Goal: Task Accomplishment & Management: Manage account settings

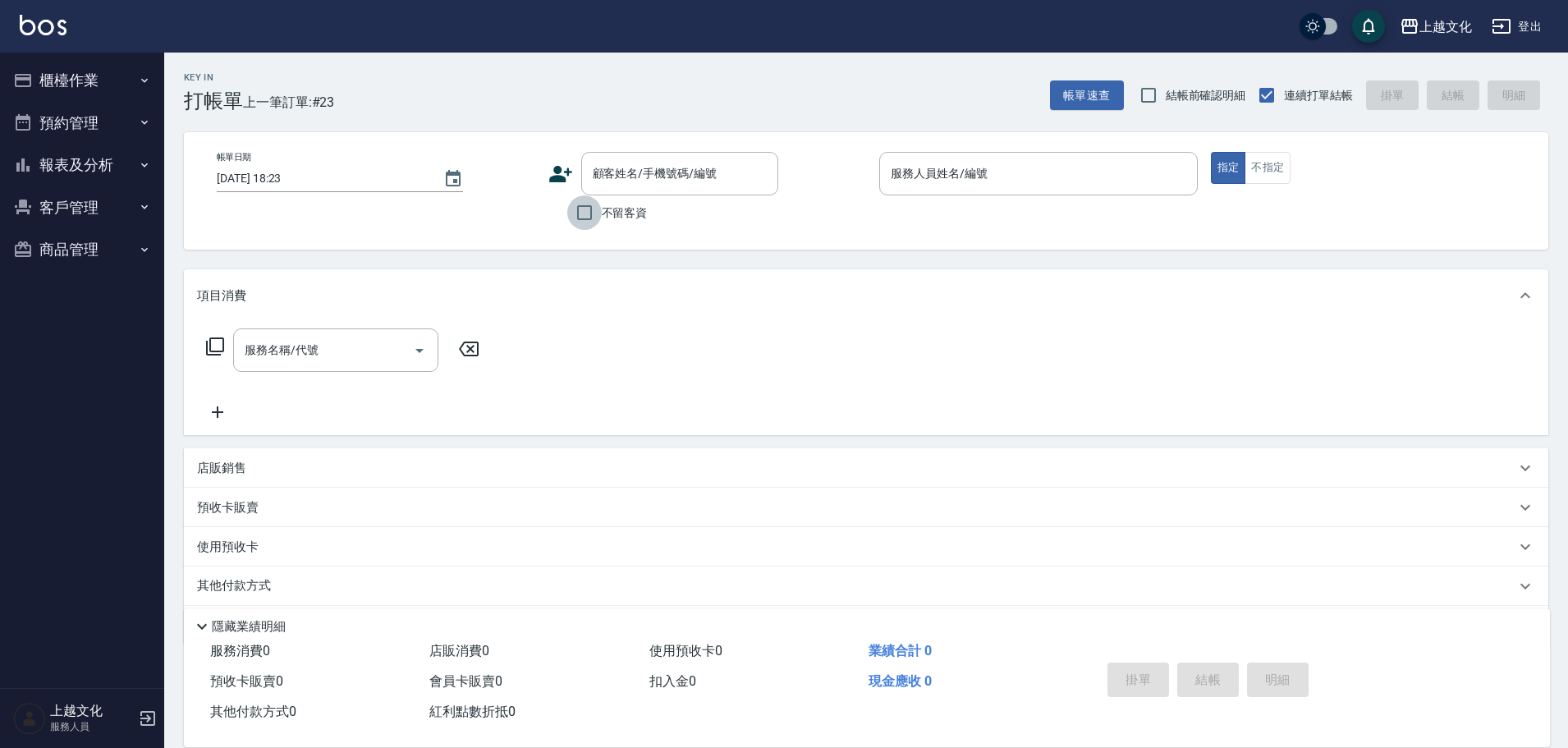
click at [588, 208] on input "不留客資" at bounding box center [585, 212] width 34 height 34
checkbox input "true"
click at [1012, 174] on input "服務人員姓名/編號" at bounding box center [1039, 173] width 304 height 29
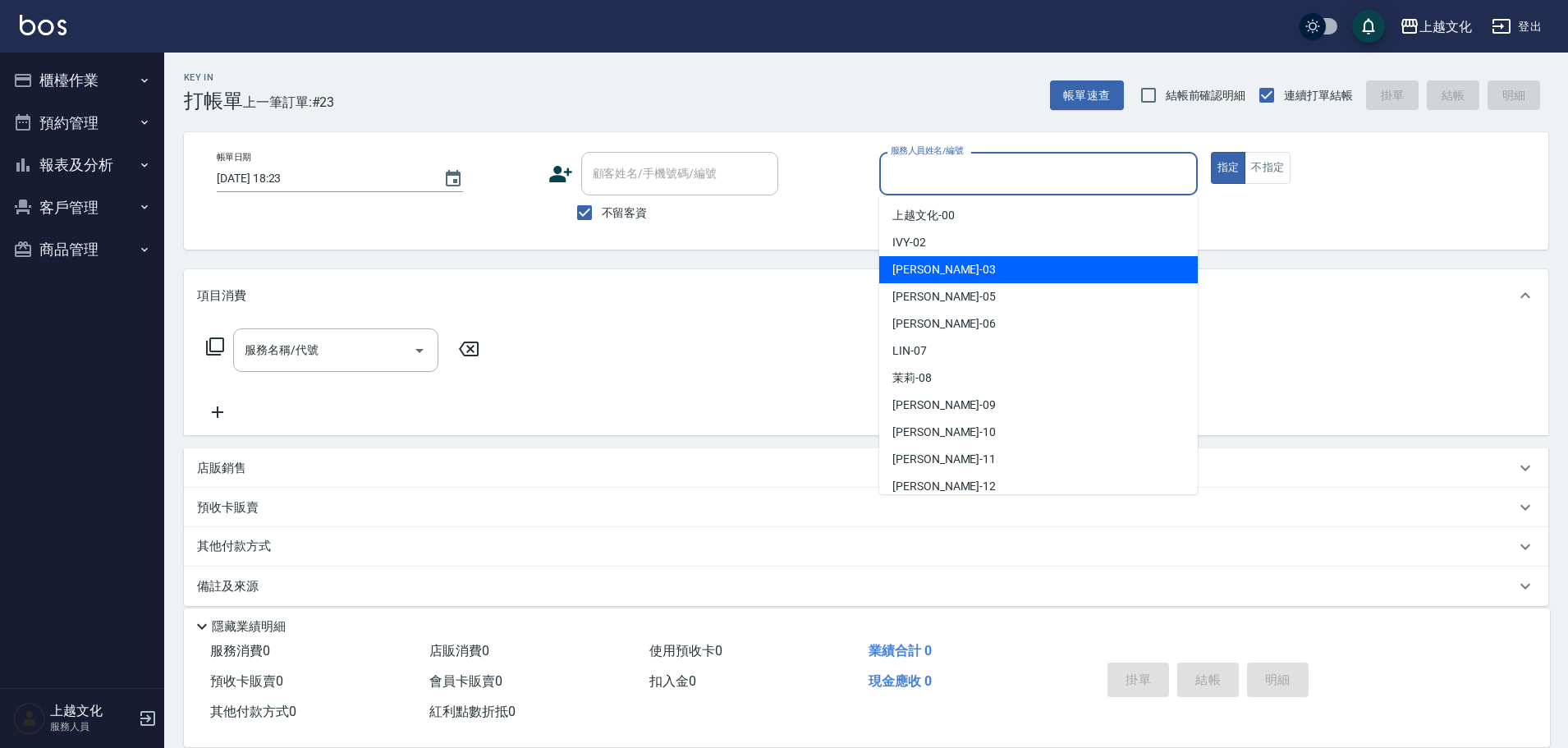
click at [991, 270] on div "kelly -03" at bounding box center [1038, 270] width 319 height 27
type input "kelly-03"
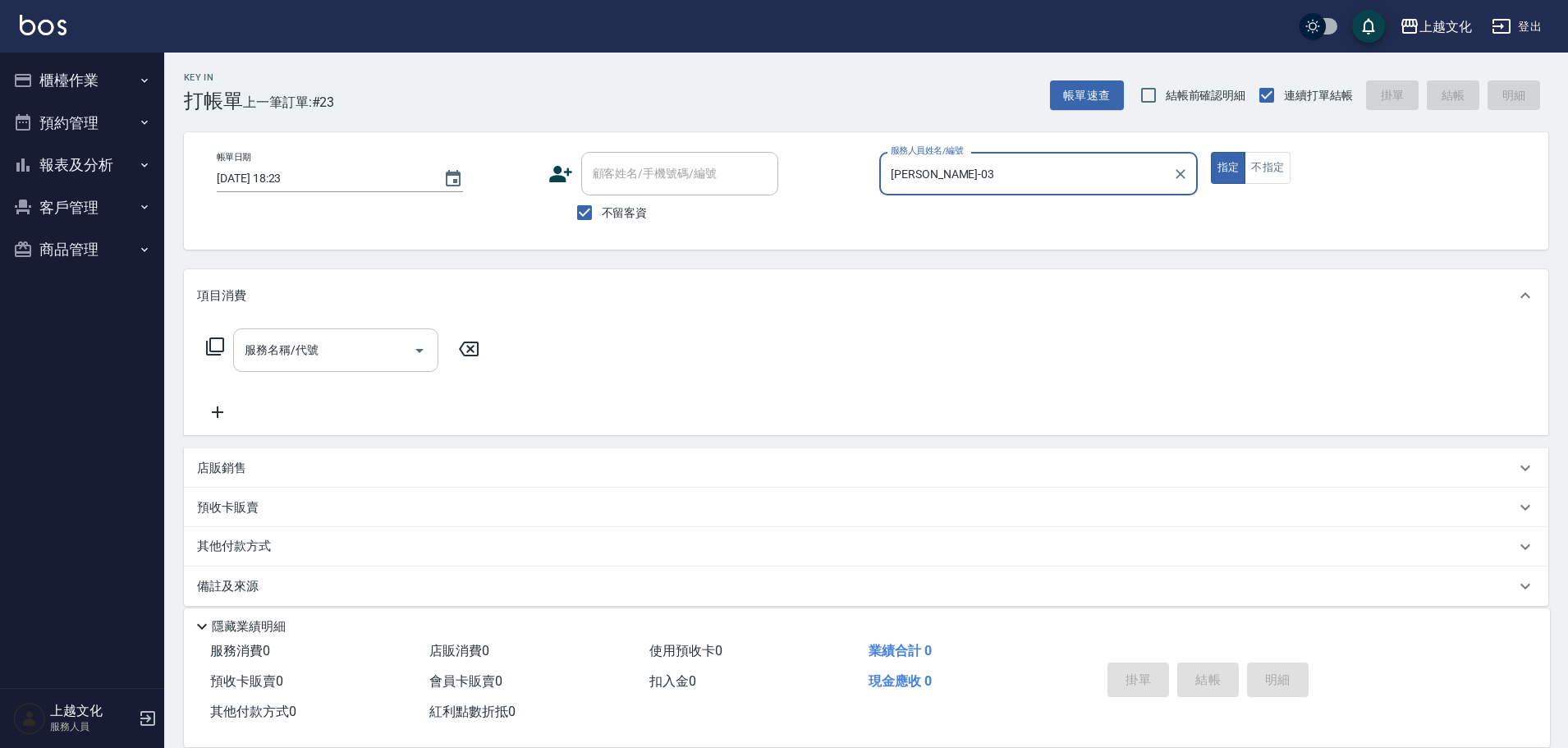
click at [268, 350] on input "服務名稱/代號" at bounding box center [322, 350] width 166 height 29
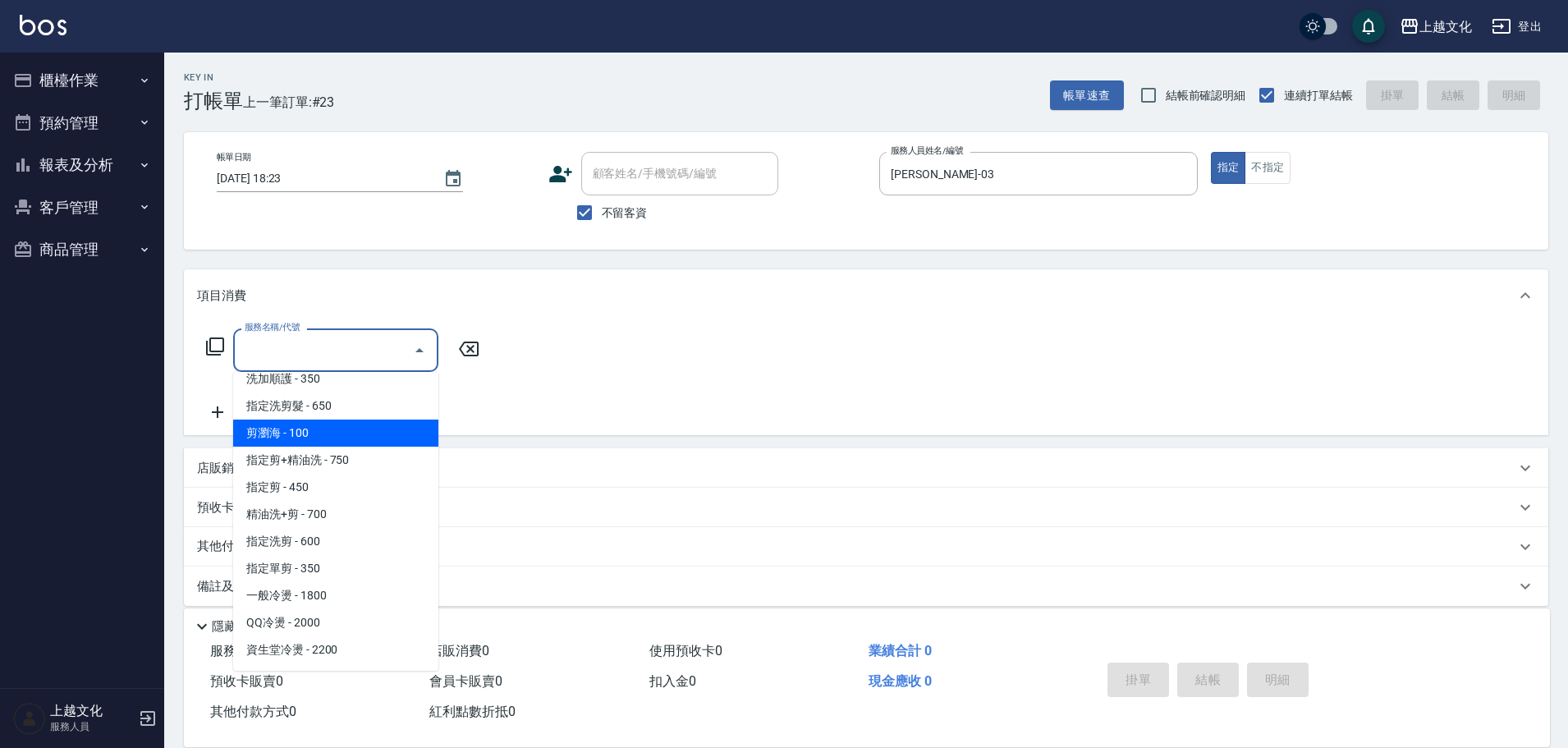
scroll to position [246, 0]
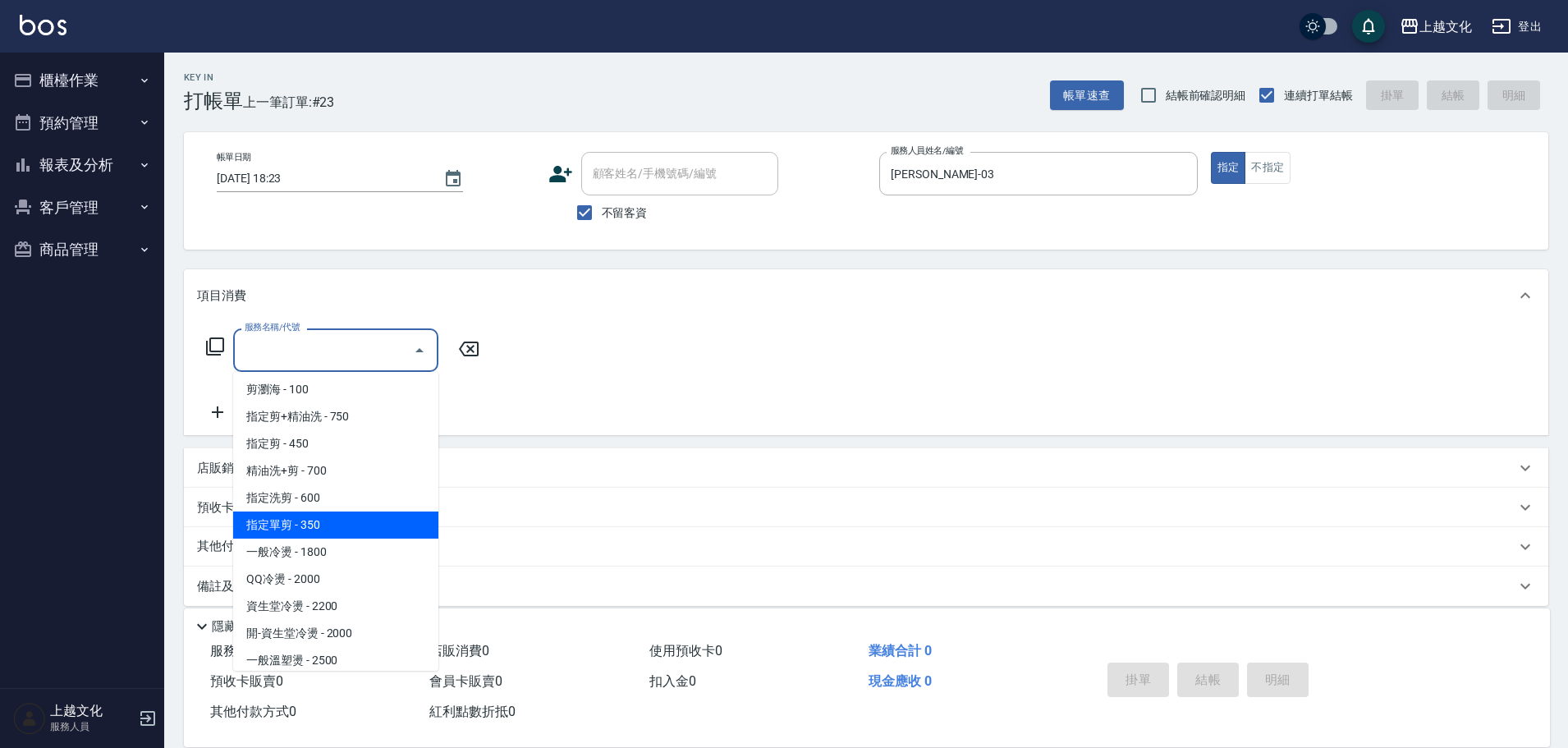
drag, startPoint x: 367, startPoint y: 531, endPoint x: 470, endPoint y: 534, distance: 103.0
click at [368, 531] on span "指定單剪 - 350" at bounding box center [336, 525] width 206 height 27
type input "指定單剪(209)"
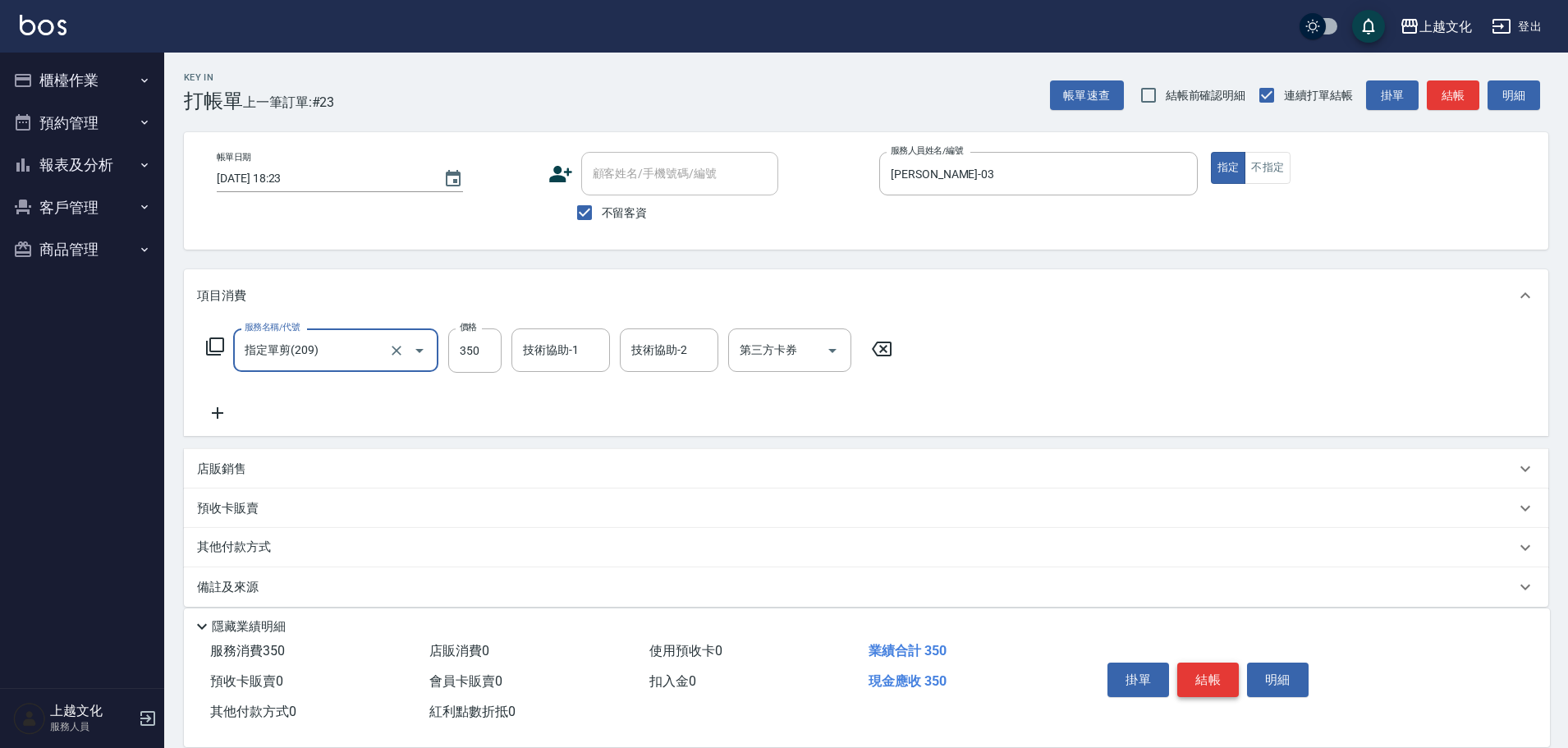
click at [1200, 679] on button "結帳" at bounding box center [1208, 680] width 61 height 34
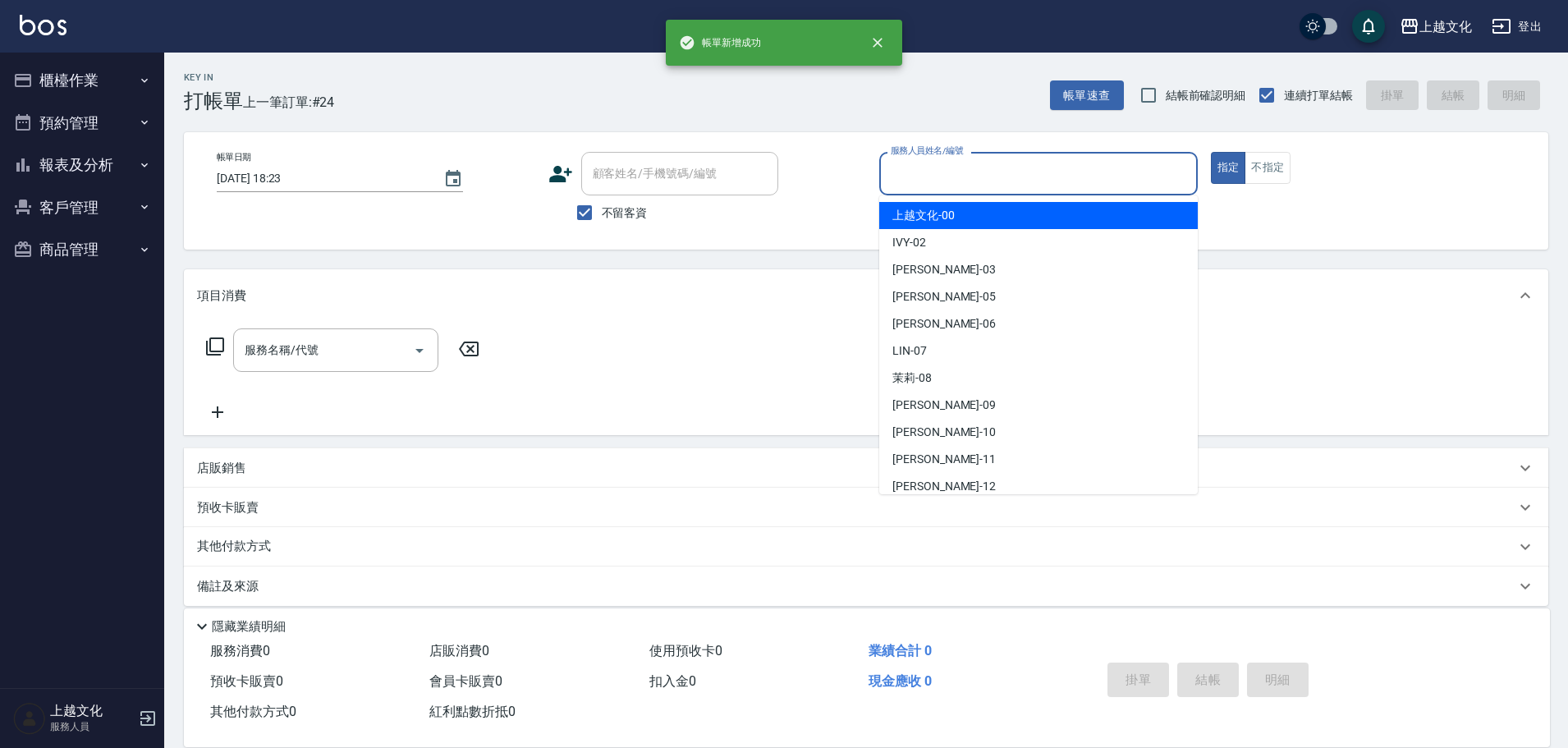
click at [1049, 177] on input "服務人員姓名/編號" at bounding box center [1039, 173] width 304 height 29
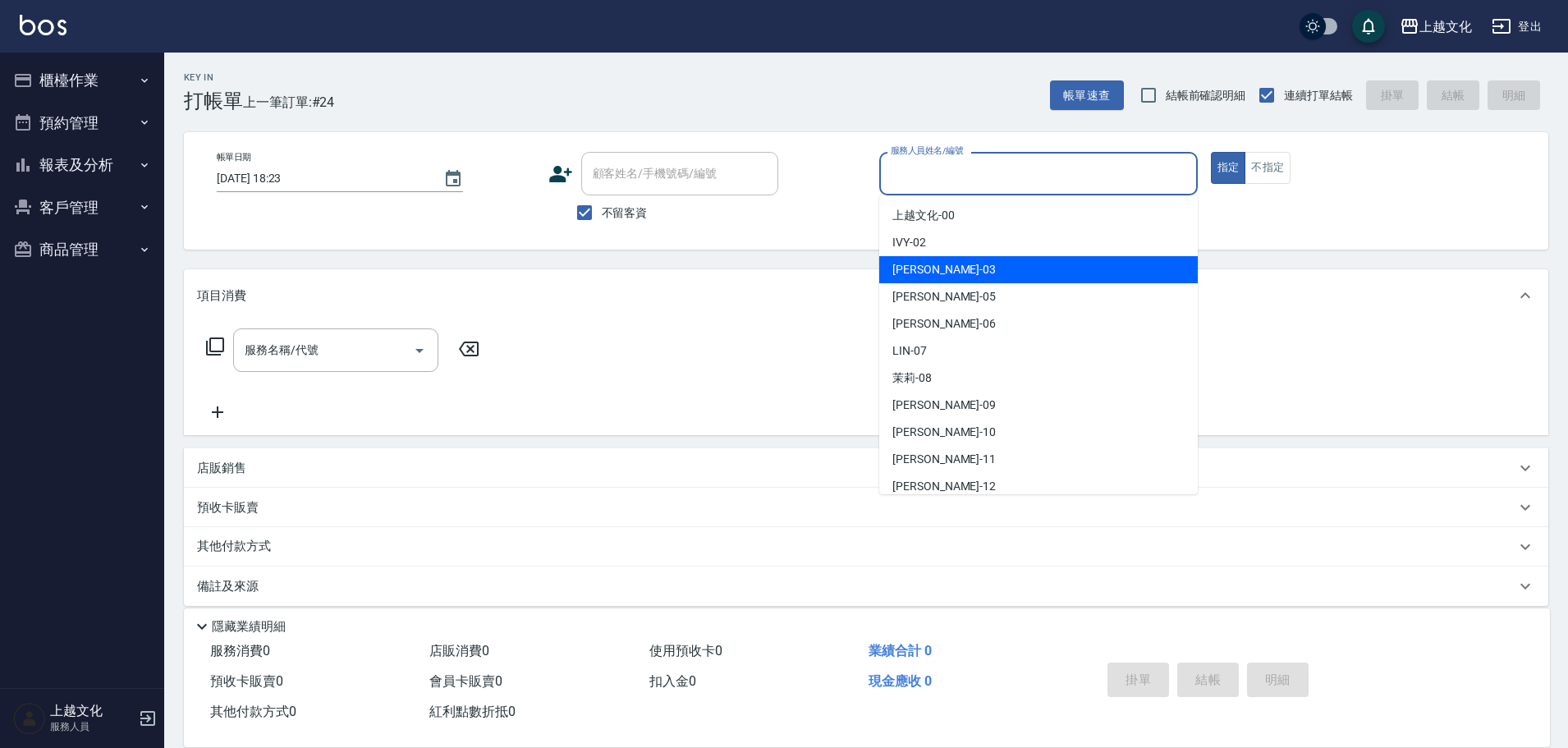
click at [989, 266] on div "kelly -03" at bounding box center [1038, 270] width 319 height 27
type input "kelly-03"
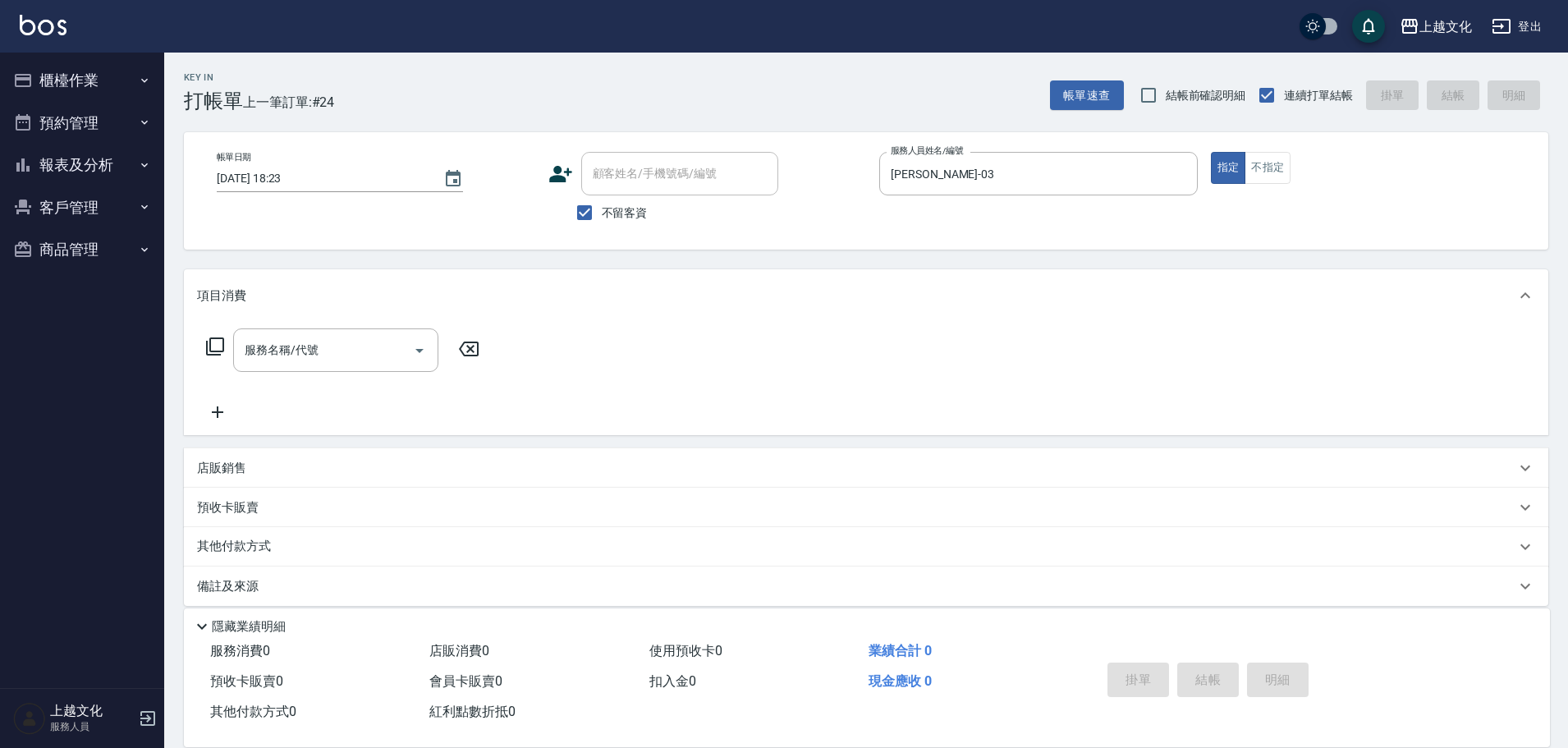
click at [211, 341] on icon at bounding box center [214, 346] width 18 height 18
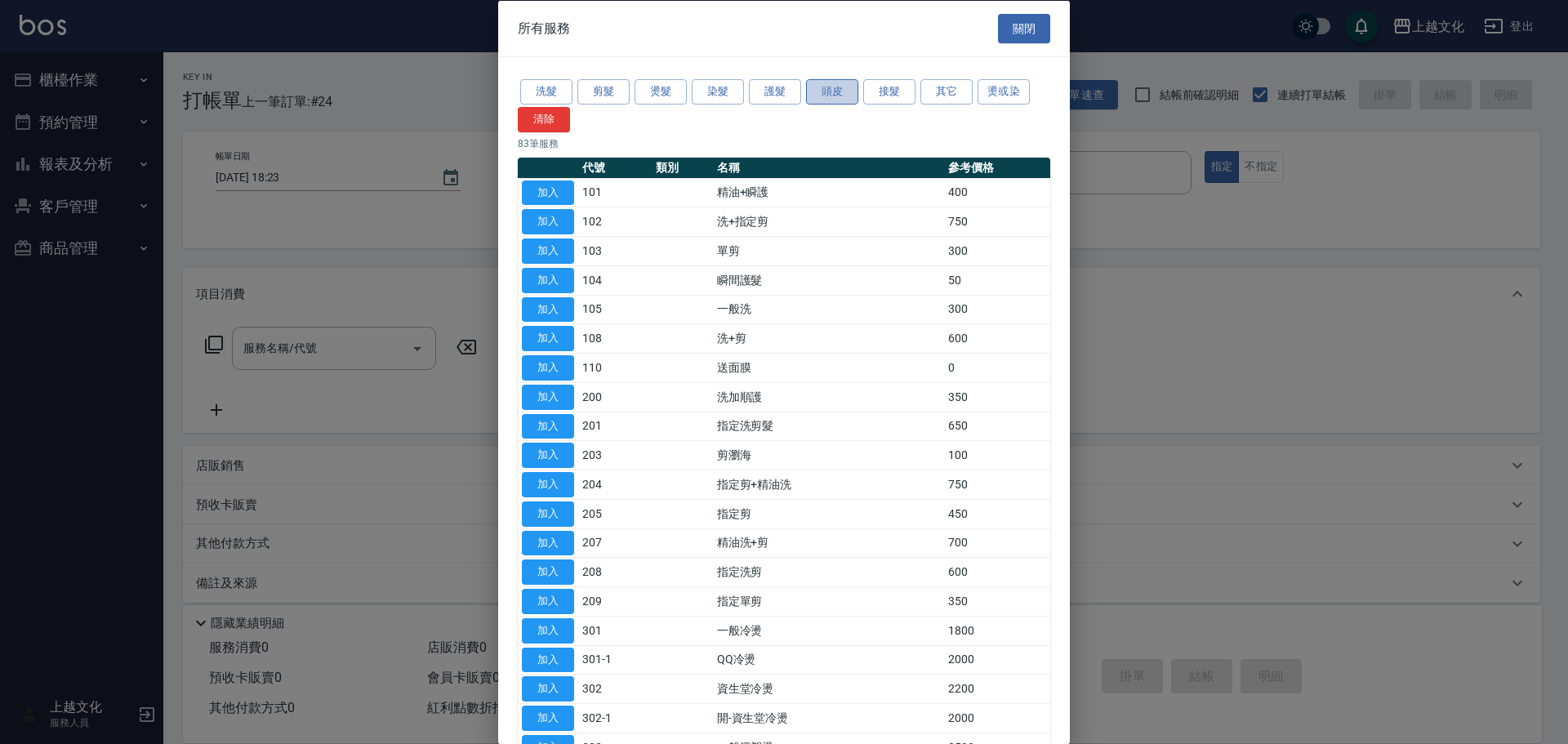
click at [814, 92] on button "頭皮" at bounding box center [832, 91] width 52 height 26
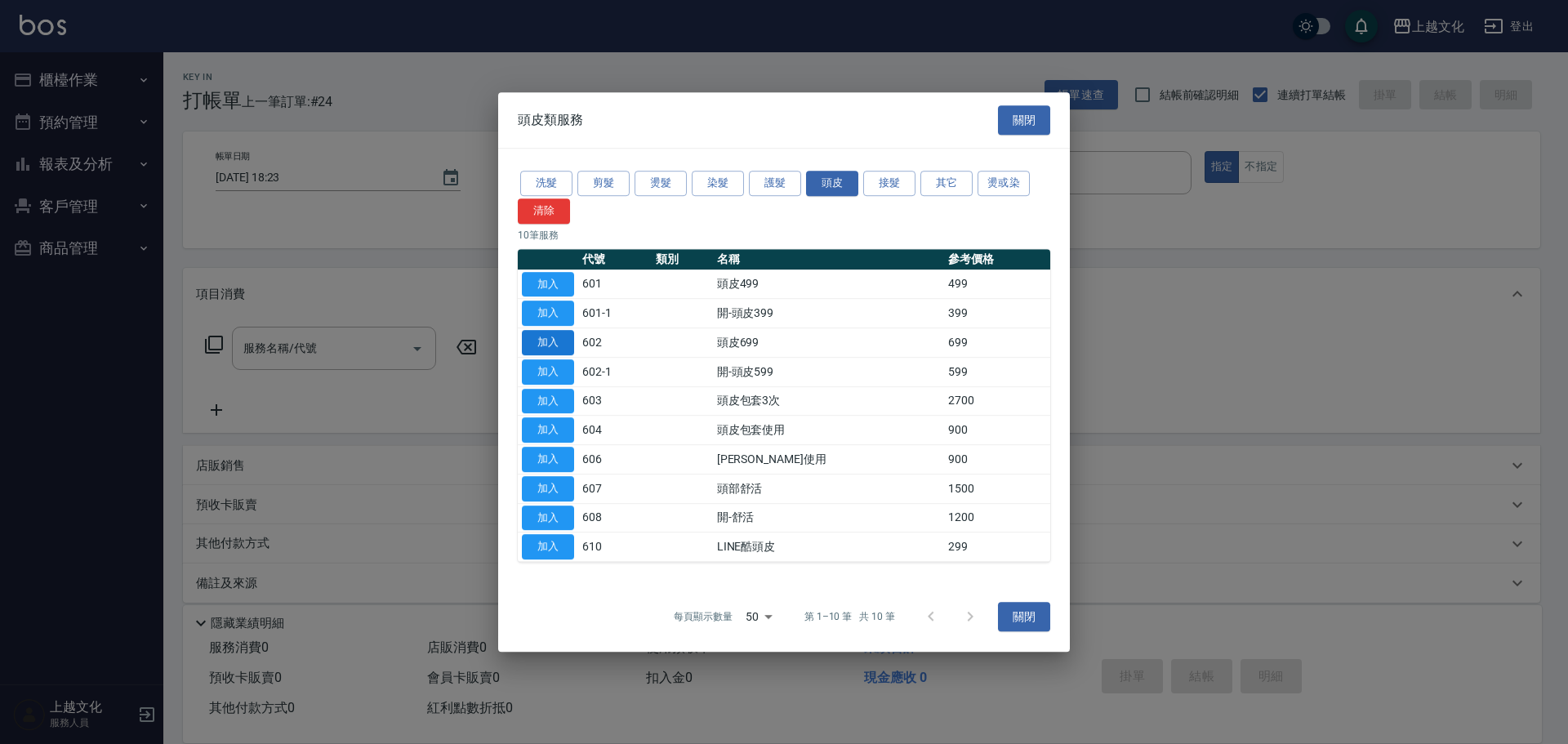
click at [539, 341] on button "加入" at bounding box center [547, 343] width 52 height 26
type input "頭皮699(602)"
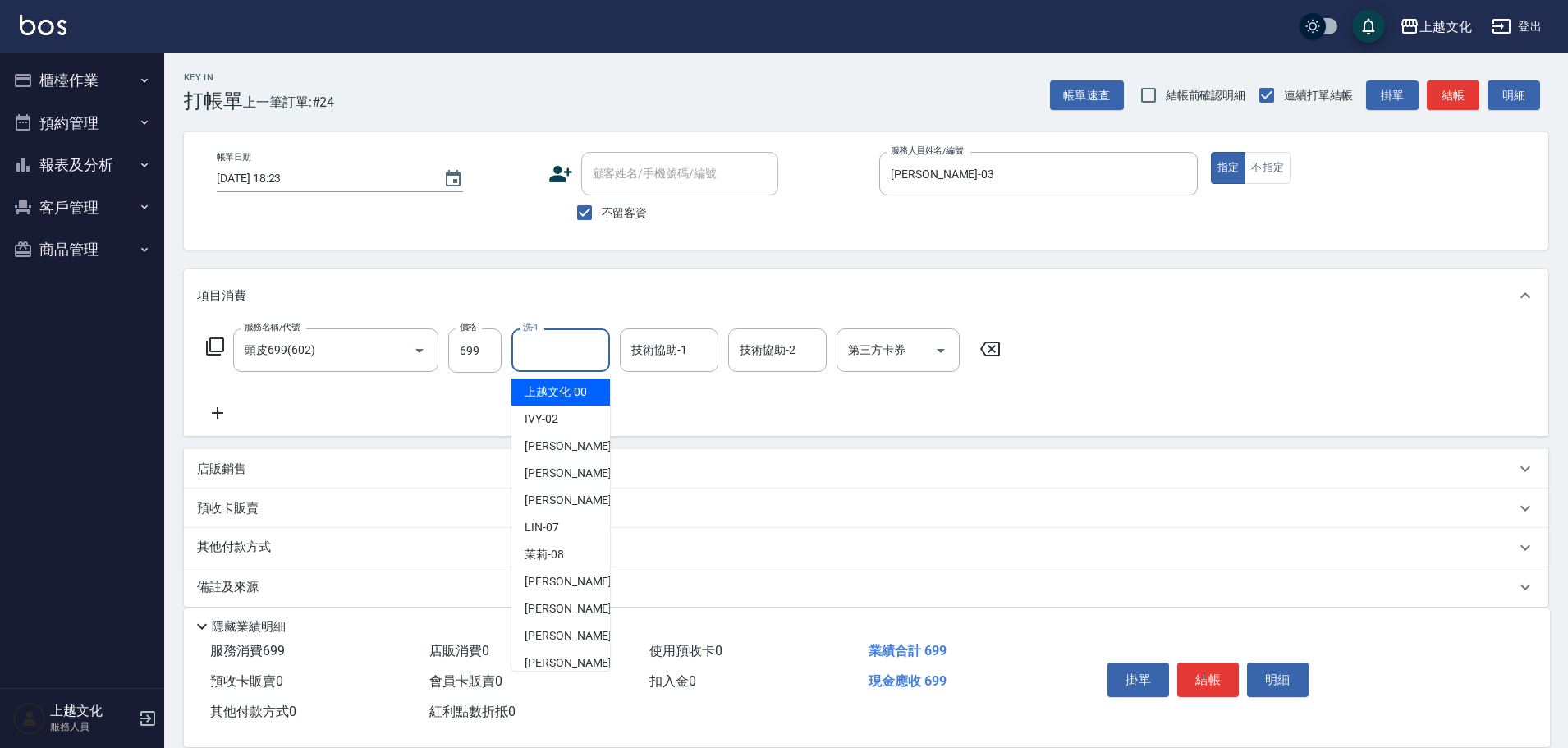
click at [543, 349] on input "洗-1" at bounding box center [561, 350] width 84 height 29
click at [545, 349] on input "洗-1" at bounding box center [561, 350] width 84 height 29
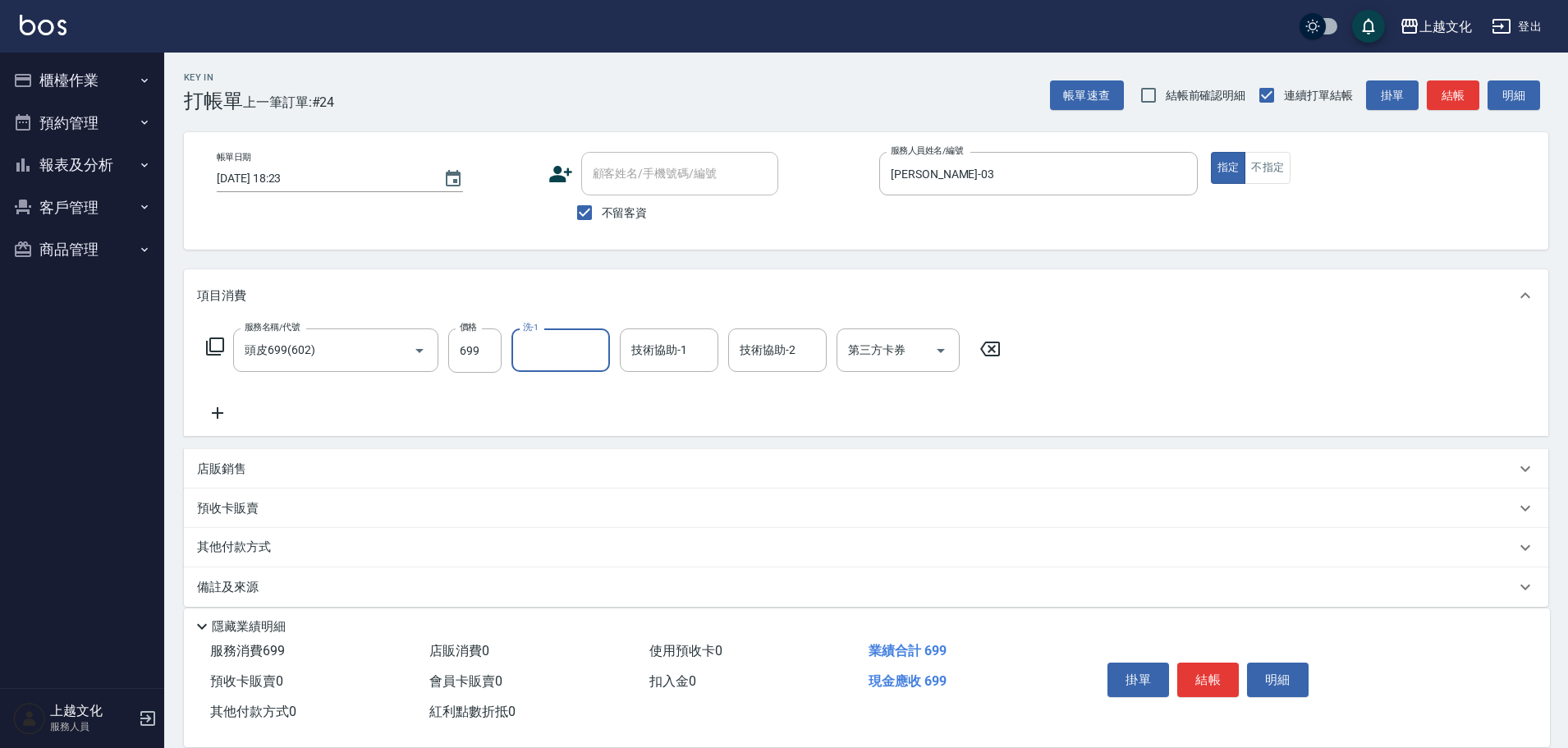
click at [563, 360] on input "洗-1" at bounding box center [561, 350] width 84 height 29
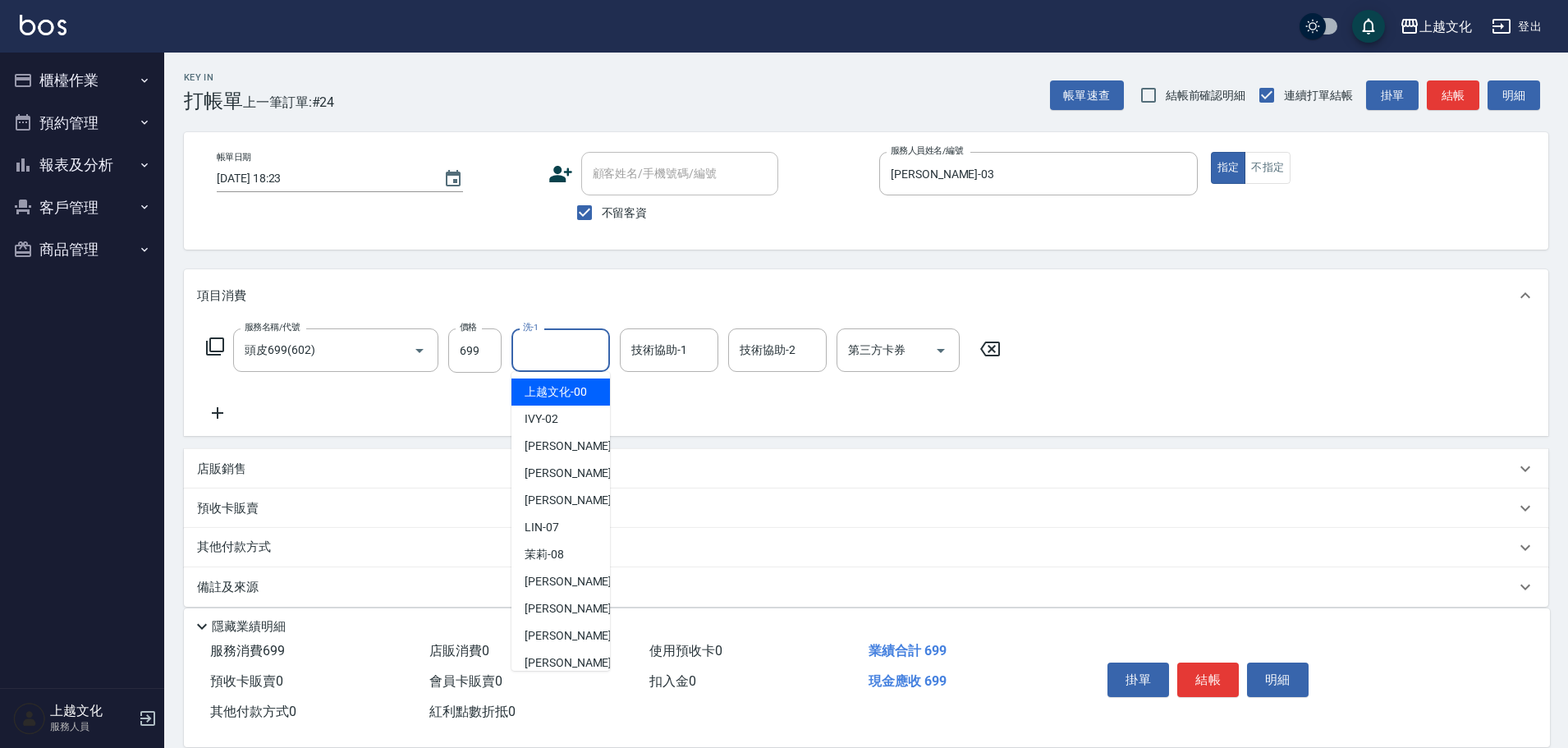
drag, startPoint x: 557, startPoint y: 396, endPoint x: 593, endPoint y: 380, distance: 39.4
click at [559, 392] on span "上越文化 -00" at bounding box center [555, 392] width 62 height 17
type input "上越文化-00"
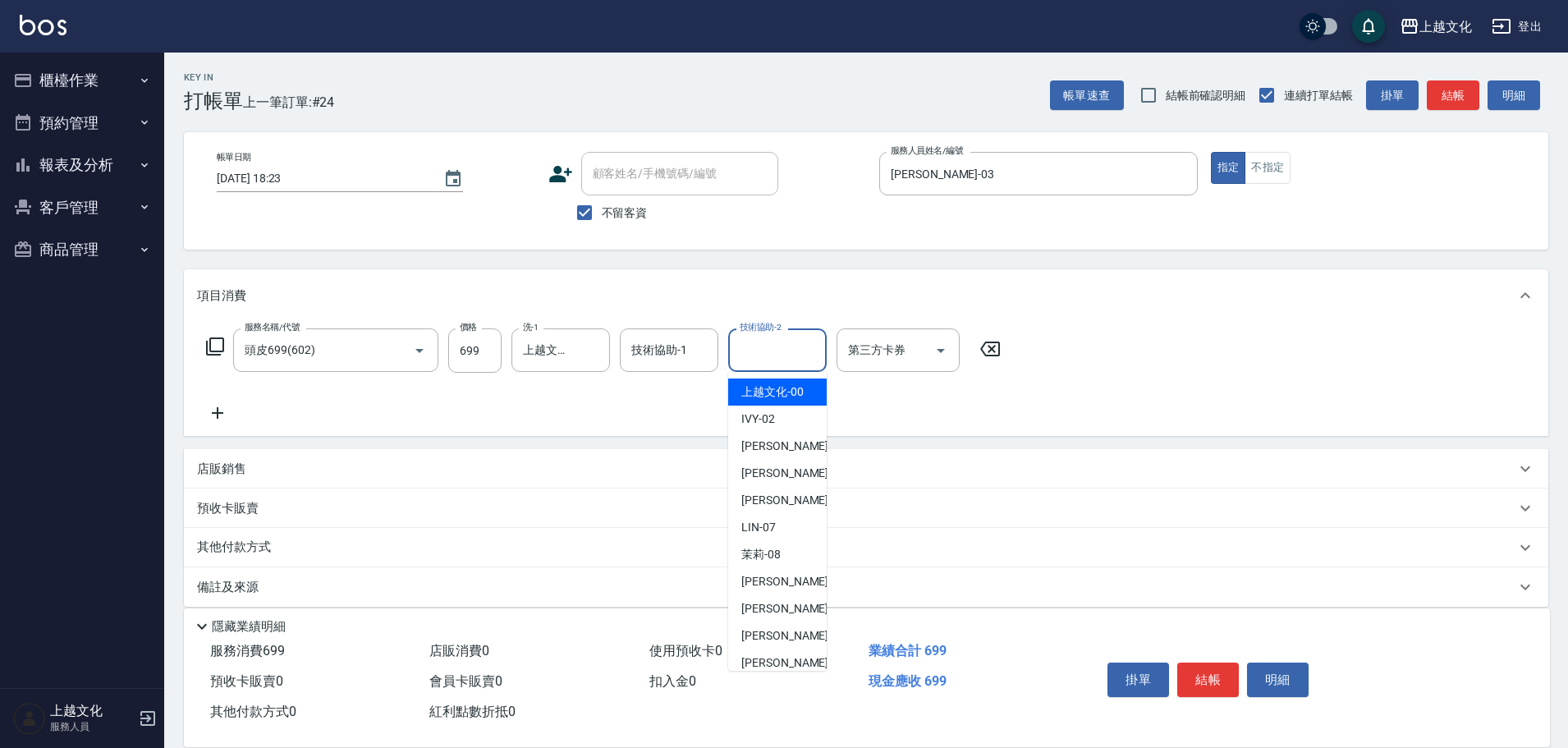
click at [743, 345] on input "技術協助-2" at bounding box center [778, 350] width 84 height 29
click at [773, 391] on span "上越文化 -00" at bounding box center [772, 392] width 62 height 17
type input "上越文化-00"
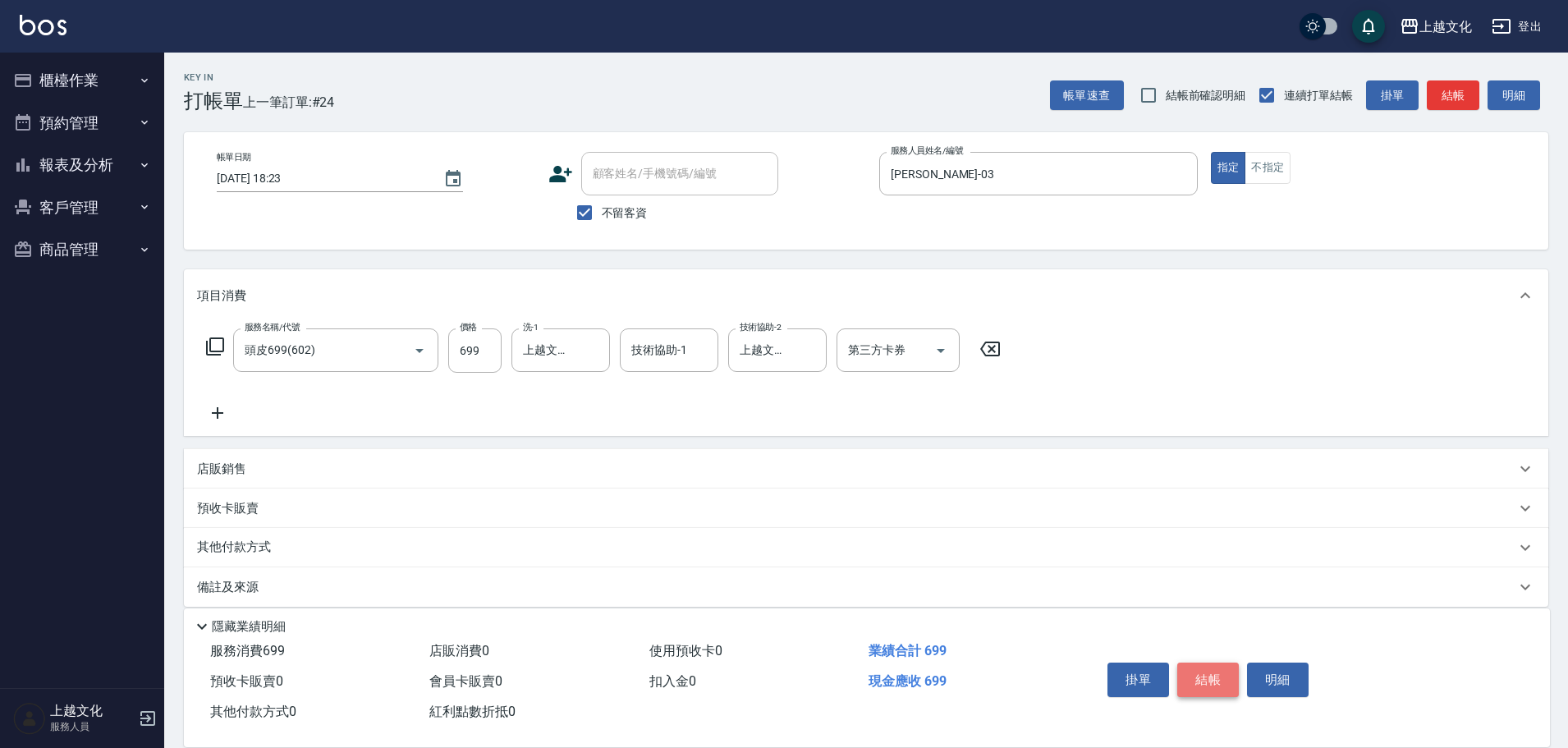
click at [1208, 669] on button "結帳" at bounding box center [1208, 680] width 61 height 34
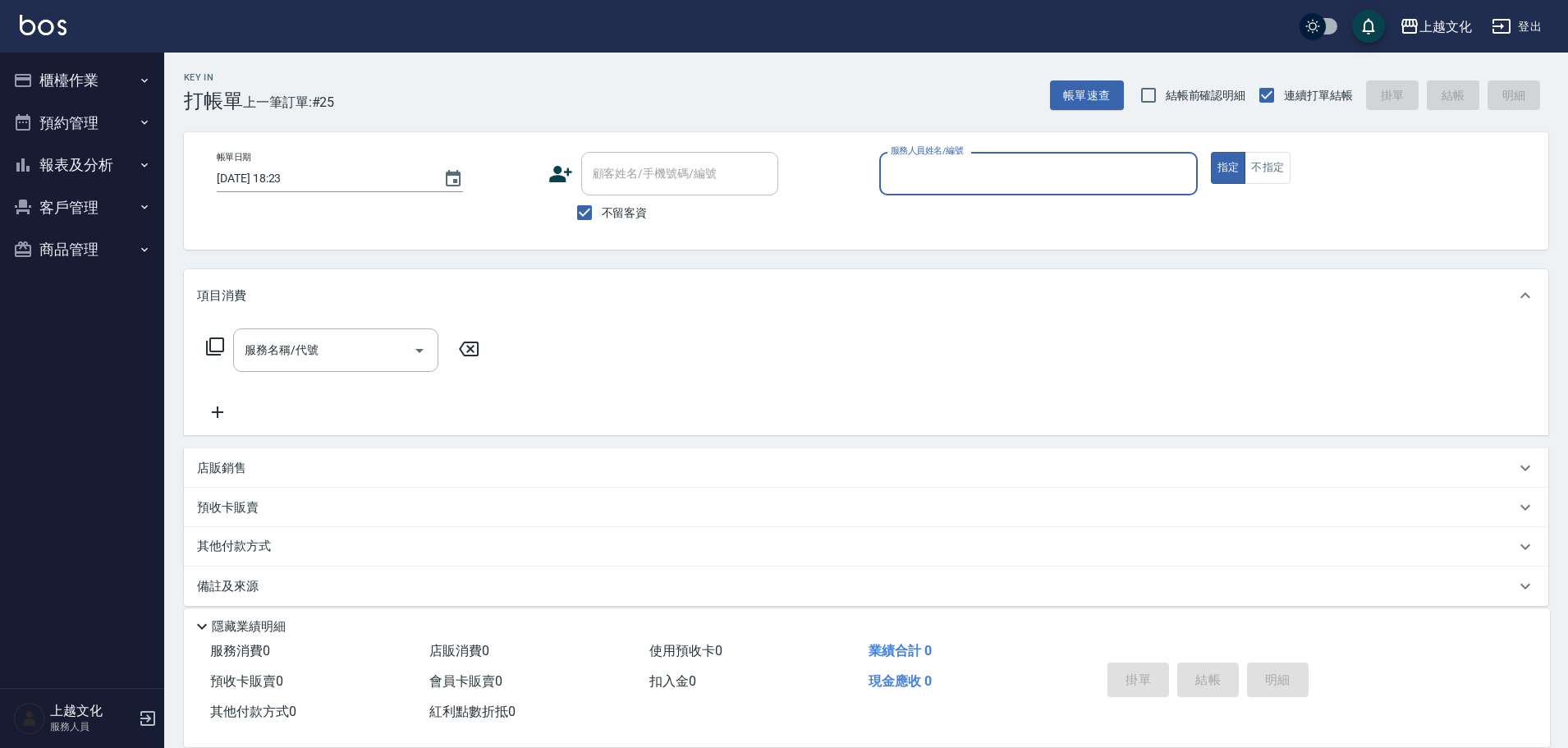
click at [922, 177] on input "服務人員姓名/編號" at bounding box center [1039, 173] width 304 height 29
click at [948, 170] on input "服務人員姓名/編號" at bounding box center [1039, 173] width 304 height 29
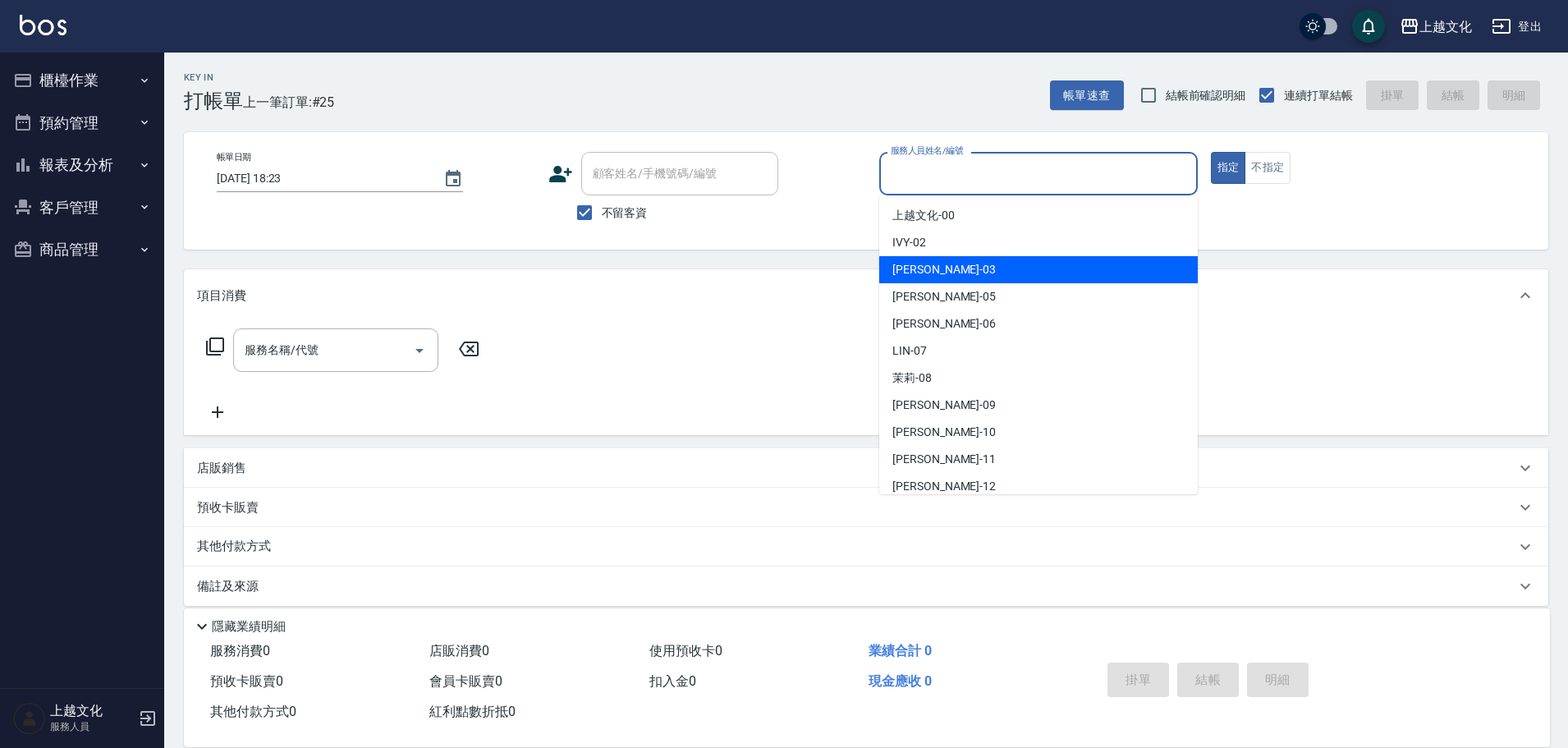
click at [944, 266] on div "kelly -03" at bounding box center [1038, 270] width 319 height 27
type input "kelly-03"
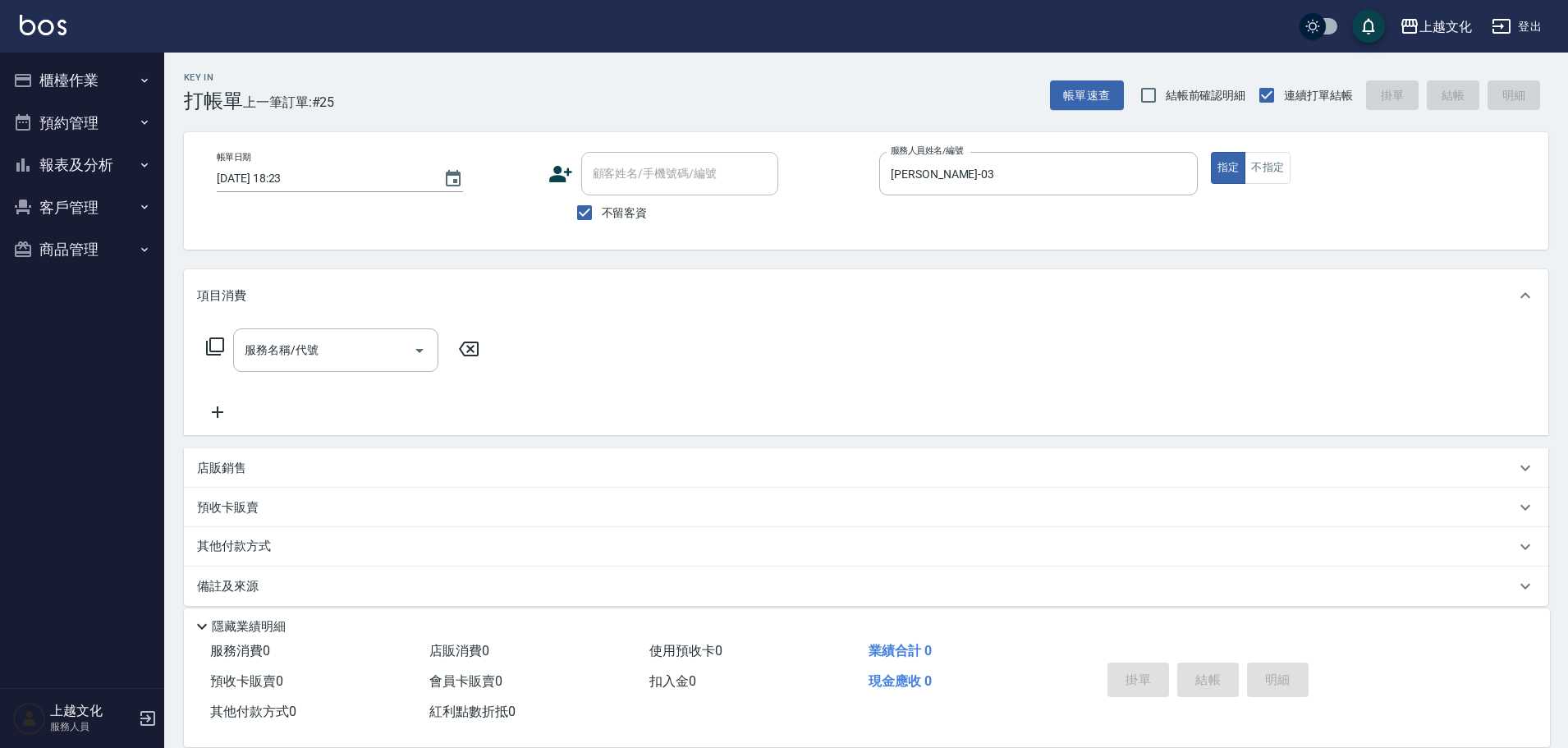
click at [213, 348] on icon at bounding box center [215, 346] width 20 height 20
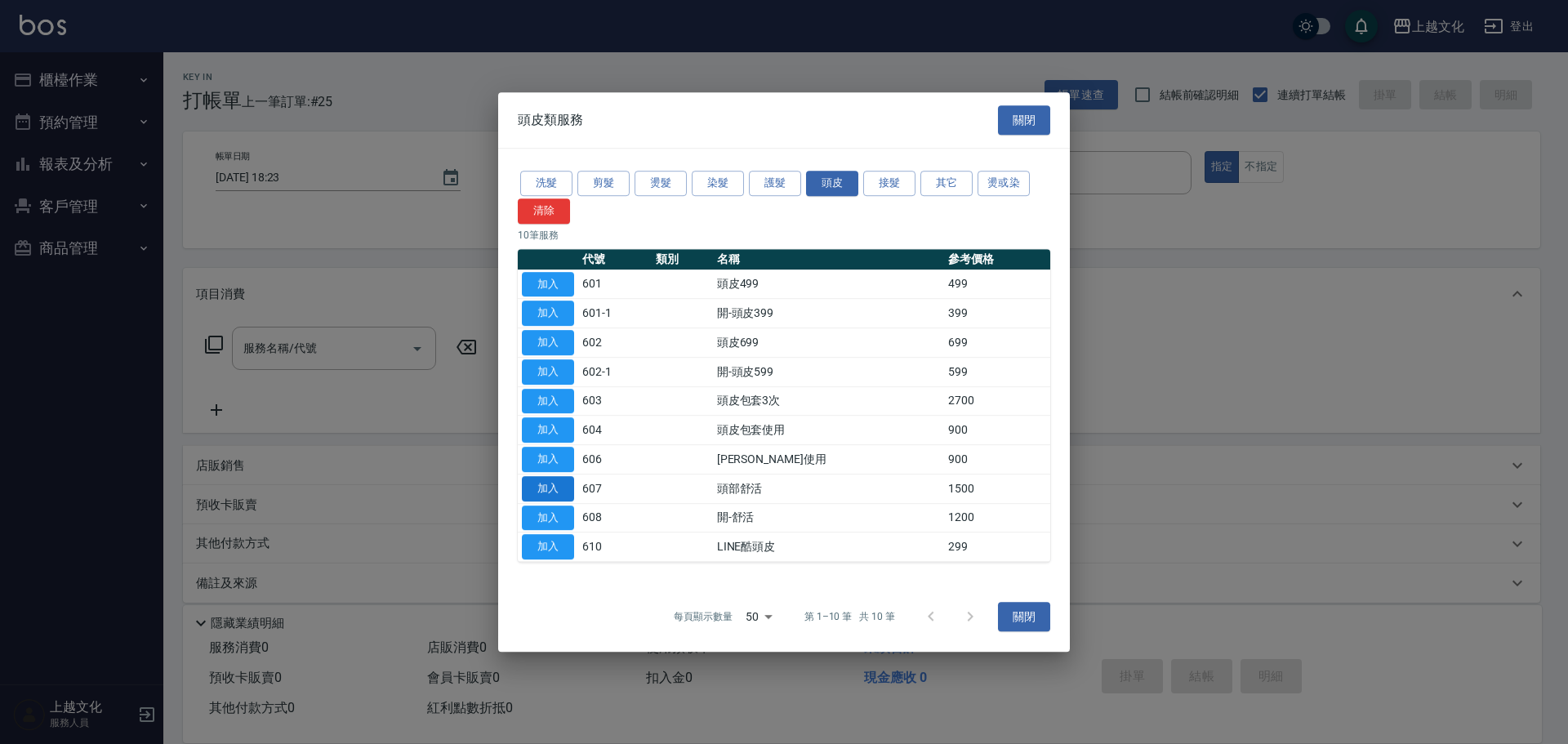
click at [555, 489] on button "加入" at bounding box center [547, 488] width 52 height 26
type input "頭部舒活(607)"
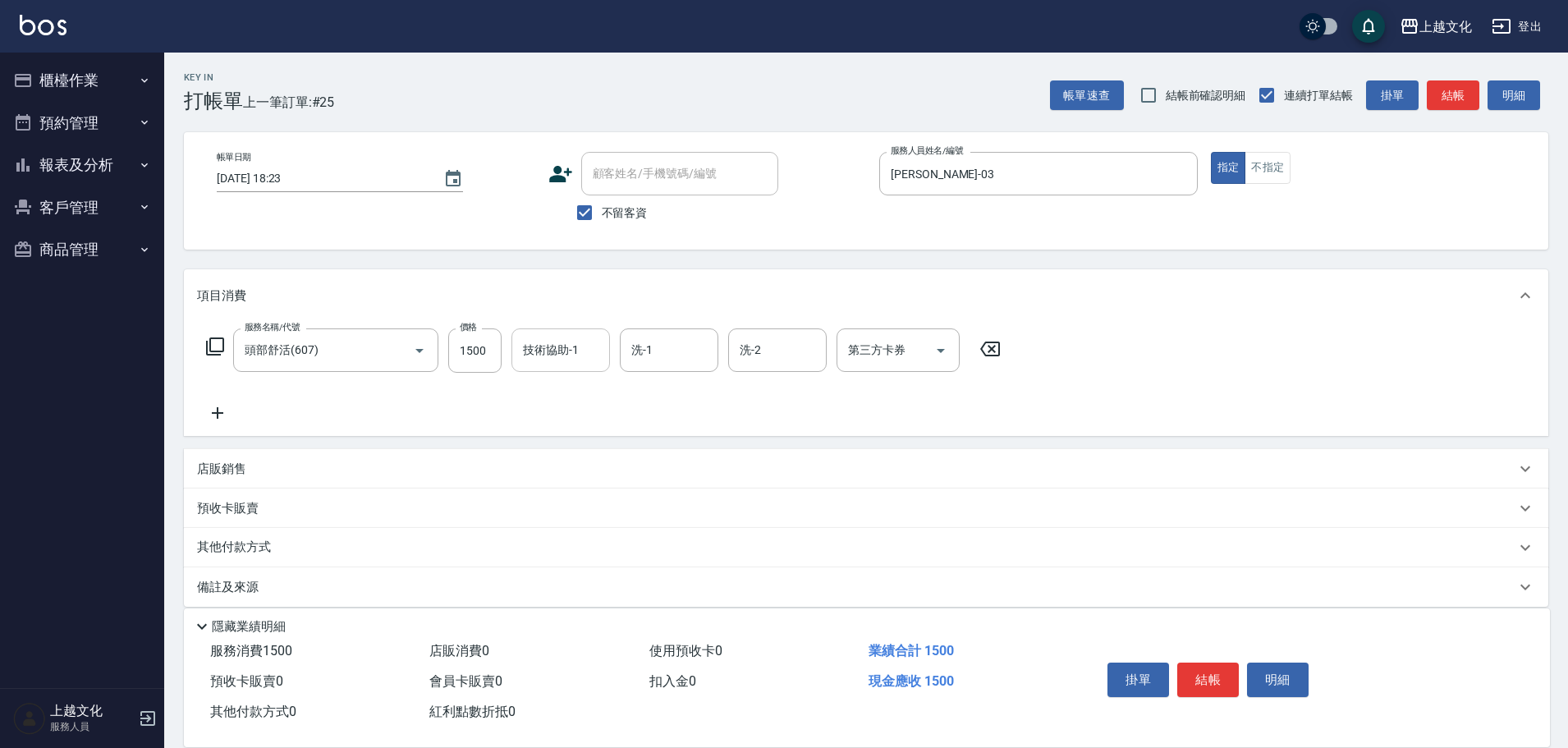
click at [567, 358] on input "技術協助-1" at bounding box center [561, 350] width 84 height 29
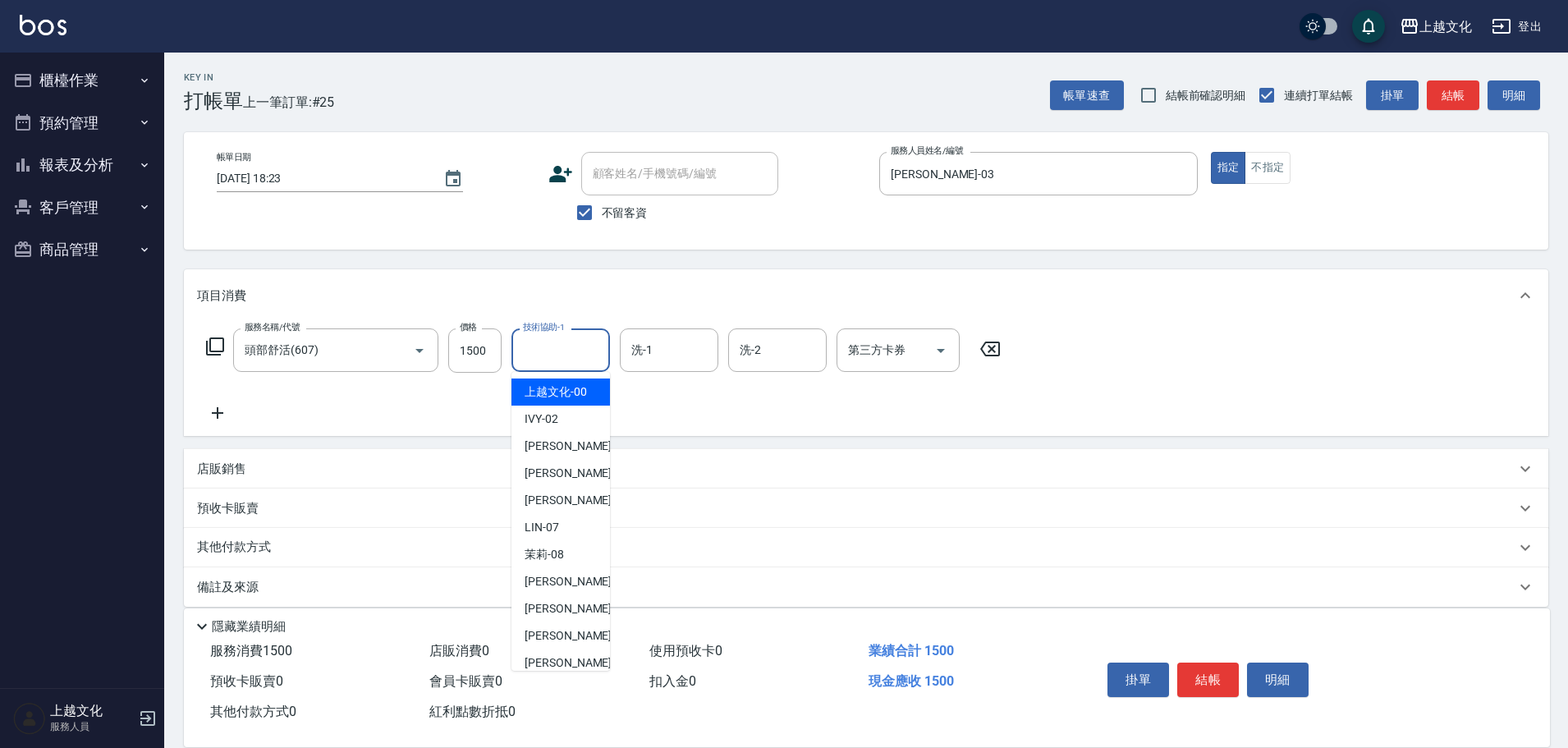
click at [557, 397] on span "上越文化 -00" at bounding box center [555, 392] width 62 height 17
type input "上越文化-00"
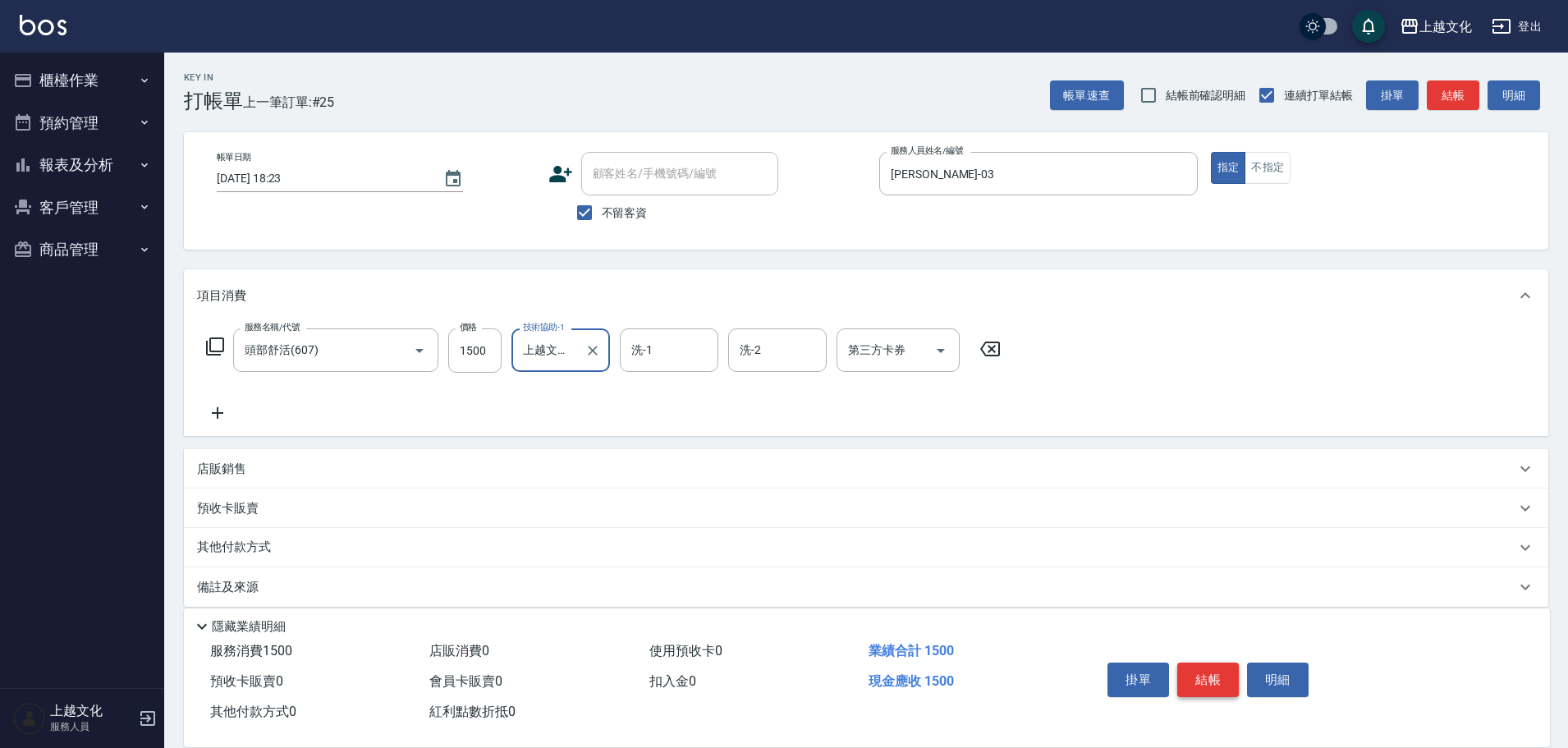
click at [1206, 669] on button "結帳" at bounding box center [1208, 680] width 61 height 34
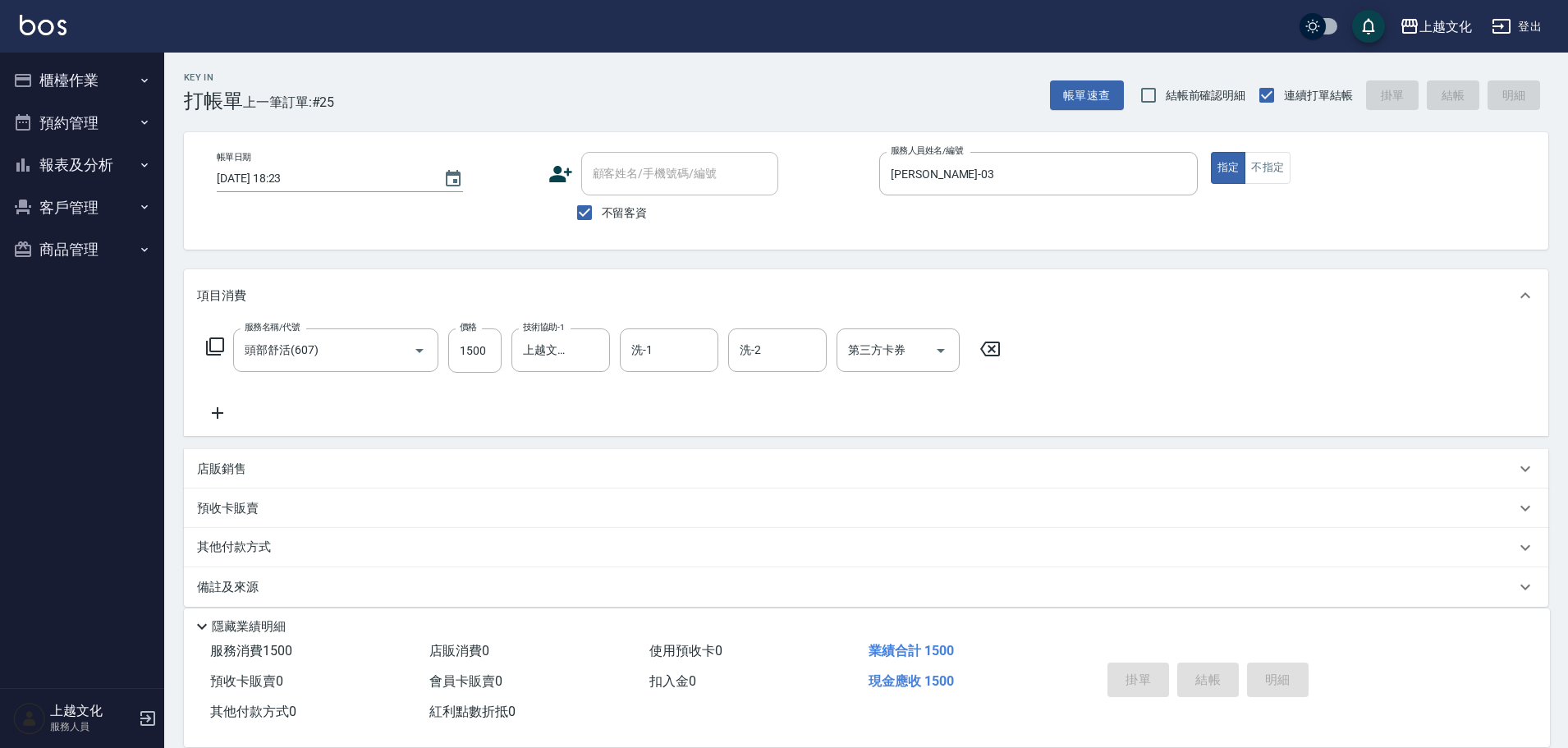
type input "2025/10/12 18:24"
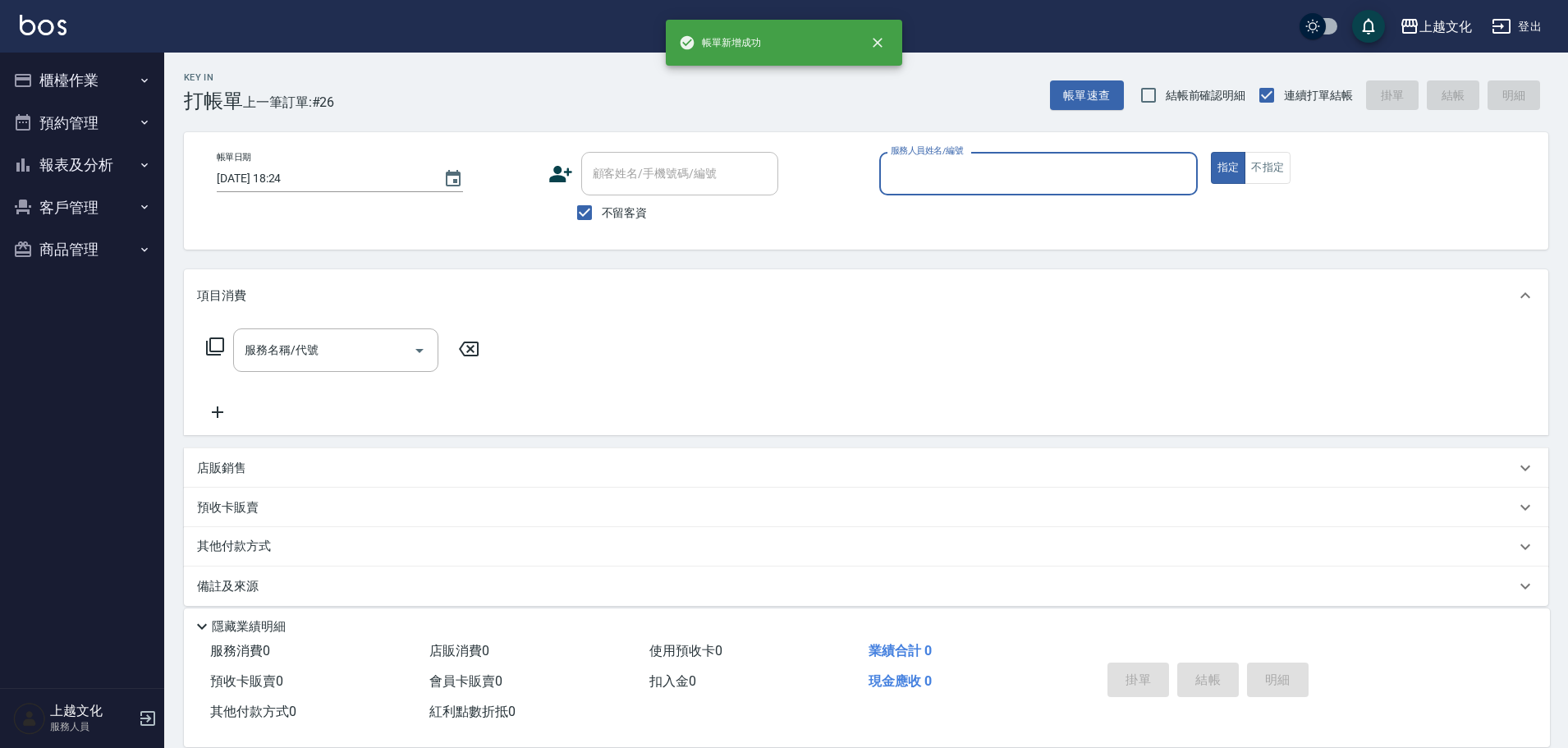
click at [57, 153] on button "報表及分析" at bounding box center [82, 165] width 151 height 43
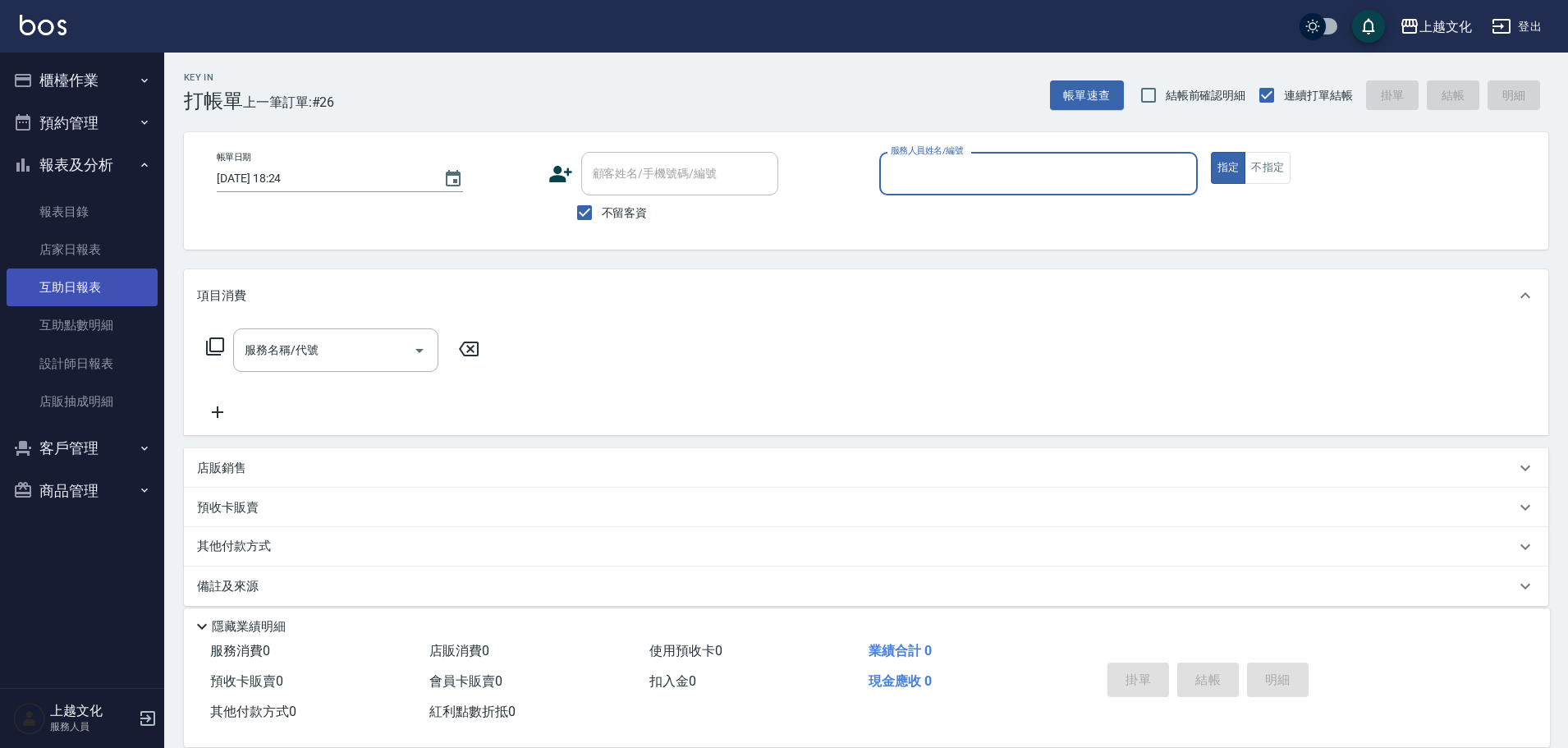
click at [72, 297] on link "互助日報表" at bounding box center [82, 287] width 151 height 37
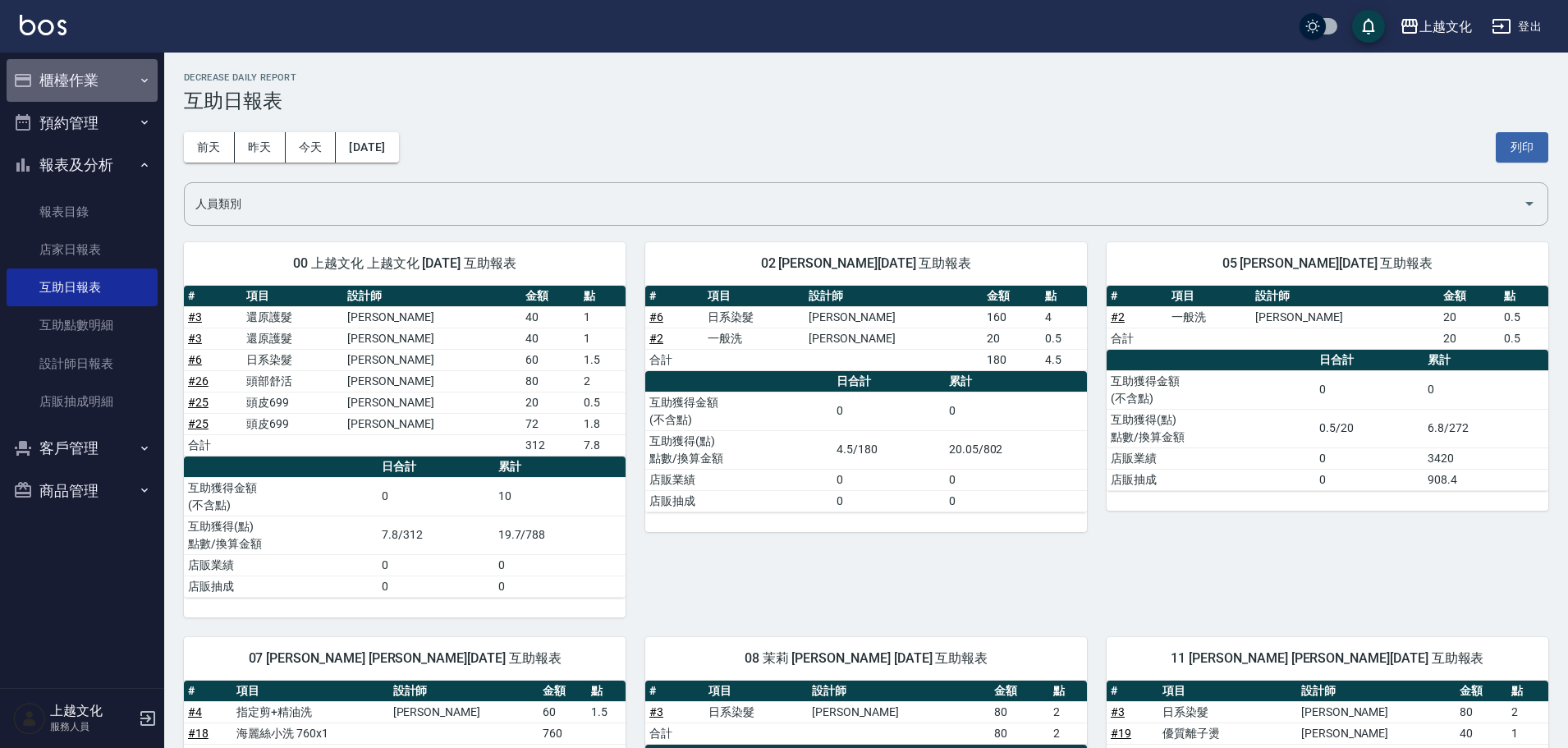
click at [73, 79] on button "櫃檯作業" at bounding box center [82, 80] width 151 height 43
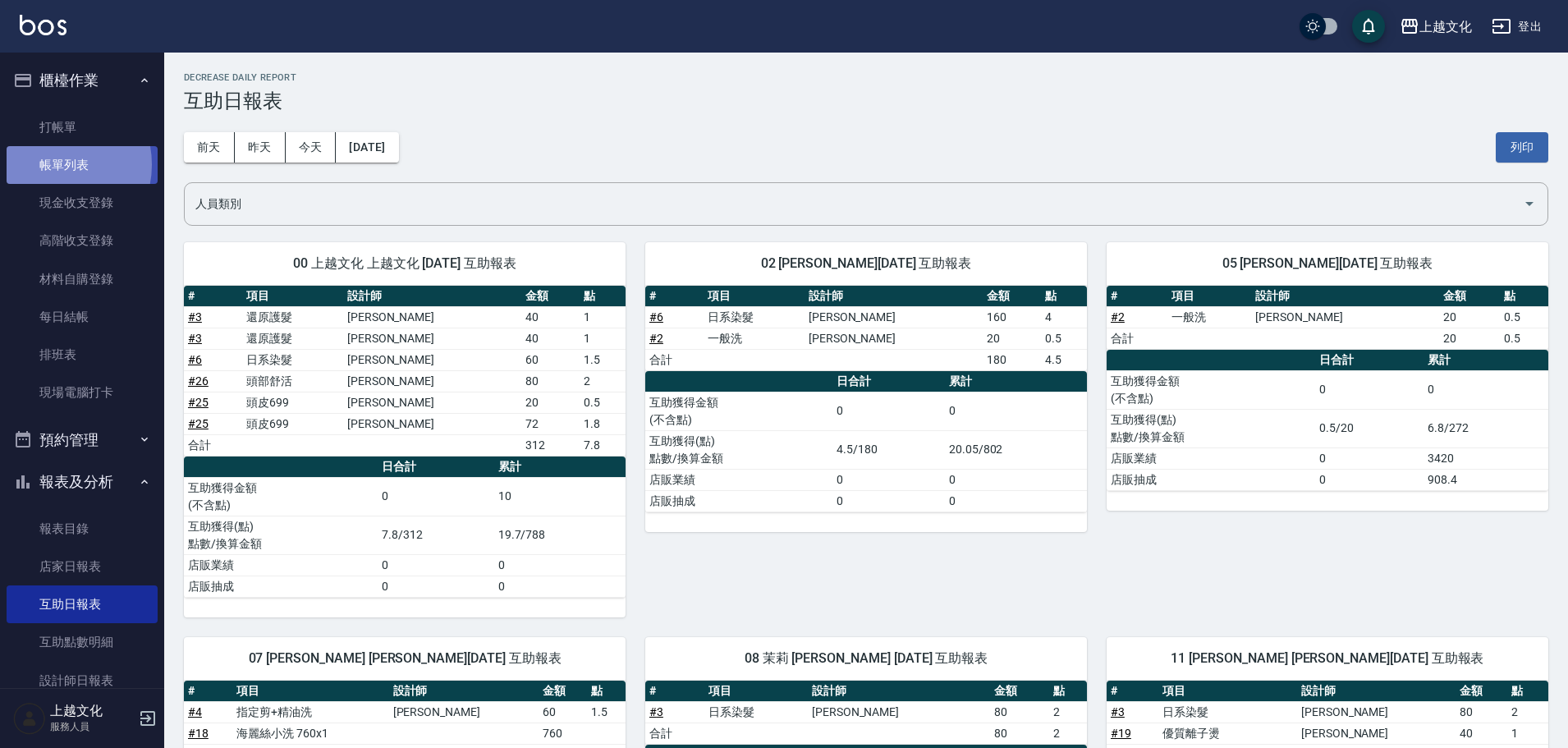
click at [54, 165] on link "帳單列表" at bounding box center [82, 165] width 151 height 37
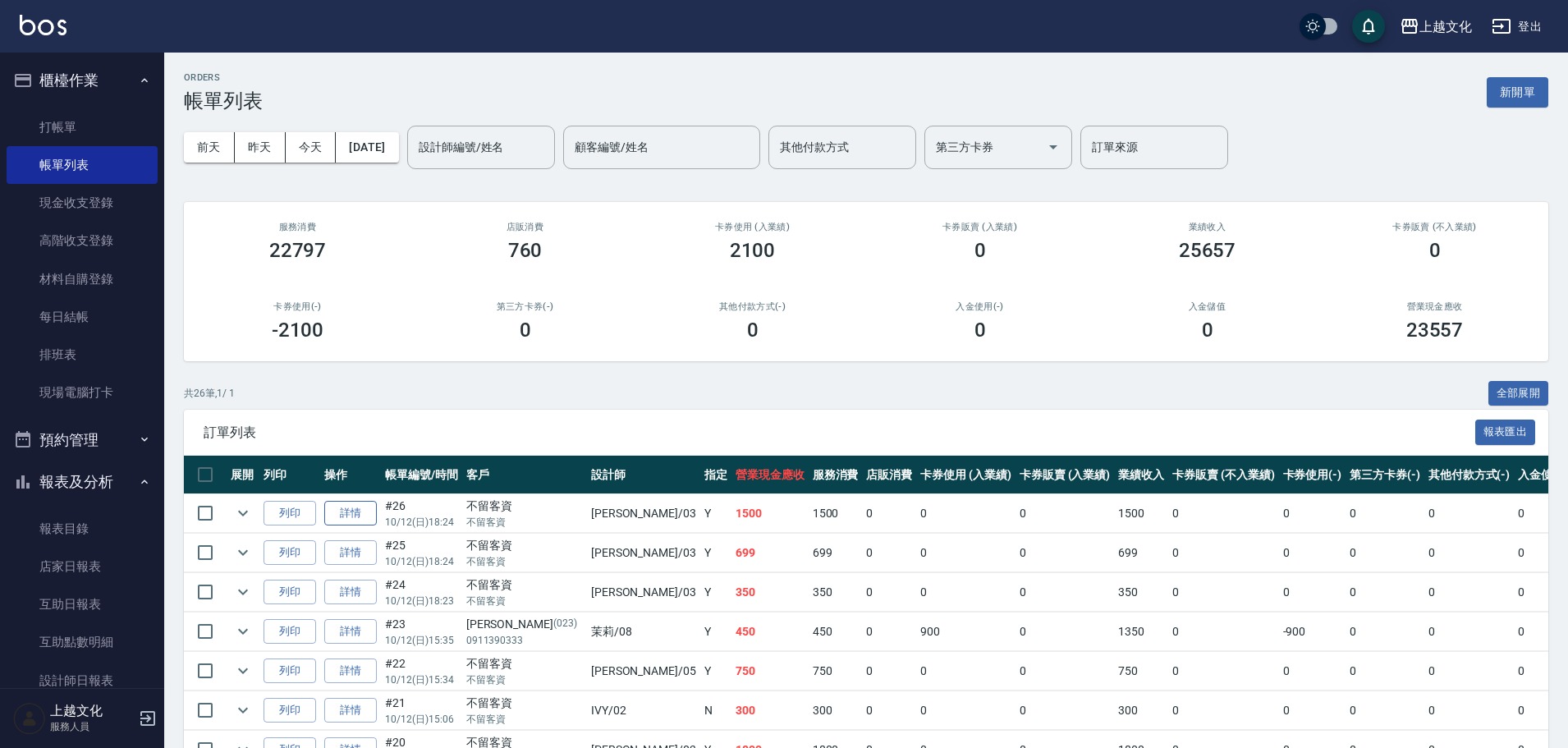
click at [342, 513] on link "詳情" at bounding box center [350, 514] width 53 height 26
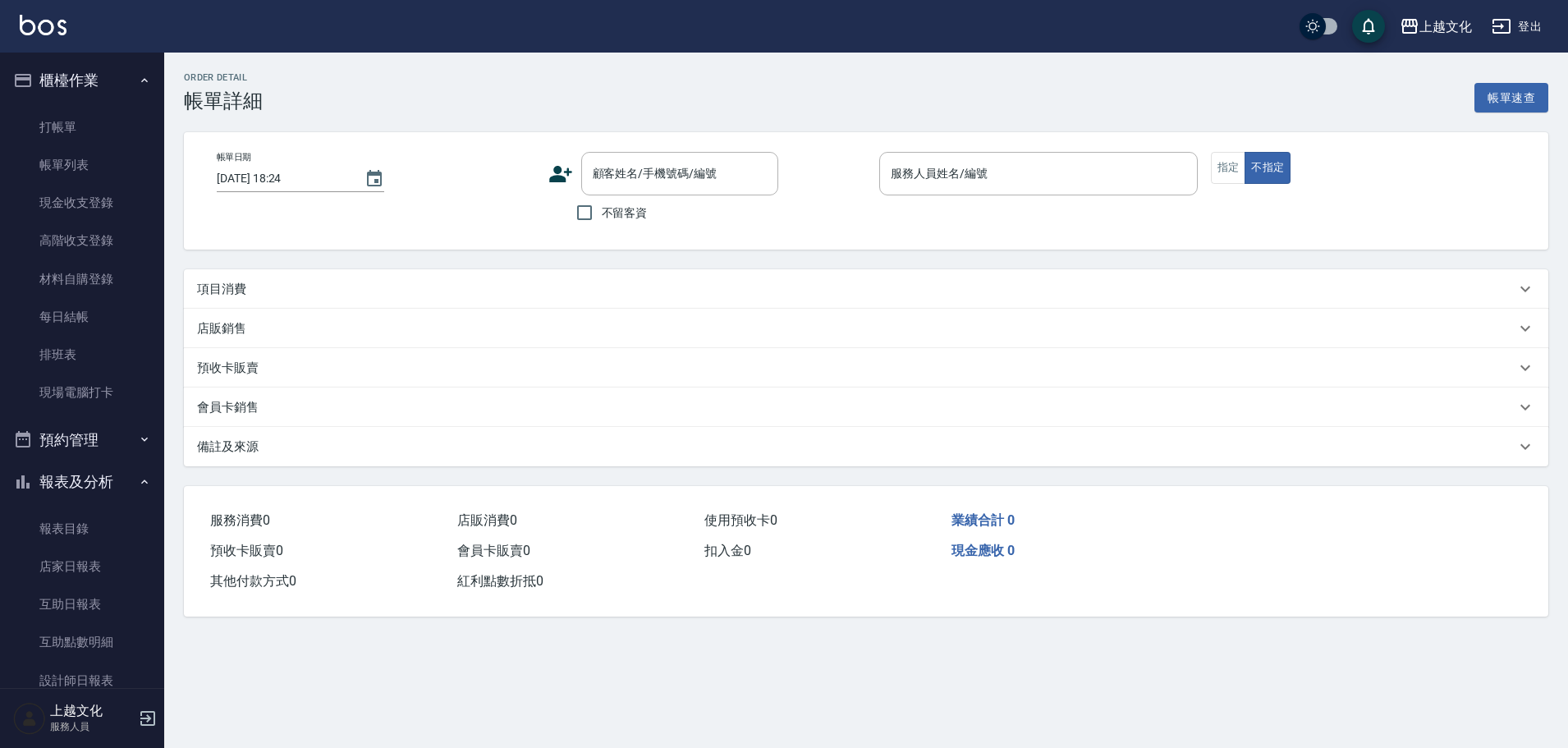
checkbox input "true"
type input "kelly-03"
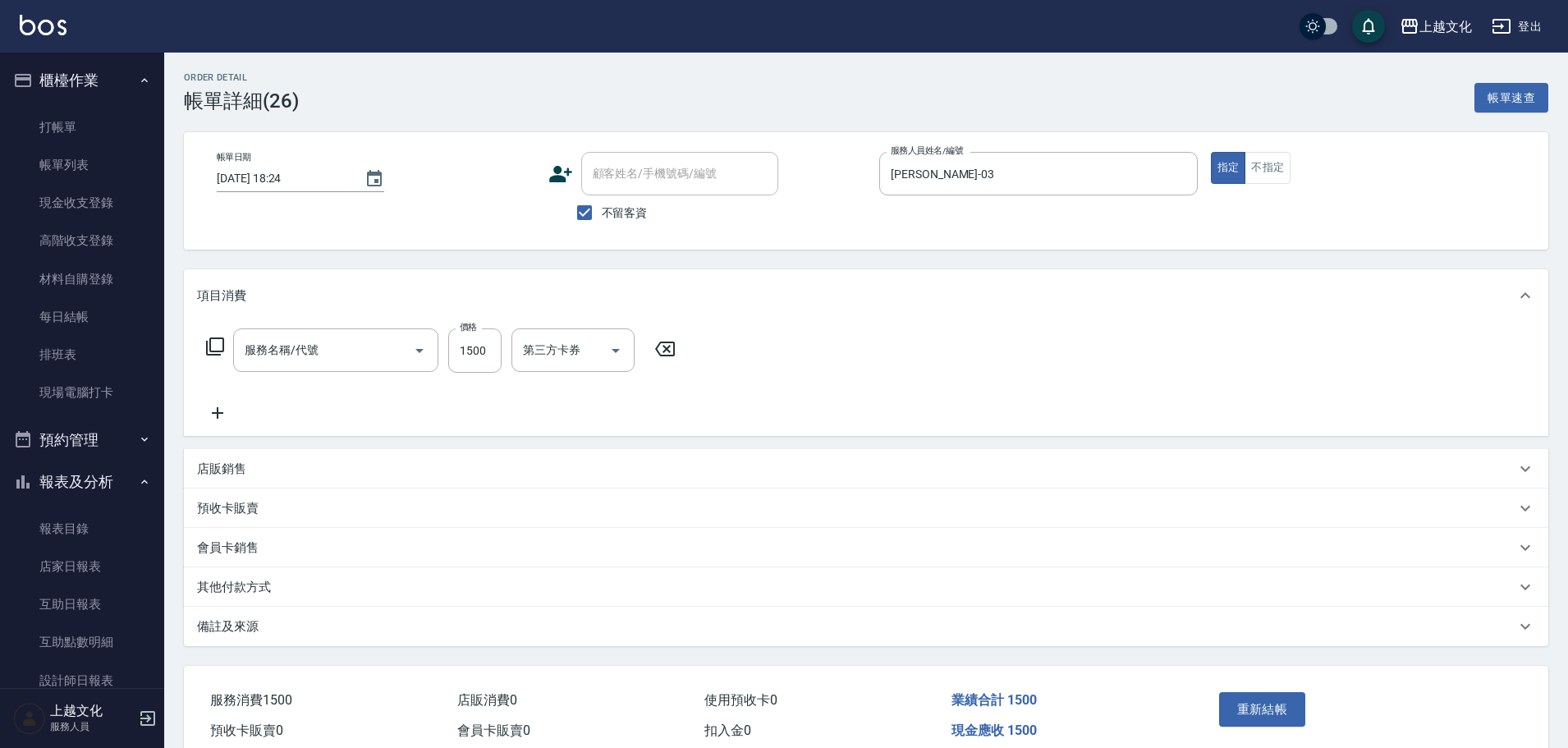
type input "頭部舒活(607)"
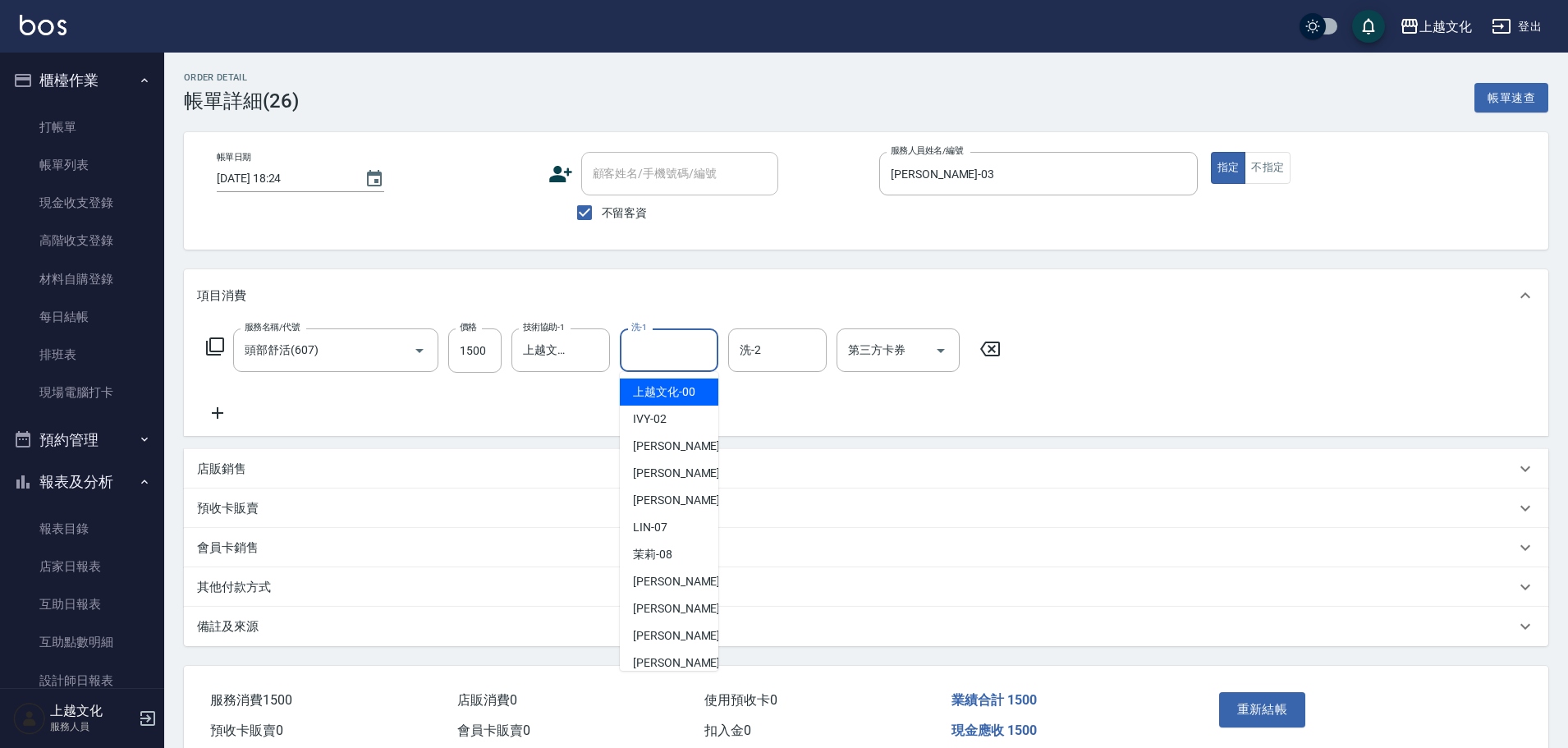
click at [634, 350] on input "洗-1" at bounding box center [670, 350] width 84 height 29
drag, startPoint x: 629, startPoint y: 431, endPoint x: 618, endPoint y: 403, distance: 30.1
click at [629, 429] on div "IVY -02" at bounding box center [669, 419] width 99 height 27
type input "IVY-02"
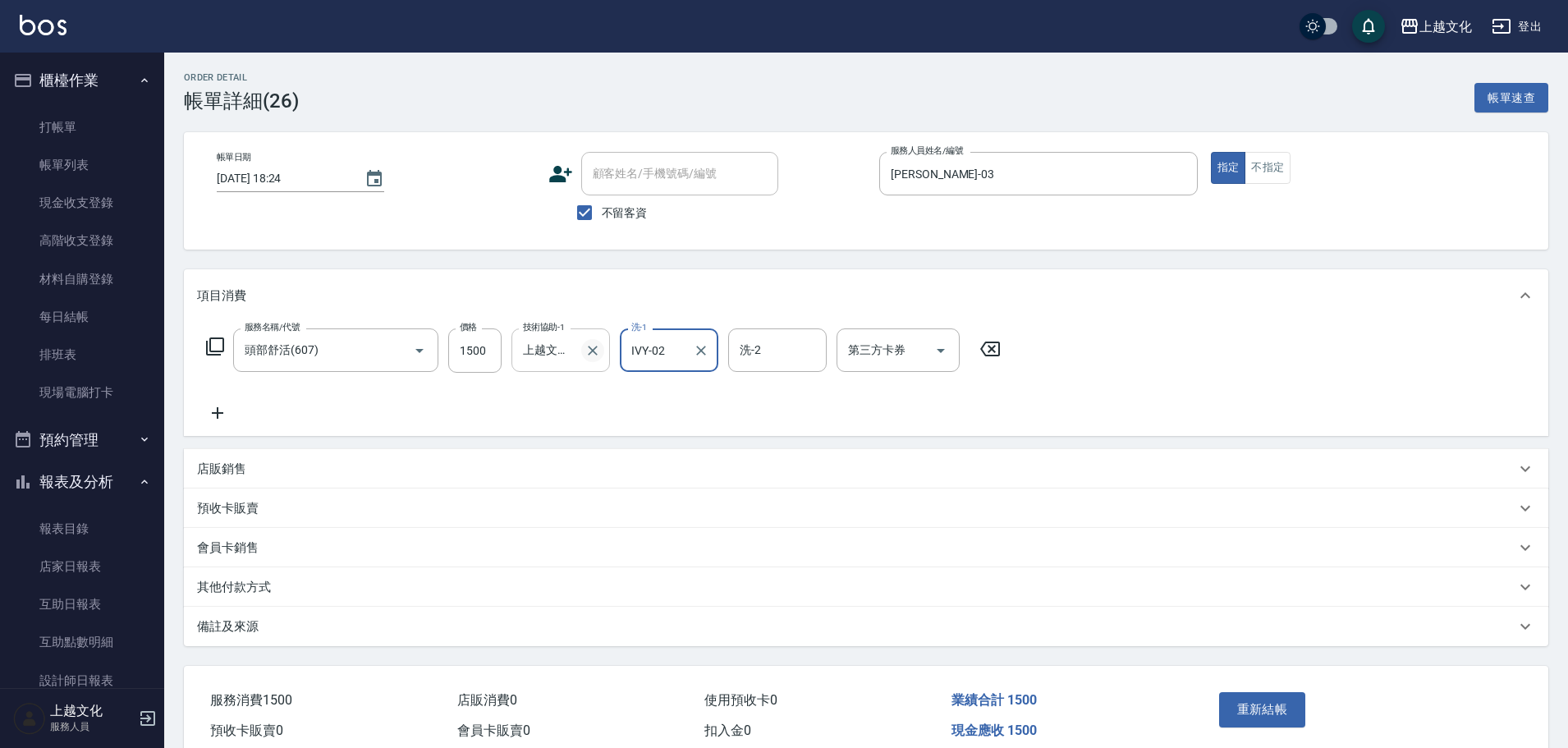
click at [588, 353] on icon "Clear" at bounding box center [592, 350] width 16 height 16
click at [756, 350] on input "洗-2" at bounding box center [778, 350] width 84 height 29
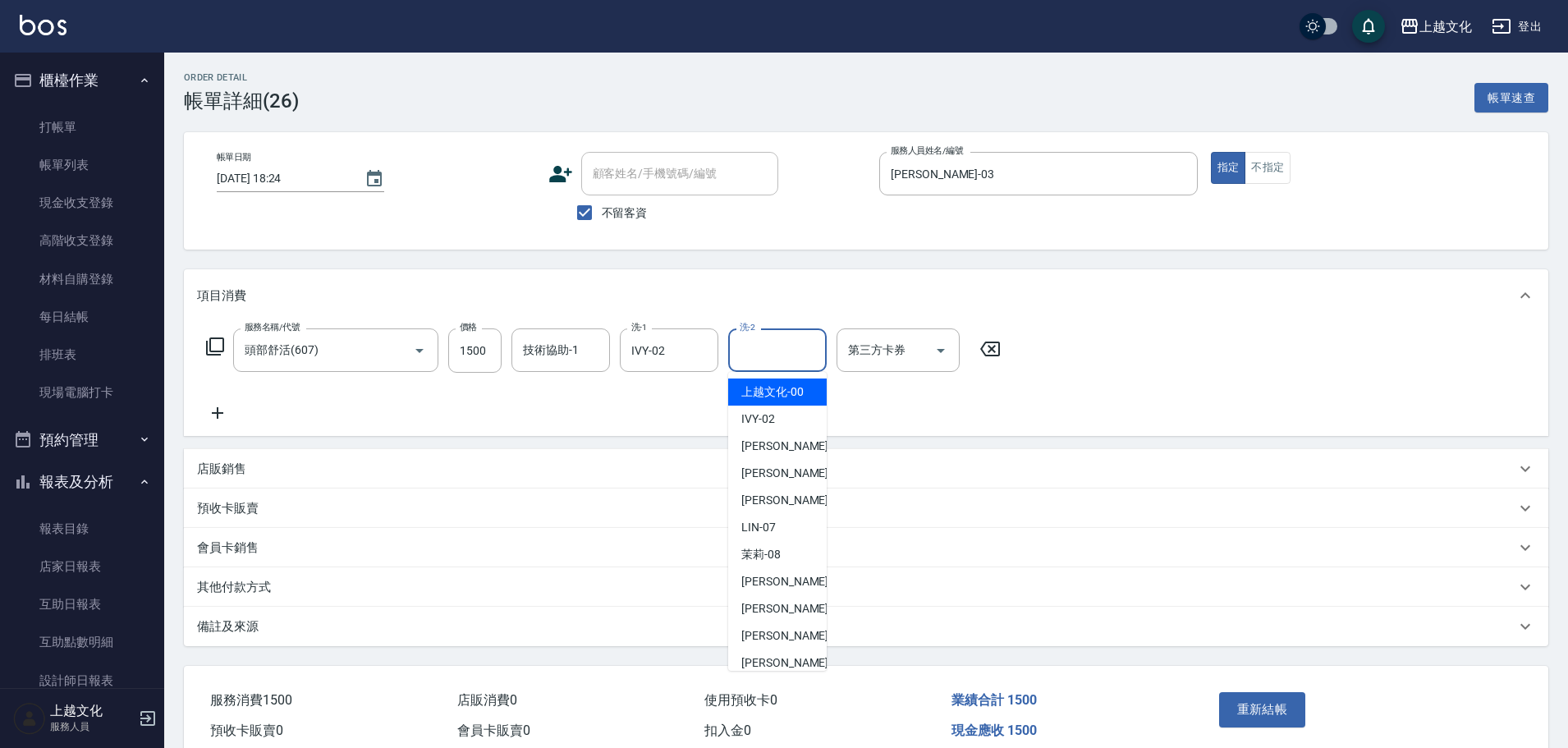
click at [756, 350] on input "洗-2" at bounding box center [778, 350] width 84 height 29
click at [708, 351] on icon "Clear" at bounding box center [700, 350] width 16 height 16
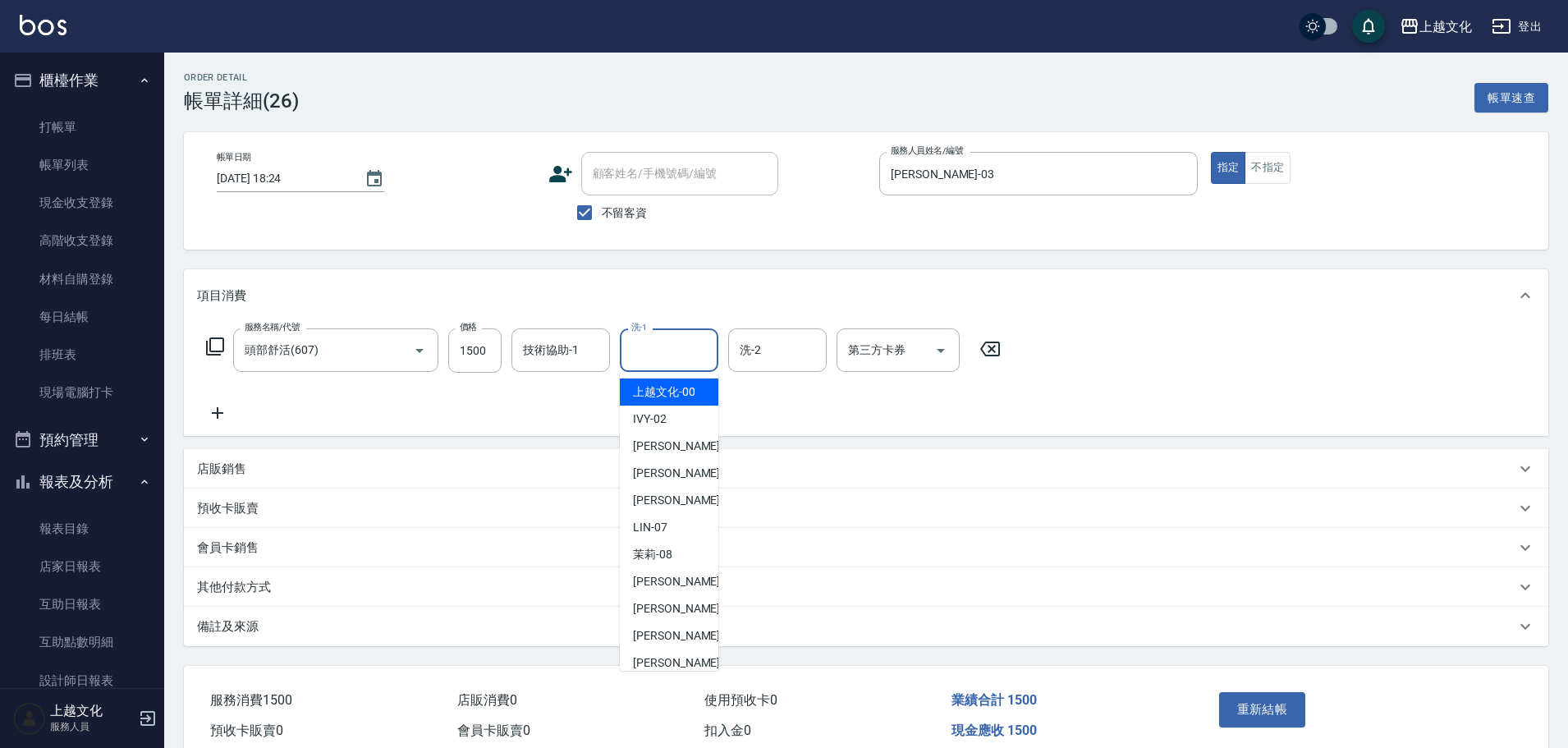
click at [678, 344] on input "洗-1" at bounding box center [670, 350] width 84 height 29
click at [674, 399] on span "上越文化 -00" at bounding box center [664, 392] width 62 height 17
type input "上越文化-00"
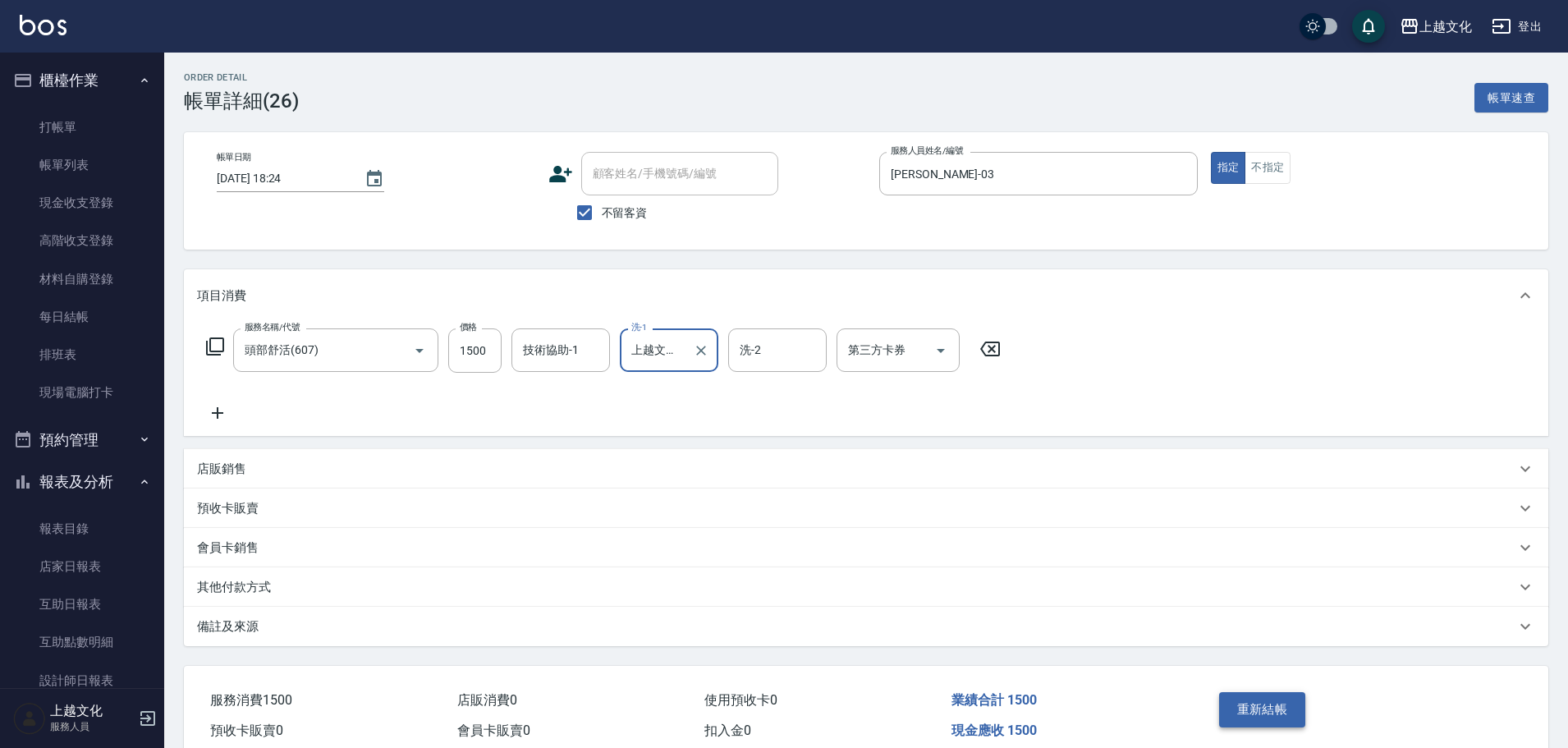
click at [1282, 708] on button "重新結帳" at bounding box center [1262, 709] width 87 height 34
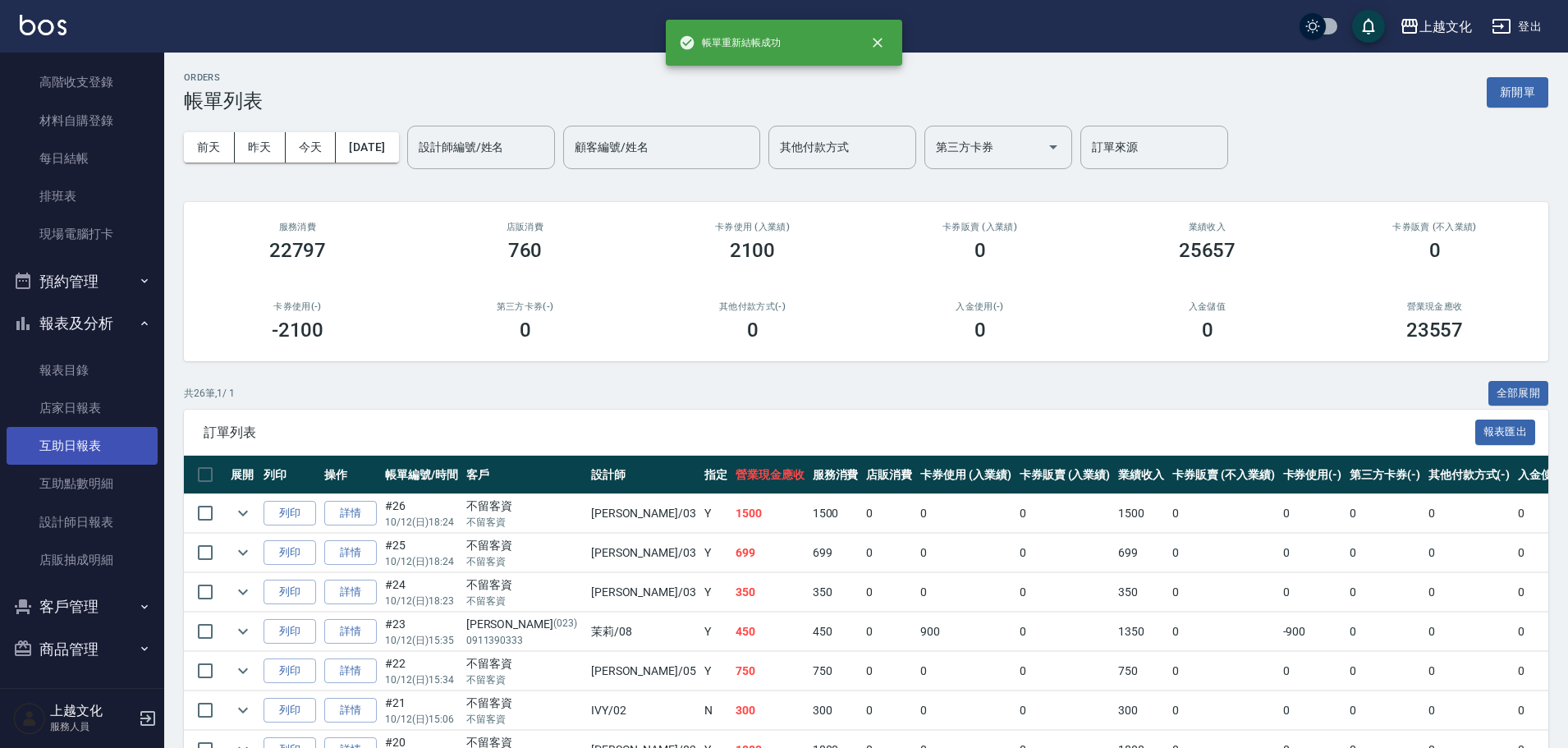
scroll to position [160, 0]
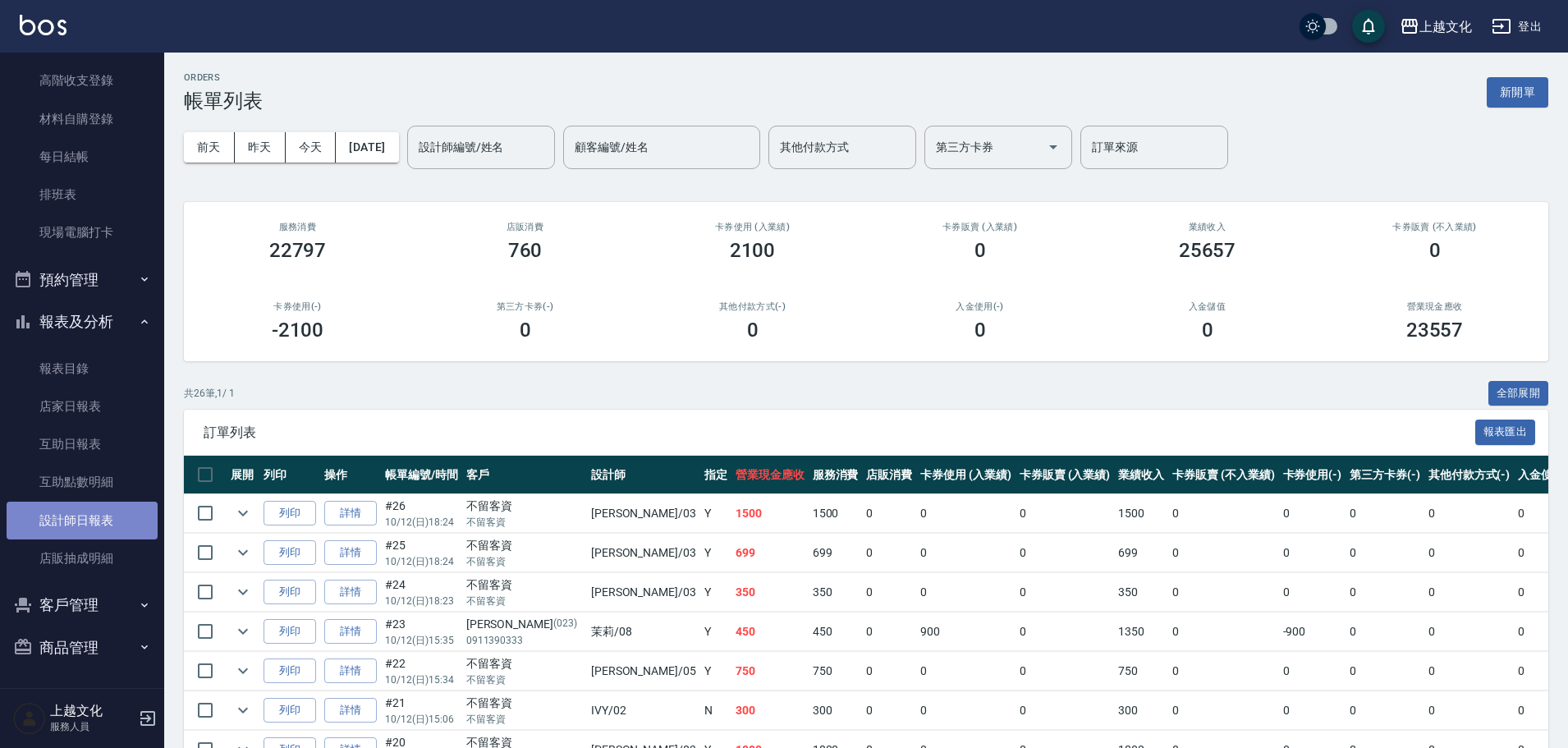
click at [91, 509] on link "設計師日報表" at bounding box center [82, 519] width 151 height 37
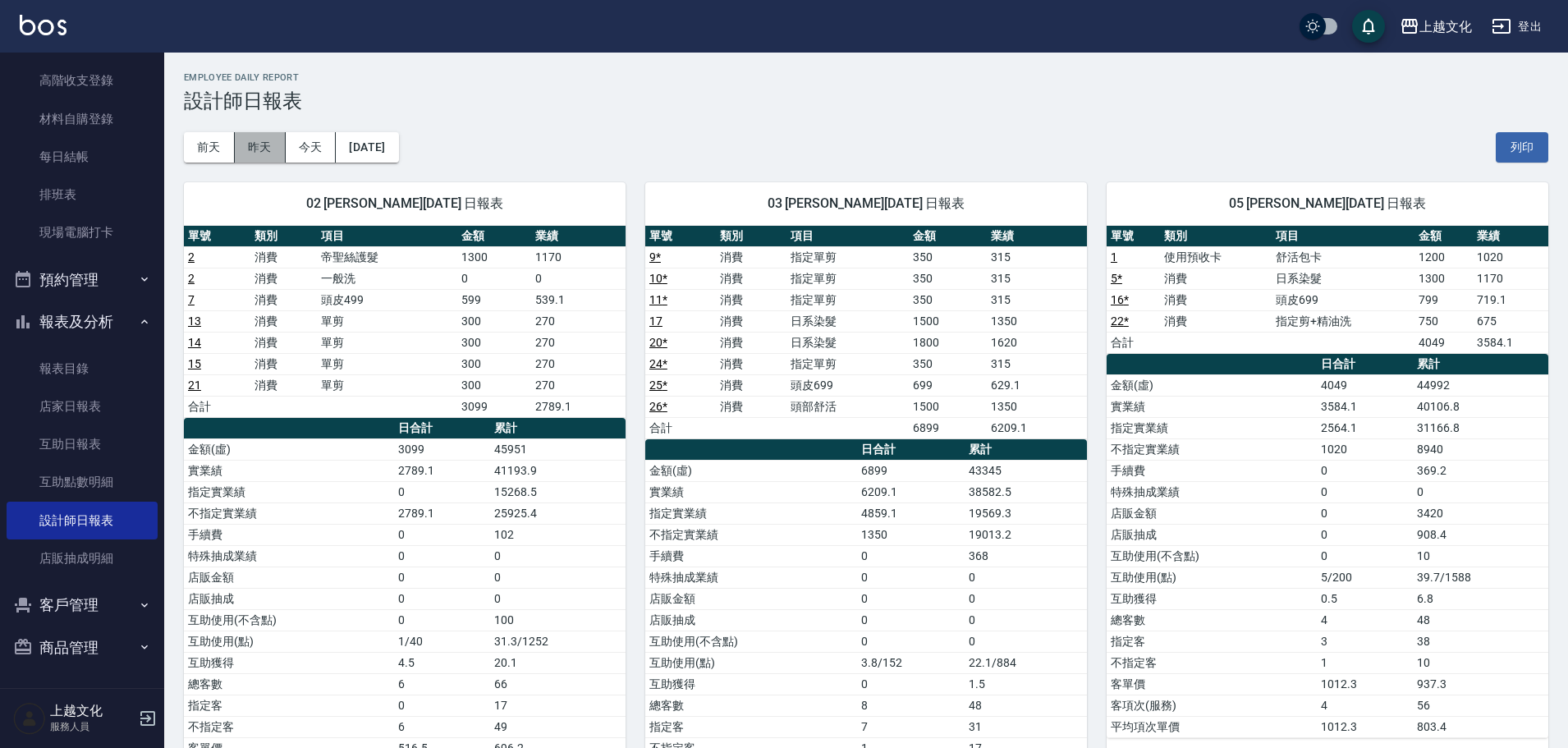
click at [273, 142] on button "昨天" at bounding box center [259, 147] width 51 height 31
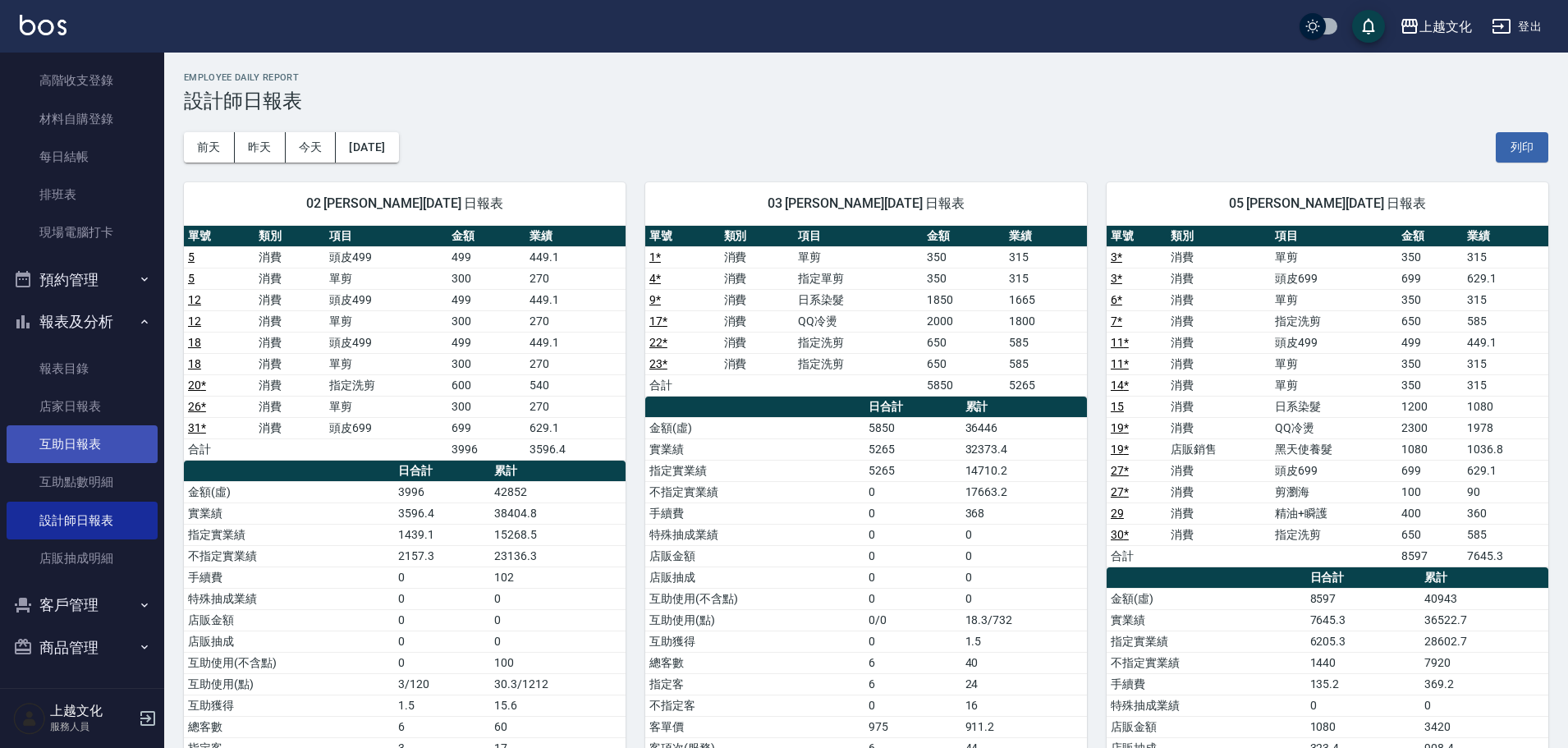
click at [65, 434] on link "互助日報表" at bounding box center [82, 444] width 151 height 37
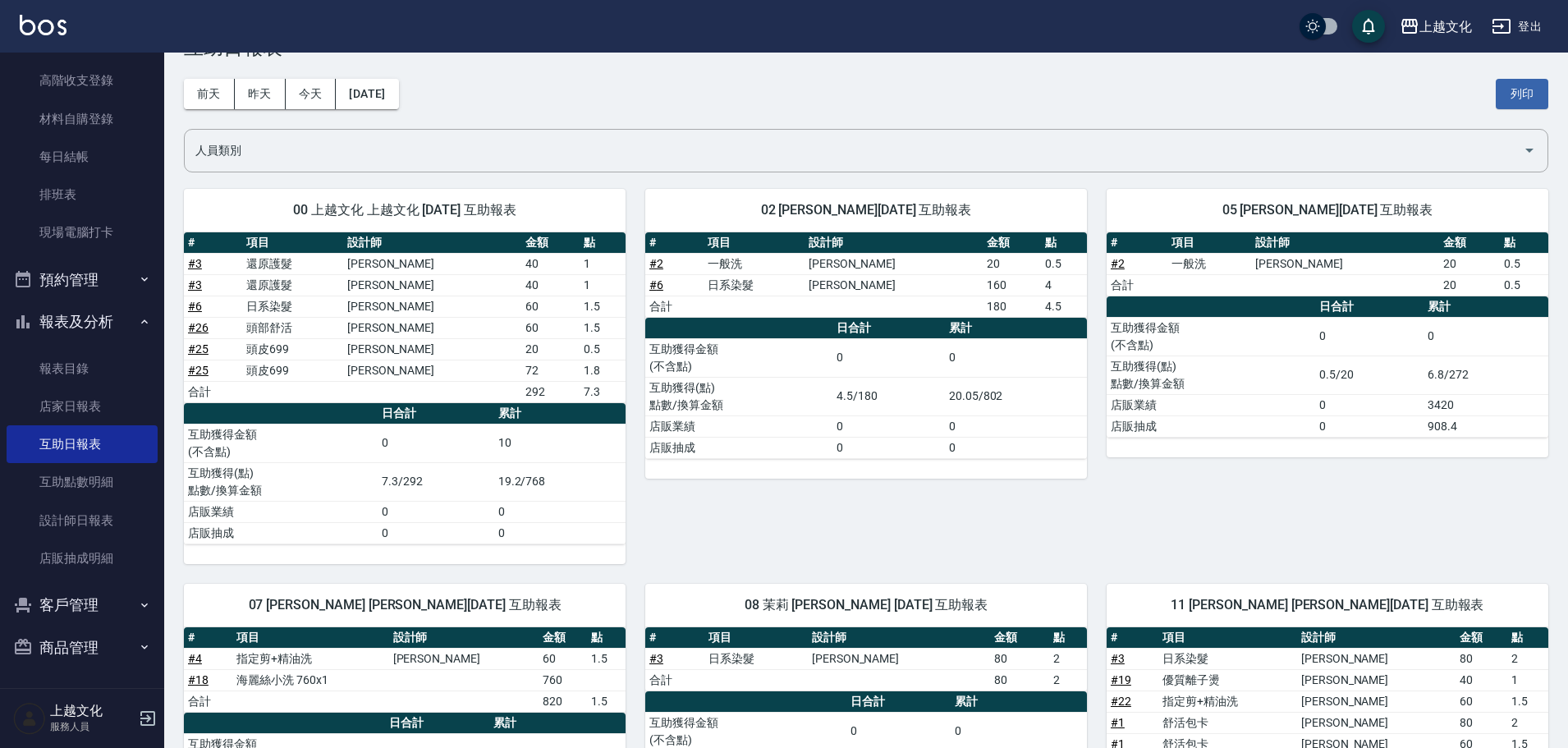
scroll to position [82, 0]
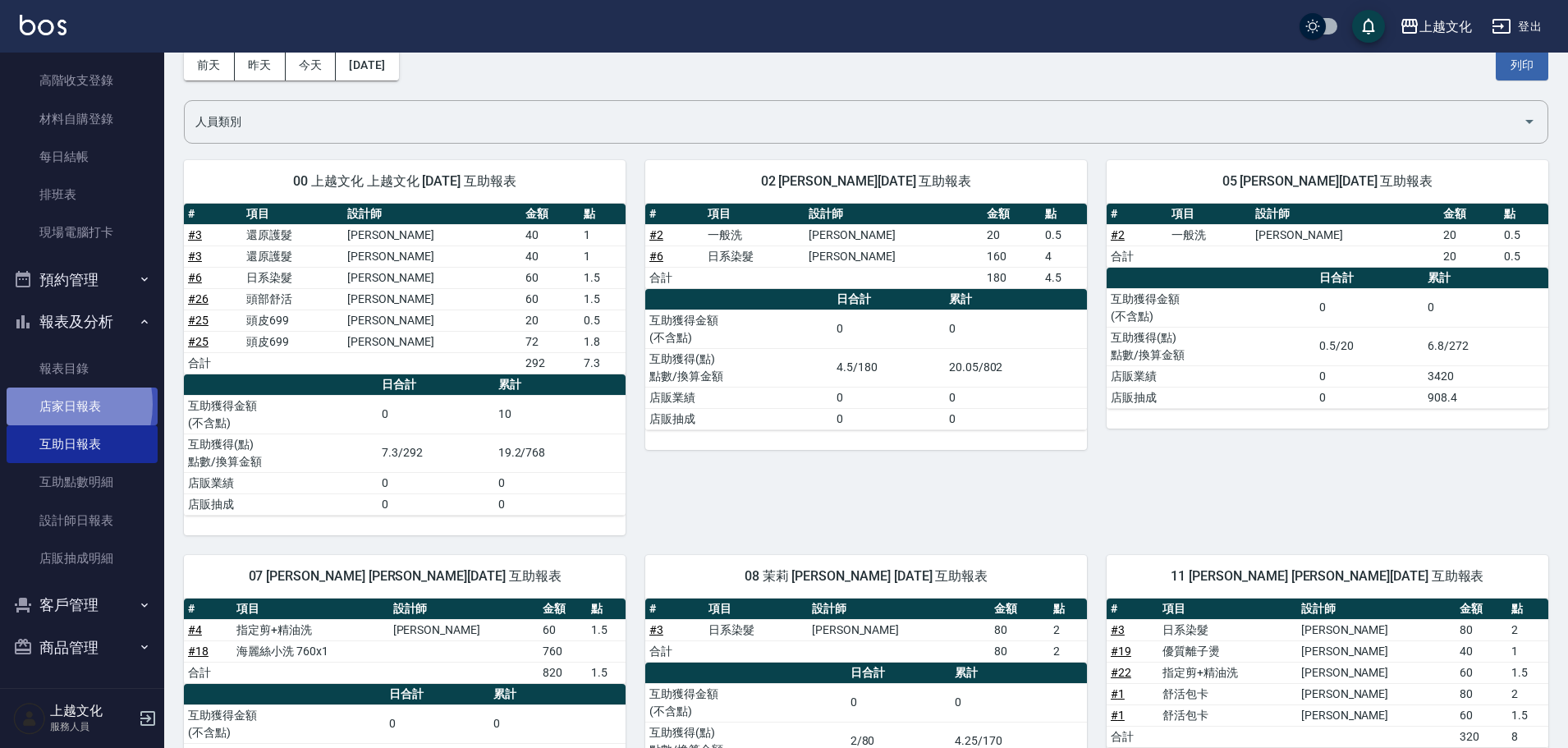
click at [49, 405] on link "店家日報表" at bounding box center [82, 406] width 151 height 37
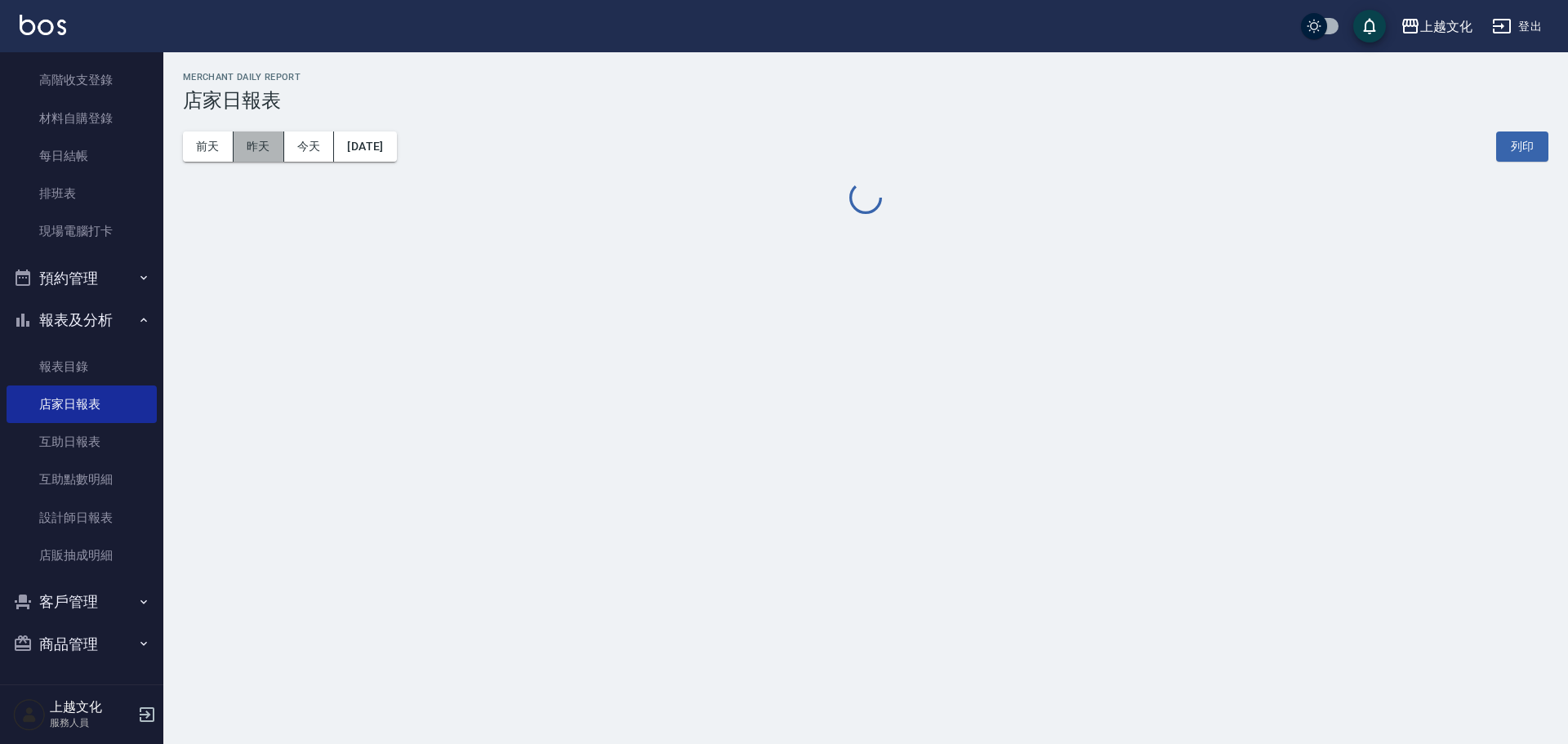
click at [255, 147] on button "昨天" at bounding box center [258, 147] width 50 height 30
click at [256, 152] on button "昨天" at bounding box center [258, 147] width 50 height 30
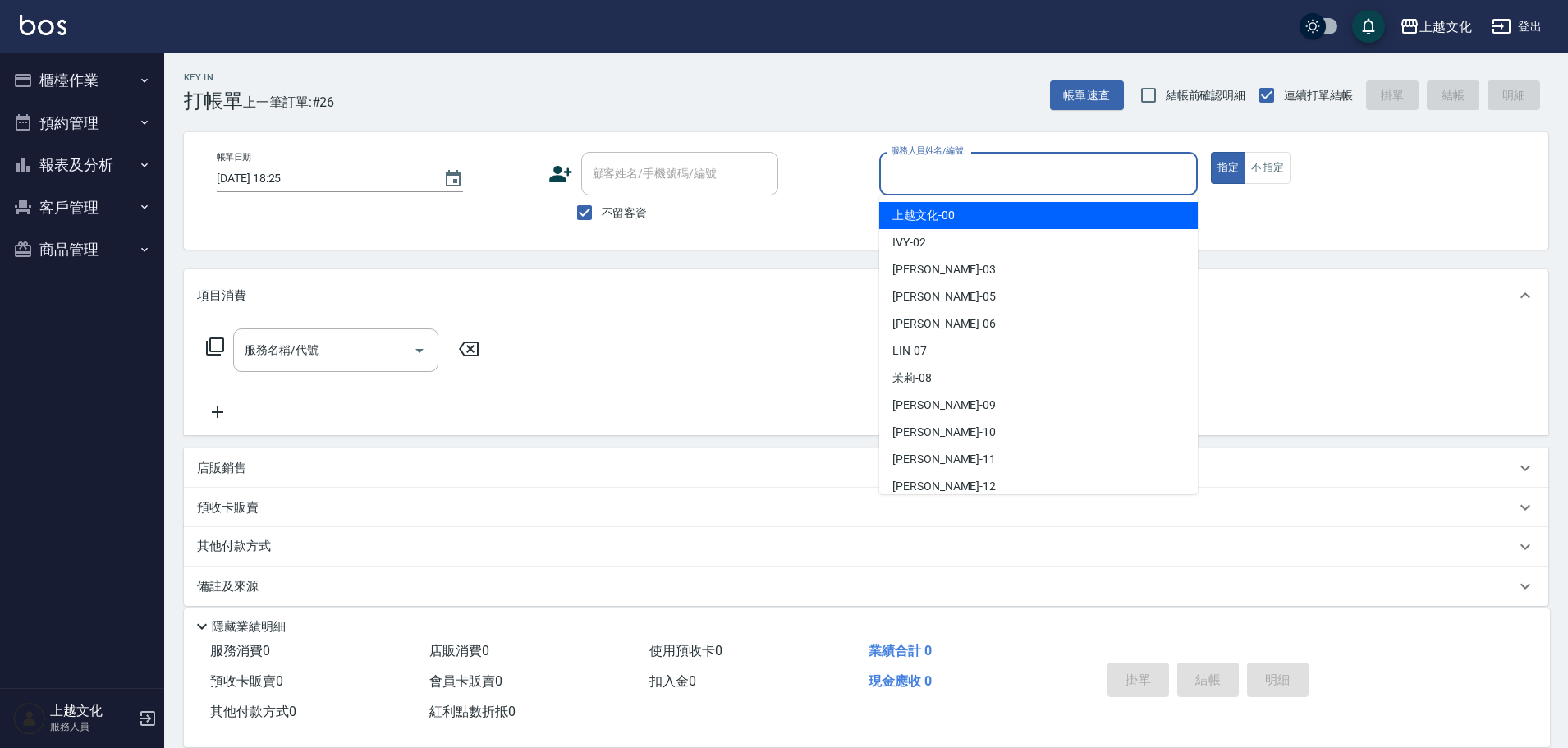
click at [1034, 178] on input "服務人員姓名/編號" at bounding box center [1039, 173] width 304 height 29
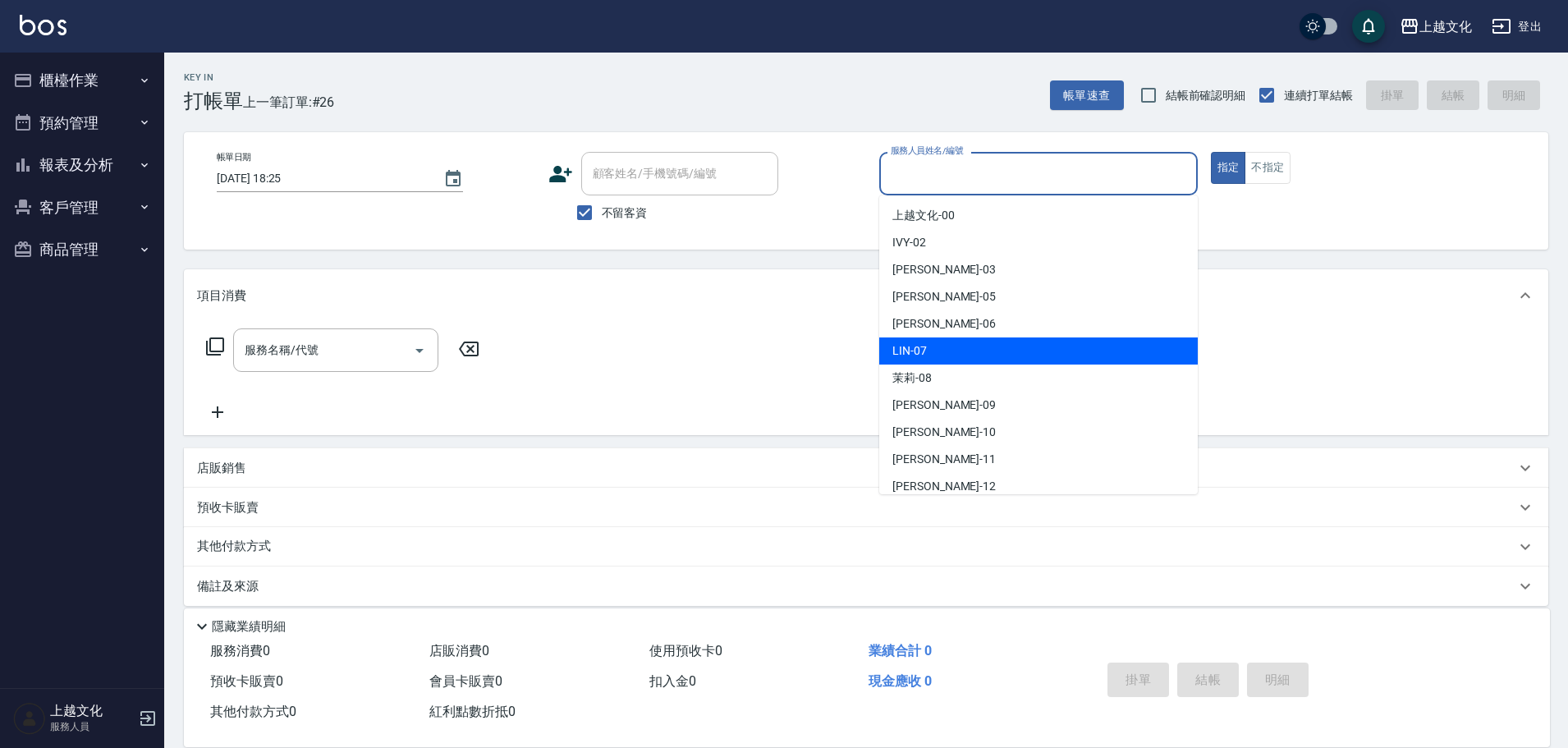
click at [953, 349] on div "LIN -07" at bounding box center [1038, 351] width 319 height 27
type input "LIN-07"
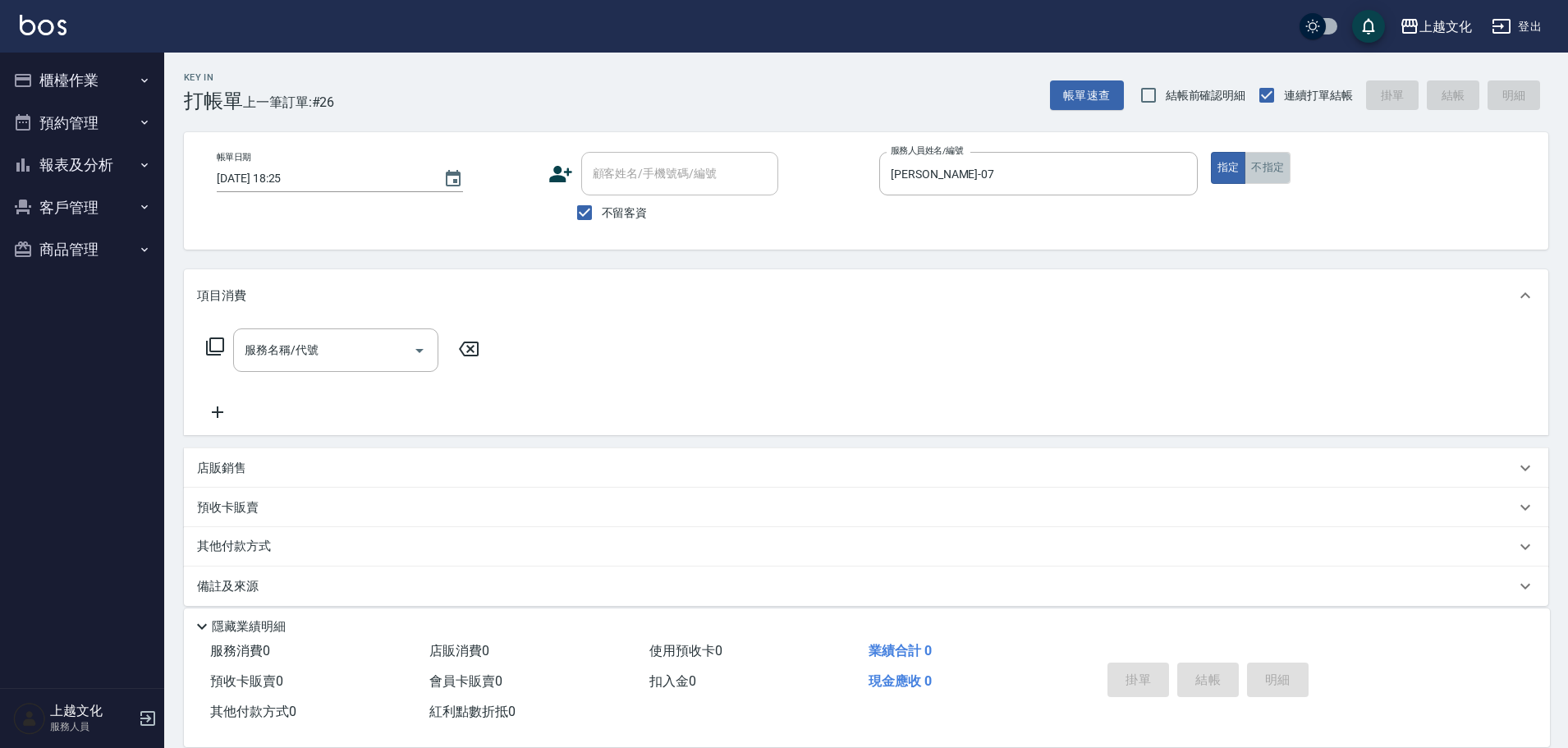
click at [1271, 166] on button "不指定" at bounding box center [1268, 167] width 46 height 32
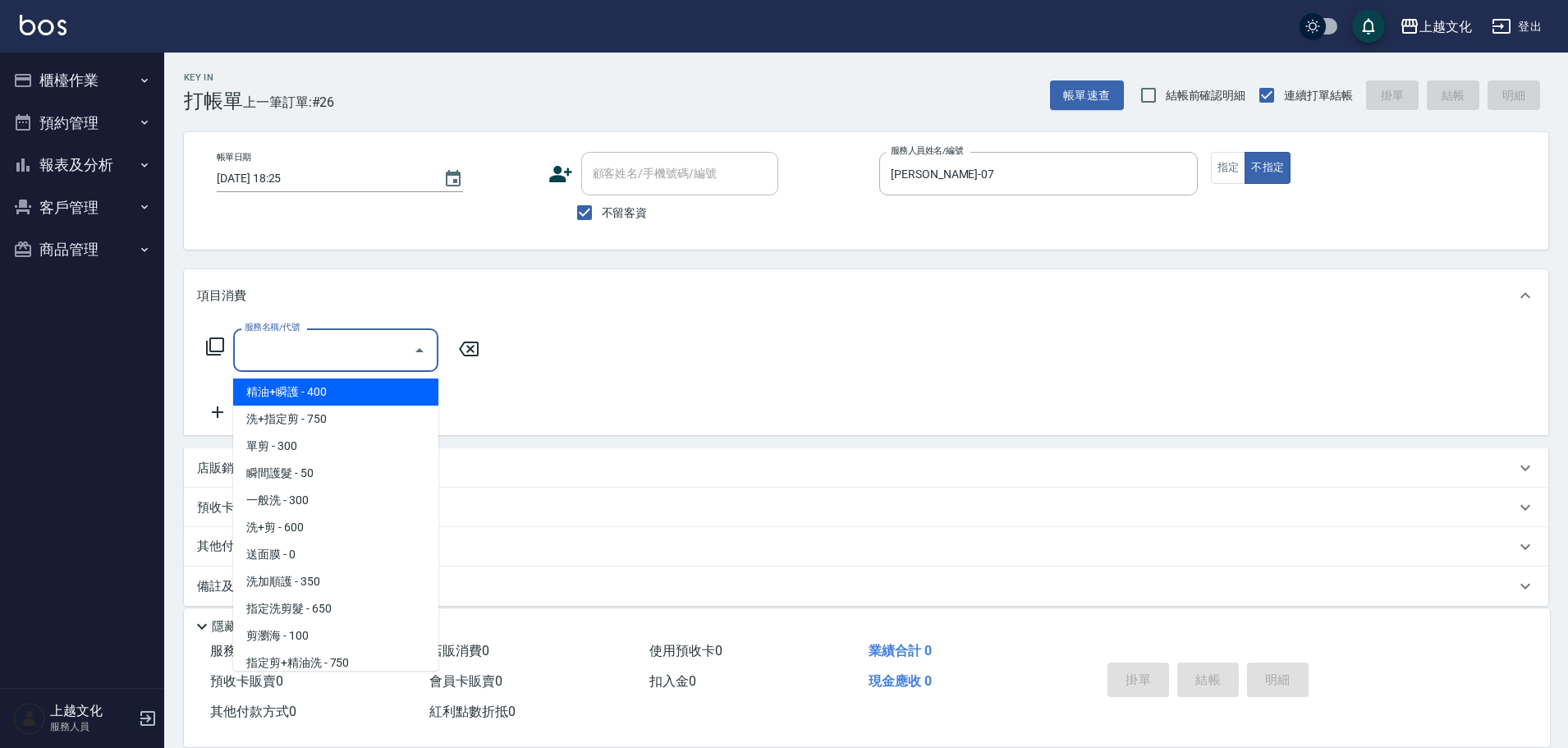
click at [330, 352] on input "服務名稱/代號" at bounding box center [322, 350] width 166 height 29
click at [321, 397] on span "精油+瞬護 - 400" at bounding box center [336, 392] width 206 height 27
type input "精油+瞬護(101)"
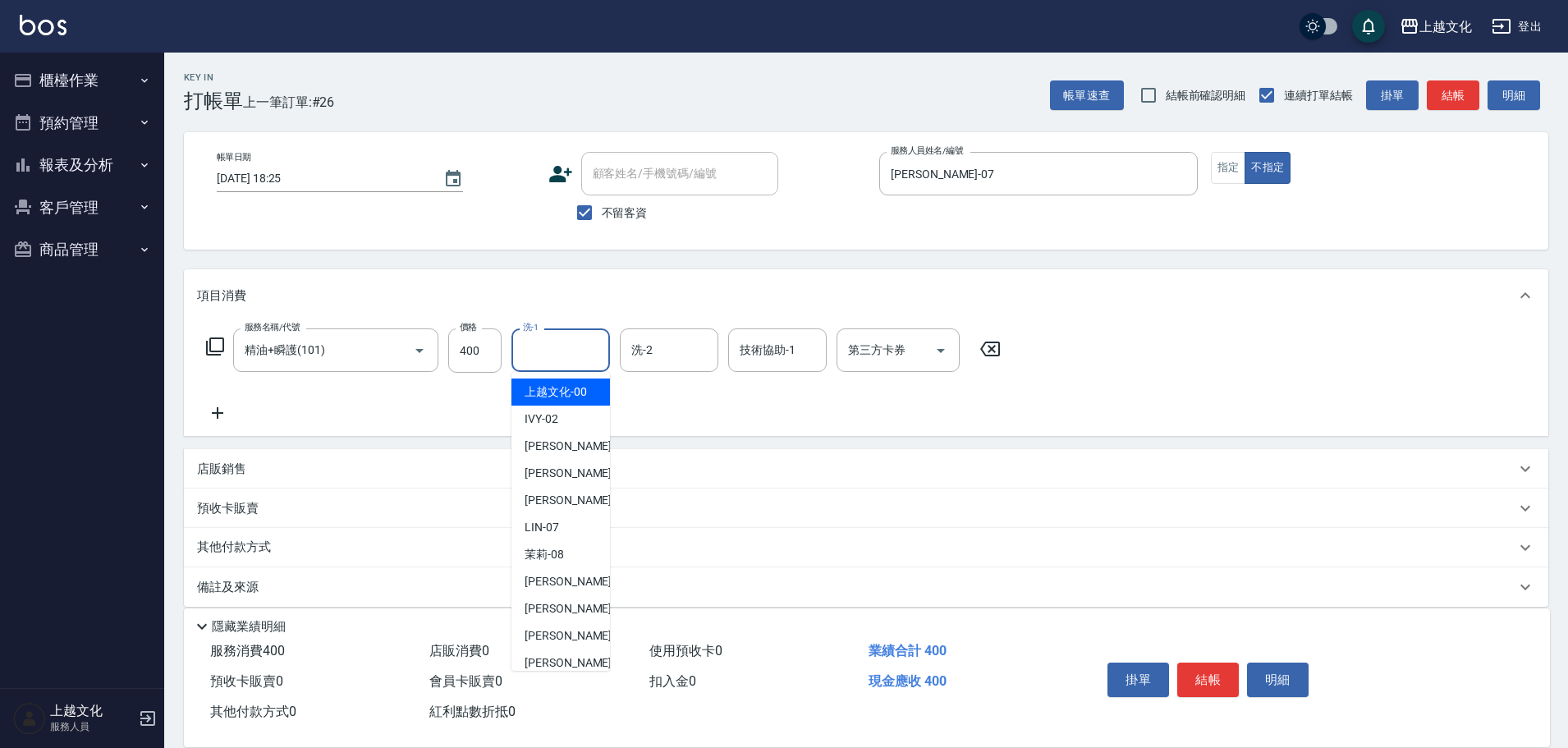
click at [529, 357] on input "洗-1" at bounding box center [561, 350] width 84 height 29
click at [547, 628] on span "[PERSON_NAME] -11" at bounding box center [576, 636] width 103 height 17
type input "[PERSON_NAME]-11"
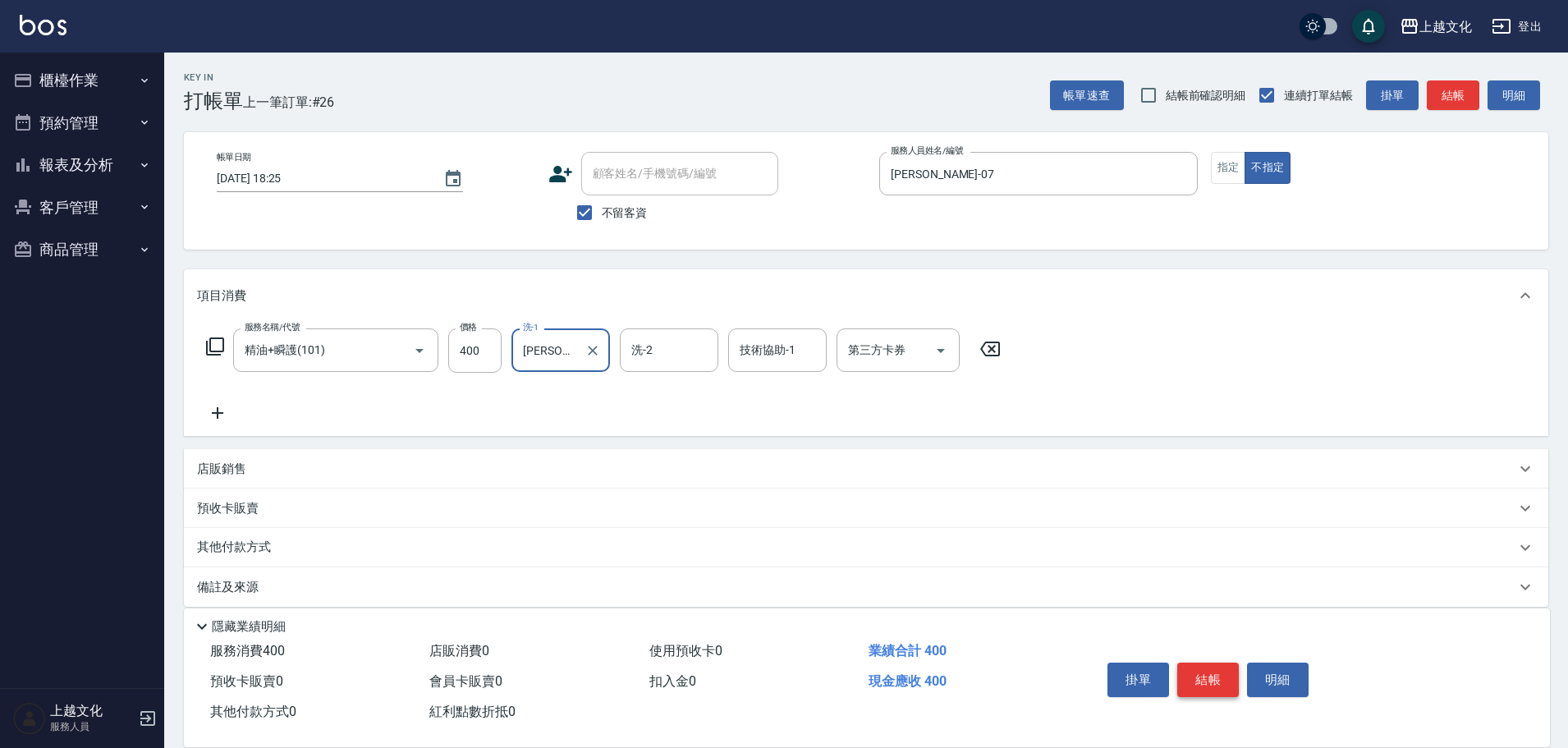
click at [1196, 668] on button "結帳" at bounding box center [1208, 680] width 61 height 34
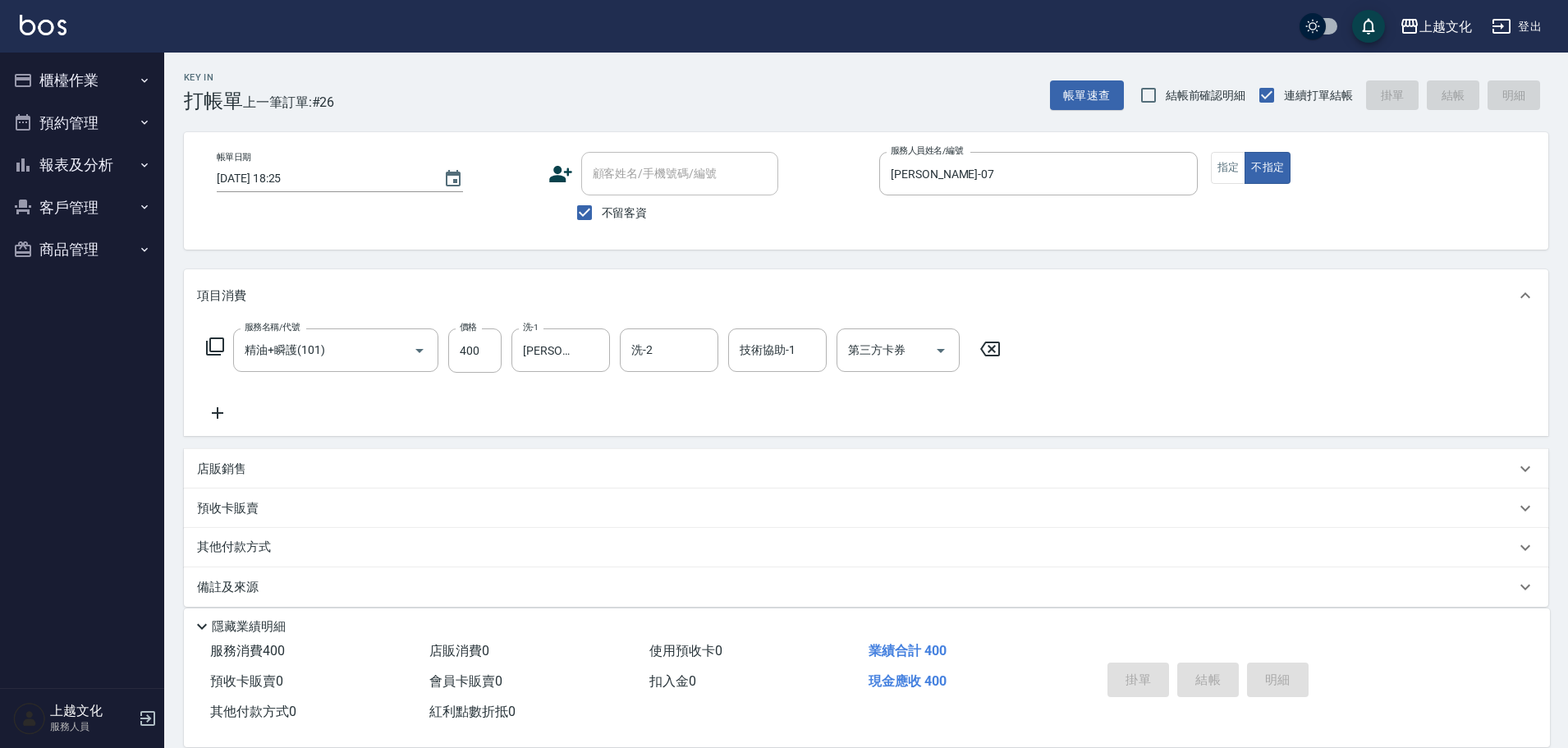
type input "[DATE] 18:26"
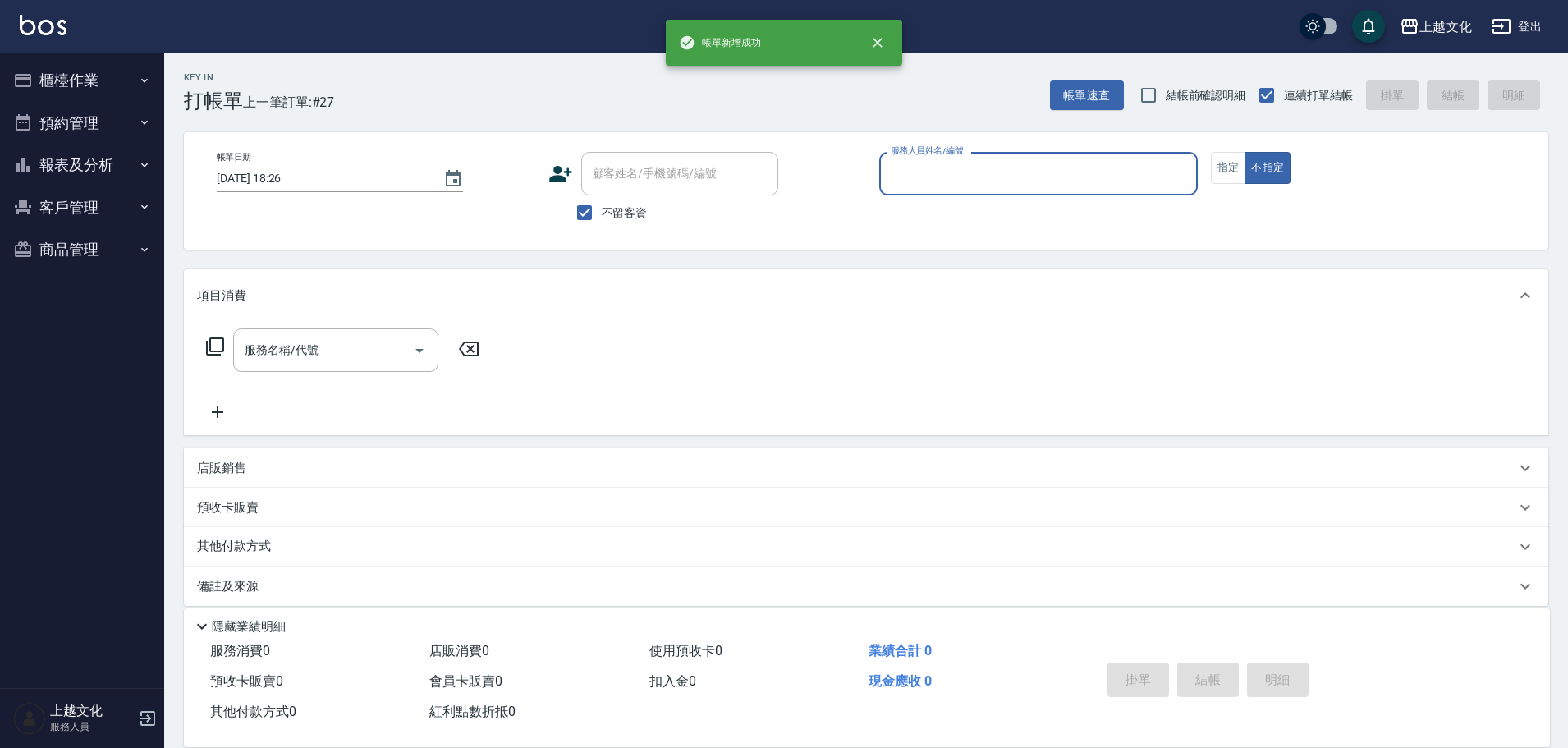
click at [1029, 170] on input "服務人員姓名/編號" at bounding box center [1039, 173] width 304 height 29
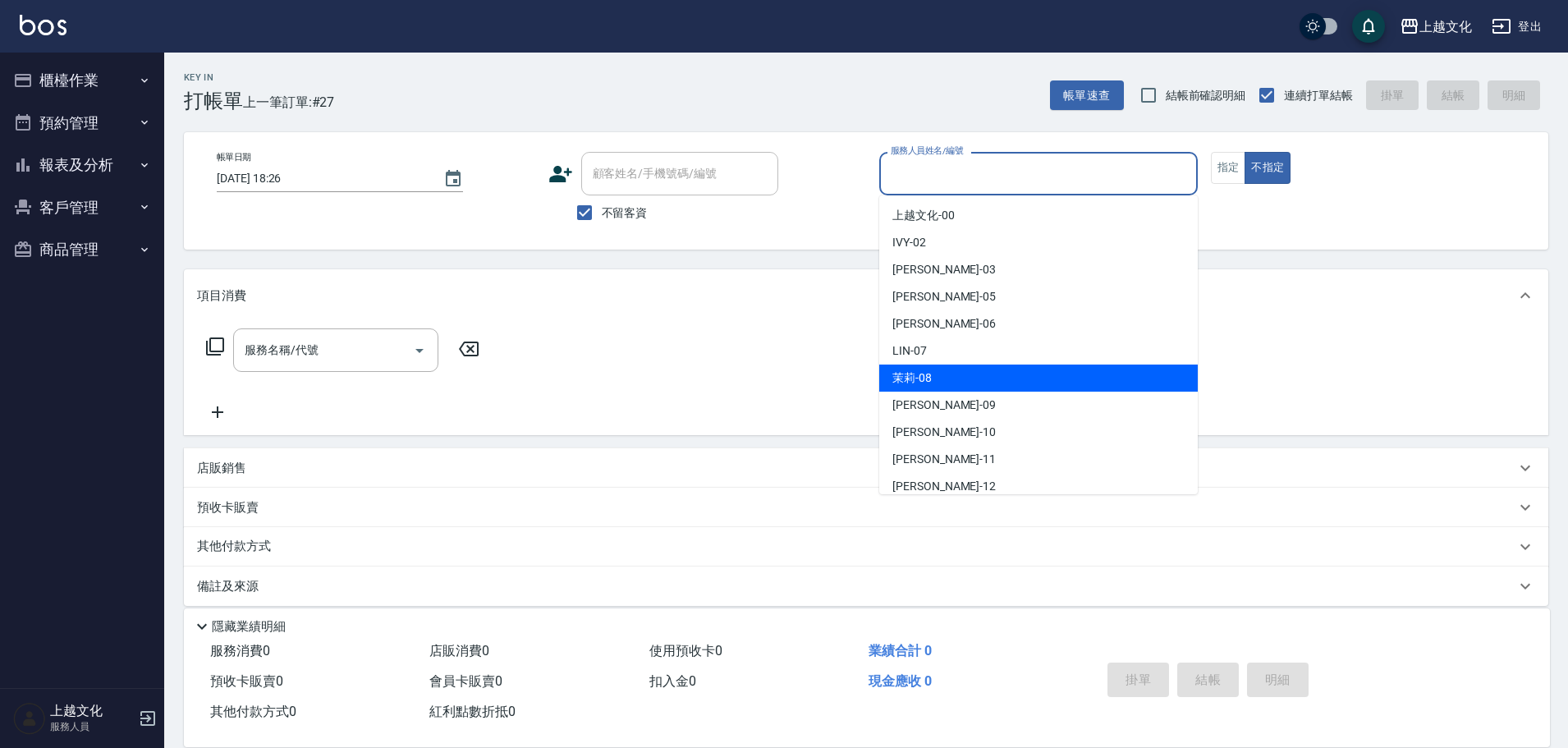
click at [961, 373] on div "茉莉 -08" at bounding box center [1038, 378] width 319 height 27
type input "茉莉-08"
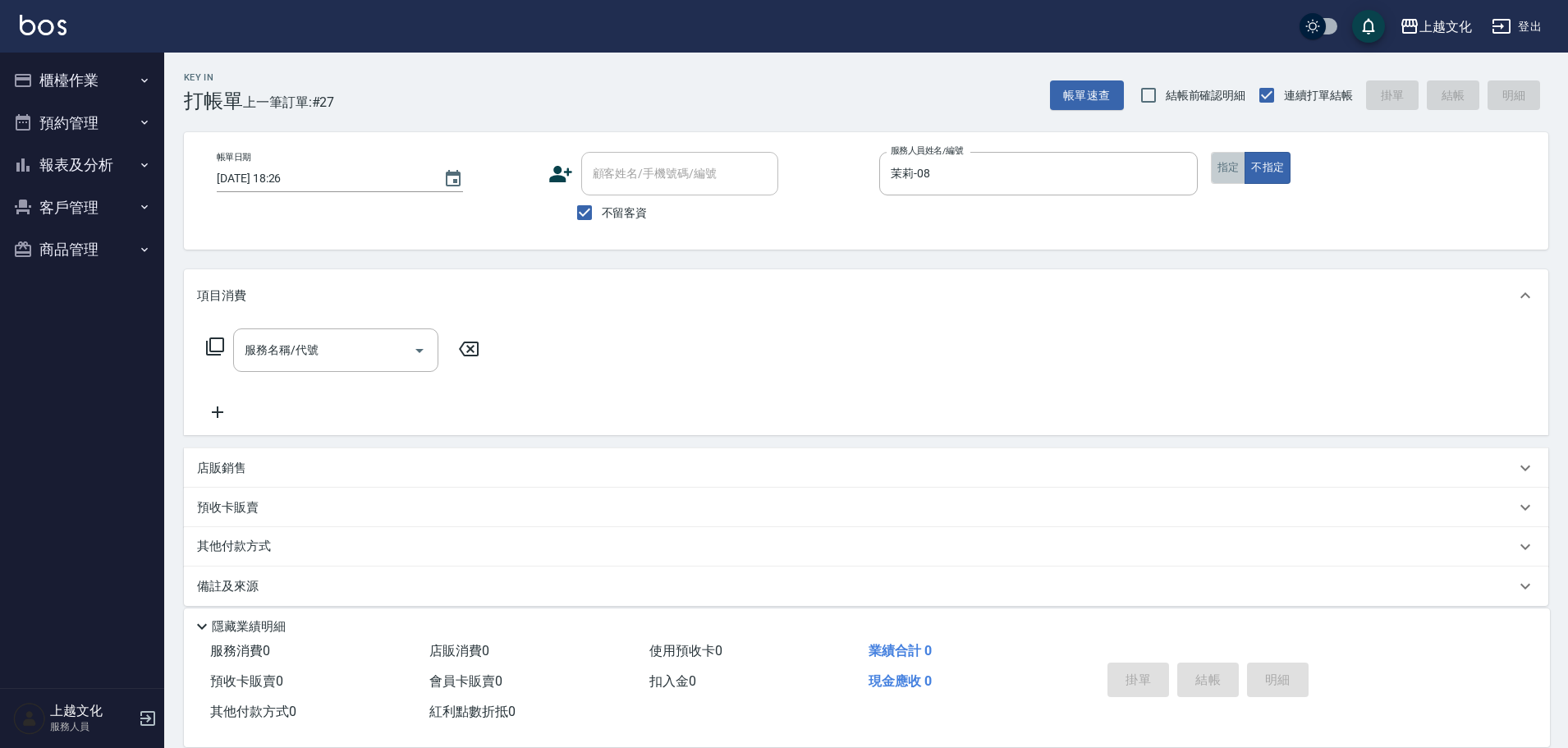
click at [1228, 166] on button "指定" at bounding box center [1228, 167] width 35 height 32
click at [216, 344] on icon at bounding box center [215, 346] width 20 height 20
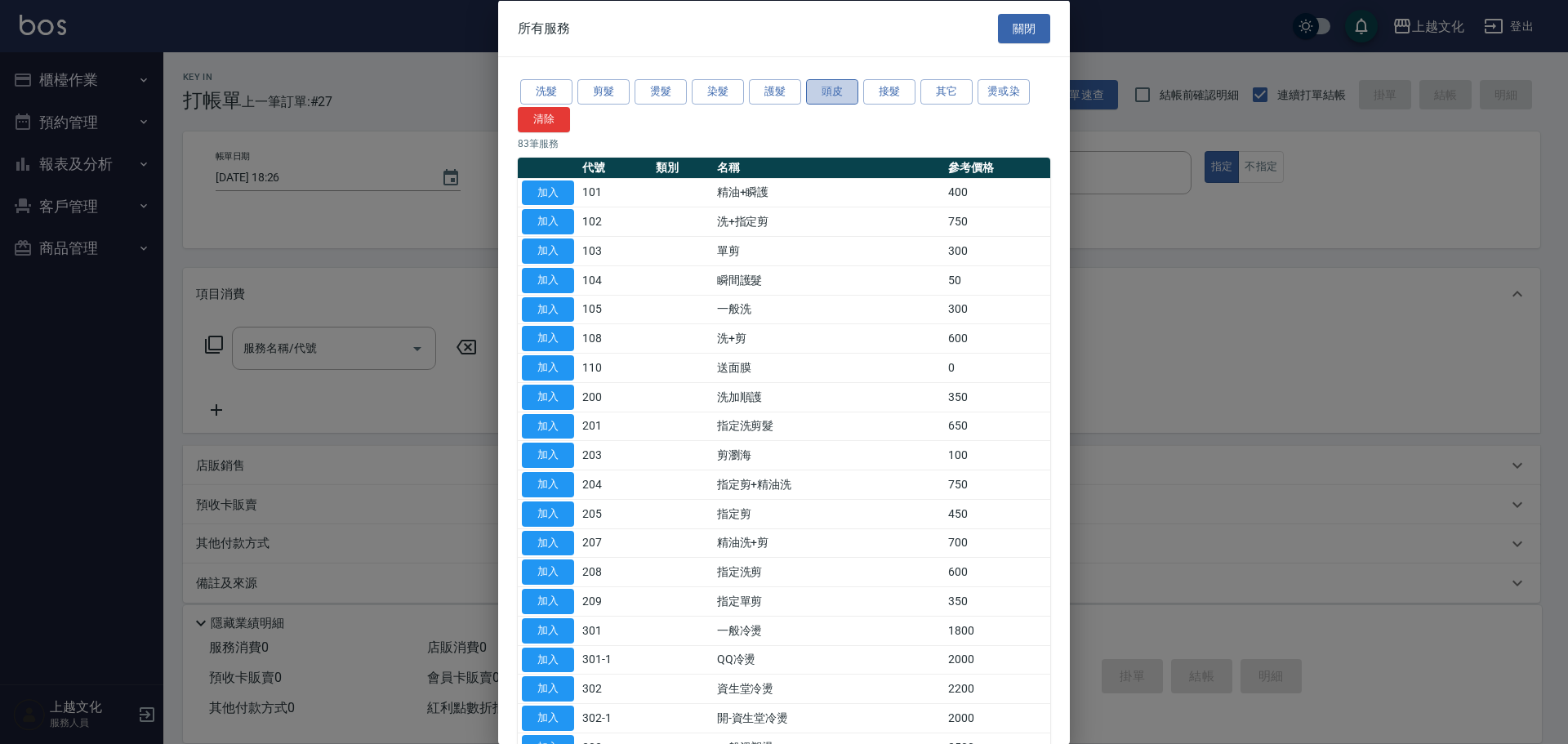
click at [824, 89] on button "頭皮" at bounding box center [832, 91] width 52 height 26
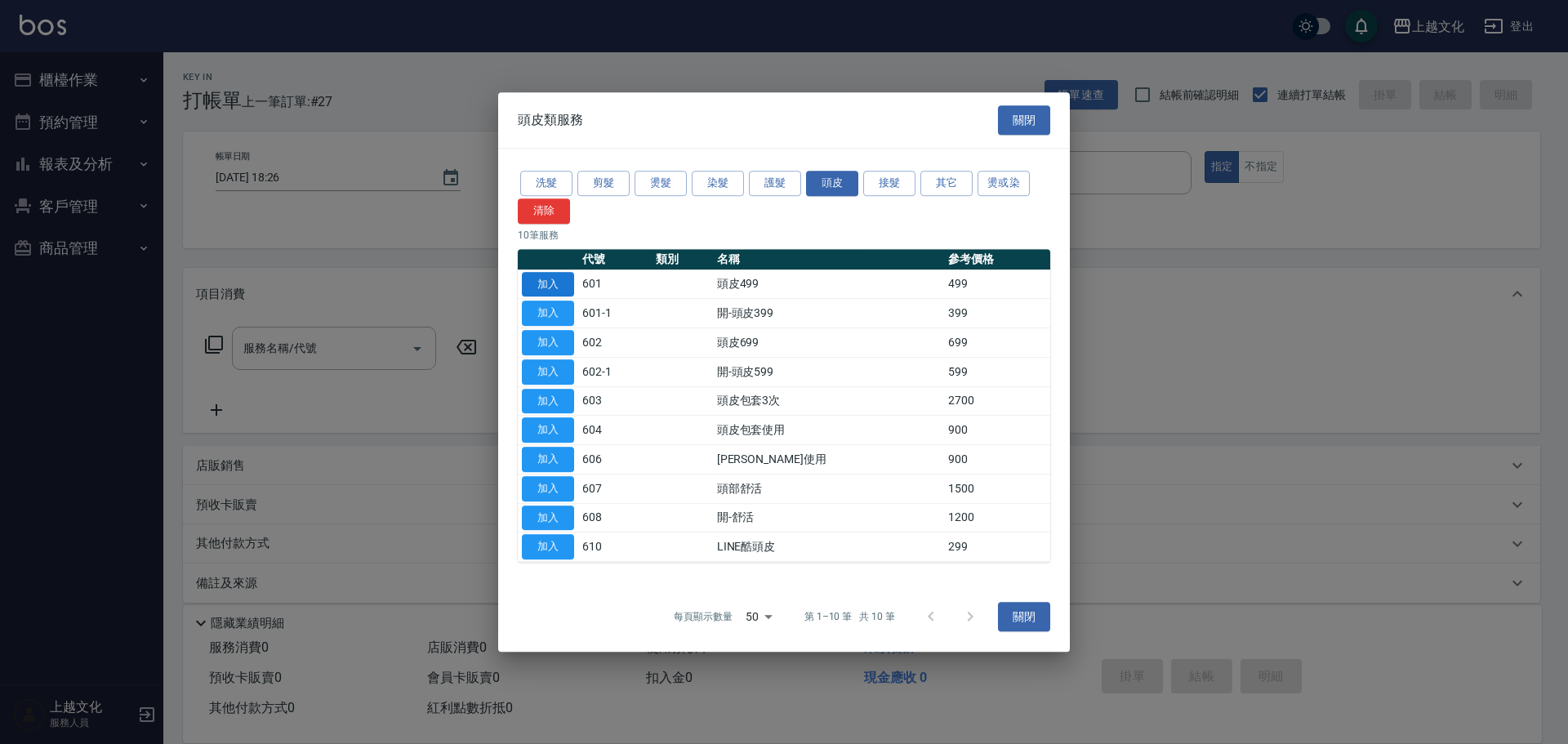
click at [557, 281] on button "加入" at bounding box center [547, 284] width 52 height 26
type input "頭皮499(601)"
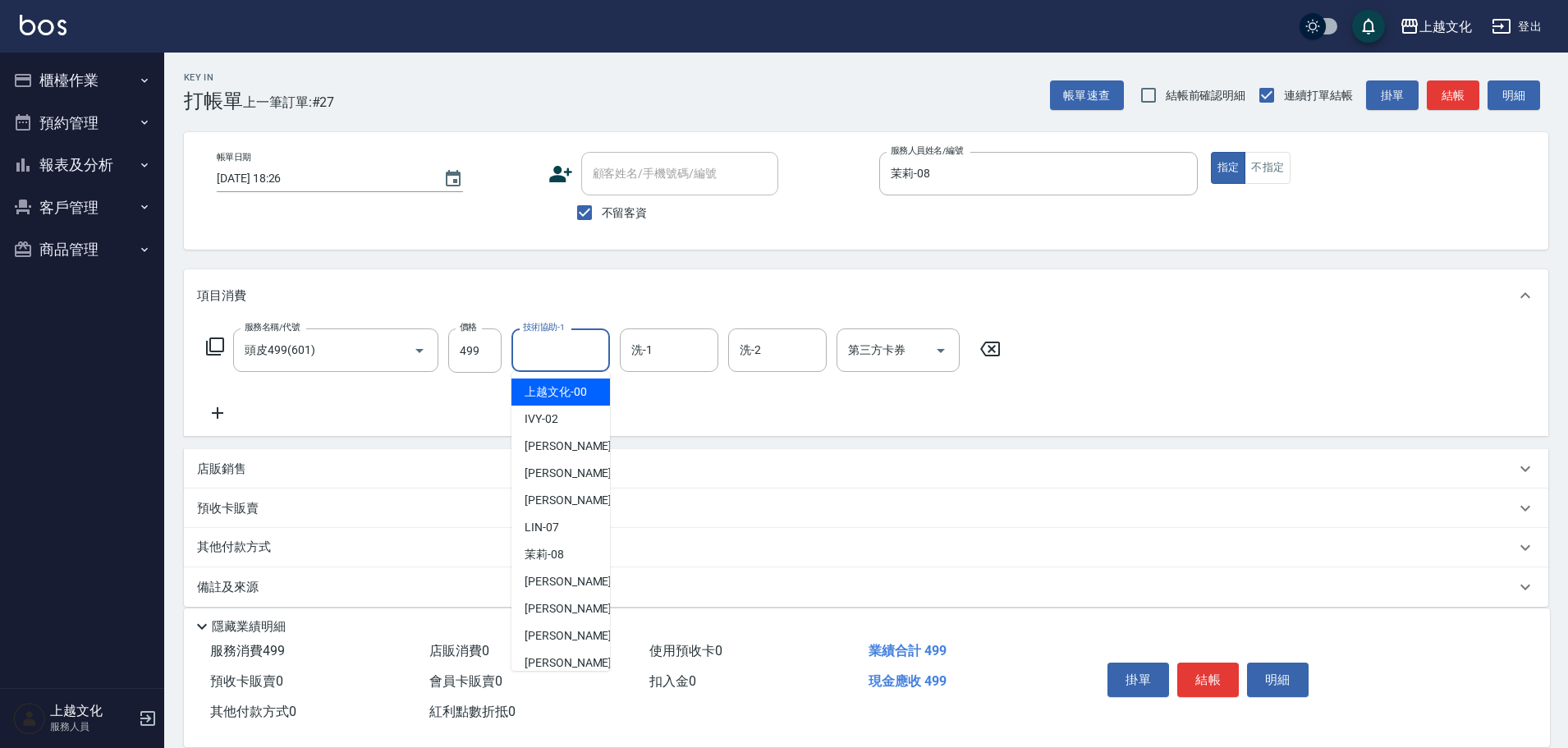
click at [565, 355] on input "技術協助-1" at bounding box center [561, 350] width 84 height 29
drag, startPoint x: 560, startPoint y: 635, endPoint x: 737, endPoint y: 387, distance: 304.7
click at [560, 634] on span "[PERSON_NAME] -11" at bounding box center [576, 636] width 103 height 17
type input "[PERSON_NAME]-11"
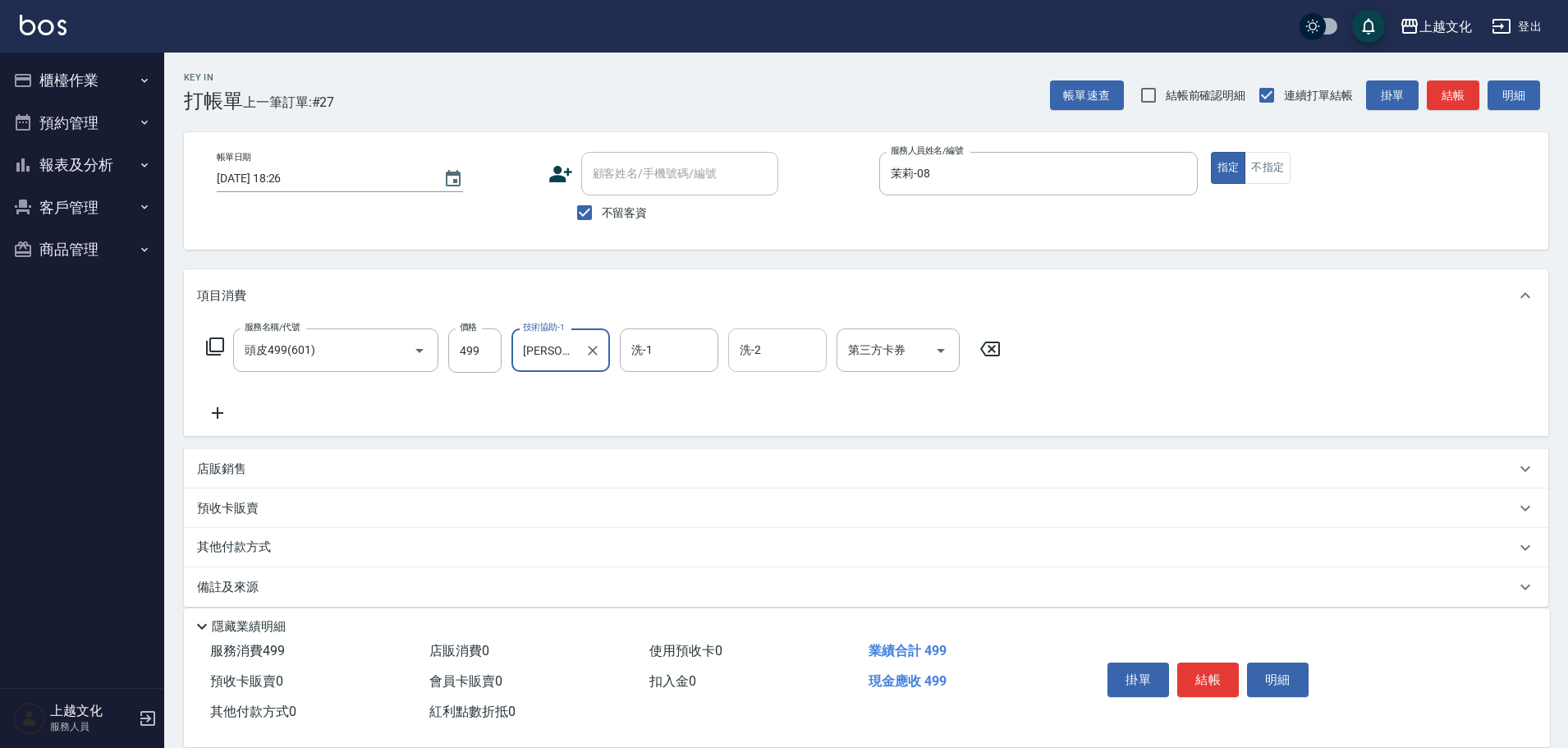
click at [785, 361] on input "洗-2" at bounding box center [778, 350] width 84 height 29
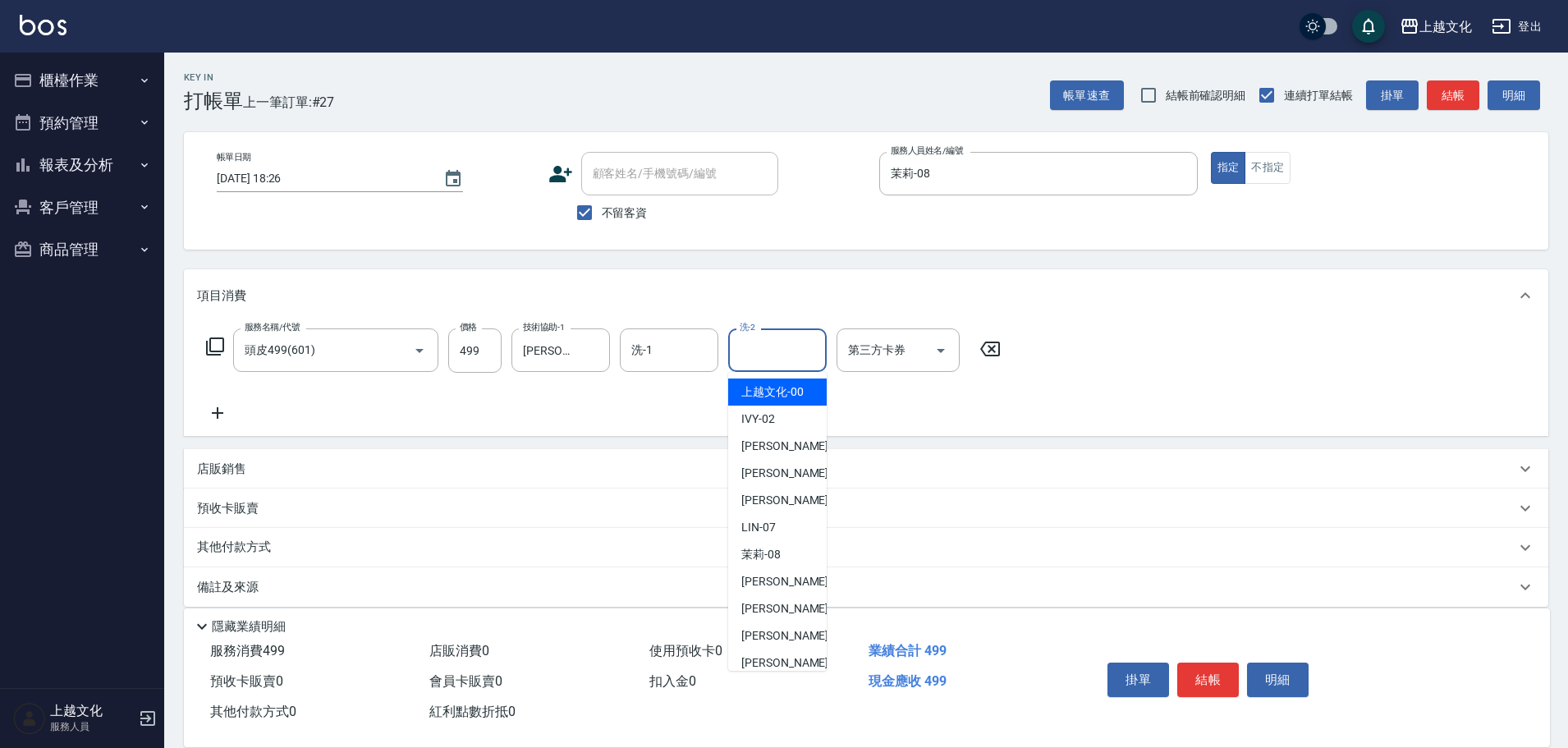
drag, startPoint x: 787, startPoint y: 402, endPoint x: 788, endPoint y: 393, distance: 9.1
click at [787, 401] on div "上越文化 -00" at bounding box center [777, 392] width 99 height 27
type input "上越文化-00"
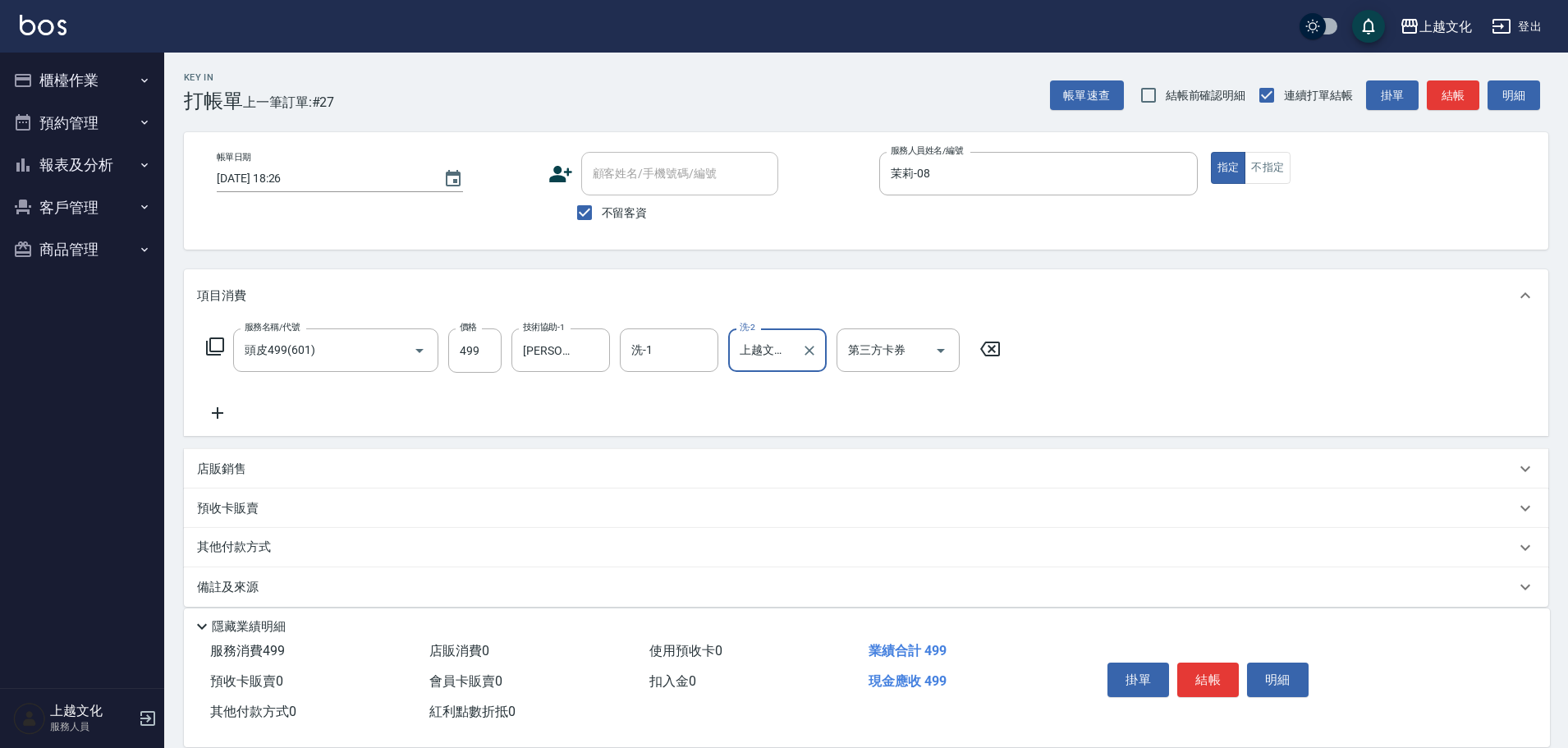
click at [213, 414] on icon at bounding box center [217, 413] width 11 height 11
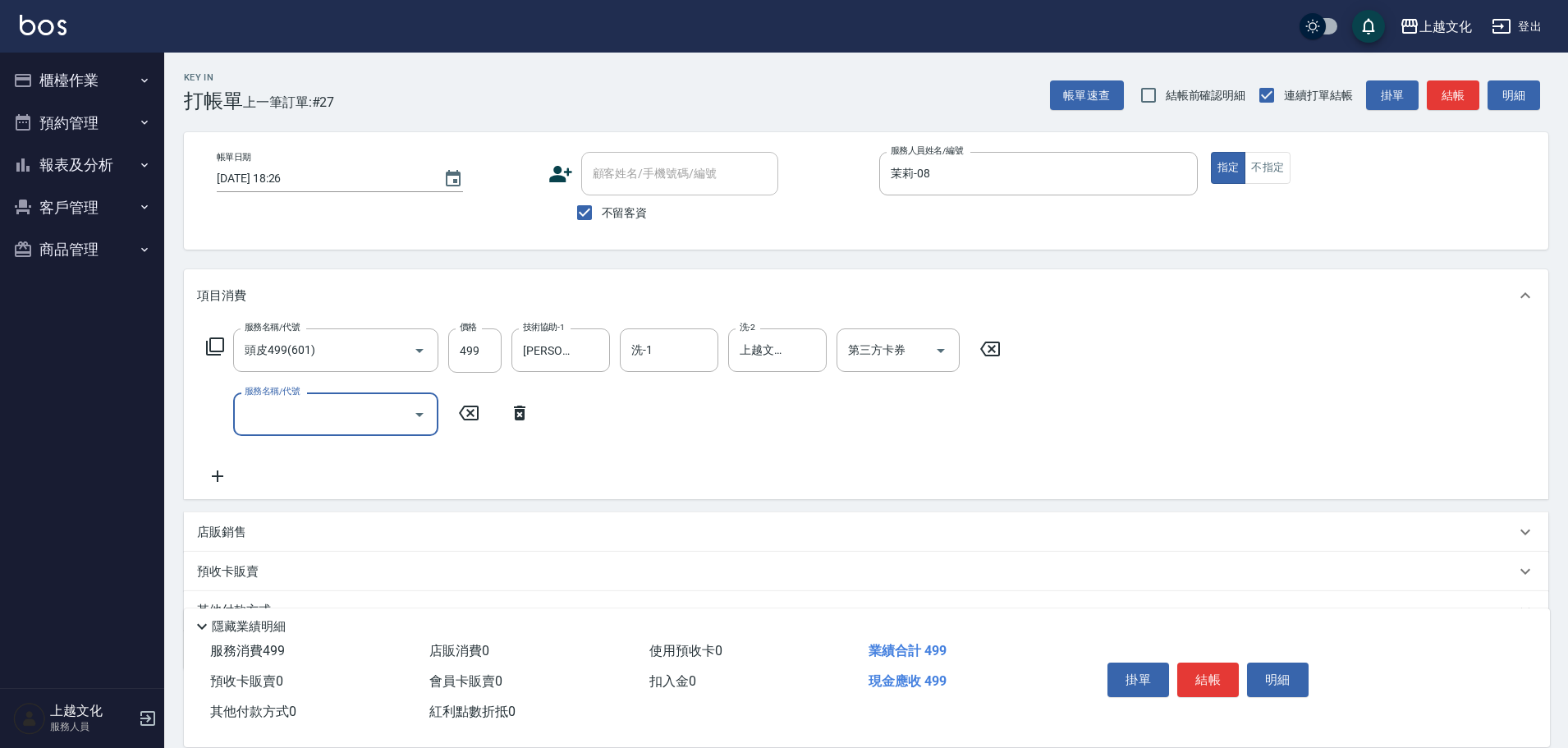
click at [289, 415] on input "服務名稱/代號" at bounding box center [322, 414] width 166 height 29
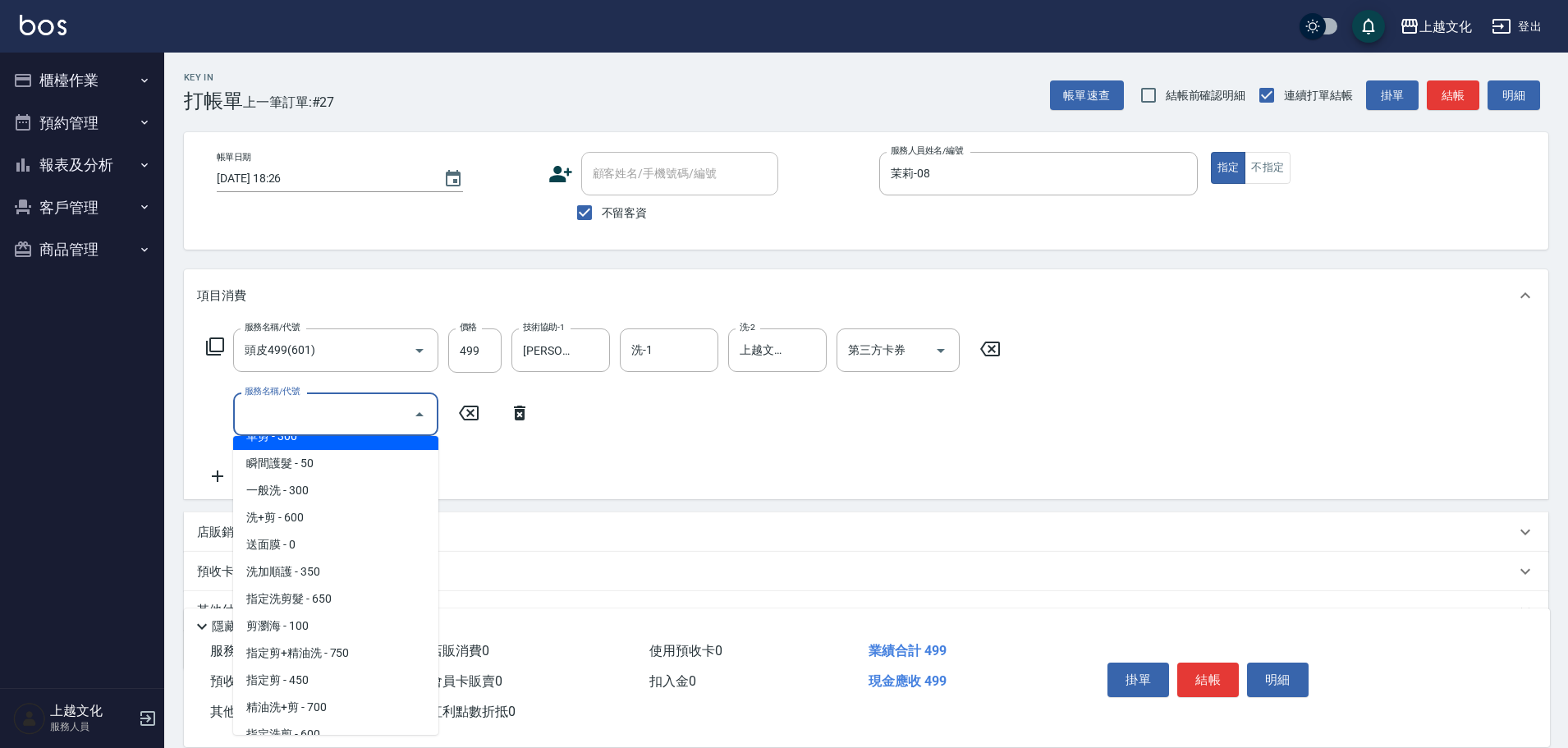
scroll to position [165, 0]
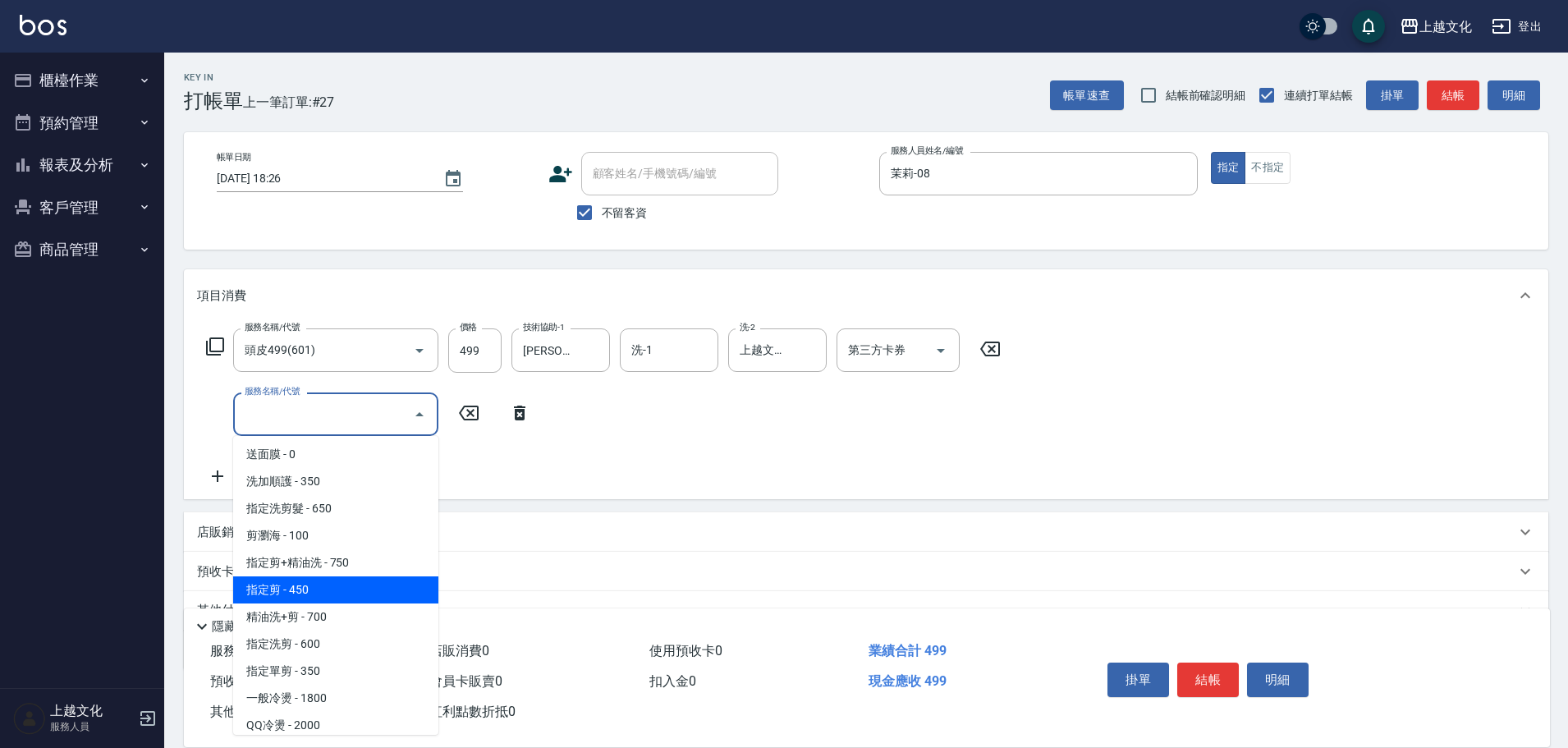
click at [333, 582] on span "指定剪 - 450" at bounding box center [336, 589] width 206 height 27
type input "指定剪(205)"
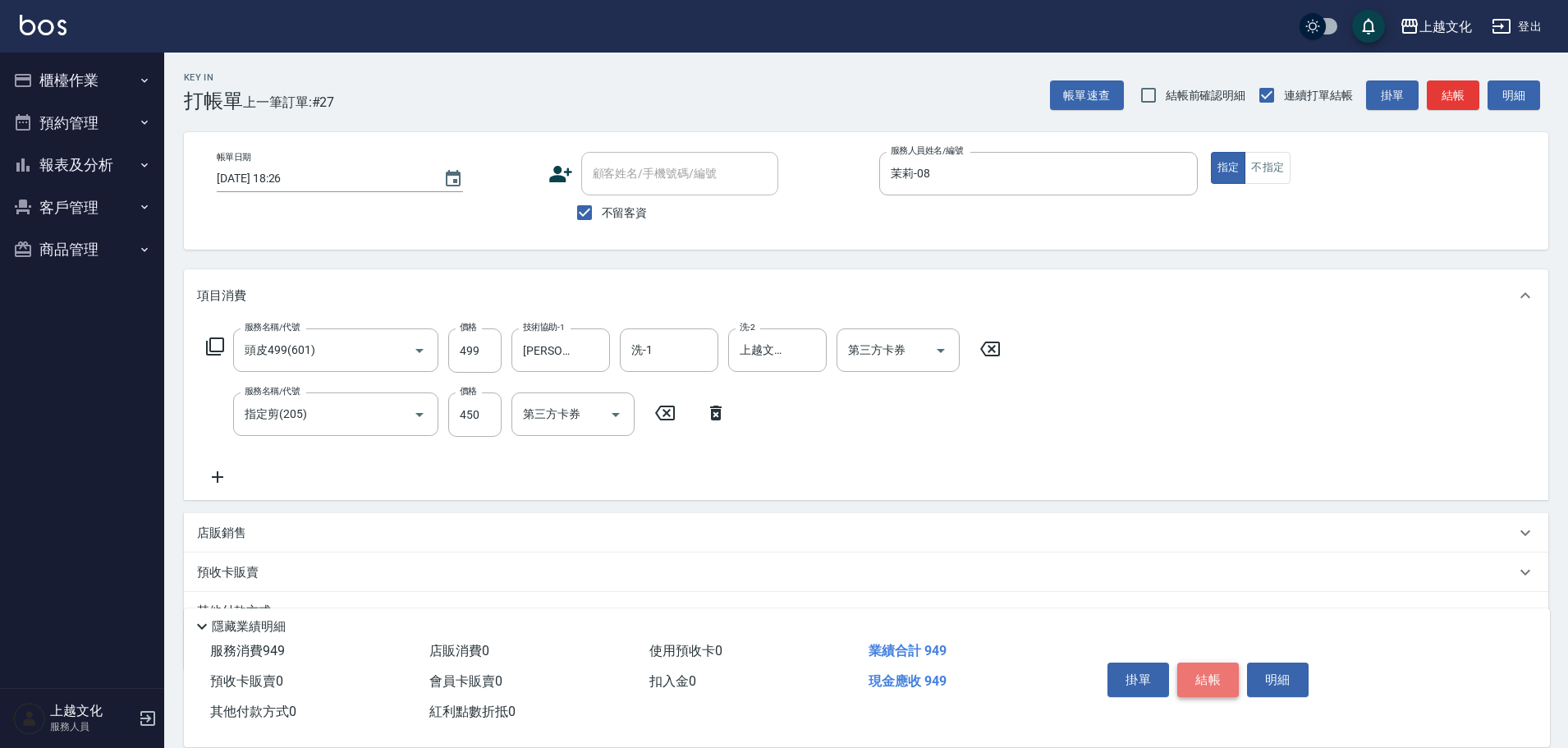
click at [1181, 670] on button "結帳" at bounding box center [1208, 680] width 61 height 34
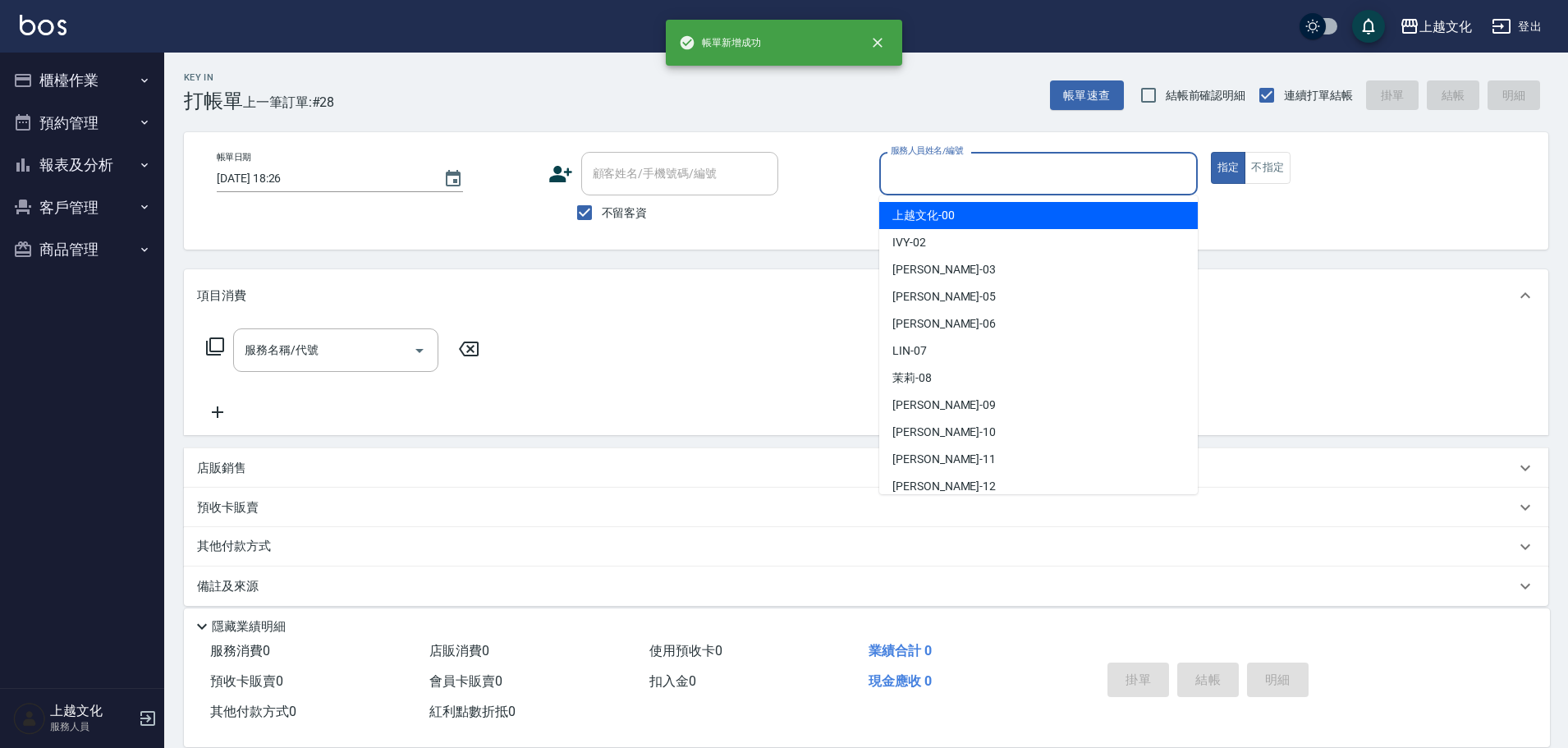
click at [1000, 173] on input "服務人員姓名/編號" at bounding box center [1039, 173] width 304 height 29
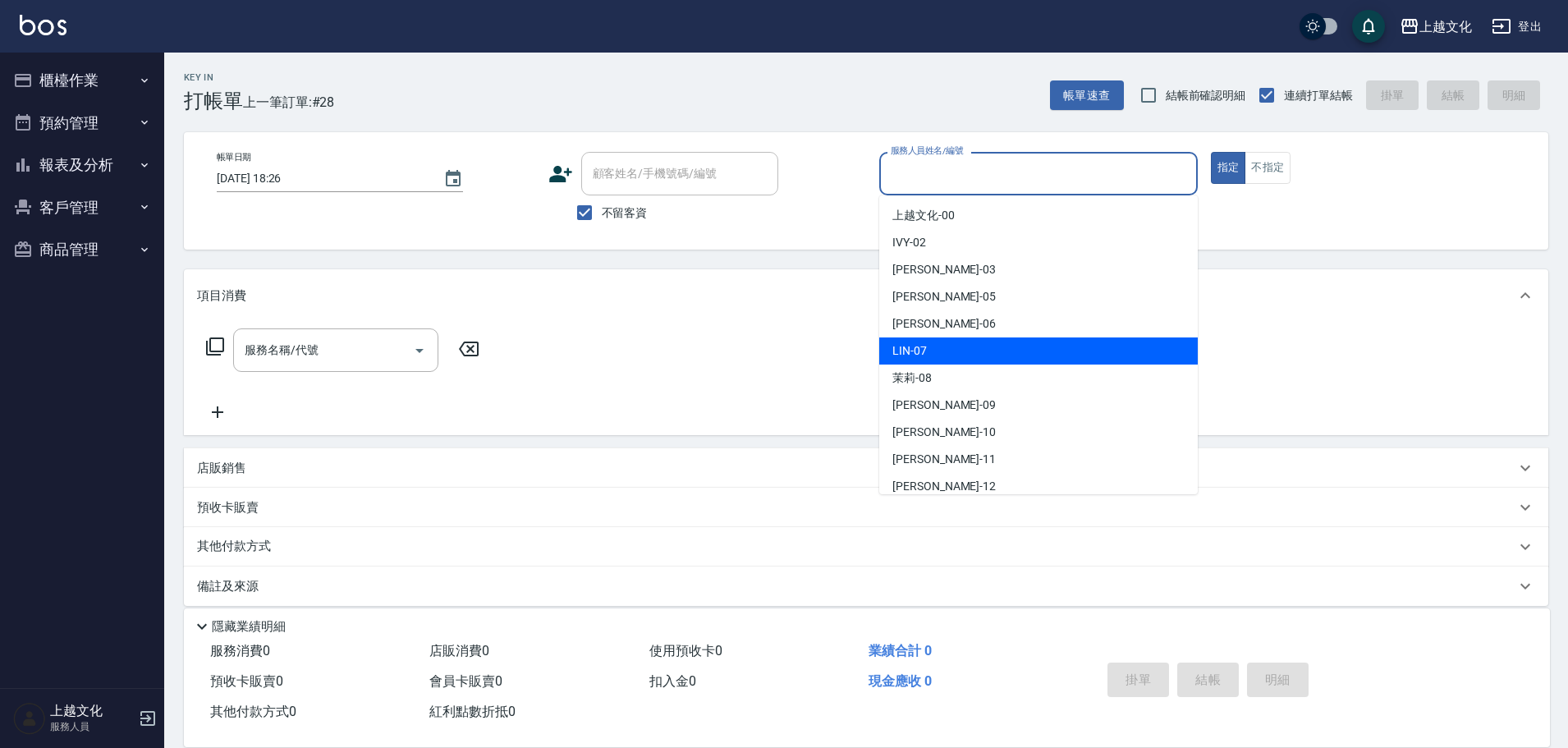
click at [970, 341] on div "[PERSON_NAME] -07" at bounding box center [1038, 351] width 319 height 27
click at [970, 341] on div "服務名稱/代號 服務名稱/代號" at bounding box center [866, 378] width 1364 height 113
type input "[PERSON_NAME]-07"
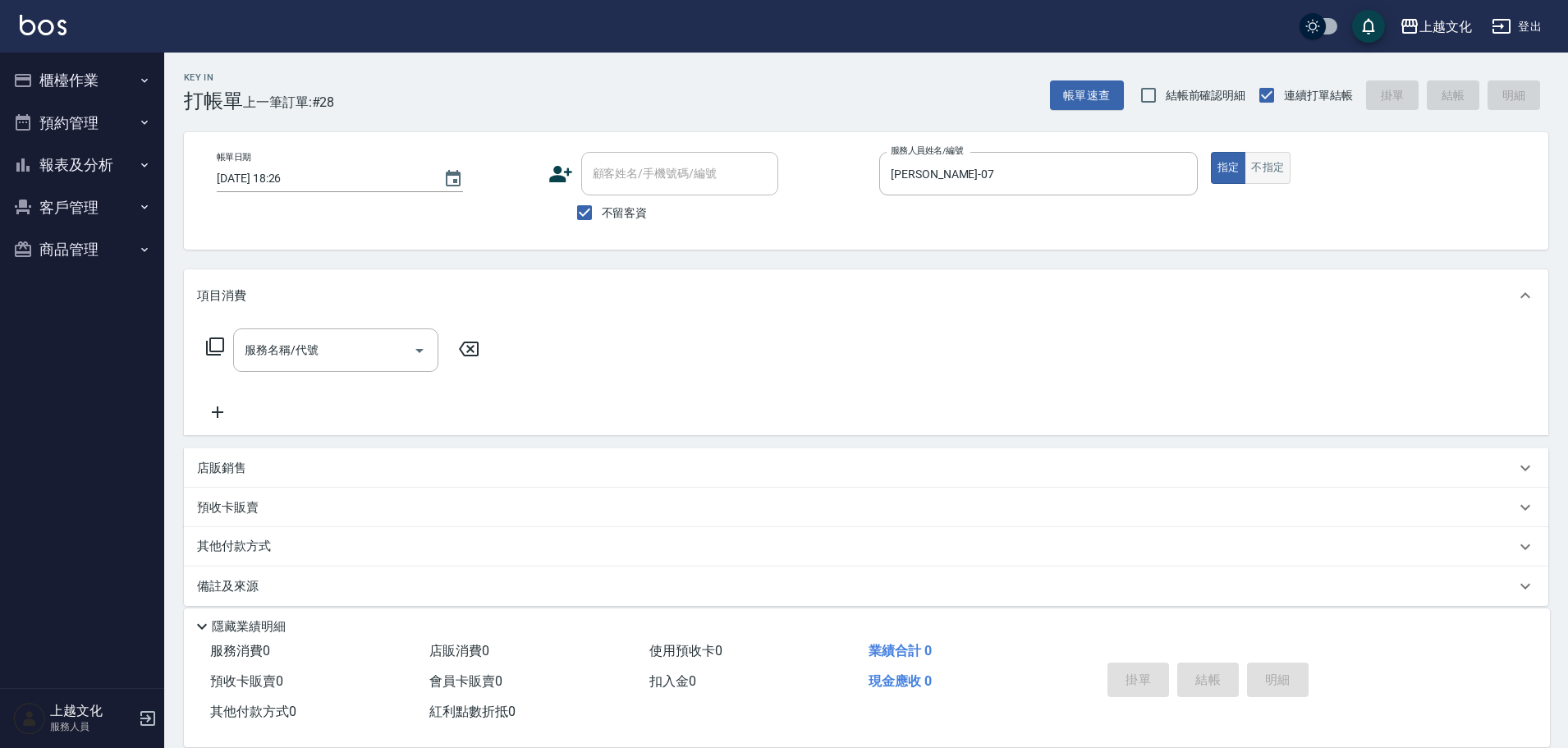
click at [1266, 170] on button "不指定" at bounding box center [1268, 167] width 46 height 32
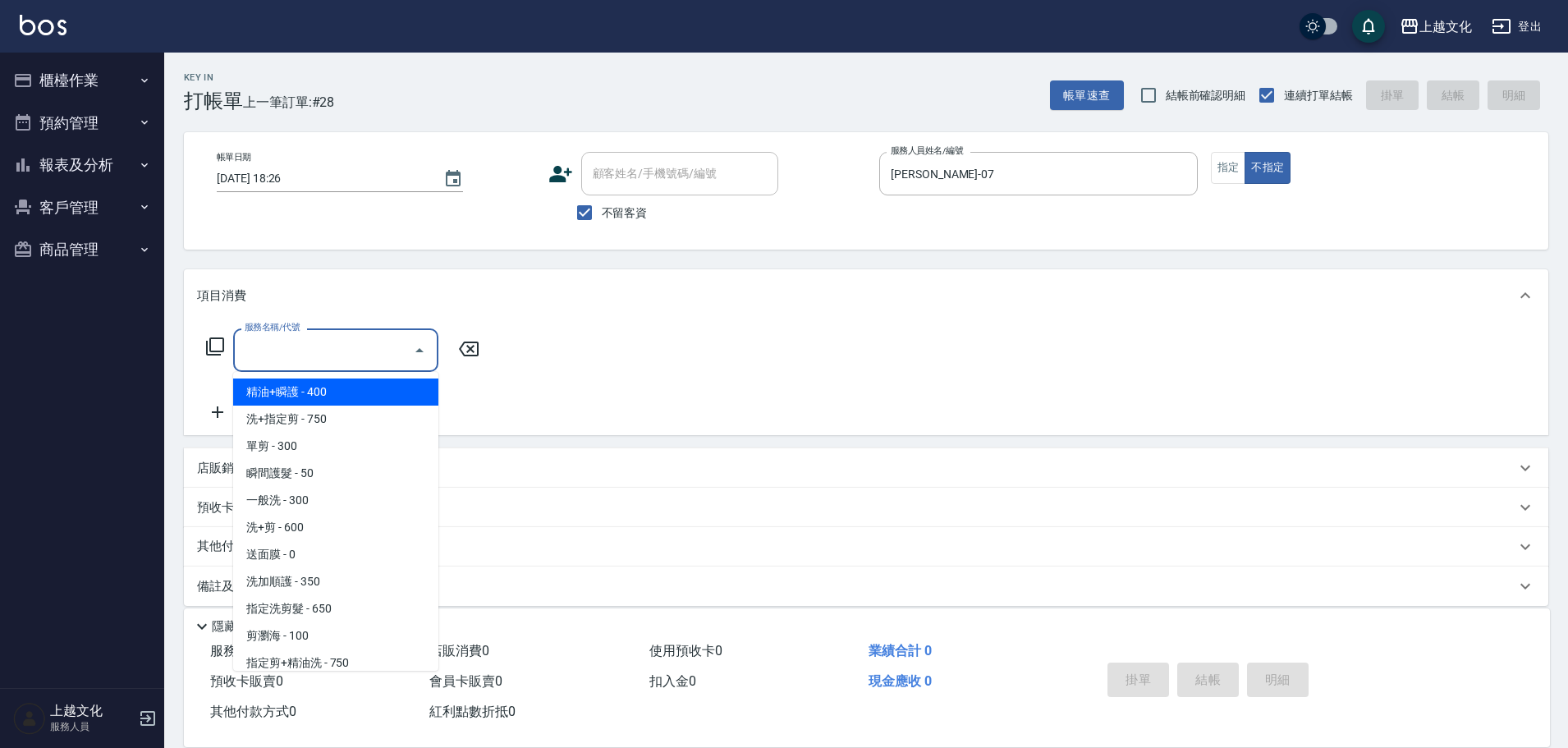
click at [259, 350] on input "服務名稱/代號" at bounding box center [322, 350] width 166 height 29
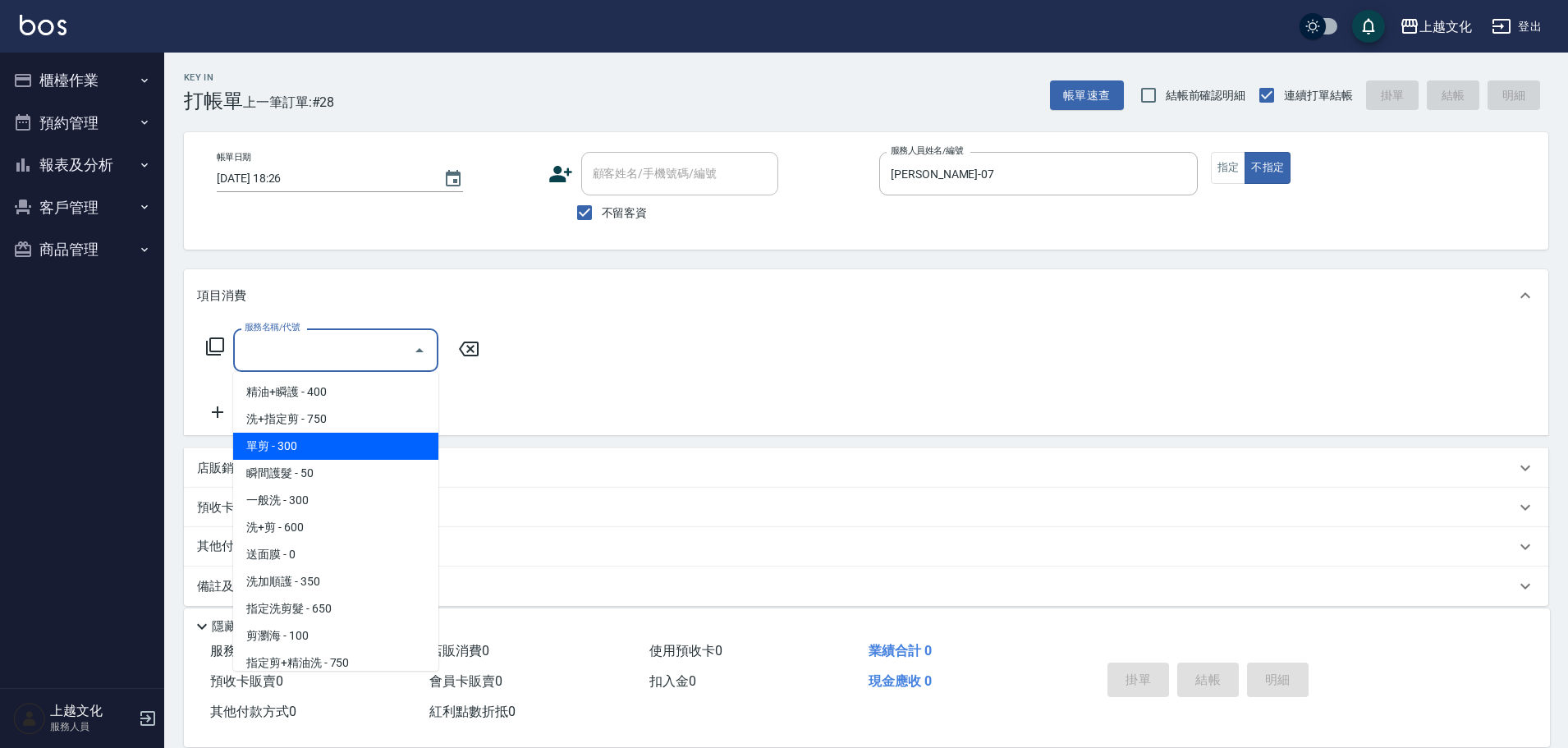
click at [286, 449] on span "單剪 - 300" at bounding box center [336, 446] width 206 height 27
type input "單剪(103)"
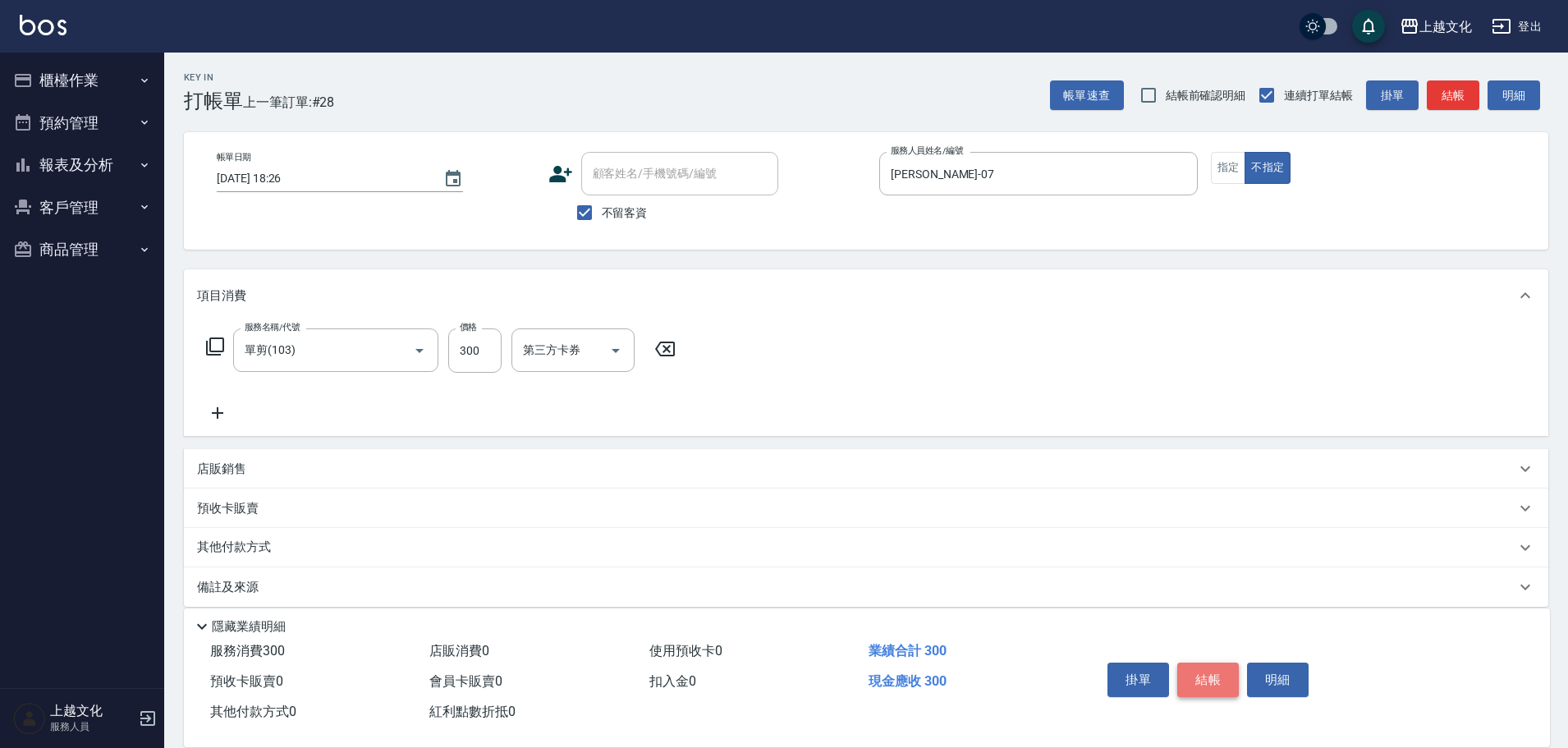
click at [1193, 673] on button "結帳" at bounding box center [1208, 680] width 61 height 34
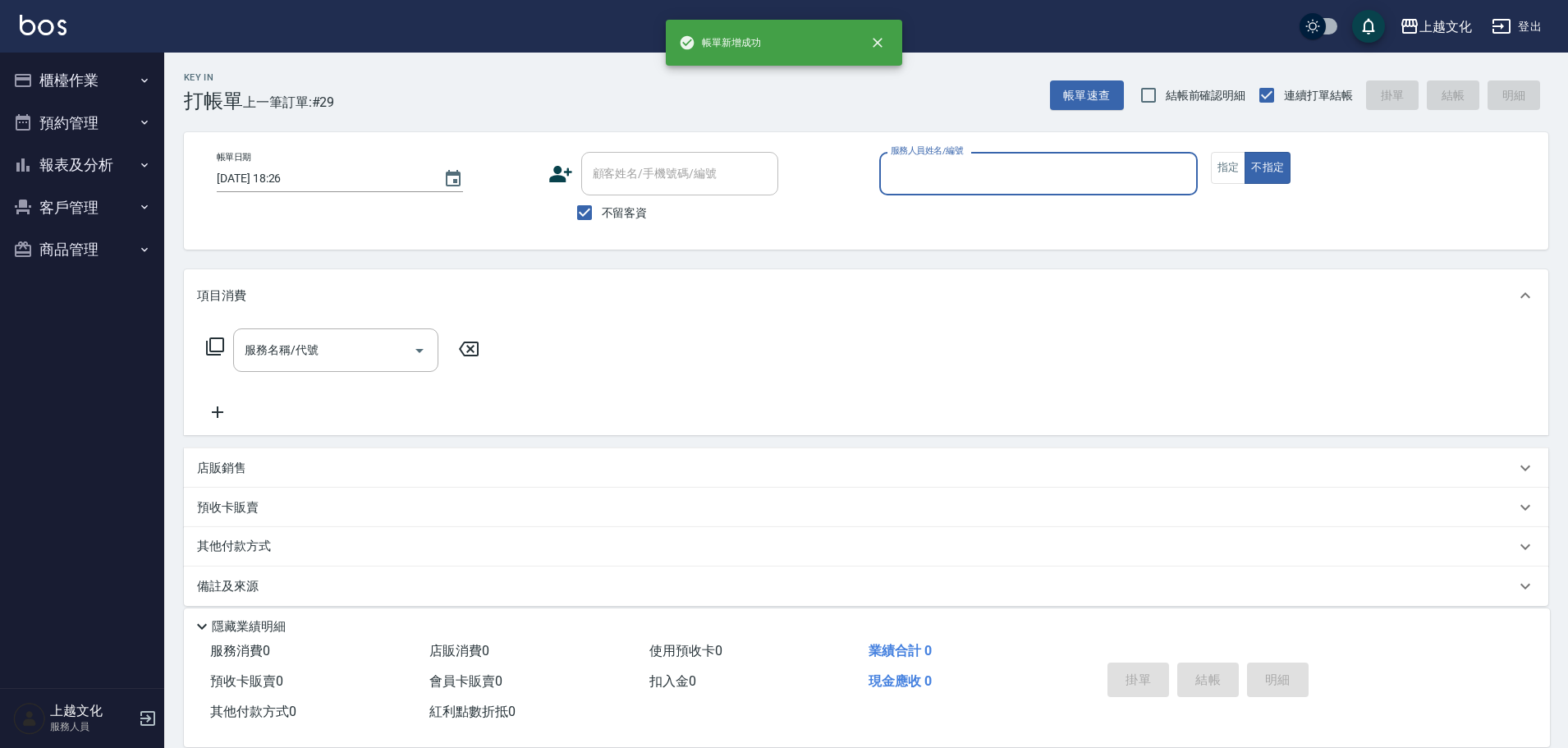
drag, startPoint x: 1038, startPoint y: 184, endPoint x: 1012, endPoint y: 188, distance: 26.3
click at [1036, 184] on input "服務人員姓名/編號" at bounding box center [1039, 173] width 304 height 29
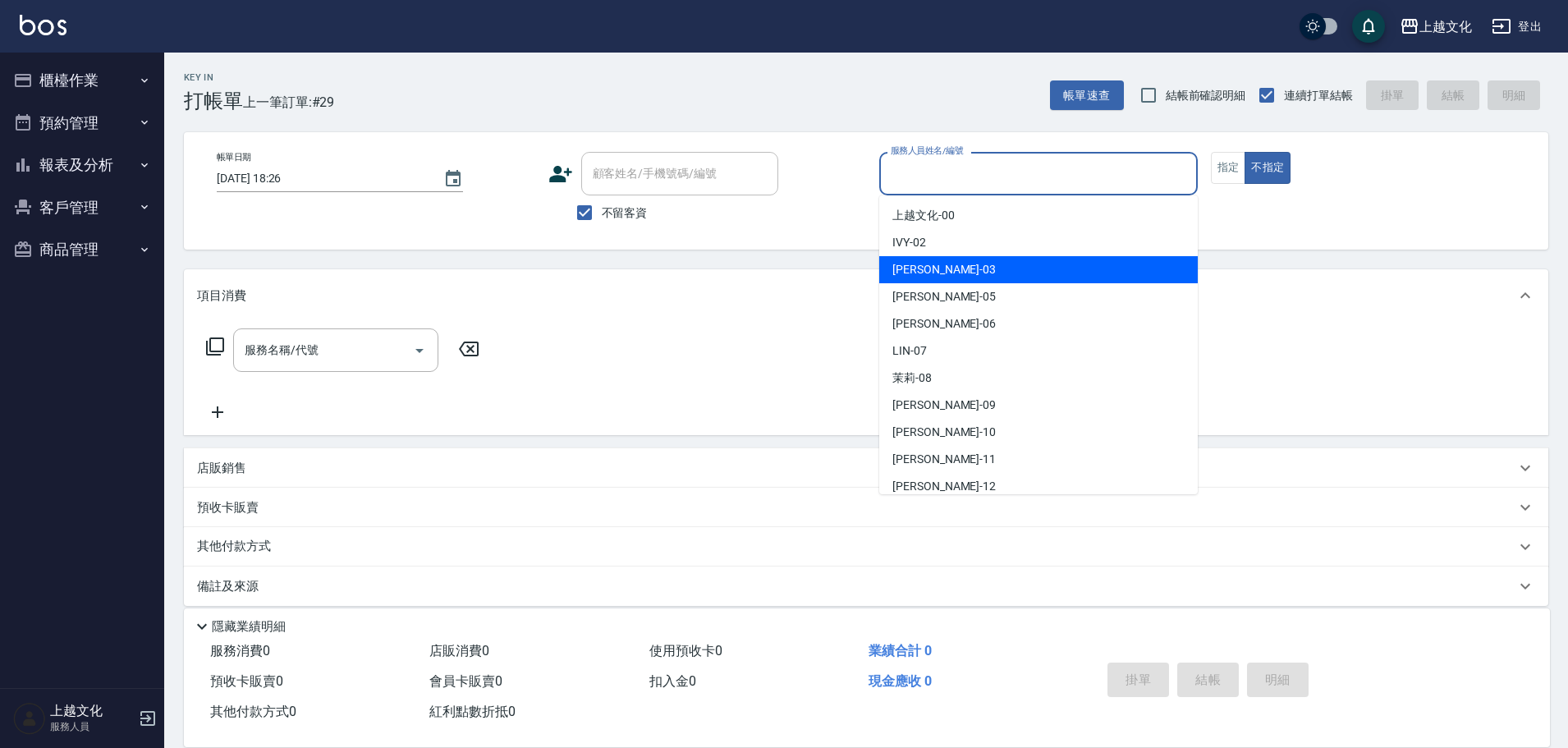
click at [967, 262] on div "kelly -03" at bounding box center [1038, 270] width 319 height 27
type input "kelly-03"
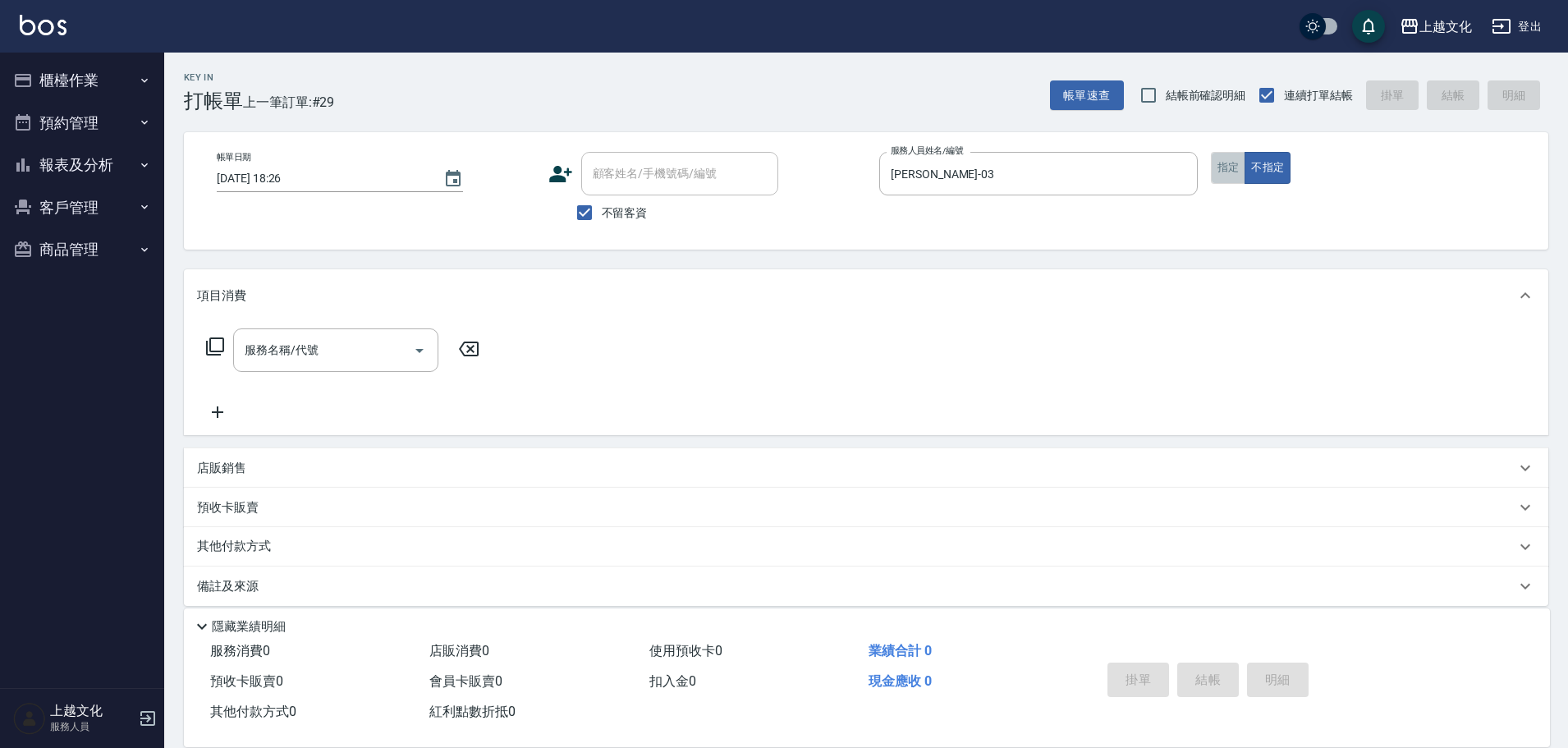
click at [1225, 173] on button "指定" at bounding box center [1228, 167] width 35 height 32
drag, startPoint x: 307, startPoint y: 355, endPoint x: 304, endPoint y: 375, distance: 20.2
click at [308, 353] on input "服務名稱/代號" at bounding box center [322, 350] width 166 height 29
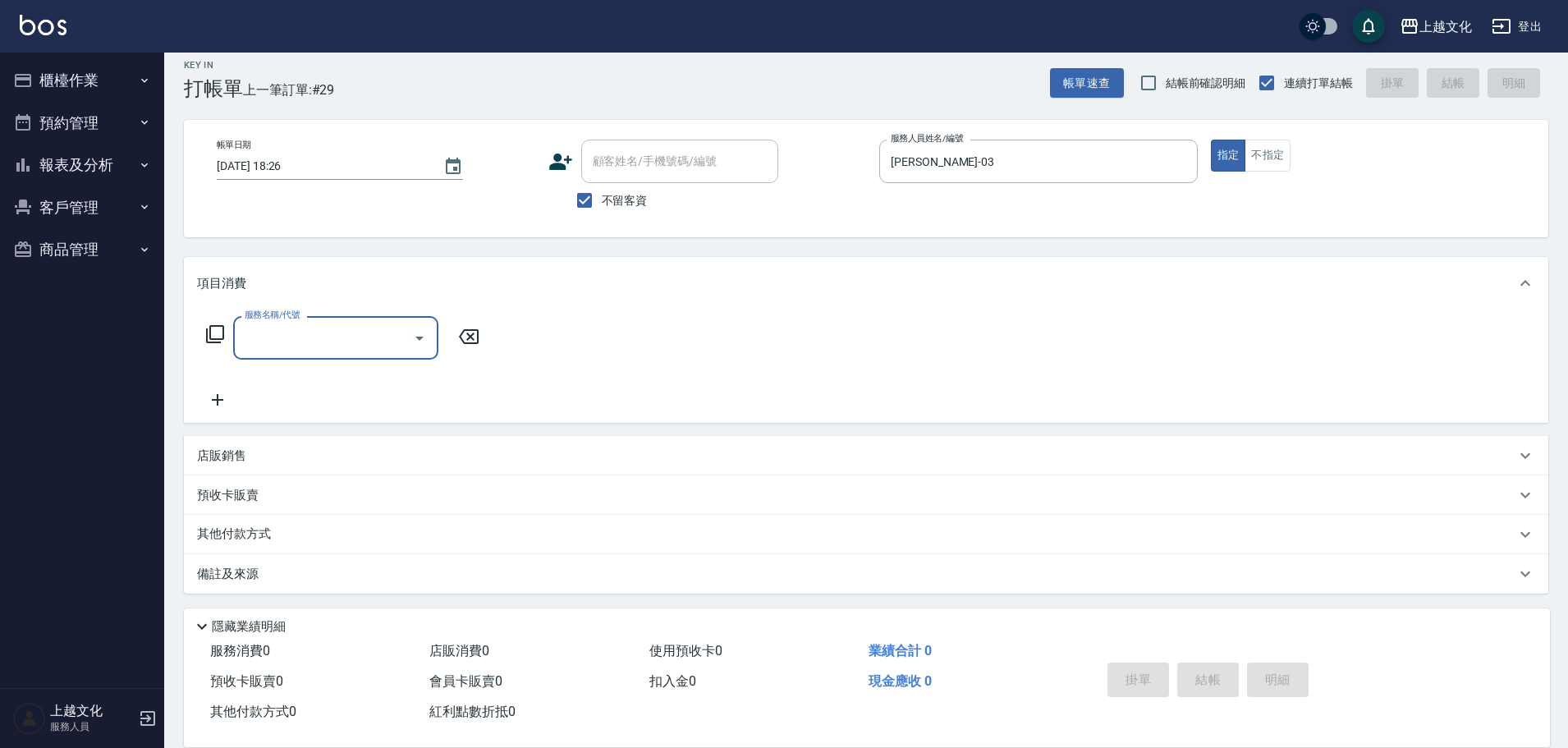
scroll to position [15, 0]
click at [321, 333] on input "服務名稱/代號" at bounding box center [322, 335] width 166 height 29
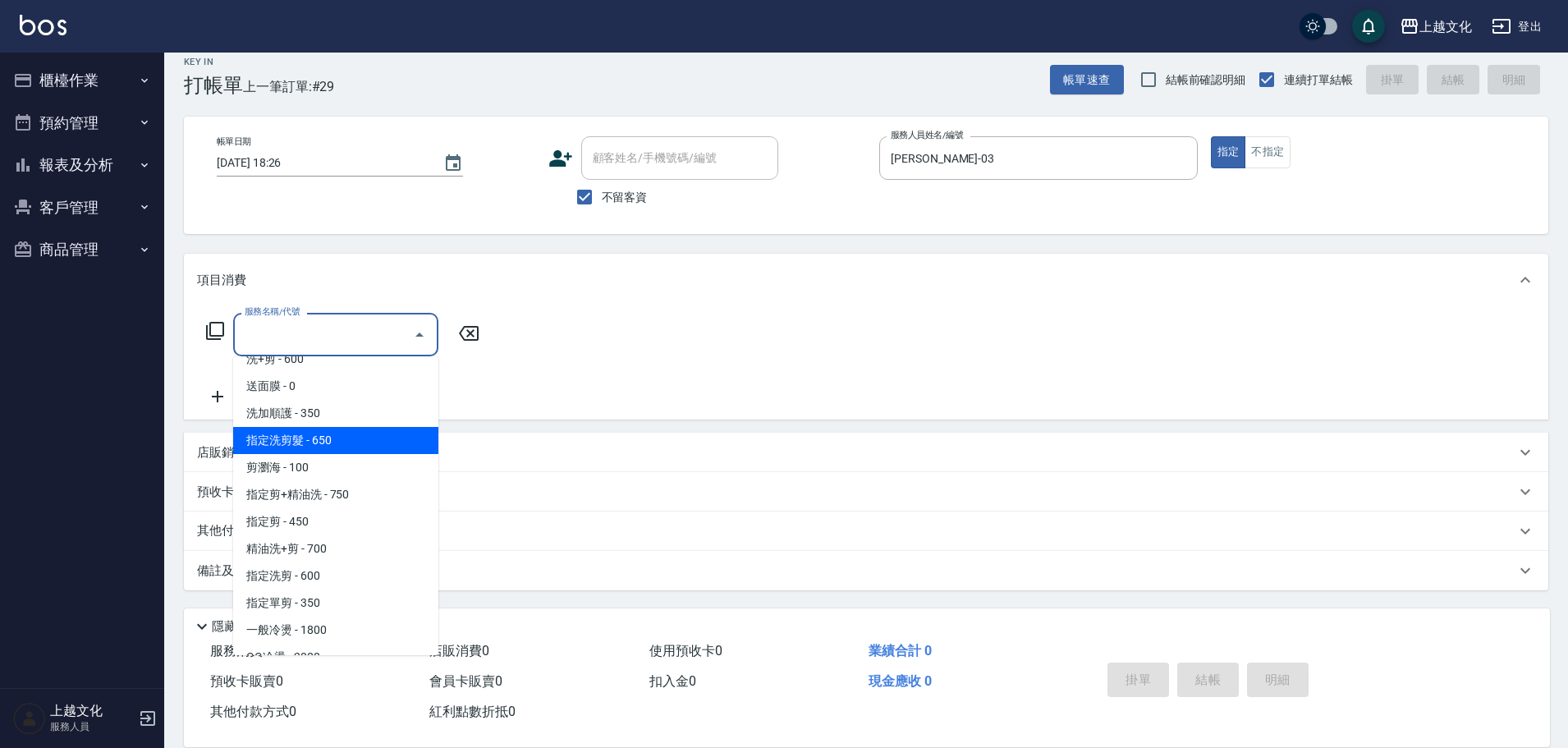
scroll to position [246, 0]
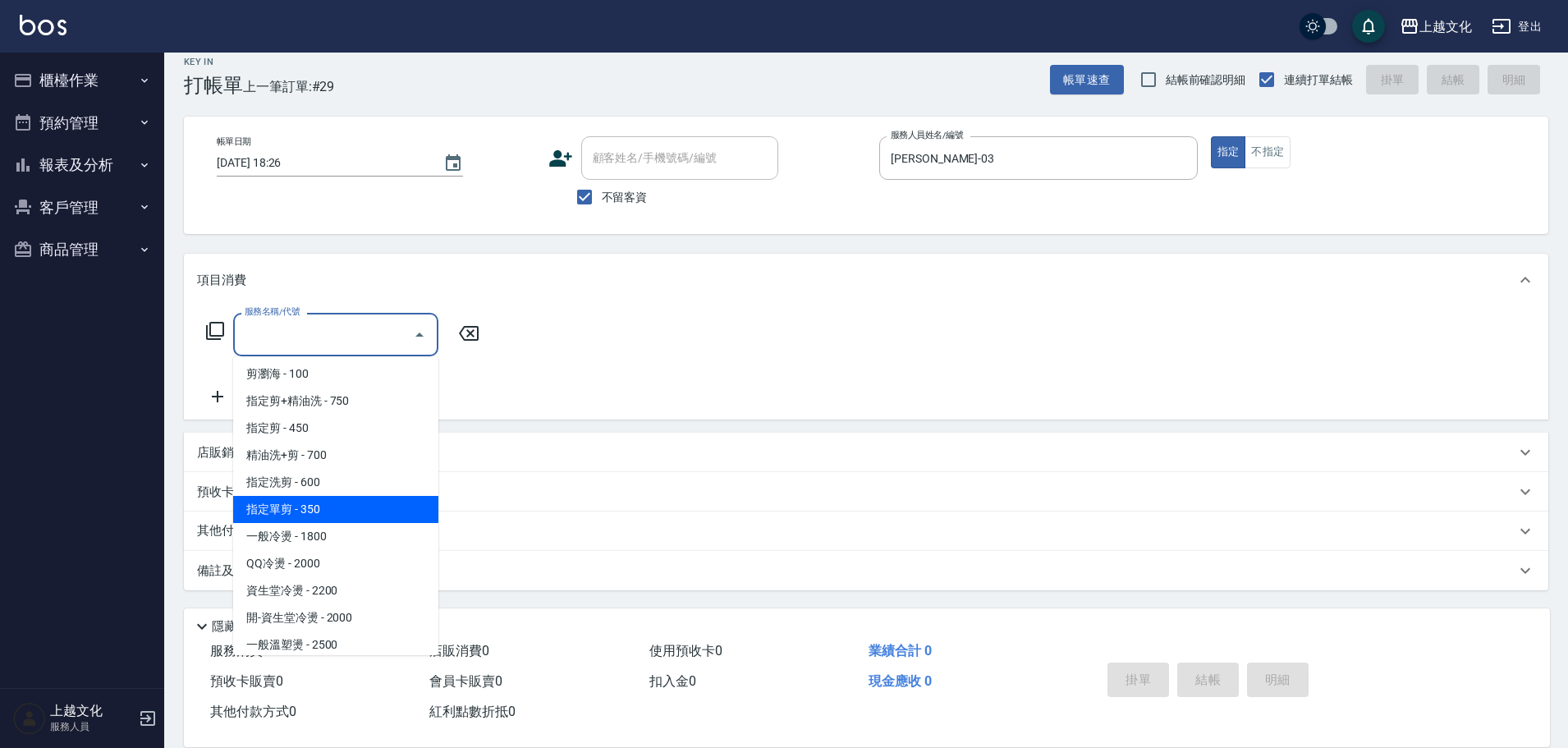
click at [350, 510] on span "指定單剪 - 350" at bounding box center [336, 509] width 206 height 27
type input "指定單剪(209)"
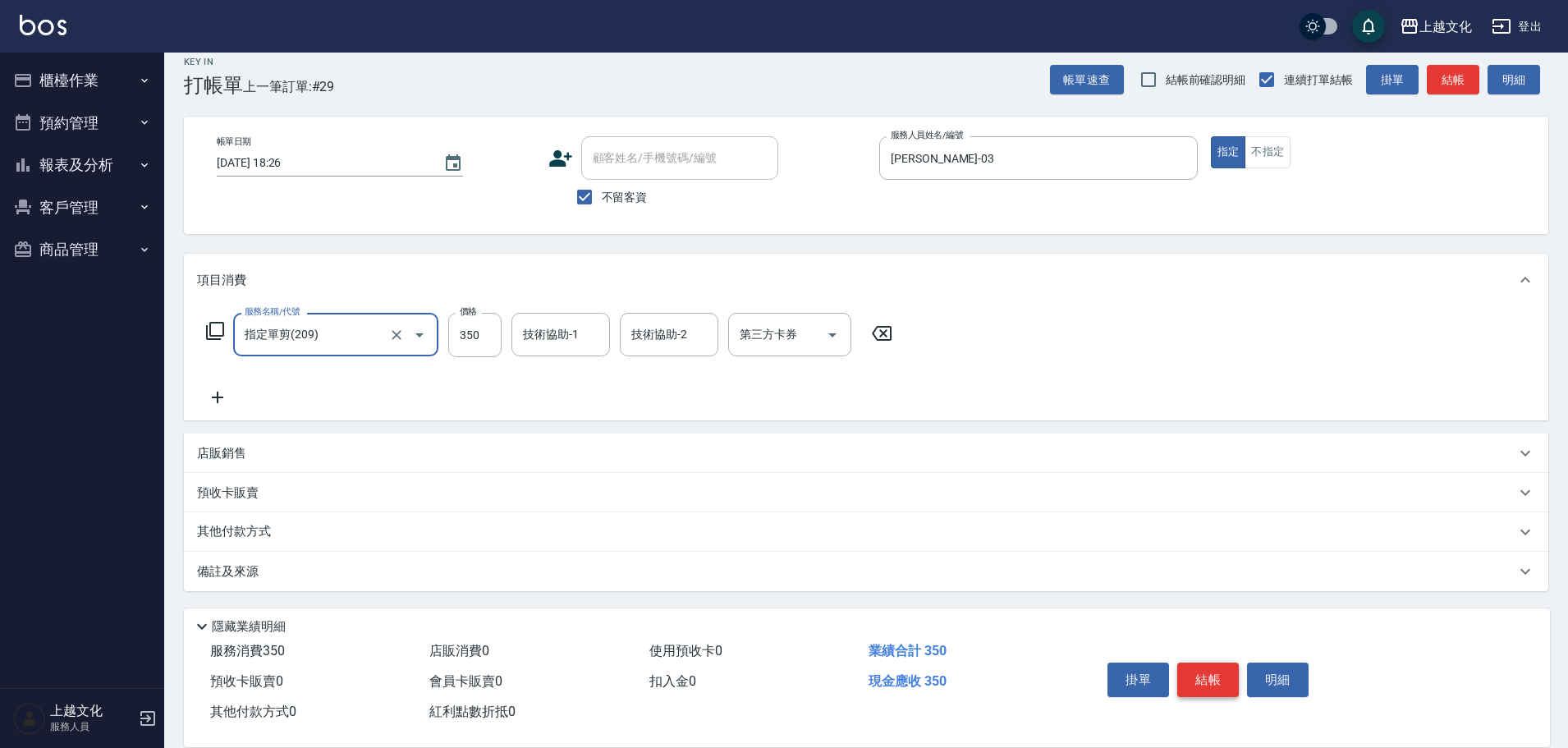
click at [1198, 666] on button "結帳" at bounding box center [1208, 680] width 61 height 34
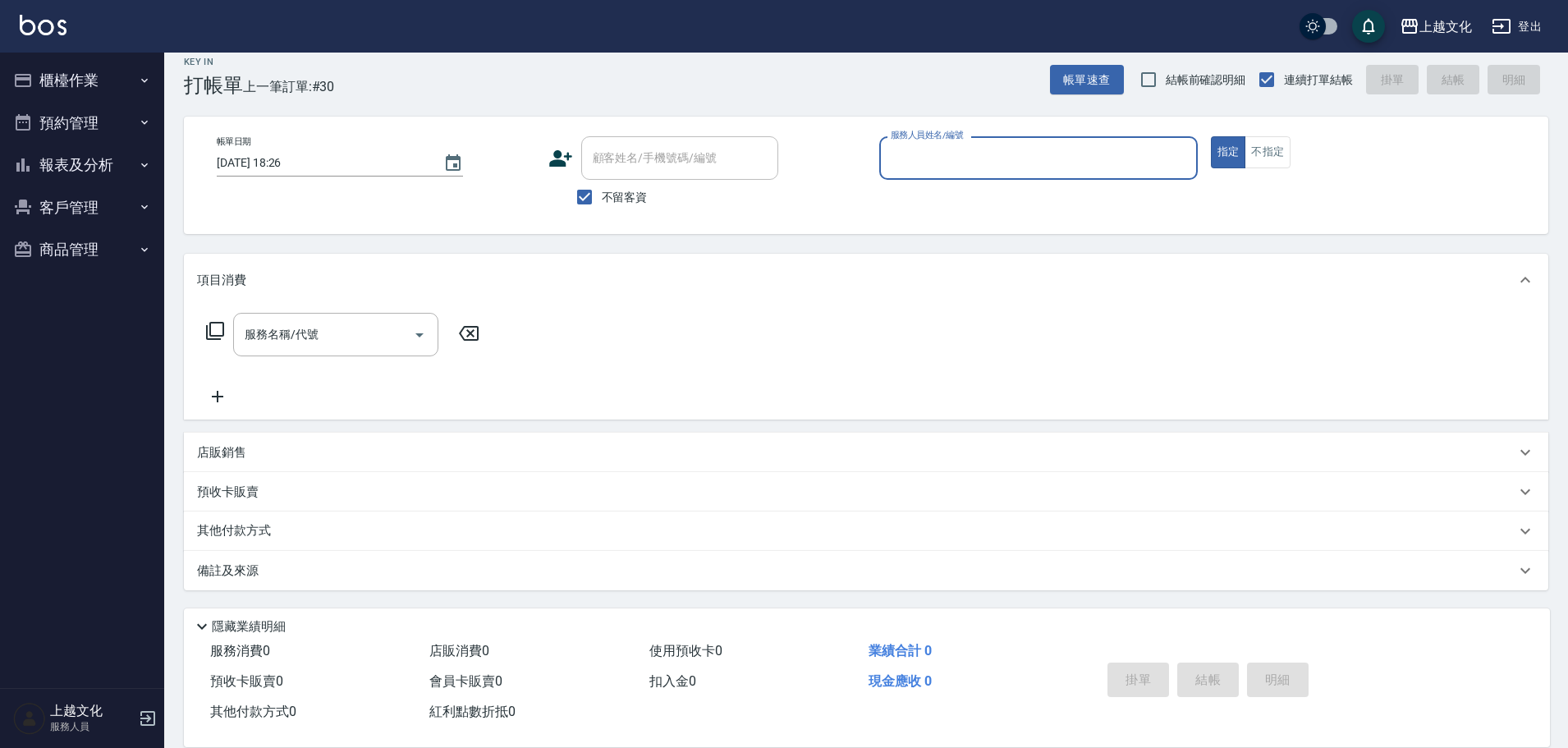
click at [1013, 168] on input "服務人員姓名/編號" at bounding box center [1039, 158] width 304 height 29
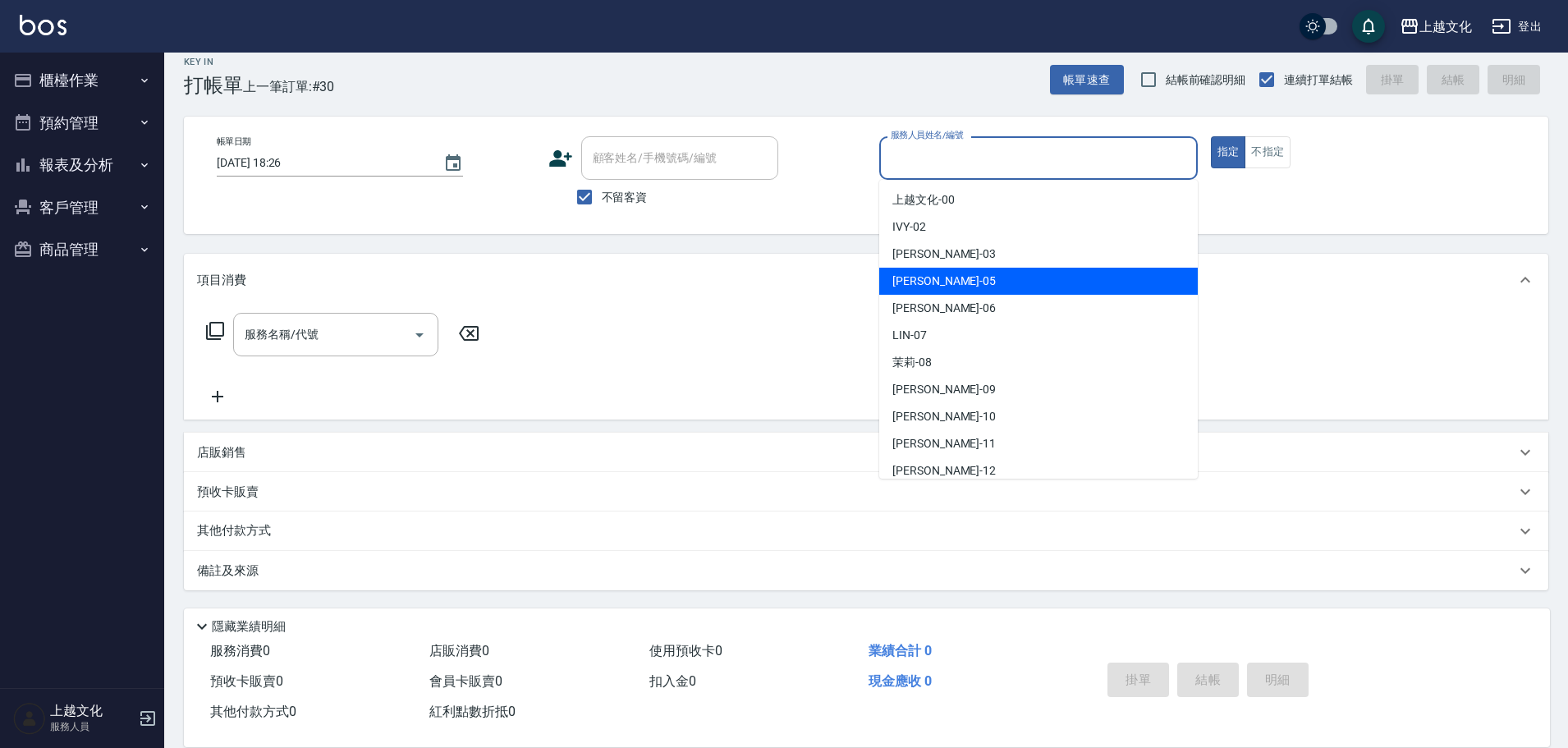
click at [994, 285] on div "EMILY -05" at bounding box center [1038, 281] width 319 height 27
type input "[PERSON_NAME]-05"
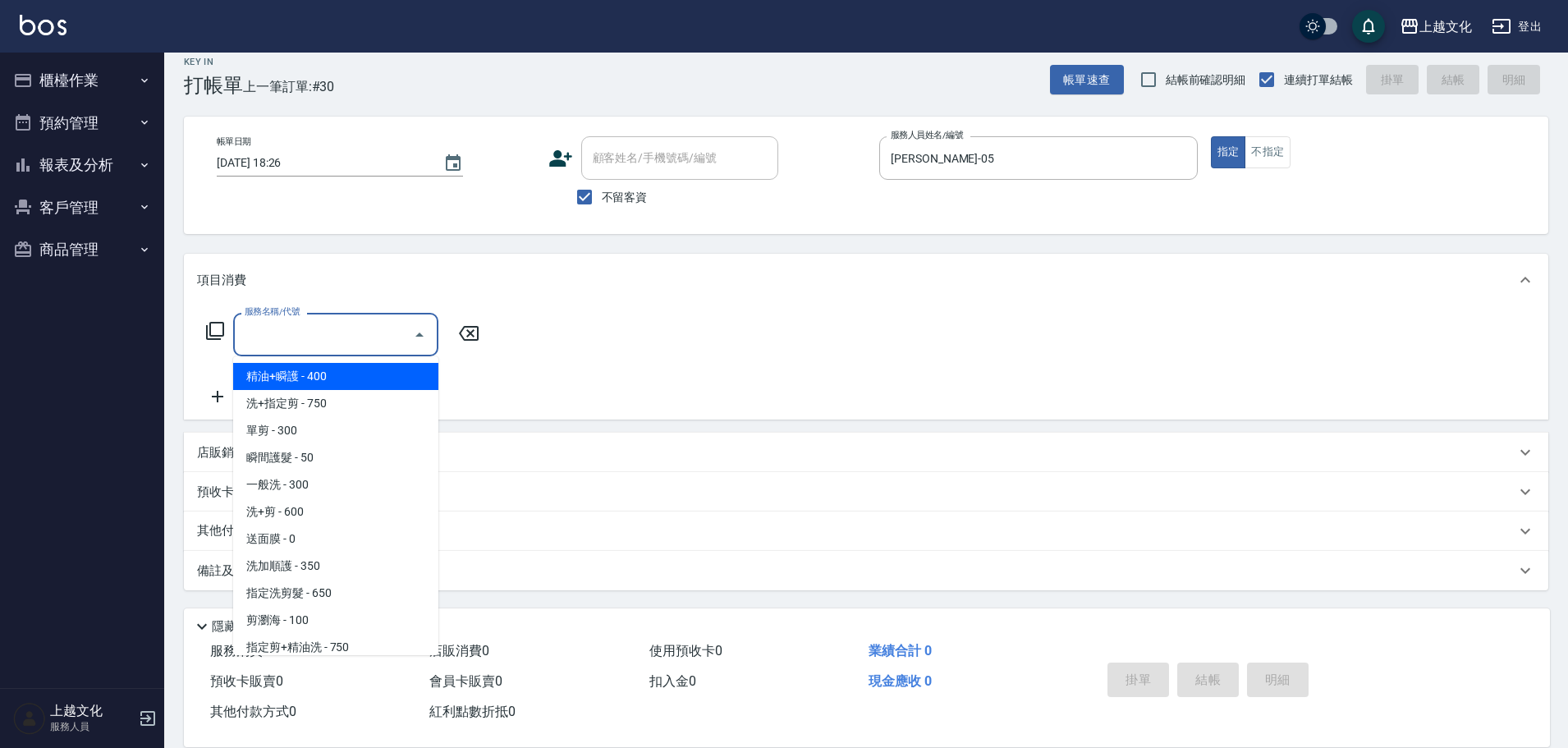
click at [321, 337] on input "服務名稱/代號" at bounding box center [322, 335] width 166 height 29
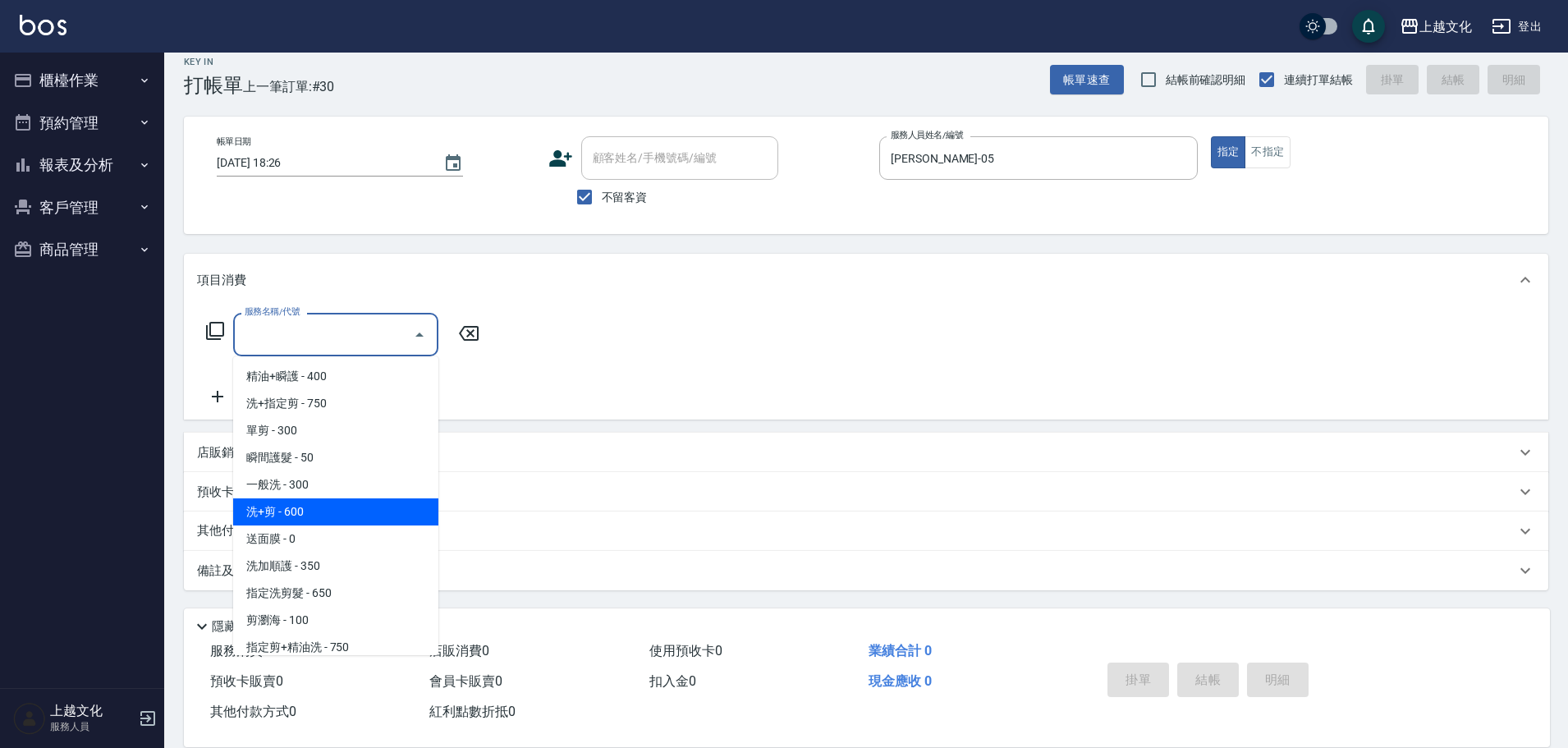
click at [357, 514] on span "洗+剪 - 600" at bounding box center [336, 512] width 206 height 27
type input "洗+剪(108)"
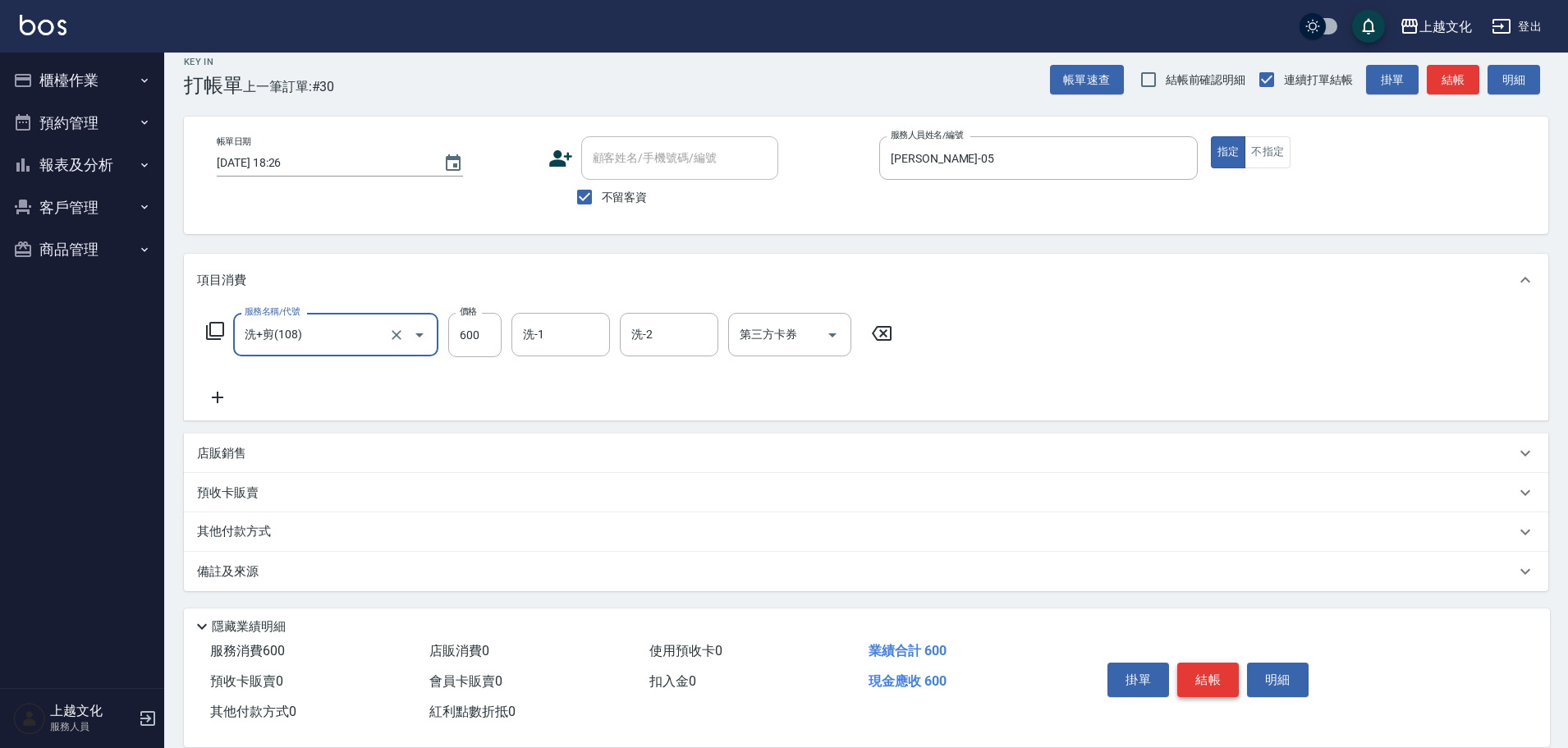
click at [1184, 668] on button "結帳" at bounding box center [1208, 680] width 61 height 34
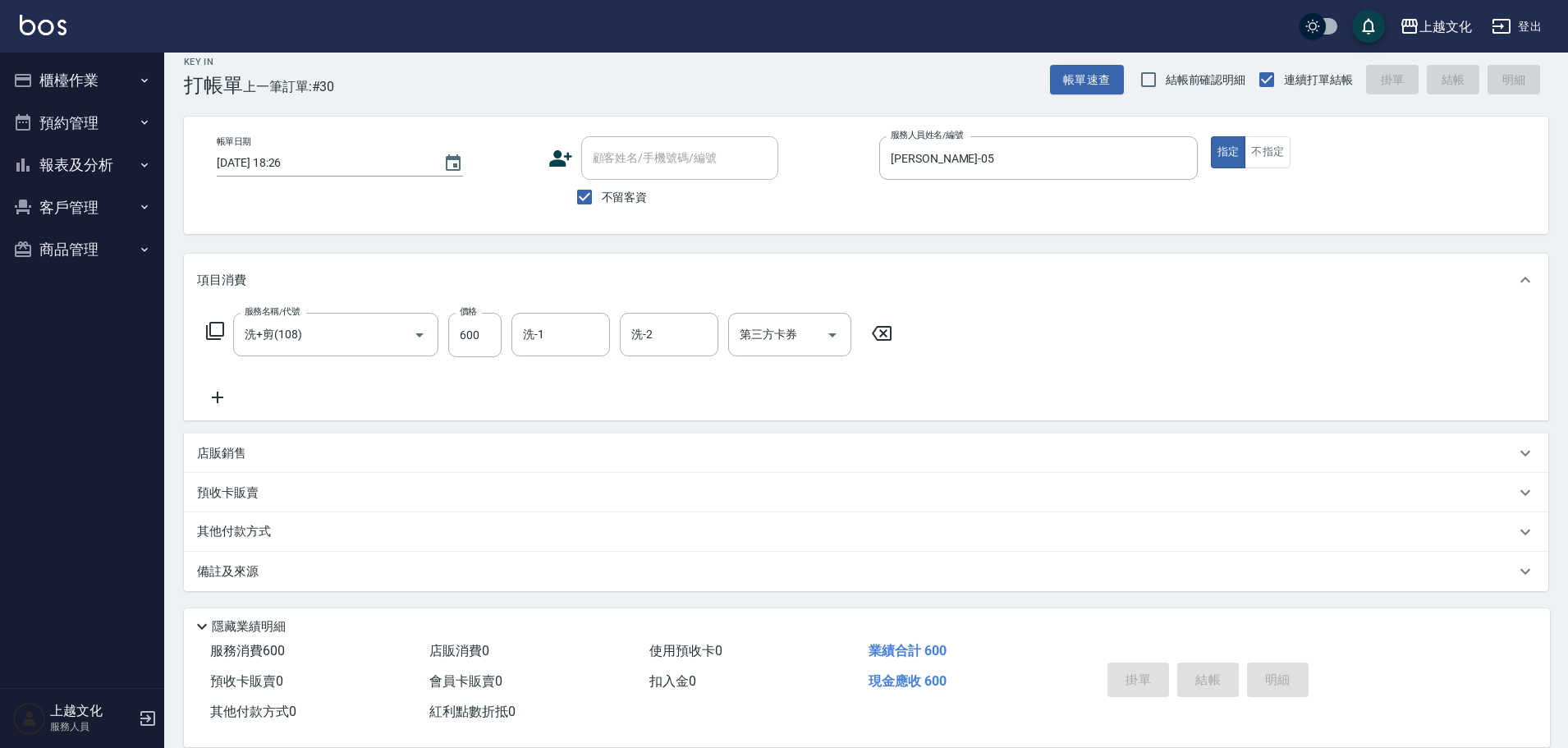
type input "2025/10/12 18:27"
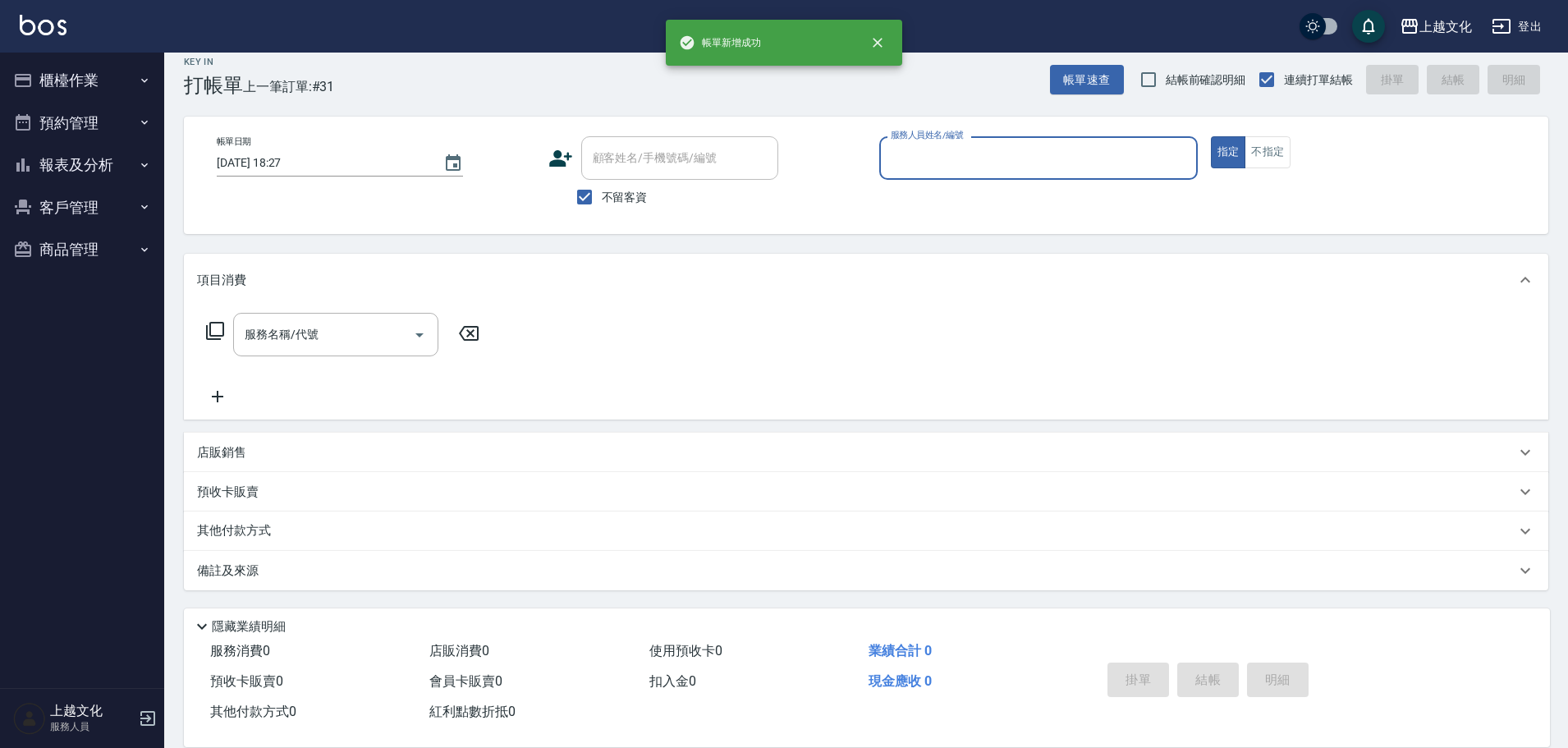
click at [1108, 164] on input "服務人員姓名/編號" at bounding box center [1039, 158] width 304 height 29
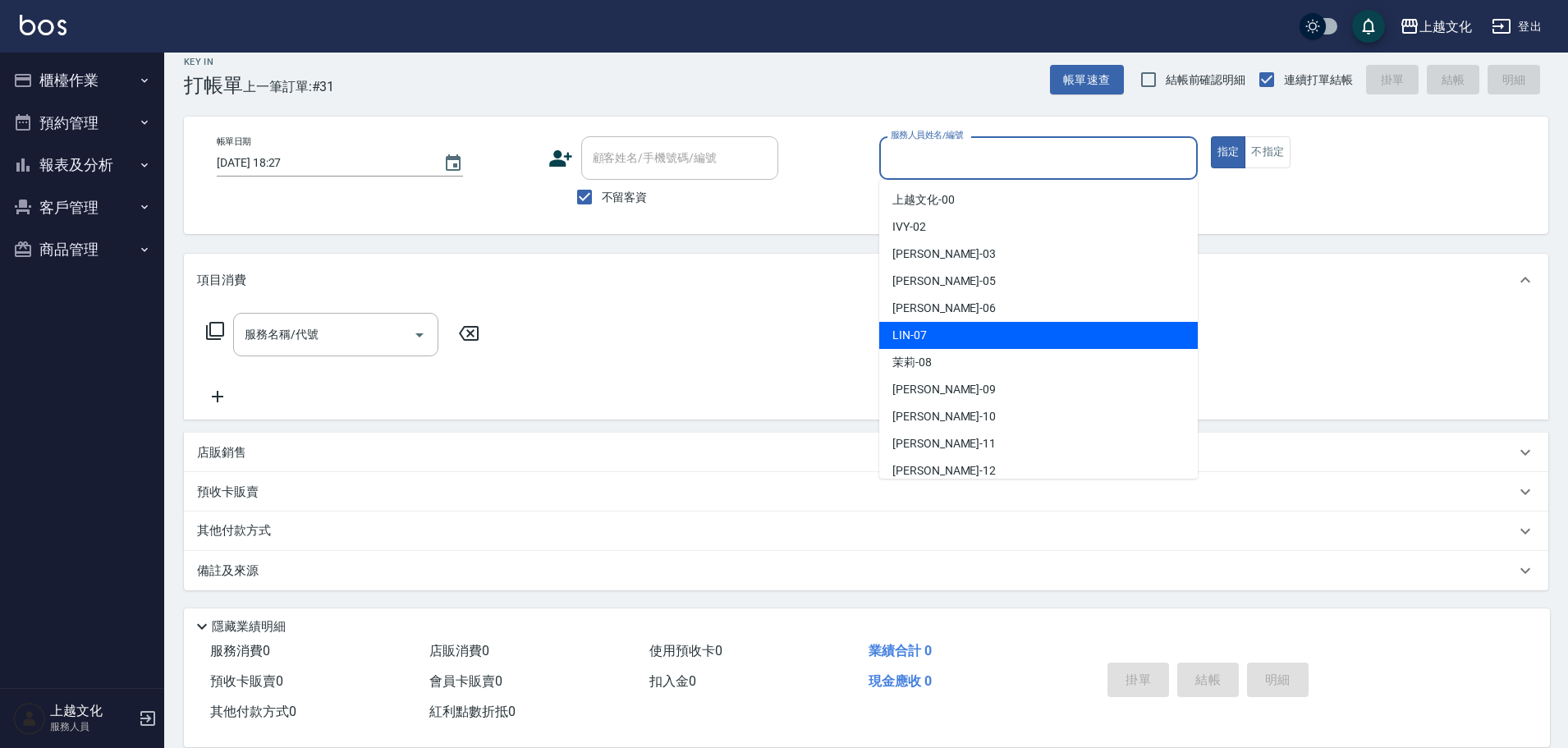
click at [971, 340] on div "[PERSON_NAME] -07" at bounding box center [1038, 335] width 319 height 27
type input "[PERSON_NAME]-07"
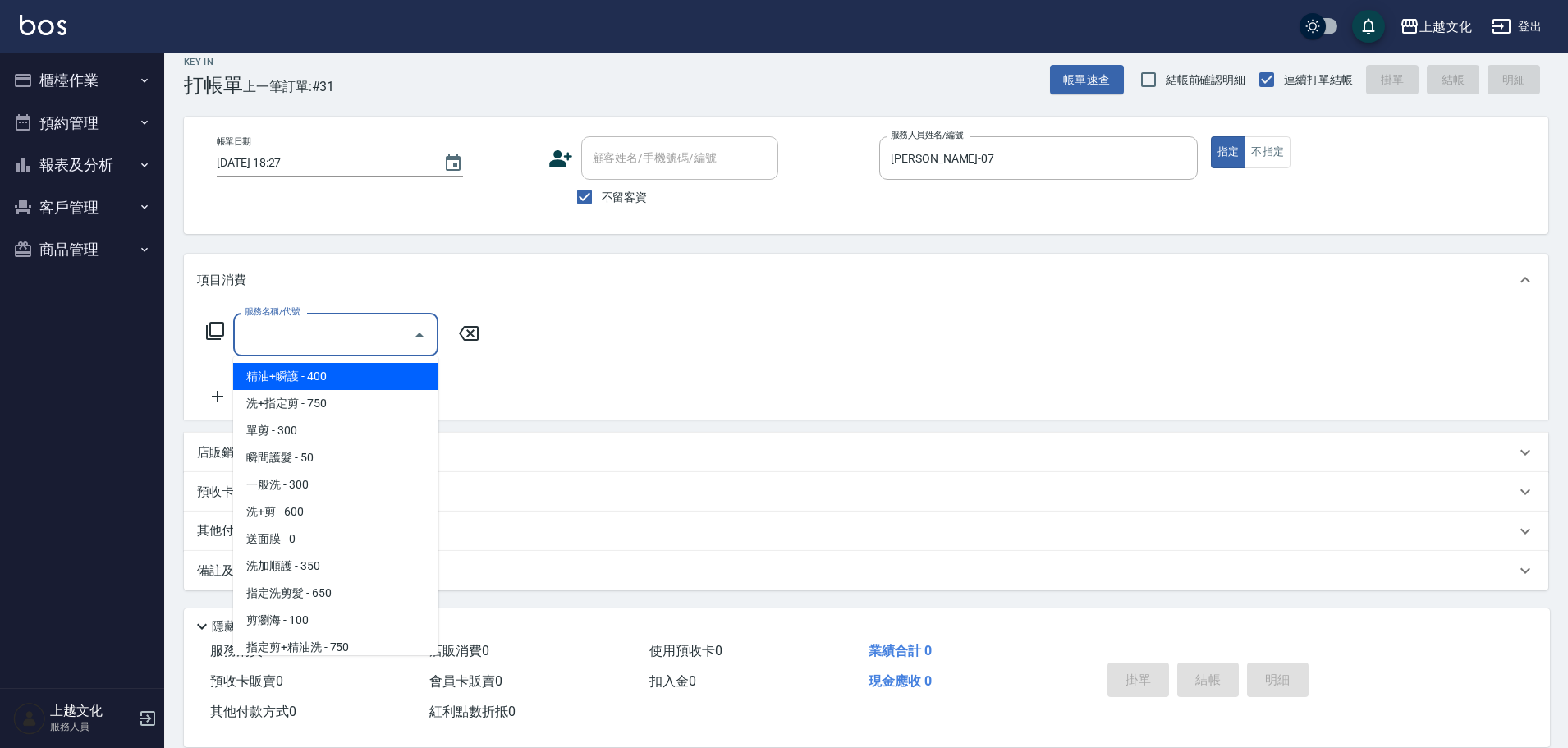
click at [335, 341] on input "服務名稱/代號" at bounding box center [322, 335] width 166 height 29
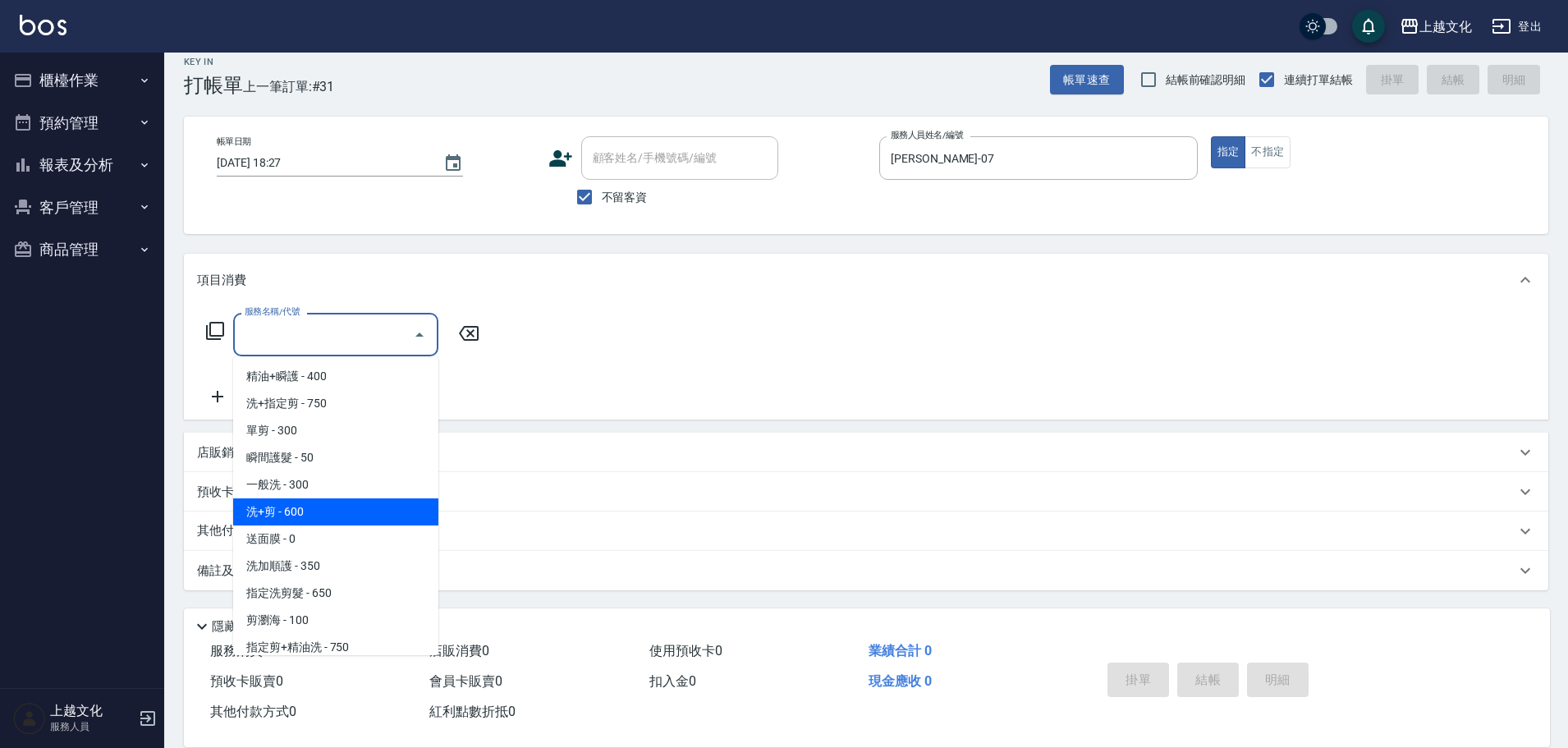
click at [337, 508] on span "洗+剪 - 600" at bounding box center [336, 512] width 206 height 27
type input "洗+剪(108)"
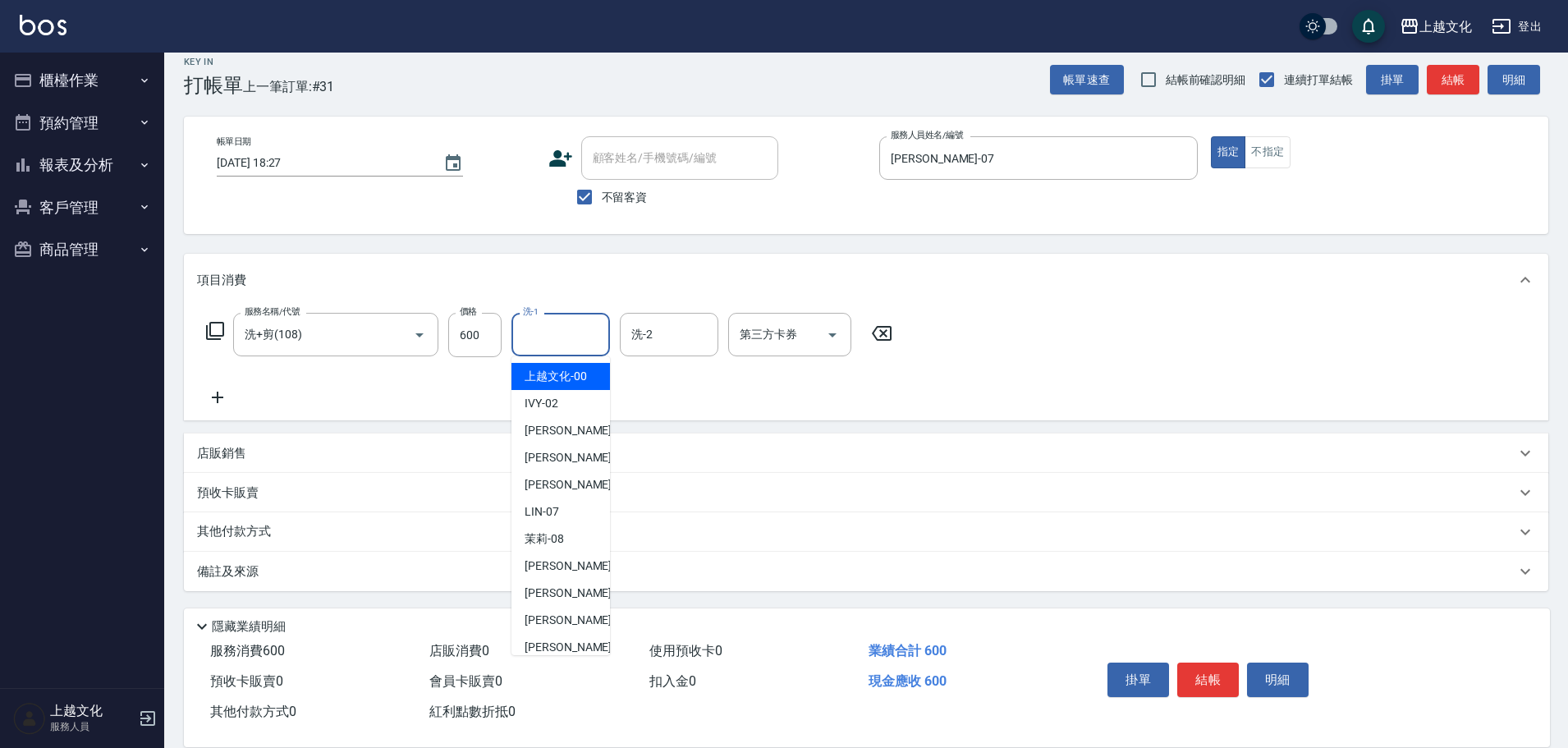
drag, startPoint x: 547, startPoint y: 339, endPoint x: 563, endPoint y: 466, distance: 128.0
click at [547, 339] on input "洗-1" at bounding box center [561, 335] width 84 height 29
click at [566, 617] on span "[PERSON_NAME] -11" at bounding box center [576, 620] width 103 height 17
type input "[PERSON_NAME]-11"
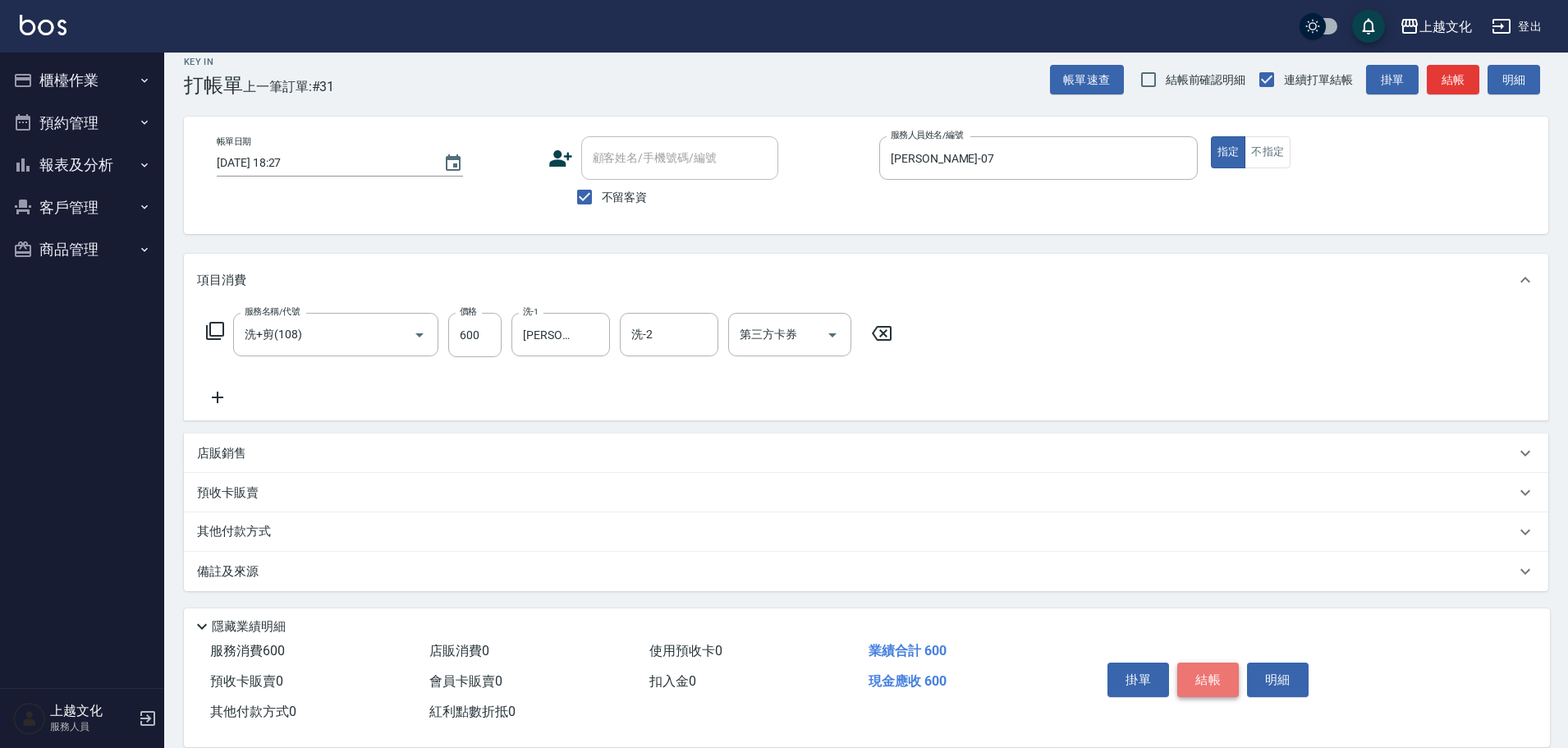
click at [1209, 677] on button "結帳" at bounding box center [1208, 680] width 61 height 34
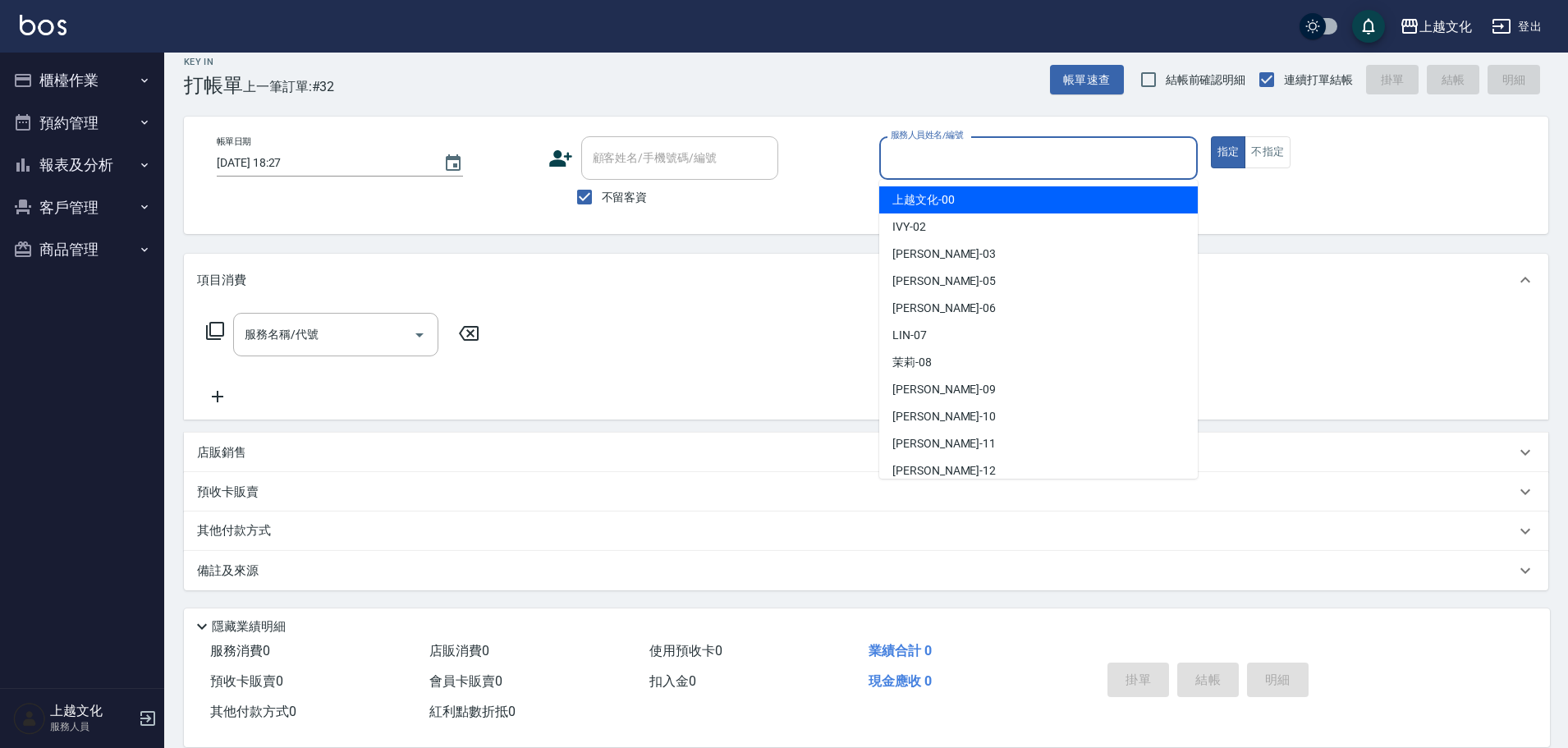
click at [1000, 159] on input "服務人員姓名/編號" at bounding box center [1039, 158] width 304 height 29
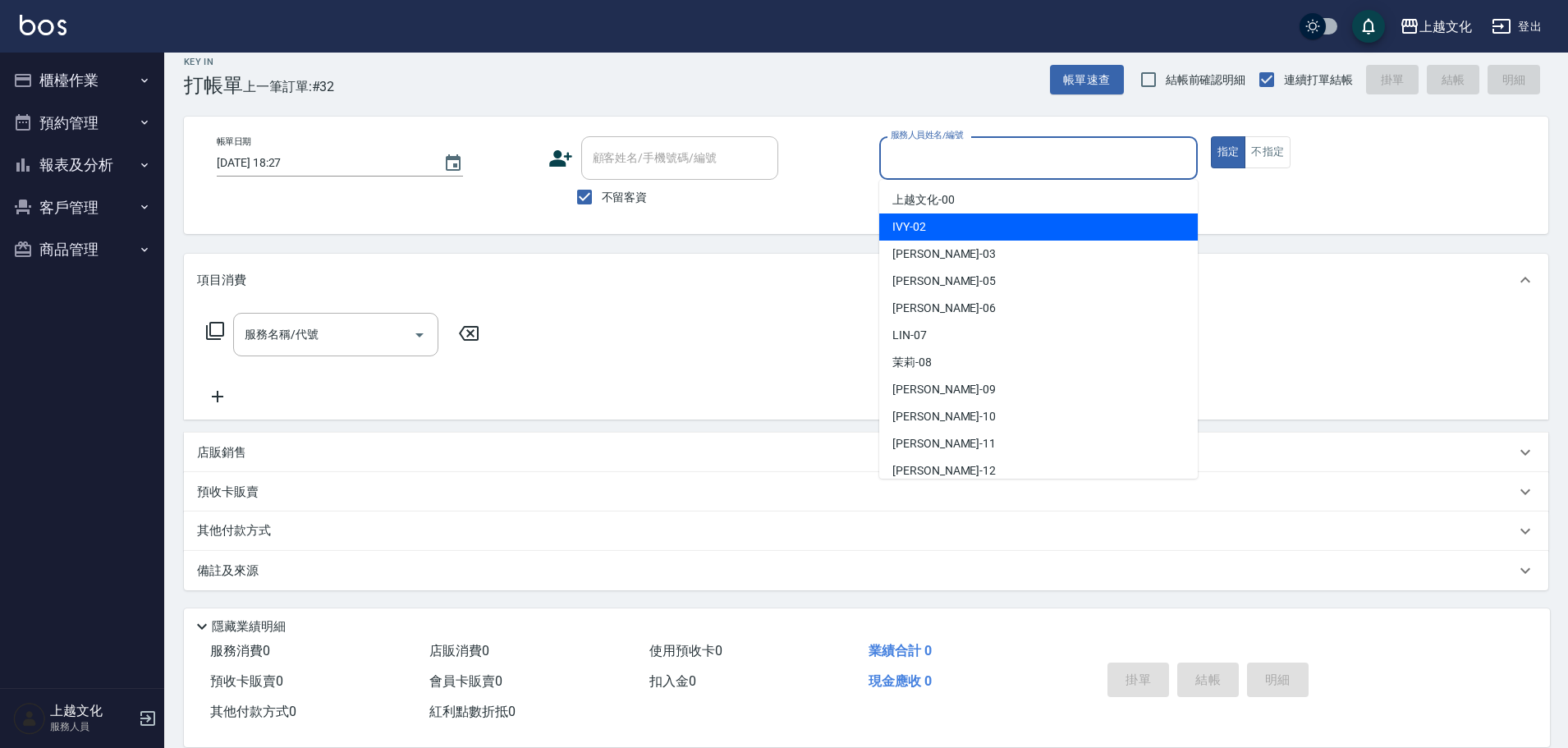
click at [985, 234] on div "IVY -02" at bounding box center [1038, 227] width 319 height 27
type input "IVY-02"
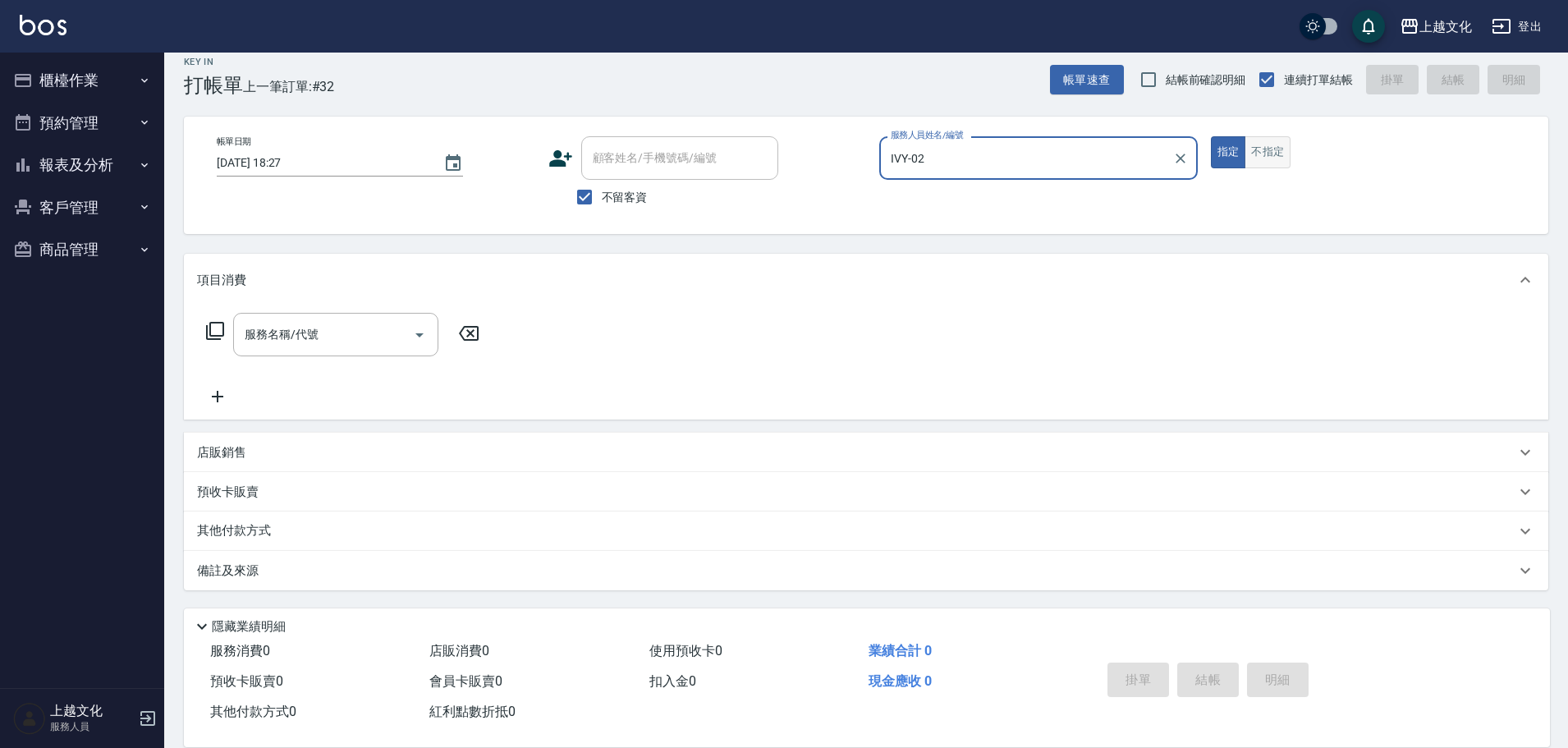
click at [1273, 150] on button "不指定" at bounding box center [1268, 151] width 46 height 32
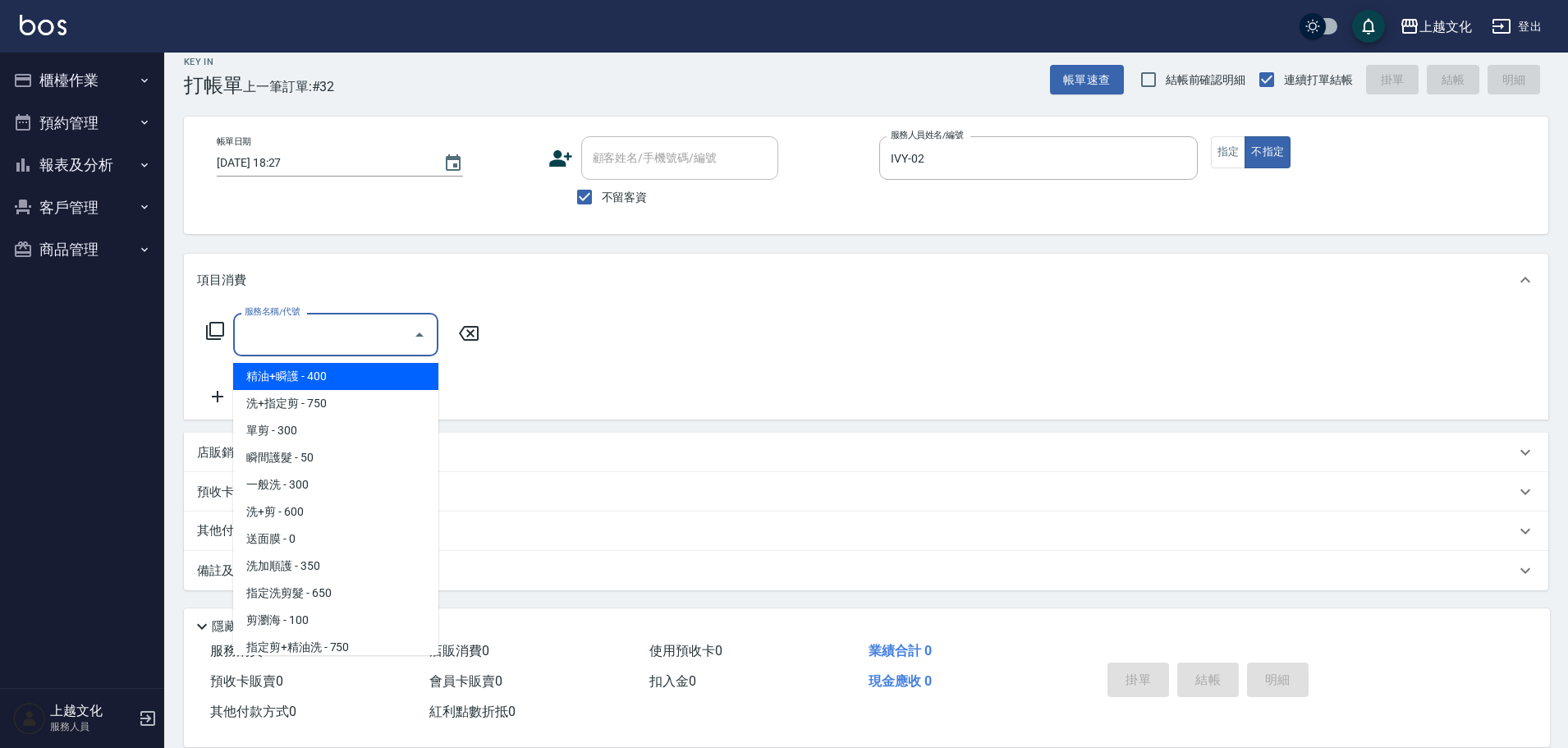
click at [345, 343] on input "服務名稱/代號" at bounding box center [322, 335] width 166 height 29
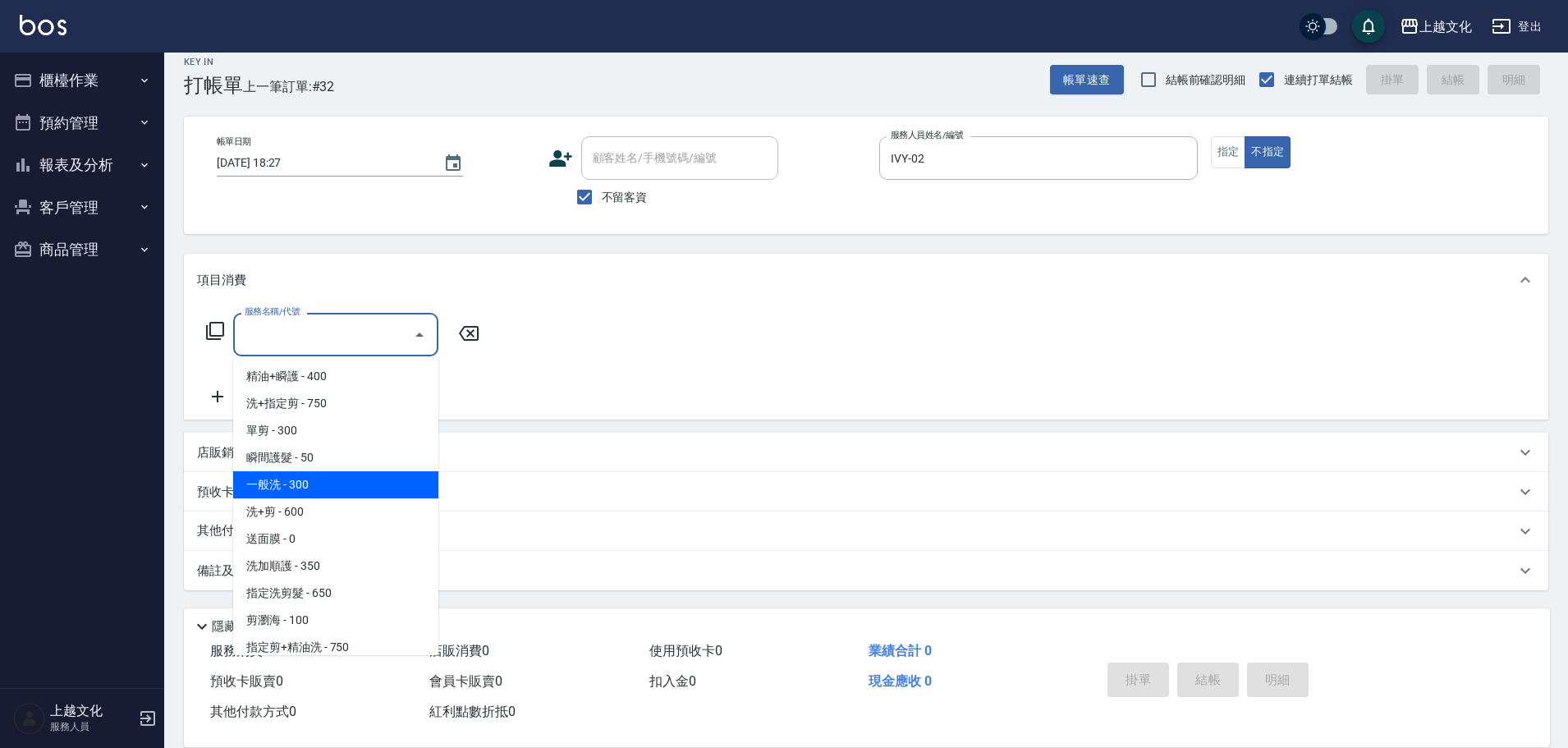
drag, startPoint x: 313, startPoint y: 490, endPoint x: 331, endPoint y: 480, distance: 20.6
click at [313, 489] on span "一般洗 - 300" at bounding box center [336, 485] width 206 height 27
type input "一般洗(105)"
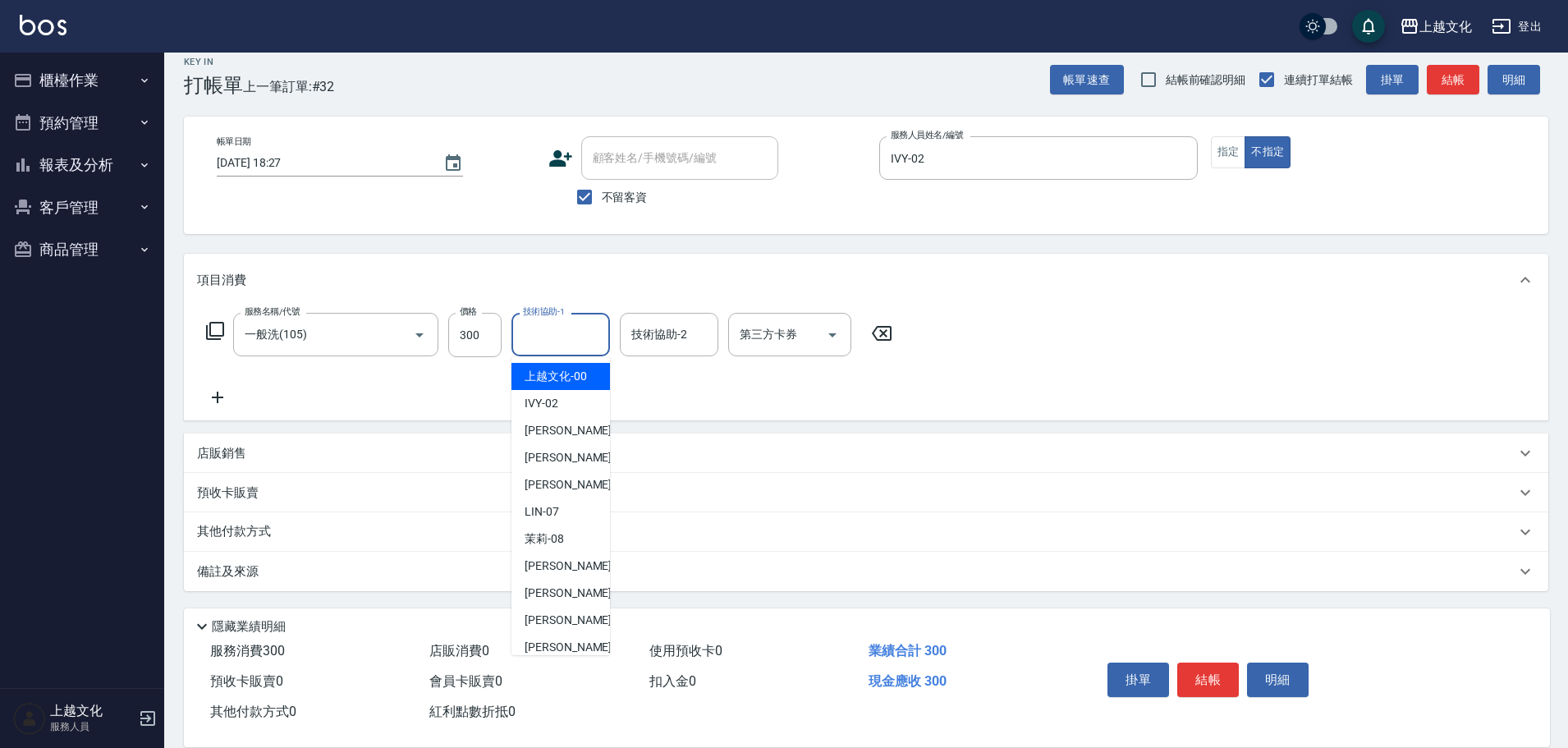
drag, startPoint x: 566, startPoint y: 335, endPoint x: 564, endPoint y: 366, distance: 31.1
click at [566, 337] on input "技術協助-1" at bounding box center [561, 335] width 84 height 29
drag, startPoint x: 564, startPoint y: 343, endPoint x: 568, endPoint y: 380, distance: 37.2
click at [564, 343] on input "技術協助-1" at bounding box center [561, 335] width 84 height 29
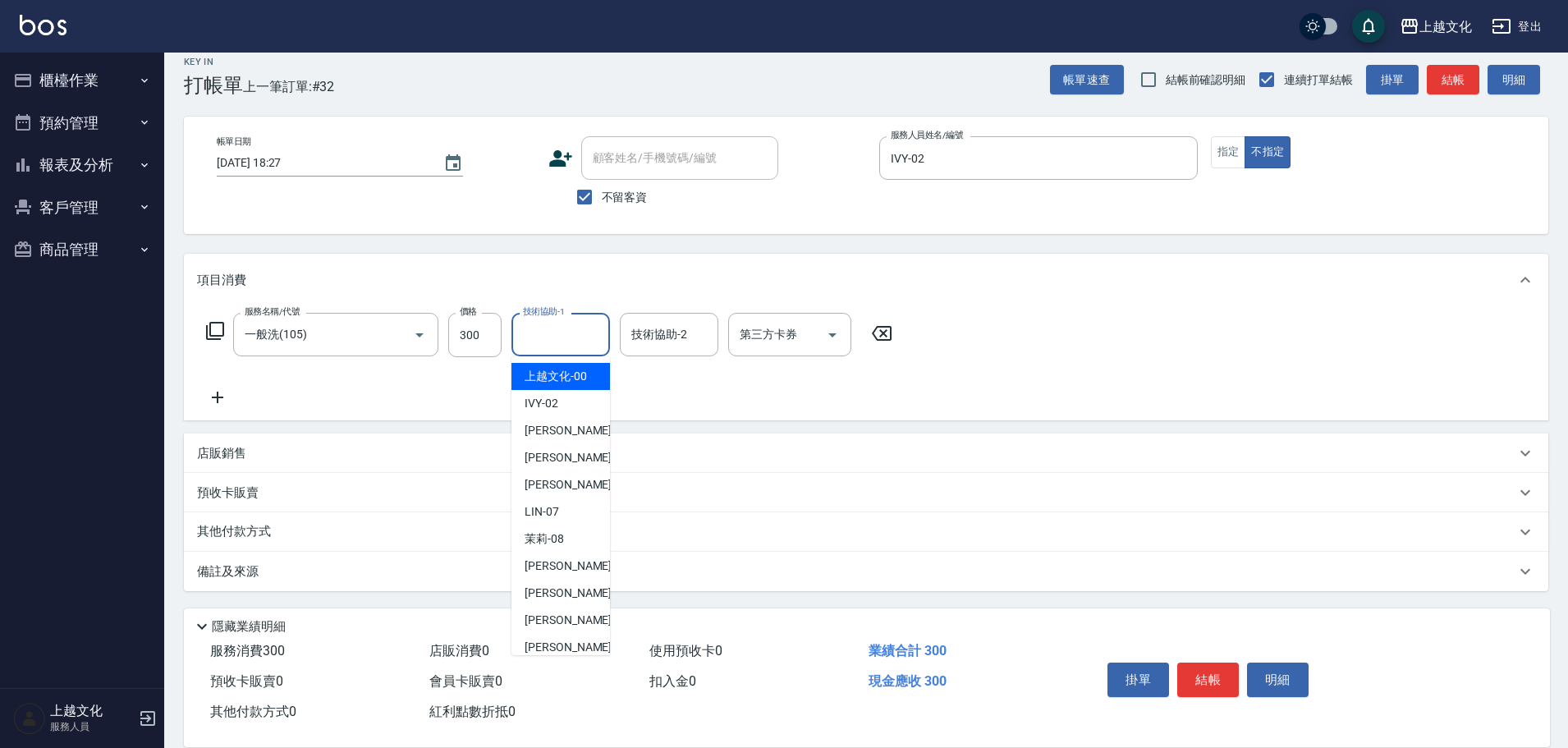
click at [568, 383] on span "上越文化 -00" at bounding box center [555, 376] width 62 height 17
type input "上越文化-00"
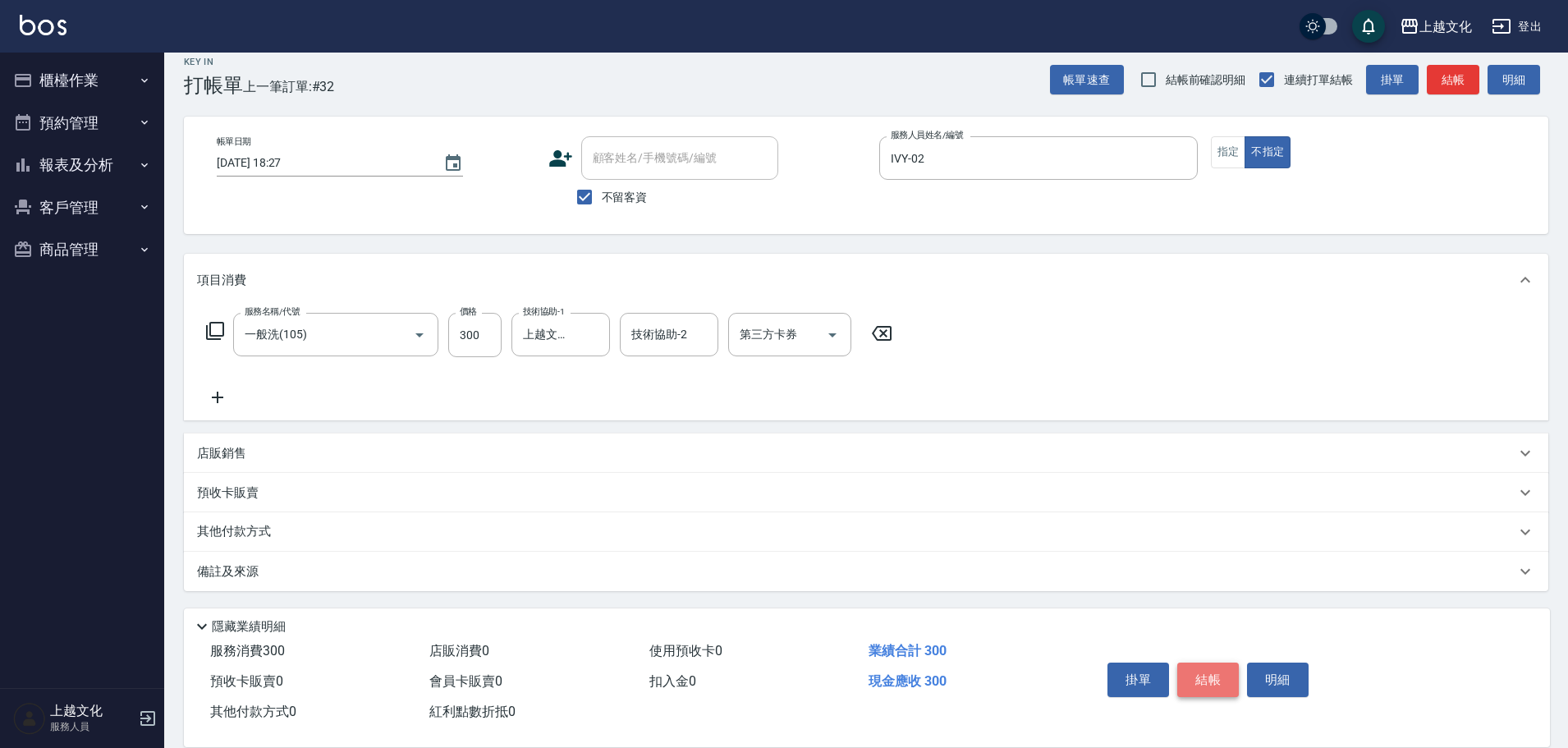
click at [1205, 674] on button "結帳" at bounding box center [1208, 680] width 61 height 34
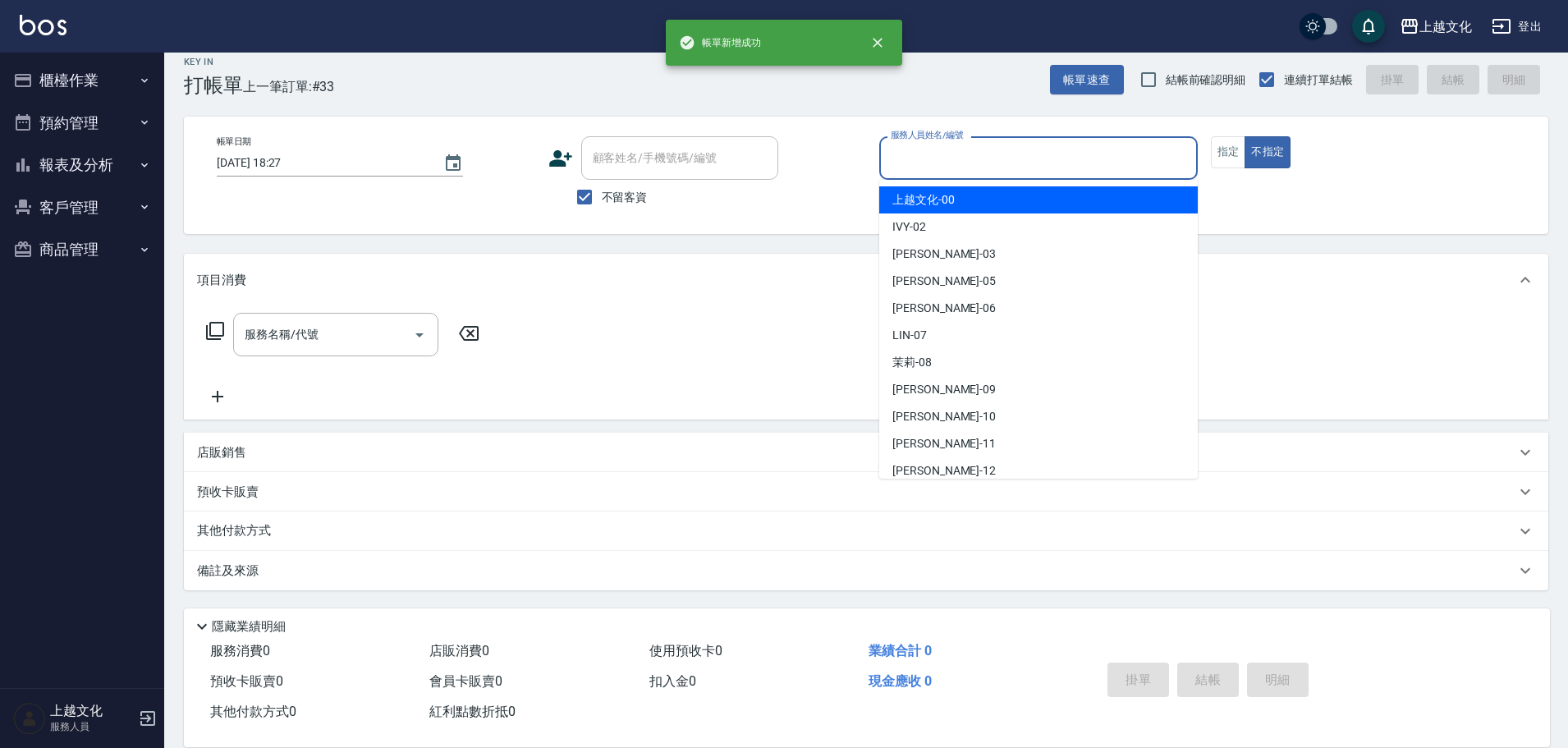
drag, startPoint x: 1017, startPoint y: 163, endPoint x: 1010, endPoint y: 172, distance: 11.4
click at [1017, 166] on input "服務人員姓名/編號" at bounding box center [1039, 158] width 304 height 29
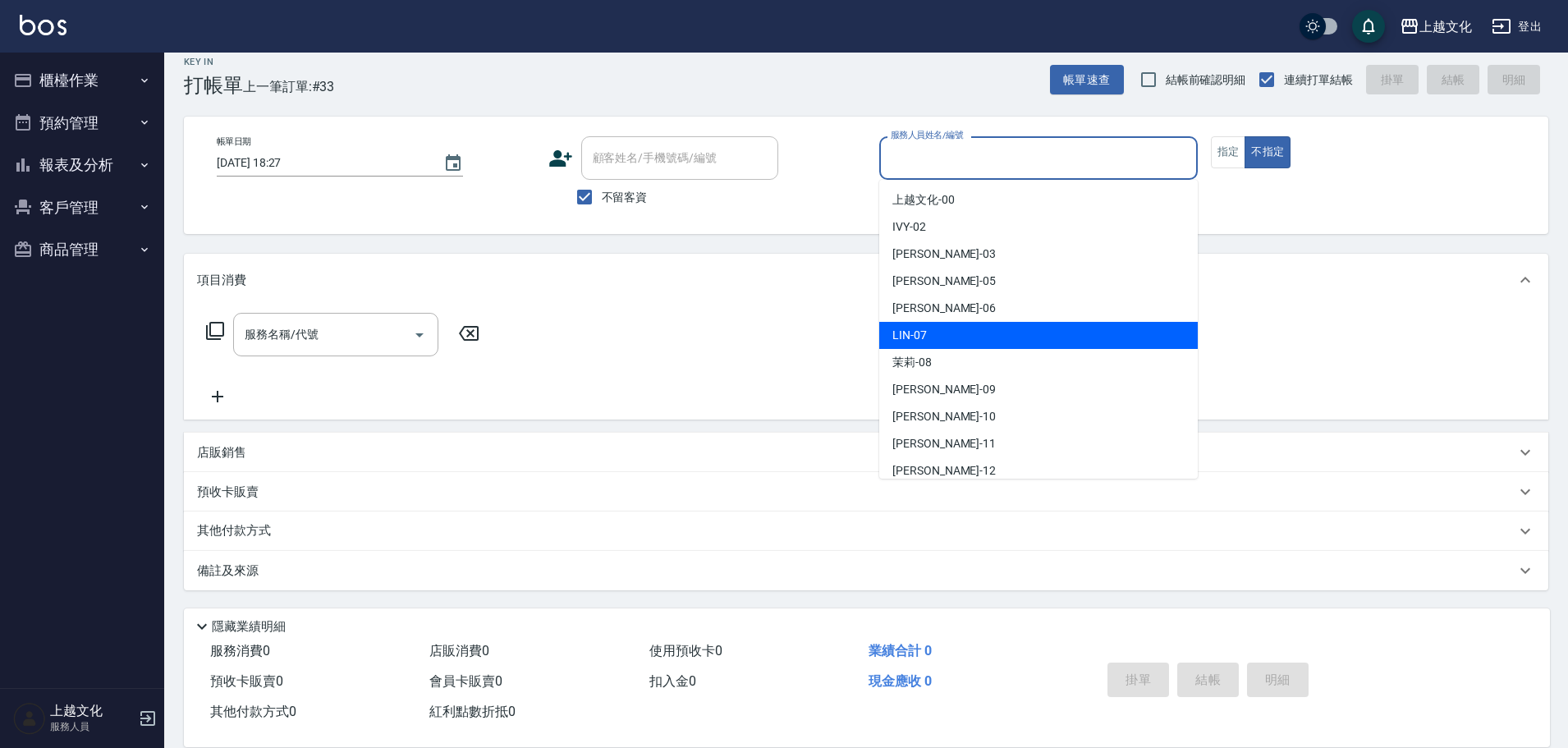
drag, startPoint x: 947, startPoint y: 327, endPoint x: 927, endPoint y: 325, distance: 20.1
click at [946, 327] on div "[PERSON_NAME] -07" at bounding box center [1038, 335] width 319 height 27
type input "[PERSON_NAME]-07"
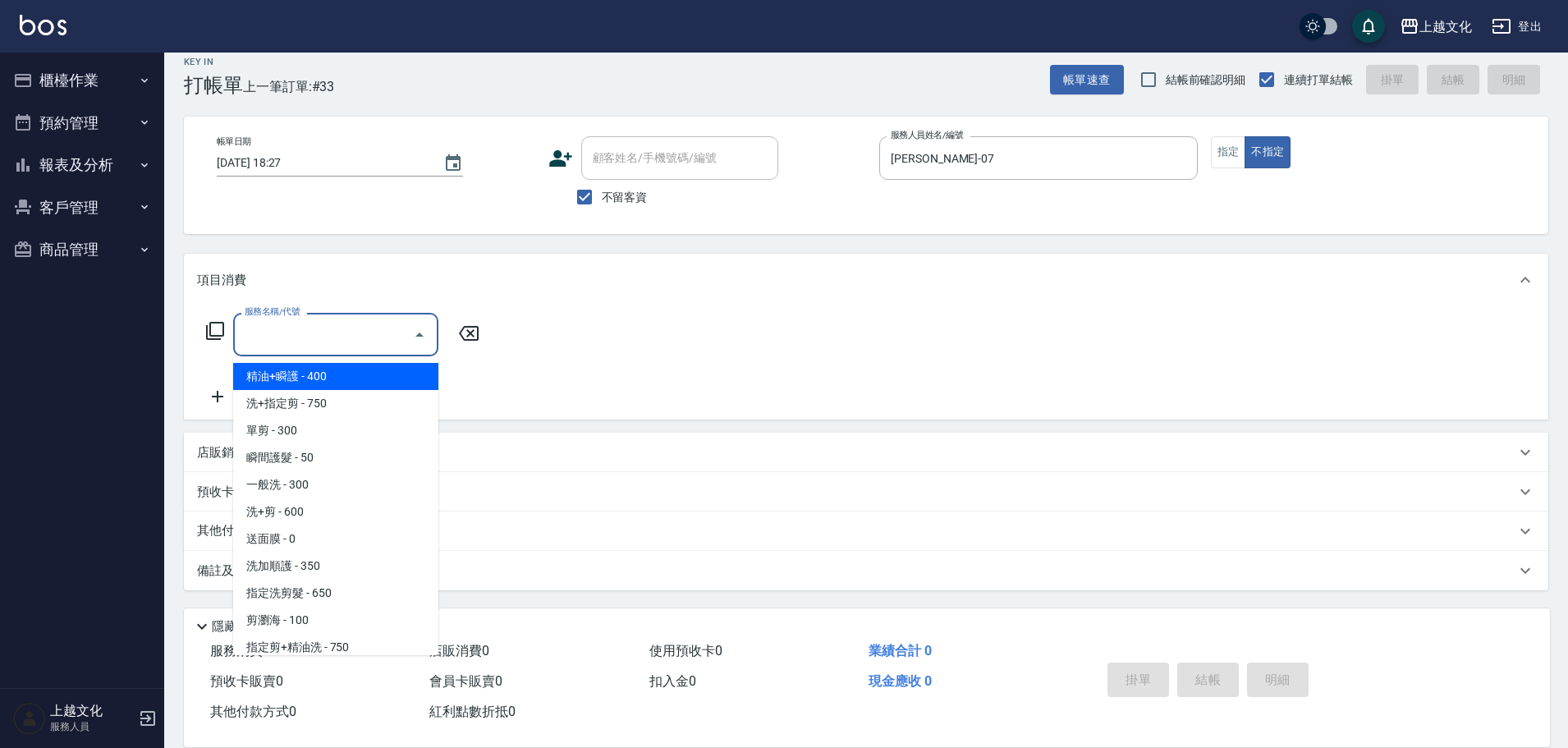
click at [350, 341] on input "服務名稱/代號" at bounding box center [322, 335] width 166 height 29
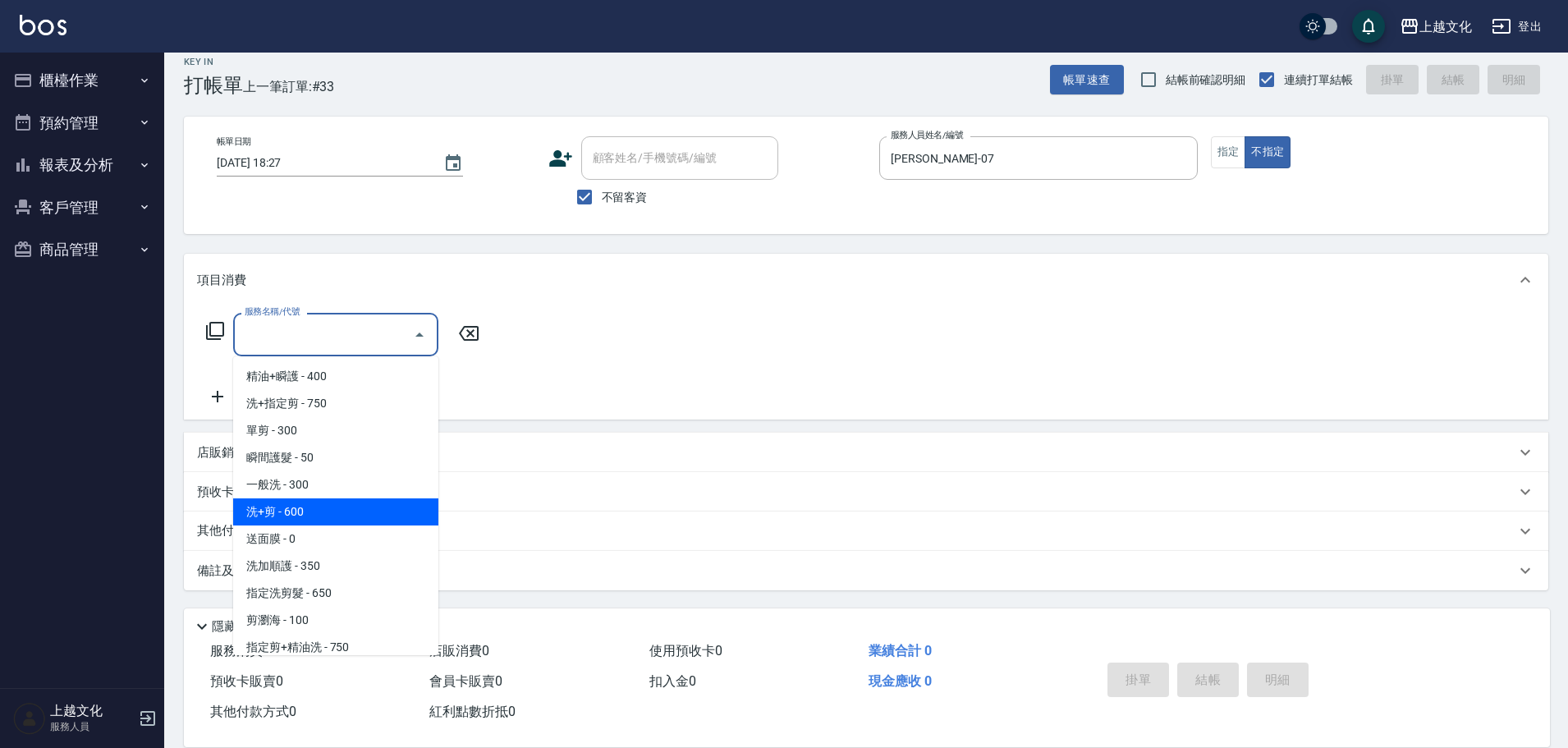
click at [334, 517] on span "洗+剪 - 600" at bounding box center [336, 512] width 206 height 27
click at [334, 517] on div "其他付款方式" at bounding box center [866, 531] width 1364 height 39
type input "洗+剪(108)"
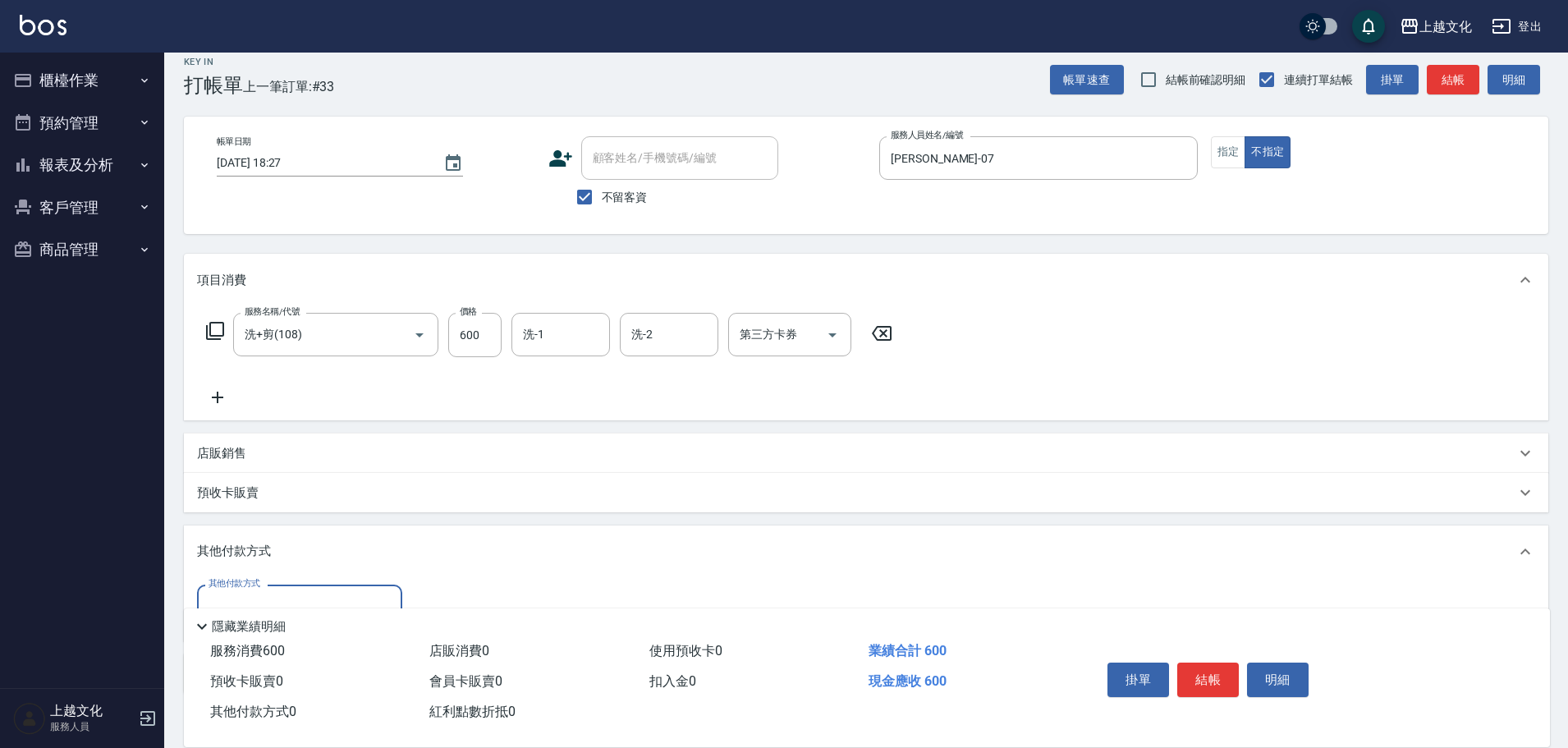
scroll to position [0, 0]
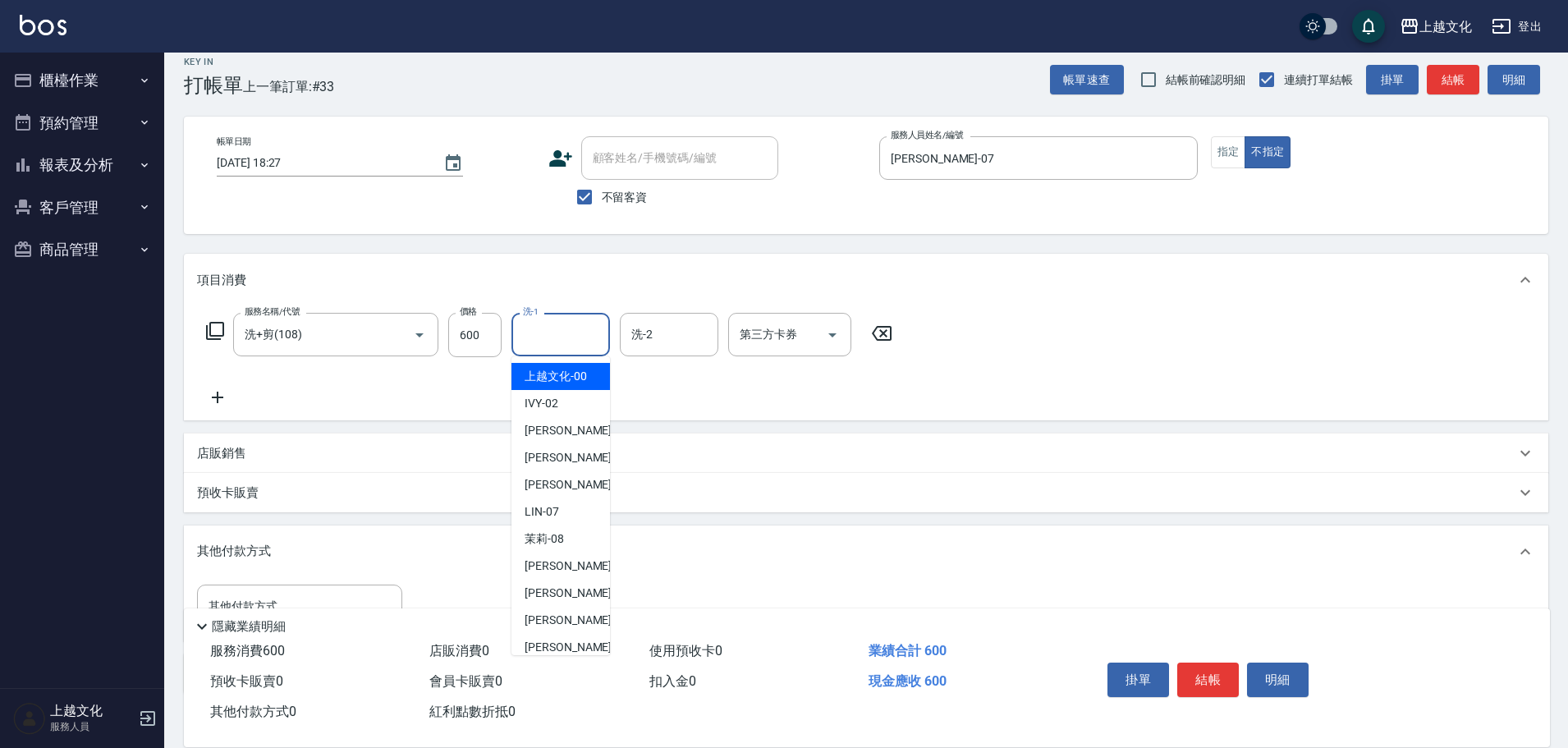
click at [533, 334] on input "洗-1" at bounding box center [561, 335] width 84 height 29
click at [576, 614] on div "[PERSON_NAME] -11" at bounding box center [561, 620] width 99 height 27
type input "[PERSON_NAME]-11"
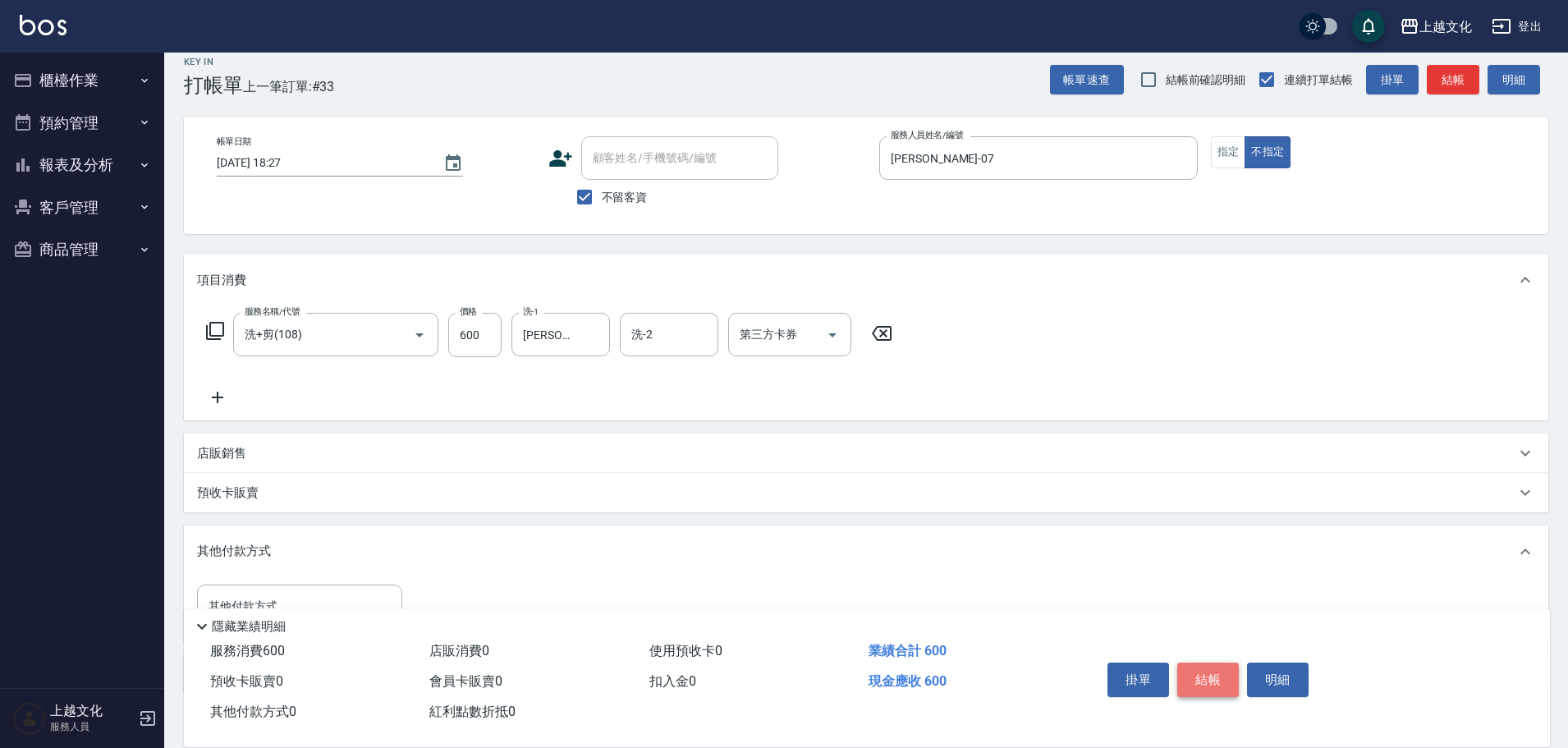
click at [1203, 675] on button "結帳" at bounding box center [1208, 680] width 61 height 34
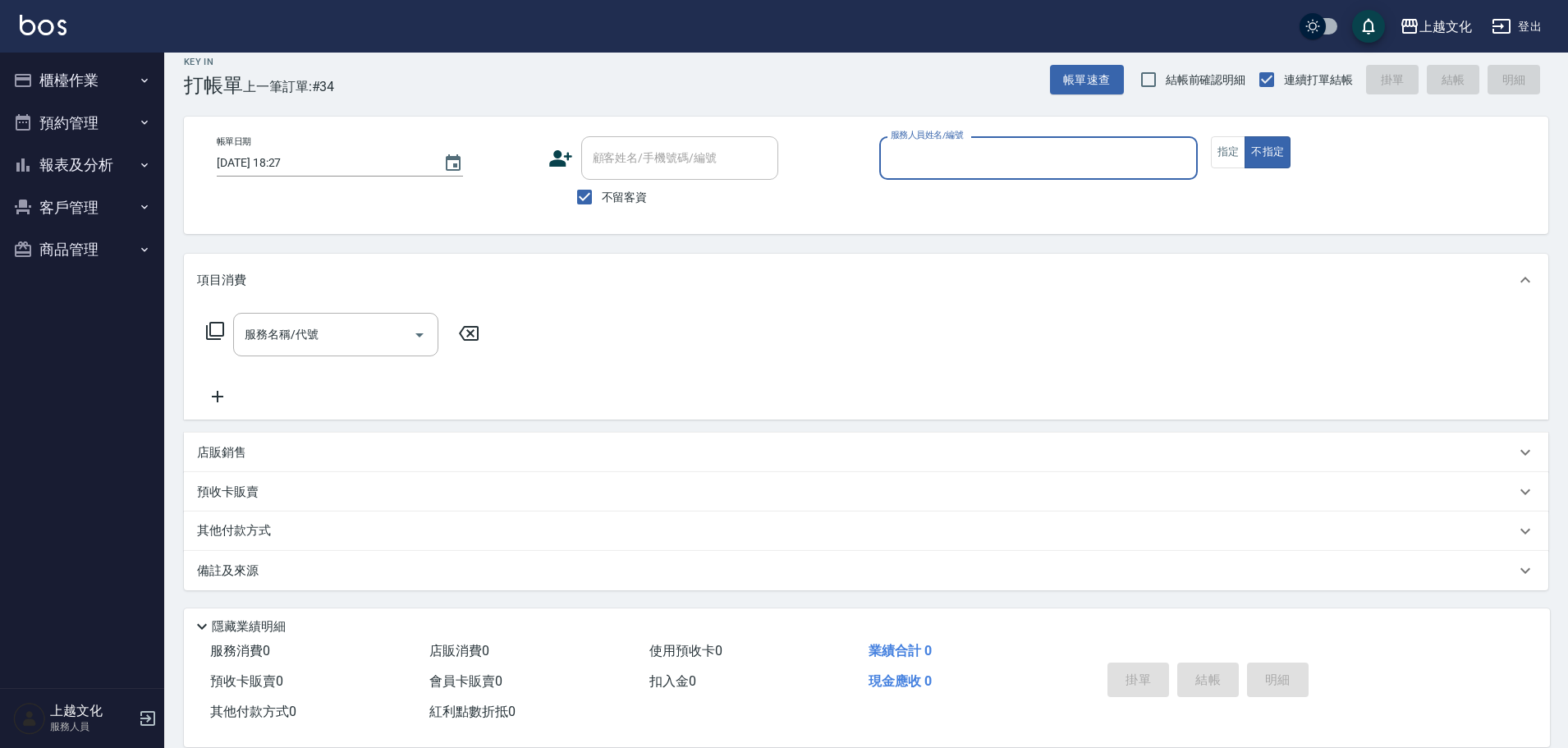
click at [994, 165] on input "服務人員姓名/編號" at bounding box center [1039, 158] width 304 height 29
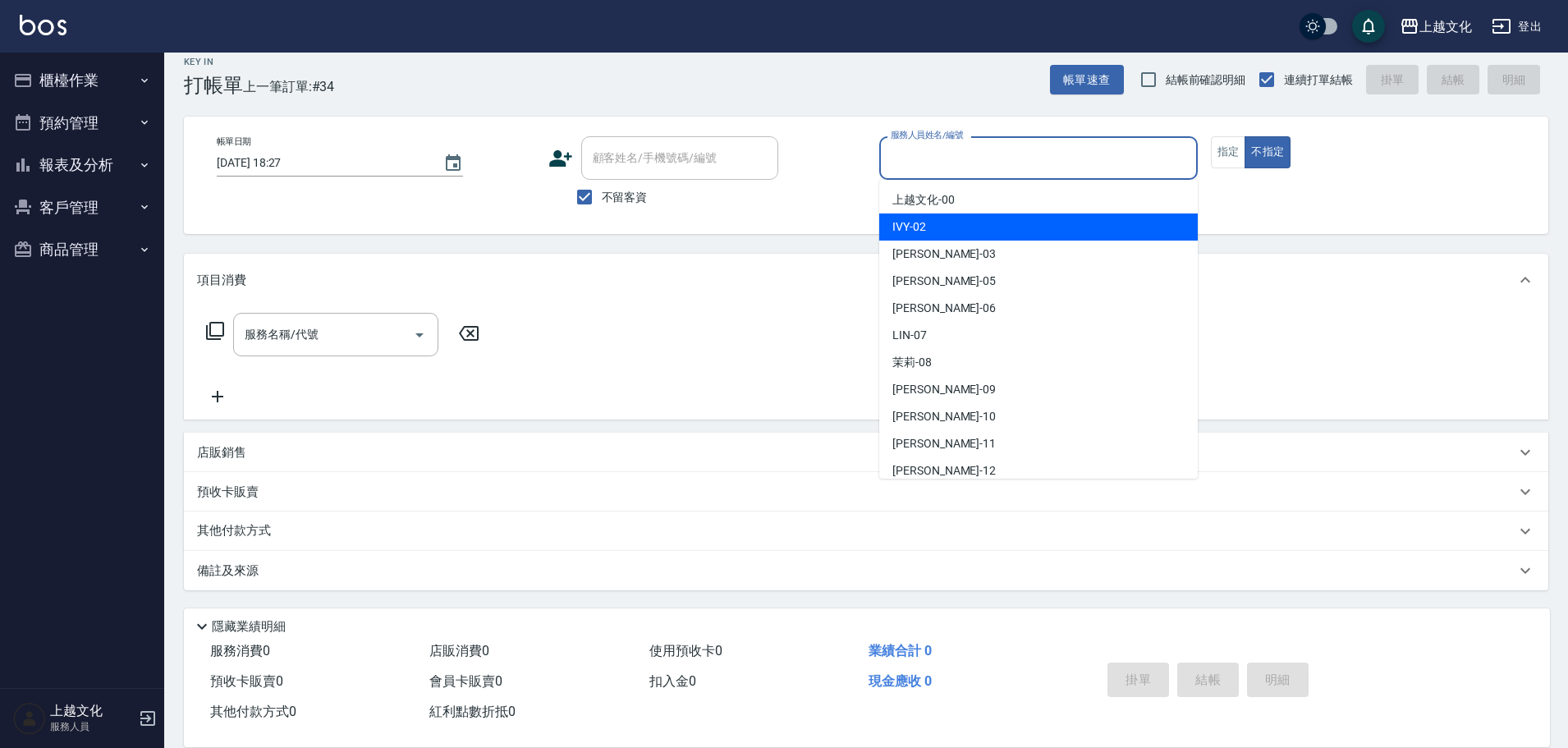
drag, startPoint x: 975, startPoint y: 233, endPoint x: 1248, endPoint y: 130, distance: 291.8
click at [976, 233] on div "IVY -02" at bounding box center [1038, 227] width 319 height 27
type input "IVY-02"
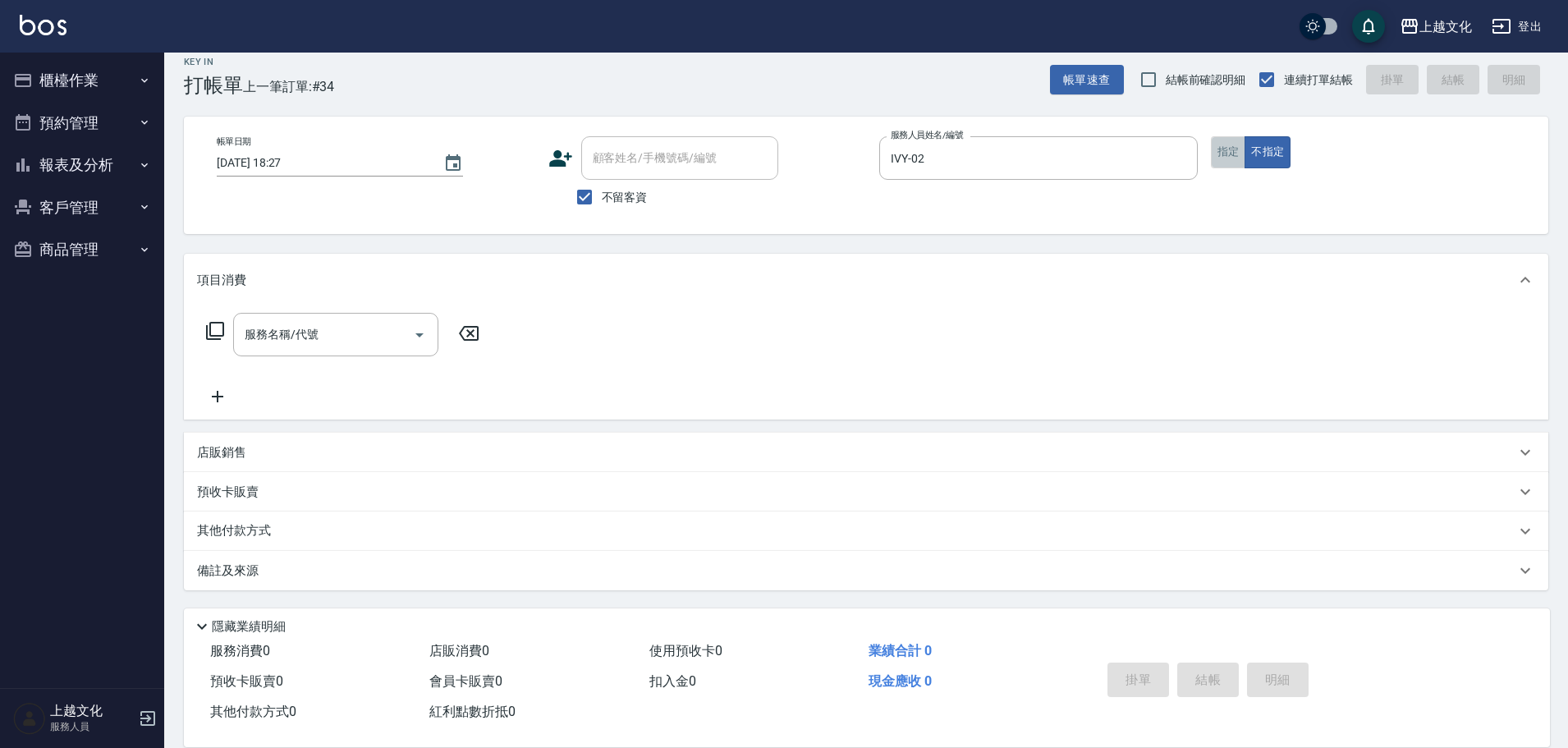
click at [1227, 153] on button "指定" at bounding box center [1228, 151] width 35 height 32
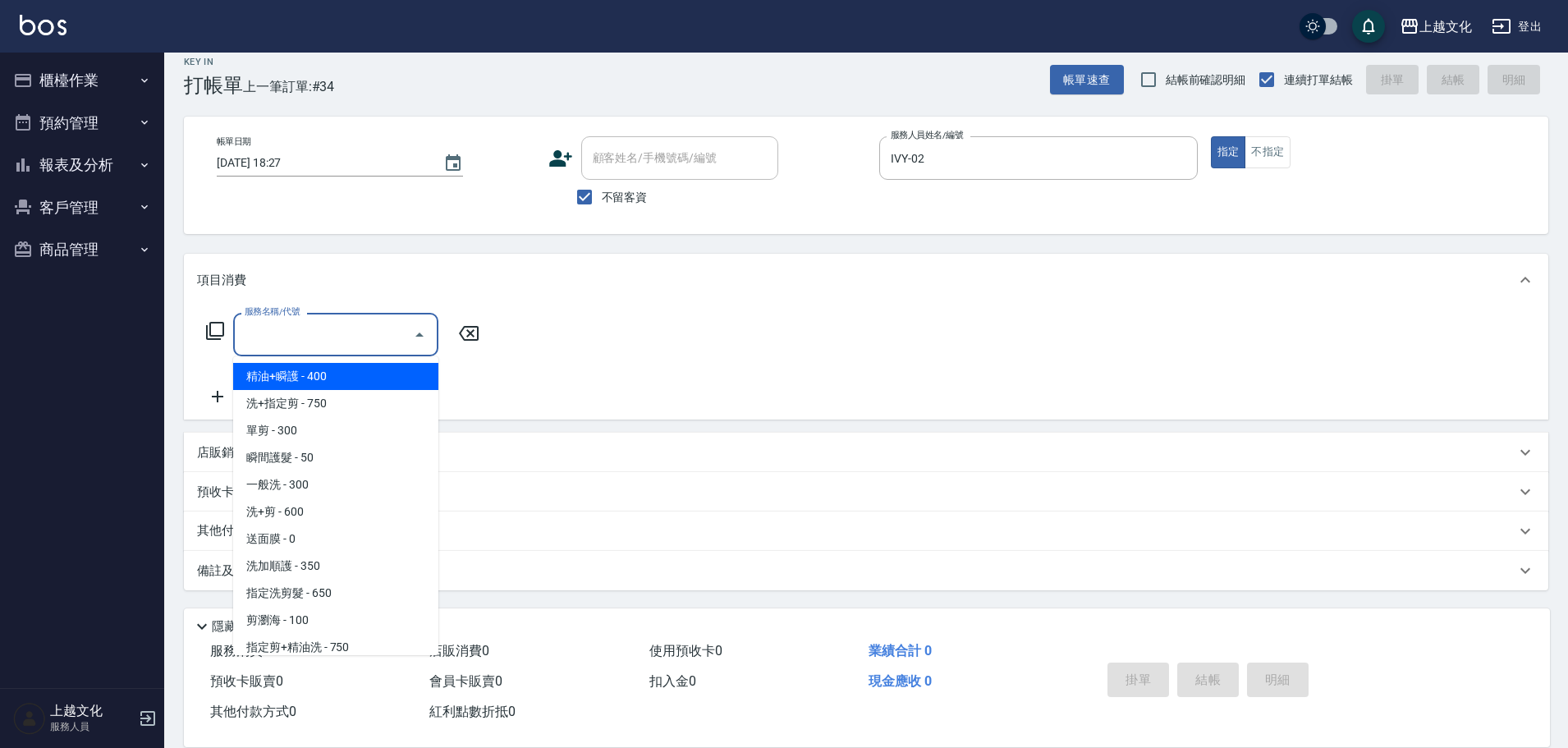
click at [356, 341] on input "服務名稱/代號" at bounding box center [322, 335] width 166 height 29
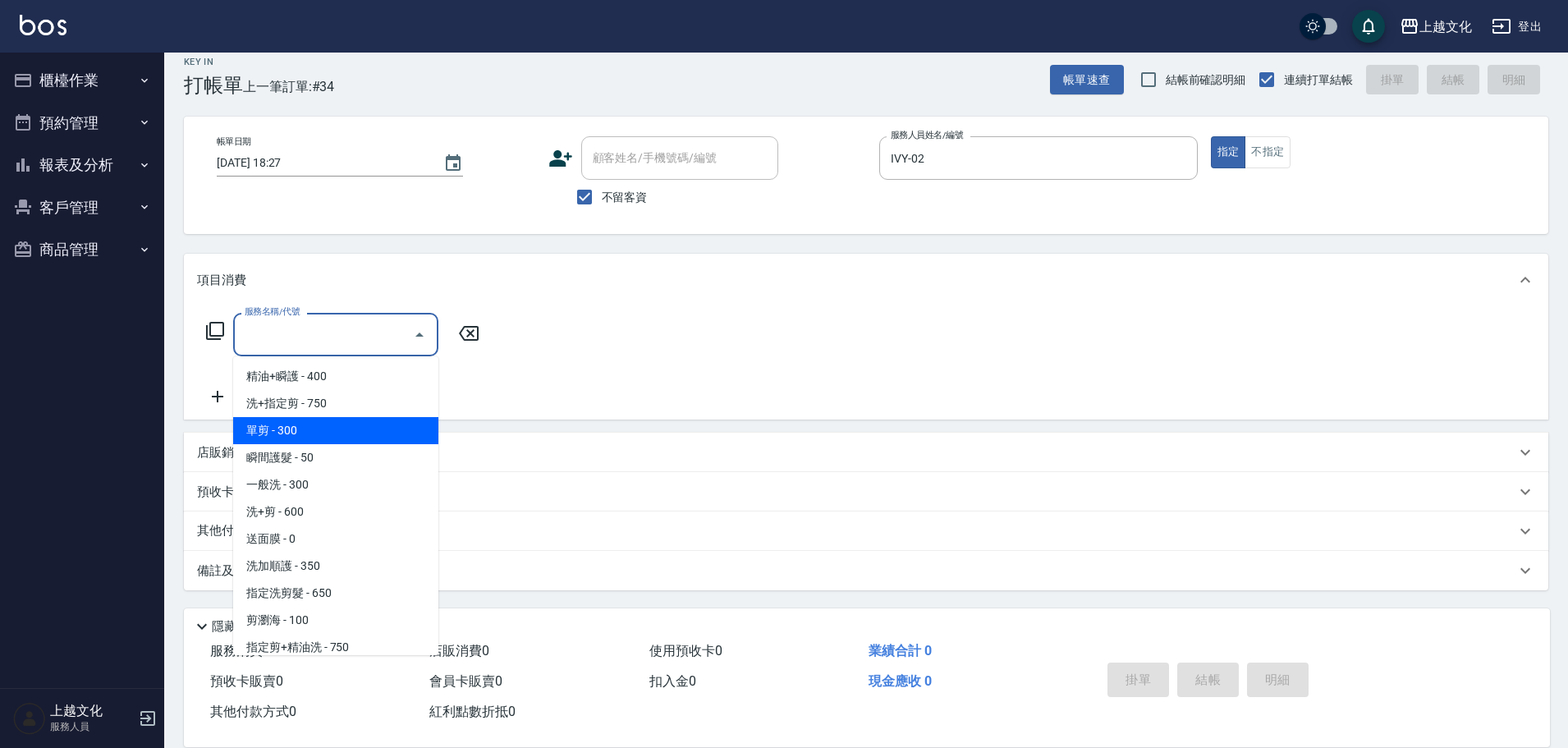
click at [315, 430] on span "單剪 - 300" at bounding box center [336, 430] width 206 height 27
type input "單剪(103)"
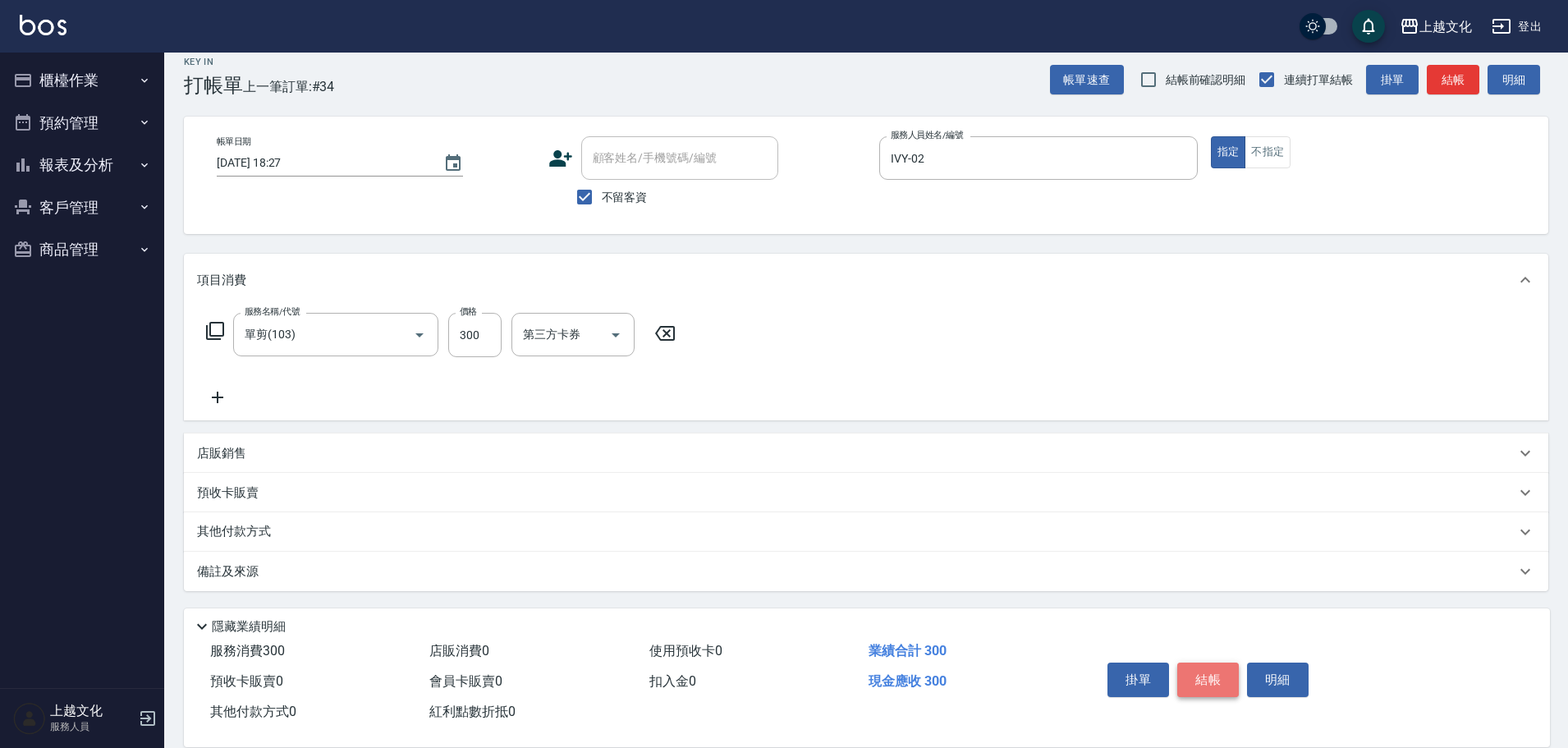
click at [1207, 679] on button "結帳" at bounding box center [1208, 680] width 61 height 34
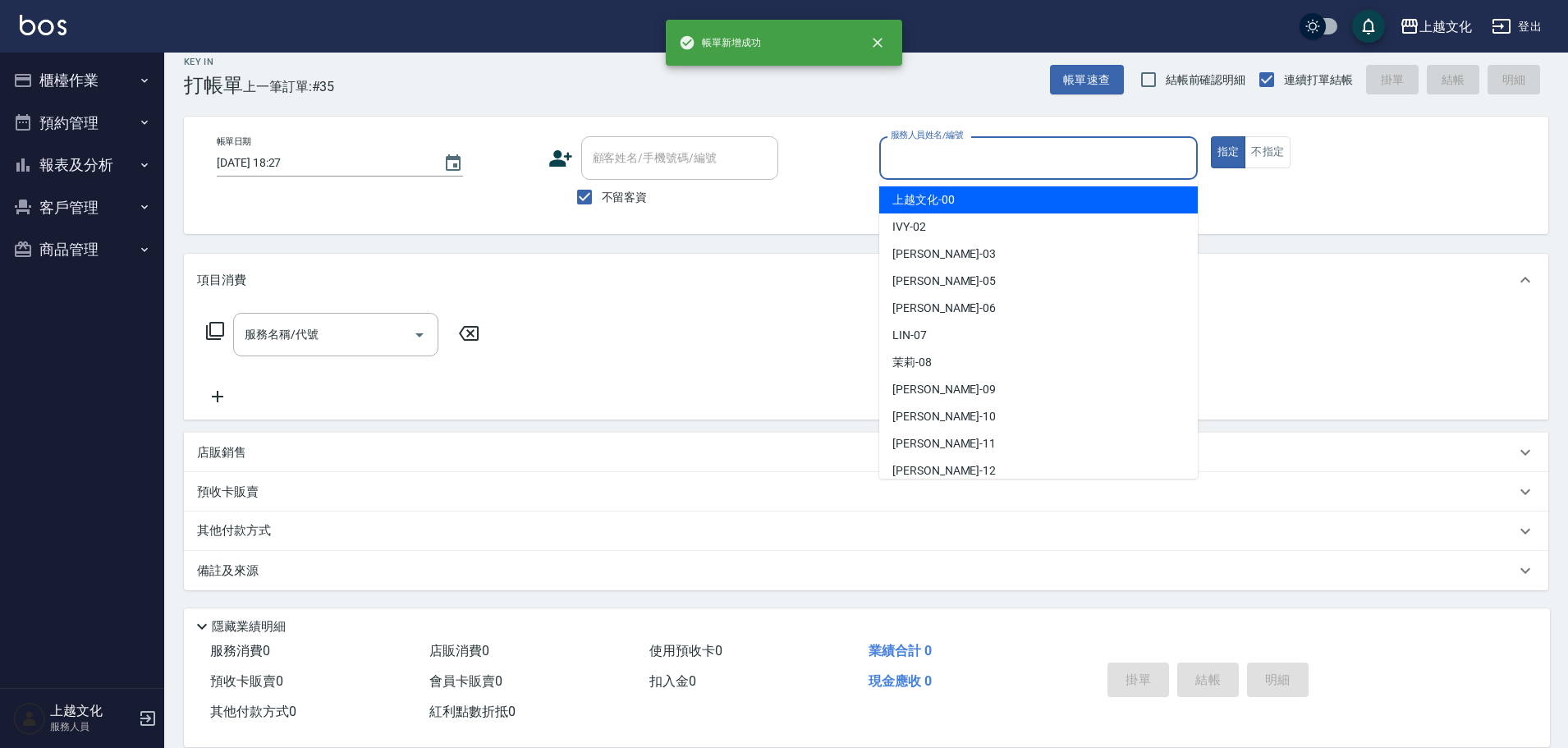
click at [1036, 166] on input "服務人員姓名/編號" at bounding box center [1039, 158] width 304 height 29
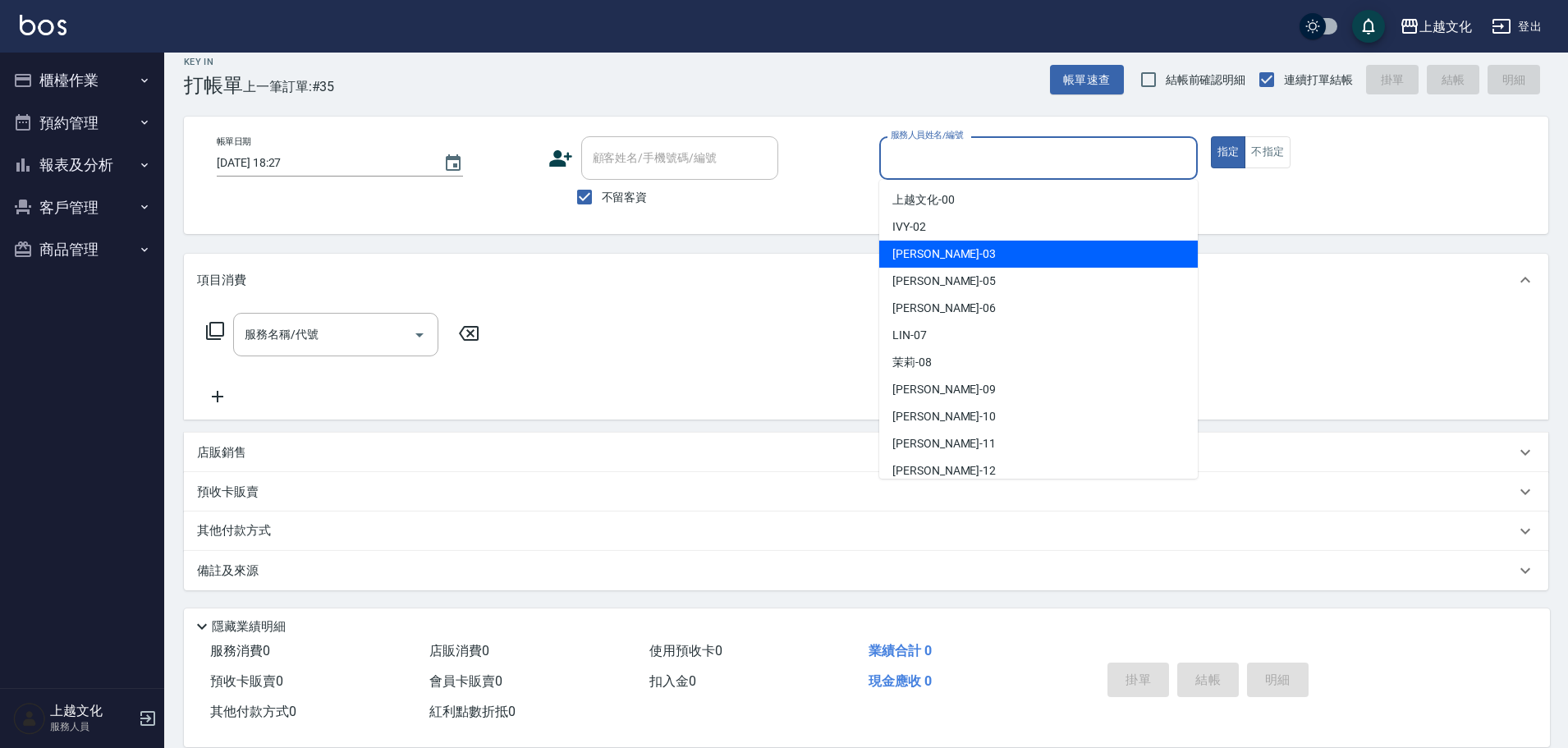
click at [990, 248] on div "kelly -03" at bounding box center [1038, 253] width 319 height 27
type input "kelly-03"
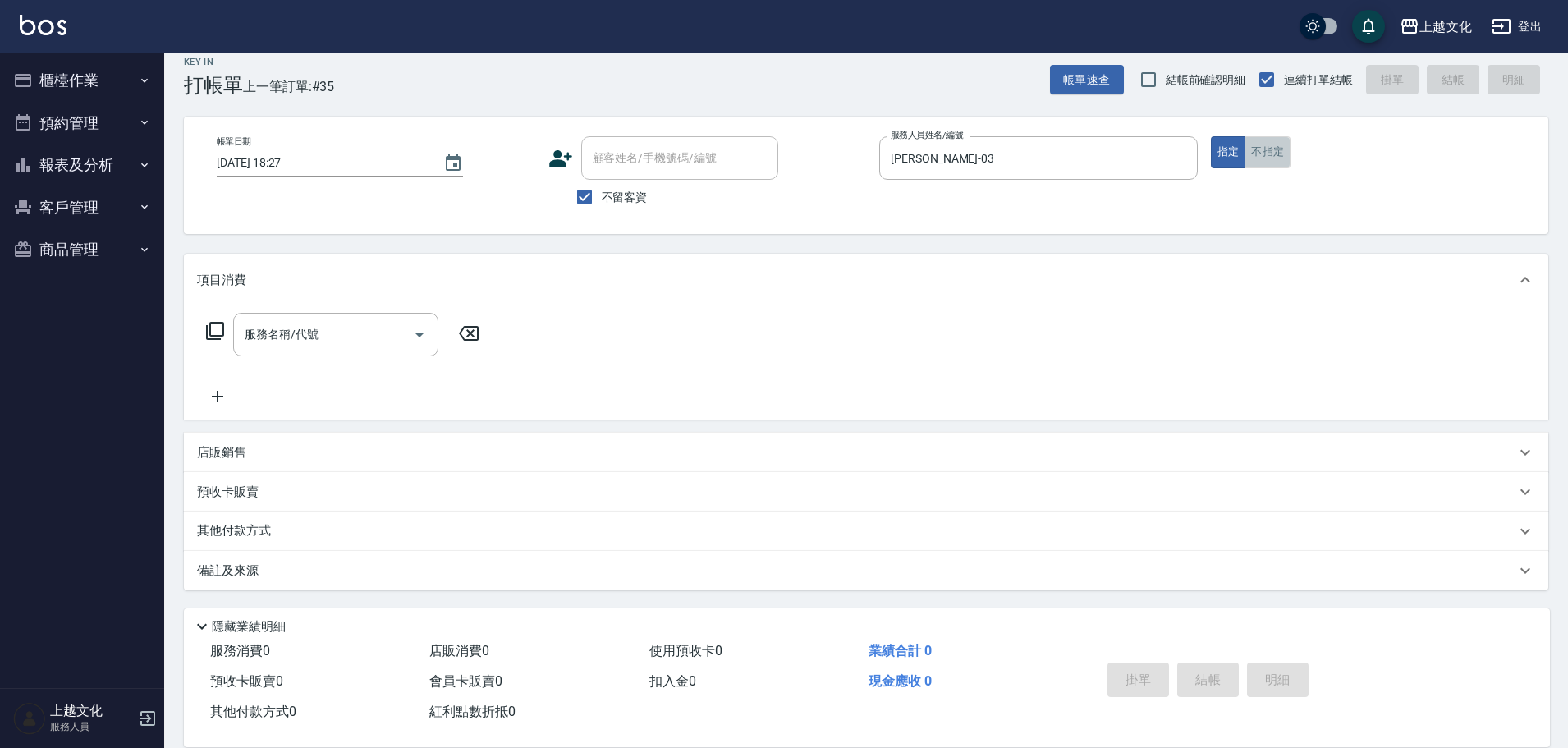
click at [1266, 147] on button "不指定" at bounding box center [1268, 151] width 46 height 32
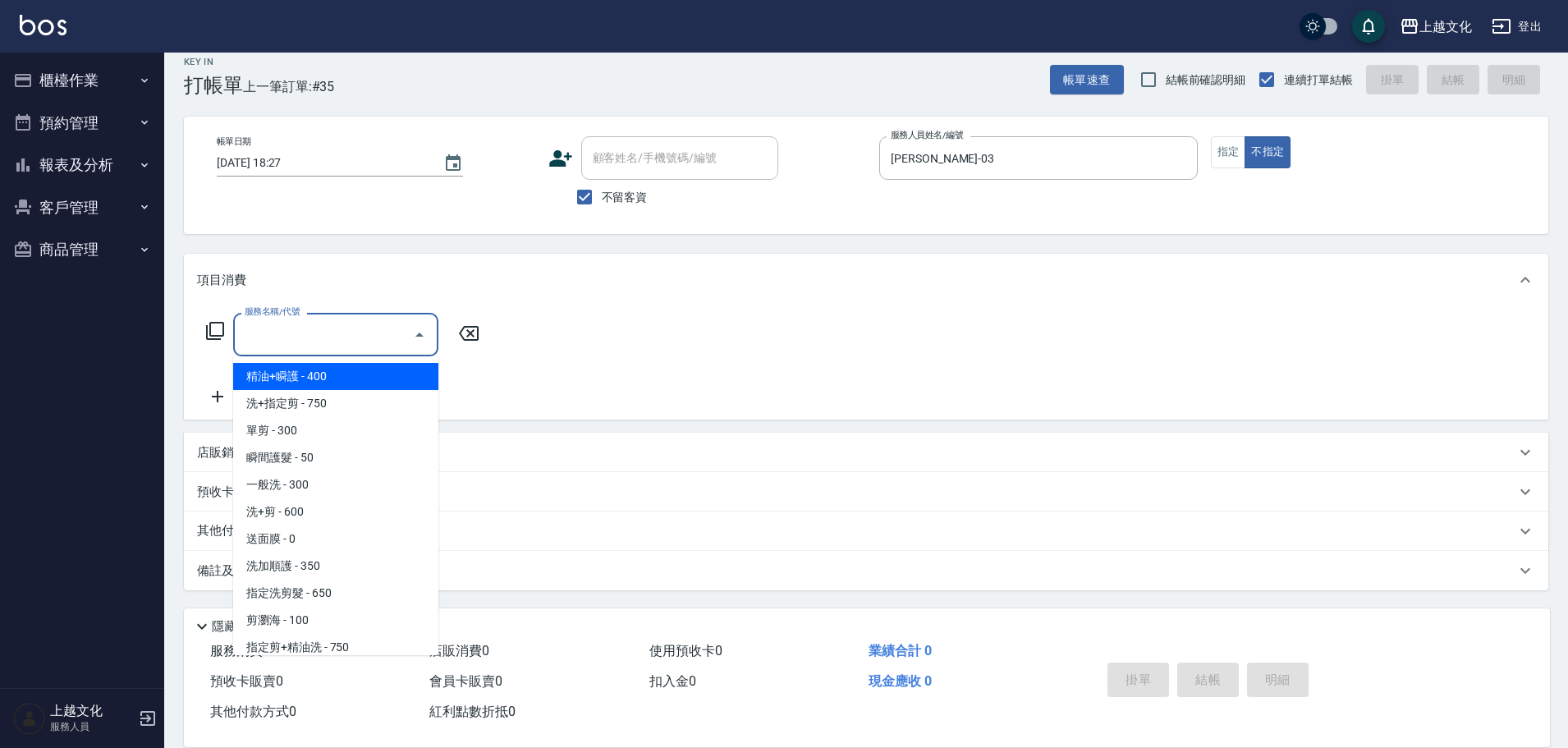
click at [323, 343] on input "服務名稱/代號" at bounding box center [322, 335] width 166 height 29
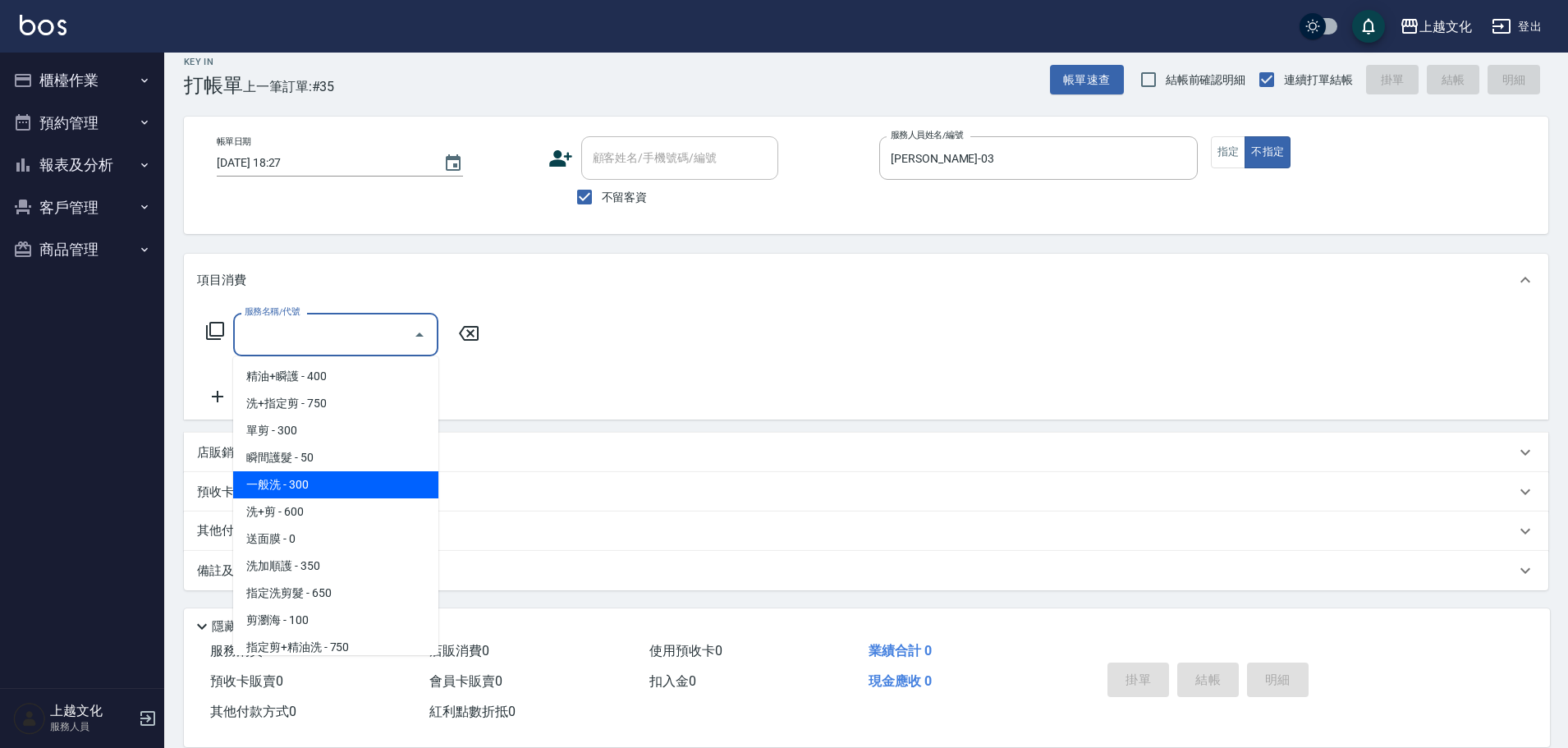
click at [318, 477] on span "一般洗 - 300" at bounding box center [336, 485] width 206 height 27
type input "一般洗(105)"
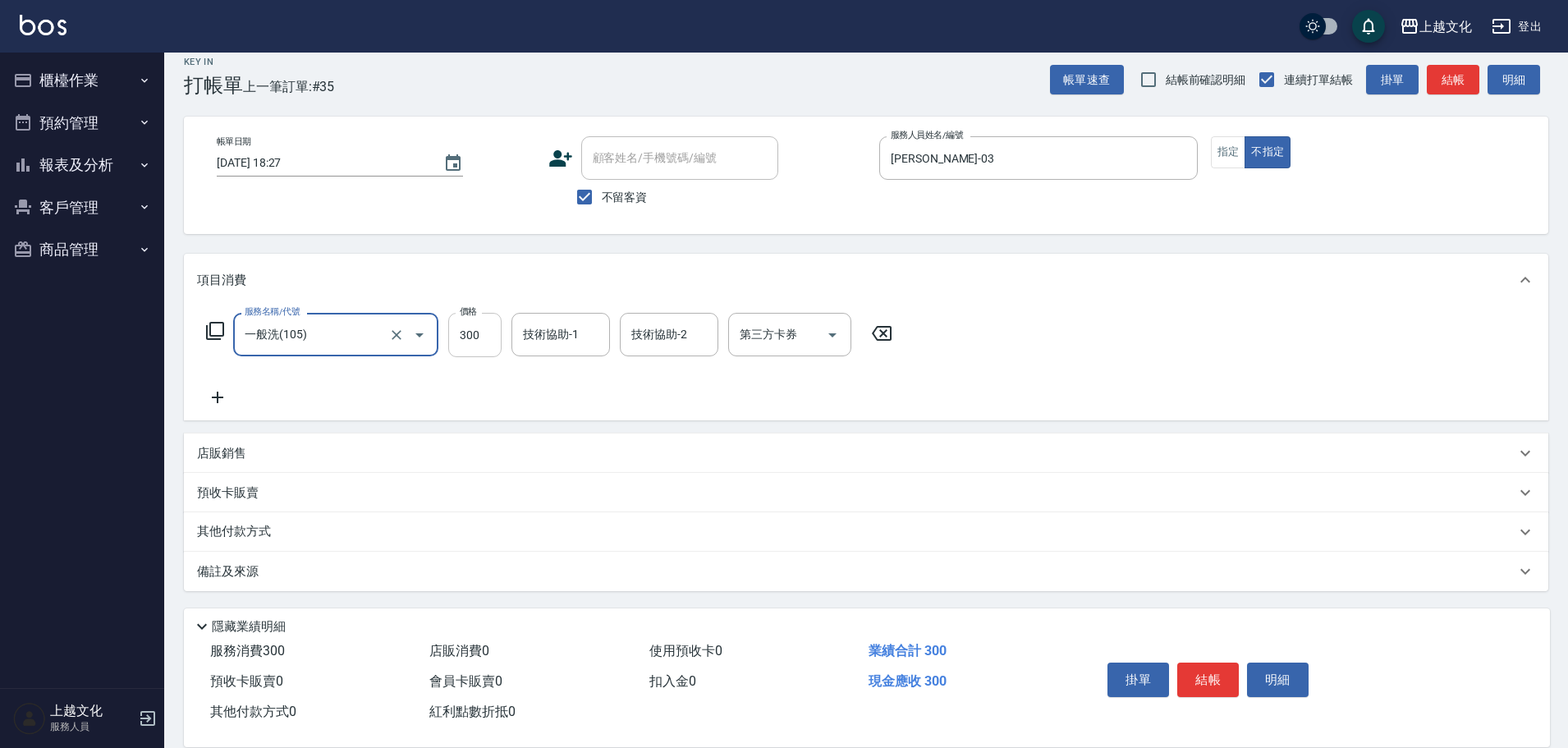
click at [469, 341] on input "300" at bounding box center [475, 335] width 54 height 44
type input "450"
click at [1212, 672] on button "結帳" at bounding box center [1208, 680] width 61 height 34
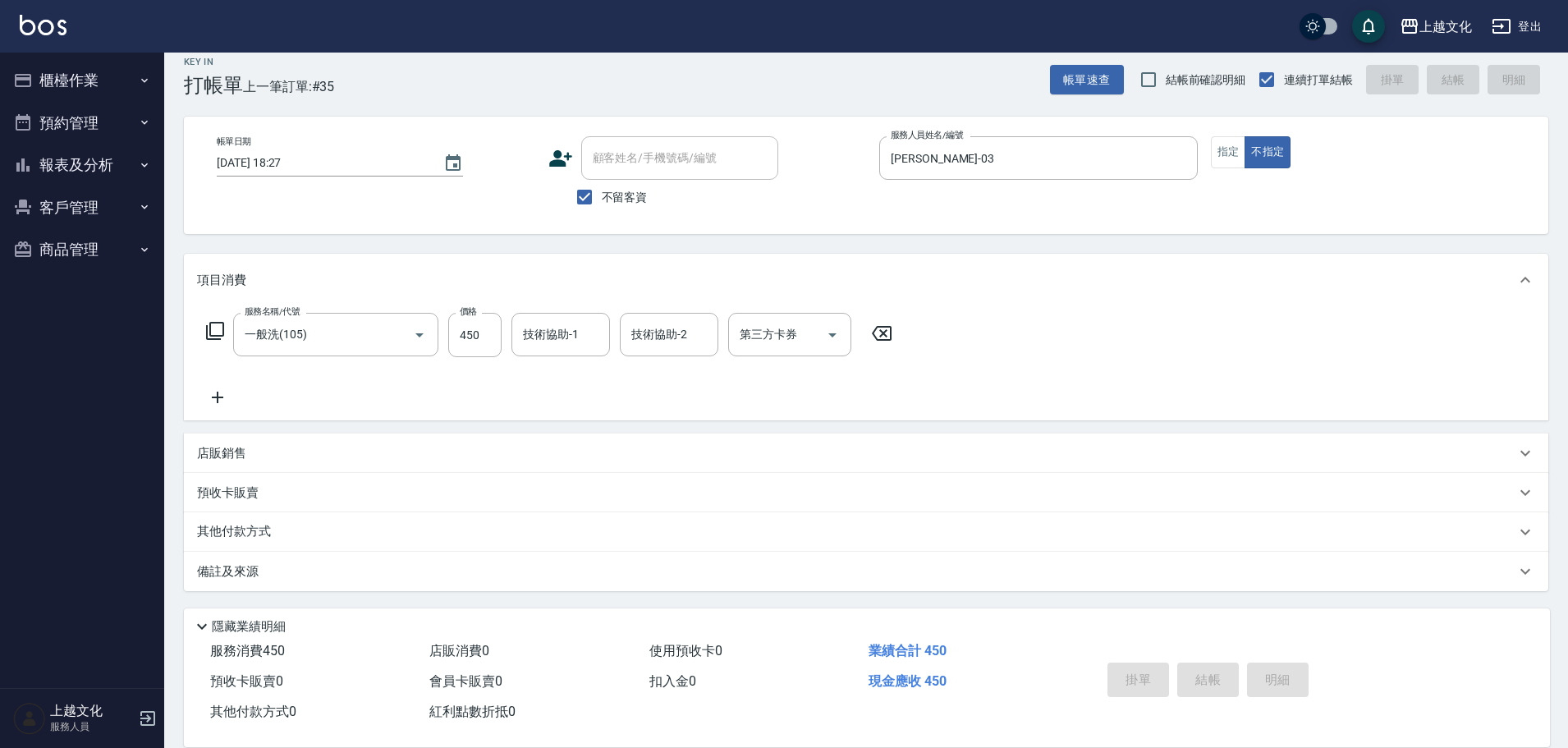
type input "2025/10/12 18:28"
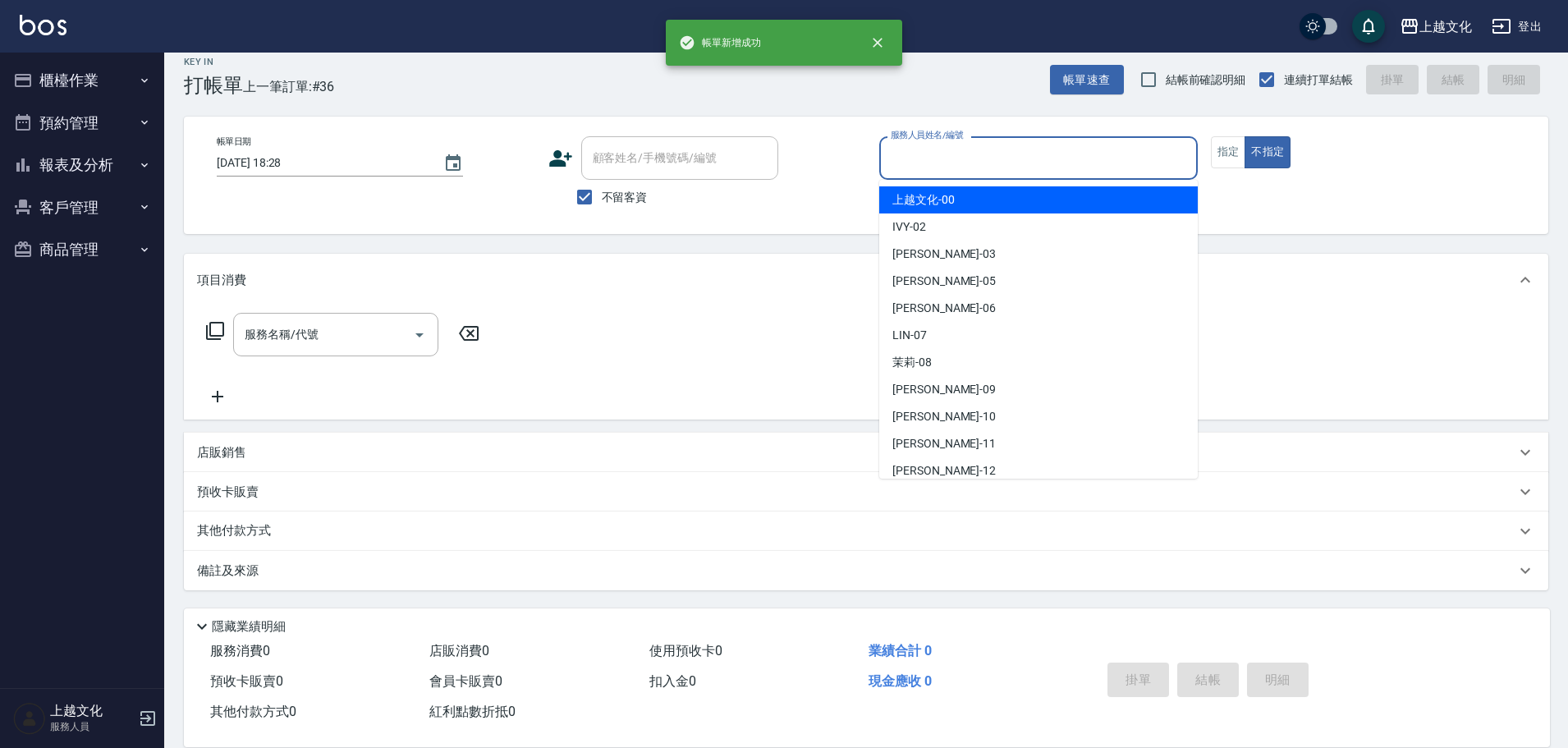
drag, startPoint x: 999, startPoint y: 152, endPoint x: 930, endPoint y: 297, distance: 160.6
click at [998, 152] on input "服務人員姓名/編號" at bounding box center [1039, 158] width 304 height 29
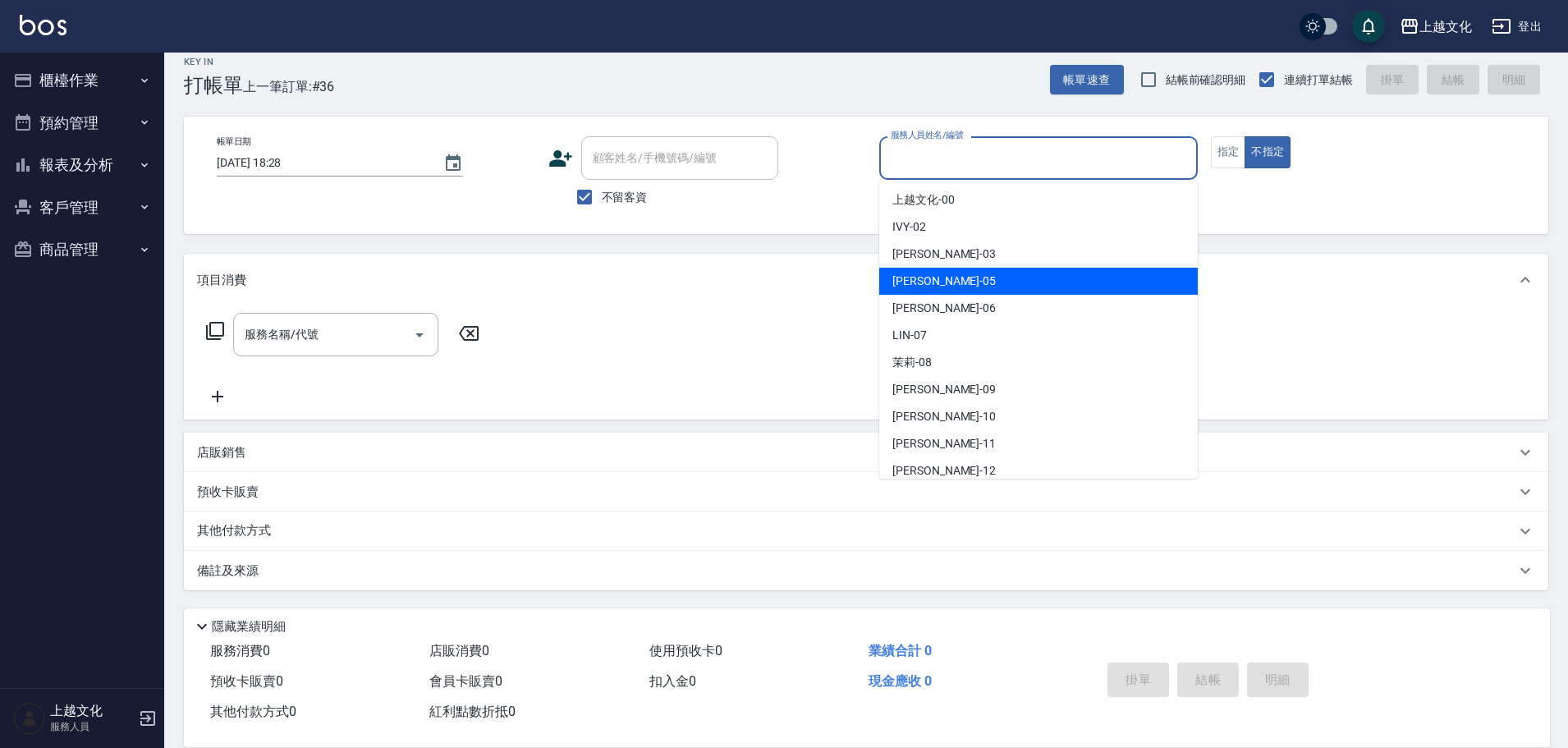
click at [942, 269] on div "EMILY -05" at bounding box center [1038, 281] width 319 height 27
type input "[PERSON_NAME]-05"
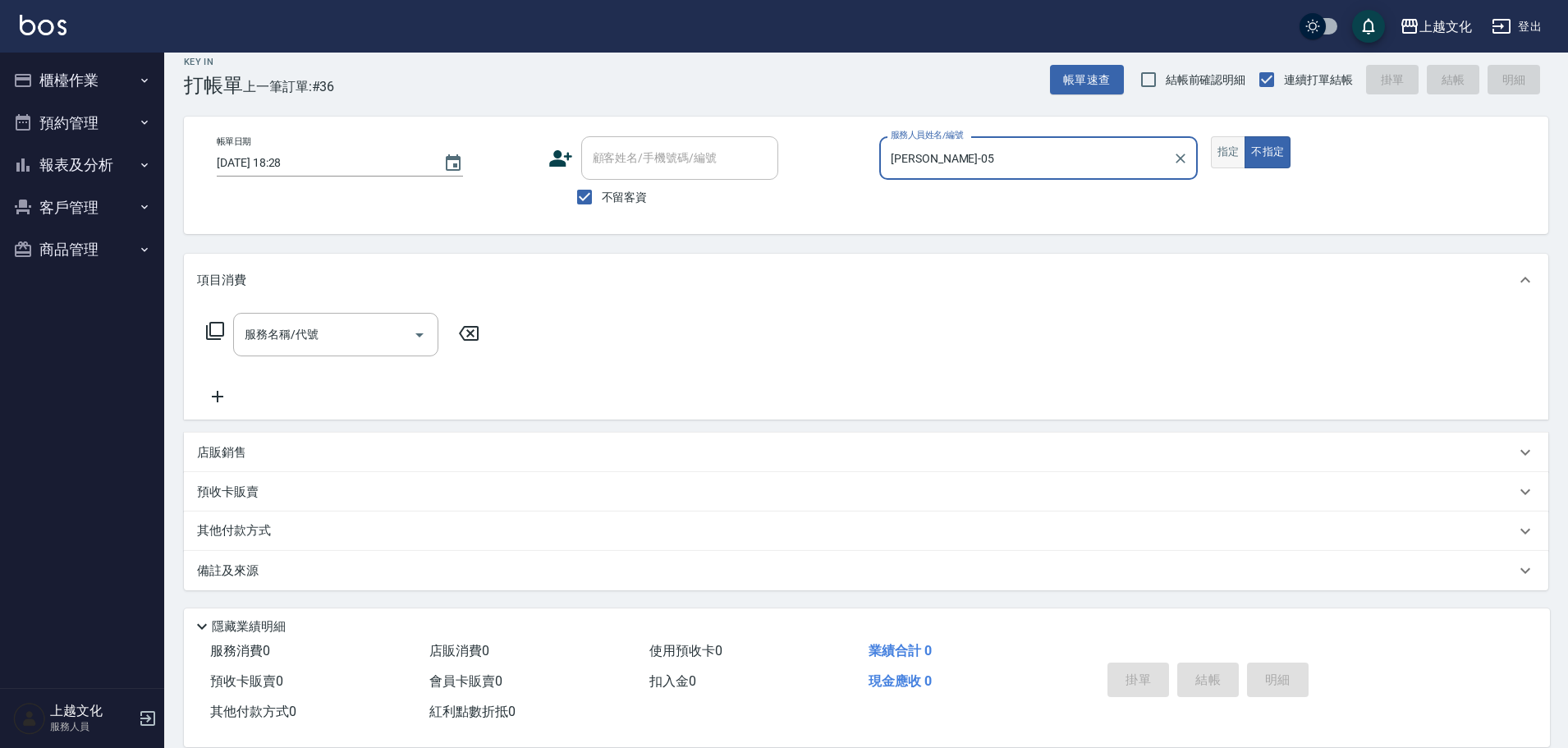
click at [1237, 148] on button "指定" at bounding box center [1228, 151] width 35 height 32
click at [327, 350] on div "服務名稱/代號" at bounding box center [336, 334] width 206 height 43
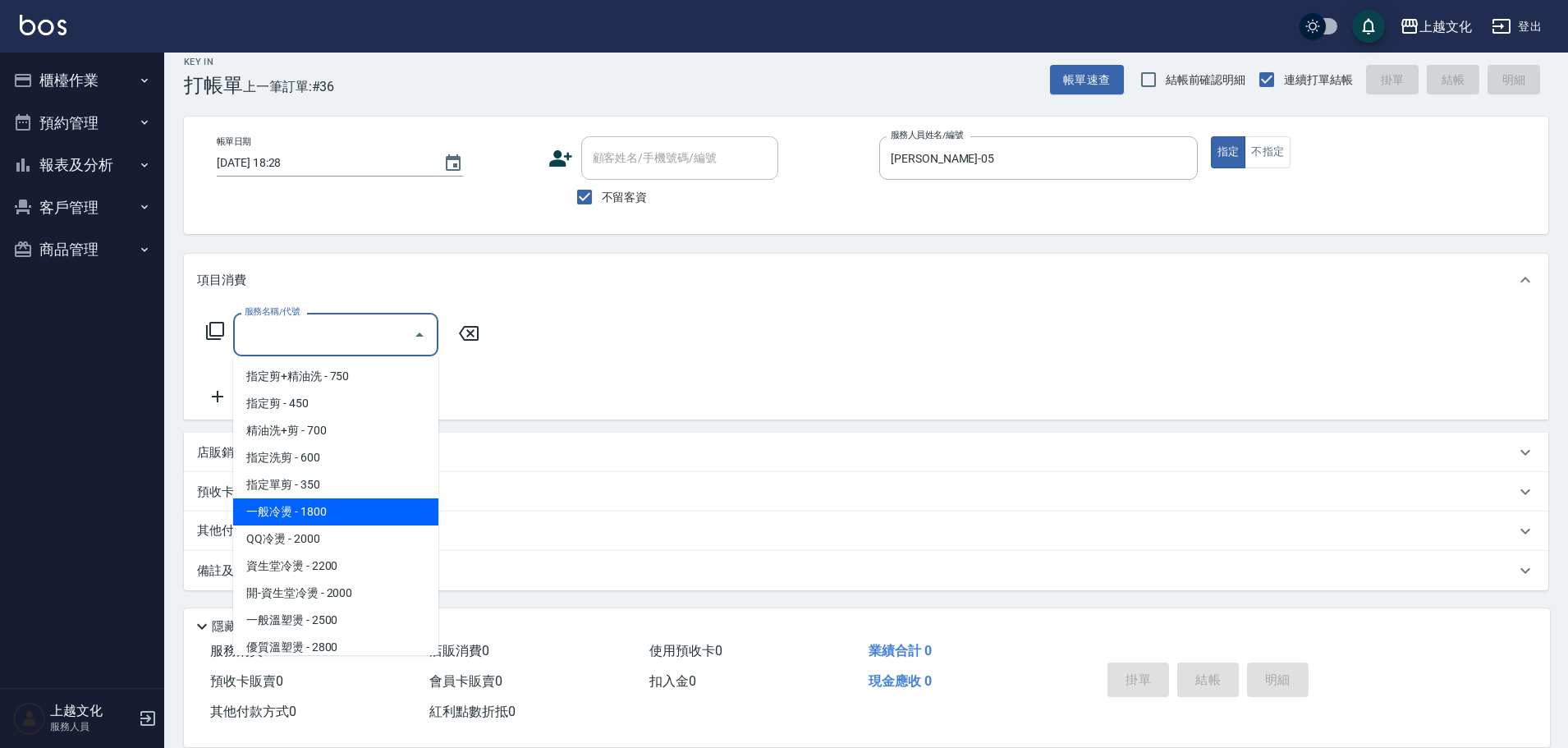
scroll to position [246, 0]
click at [335, 507] on span "指定單剪 - 350" at bounding box center [336, 509] width 206 height 27
type input "指定單剪(209)"
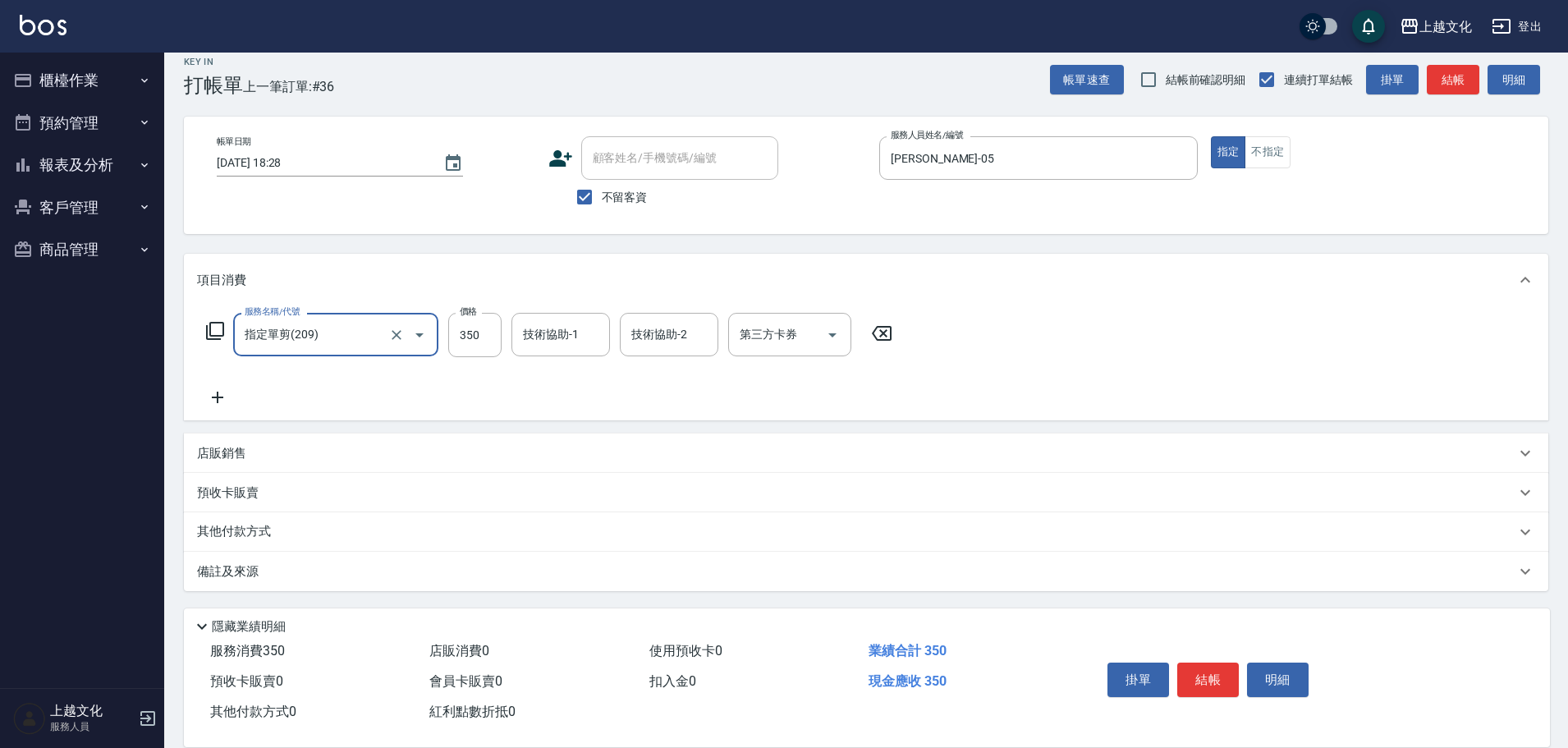
click at [1203, 671] on button "結帳" at bounding box center [1208, 680] width 61 height 34
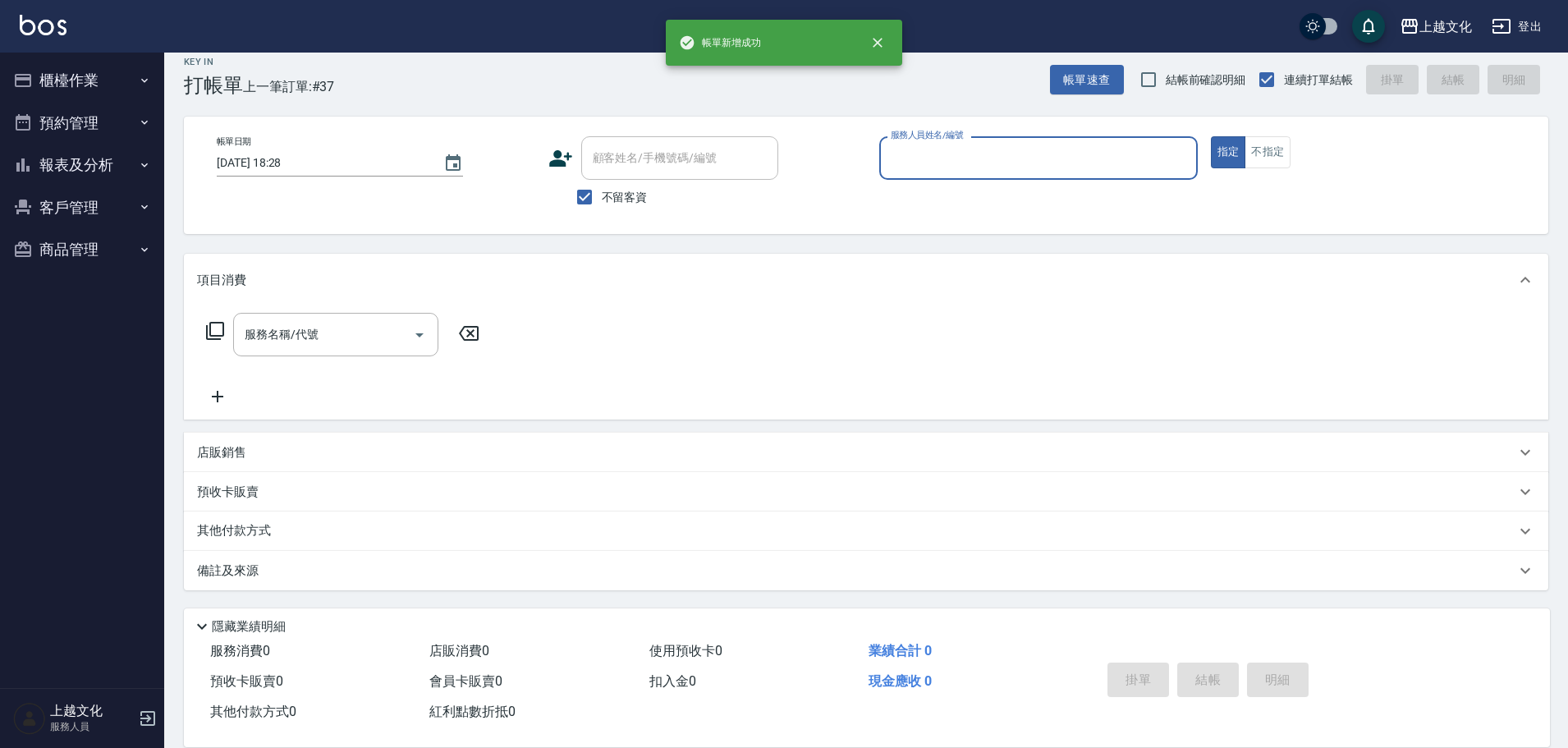
click at [1043, 151] on input "服務人員姓名/編號" at bounding box center [1039, 158] width 304 height 29
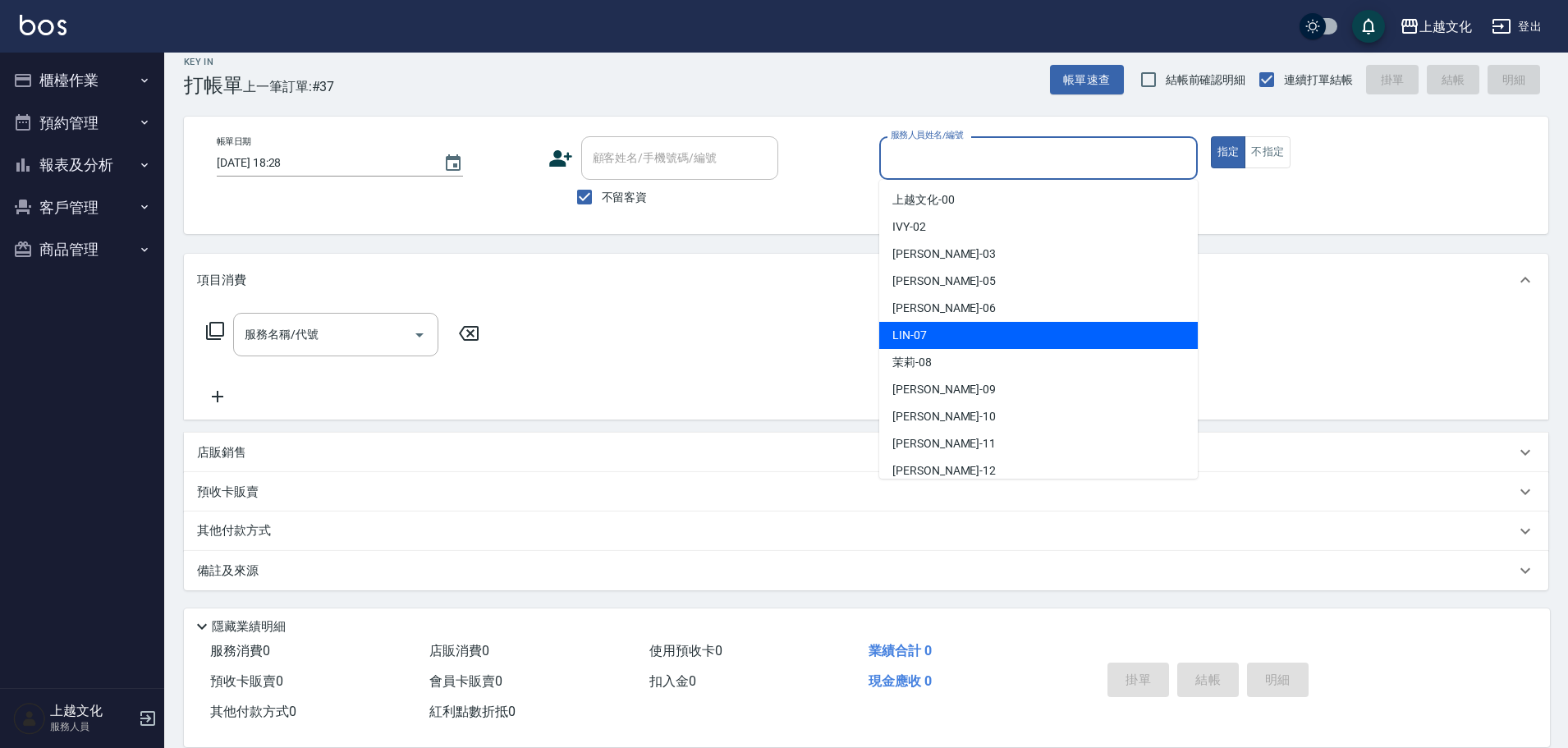
click at [937, 335] on div "[PERSON_NAME] -07" at bounding box center [1038, 335] width 319 height 27
type input "[PERSON_NAME]-07"
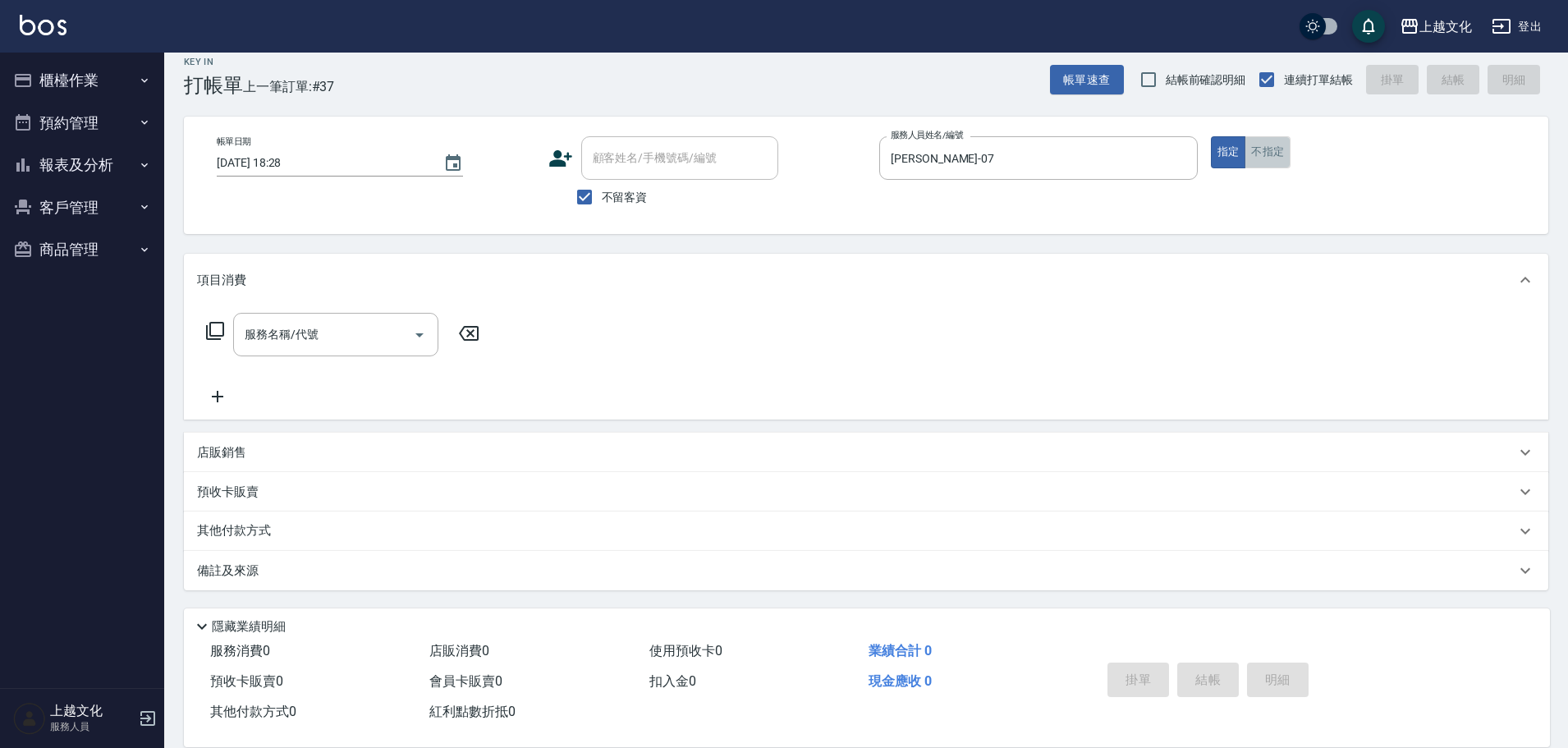
click at [1281, 147] on button "不指定" at bounding box center [1268, 151] width 46 height 32
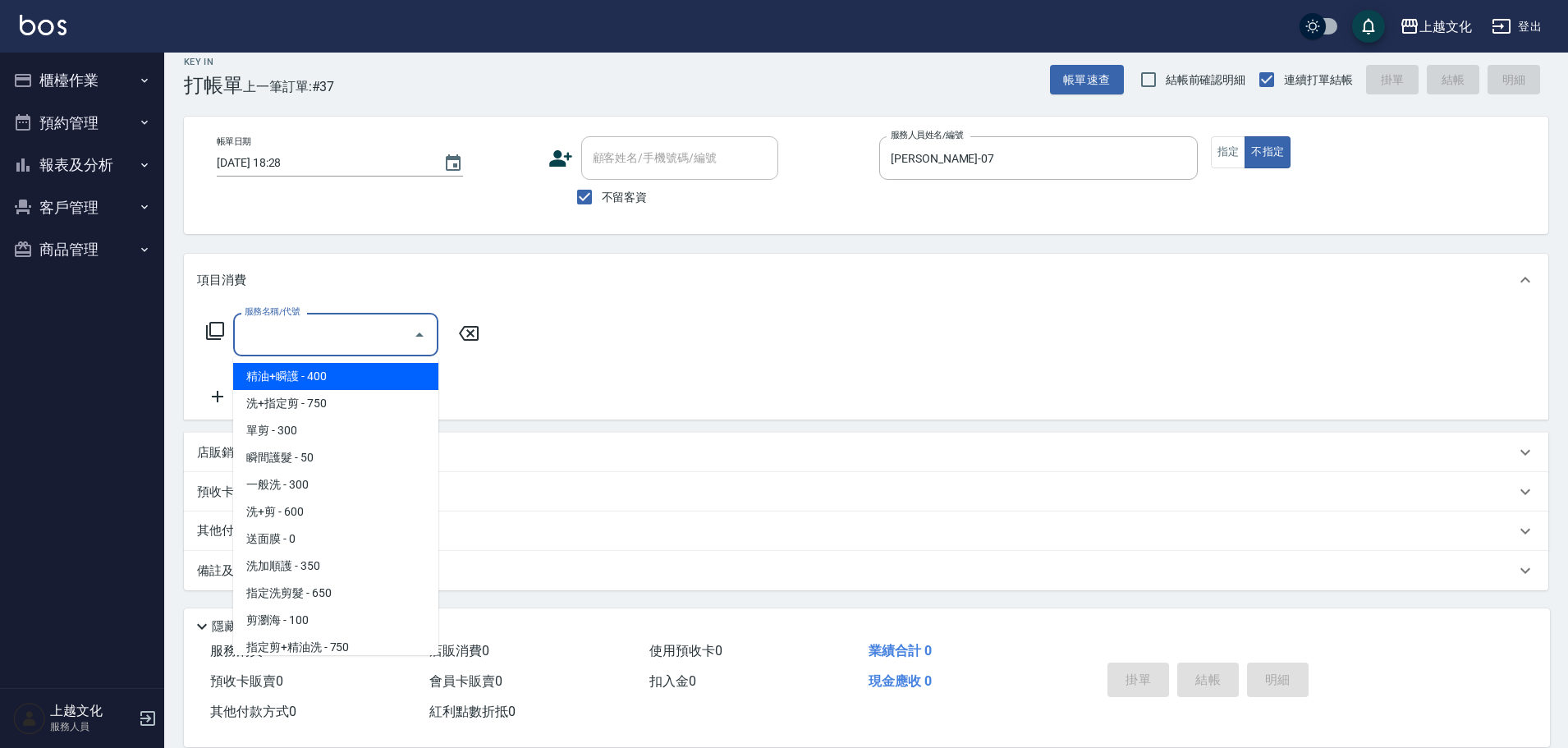
click at [324, 336] on input "服務名稱/代號" at bounding box center [322, 335] width 166 height 29
click at [320, 373] on span "精油+瞬護 - 400" at bounding box center [336, 376] width 206 height 27
type input "精油+瞬護(101)"
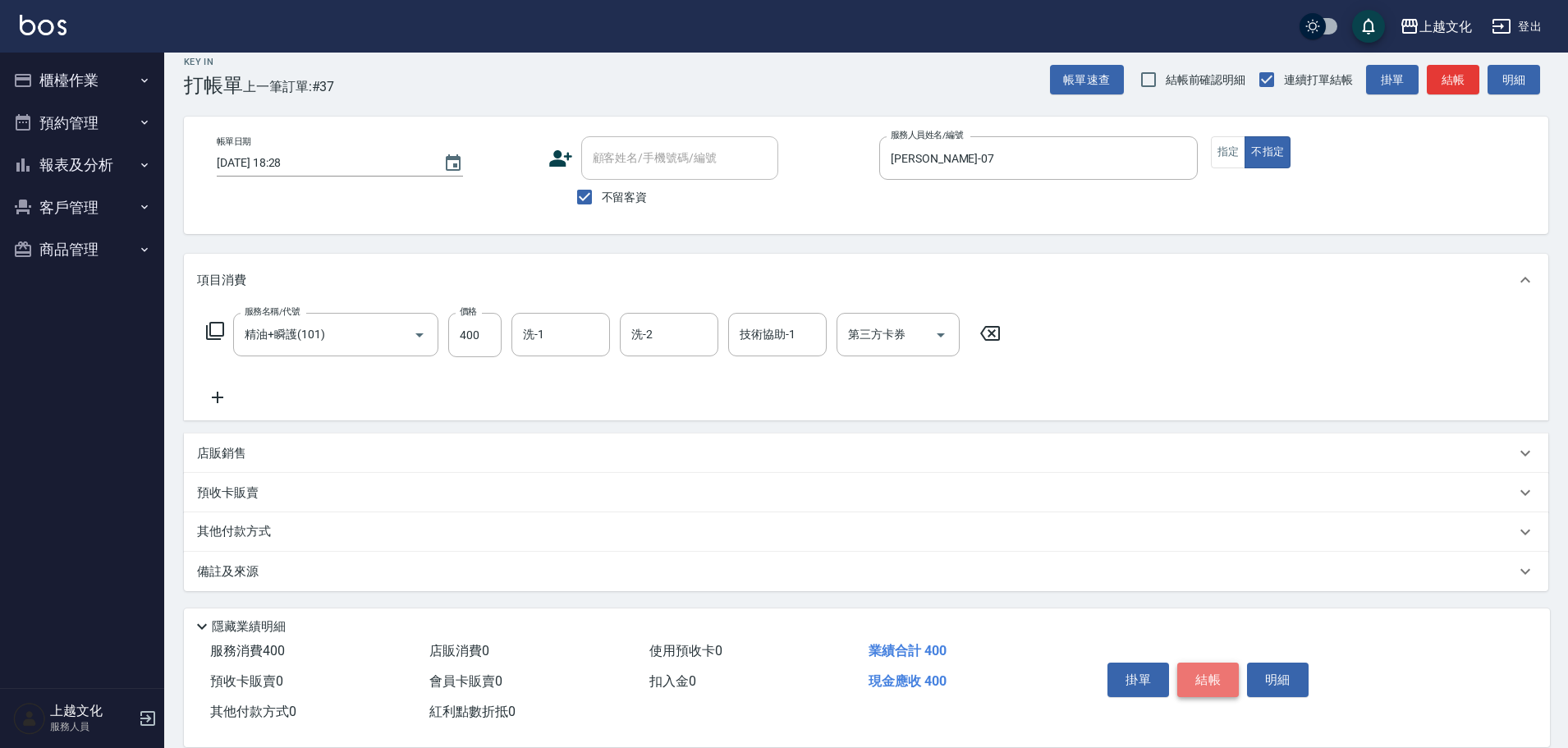
click at [1224, 667] on button "結帳" at bounding box center [1208, 680] width 61 height 34
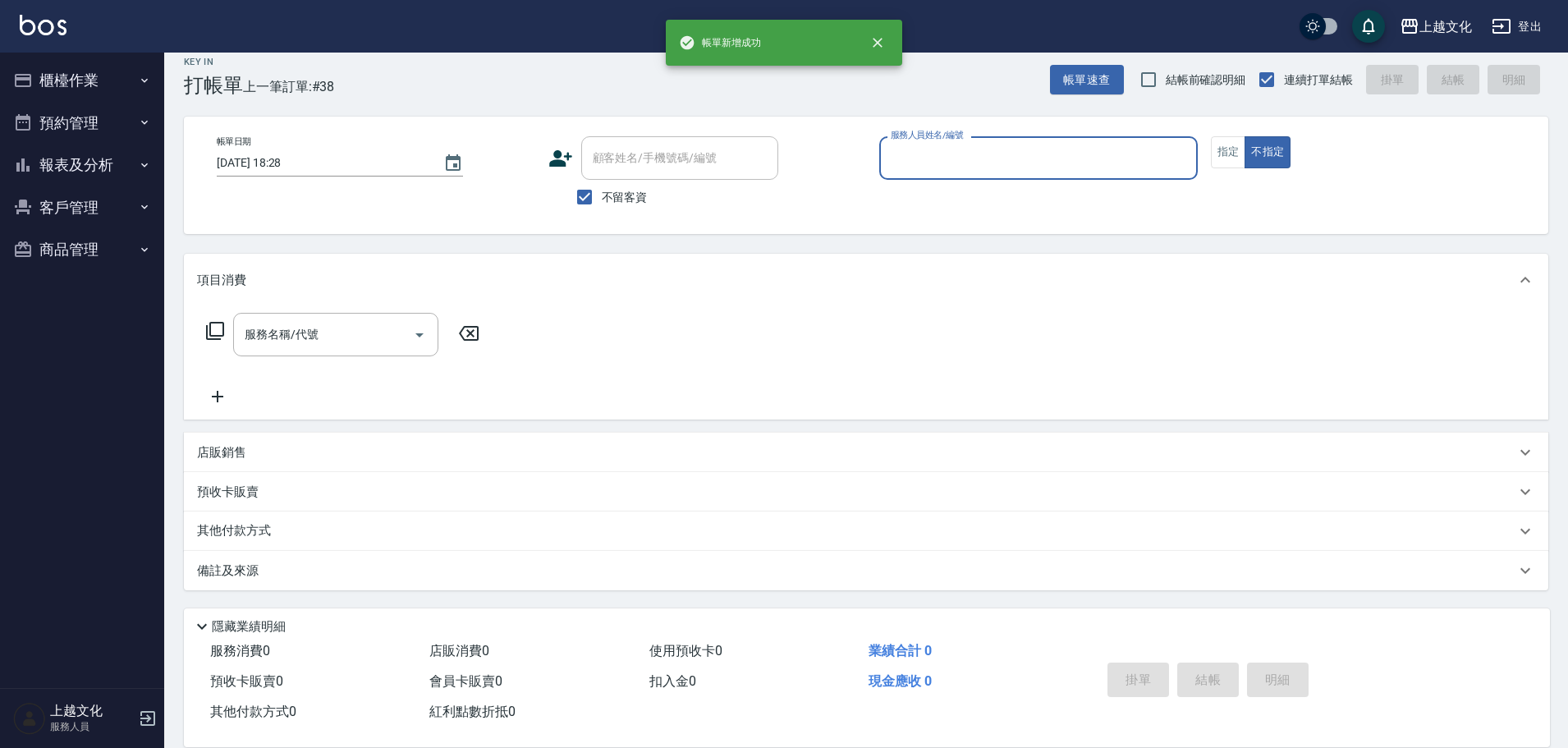
click at [1024, 160] on input "服務人員姓名/編號" at bounding box center [1039, 158] width 304 height 29
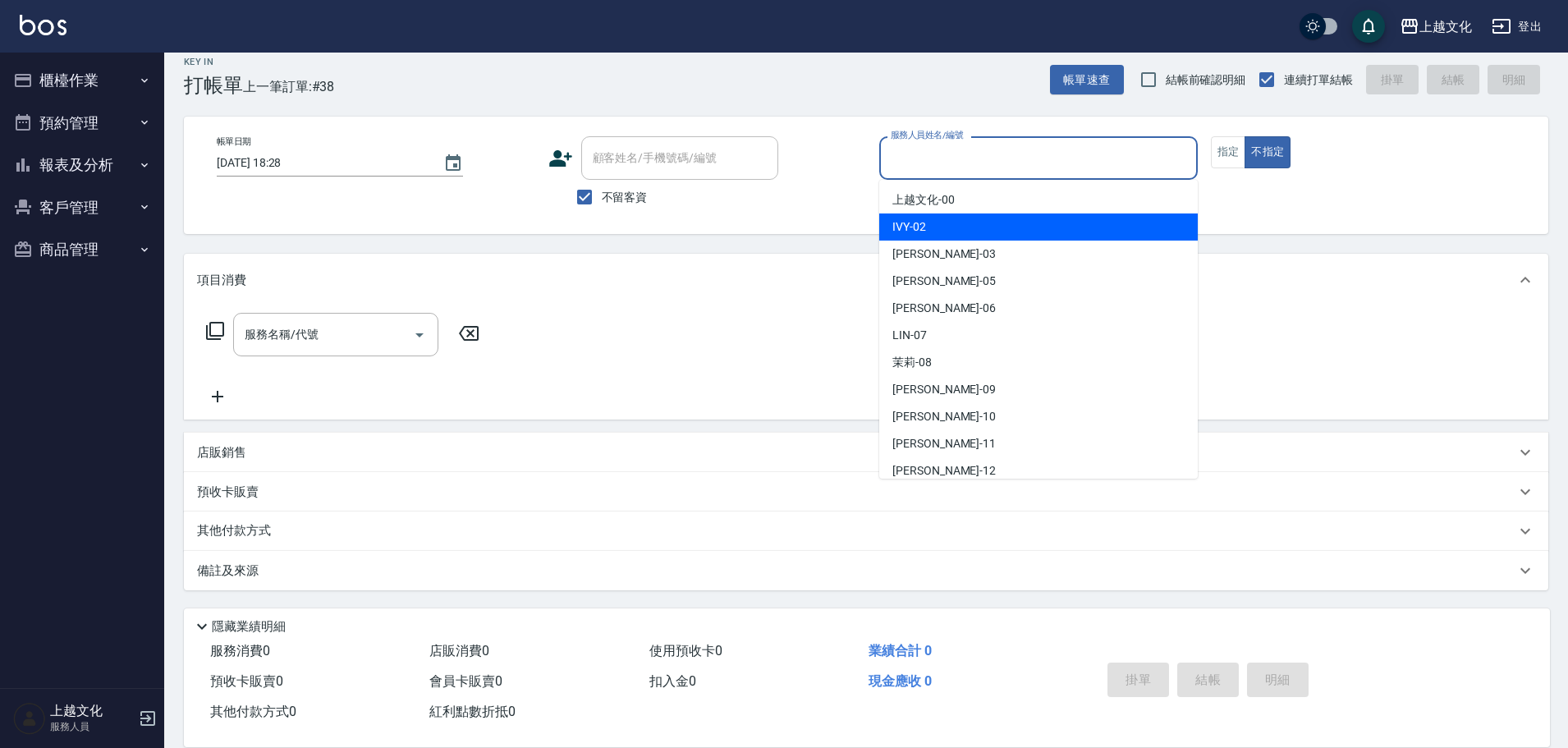
drag, startPoint x: 982, startPoint y: 231, endPoint x: 1140, endPoint y: 161, distance: 172.8
click at [983, 230] on div "IVY -02" at bounding box center [1038, 227] width 319 height 27
type input "IVY-02"
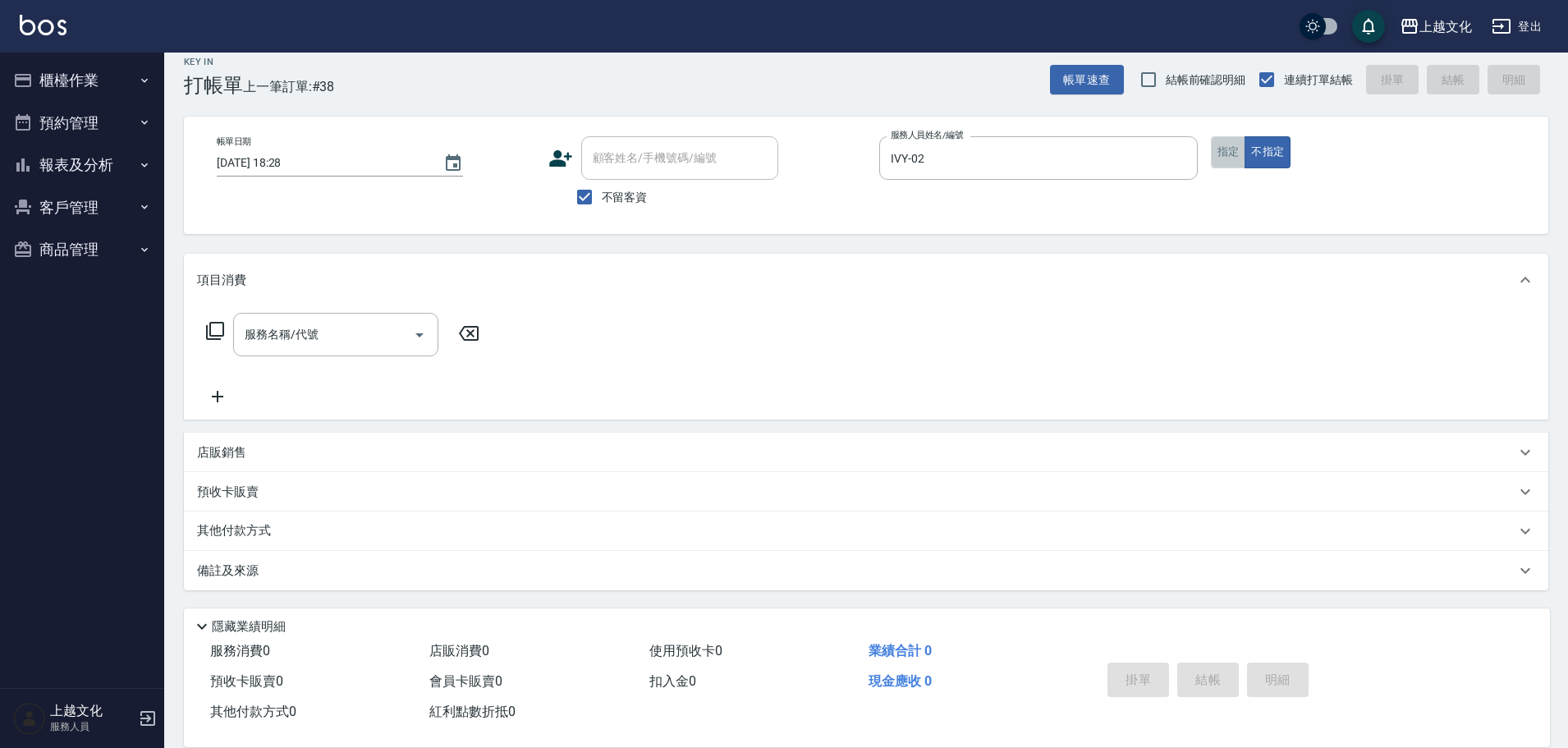
click at [1234, 157] on button "指定" at bounding box center [1228, 151] width 35 height 32
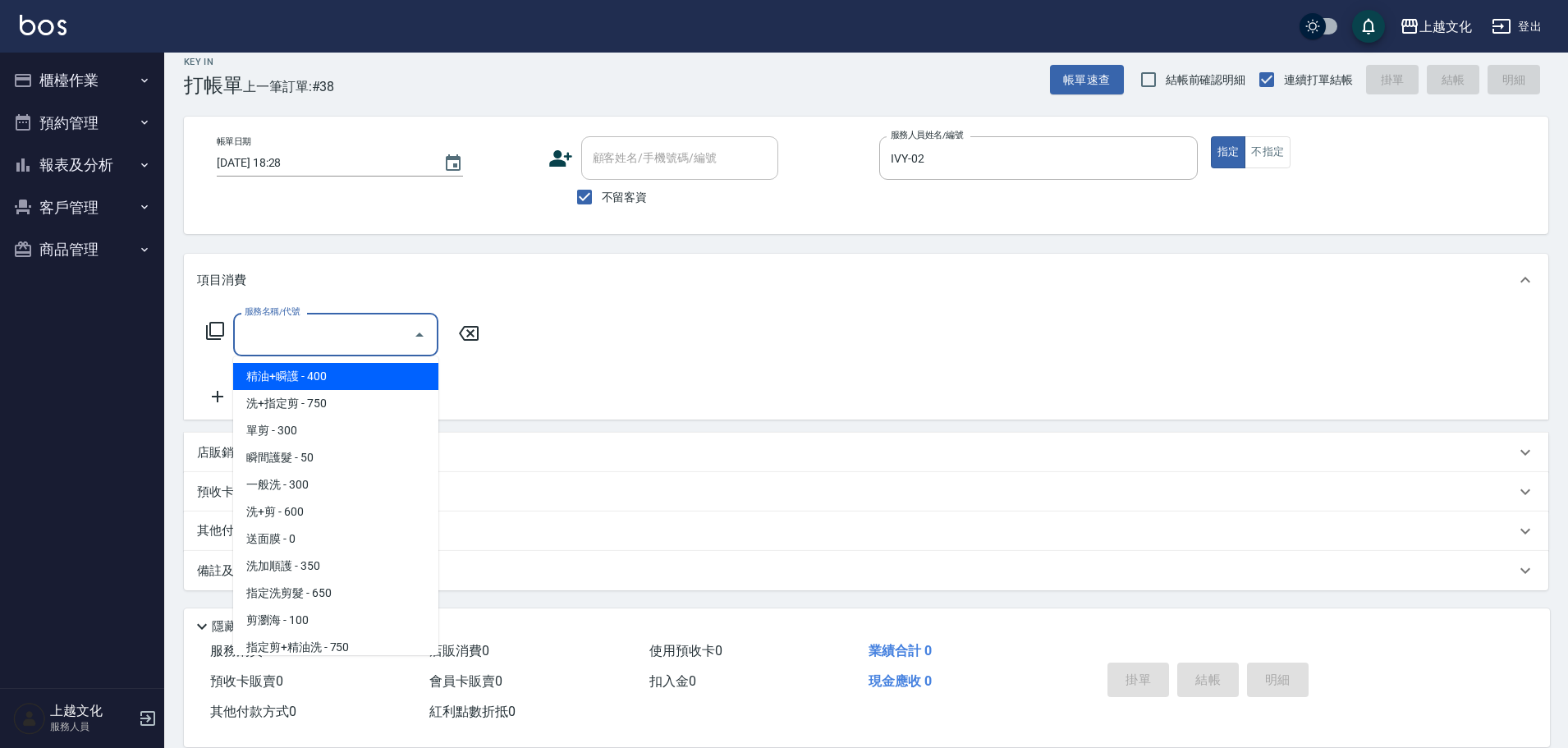
click at [358, 330] on input "服務名稱/代號" at bounding box center [322, 335] width 166 height 29
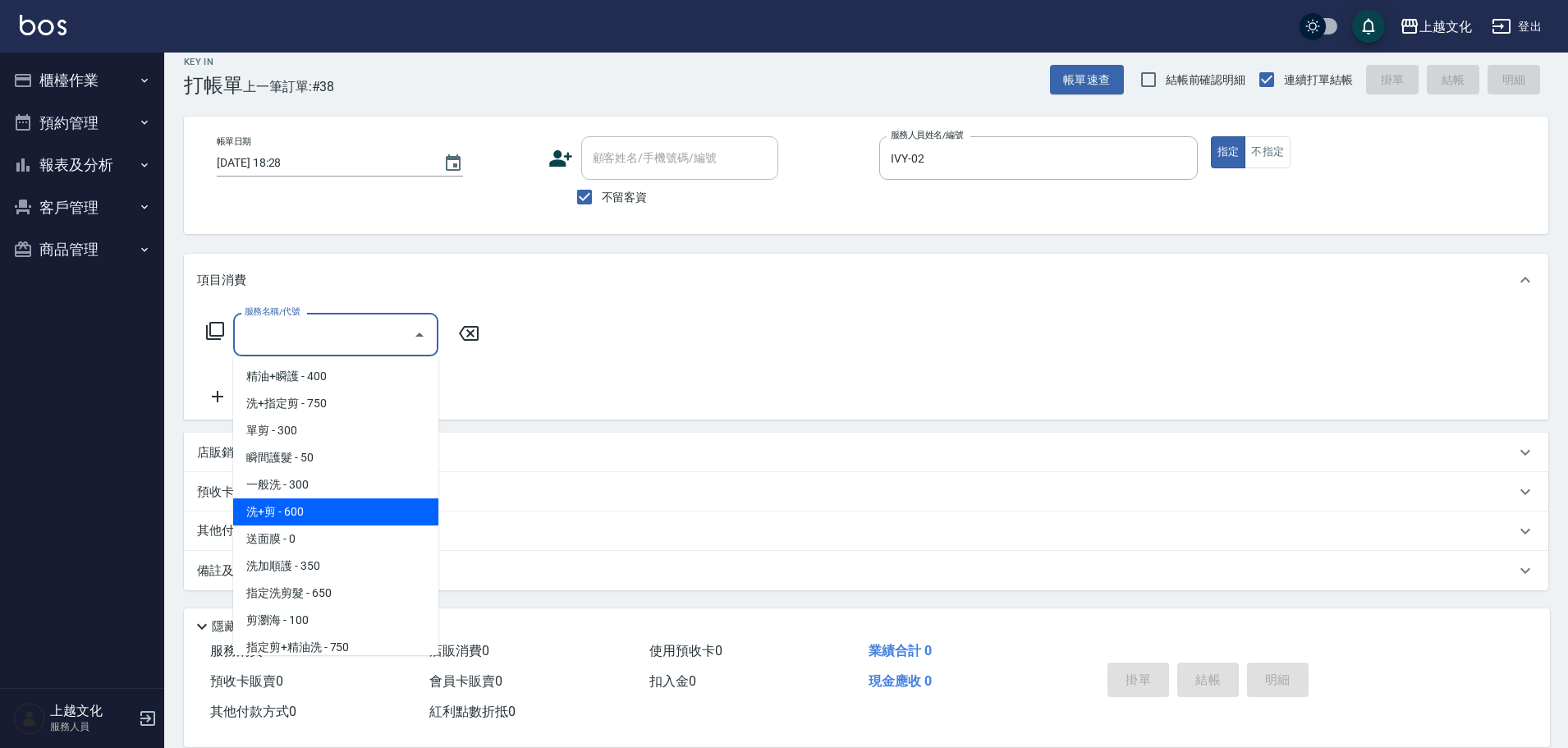
click at [307, 502] on span "洗+剪 - 600" at bounding box center [336, 512] width 206 height 27
type input "洗+剪(108)"
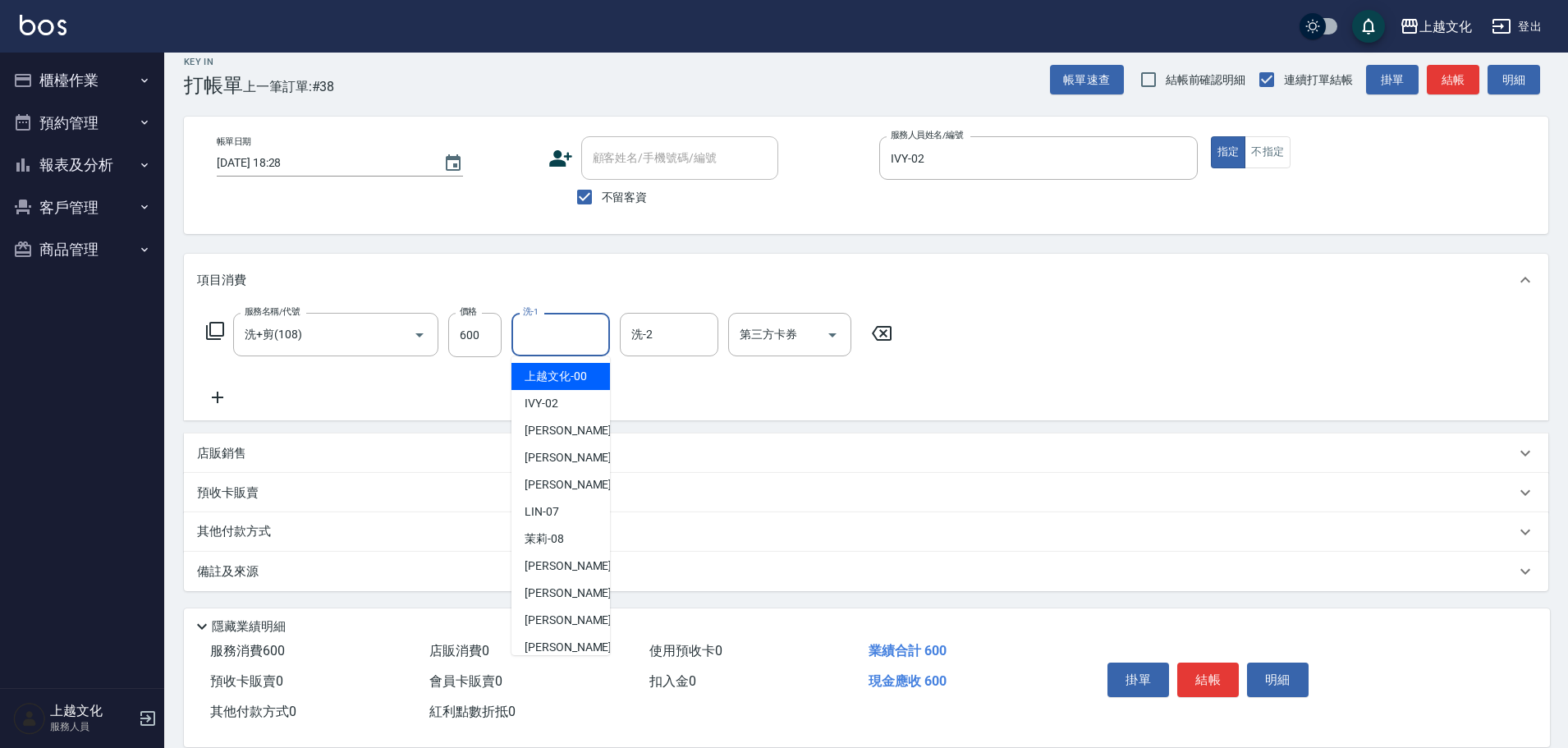
click at [542, 336] on input "洗-1" at bounding box center [561, 335] width 84 height 29
click at [557, 612] on span "[PERSON_NAME] -11" at bounding box center [576, 620] width 103 height 17
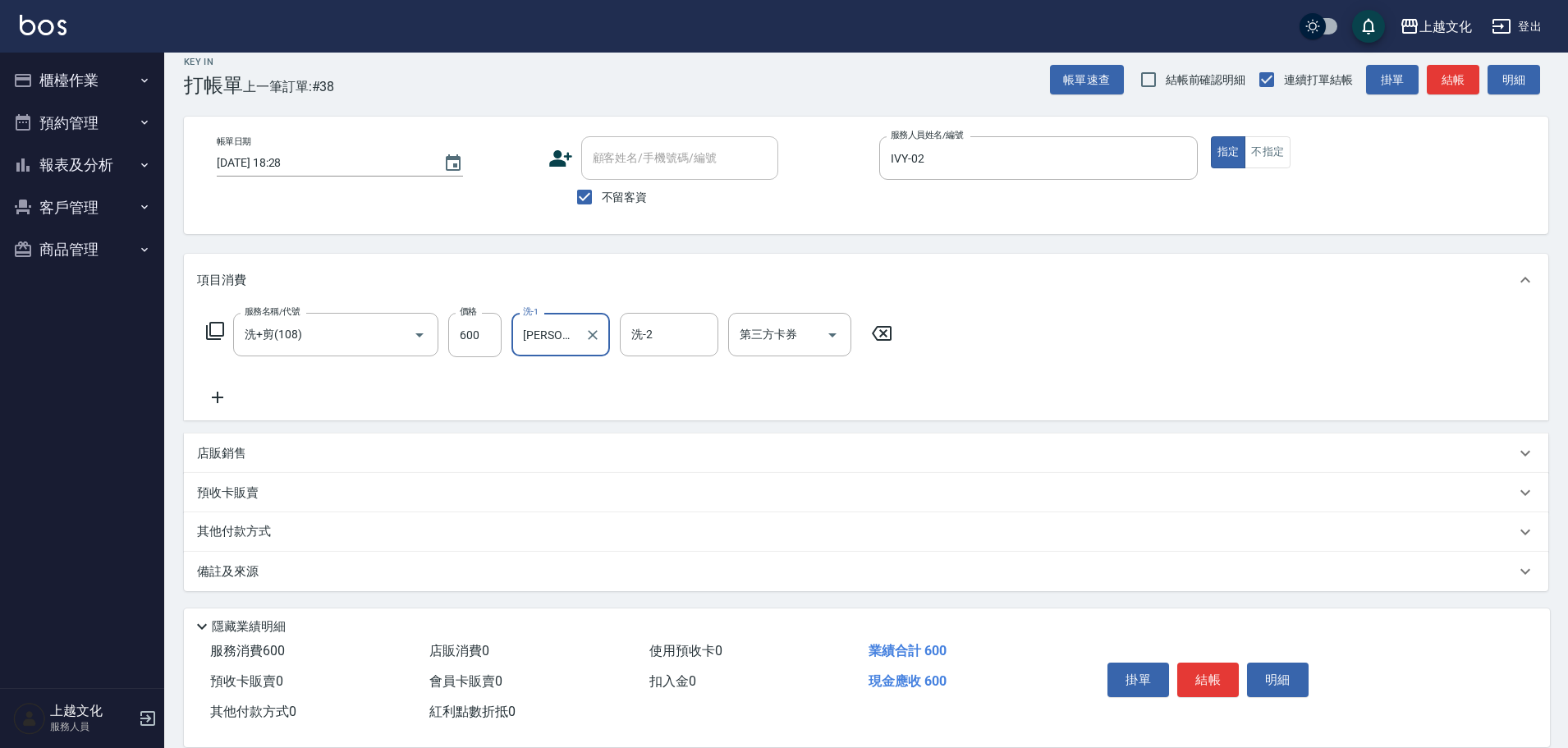
type input "[PERSON_NAME]-11"
click at [1208, 671] on button "結帳" at bounding box center [1208, 680] width 61 height 34
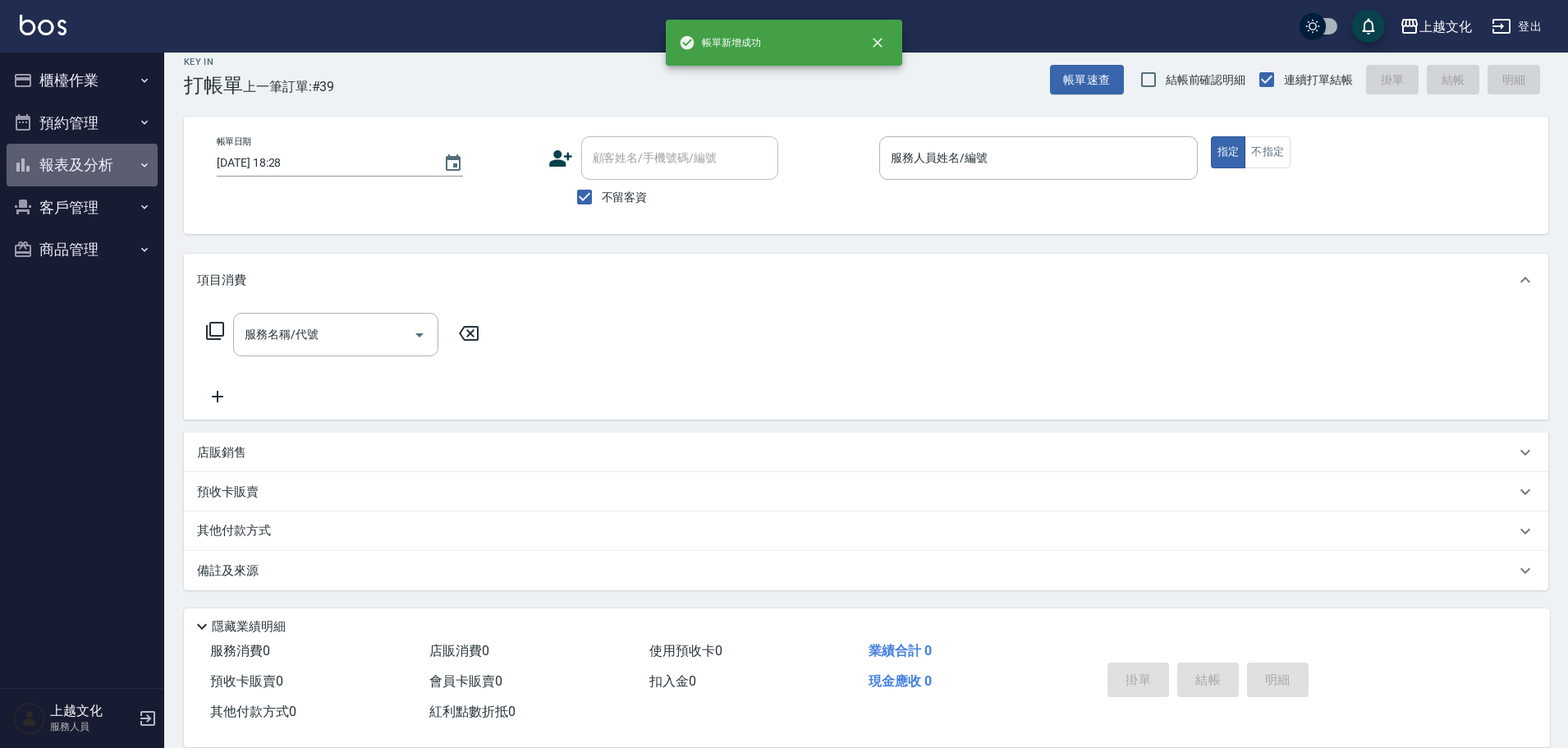
click at [90, 164] on button "報表及分析" at bounding box center [82, 165] width 151 height 43
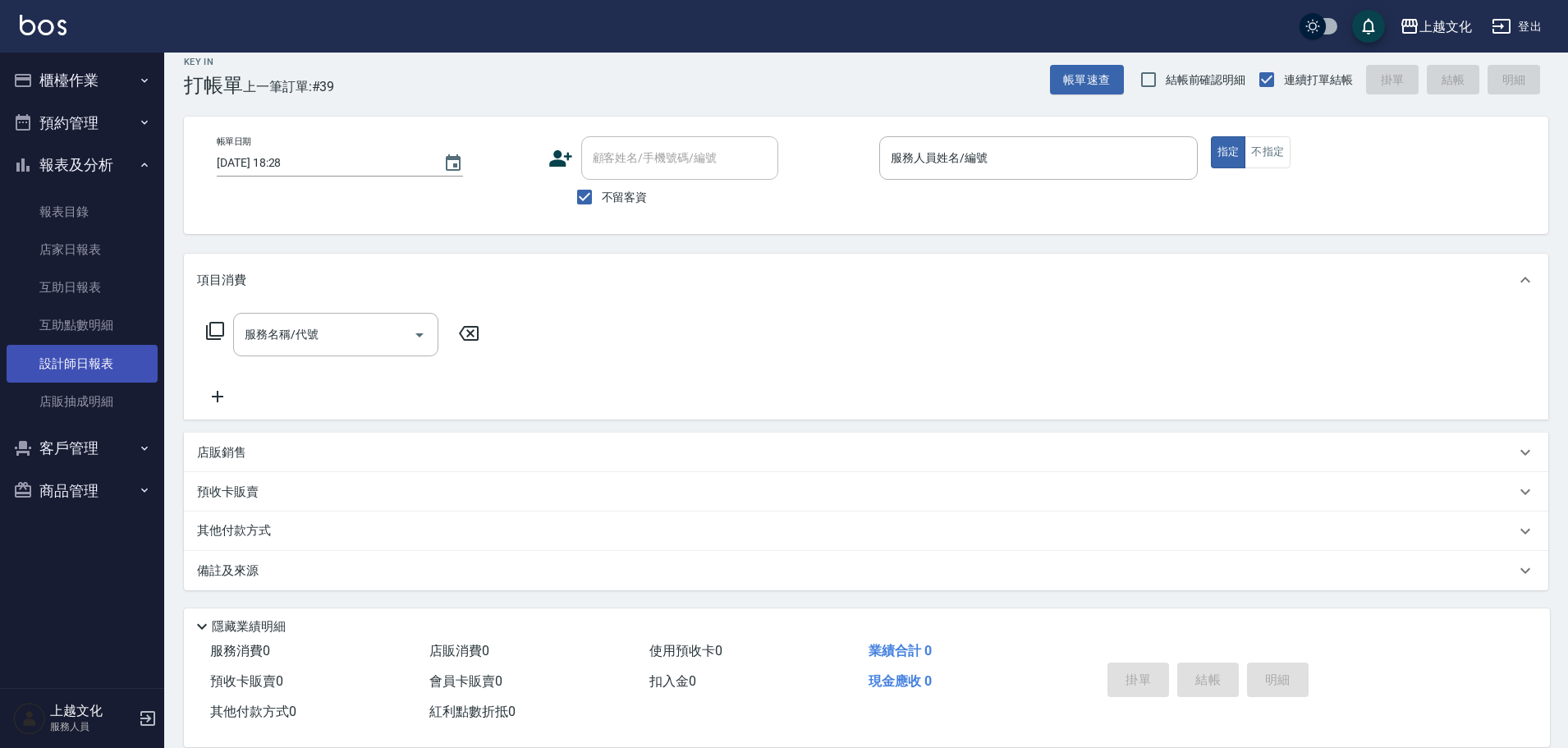
click at [68, 362] on link "設計師日報表" at bounding box center [82, 363] width 151 height 37
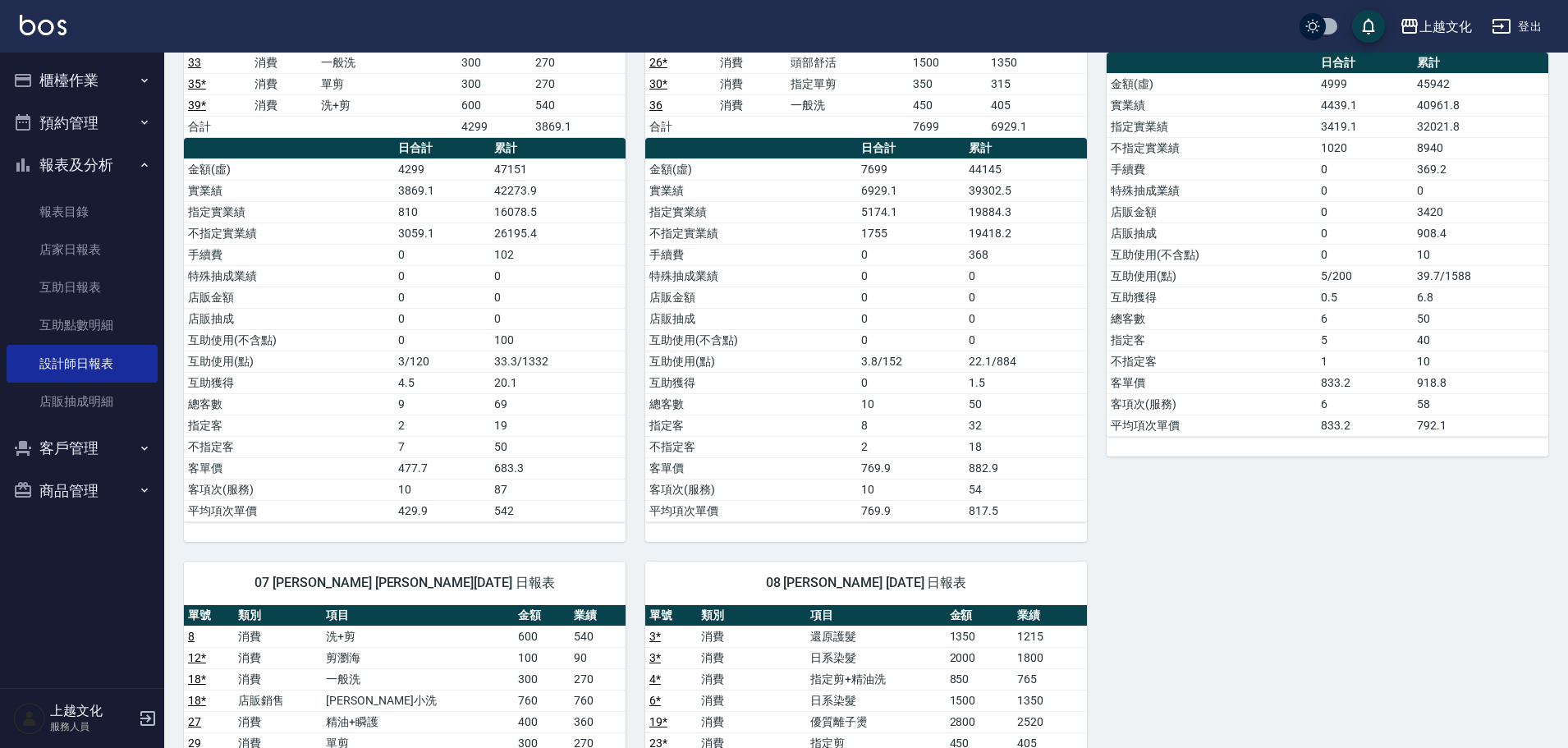
scroll to position [493, 0]
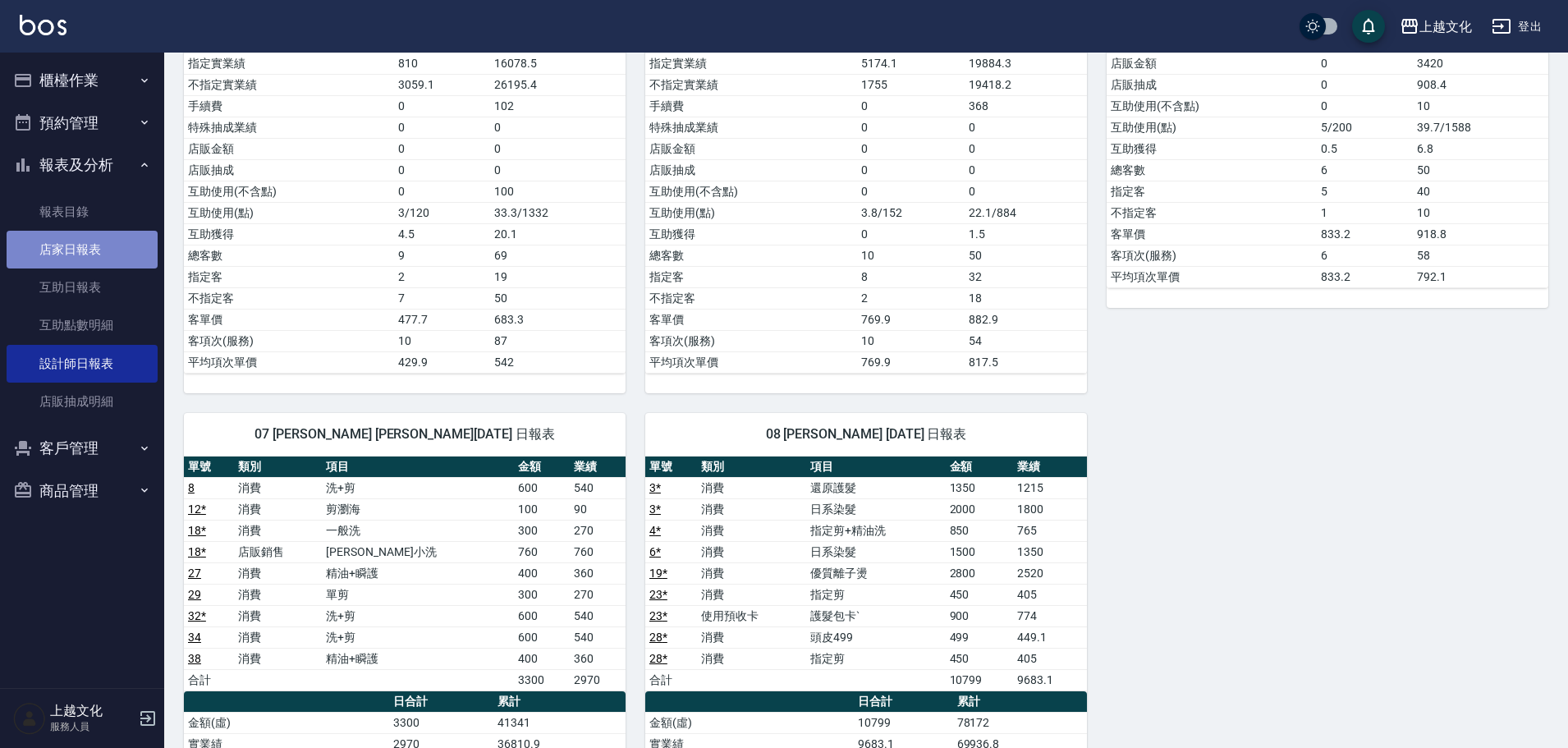
click at [63, 253] on link "店家日報表" at bounding box center [82, 249] width 151 height 37
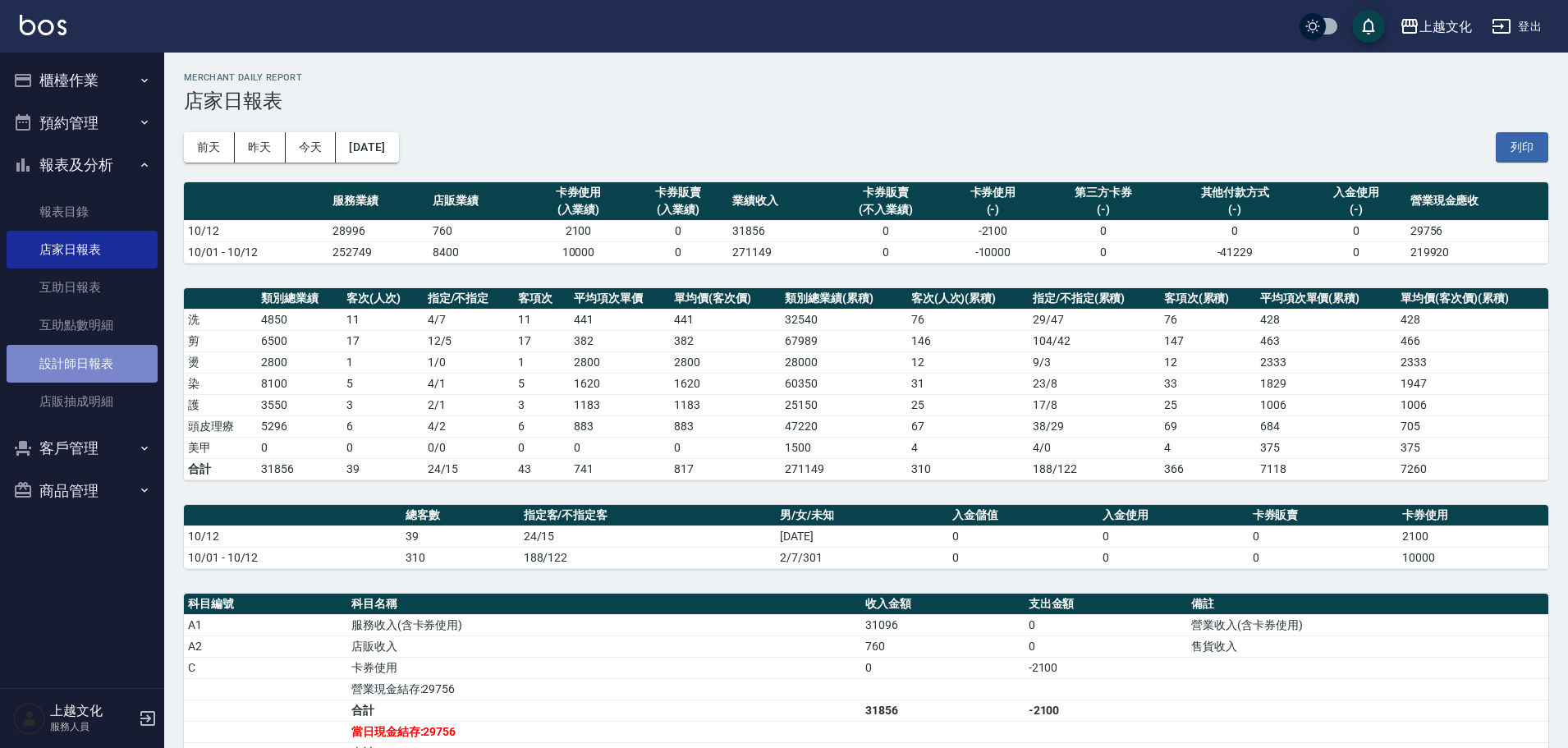
drag, startPoint x: 58, startPoint y: 363, endPoint x: 101, endPoint y: 275, distance: 97.9
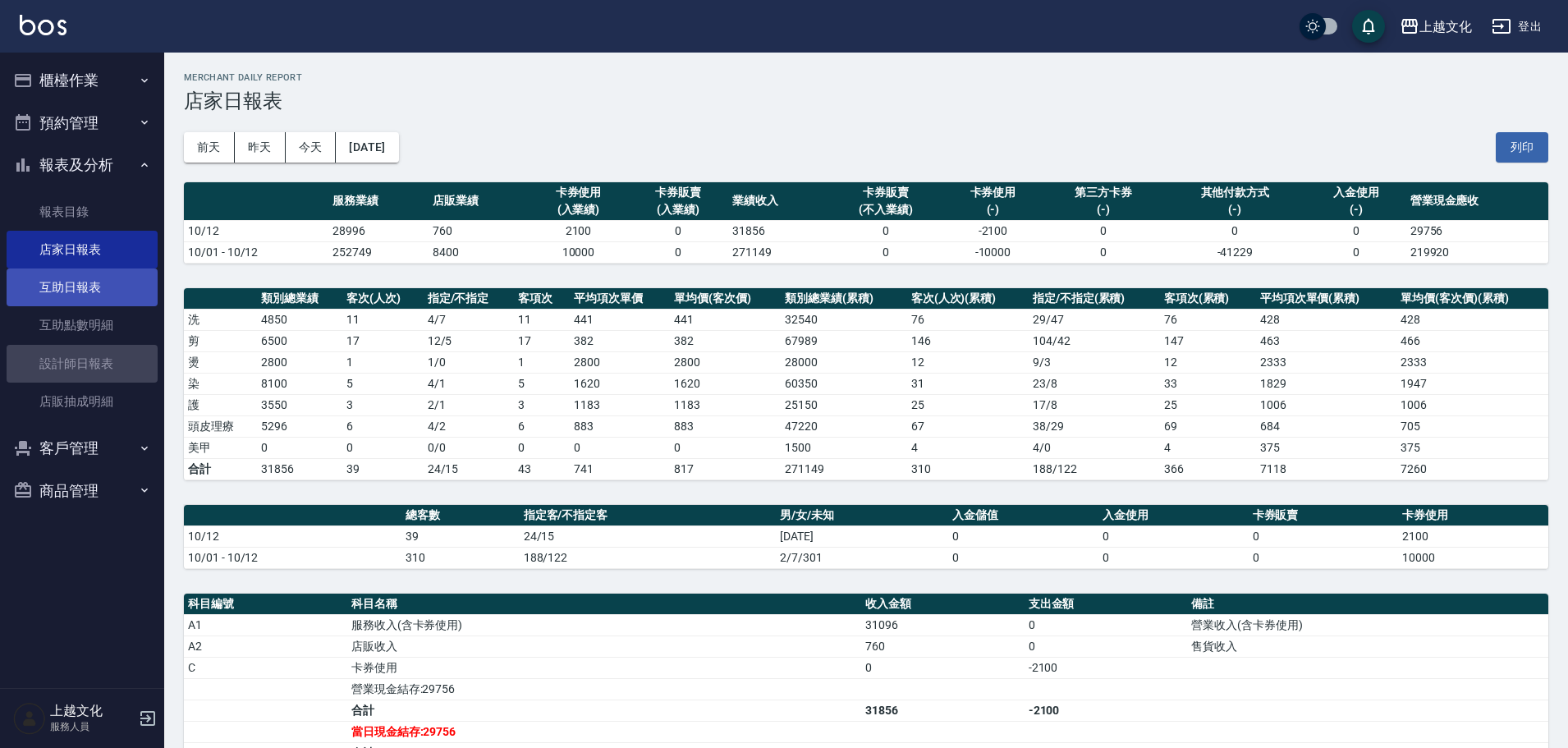
click at [58, 363] on link "設計師日報表" at bounding box center [82, 363] width 151 height 37
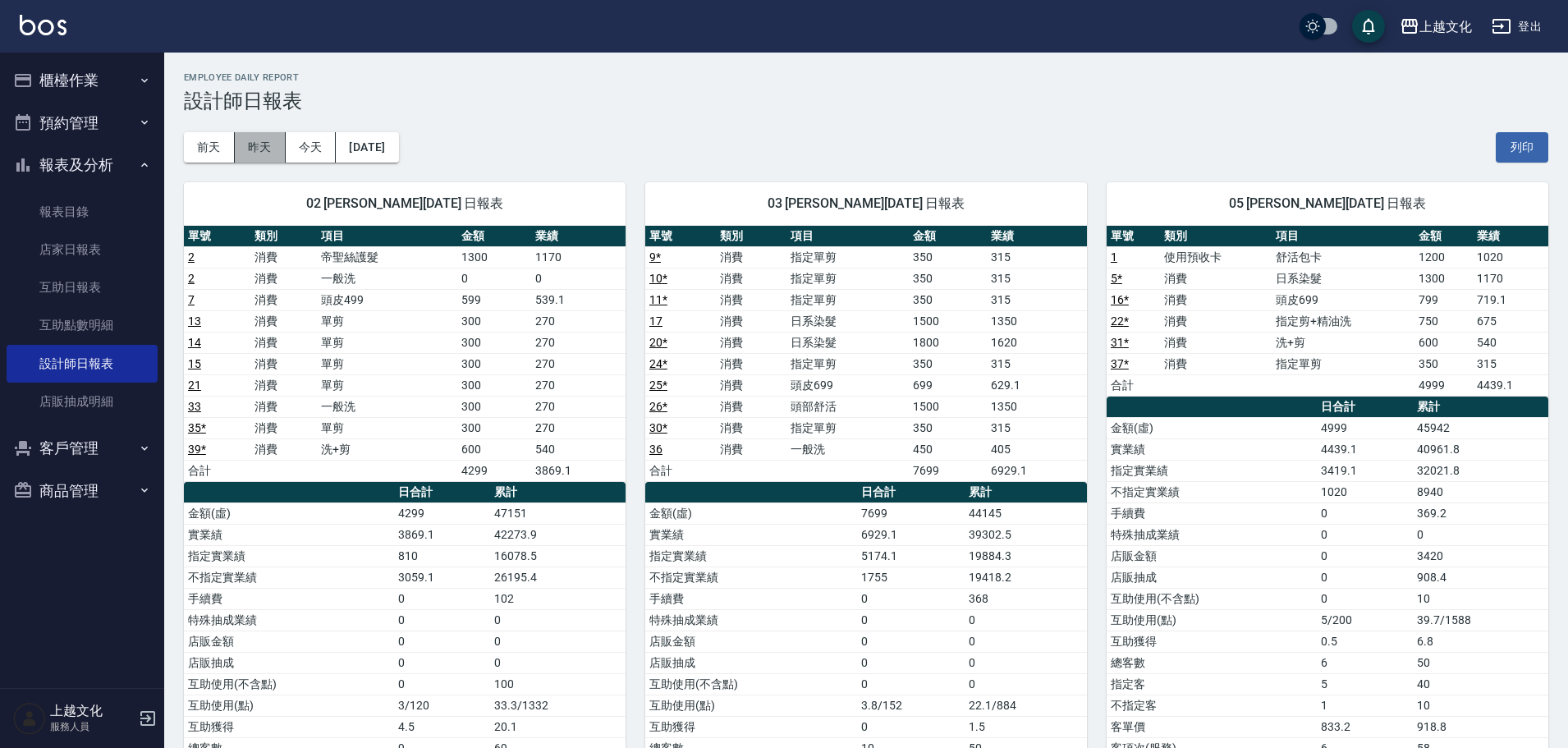
click at [266, 142] on button "昨天" at bounding box center [259, 147] width 51 height 31
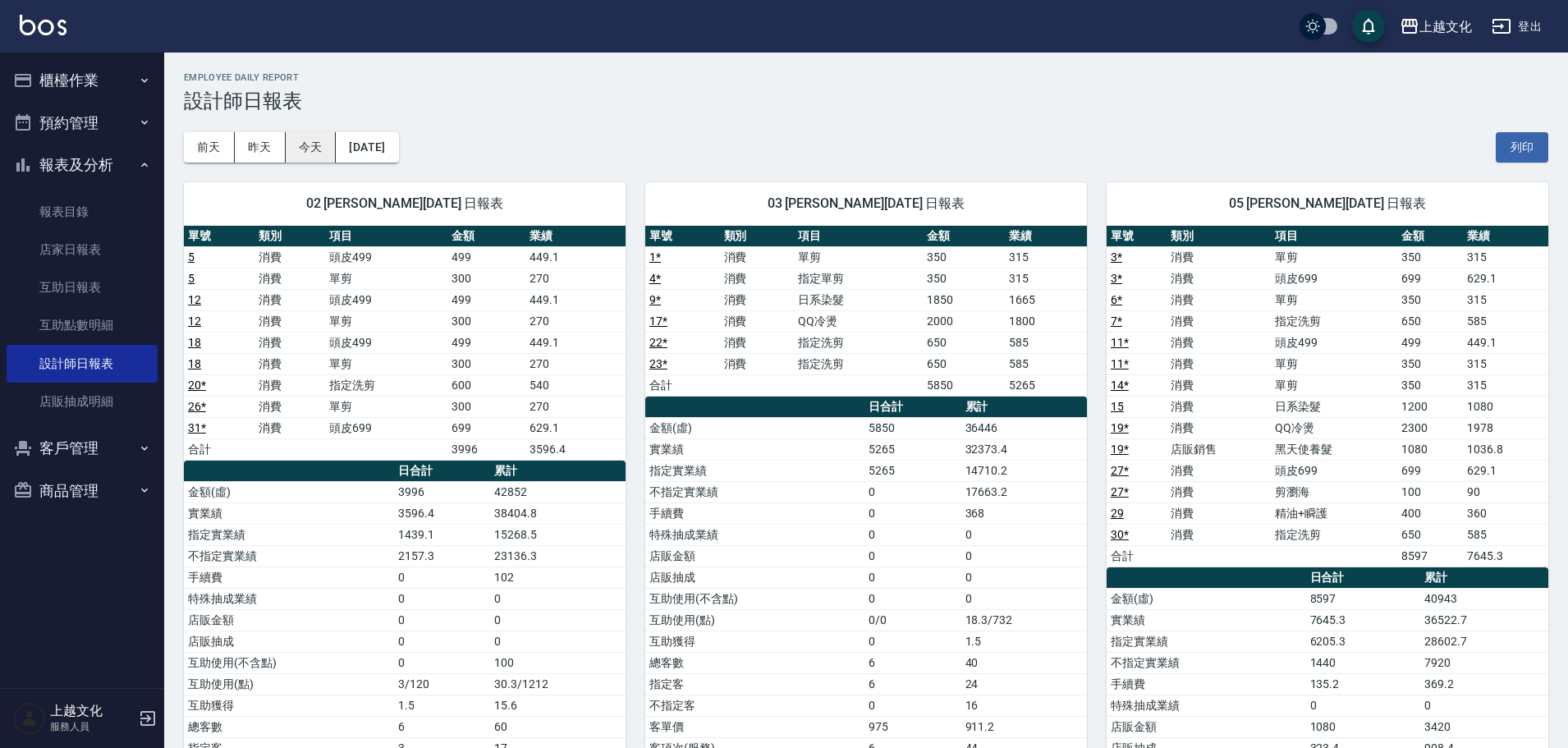
click at [294, 147] on button "今天" at bounding box center [311, 147] width 51 height 31
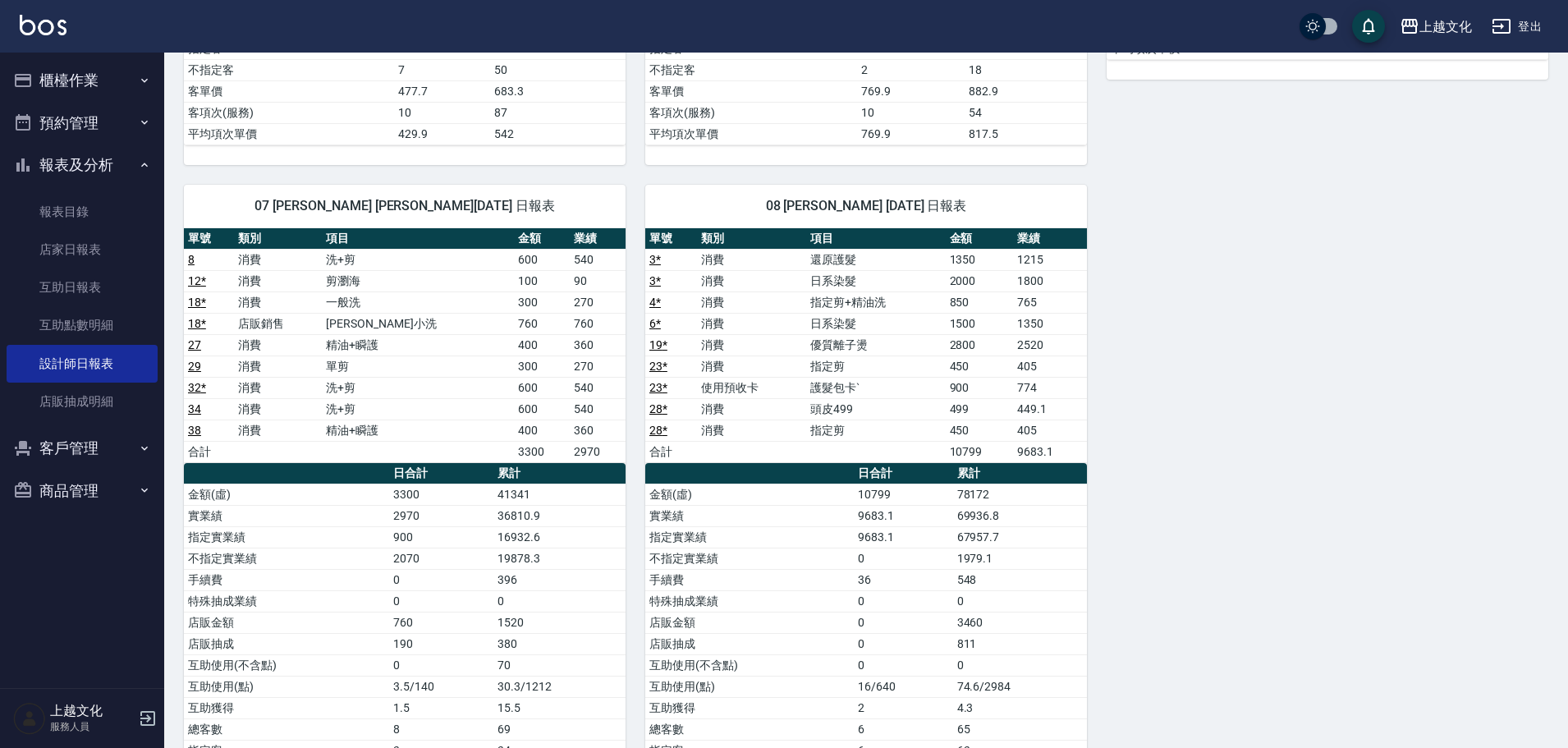
scroll to position [738, 0]
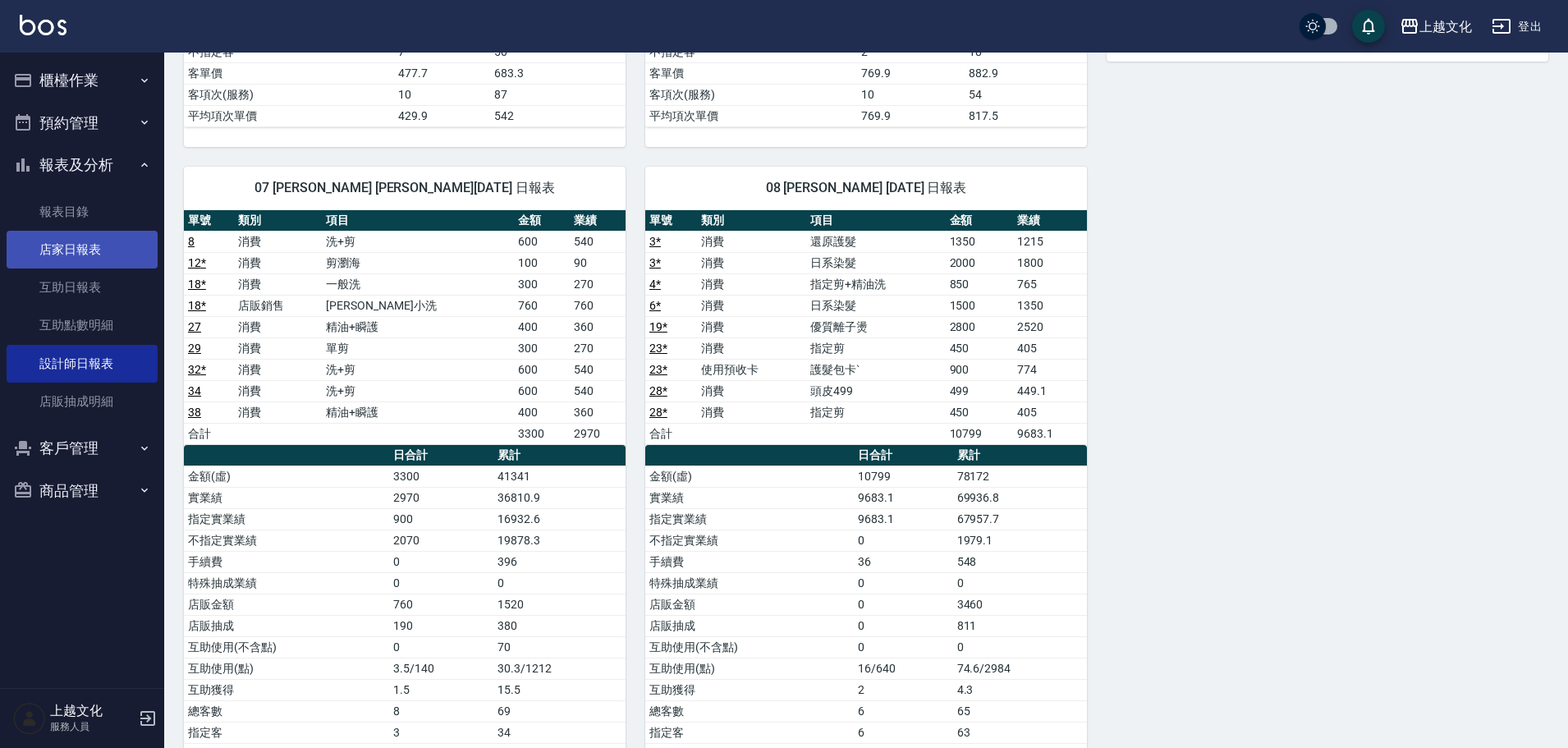
click at [50, 252] on link "店家日報表" at bounding box center [82, 249] width 151 height 37
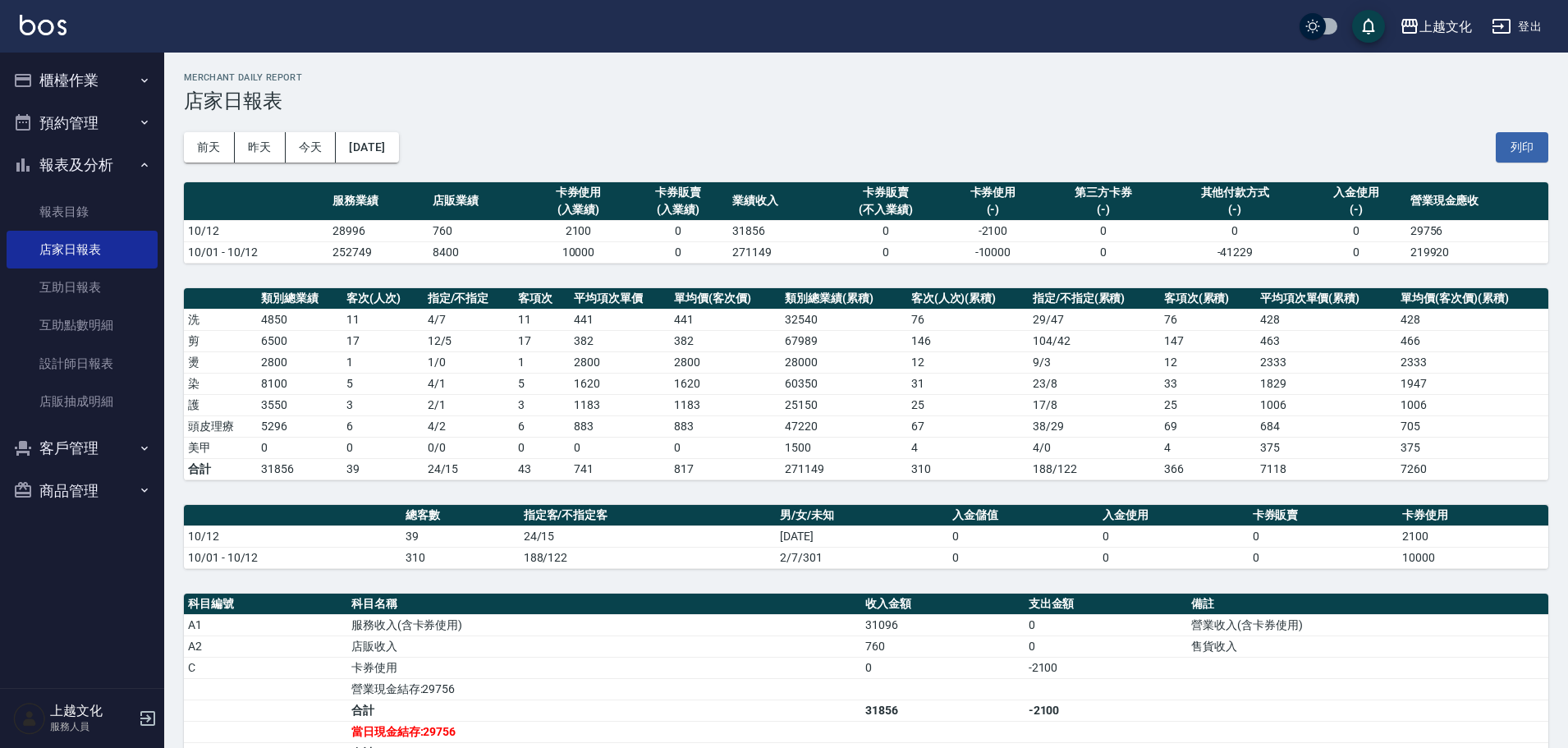
click at [246, 163] on div "前天 昨天 今天 2025/10/12 列印" at bounding box center [866, 147] width 1364 height 70
click at [252, 148] on button "昨天" at bounding box center [259, 147] width 51 height 31
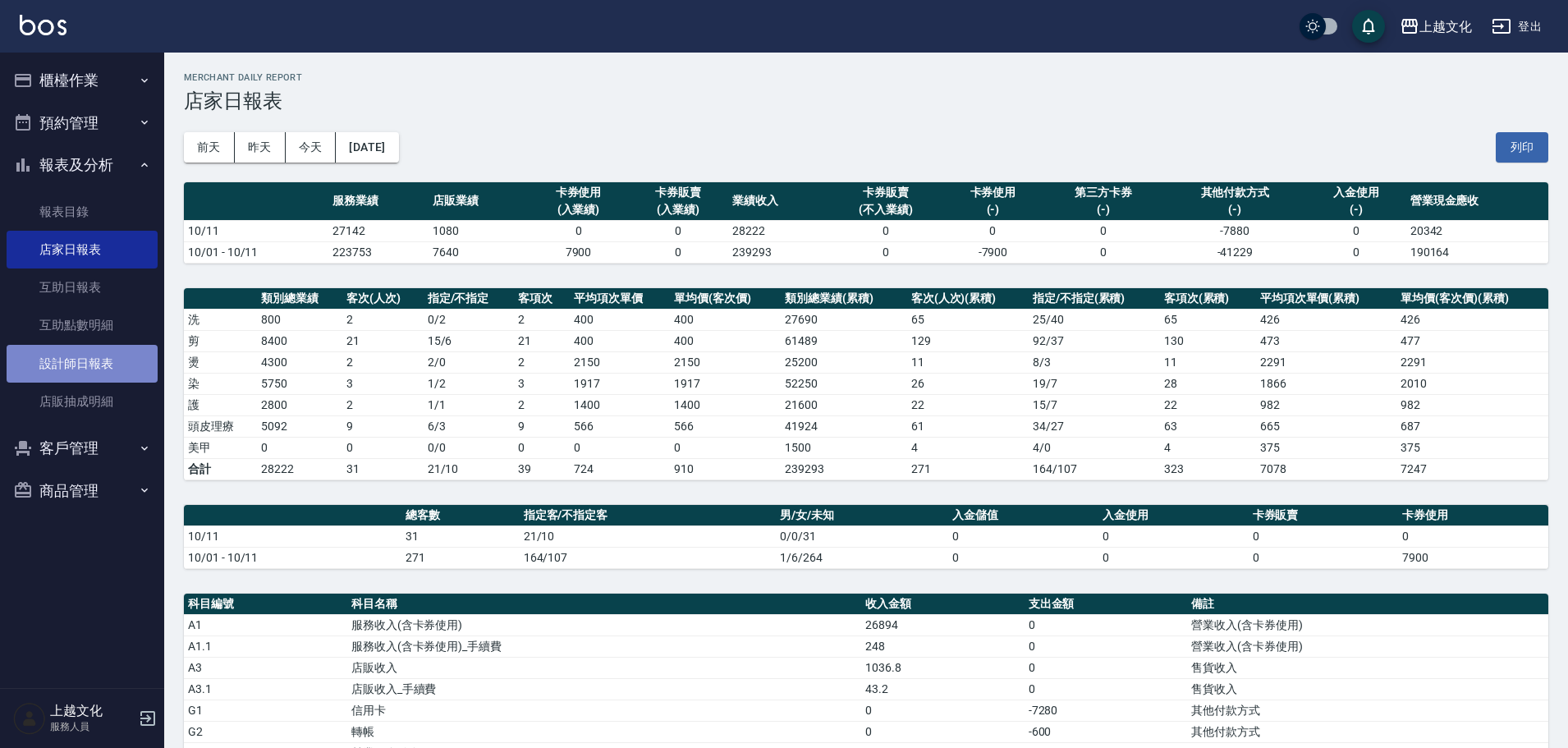
click at [88, 369] on link "設計師日報表" at bounding box center [82, 363] width 151 height 37
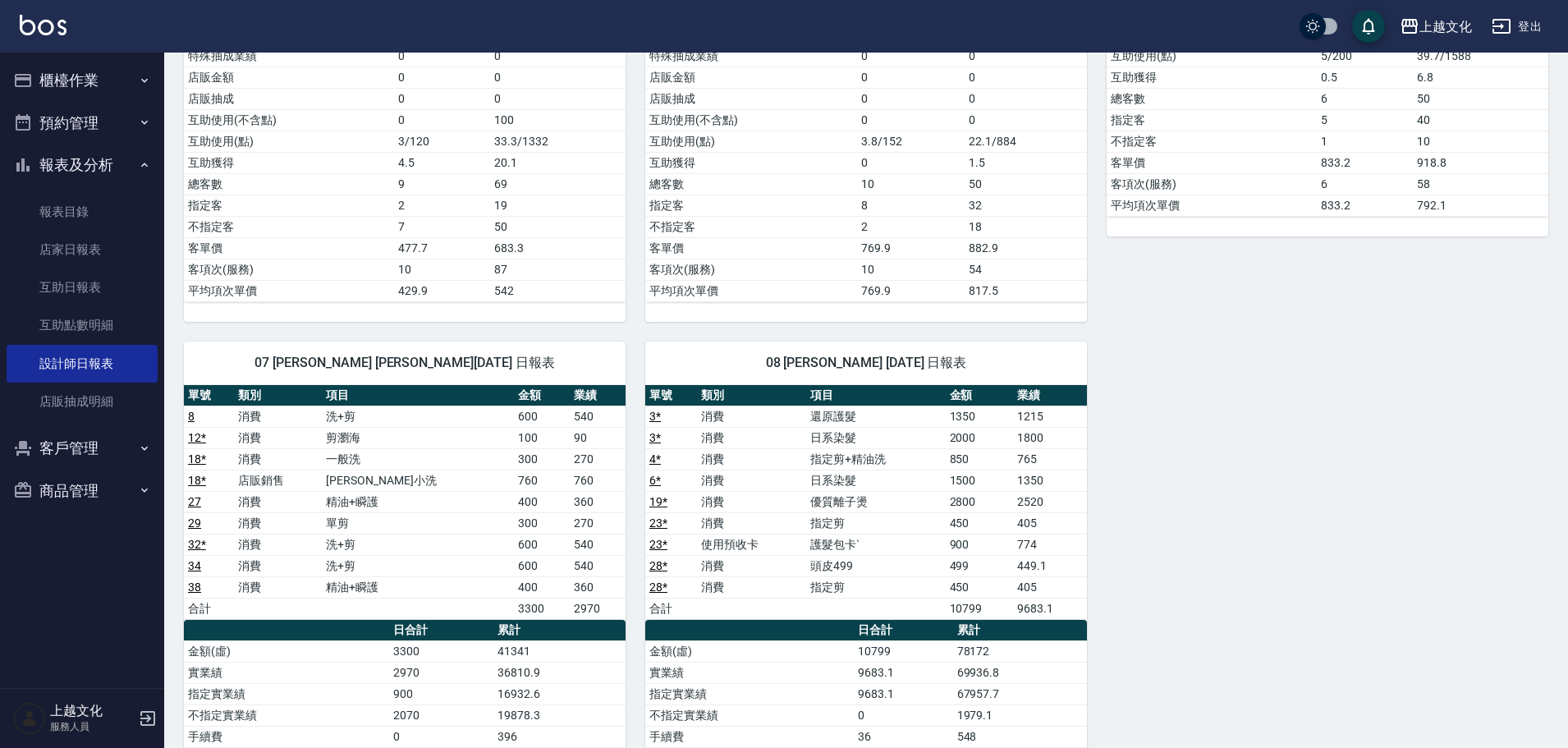
scroll to position [575, 0]
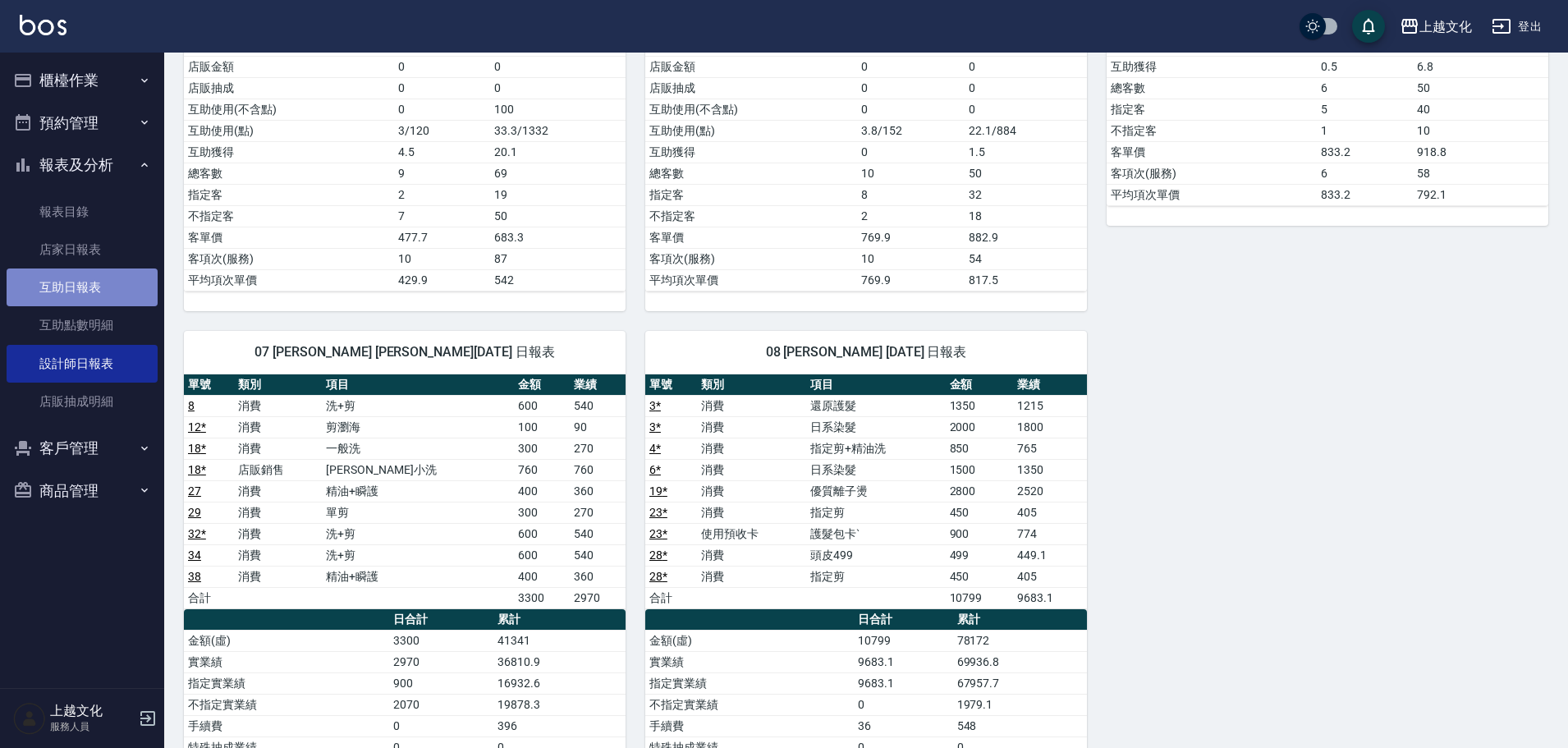
click at [62, 288] on link "互助日報表" at bounding box center [82, 287] width 151 height 37
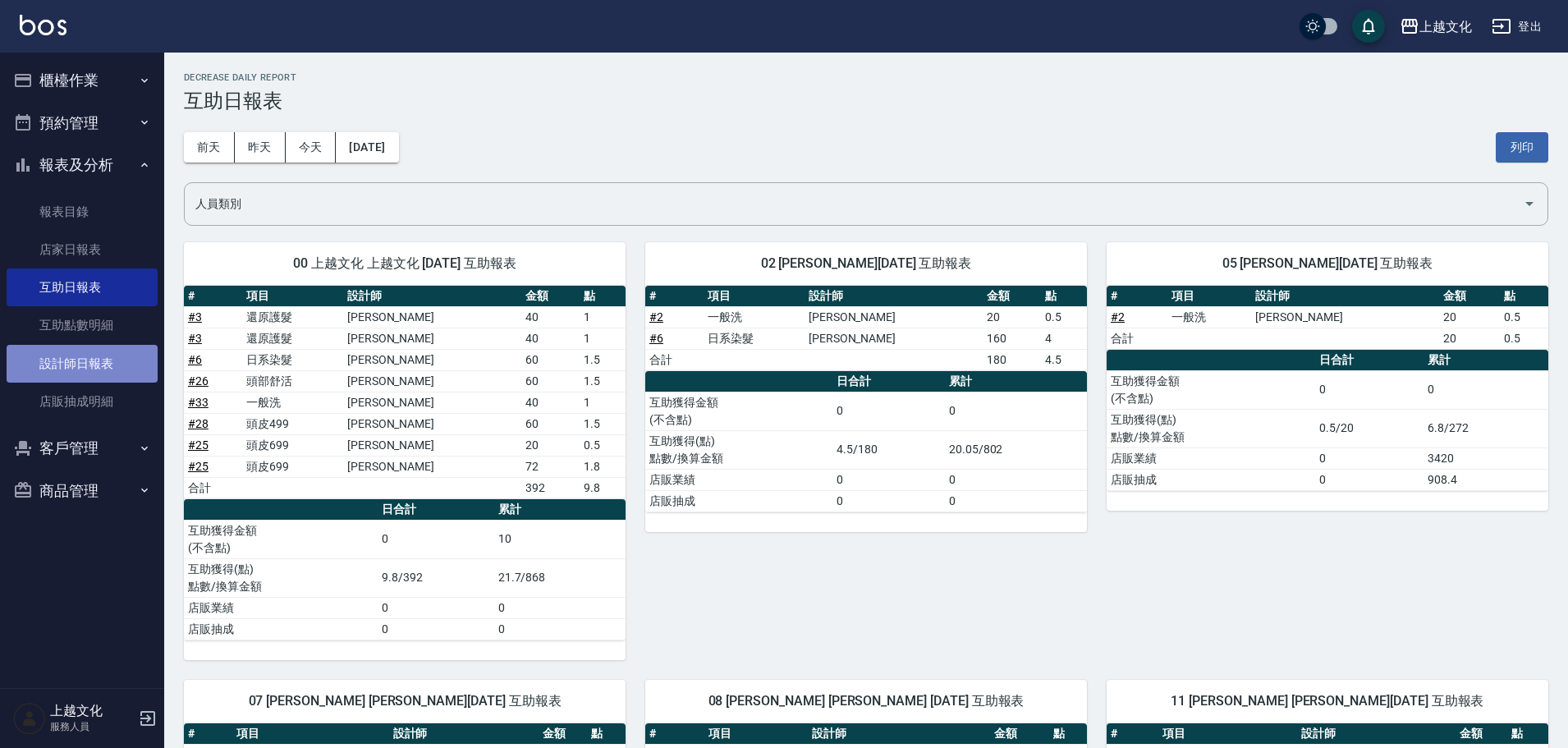
click at [50, 366] on link "設計師日報表" at bounding box center [82, 363] width 151 height 37
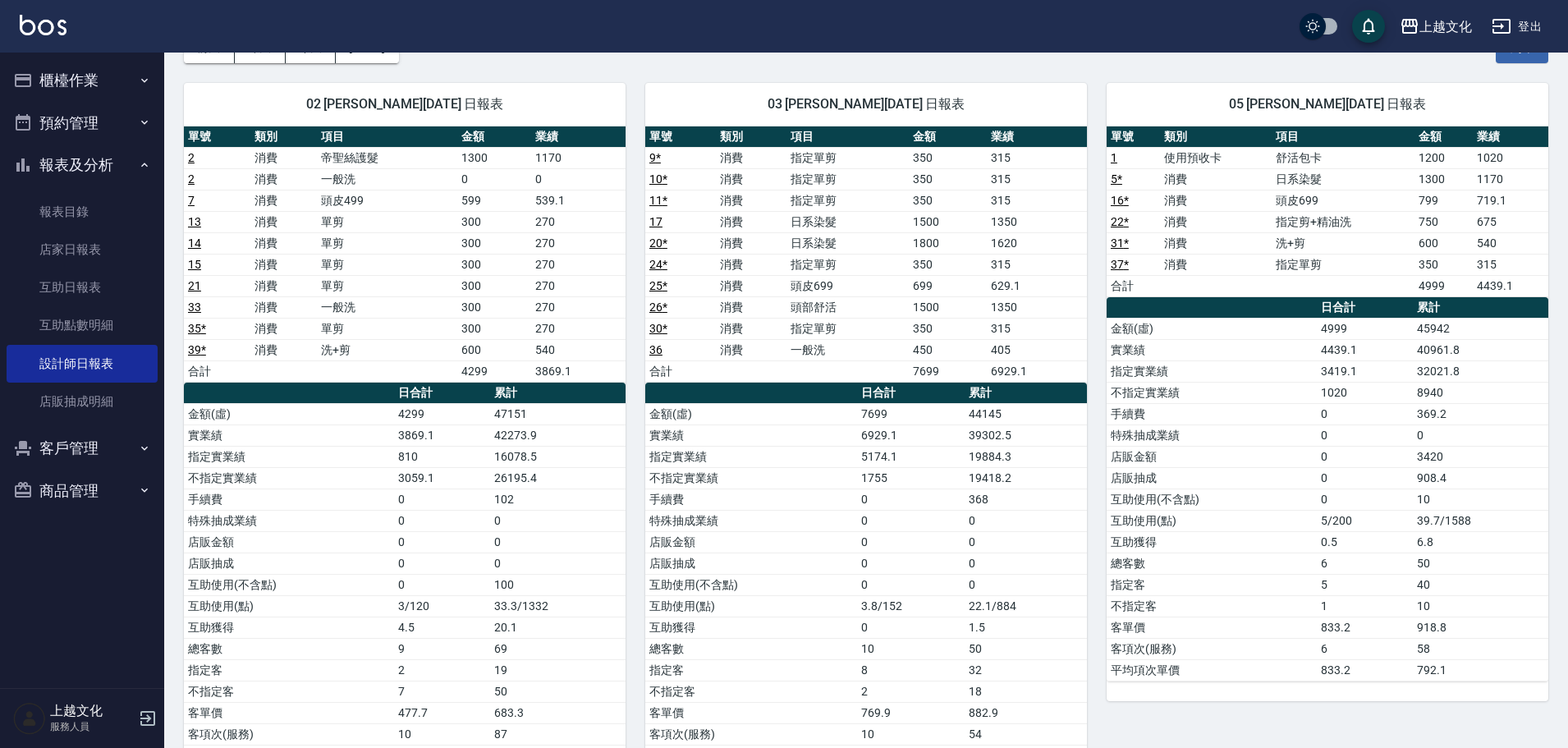
scroll to position [82, 0]
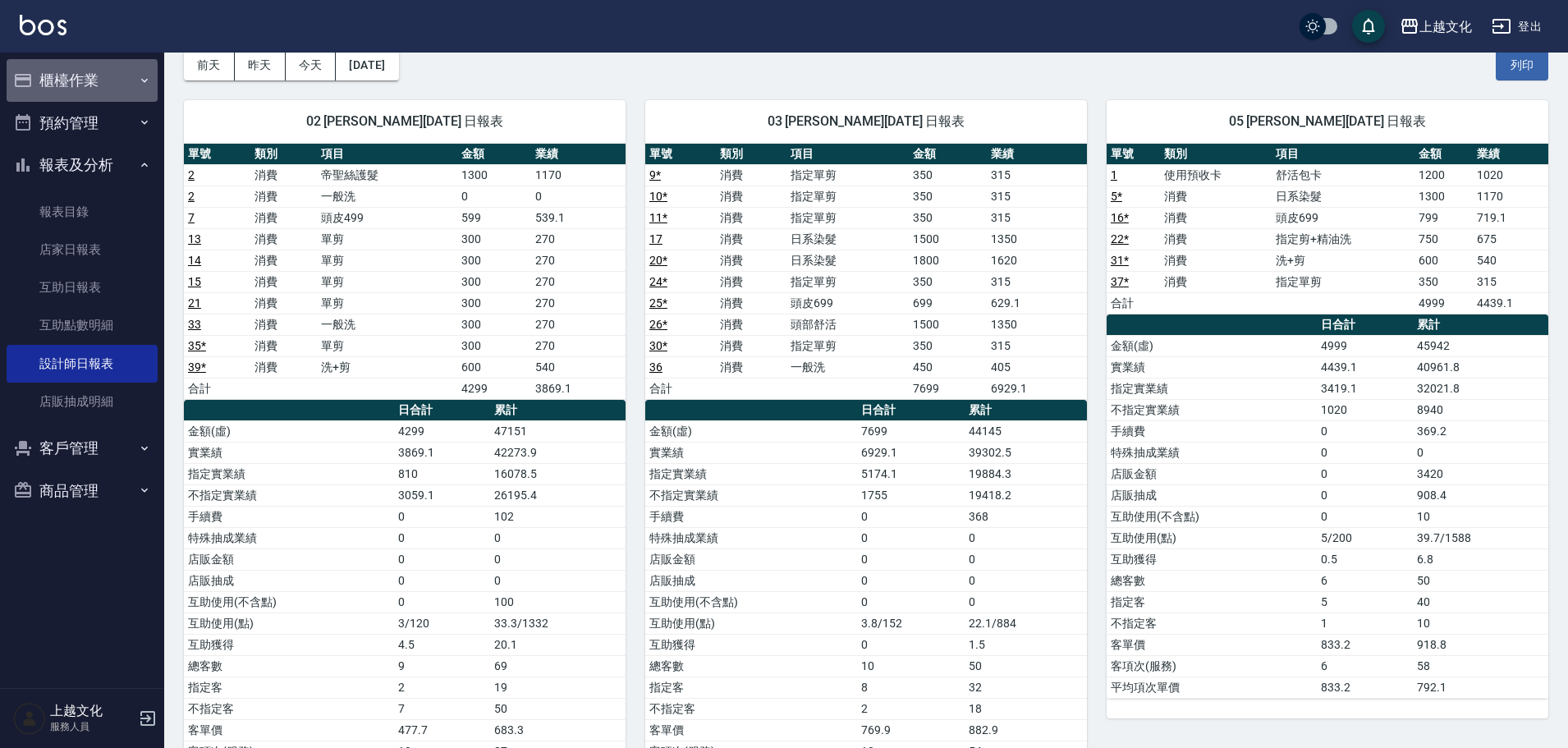
click at [85, 80] on button "櫃檯作業" at bounding box center [82, 80] width 151 height 43
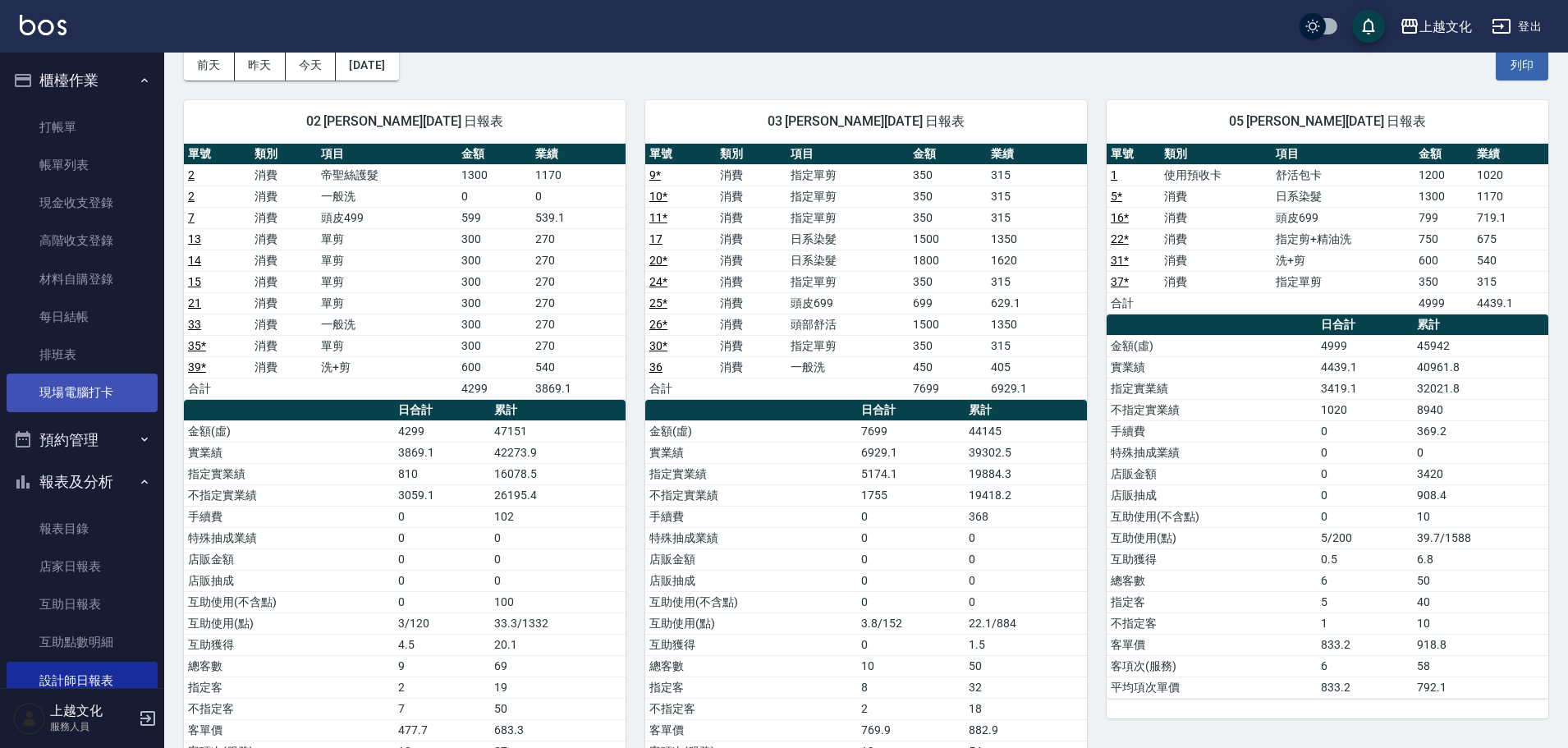
click at [77, 392] on link "現場電腦打卡" at bounding box center [82, 391] width 151 height 37
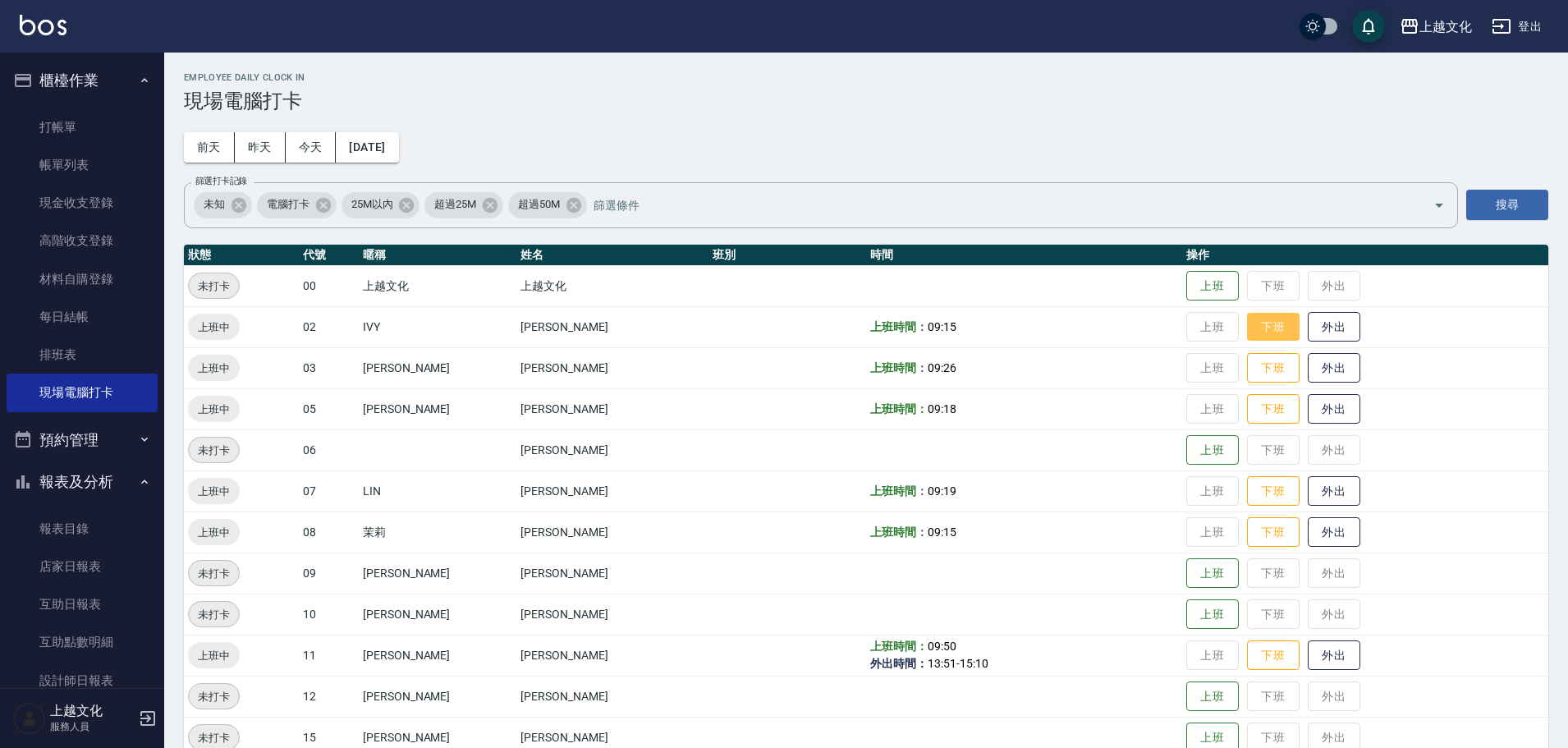
click at [1249, 327] on button "下班" at bounding box center [1273, 327] width 53 height 29
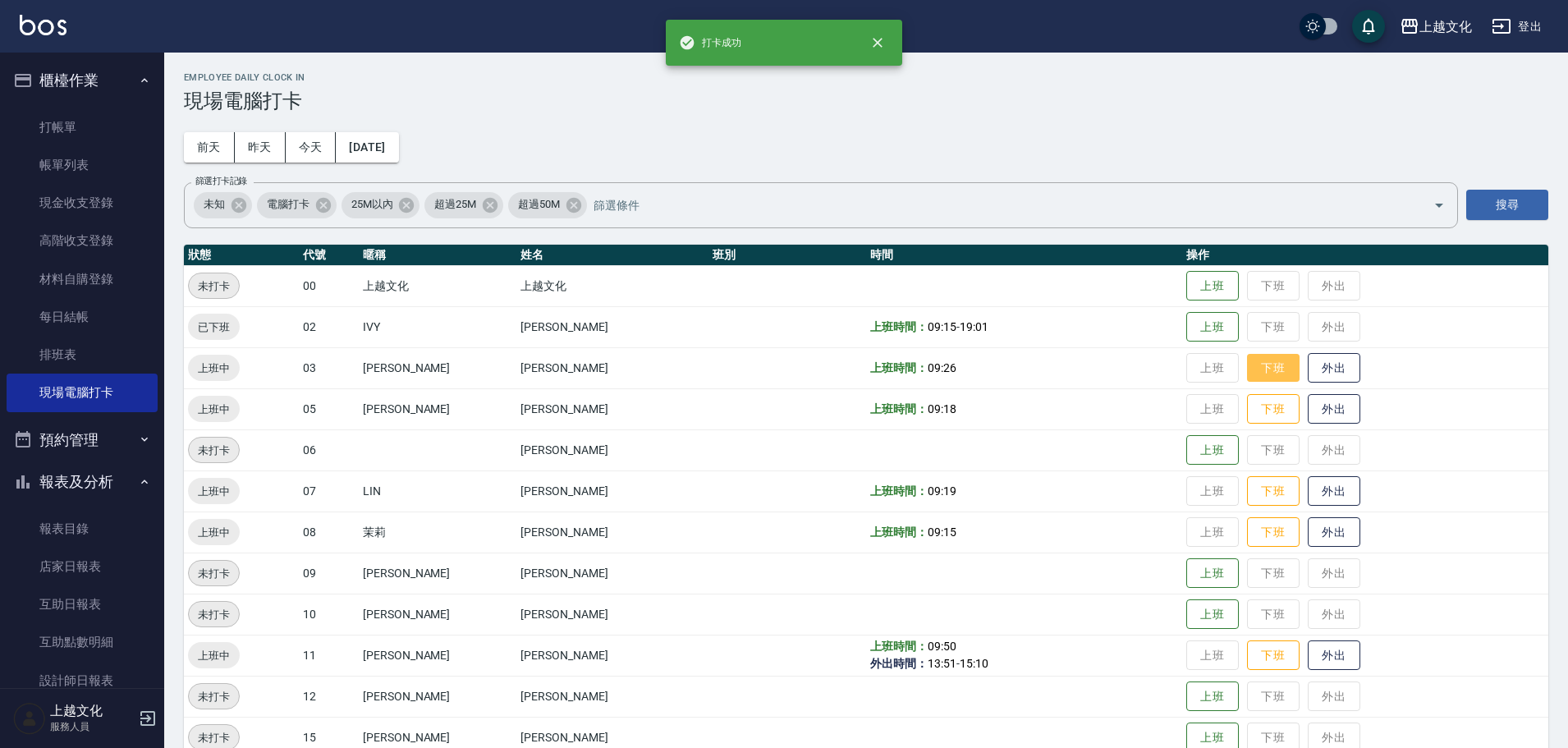
click at [1260, 368] on button "下班" at bounding box center [1273, 368] width 53 height 29
click at [1250, 407] on button "下班" at bounding box center [1273, 409] width 53 height 29
click at [1258, 493] on button "下班" at bounding box center [1273, 492] width 53 height 29
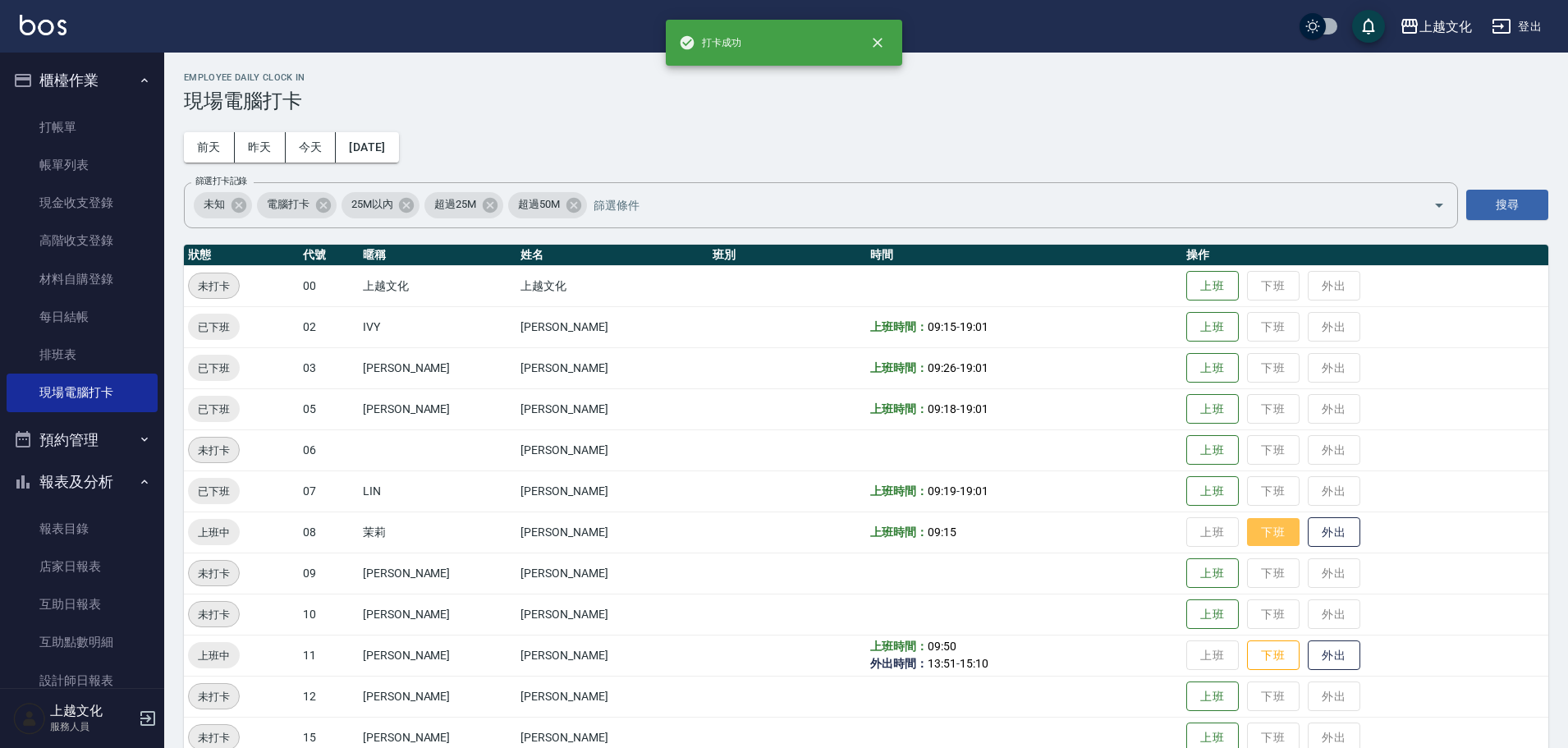
click at [1264, 537] on button "下班" at bounding box center [1273, 533] width 53 height 29
click at [1254, 657] on button "下班" at bounding box center [1273, 655] width 53 height 29
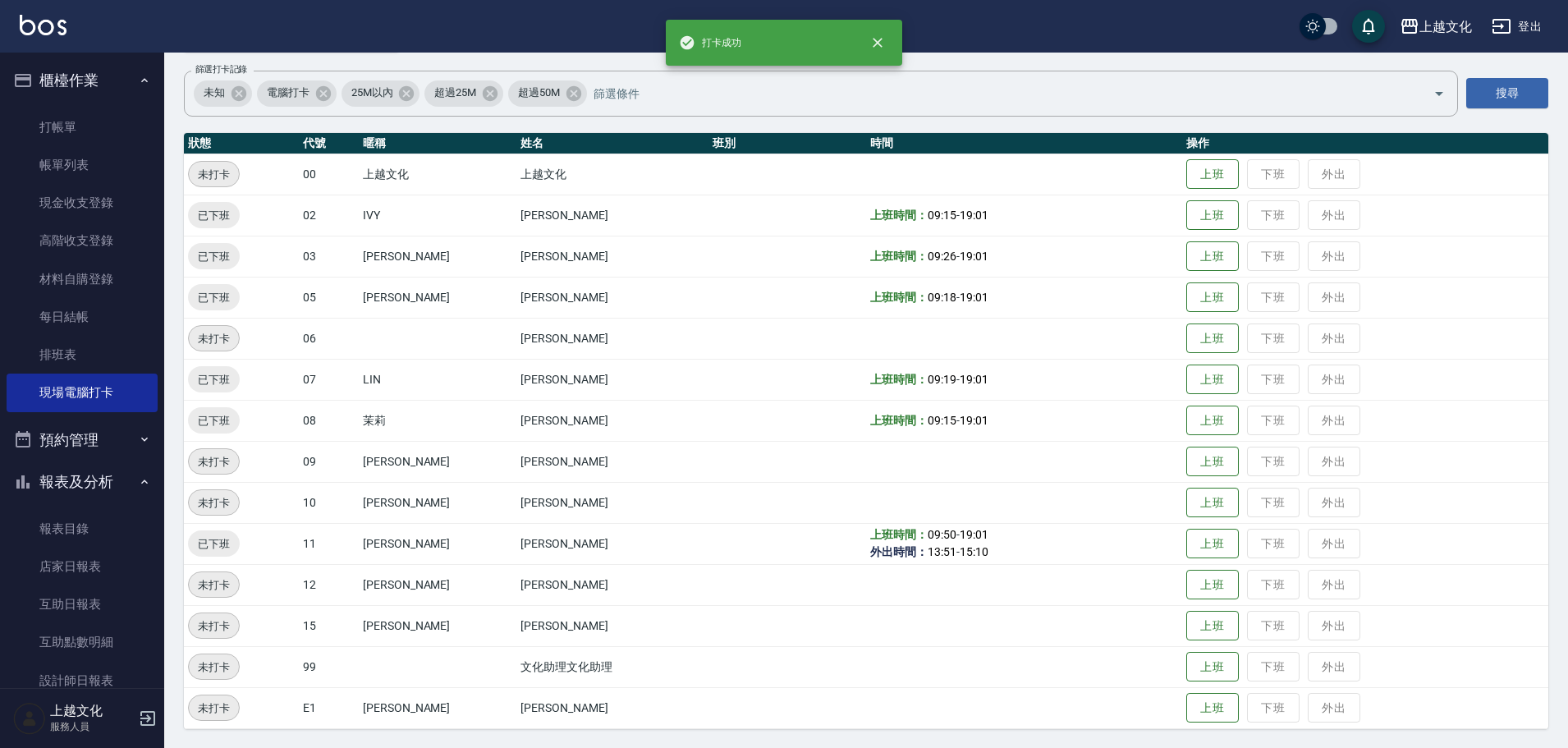
scroll to position [113, 0]
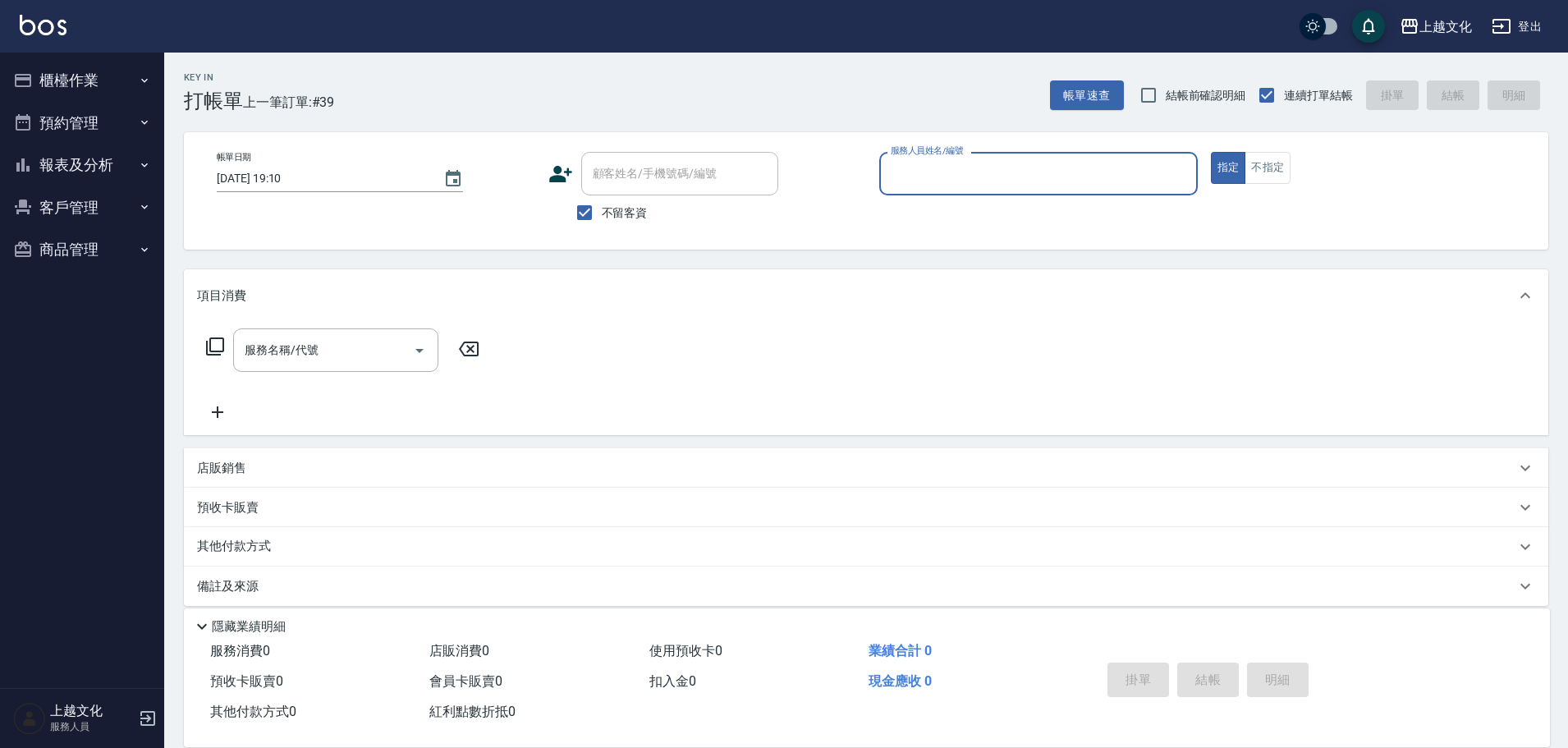
drag, startPoint x: 924, startPoint y: 178, endPoint x: 924, endPoint y: 187, distance: 9.0
click at [924, 177] on input "服務人員姓名/編號" at bounding box center [1039, 173] width 304 height 29
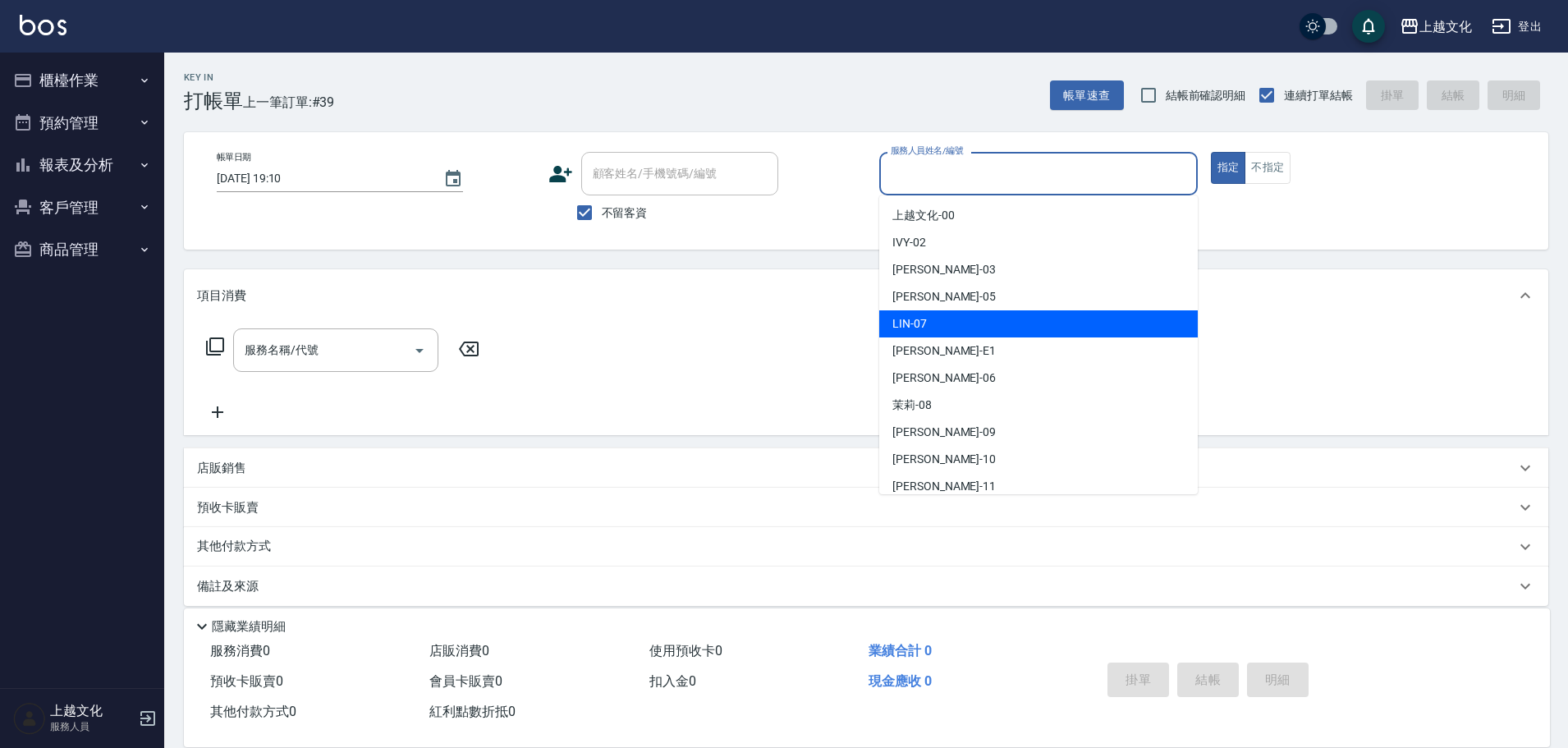
click at [939, 319] on div "[PERSON_NAME] -07" at bounding box center [1038, 323] width 319 height 27
type input "[PERSON_NAME]-07"
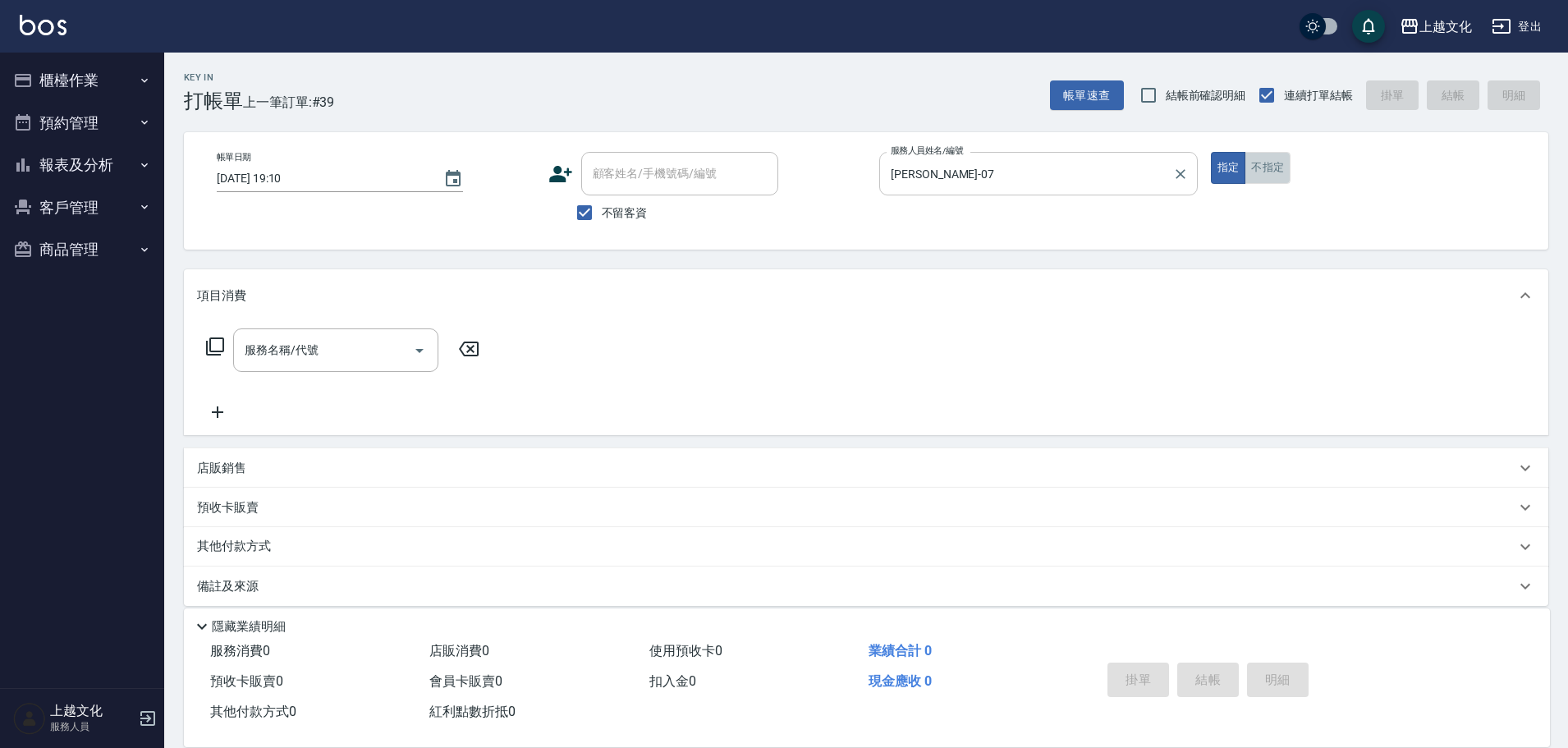
drag, startPoint x: 1270, startPoint y: 172, endPoint x: 1190, endPoint y: 167, distance: 80.2
click at [1271, 167] on button "不指定" at bounding box center [1268, 167] width 46 height 32
click at [340, 353] on input "服務名稱/代號" at bounding box center [322, 350] width 166 height 29
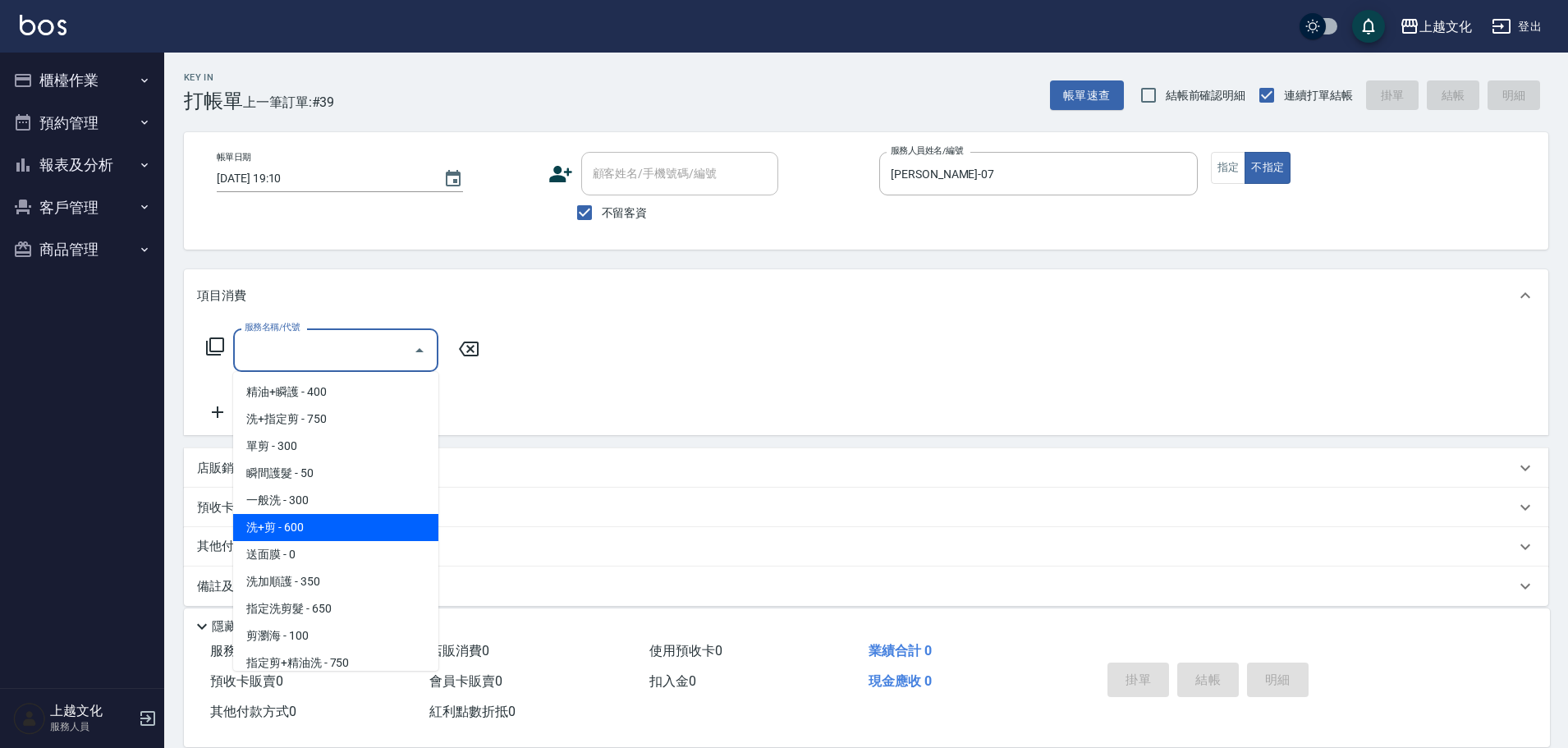
click at [265, 531] on span "洗+剪 - 600" at bounding box center [336, 527] width 206 height 27
type input "洗+剪(108)"
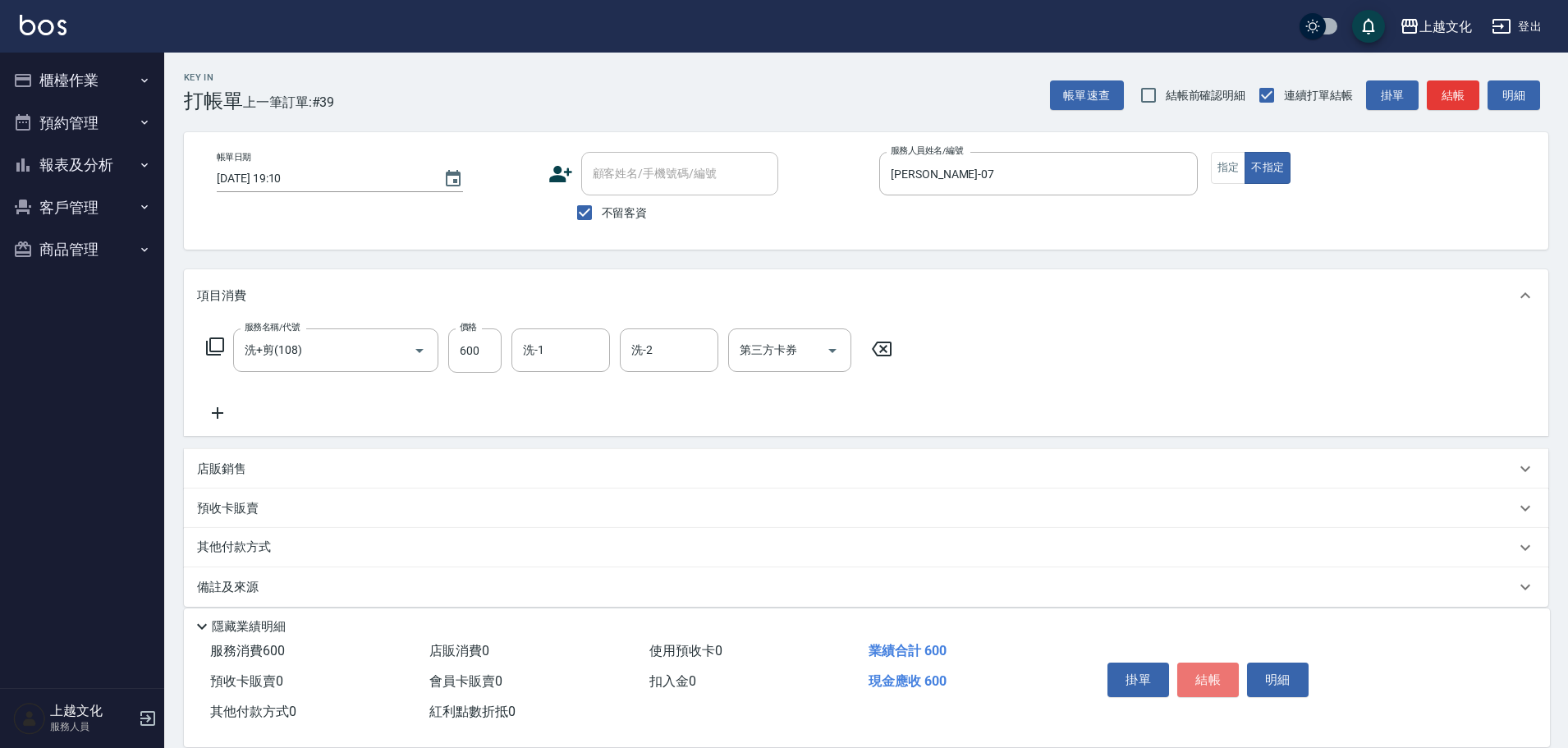
click at [1190, 673] on button "結帳" at bounding box center [1208, 680] width 61 height 34
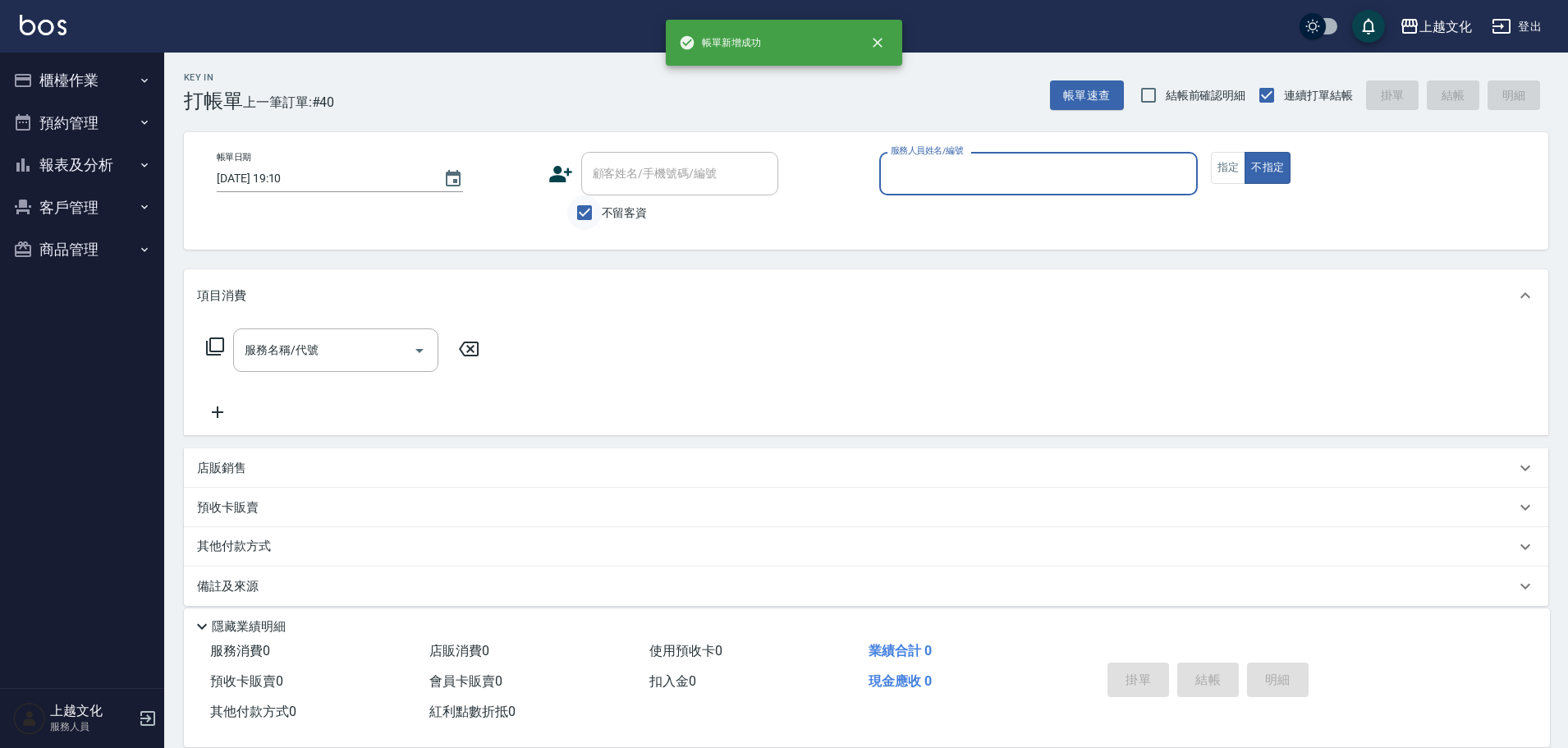
click at [585, 214] on input "不留客資" at bounding box center [585, 212] width 34 height 34
checkbox input "false"
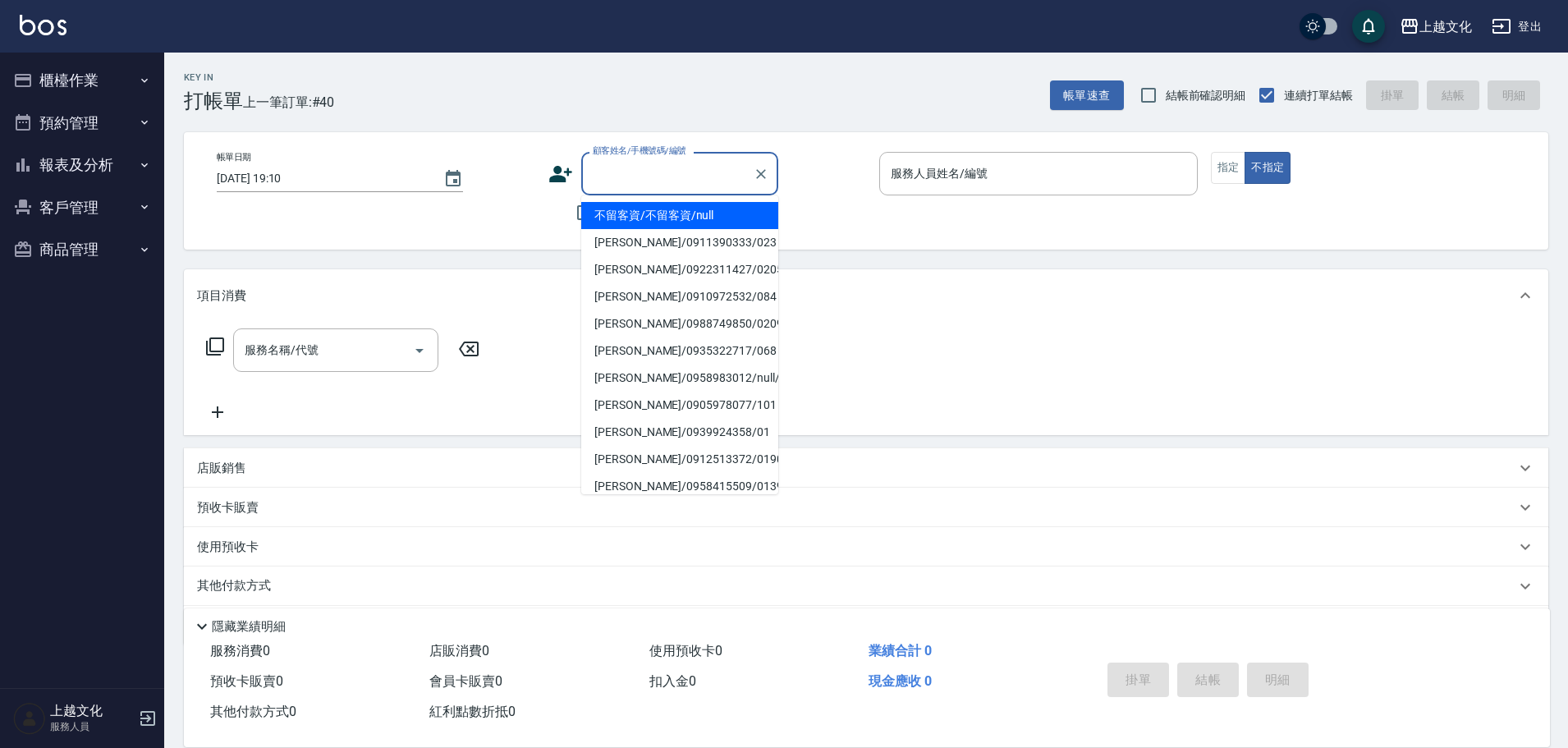
click at [596, 184] on input "顧客姓名/手機號碼/編號" at bounding box center [667, 173] width 158 height 29
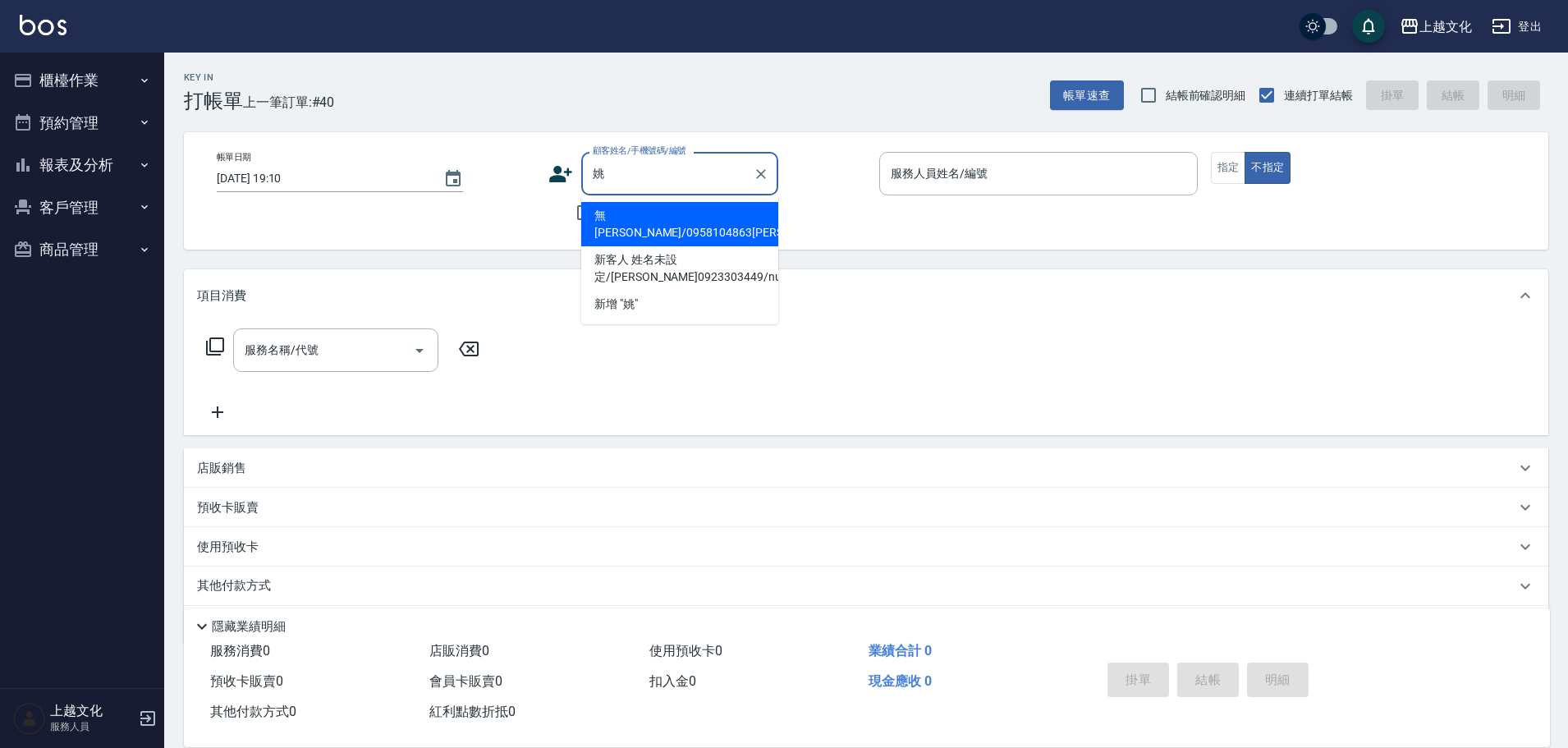
click at [652, 221] on li "無[PERSON_NAME]/0958104863[PERSON_NAME]/0106" at bounding box center [680, 224] width 197 height 44
type input "無[PERSON_NAME]/0958104863[PERSON_NAME]/0106"
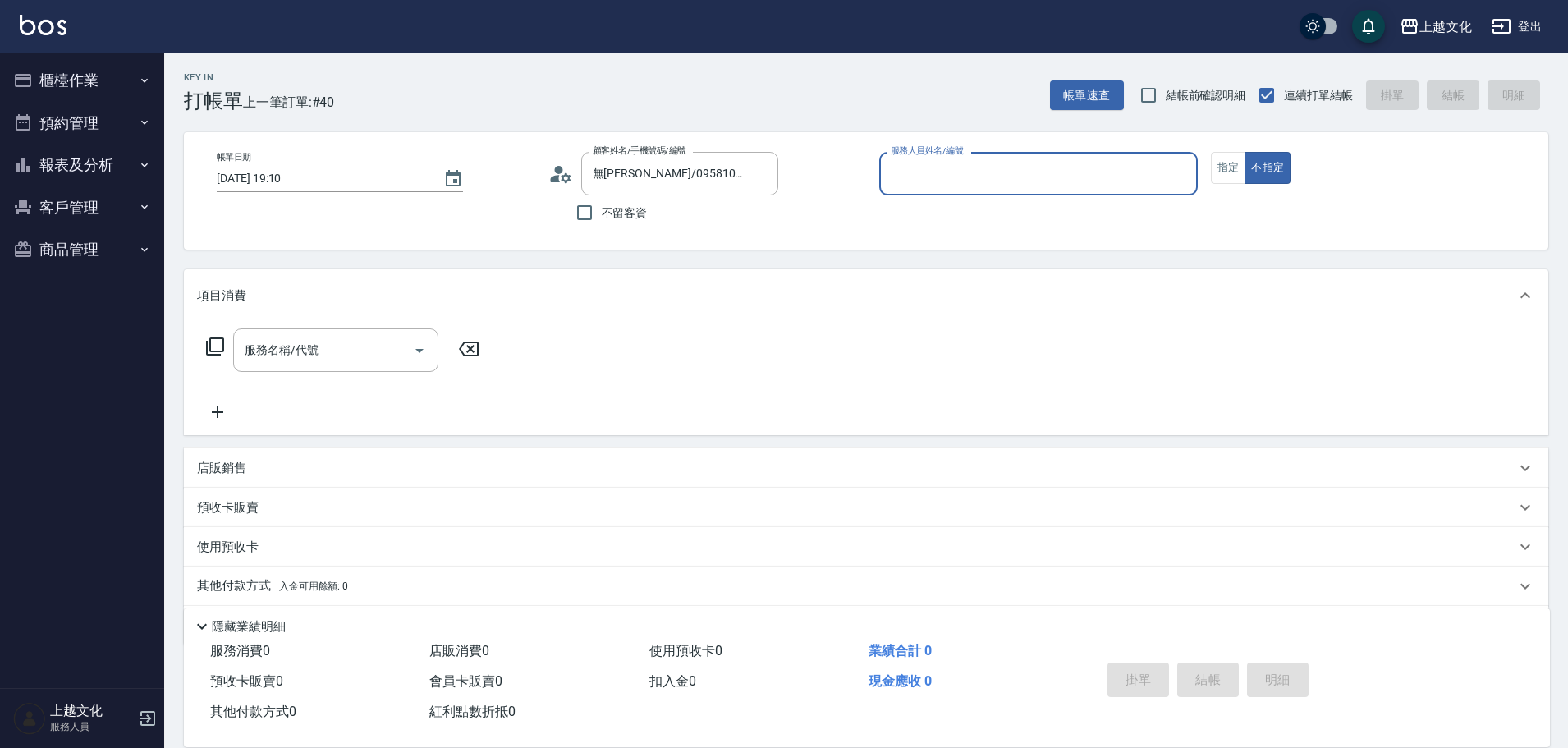
drag, startPoint x: 897, startPoint y: 173, endPoint x: 900, endPoint y: 184, distance: 11.4
click at [898, 174] on input "服務人員姓名/編號" at bounding box center [1039, 173] width 304 height 29
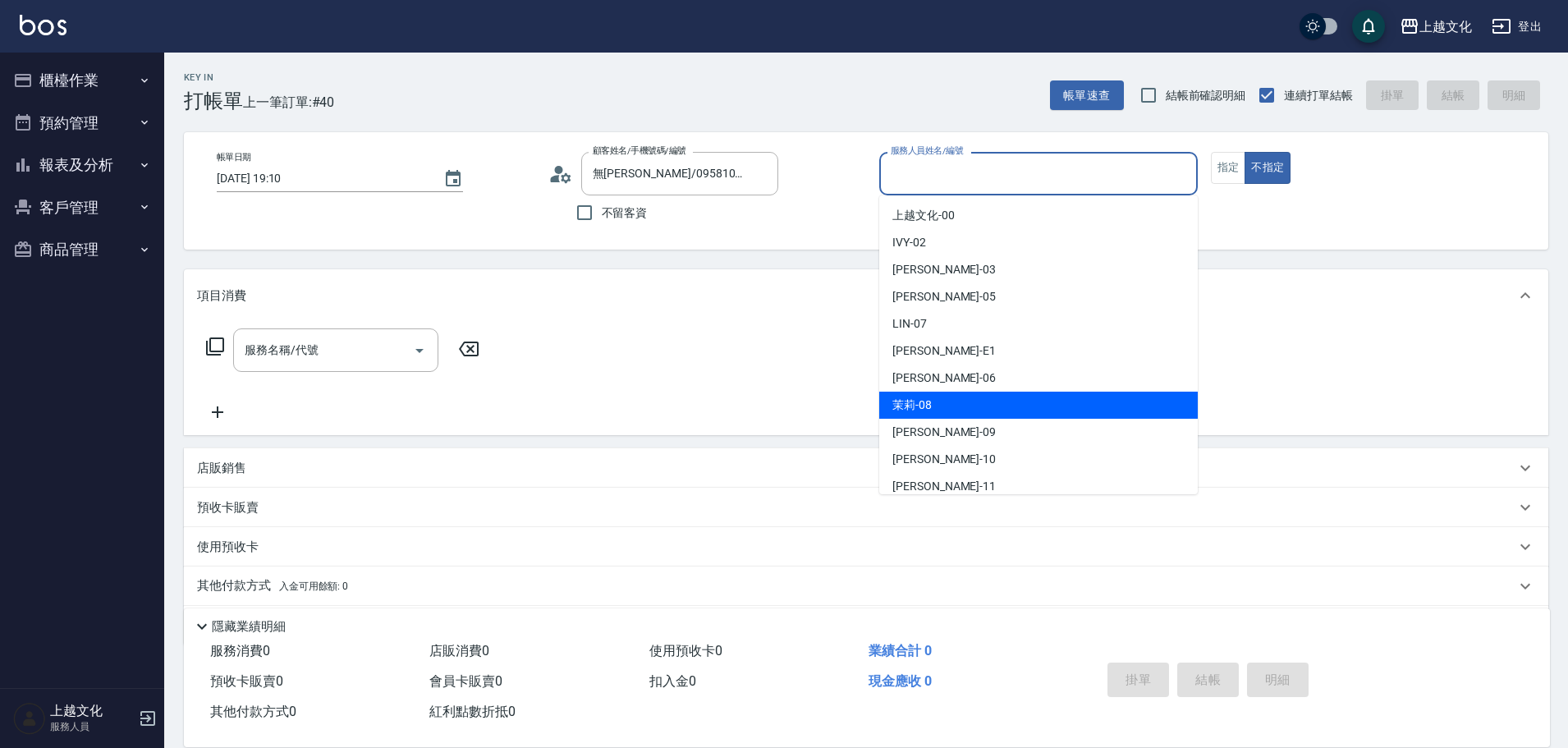
click at [933, 397] on div "茉莉 -08" at bounding box center [1038, 405] width 319 height 27
click at [933, 397] on div "服務名稱/代號 服務名稱/代號" at bounding box center [866, 378] width 1364 height 113
type input "茉莉-08"
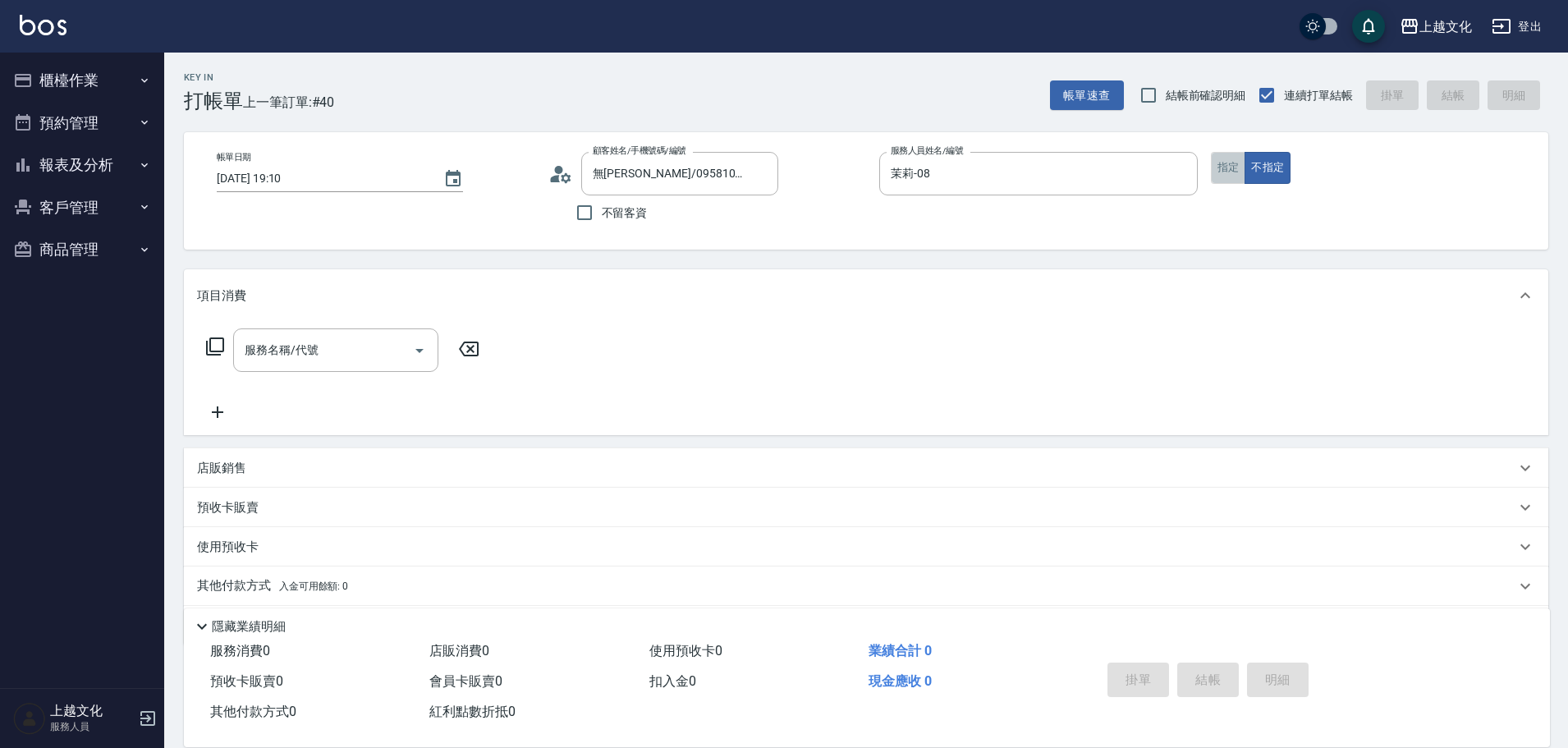
click at [1236, 167] on button "指定" at bounding box center [1228, 167] width 35 height 32
drag, startPoint x: 212, startPoint y: 350, endPoint x: 222, endPoint y: 346, distance: 10.8
click at [222, 346] on icon at bounding box center [215, 346] width 20 height 20
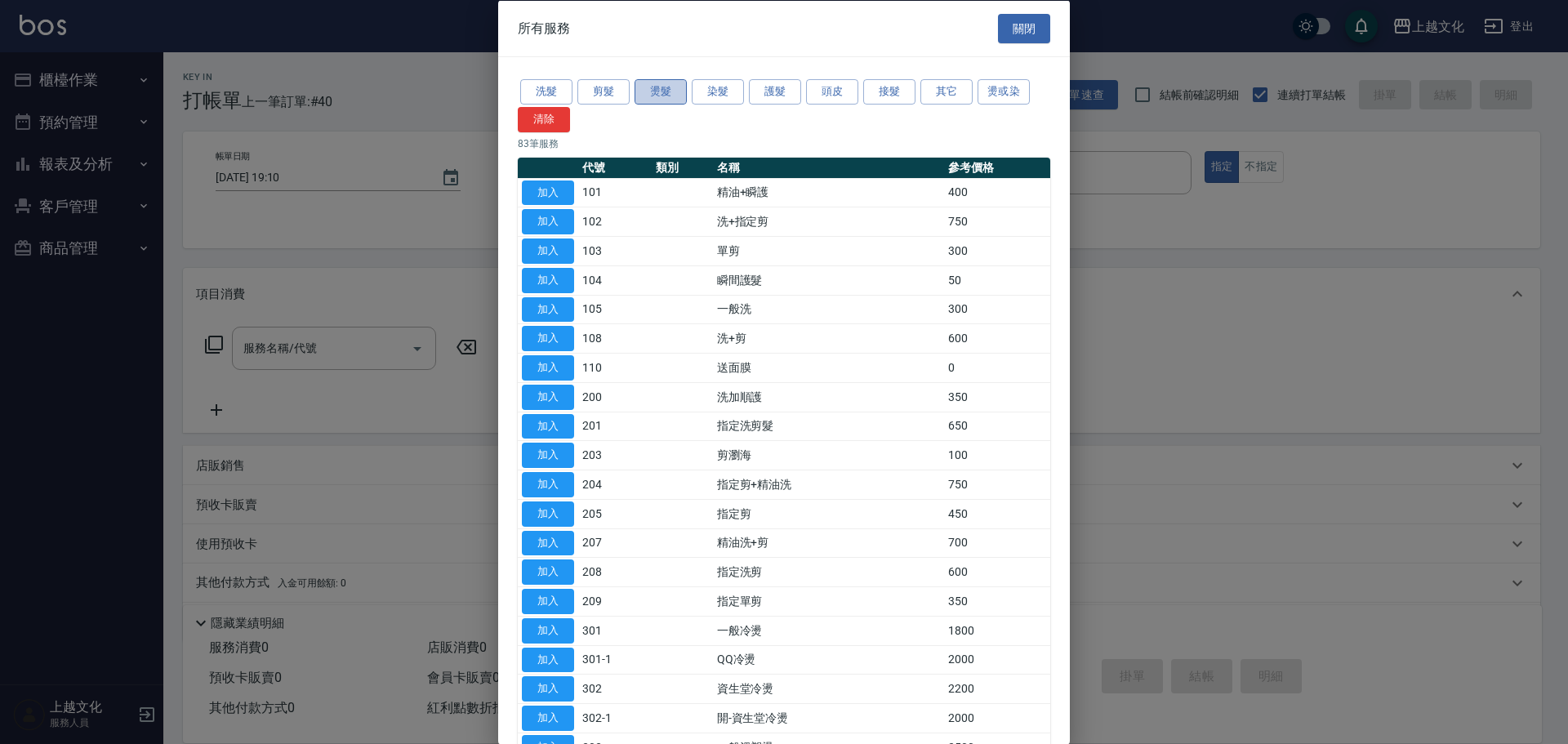
click at [669, 91] on button "燙髮" at bounding box center [660, 91] width 52 height 26
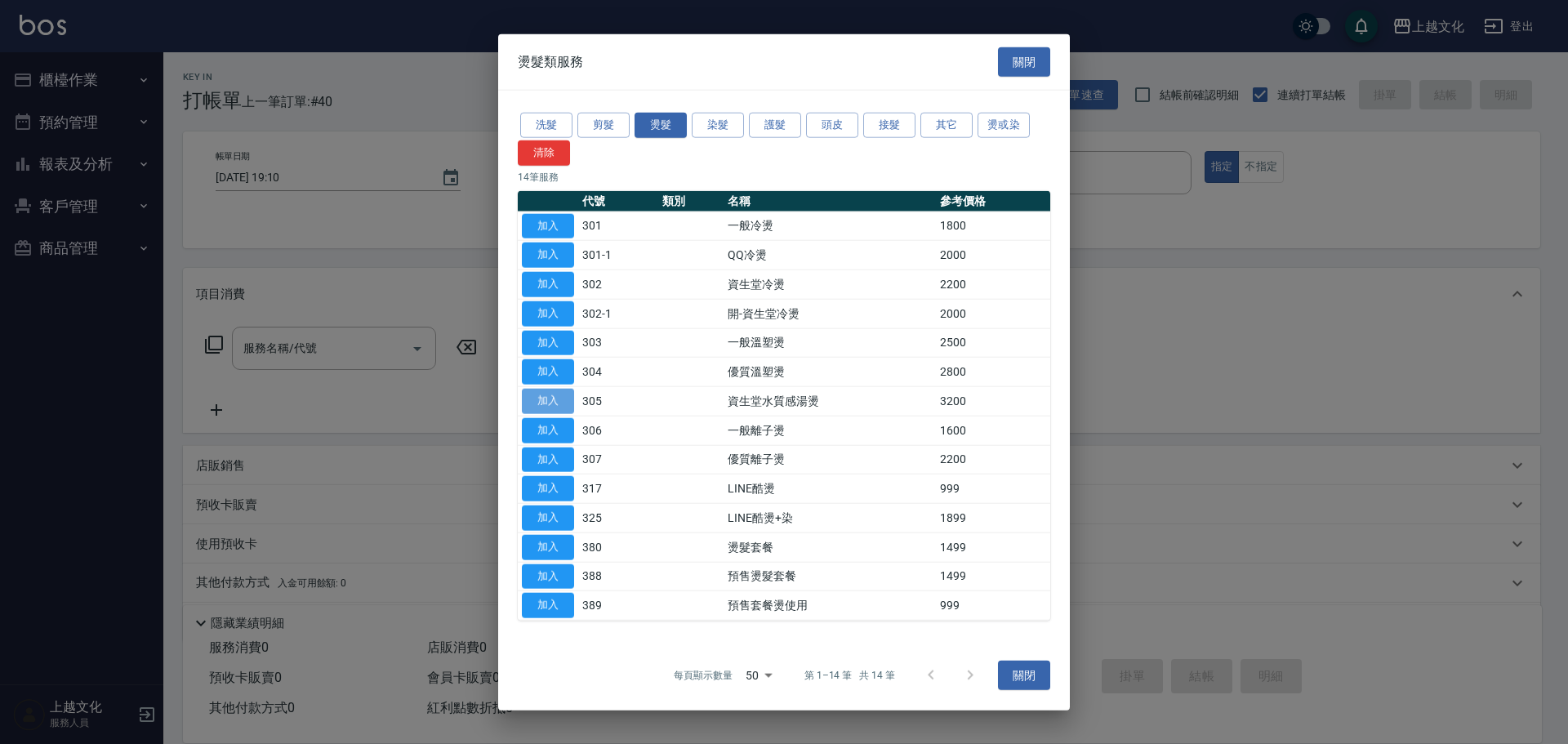
click at [538, 394] on button "加入" at bounding box center [547, 401] width 52 height 26
drag, startPoint x: 538, startPoint y: 394, endPoint x: 530, endPoint y: 387, distance: 10.6
click at [538, 394] on button "加入" at bounding box center [547, 401] width 52 height 26
type input "資生堂水質感湯燙(305)"
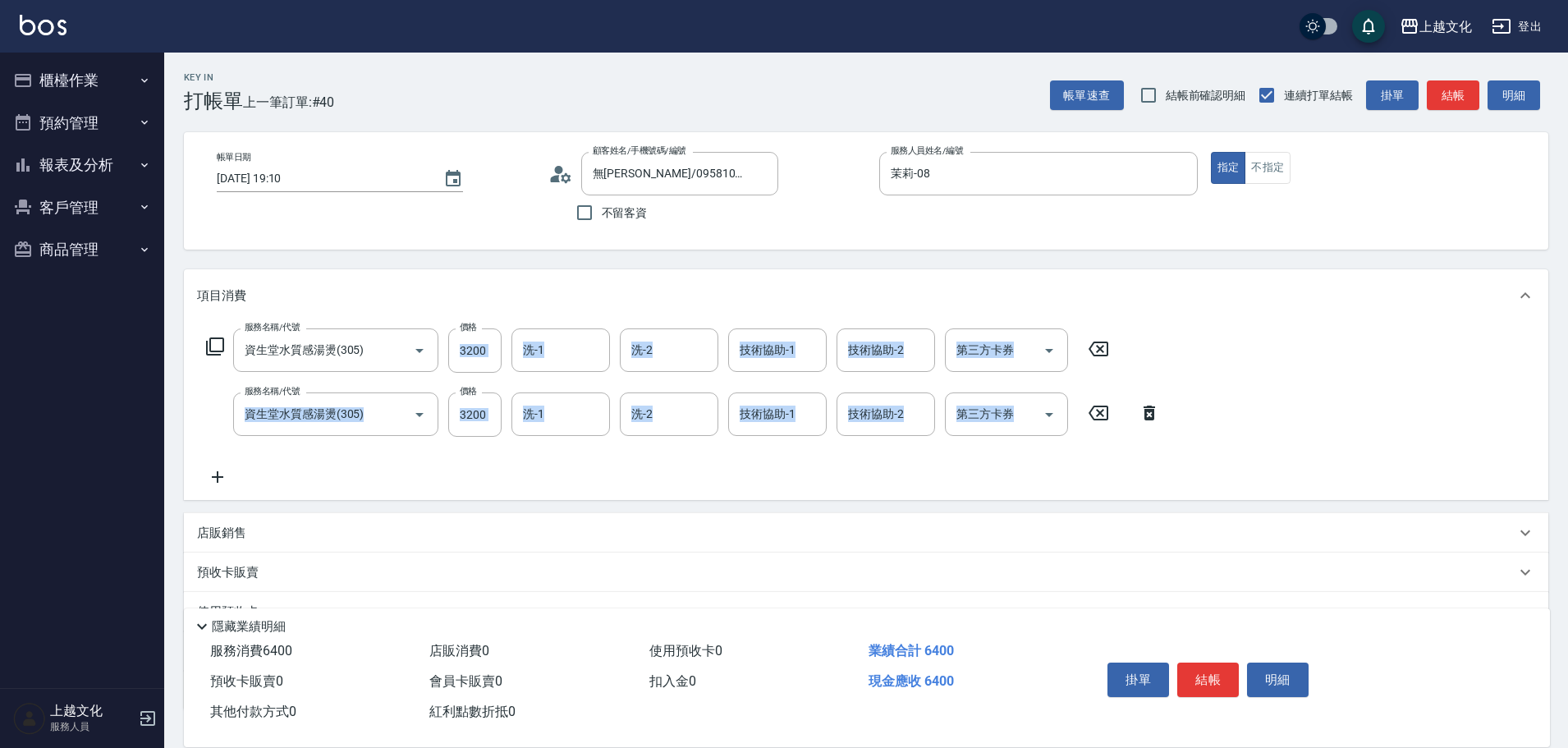
click at [1148, 410] on icon at bounding box center [1150, 412] width 11 height 14
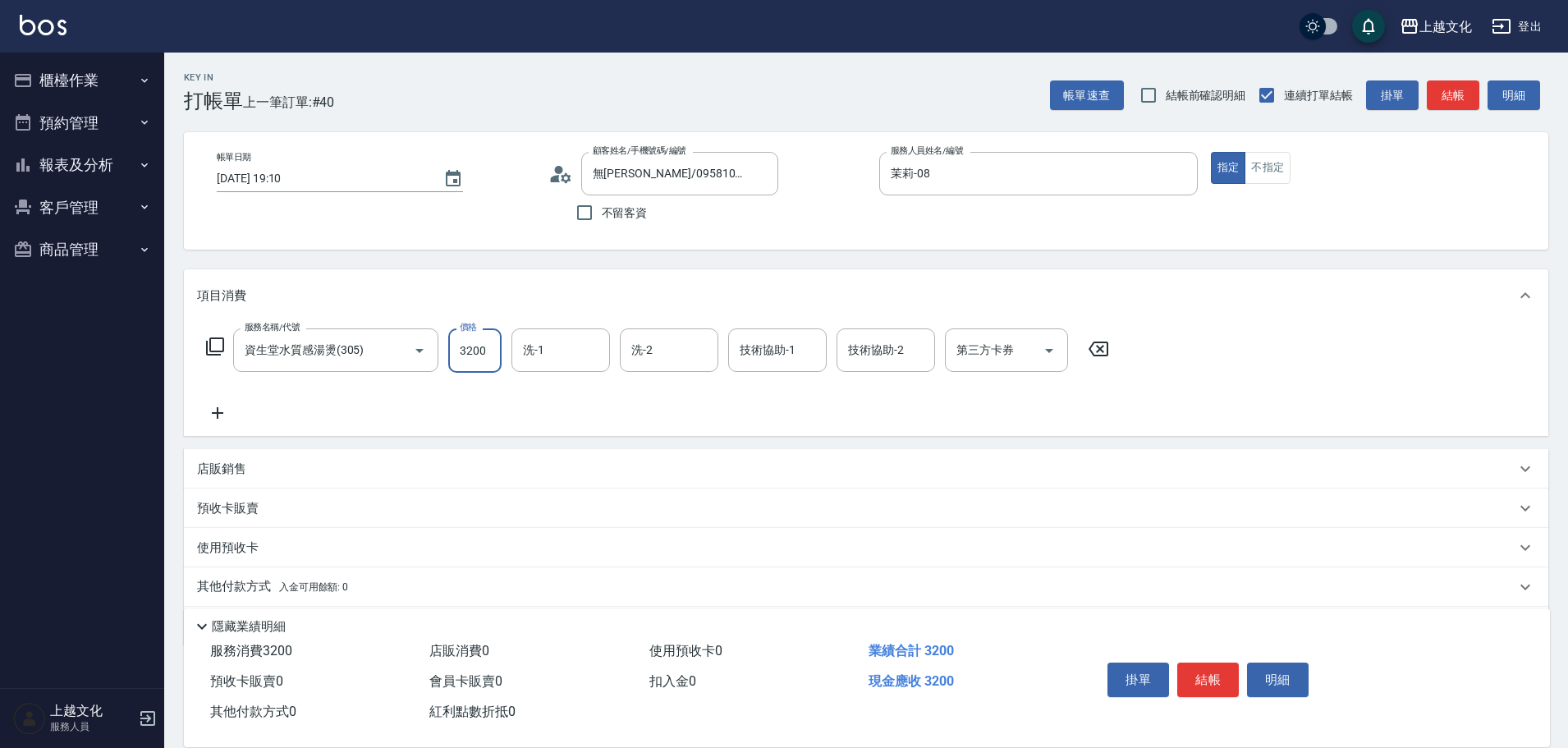
click at [487, 358] on input "3200" at bounding box center [475, 350] width 54 height 44
type input "5300"
click at [219, 410] on icon at bounding box center [217, 412] width 41 height 20
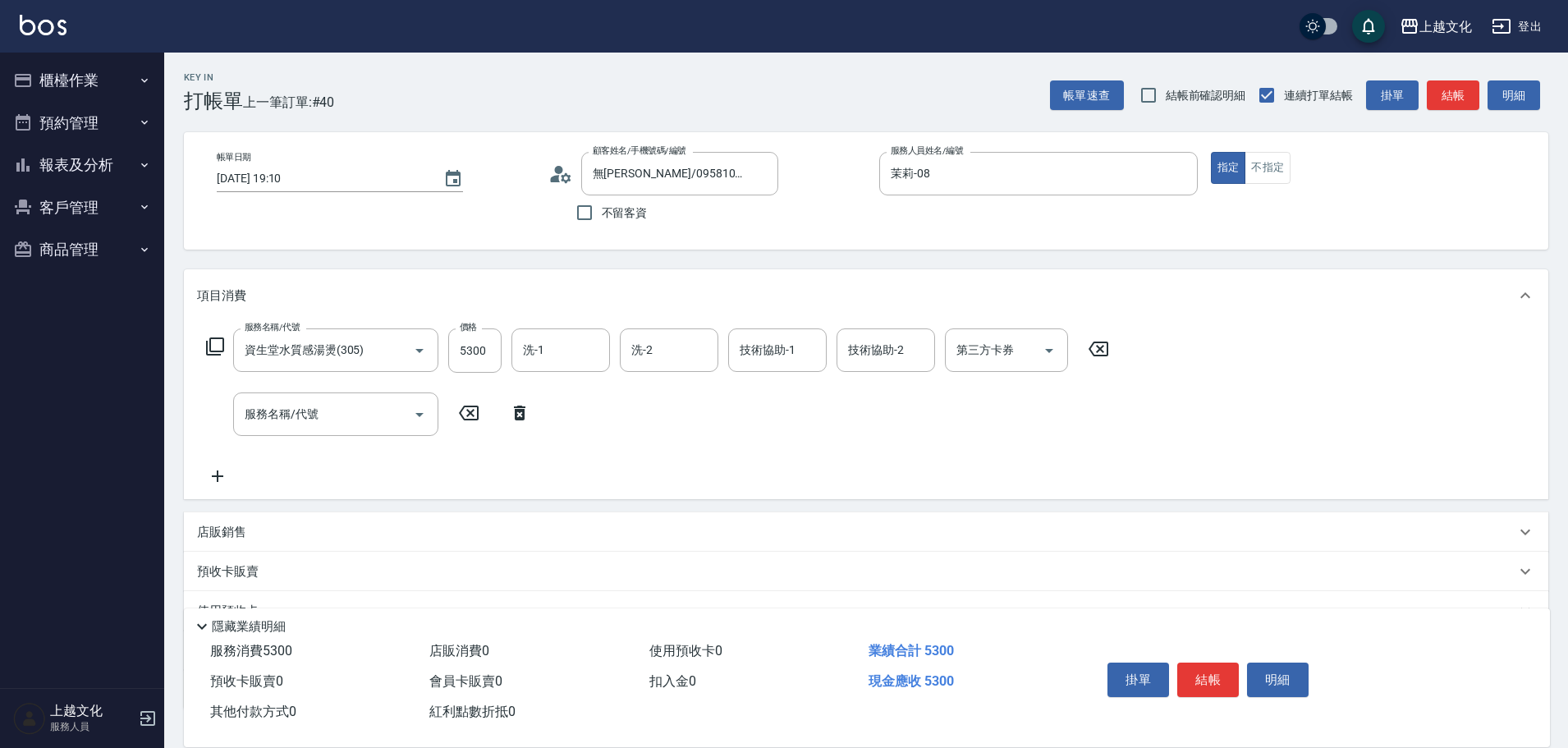
click at [217, 344] on icon at bounding box center [215, 346] width 20 height 20
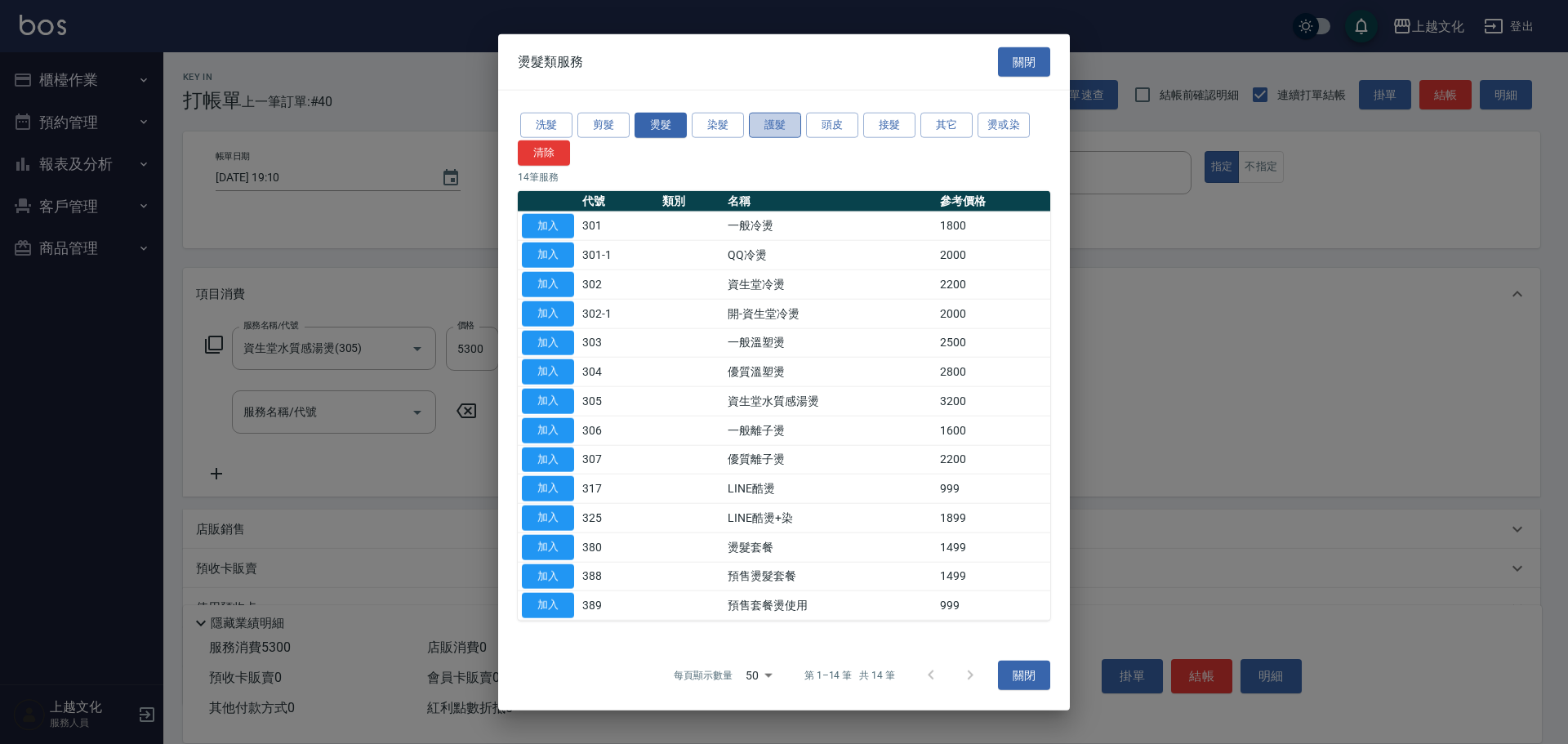
click at [789, 121] on button "護髮" at bounding box center [774, 125] width 52 height 26
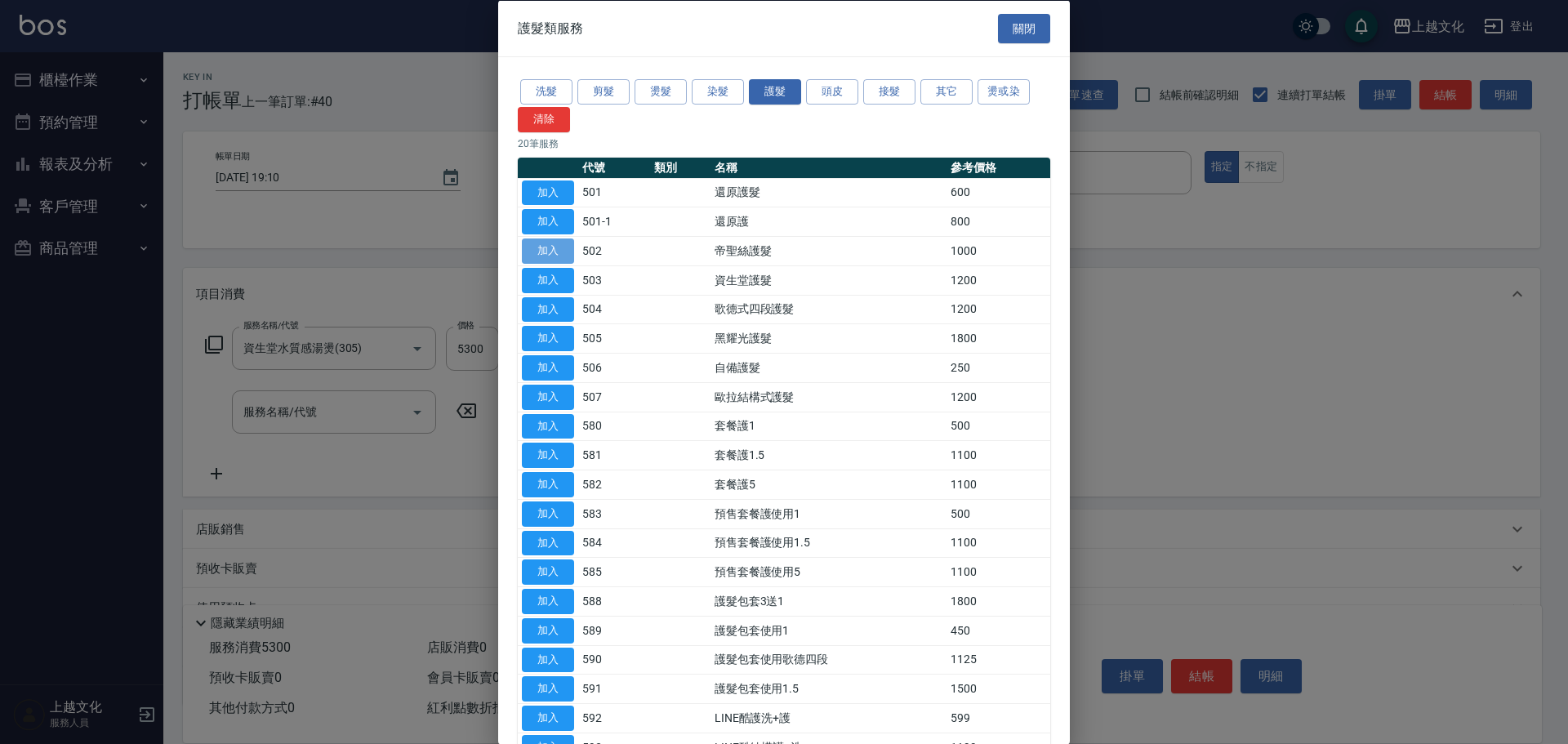
click at [555, 255] on button "加入" at bounding box center [547, 251] width 52 height 26
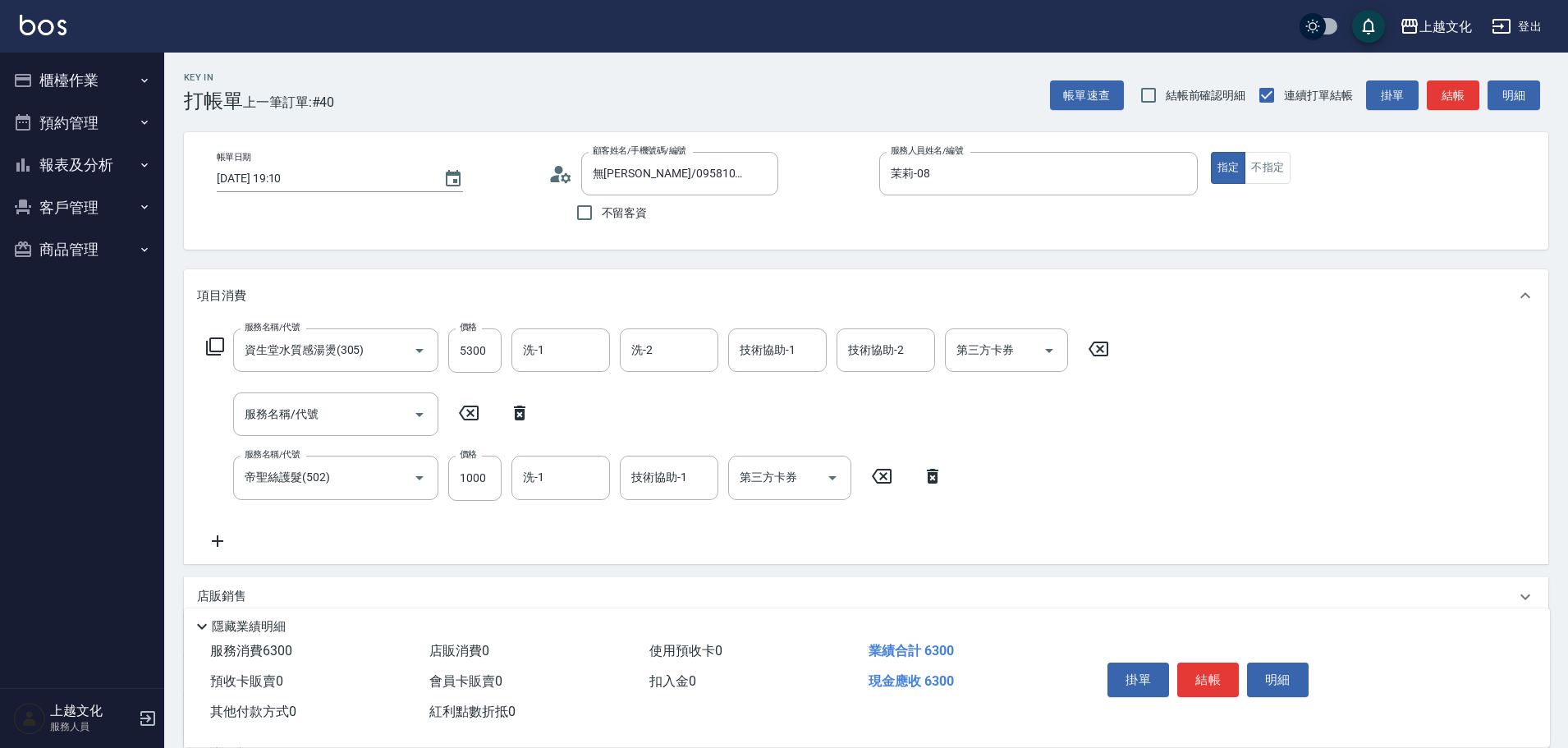
click at [932, 474] on icon at bounding box center [933, 475] width 41 height 20
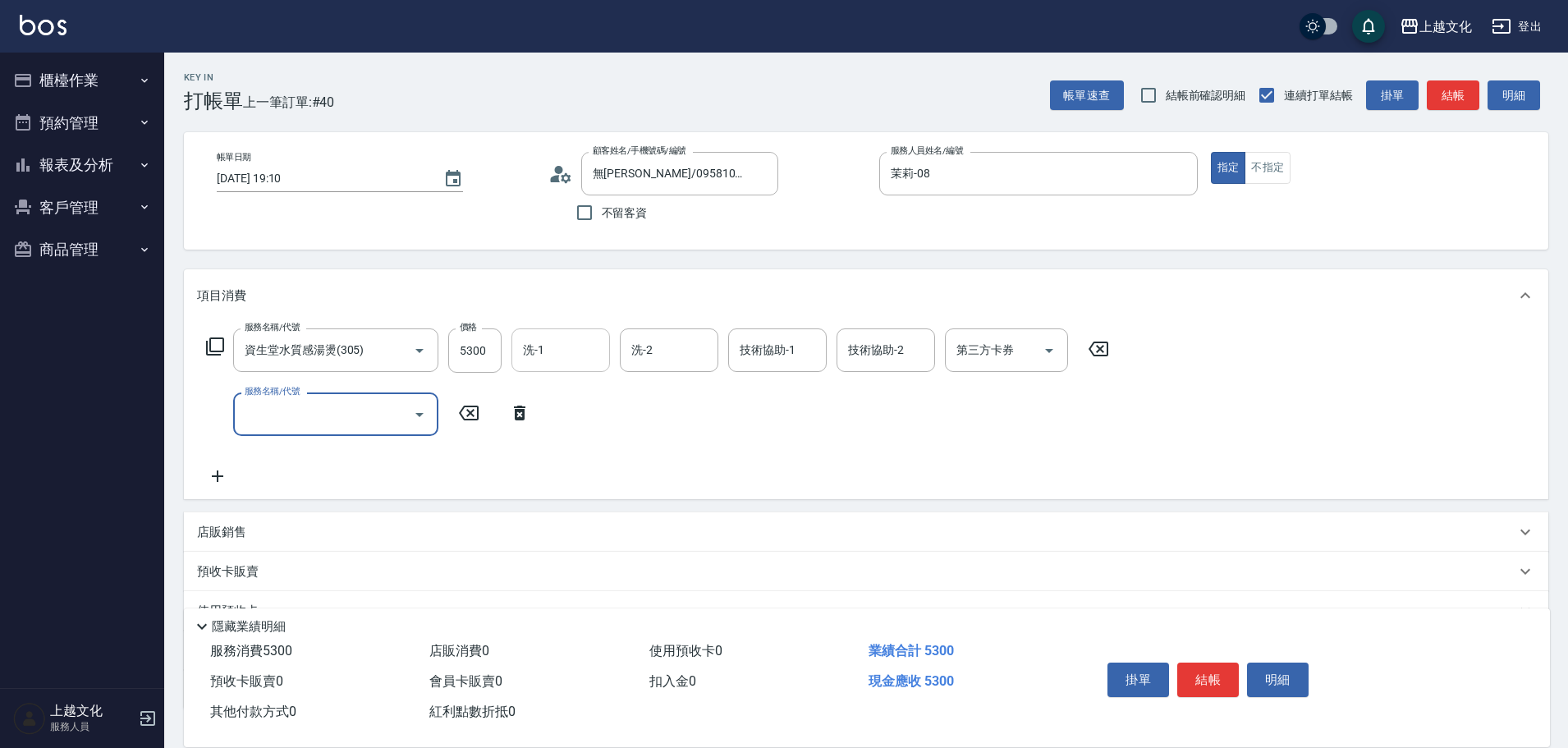
click at [531, 352] on input "洗-1" at bounding box center [561, 350] width 84 height 29
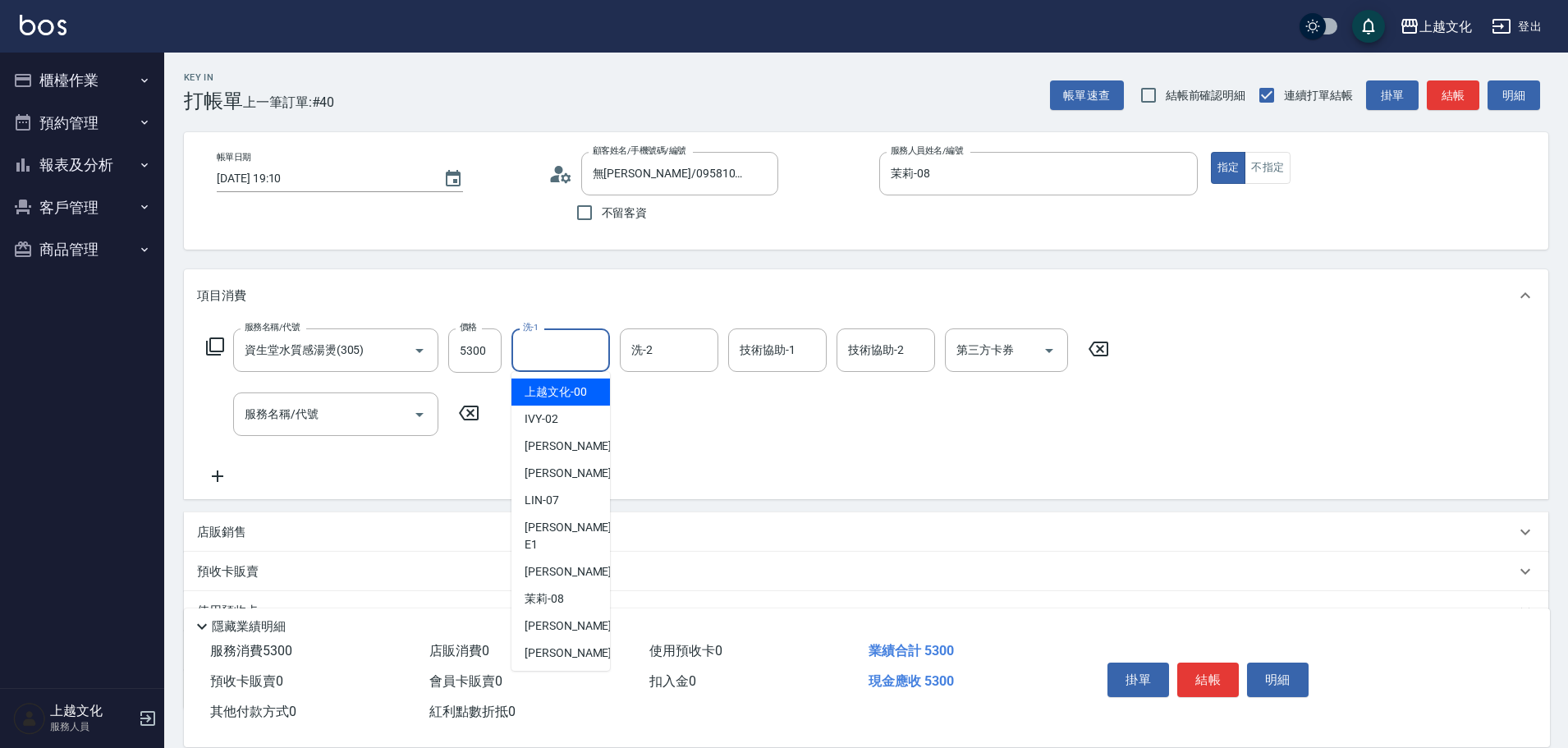
click at [536, 388] on span "上越文化 -00" at bounding box center [555, 392] width 62 height 17
click at [536, 388] on div "服務名稱/代號 資生堂水質感湯燙(305) 服務名稱/代號 價格 5300 價格 洗-1 洗-1 洗-2 洗-2 技術協助-1 技術協助-1 技術協助-2 技…" at bounding box center [658, 407] width 922 height 158
type input "上越文化-00"
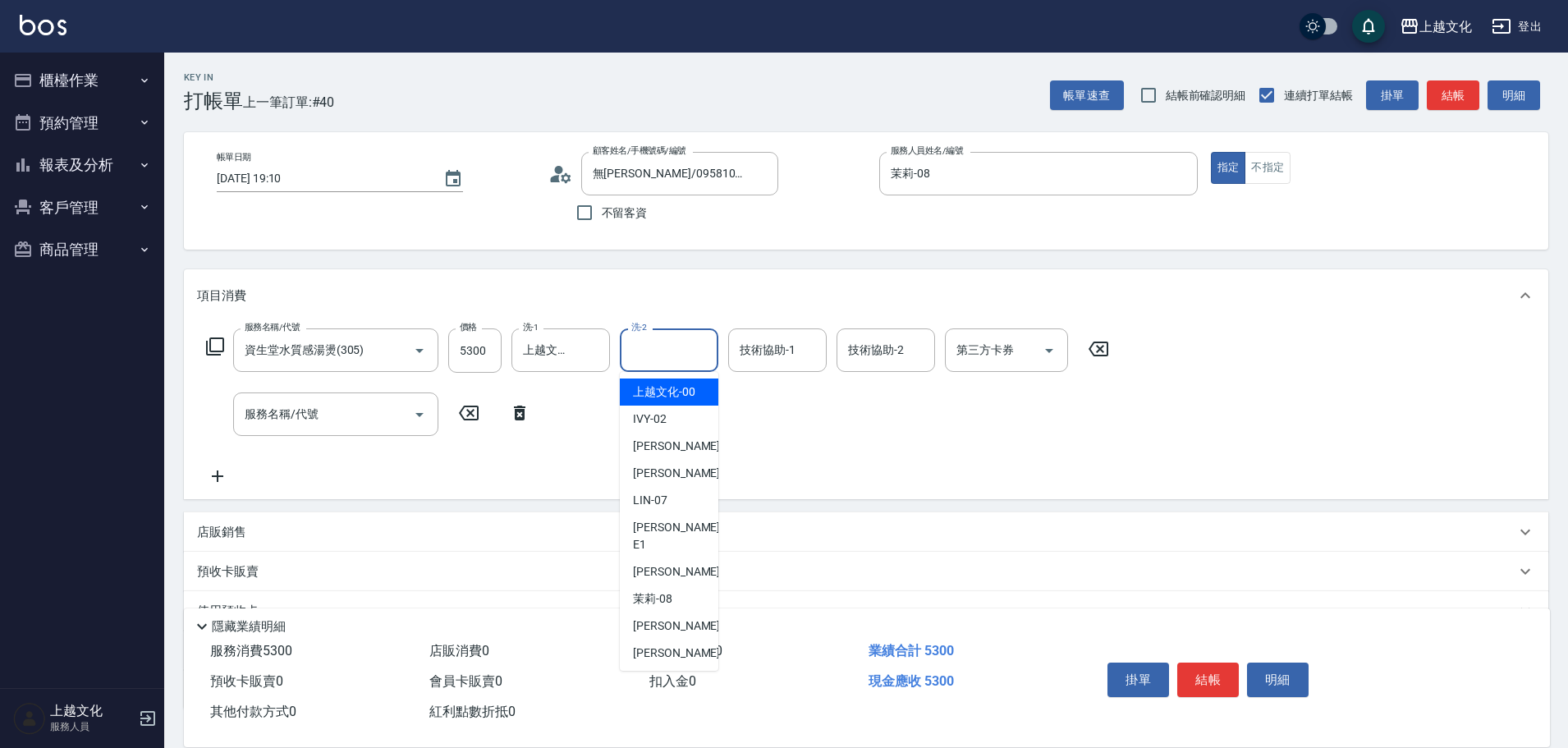
click at [679, 346] on input "洗-2" at bounding box center [670, 350] width 84 height 29
click at [661, 671] on span "[PERSON_NAME] -11" at bounding box center [685, 680] width 103 height 17
type input "[PERSON_NAME]-11"
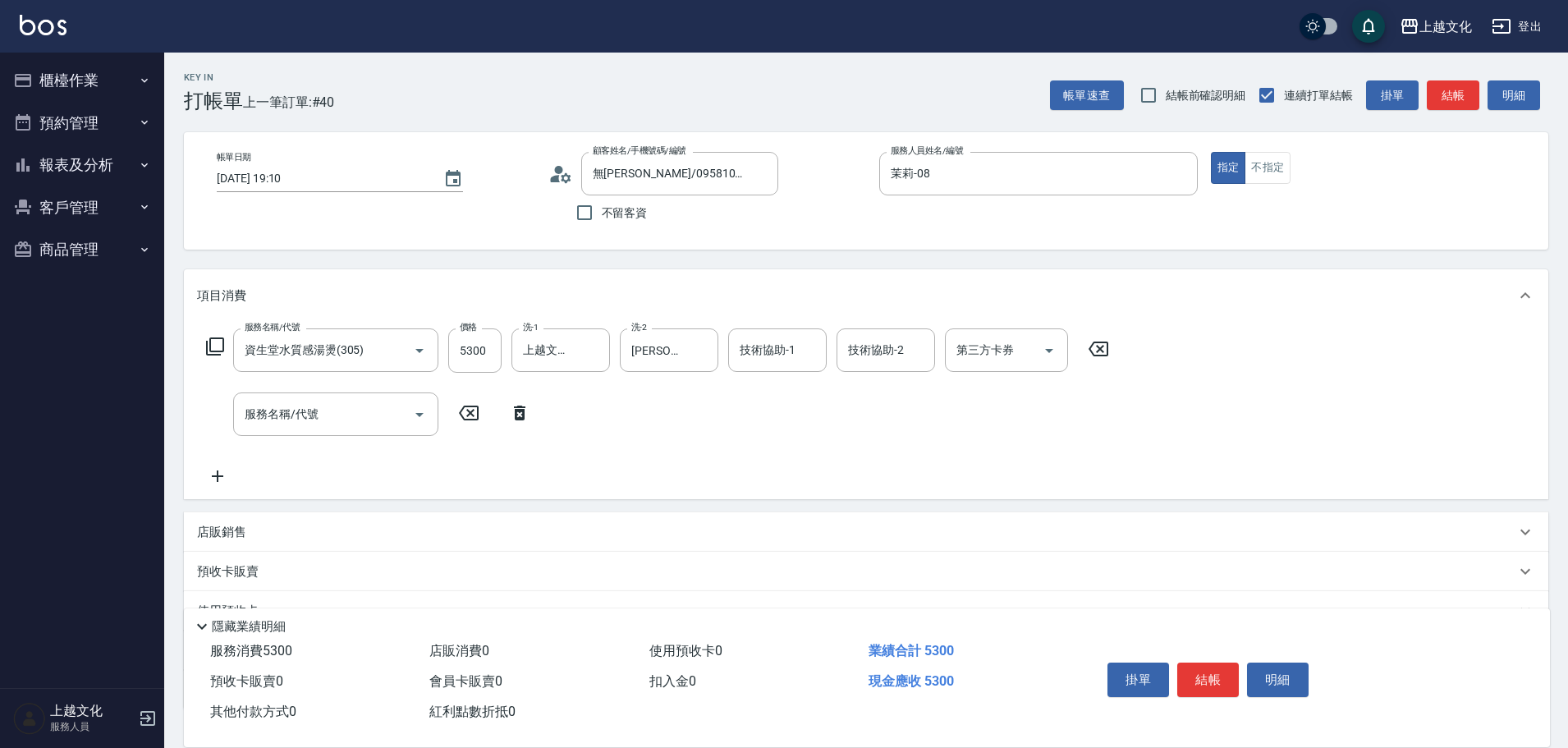
click at [220, 345] on icon at bounding box center [215, 346] width 20 height 20
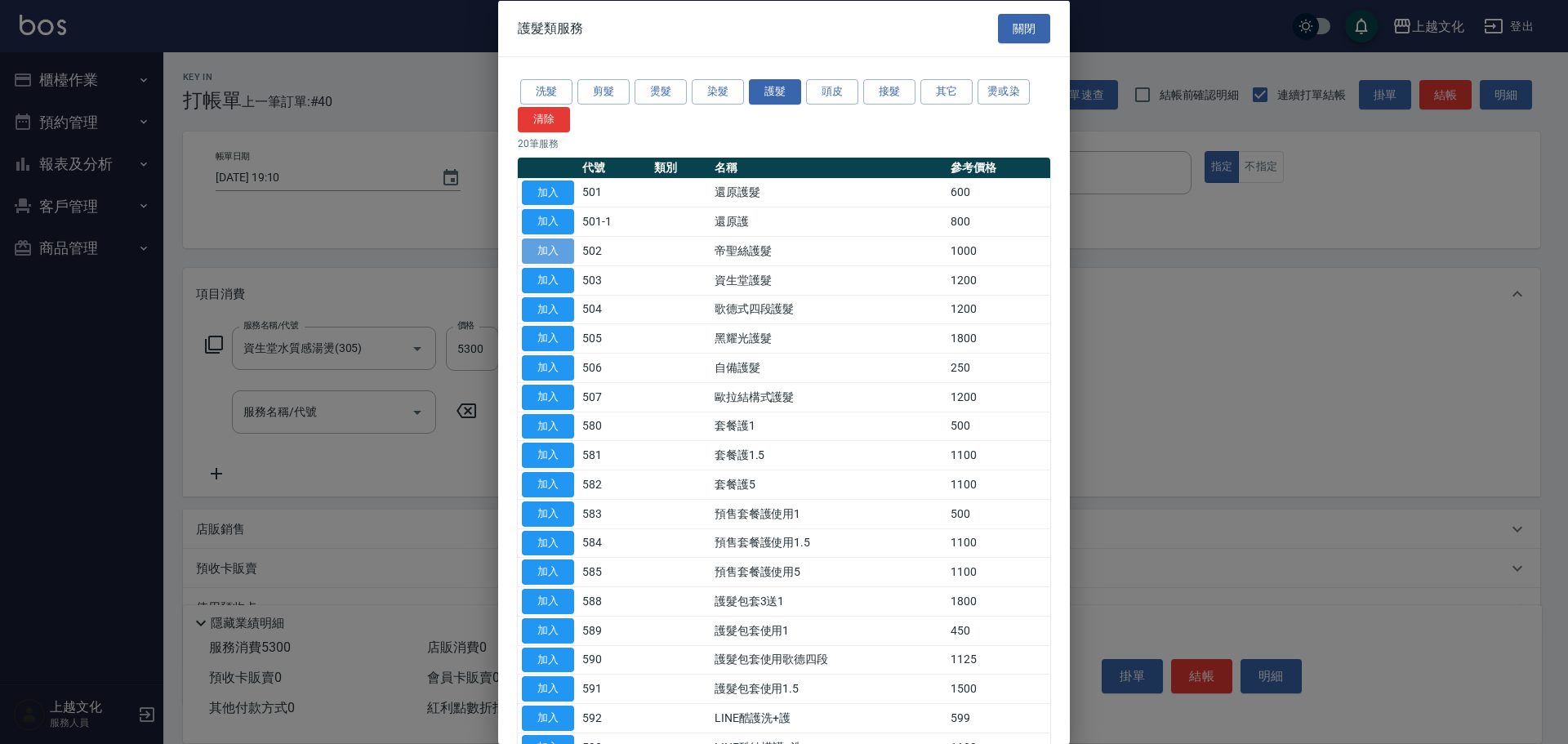
click at [563, 252] on button "加入" at bounding box center [547, 251] width 52 height 26
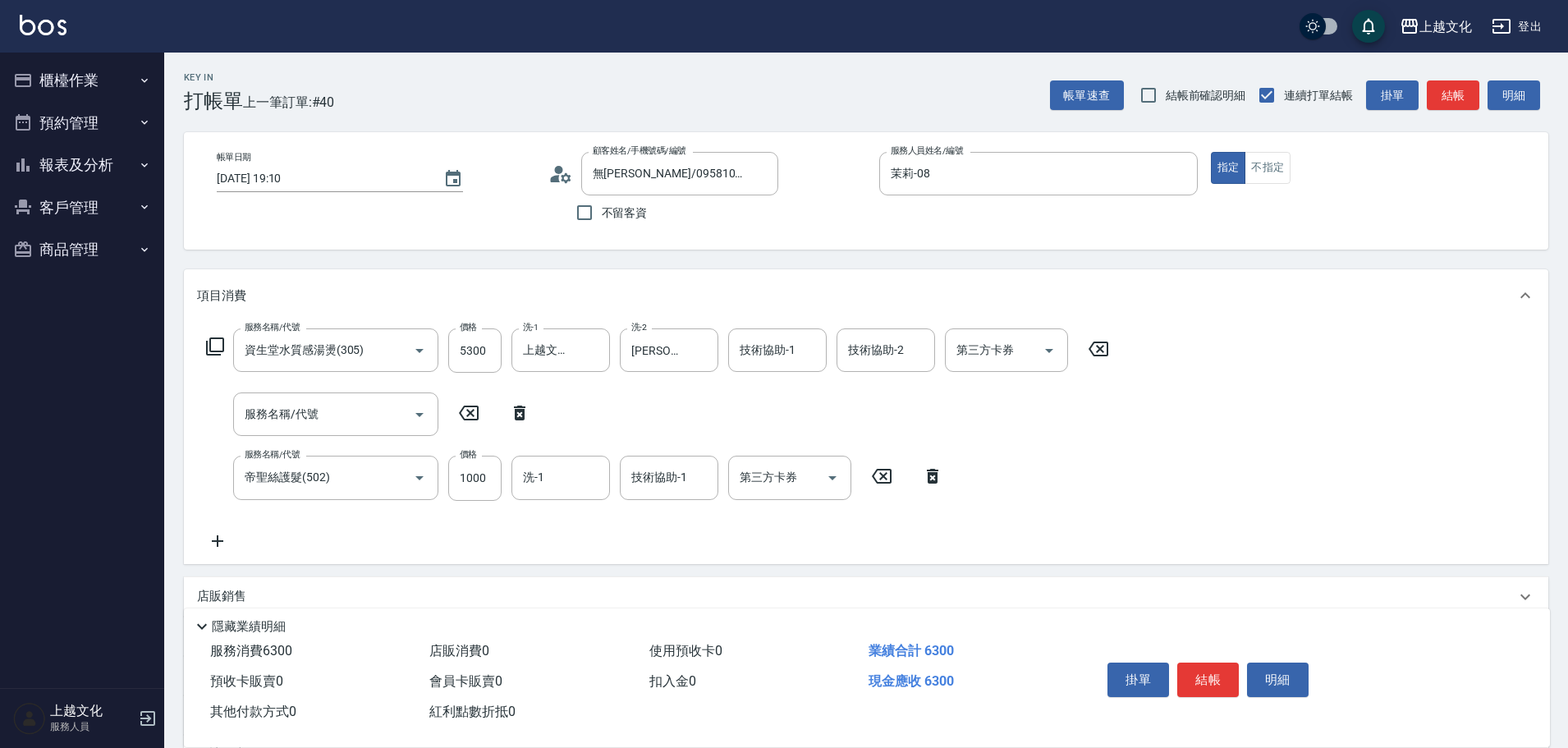
click at [519, 412] on icon at bounding box center [519, 412] width 11 height 14
type input "帝聖絲護髮(502)"
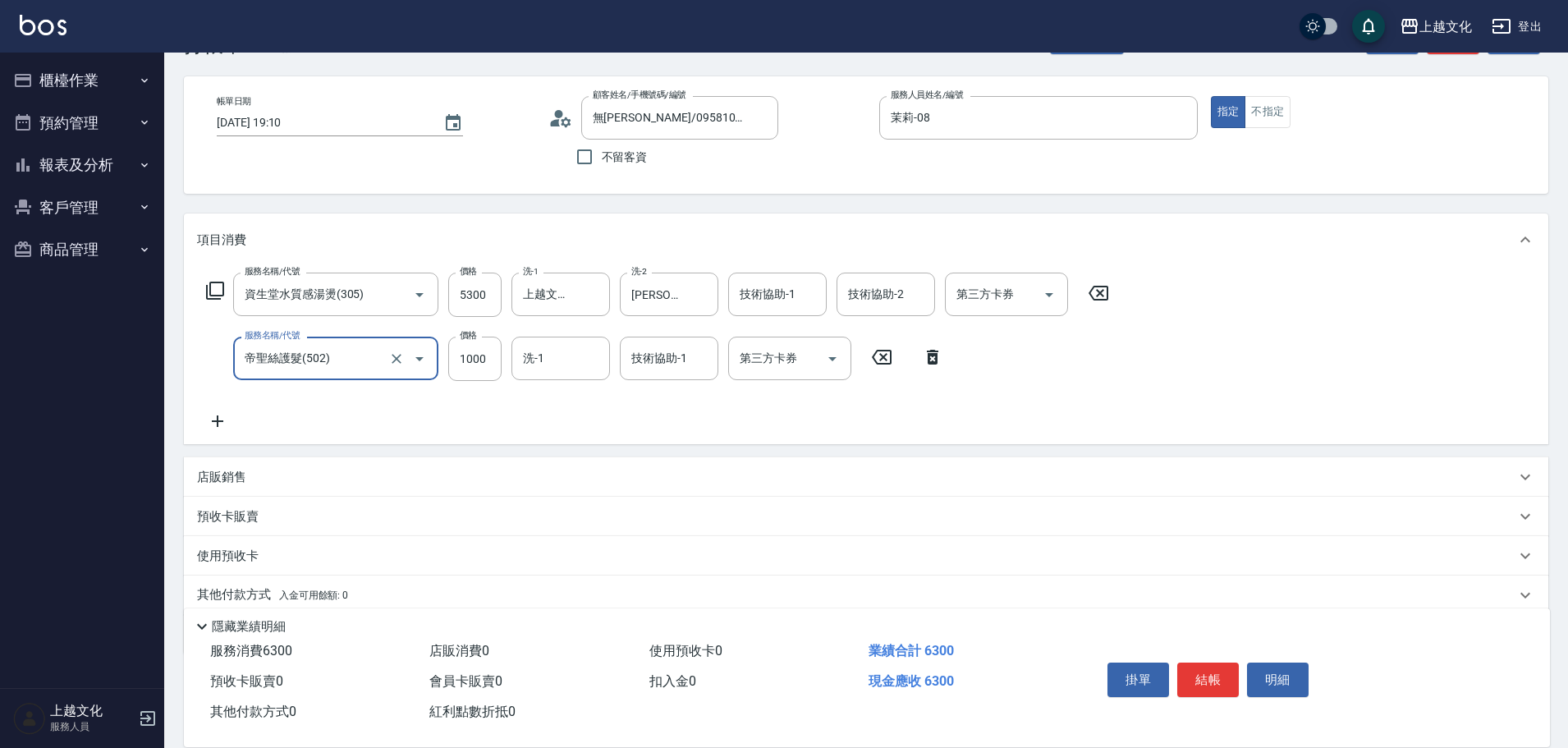
scroll to position [120, 0]
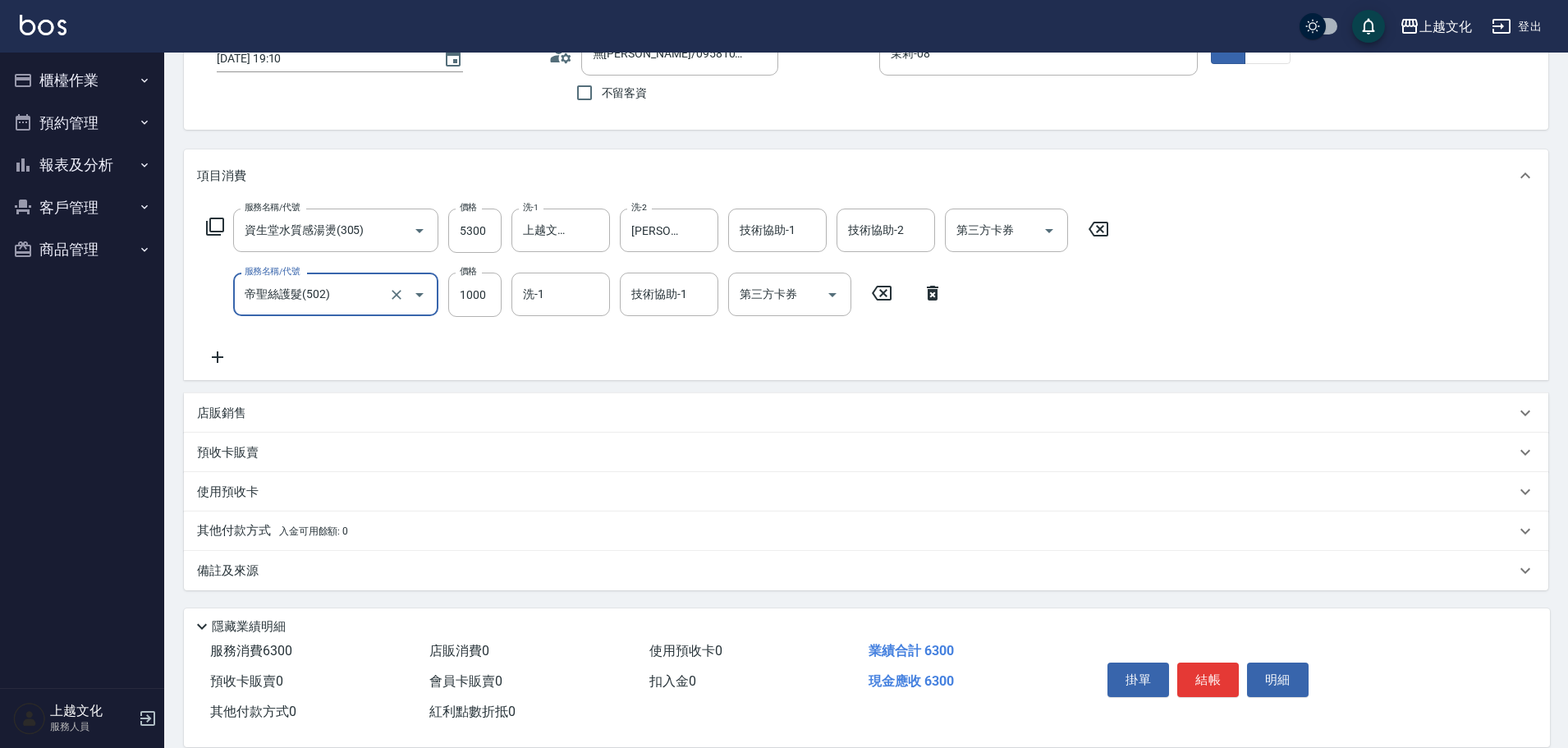
drag, startPoint x: 234, startPoint y: 527, endPoint x: 258, endPoint y: 524, distance: 24.2
click at [234, 526] on p "其他付款方式 入金可用餘額: 0" at bounding box center [273, 531] width 151 height 18
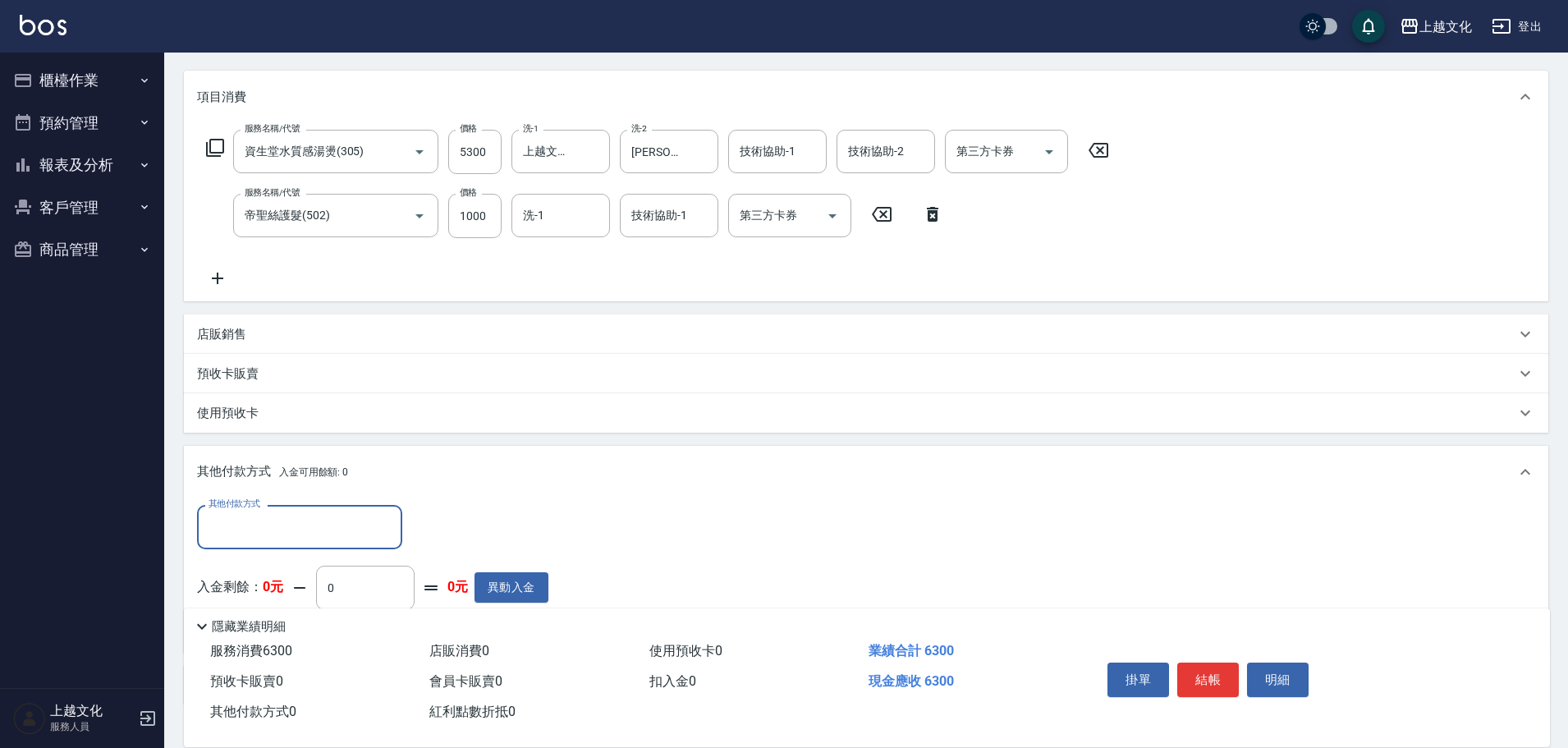
scroll to position [284, 0]
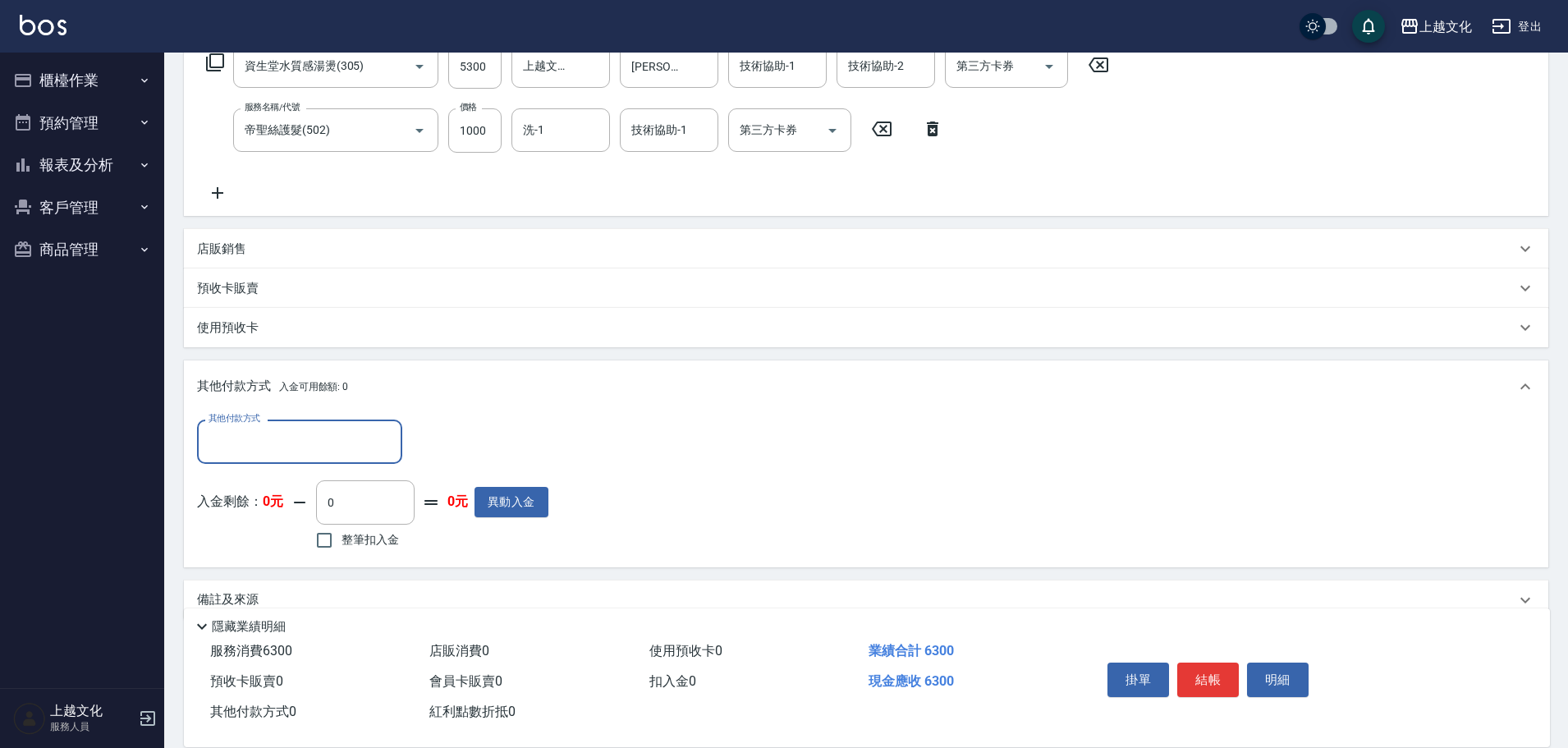
click at [263, 452] on input "其他付款方式" at bounding box center [299, 441] width 190 height 29
drag, startPoint x: 233, startPoint y: 564, endPoint x: 221, endPoint y: 540, distance: 26.8
click at [232, 560] on span "信用卡" at bounding box center [299, 565] width 206 height 27
type input "信用卡"
click at [418, 452] on input "0" at bounding box center [474, 442] width 123 height 44
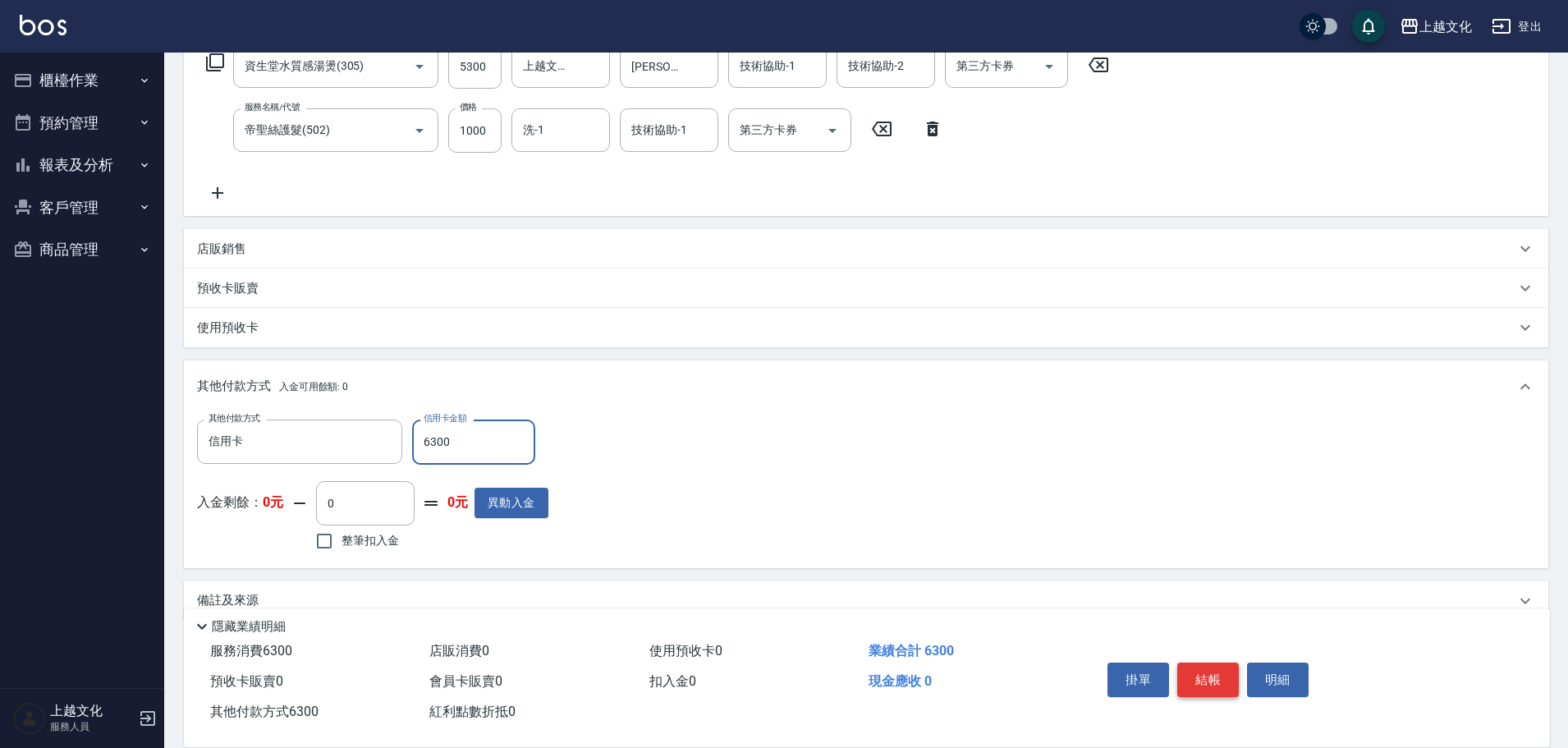
type input "6300"
click at [1208, 680] on button "結帳" at bounding box center [1208, 680] width 61 height 34
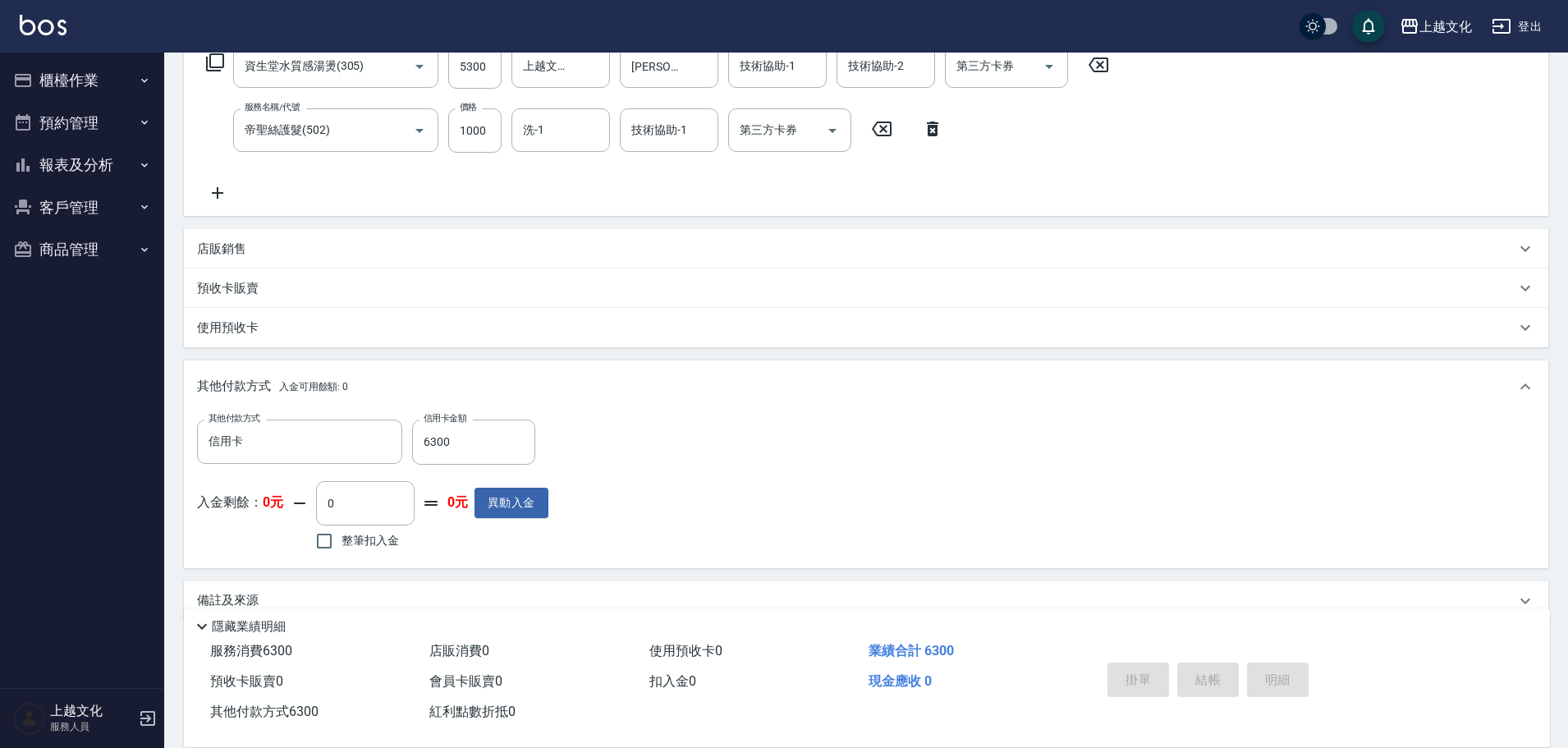
type input "[DATE] 19:13"
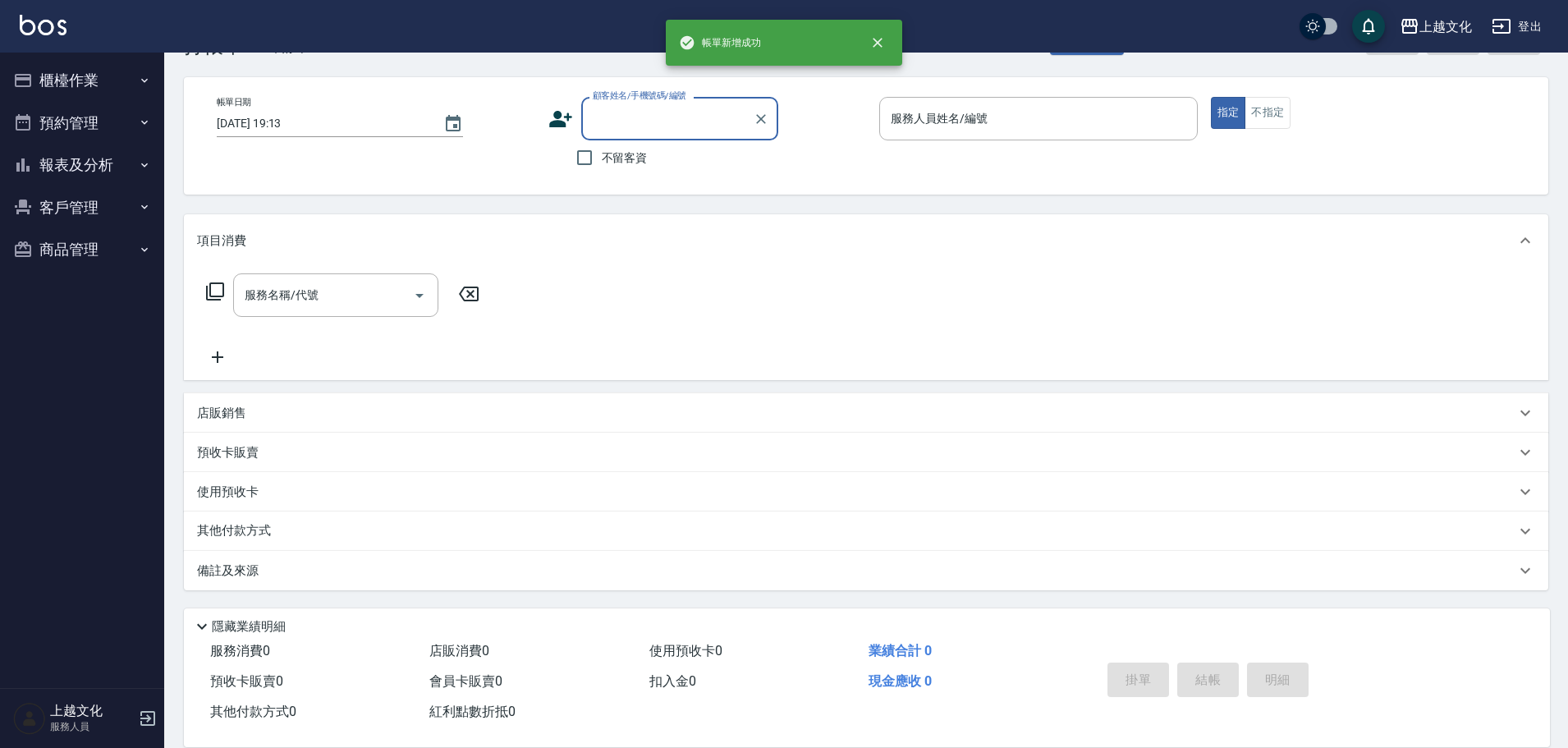
scroll to position [0, 0]
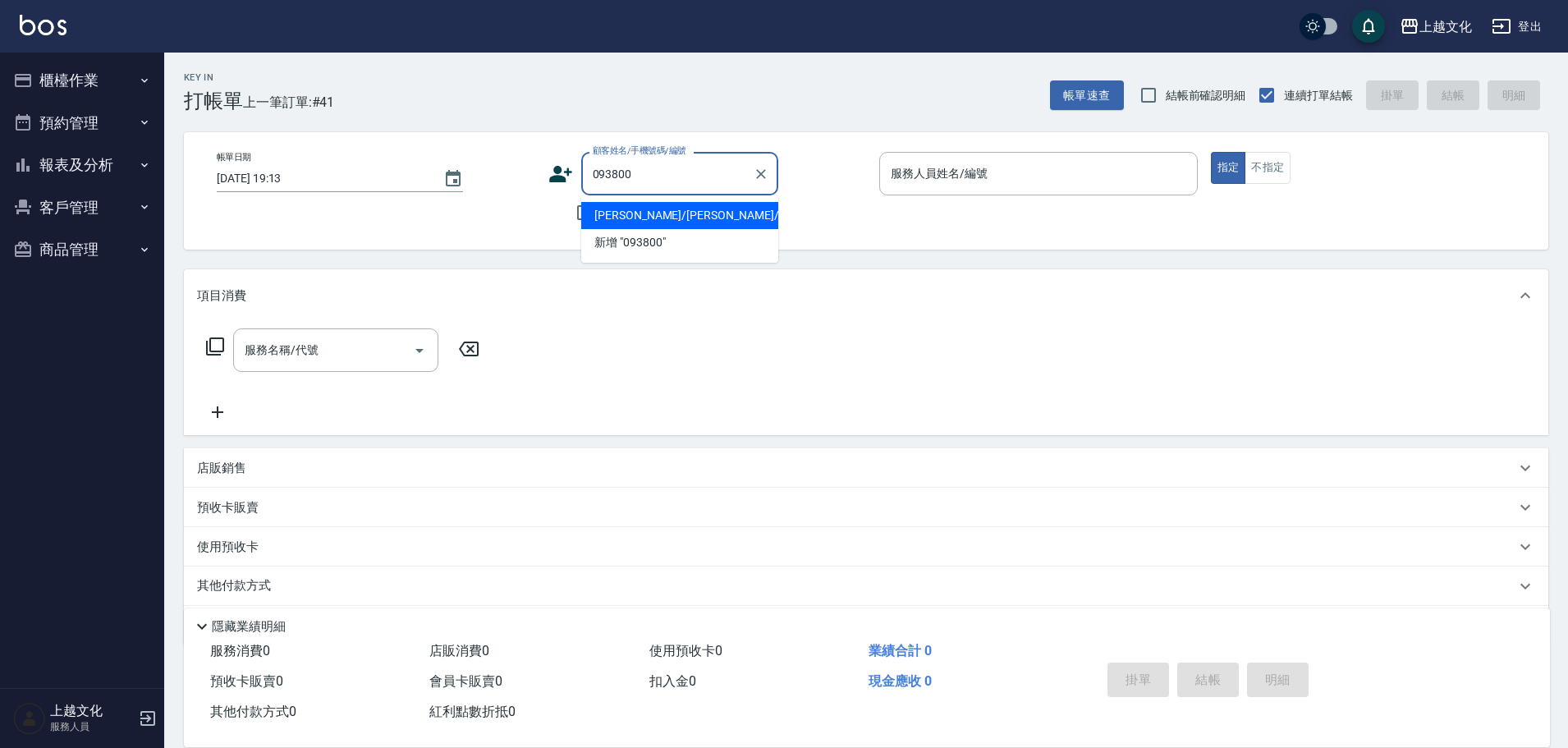
click at [712, 212] on li "[PERSON_NAME]/[PERSON_NAME]/0938007690/00138" at bounding box center [680, 215] width 197 height 27
type input "[PERSON_NAME]/[PERSON_NAME]/0938007690/00138"
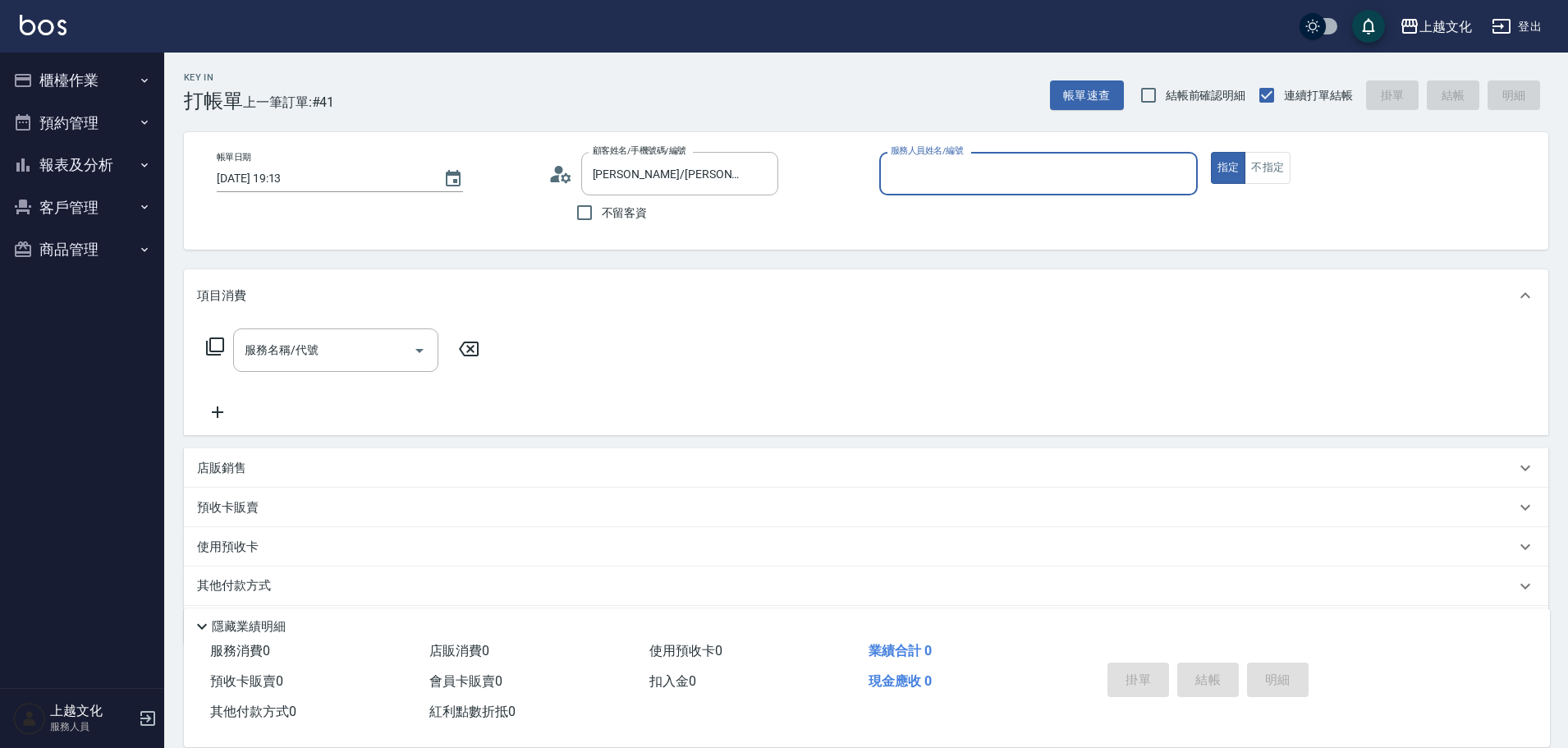
type input "[PERSON_NAME]-05"
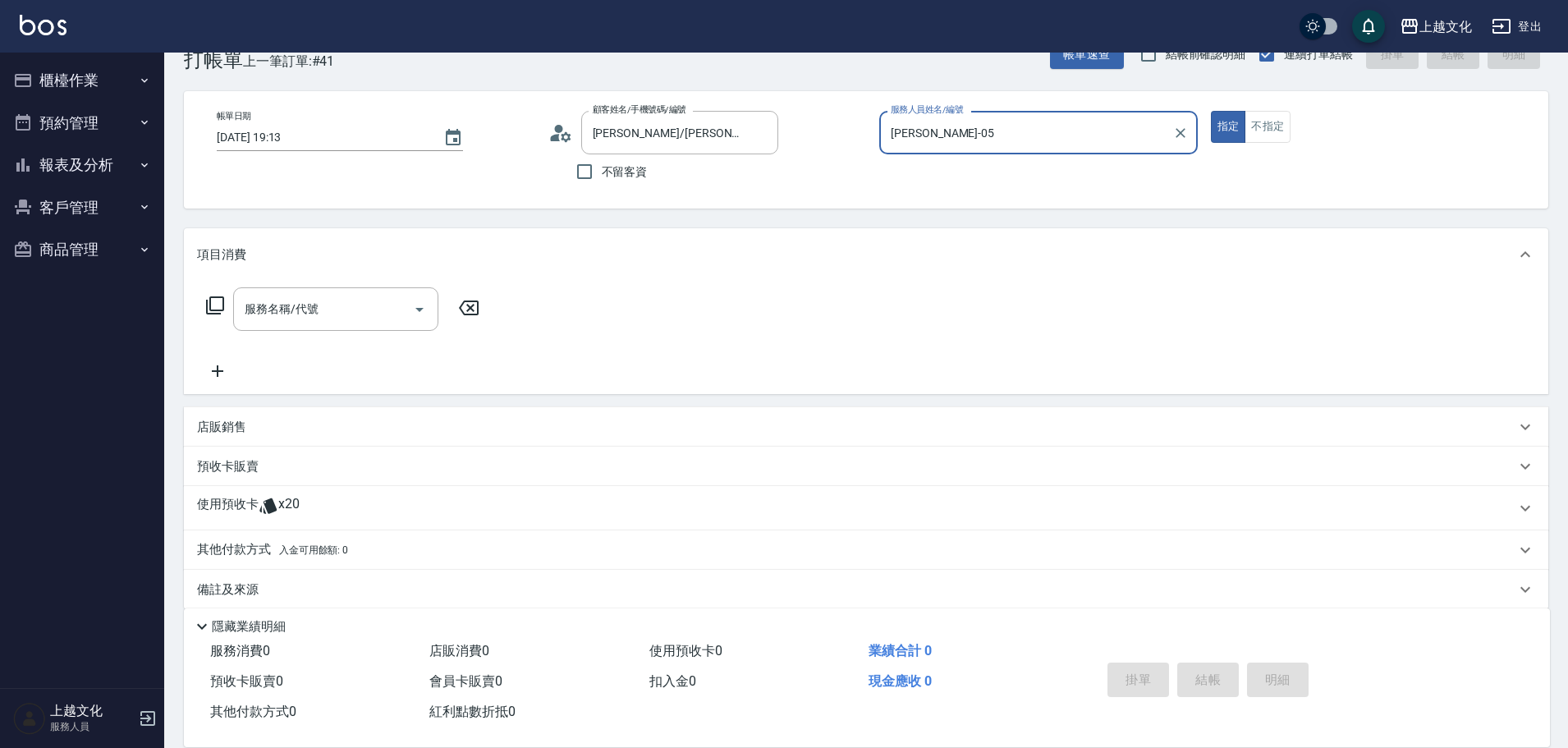
scroll to position [60, 0]
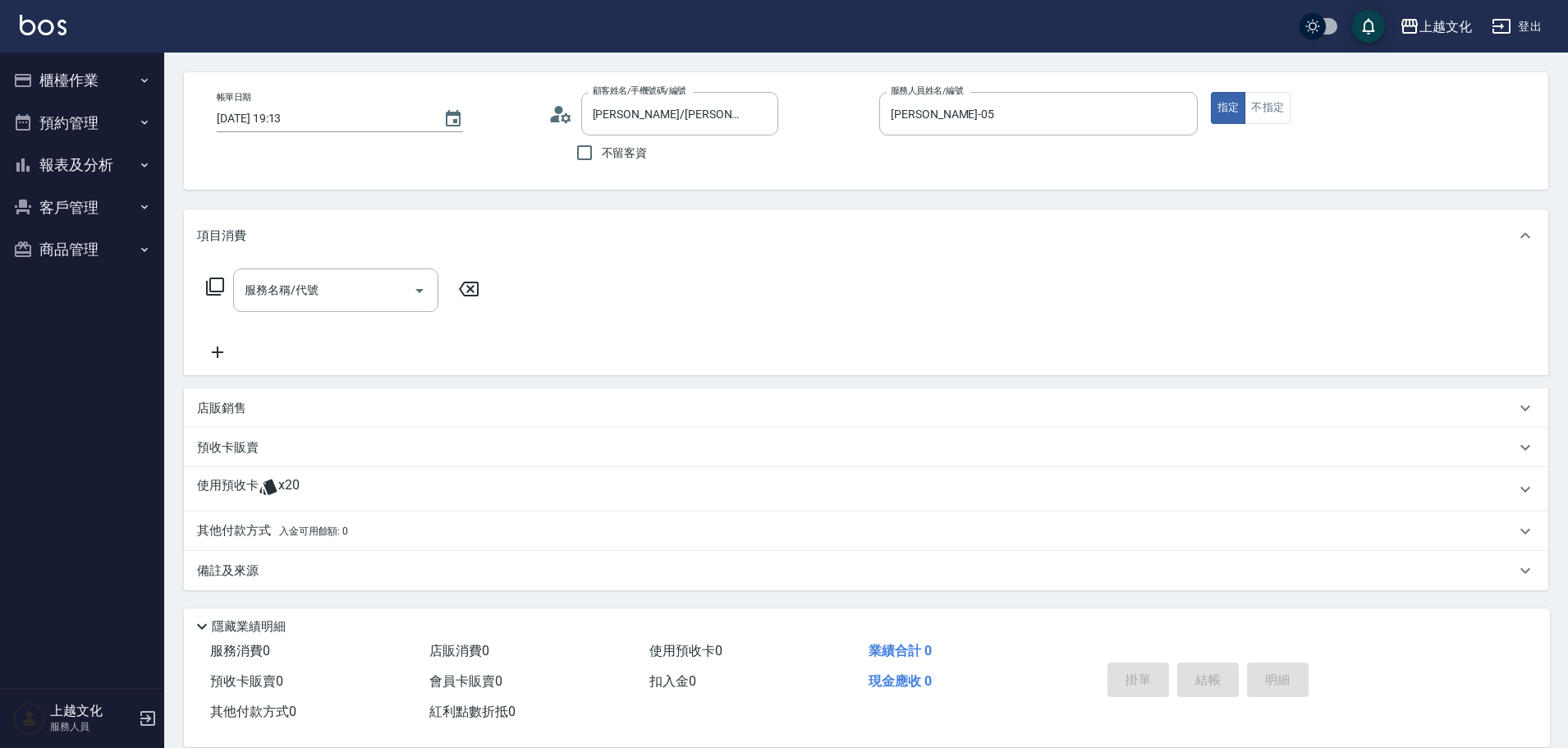
click at [217, 481] on p "使用預收卡" at bounding box center [228, 490] width 61 height 25
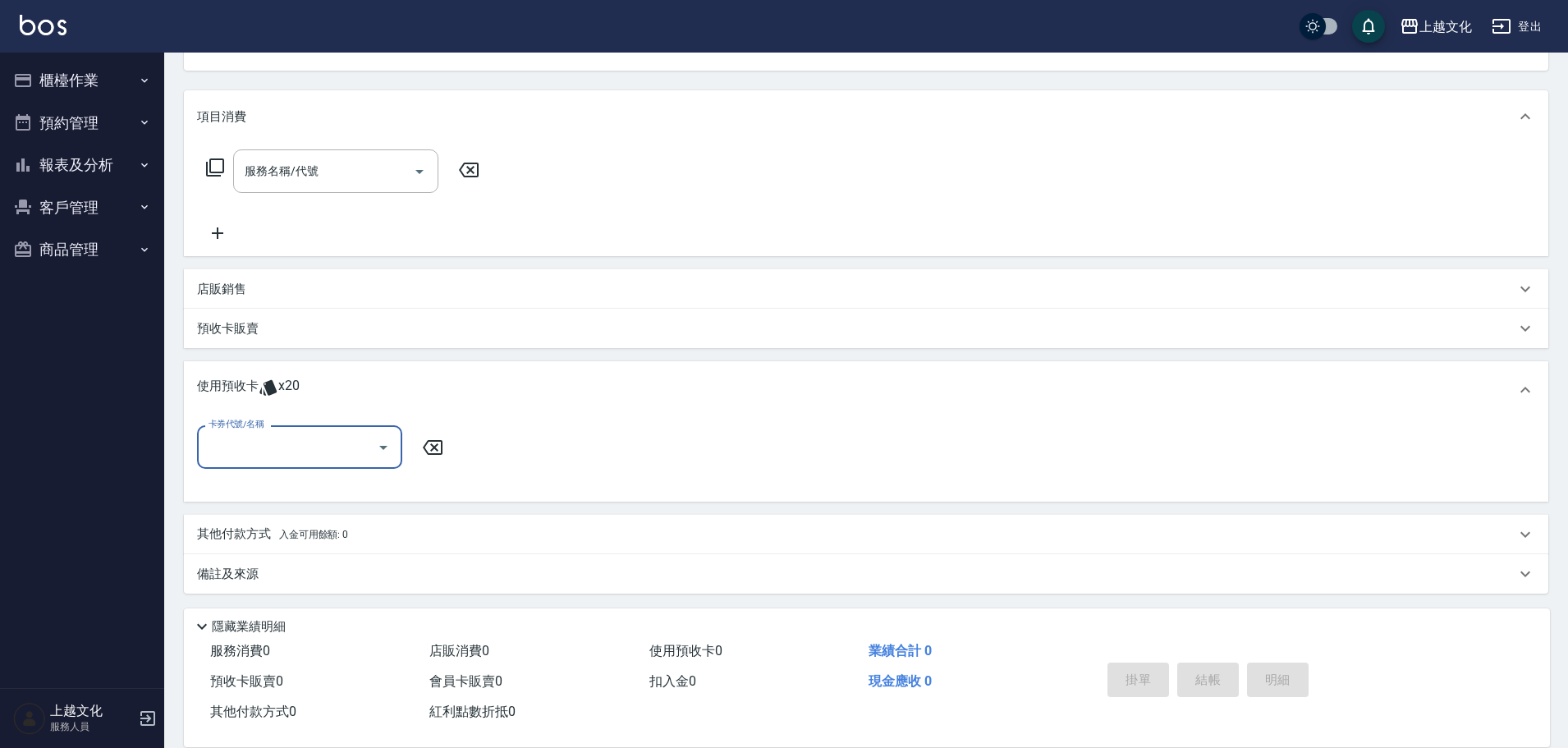
scroll to position [183, 0]
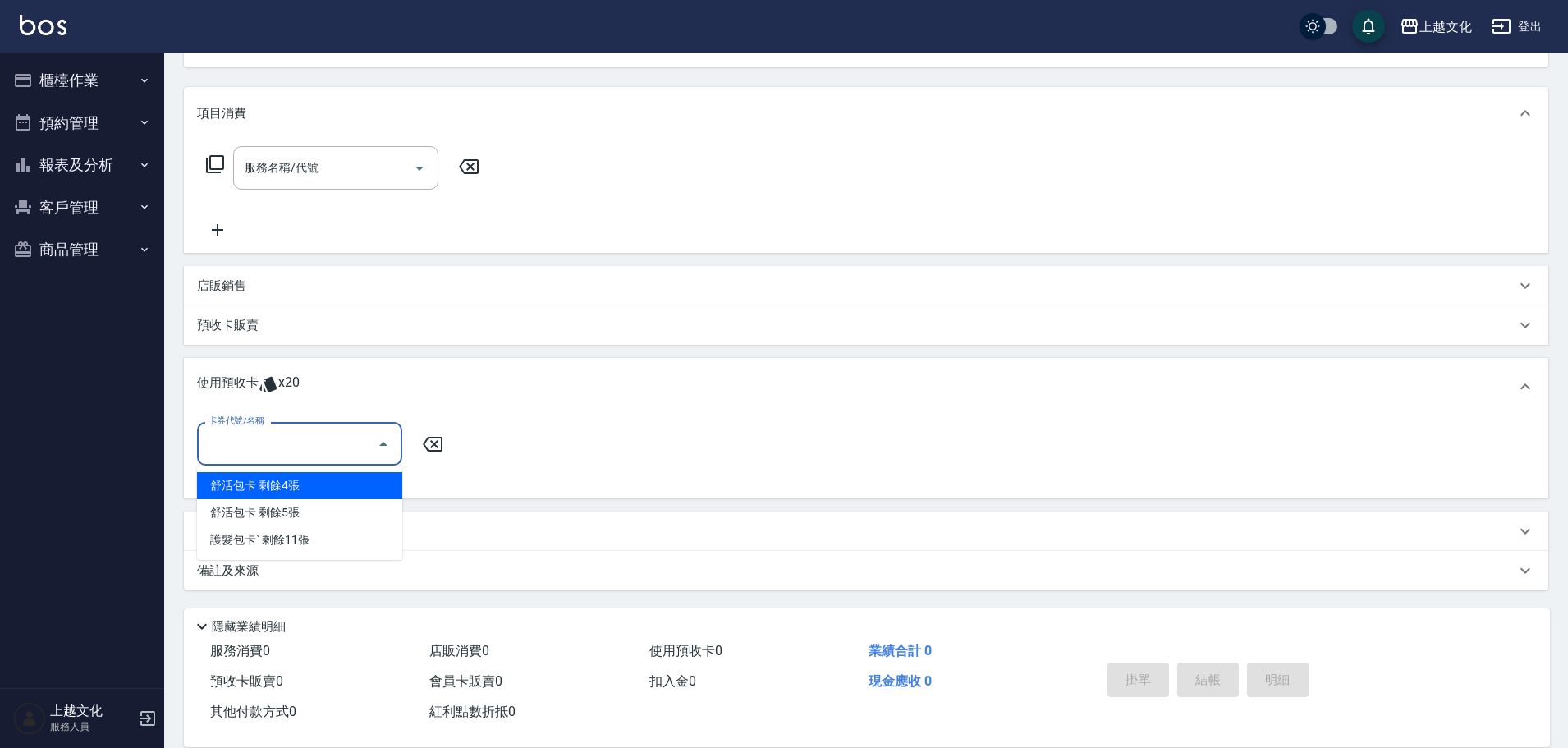
click at [229, 448] on input "卡券代號/名稱" at bounding box center [287, 444] width 166 height 29
click at [245, 487] on div "舒活包卡 剩餘4張" at bounding box center [299, 485] width 206 height 27
click at [245, 485] on div "卡券代號/名稱 卡券代號/名稱" at bounding box center [866, 453] width 1338 height 63
type input "舒活包卡"
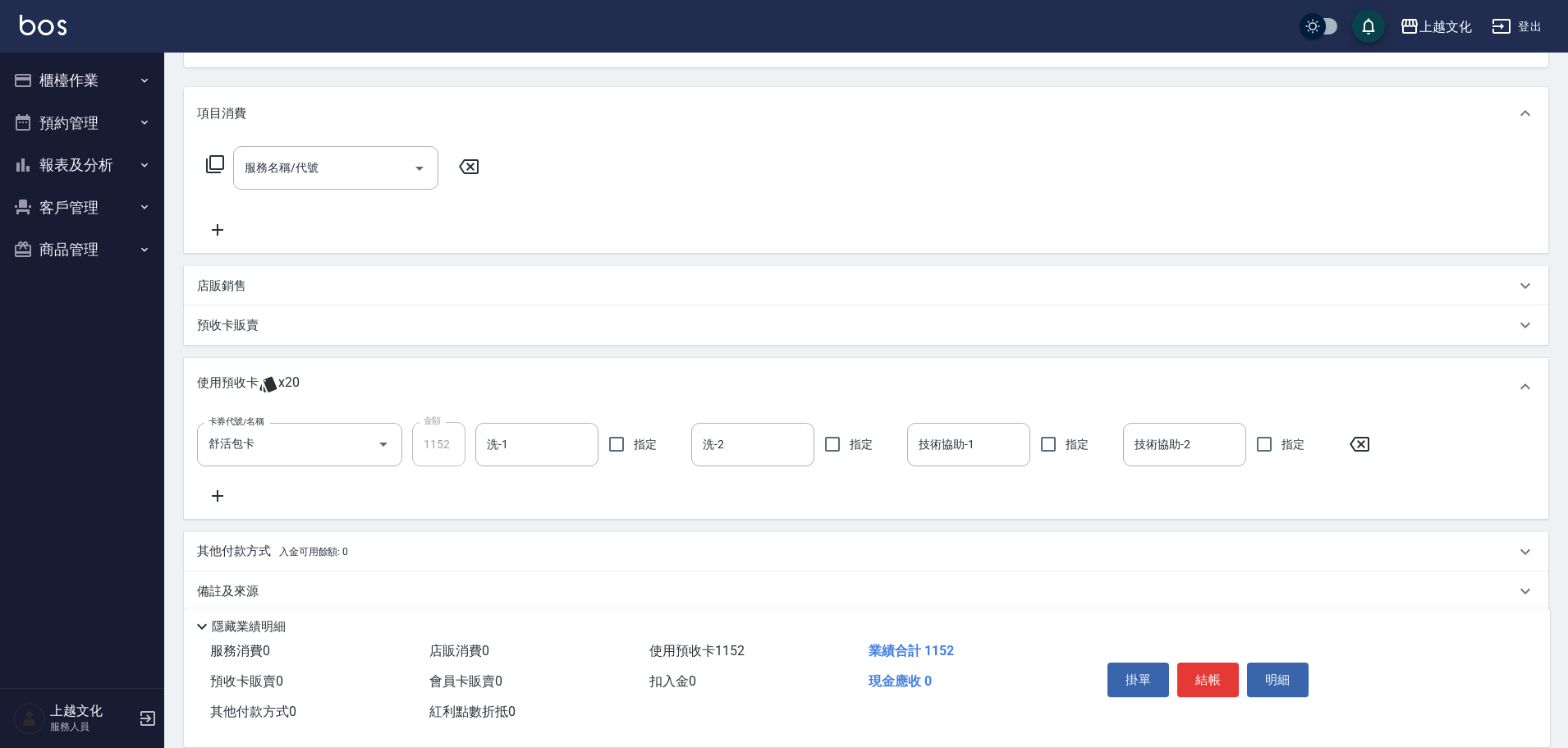
click at [1210, 672] on button "結帳" at bounding box center [1208, 680] width 61 height 34
type input "[DATE] 19:14"
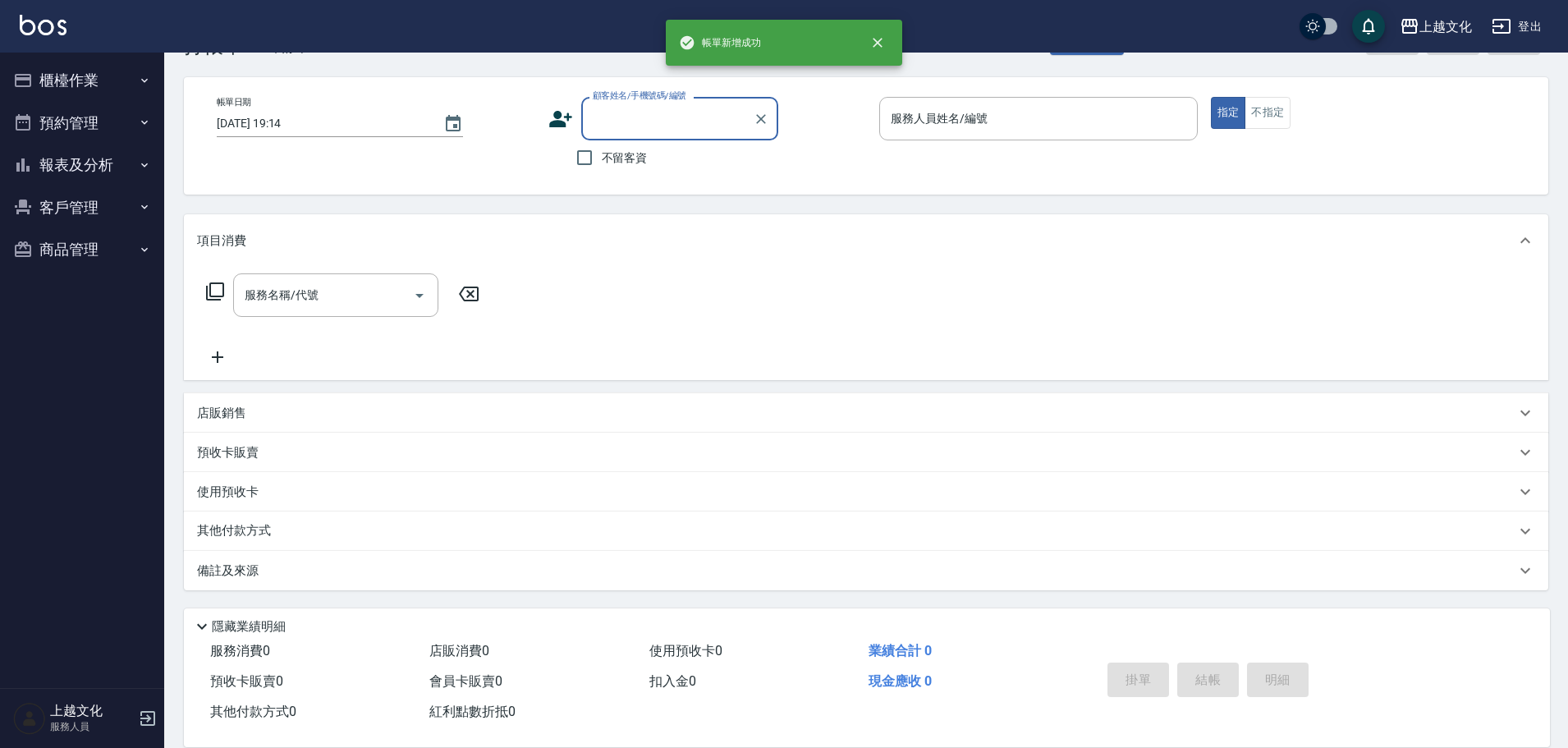
scroll to position [55, 0]
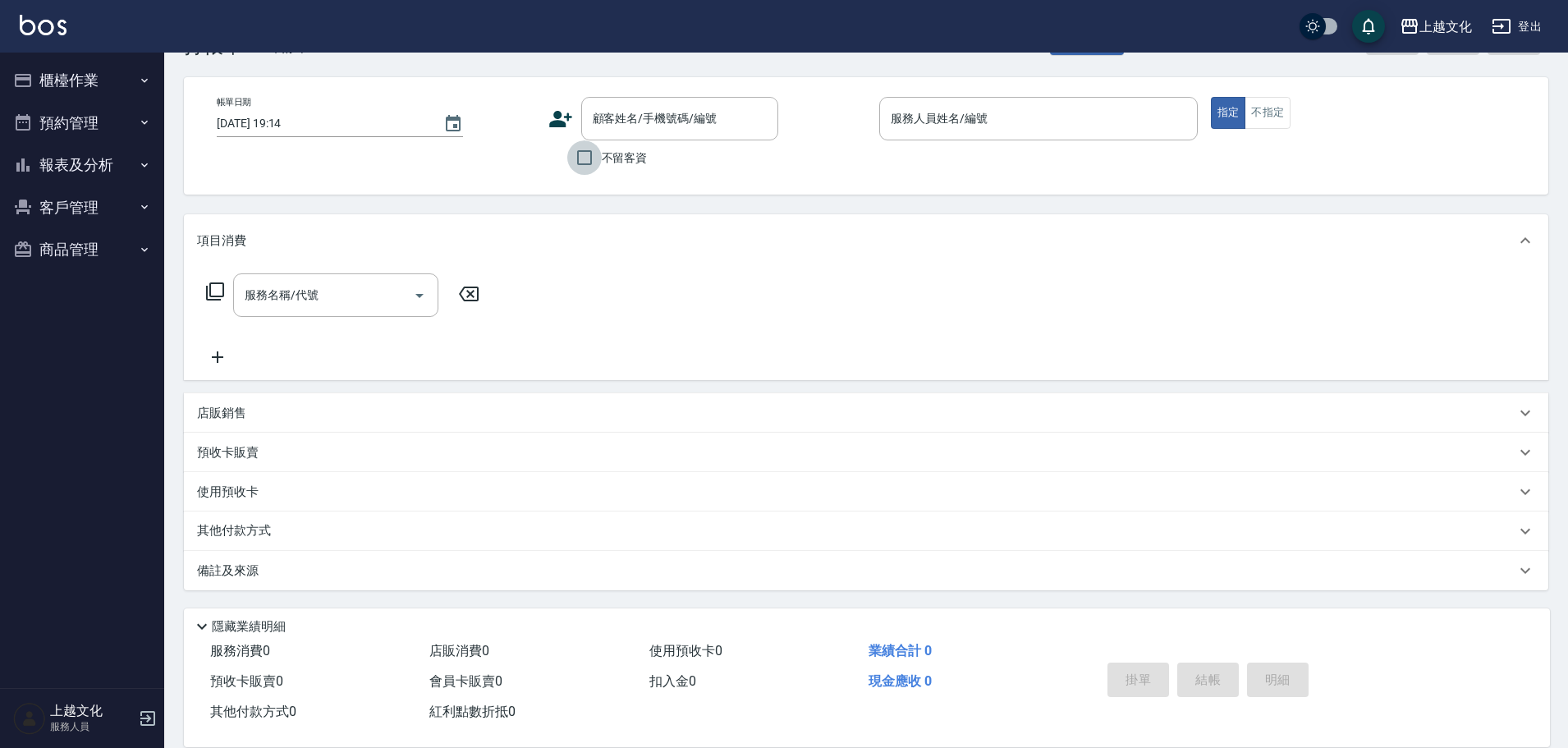
click at [578, 160] on input "不留客資" at bounding box center [585, 158] width 34 height 34
checkbox input "true"
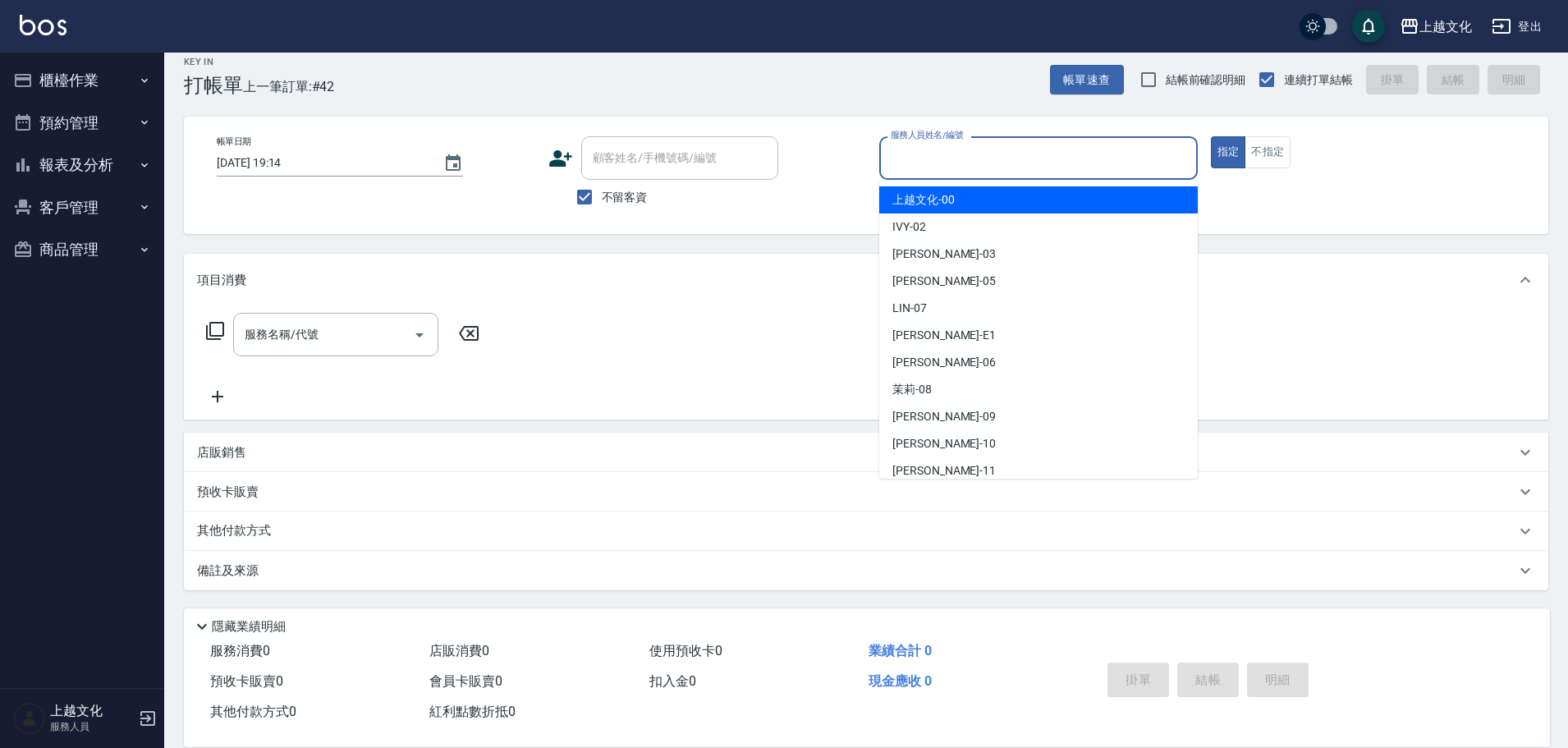
click at [1004, 153] on input "服務人員姓名/編號" at bounding box center [1039, 158] width 304 height 29
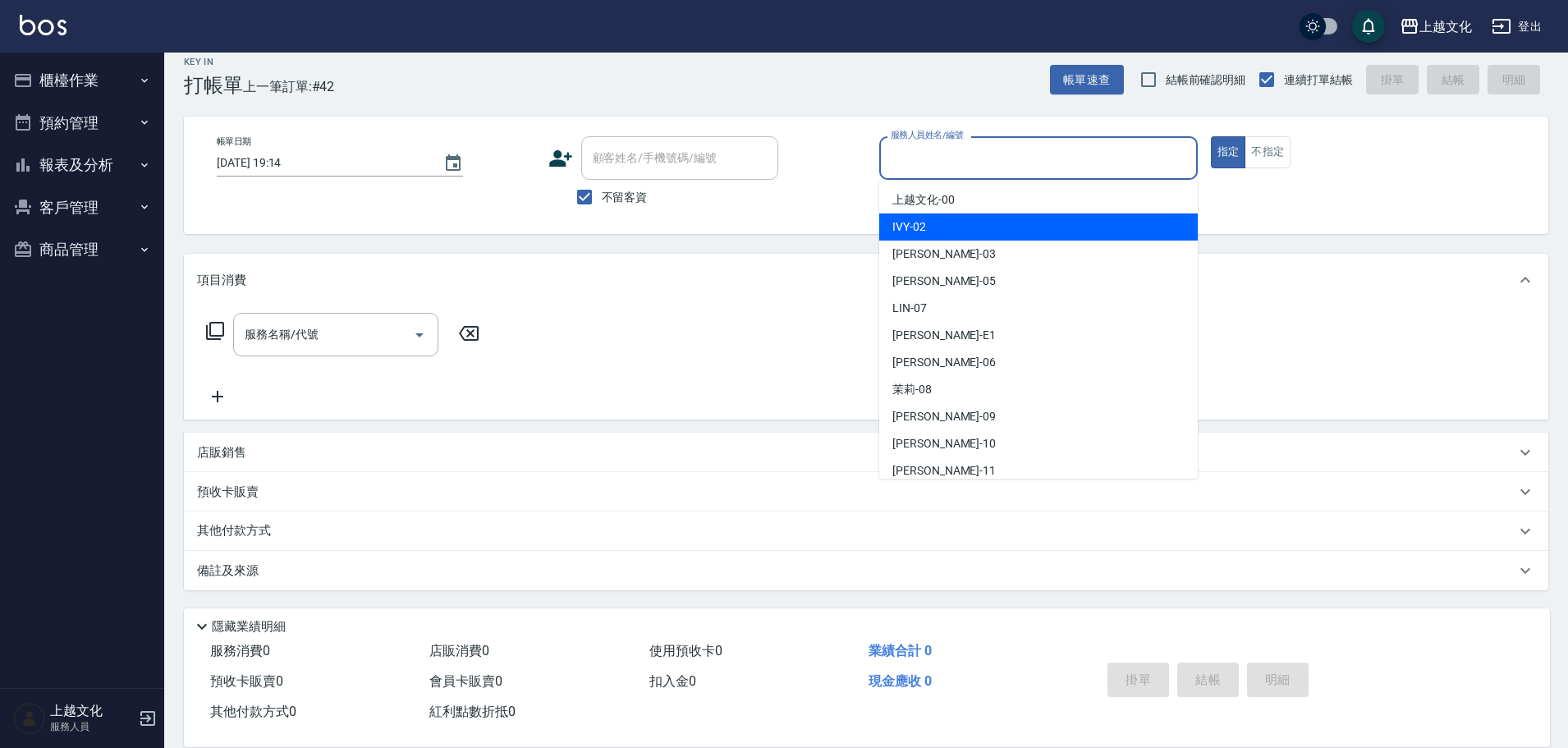
click at [964, 233] on div "IVY -02" at bounding box center [1038, 227] width 319 height 27
click at [964, 233] on div "帳單日期 [DATE] 19:14 顧客姓名/手機號碼/編號 顧客姓名/手機號碼/編號 不留客資 服務人員姓名/編號 服務人員姓名/編號 指定 不指定" at bounding box center [866, 175] width 1364 height 118
type input "IVY-02"
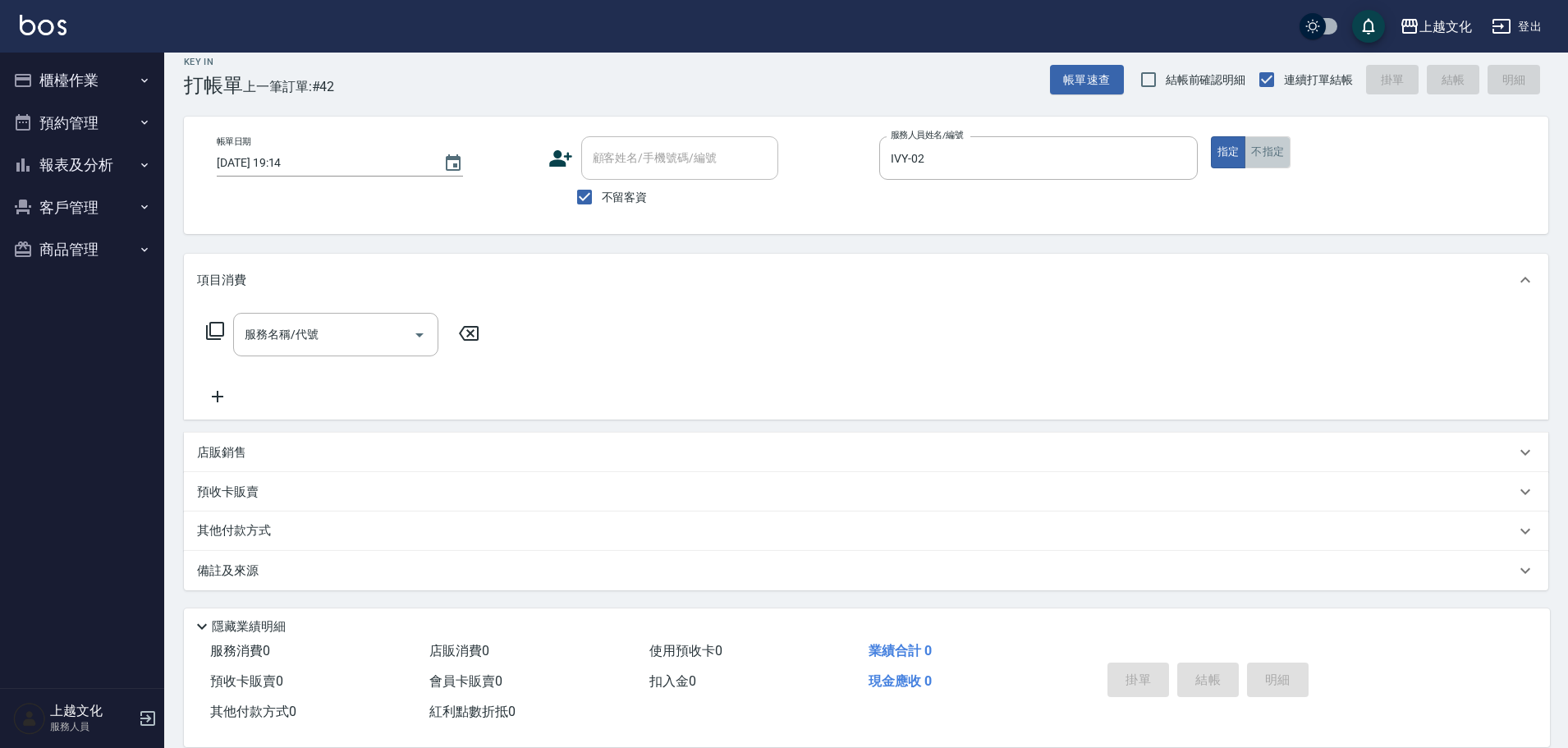
click at [1269, 141] on button "不指定" at bounding box center [1268, 151] width 46 height 32
click at [217, 326] on icon at bounding box center [215, 331] width 20 height 20
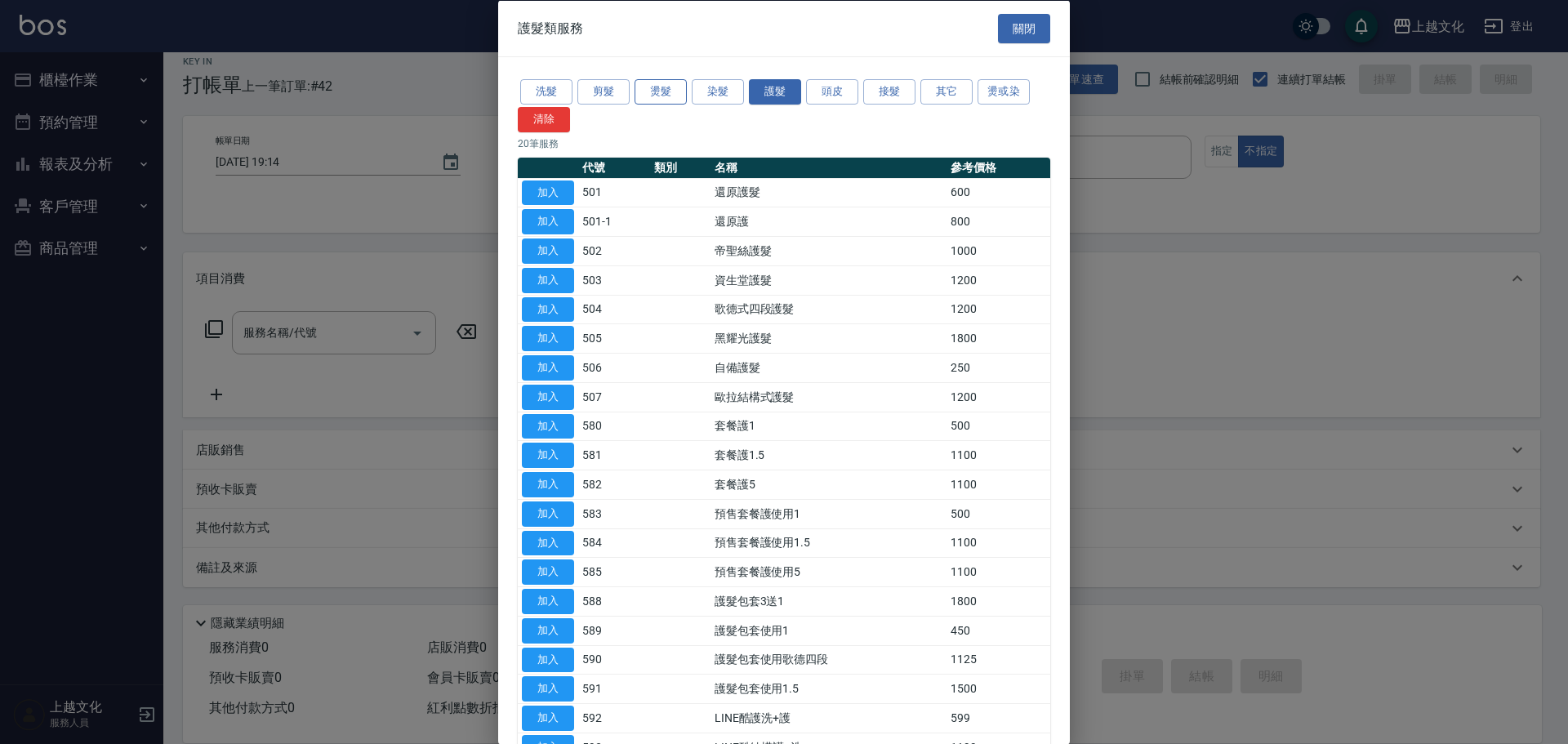
click at [648, 90] on button "燙髮" at bounding box center [660, 91] width 52 height 26
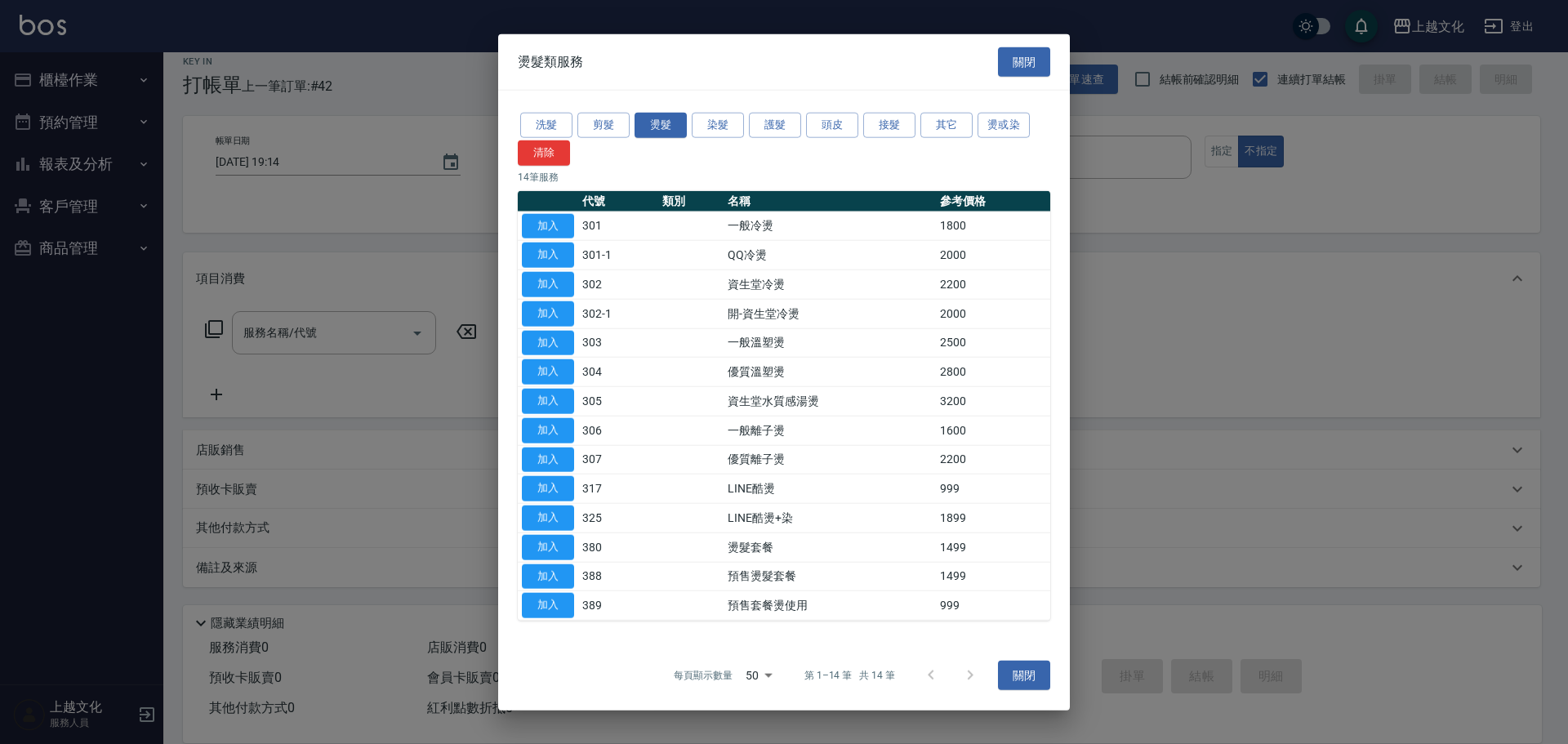
drag, startPoint x: 550, startPoint y: 399, endPoint x: 541, endPoint y: 385, distance: 16.6
click at [550, 398] on button "加入" at bounding box center [547, 401] width 52 height 26
type input "資生堂水質感湯燙(305)"
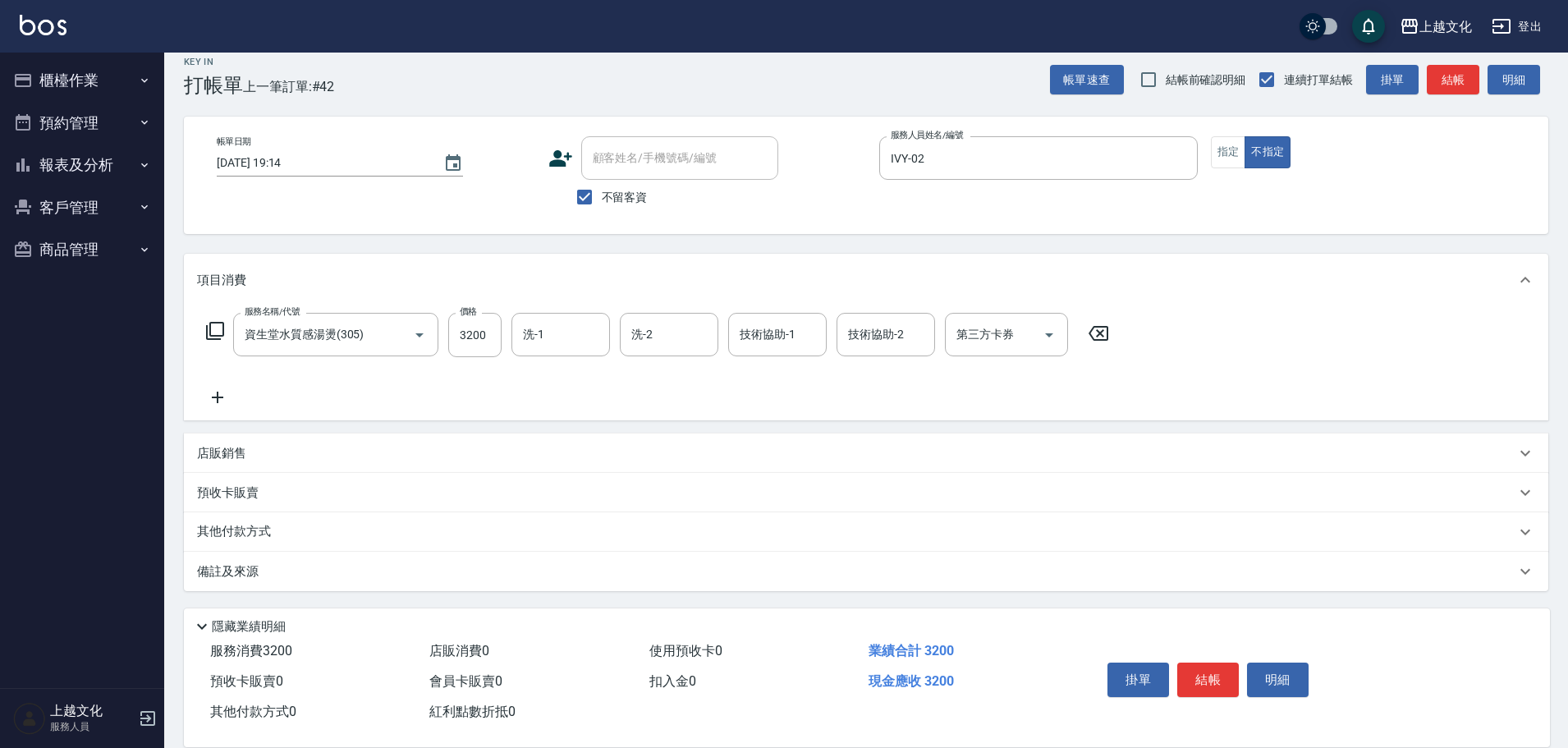
click at [501, 339] on div "服務名稱/代號 資生堂水質感湯燙(305) 服務名稱/代號 價格 3200 價格 洗-1 洗-1 洗-2 洗-2 技術協助-1 技術協助-1 技術協助-2 技…" at bounding box center [658, 335] width 922 height 44
click at [490, 339] on input "3200" at bounding box center [475, 335] width 54 height 44
type input "3800"
click at [217, 398] on icon at bounding box center [217, 397] width 41 height 20
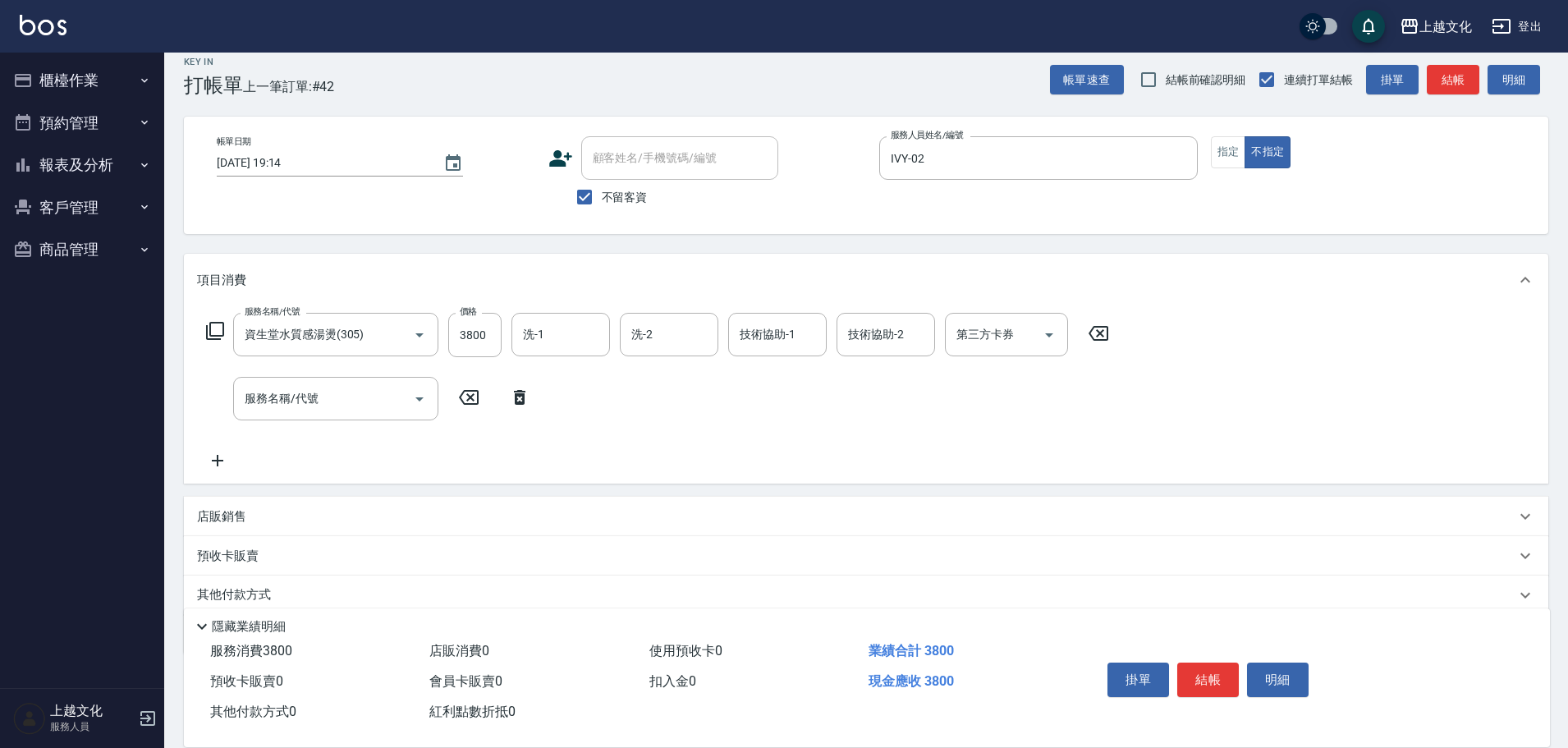
click at [212, 335] on icon at bounding box center [215, 331] width 20 height 20
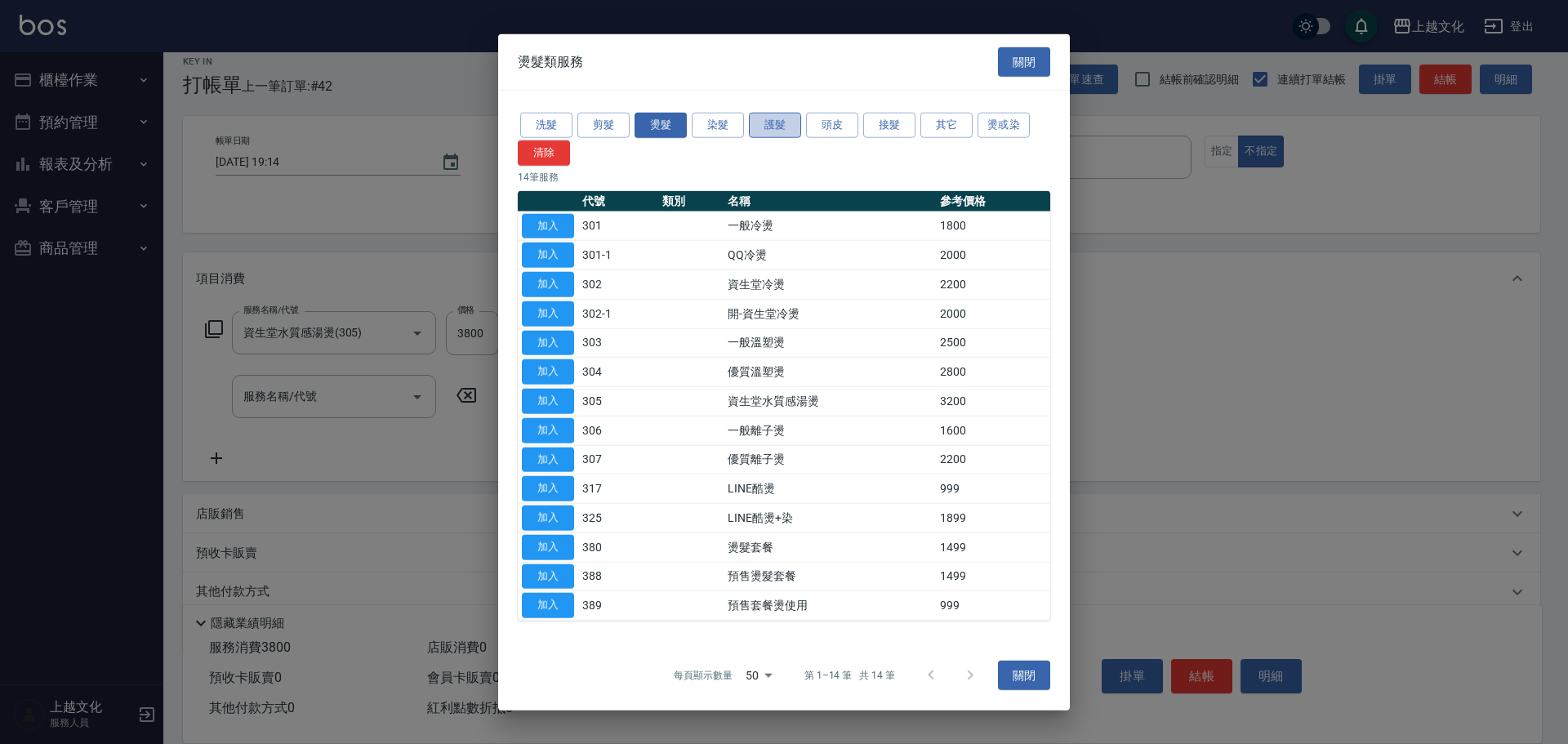
click at [778, 128] on button "護髮" at bounding box center [774, 125] width 52 height 26
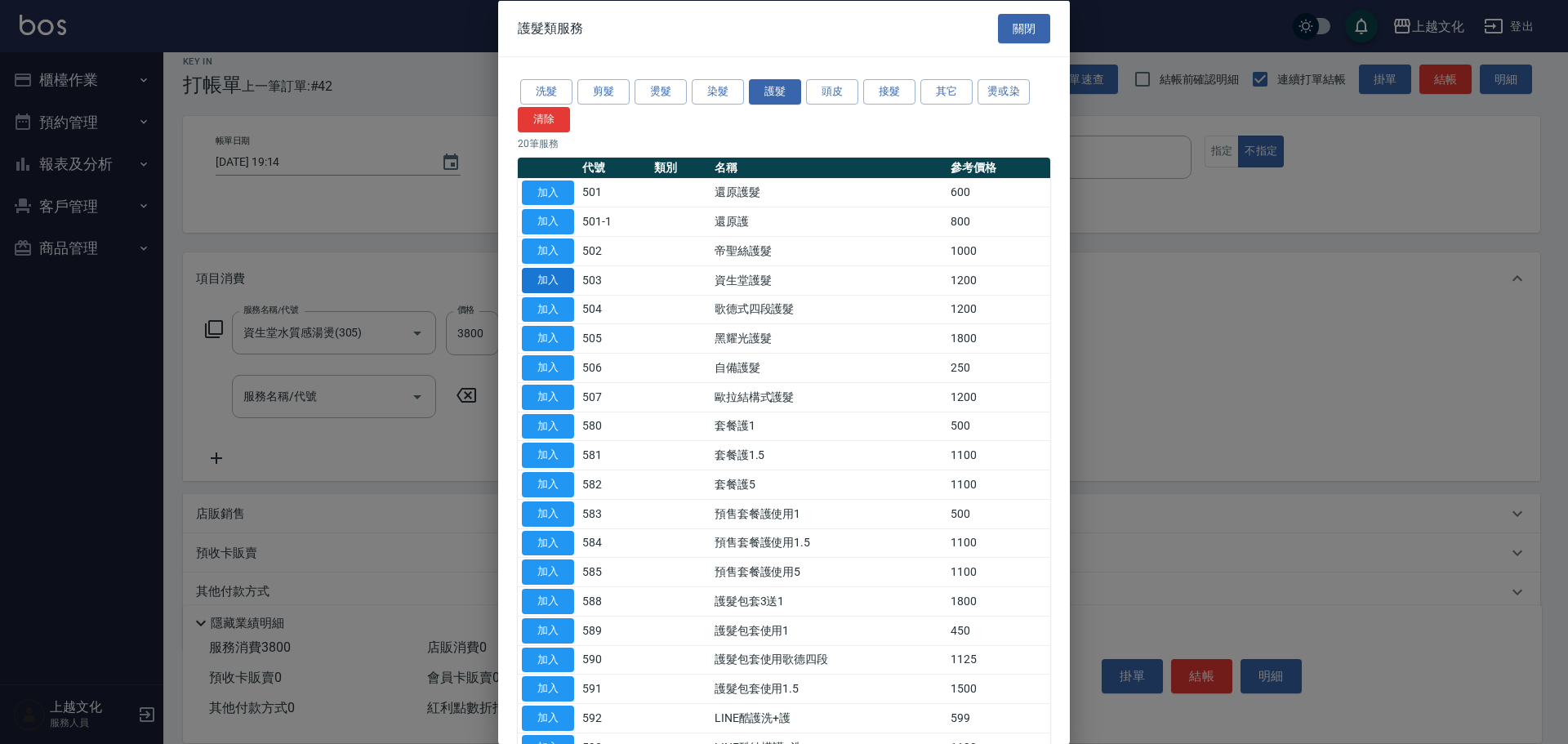
click at [548, 282] on button "加入" at bounding box center [547, 280] width 52 height 26
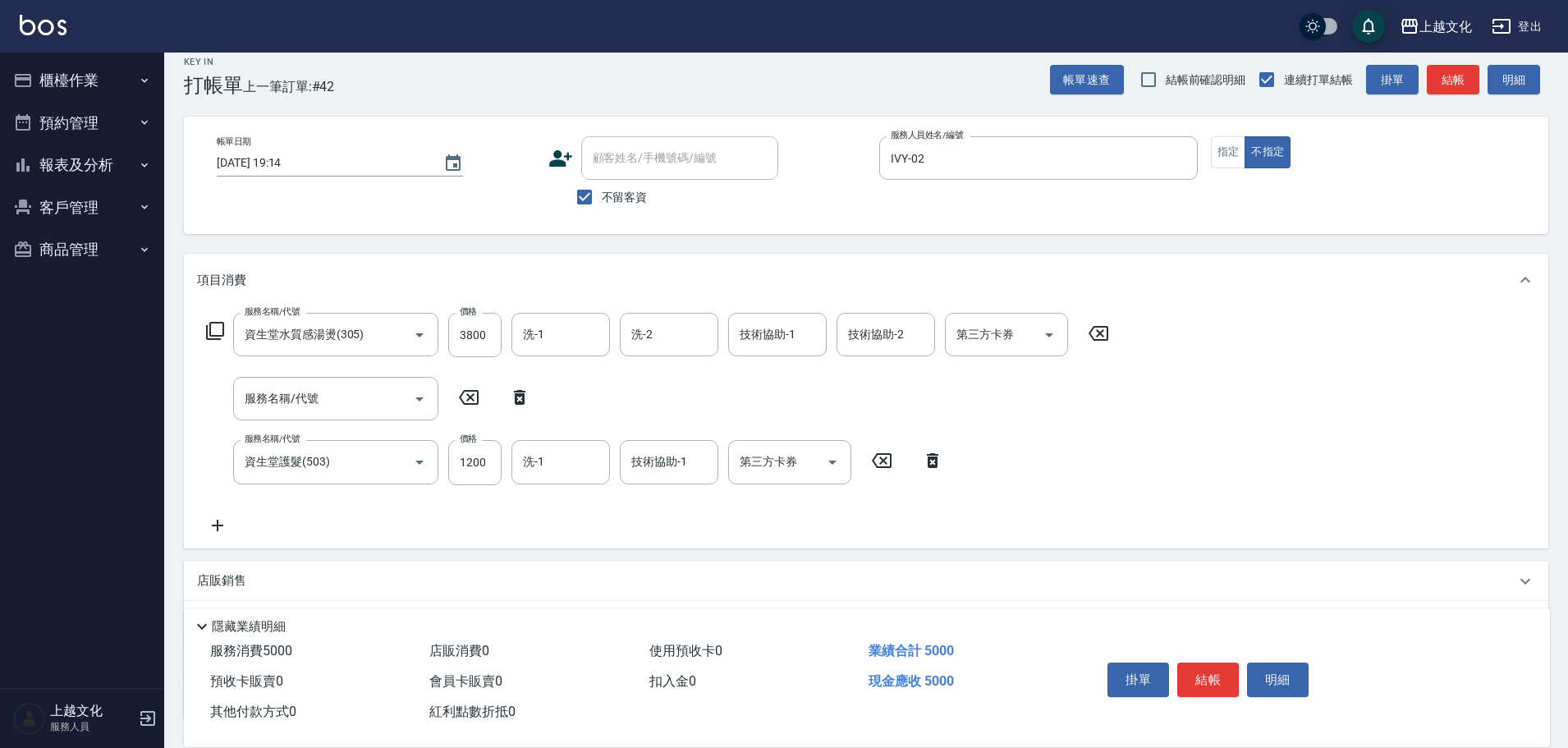
drag, startPoint x: 523, startPoint y: 397, endPoint x: 627, endPoint y: 430, distance: 109.1
click at [524, 397] on icon at bounding box center [519, 397] width 11 height 14
type input "資生堂護髮(503)"
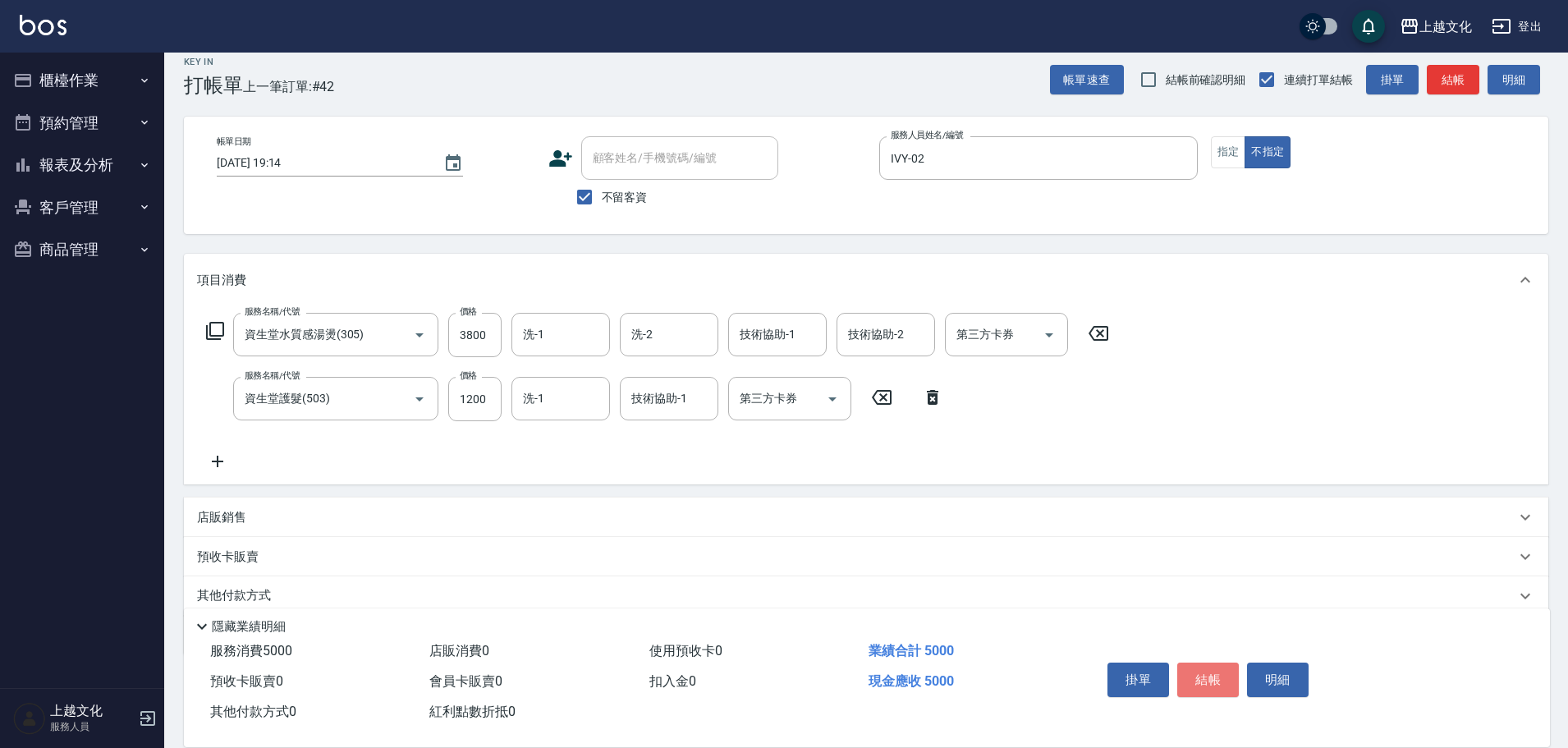
click at [1202, 667] on button "結帳" at bounding box center [1208, 680] width 61 height 34
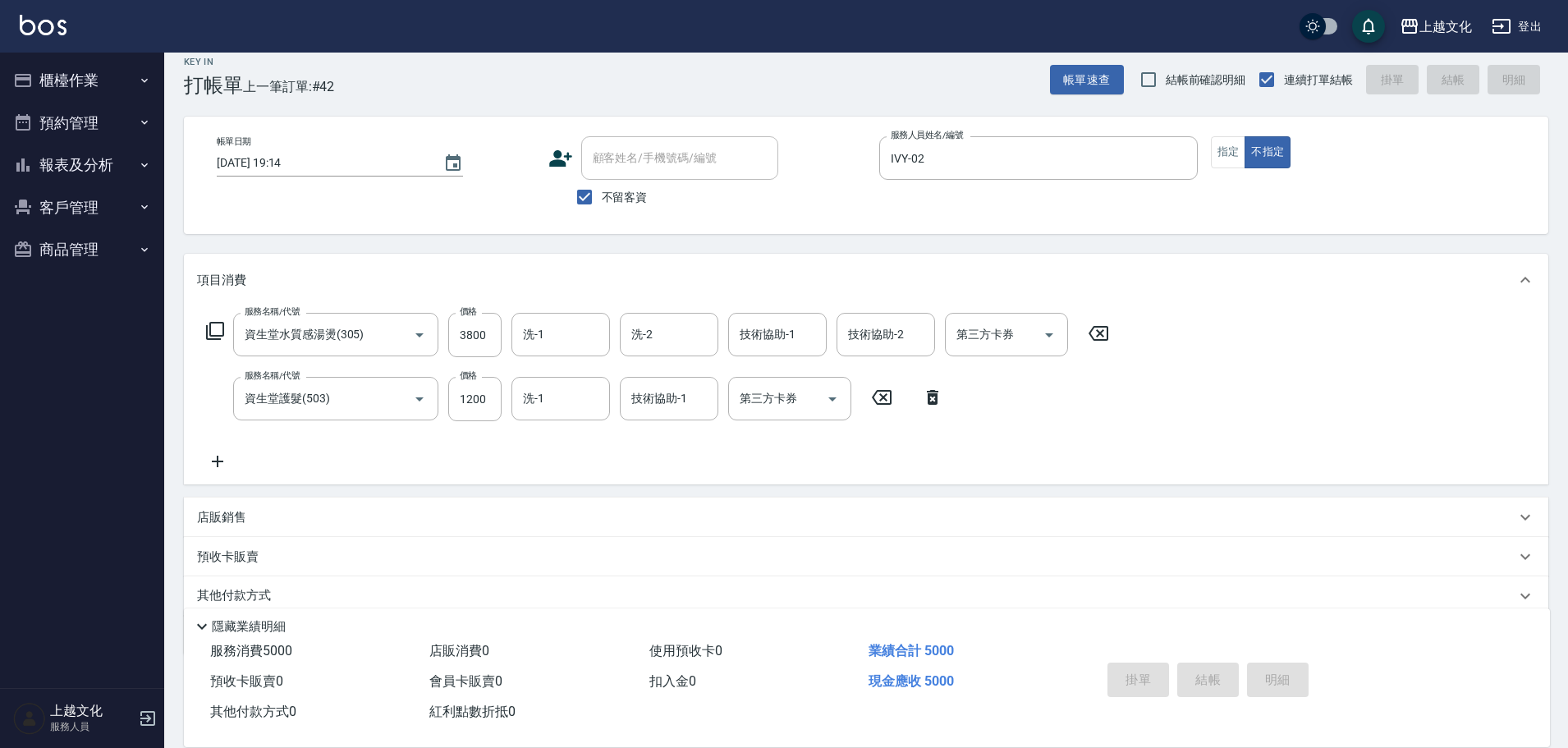
type input "[DATE] 19:25"
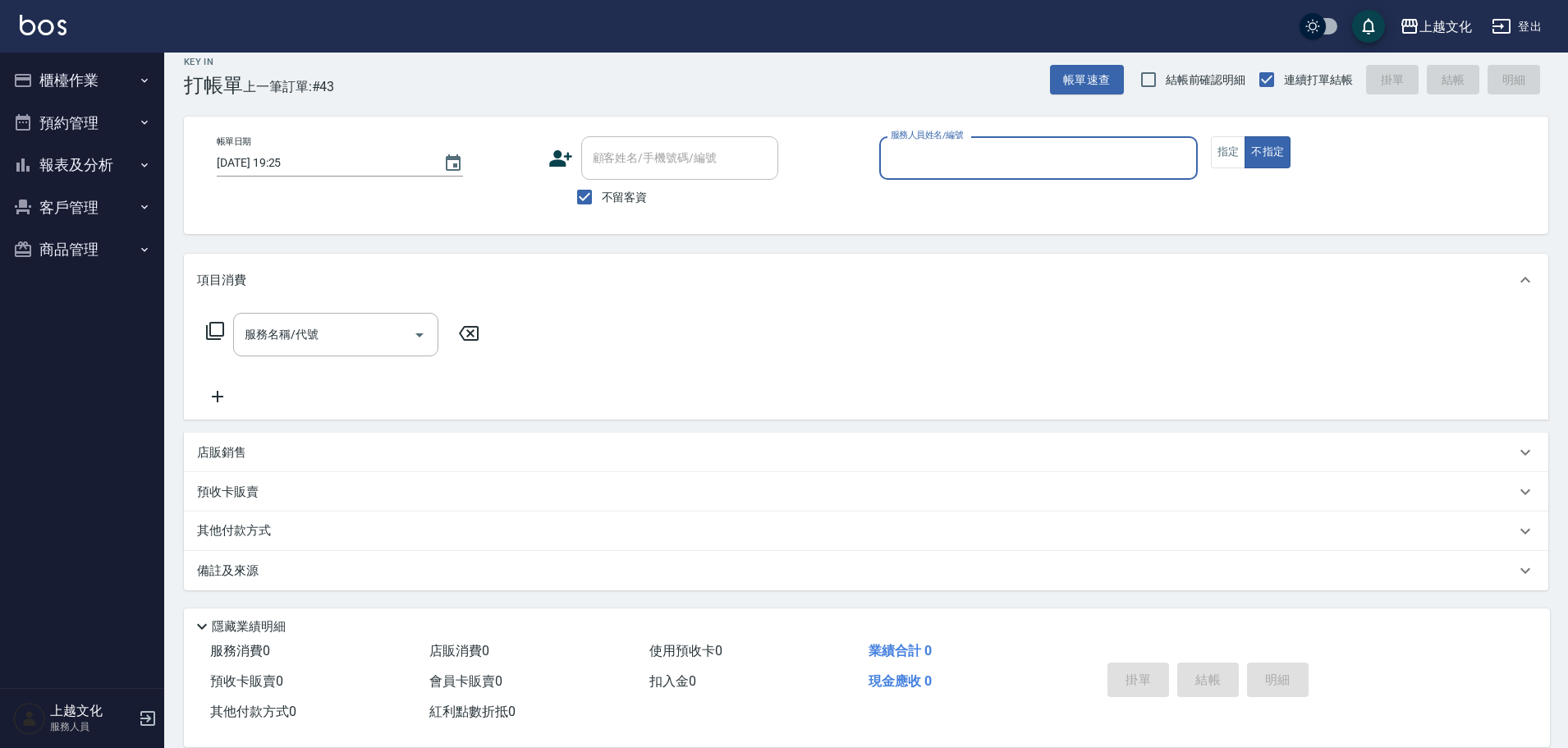
click at [75, 169] on button "報表及分析" at bounding box center [82, 165] width 151 height 43
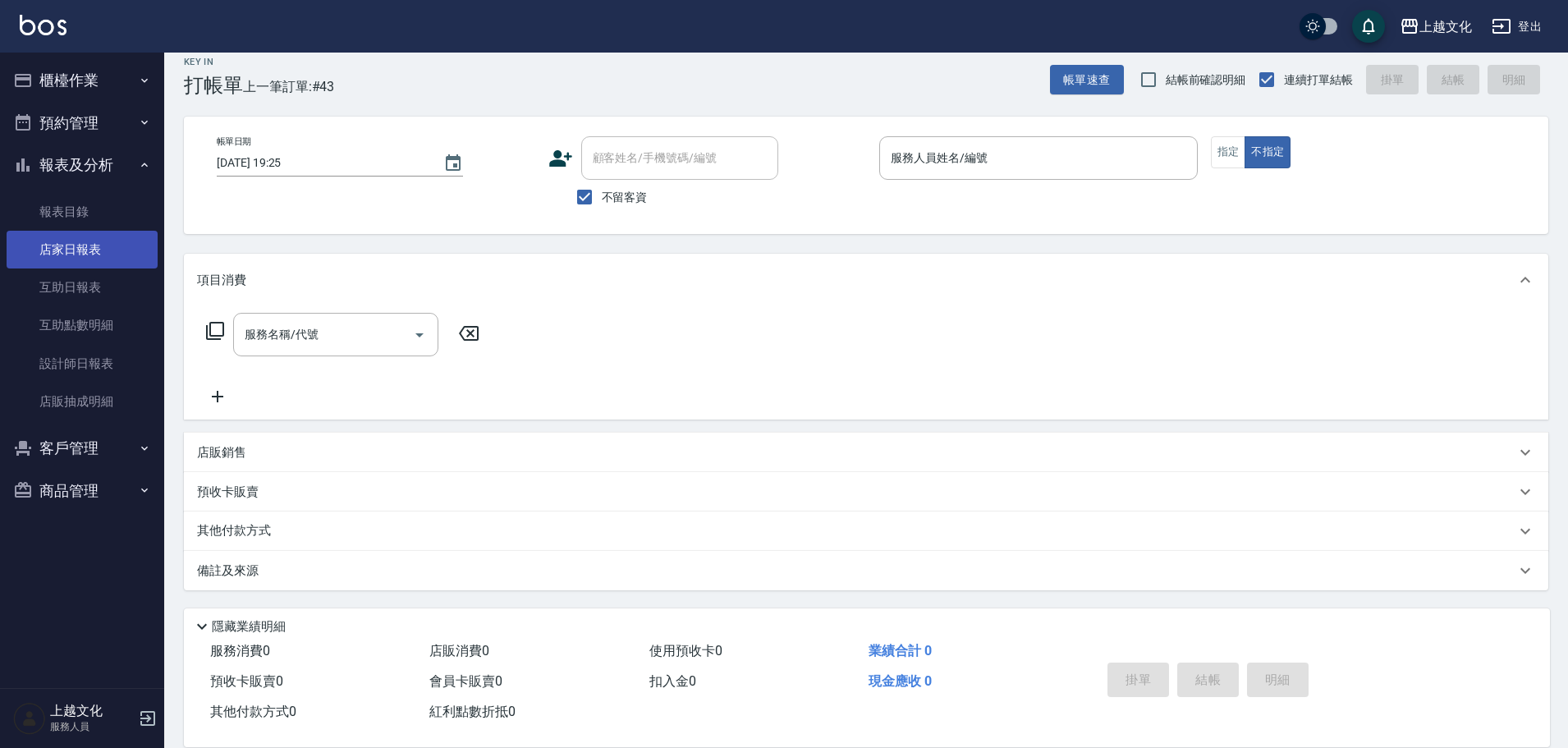
click at [68, 250] on link "店家日報表" at bounding box center [82, 249] width 151 height 37
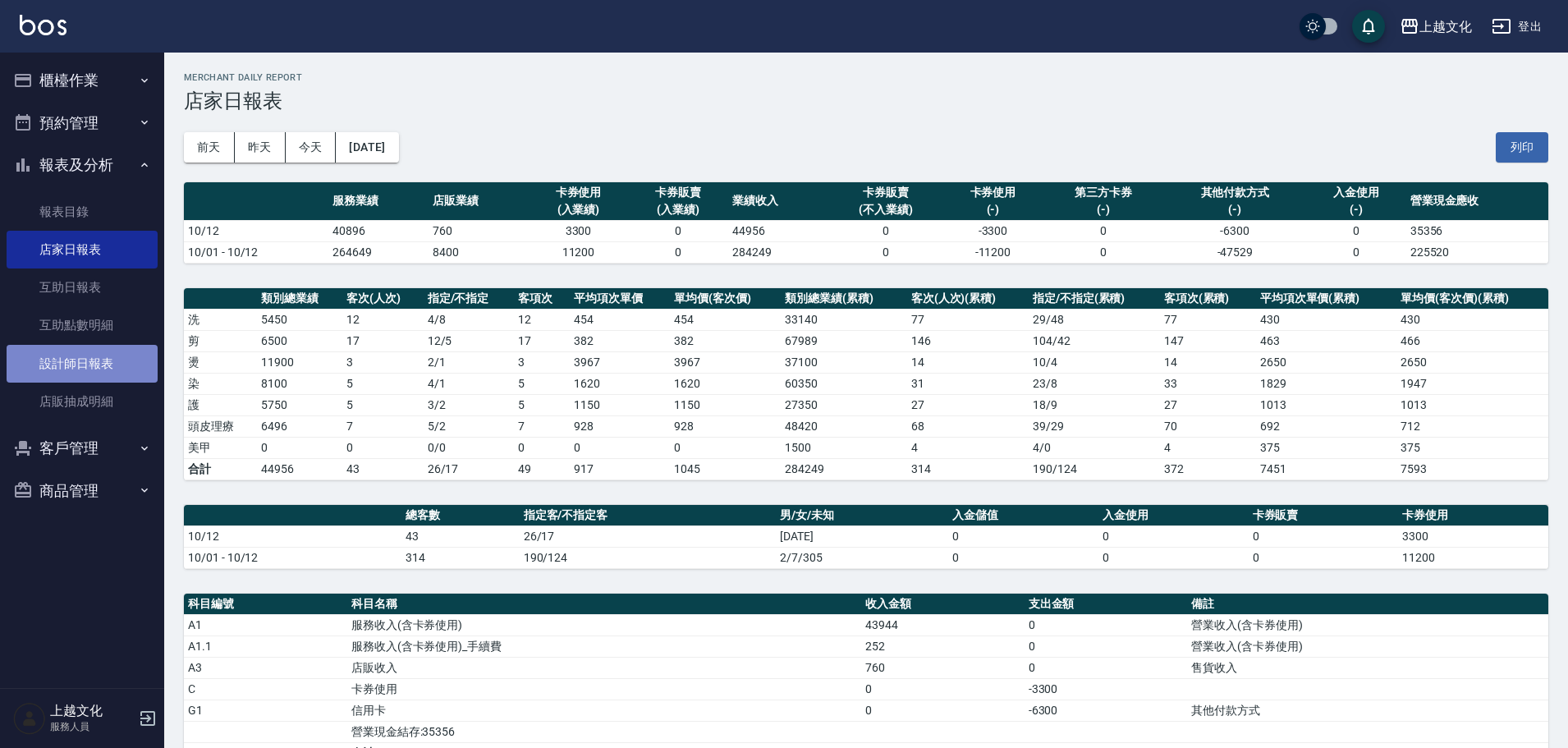
click at [53, 360] on link "設計師日報表" at bounding box center [82, 363] width 151 height 37
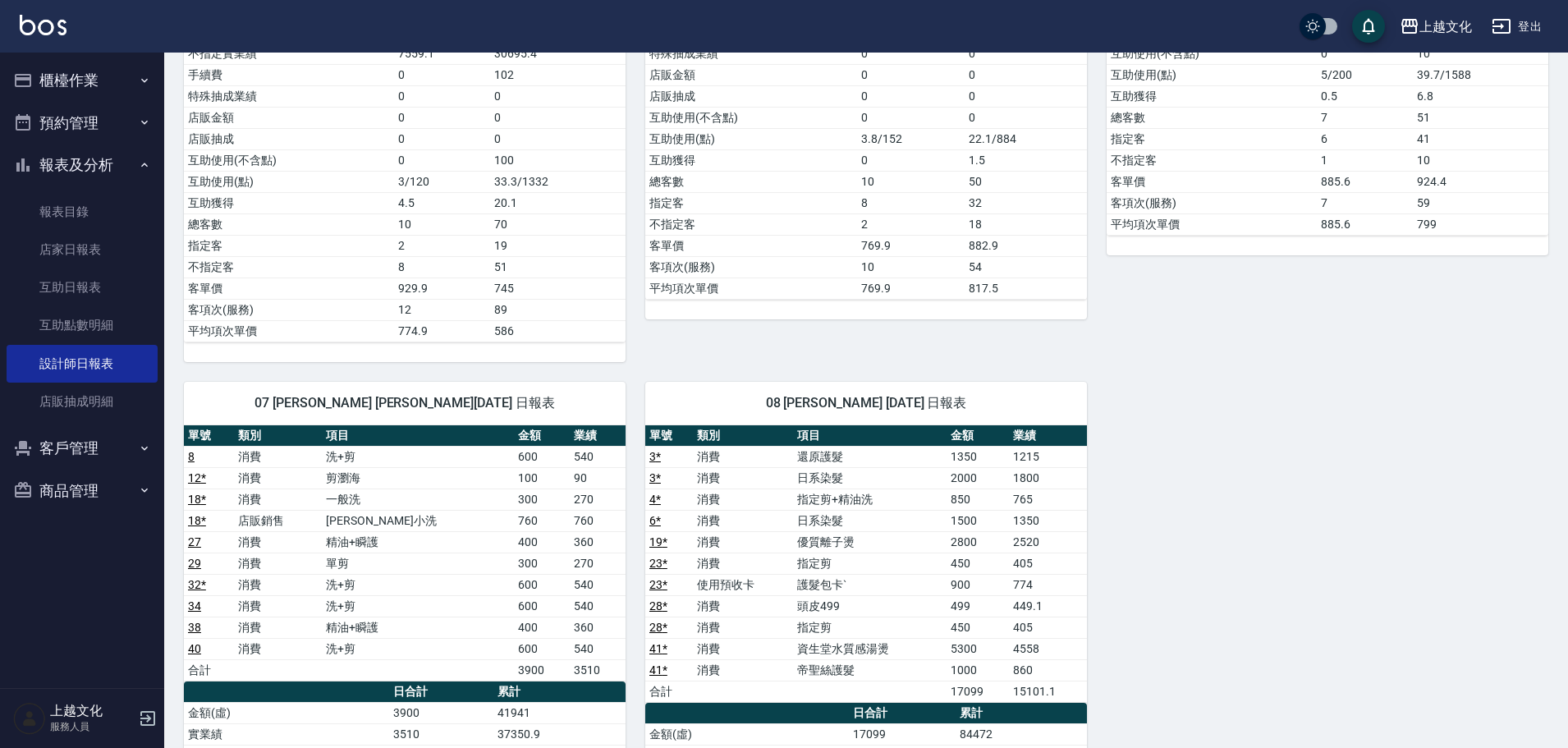
scroll to position [410, 0]
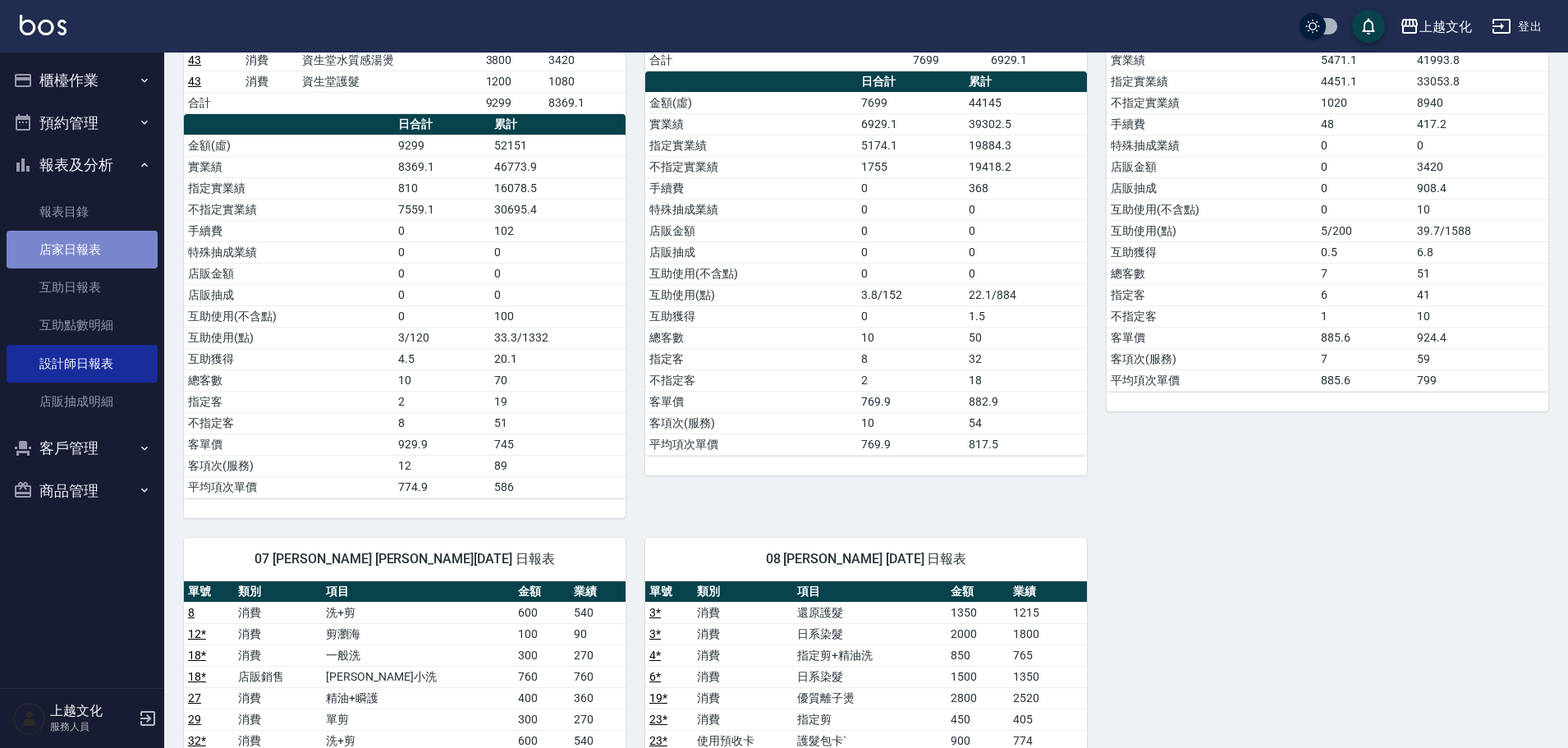
click at [64, 246] on link "店家日報表" at bounding box center [82, 249] width 151 height 37
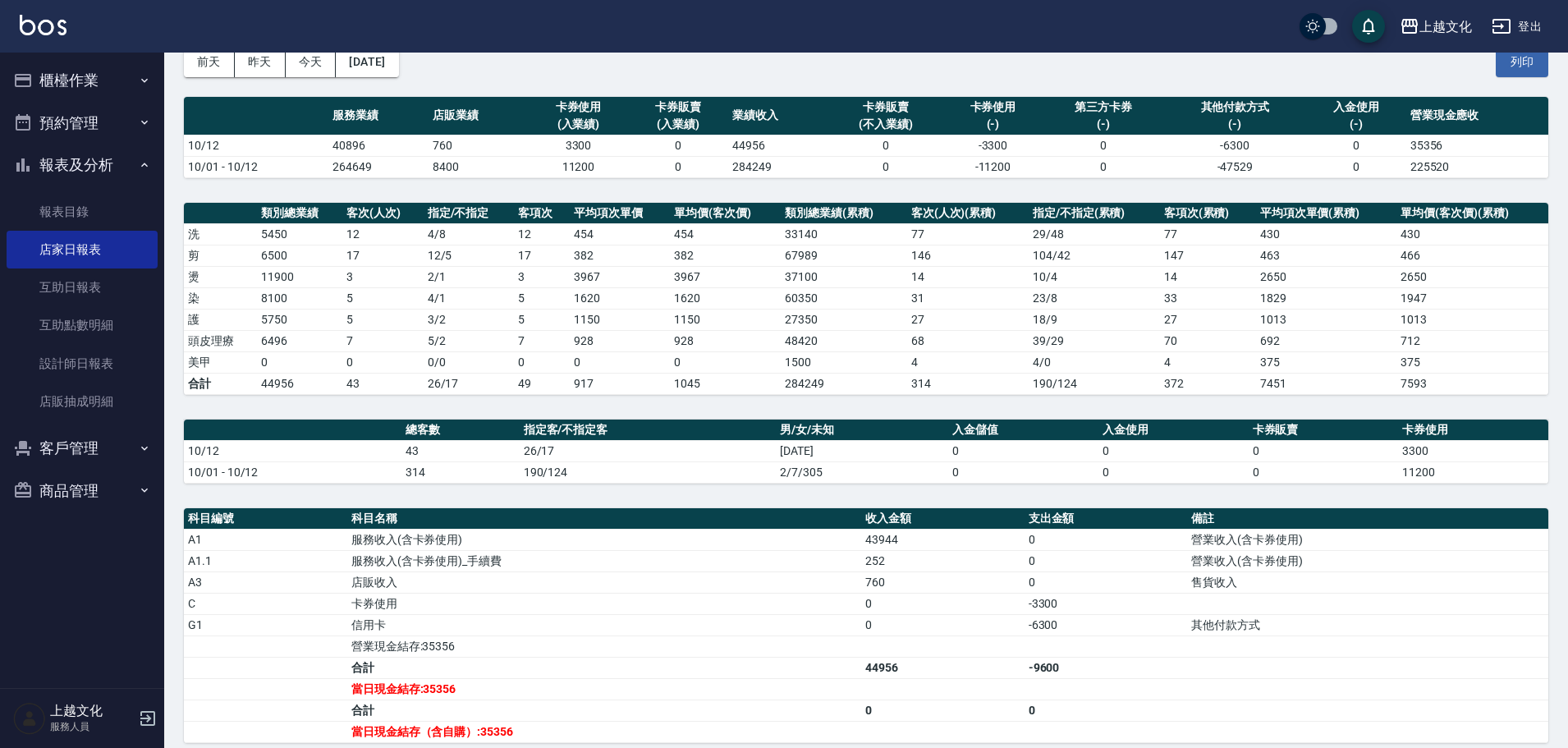
scroll to position [274, 0]
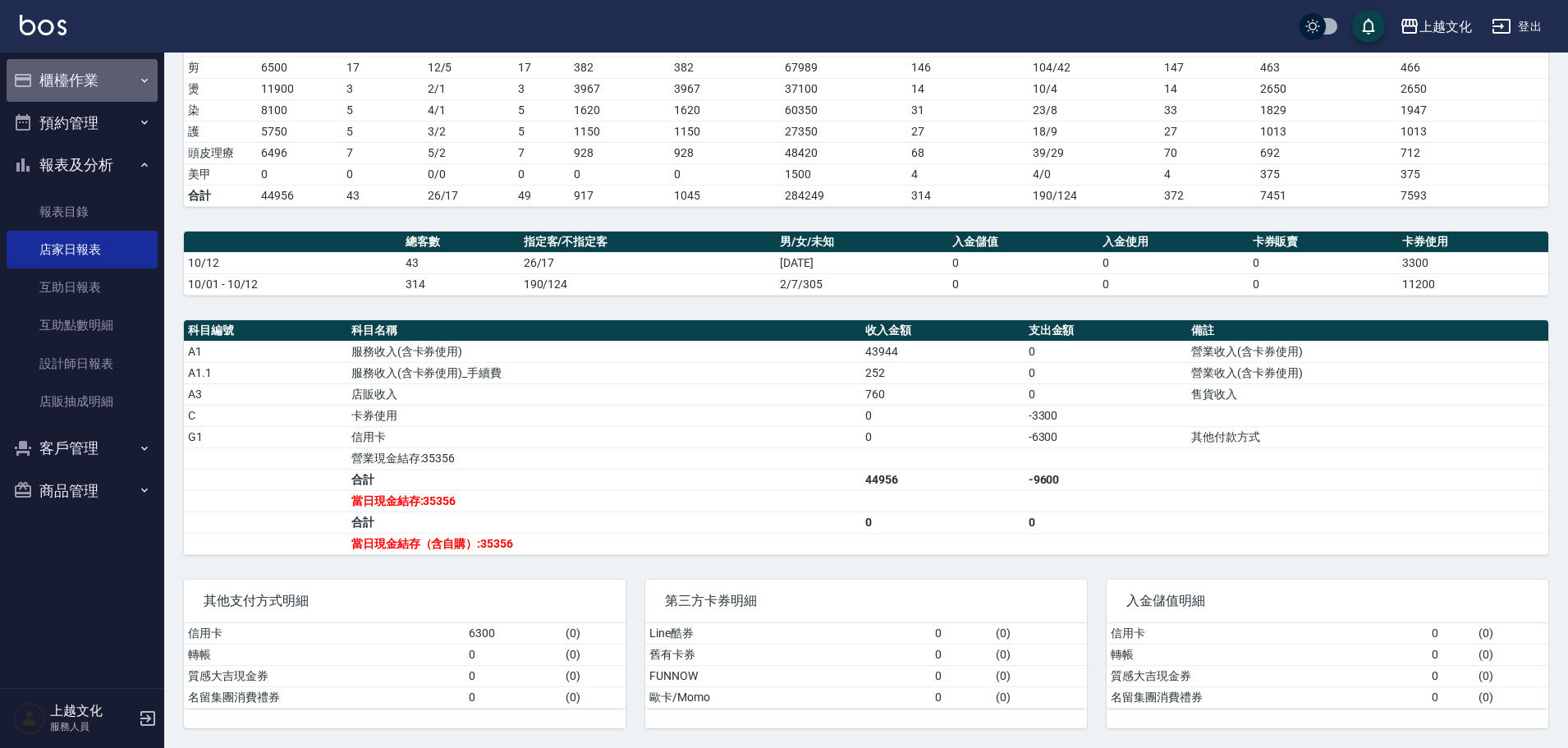
click at [67, 82] on button "櫃檯作業" at bounding box center [82, 80] width 151 height 43
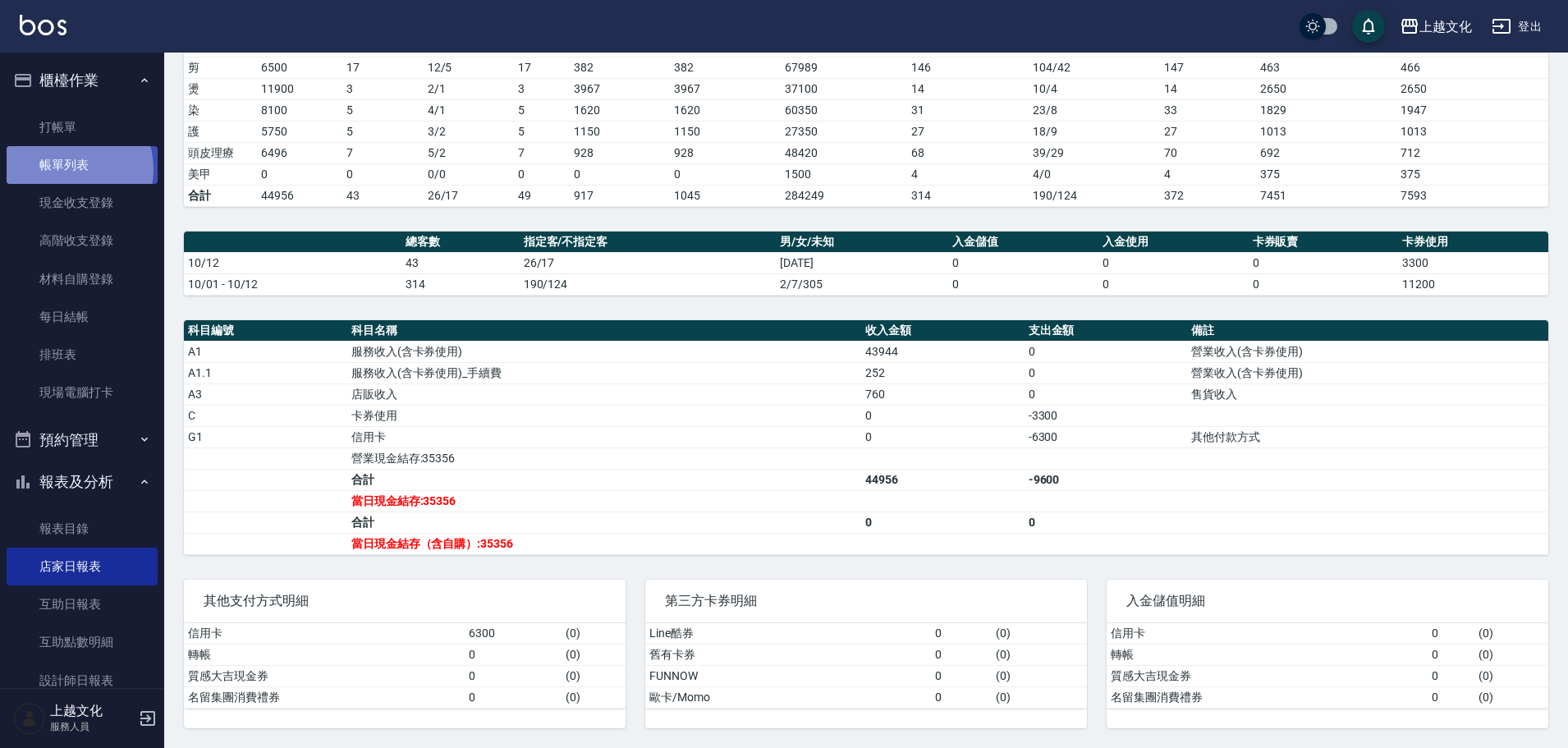
click at [67, 168] on link "帳單列表" at bounding box center [82, 165] width 151 height 37
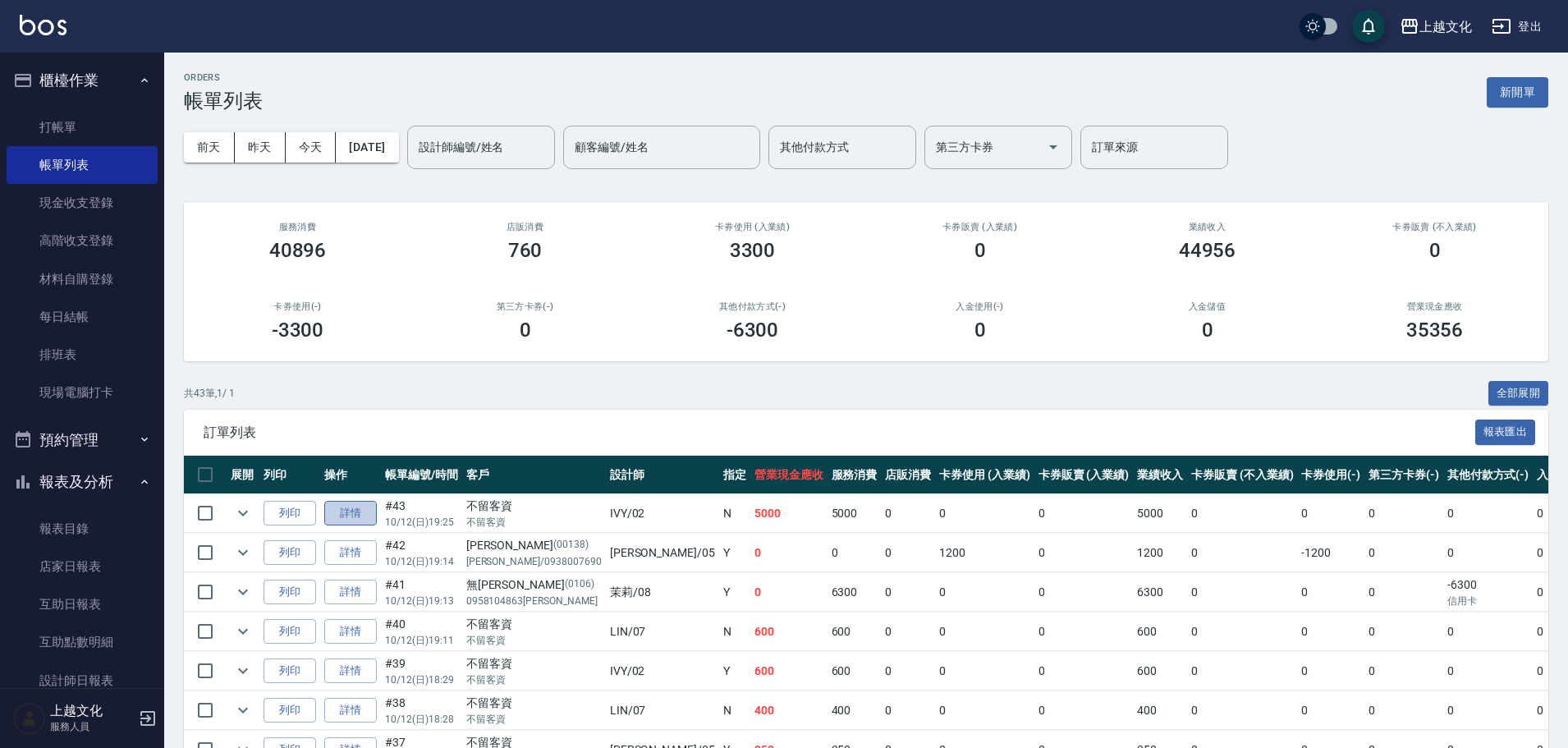
click at [350, 518] on link "詳情" at bounding box center [350, 514] width 53 height 26
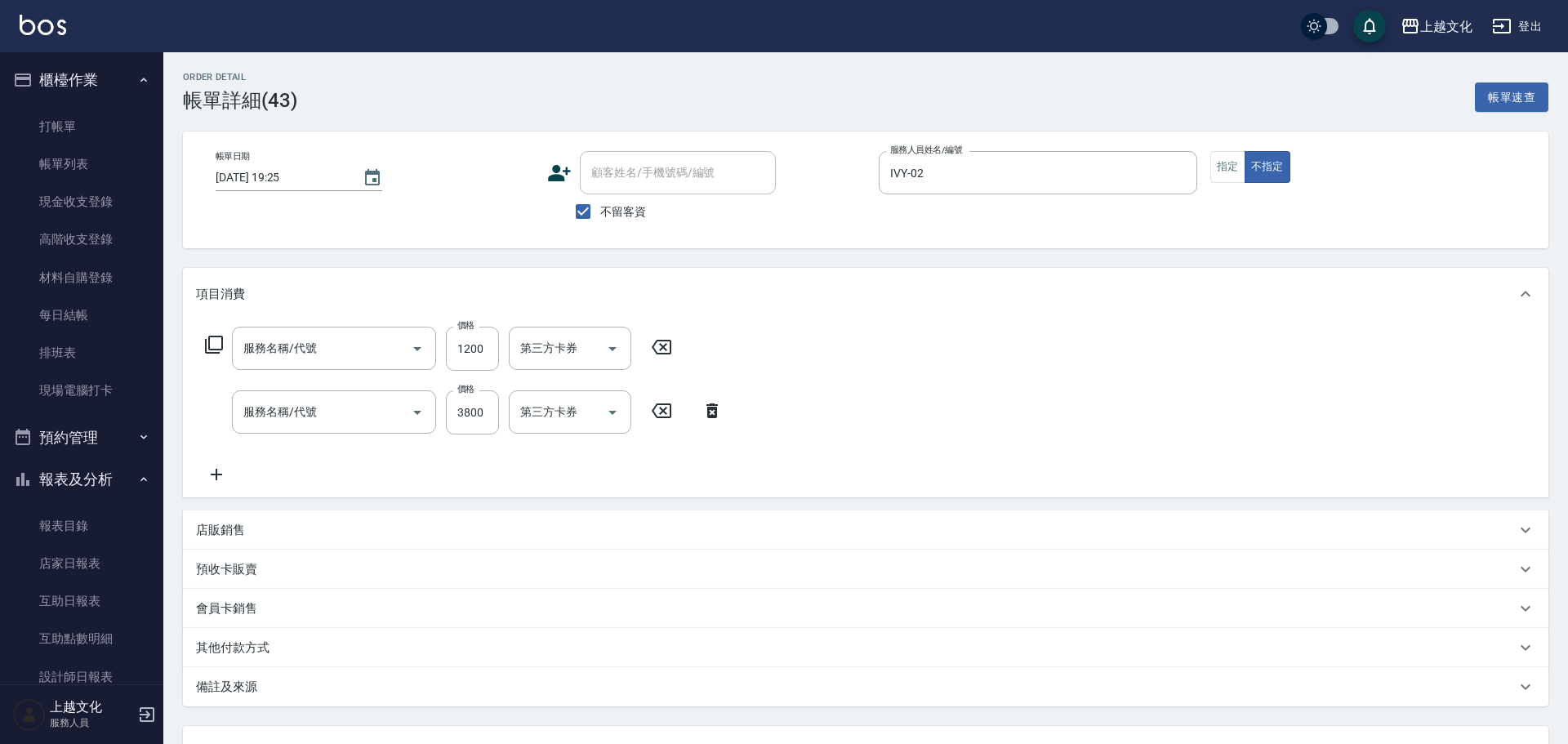
type input "[DATE] 19:25"
checkbox input "true"
type input "IVY-02"
type input "資生堂護髮(503)"
type input "資生堂水質感湯燙(305)"
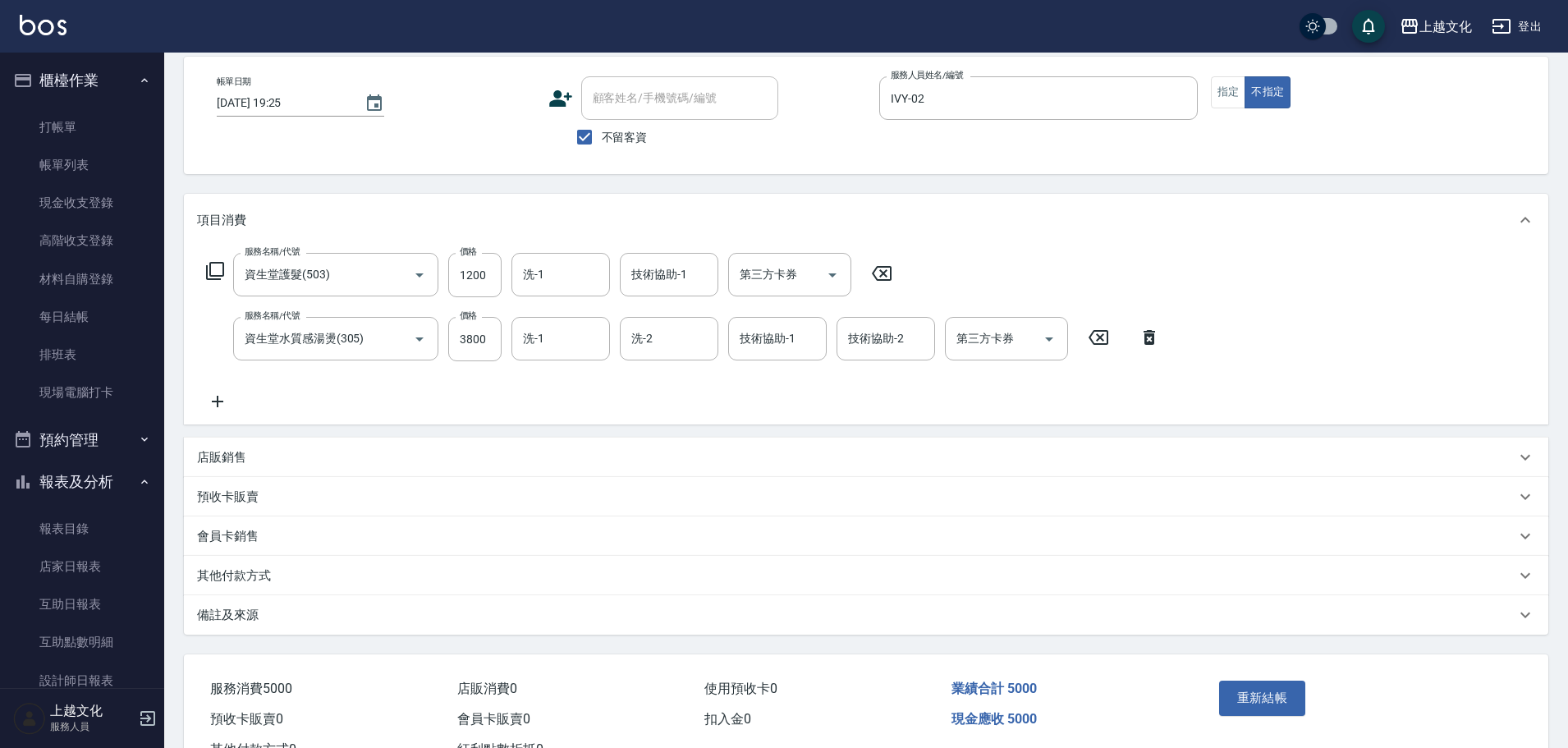
scroll to position [140, 0]
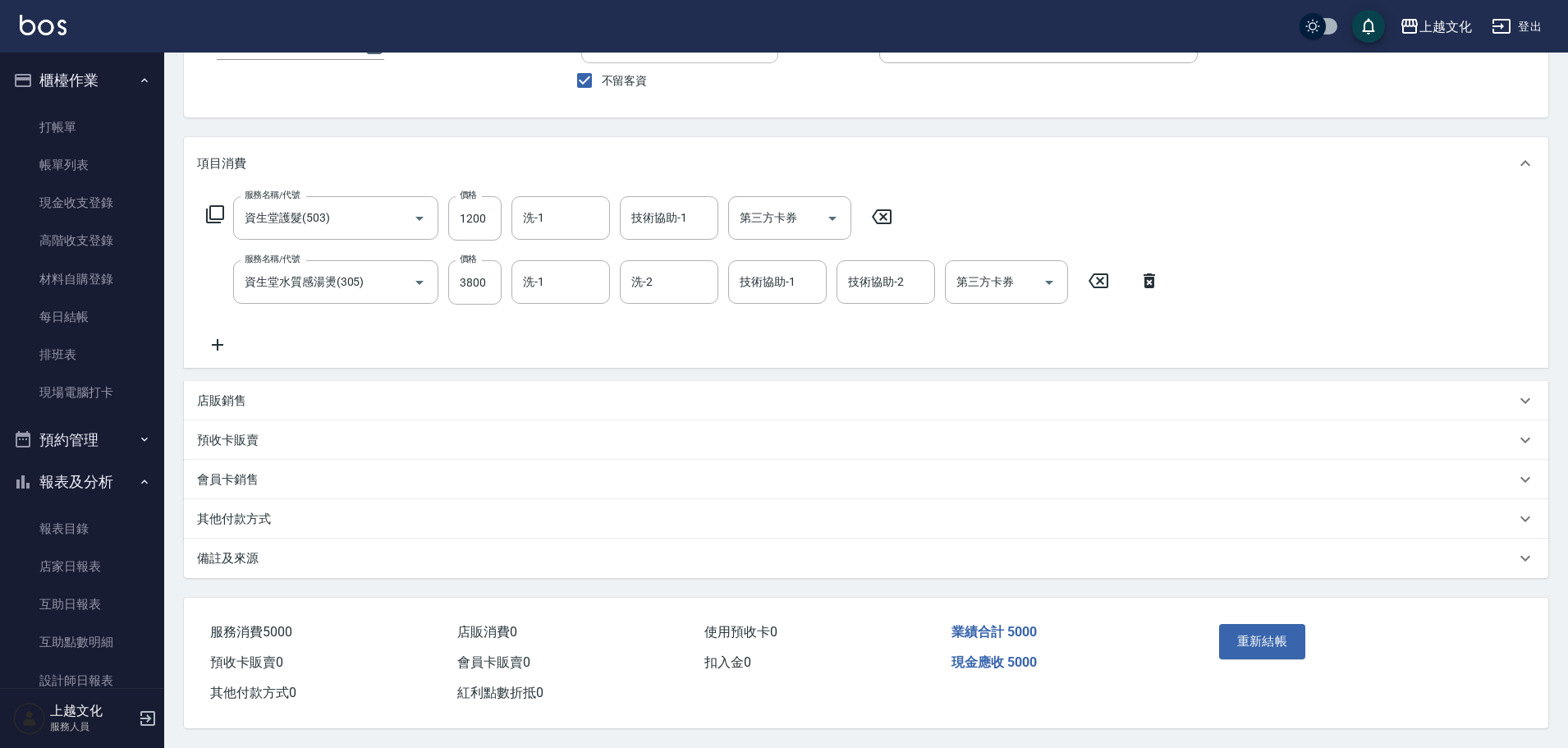
click at [214, 392] on p "店販銷售" at bounding box center [221, 401] width 49 height 17
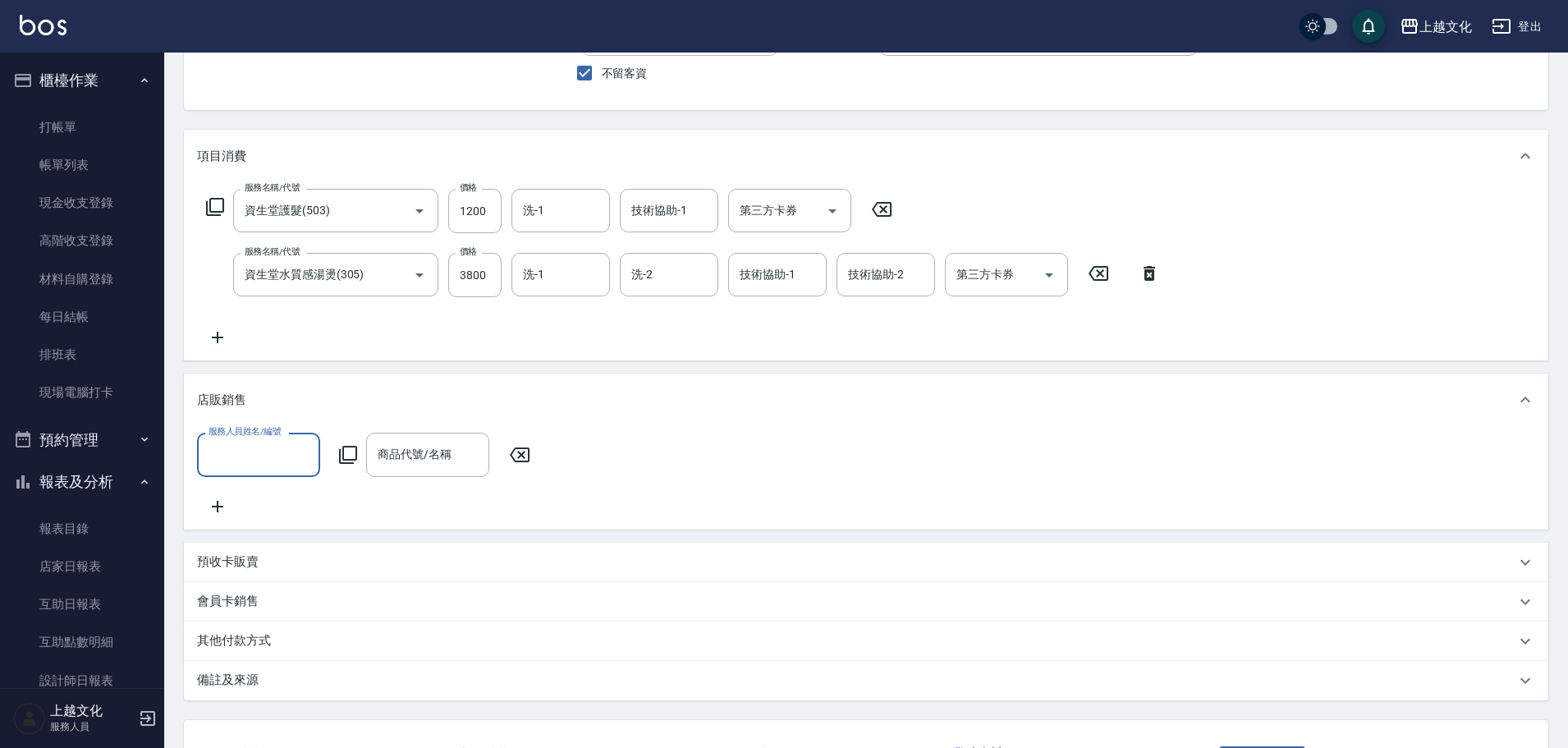
scroll to position [0, 0]
drag, startPoint x: 247, startPoint y: 439, endPoint x: 246, endPoint y: 466, distance: 27.0
click at [247, 441] on div "服務人員姓名/編號" at bounding box center [258, 453] width 123 height 43
click at [247, 441] on input "服務人員姓名/編號" at bounding box center [258, 454] width 108 height 29
click at [246, 463] on input "服務人員姓名/編號" at bounding box center [258, 454] width 108 height 29
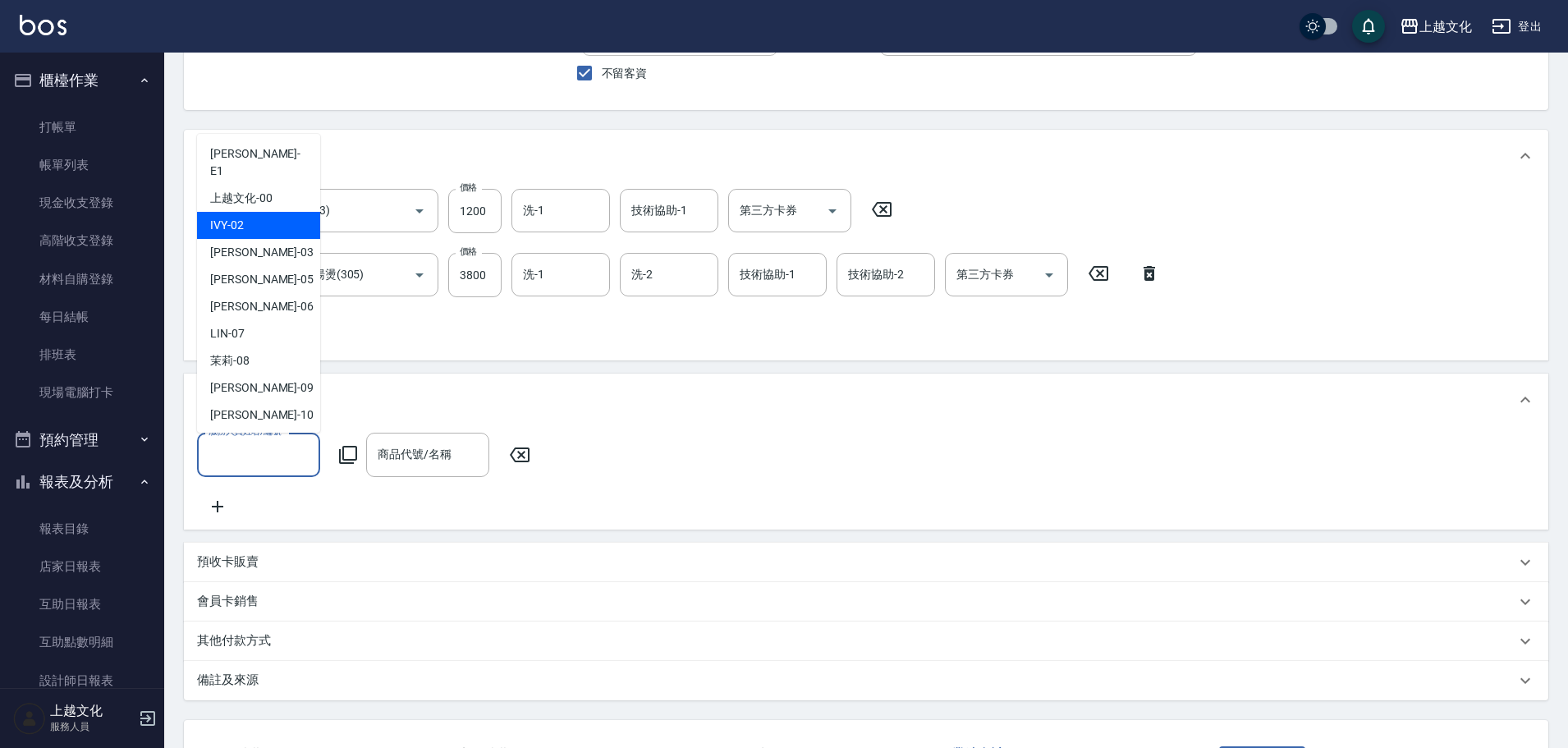
click at [247, 214] on div "IVY -02" at bounding box center [258, 225] width 123 height 27
type input "IVY-02"
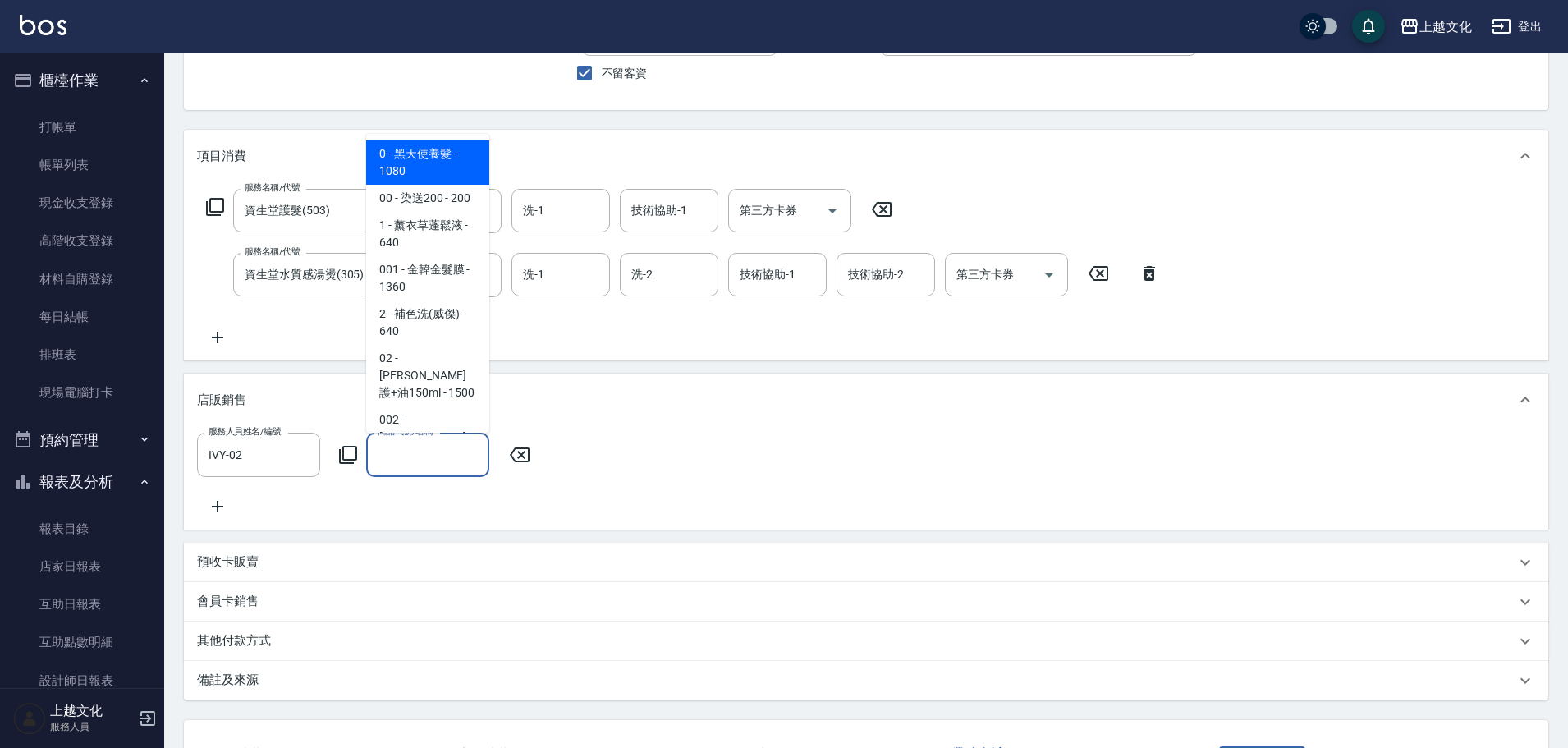
click at [388, 452] on input "商品代號/名稱" at bounding box center [427, 454] width 108 height 29
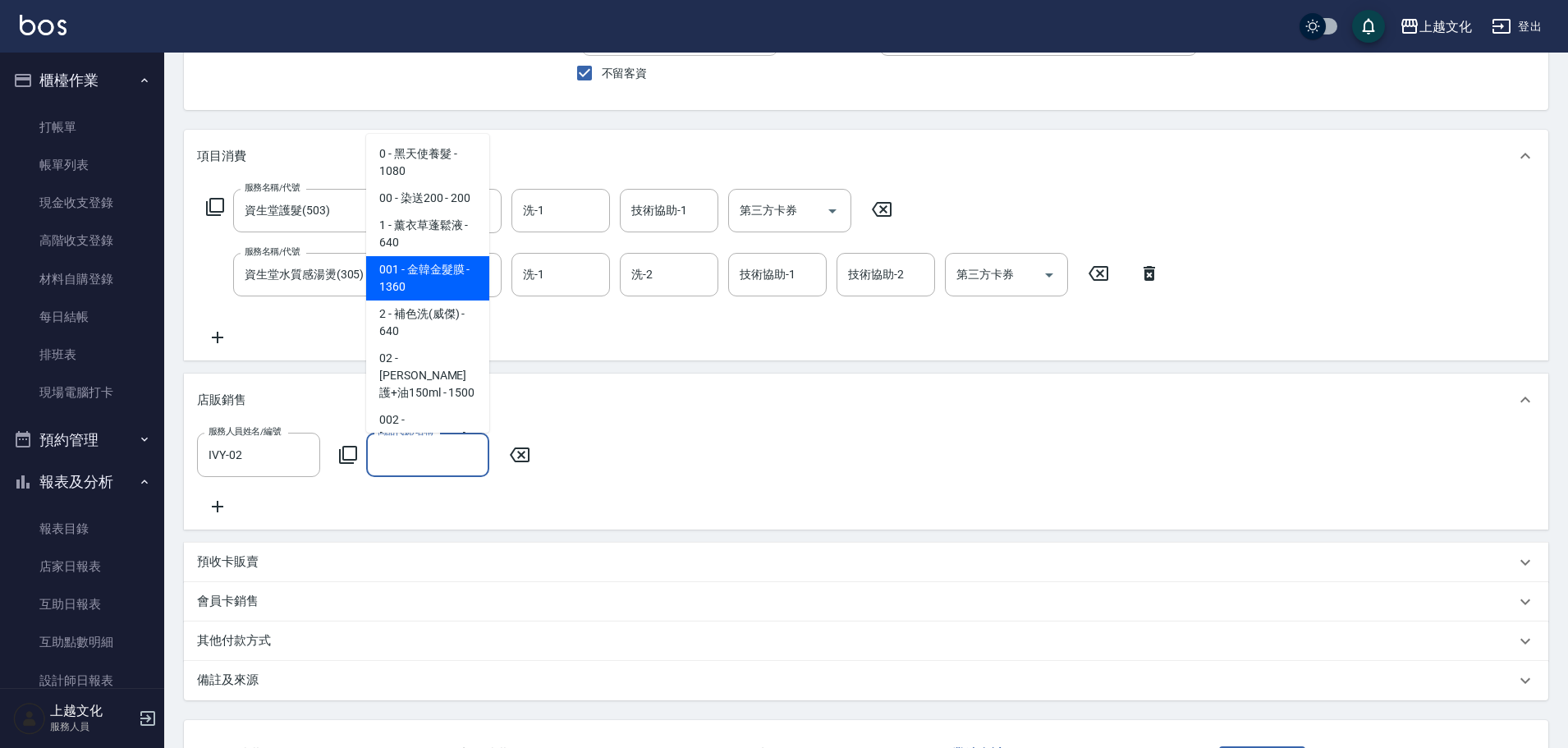
type input "ㄒ"
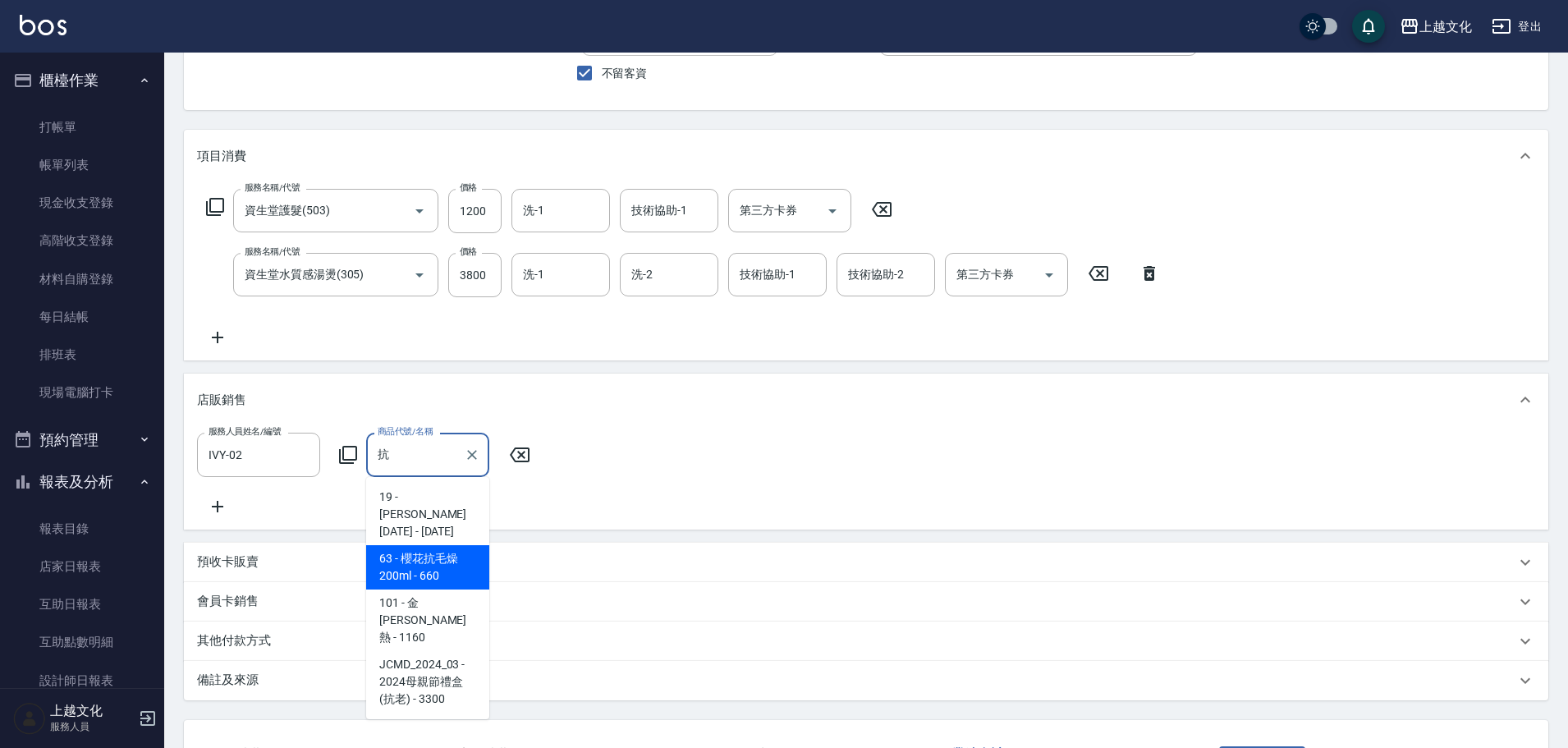
click at [428, 546] on span "63 - 櫻花抗毛燥200ml - 660" at bounding box center [428, 567] width 123 height 44
type input "櫻花抗毛燥200ml"
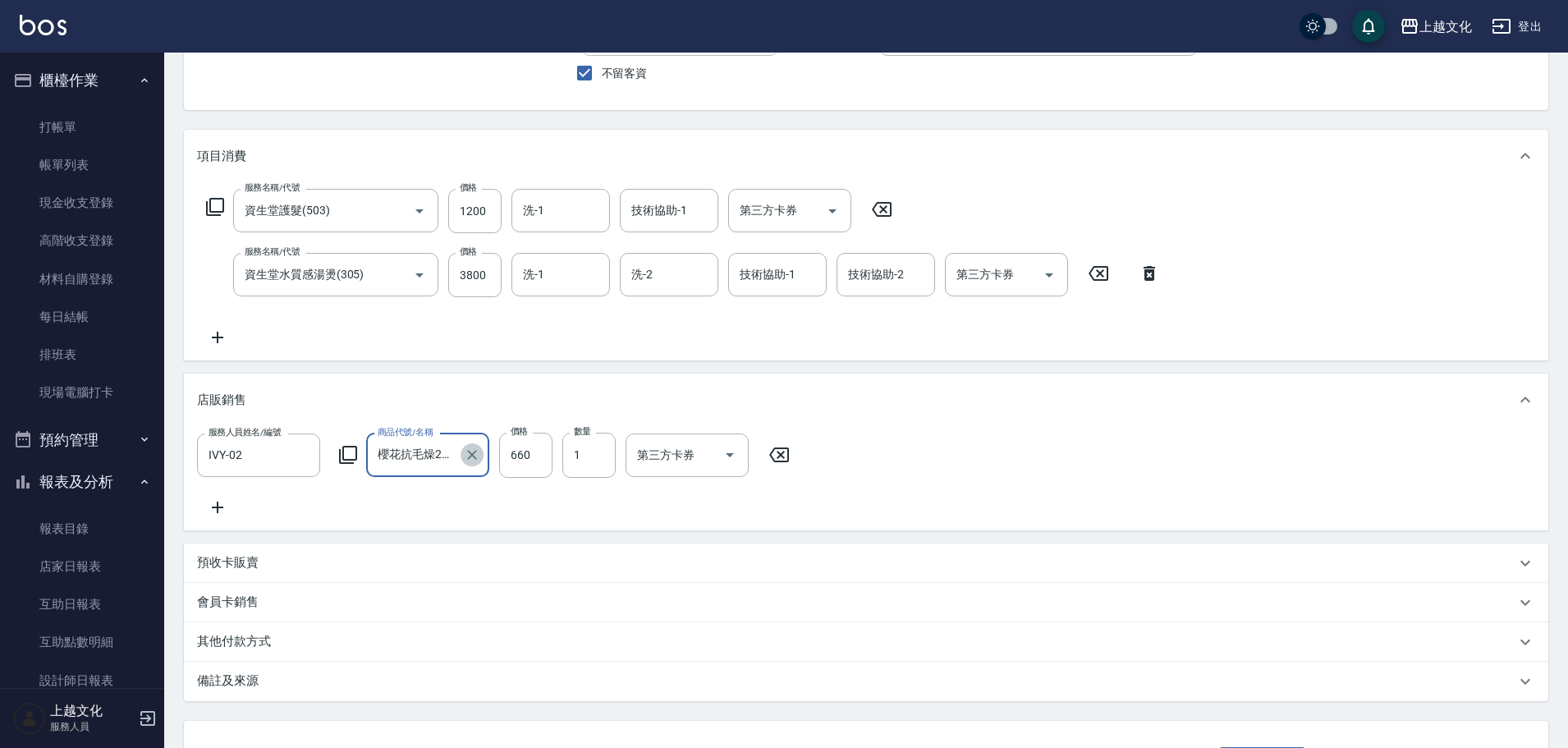
click at [475, 454] on icon "Clear" at bounding box center [472, 454] width 16 height 16
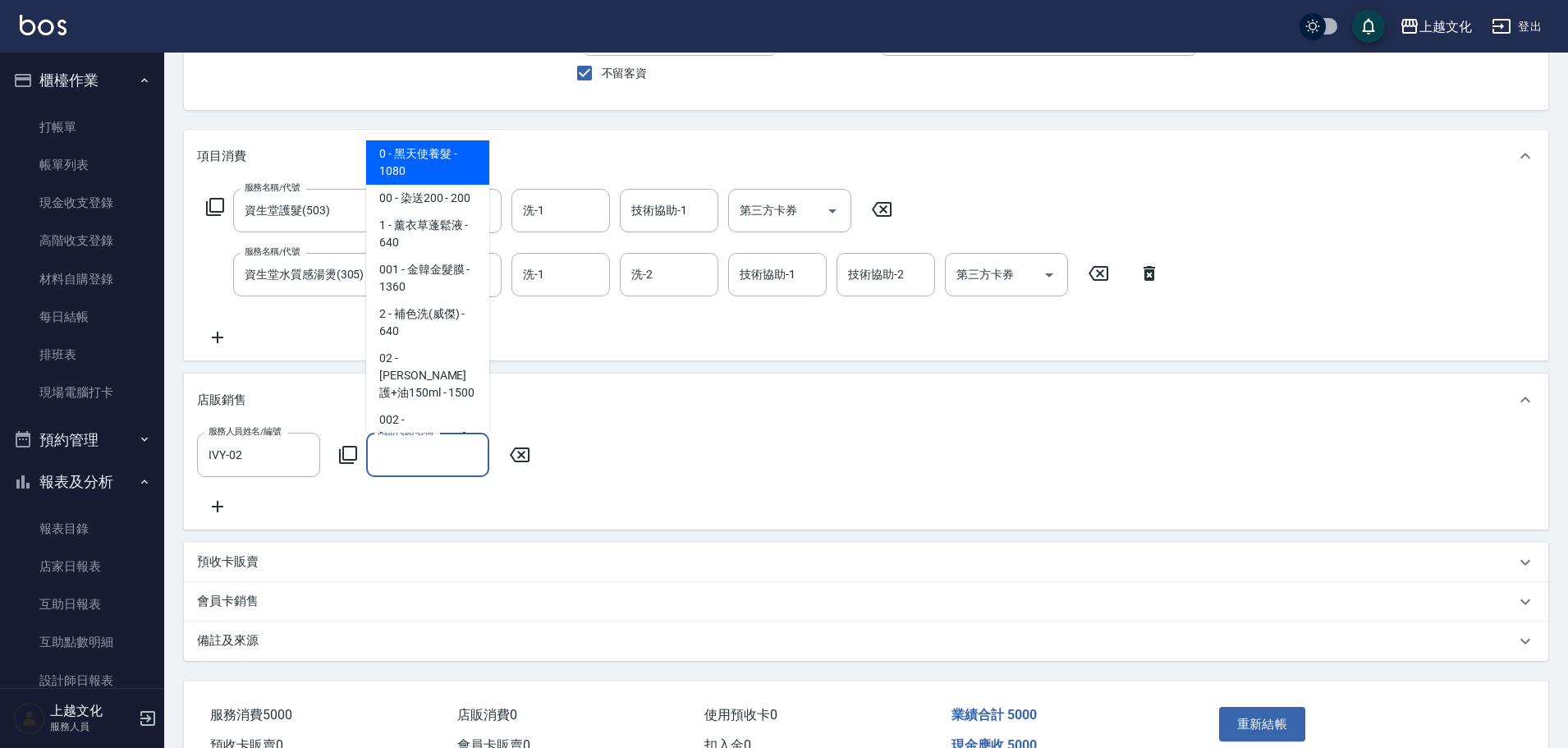
click at [437, 462] on input "商品代號/名稱" at bounding box center [427, 454] width 108 height 29
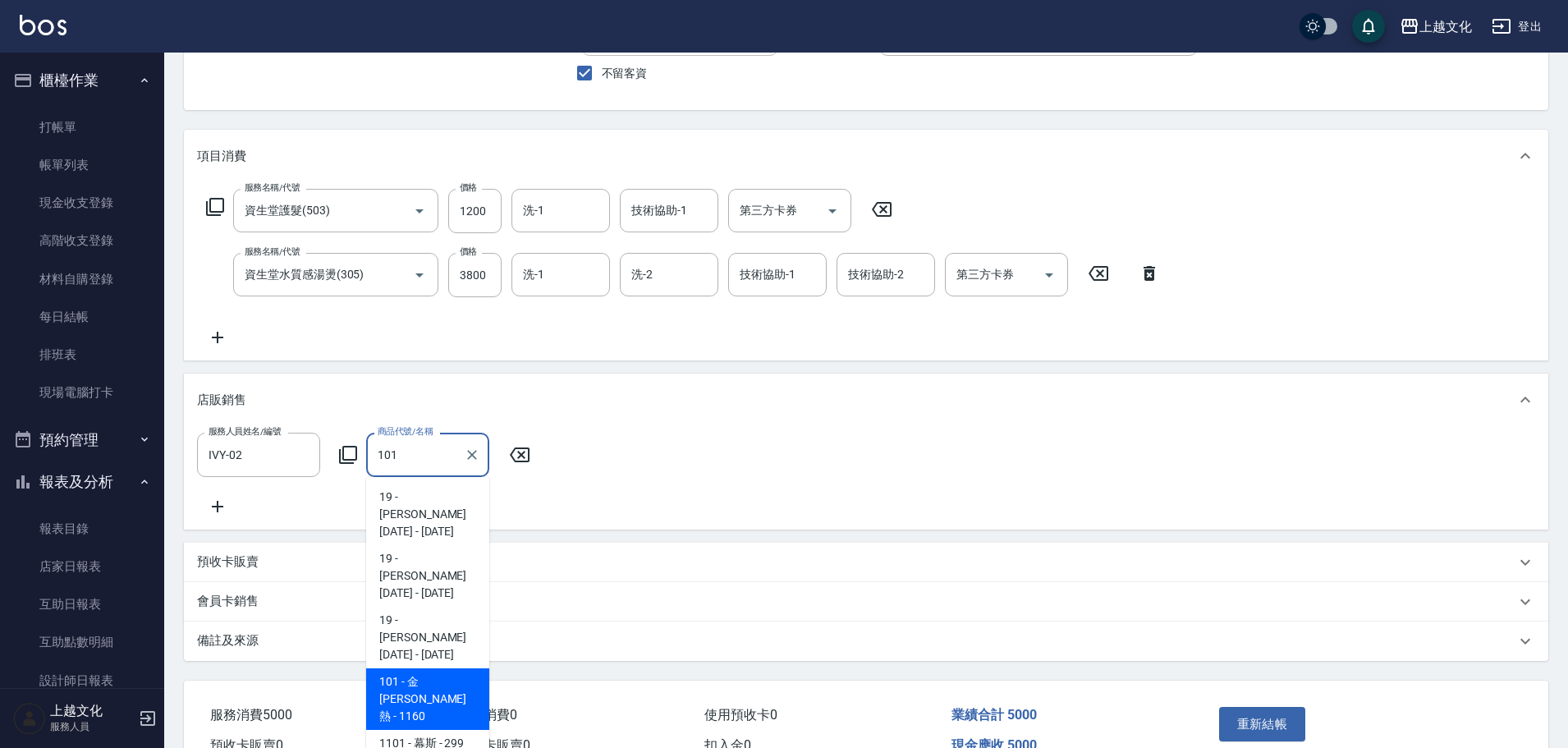
type input "金[PERSON_NAME]熱"
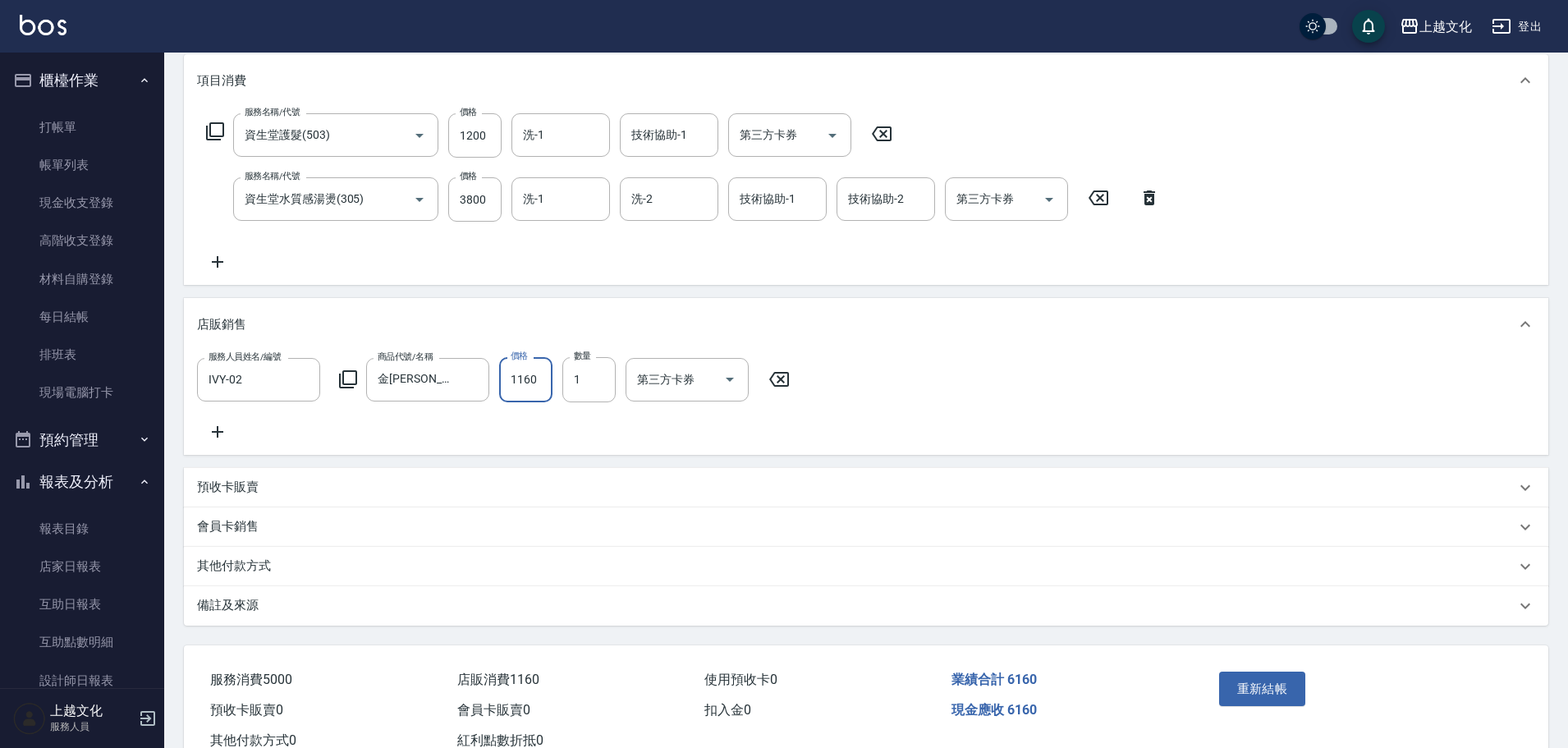
scroll to position [282, 0]
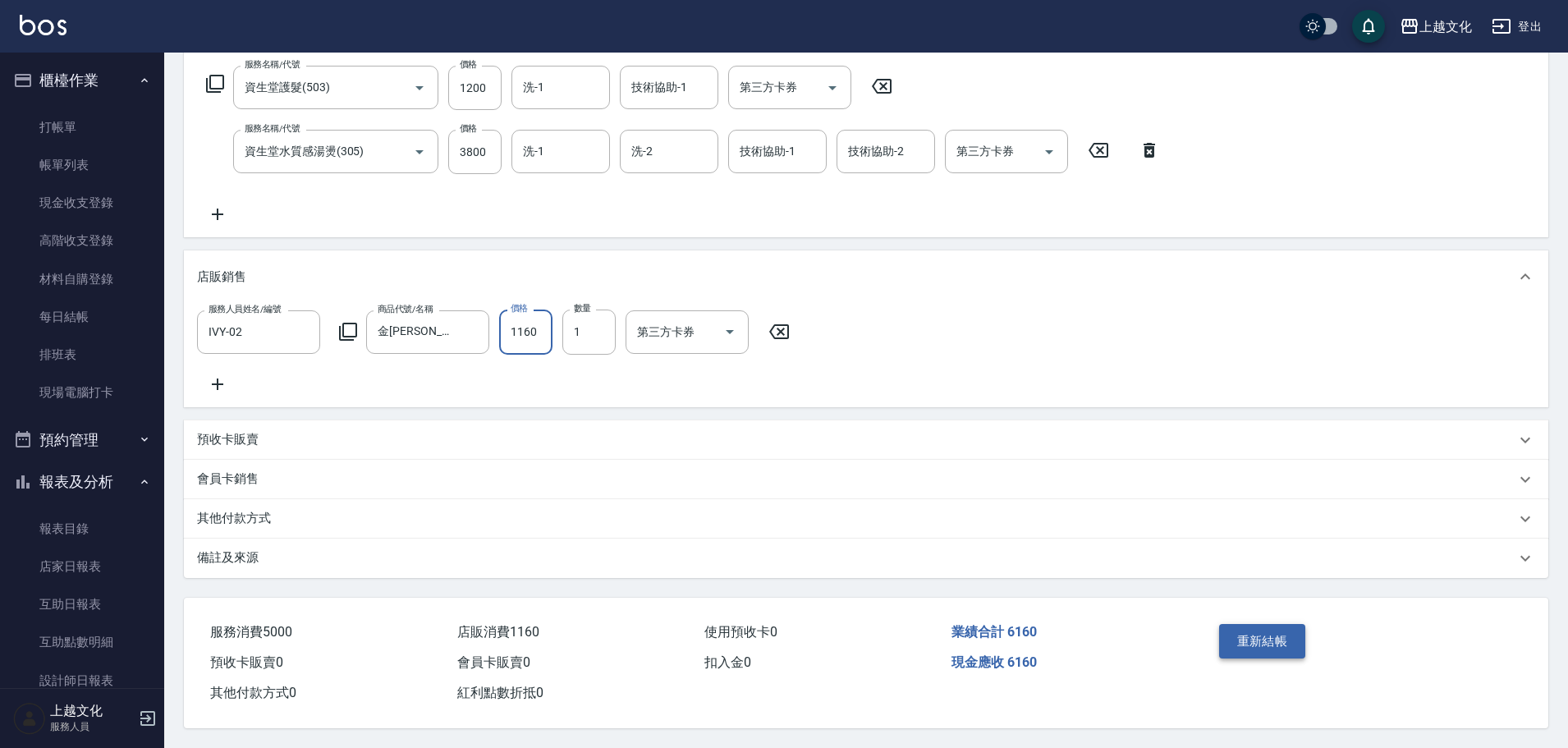
click at [1244, 625] on button "重新結帳" at bounding box center [1262, 641] width 87 height 34
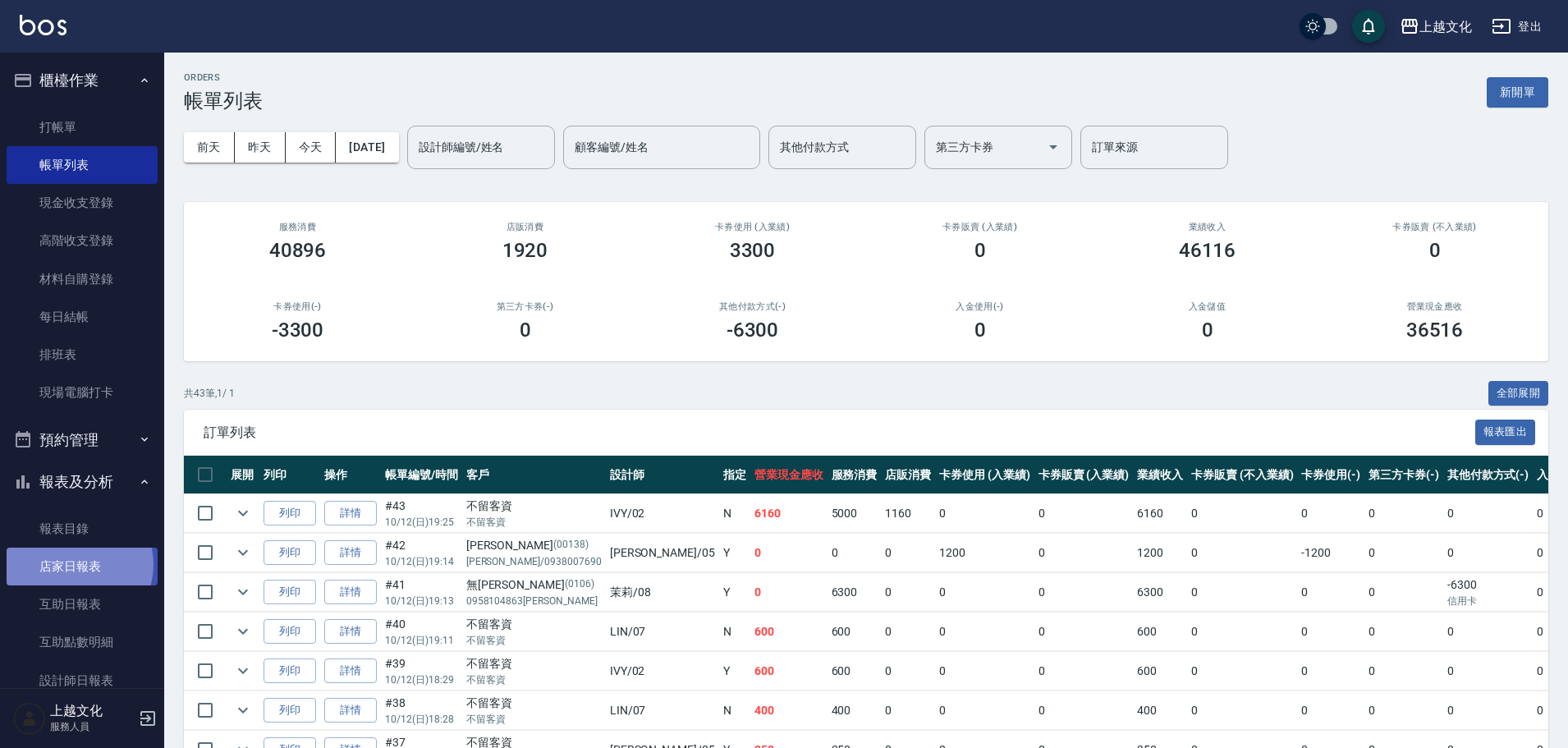
click at [76, 564] on link "店家日報表" at bounding box center [82, 565] width 151 height 37
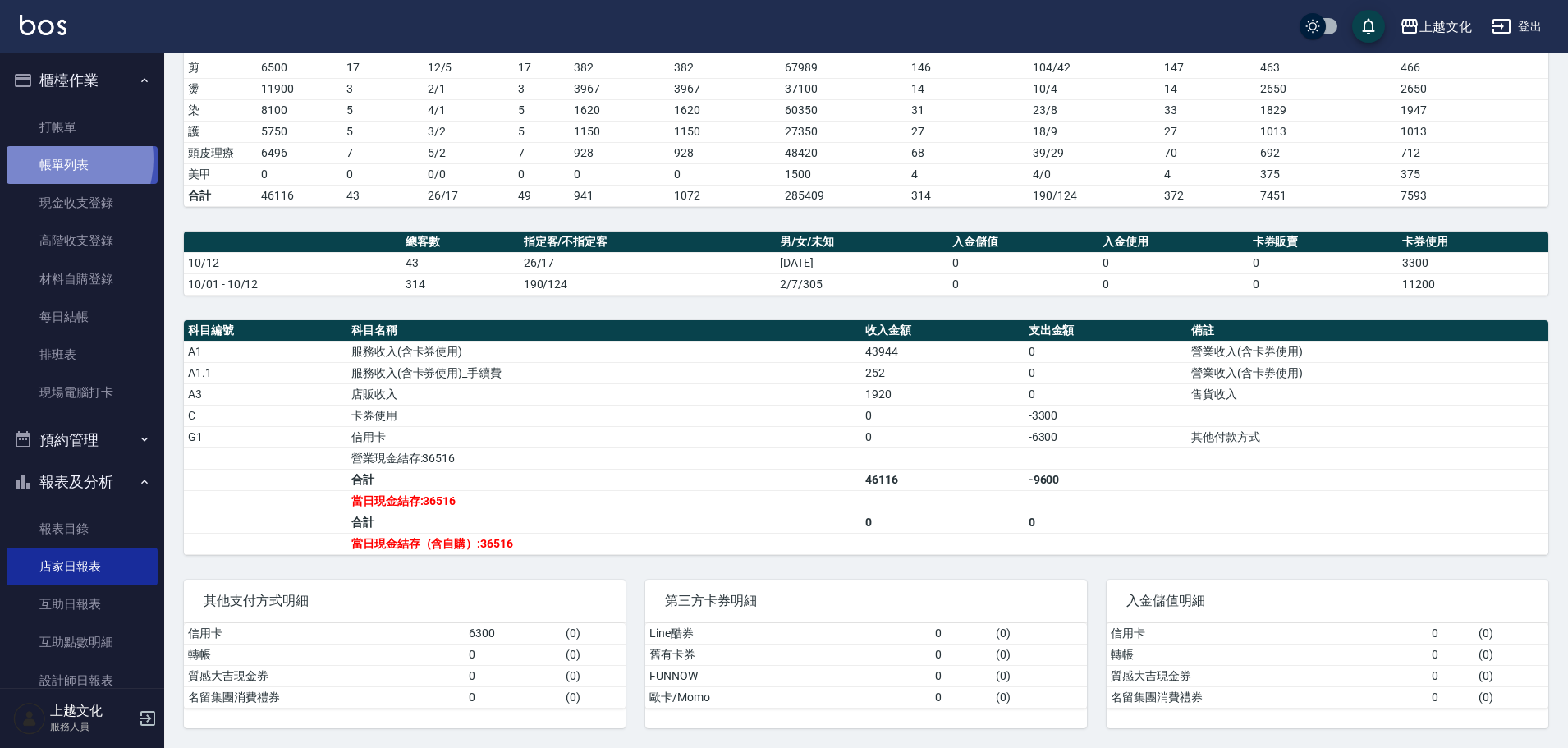
click at [54, 159] on link "帳單列表" at bounding box center [82, 165] width 151 height 37
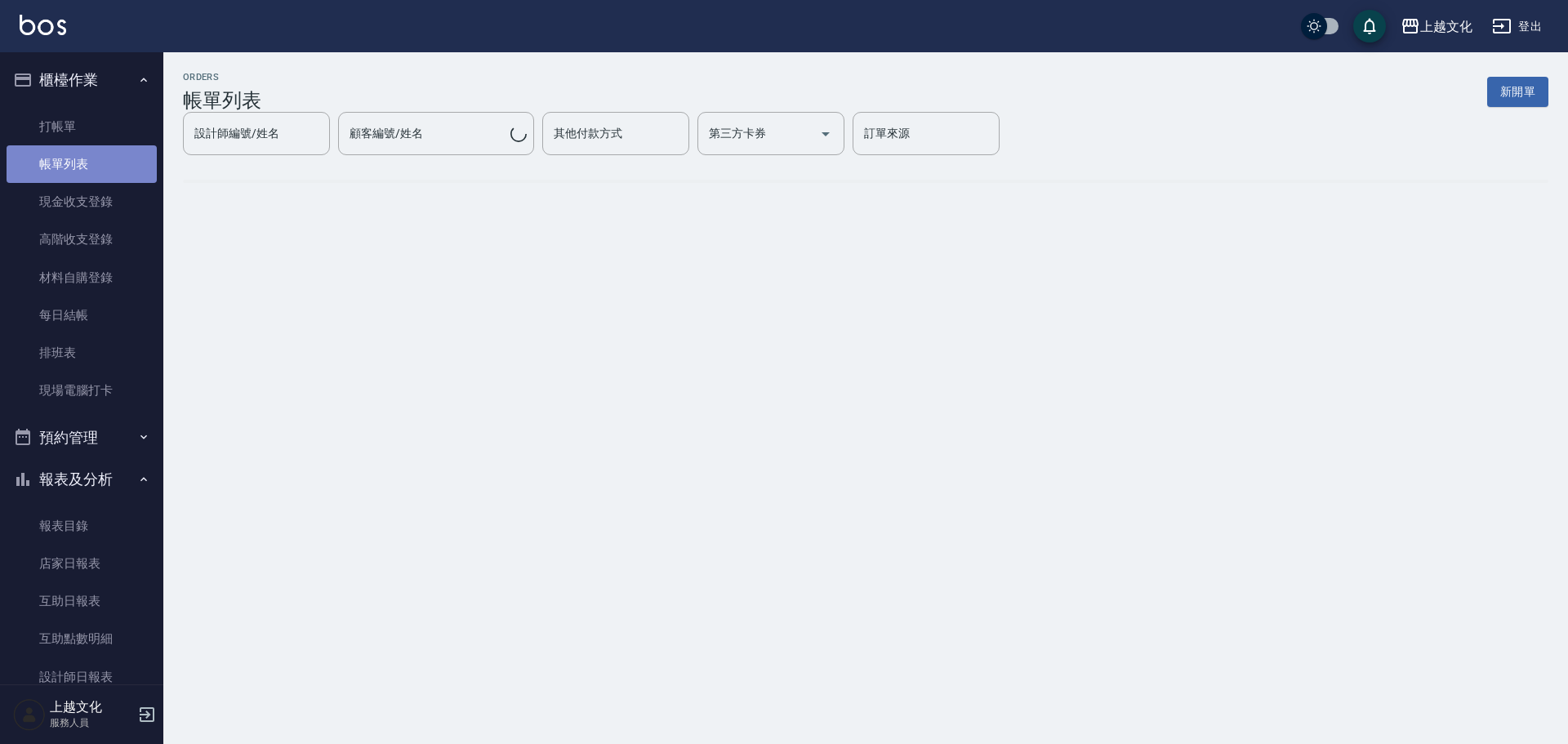
click at [81, 163] on link "帳單列表" at bounding box center [82, 164] width 150 height 37
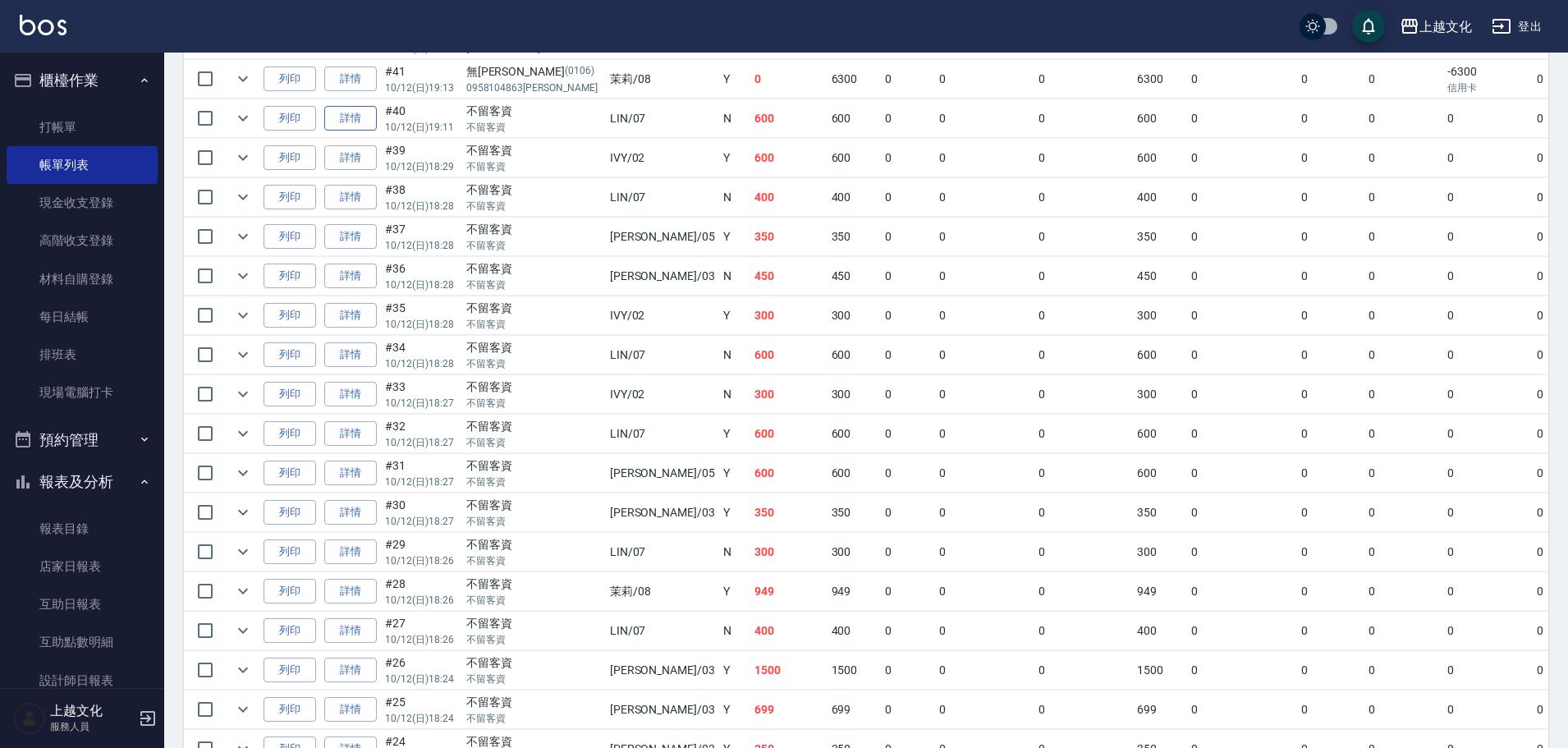
scroll to position [575, 0]
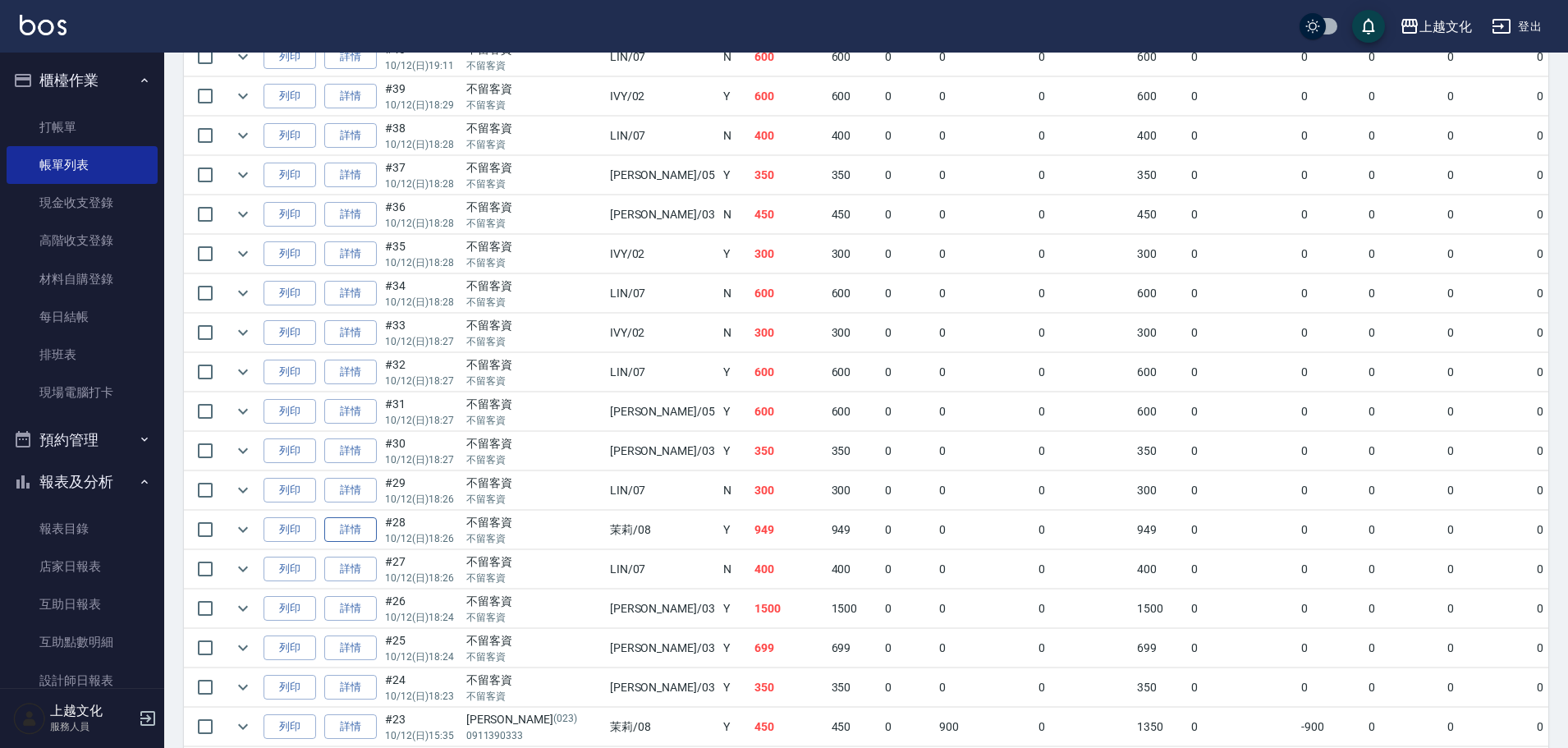
click at [352, 521] on link "詳情" at bounding box center [350, 530] width 53 height 26
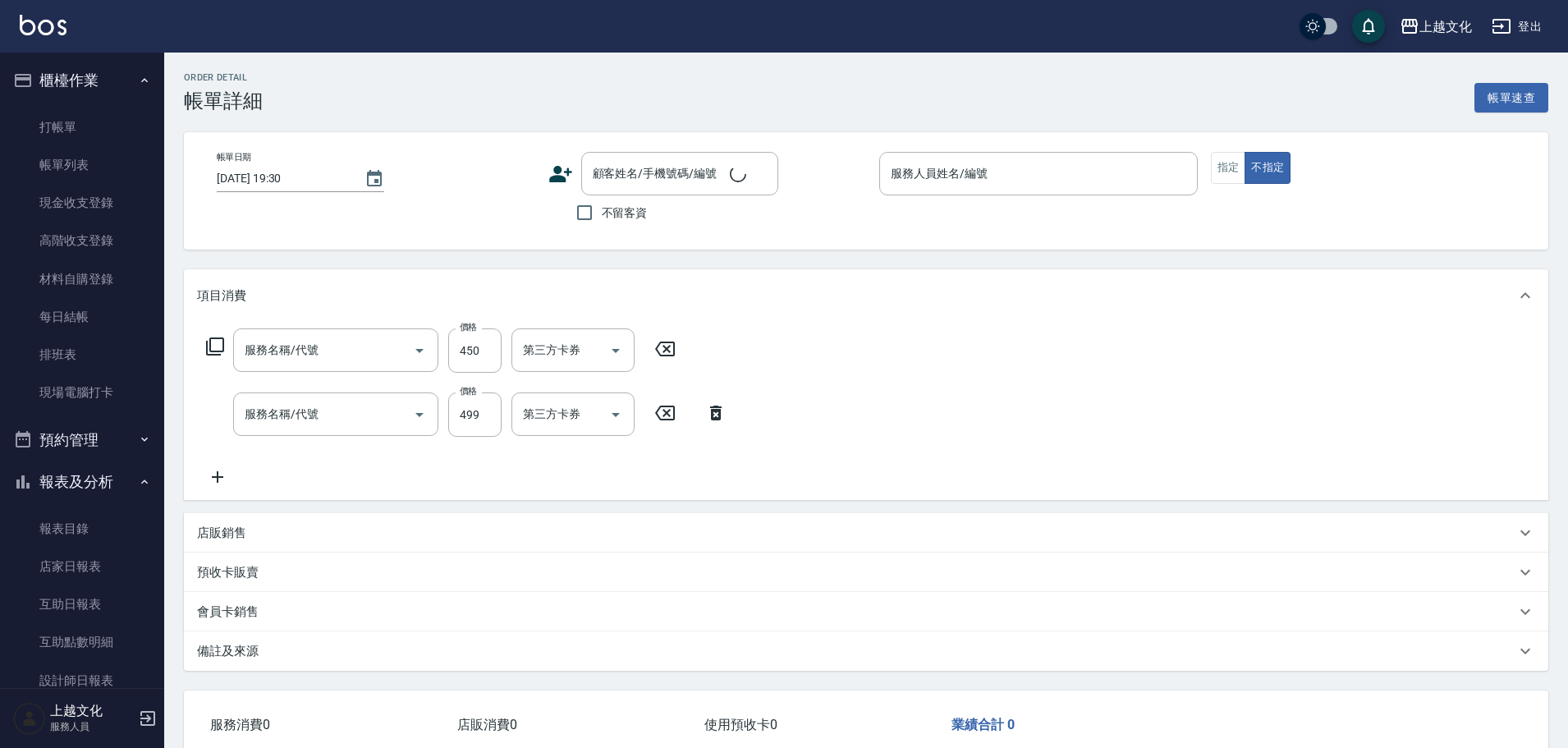
type input "[DATE] 18:26"
checkbox input "true"
type input "茉莉-08"
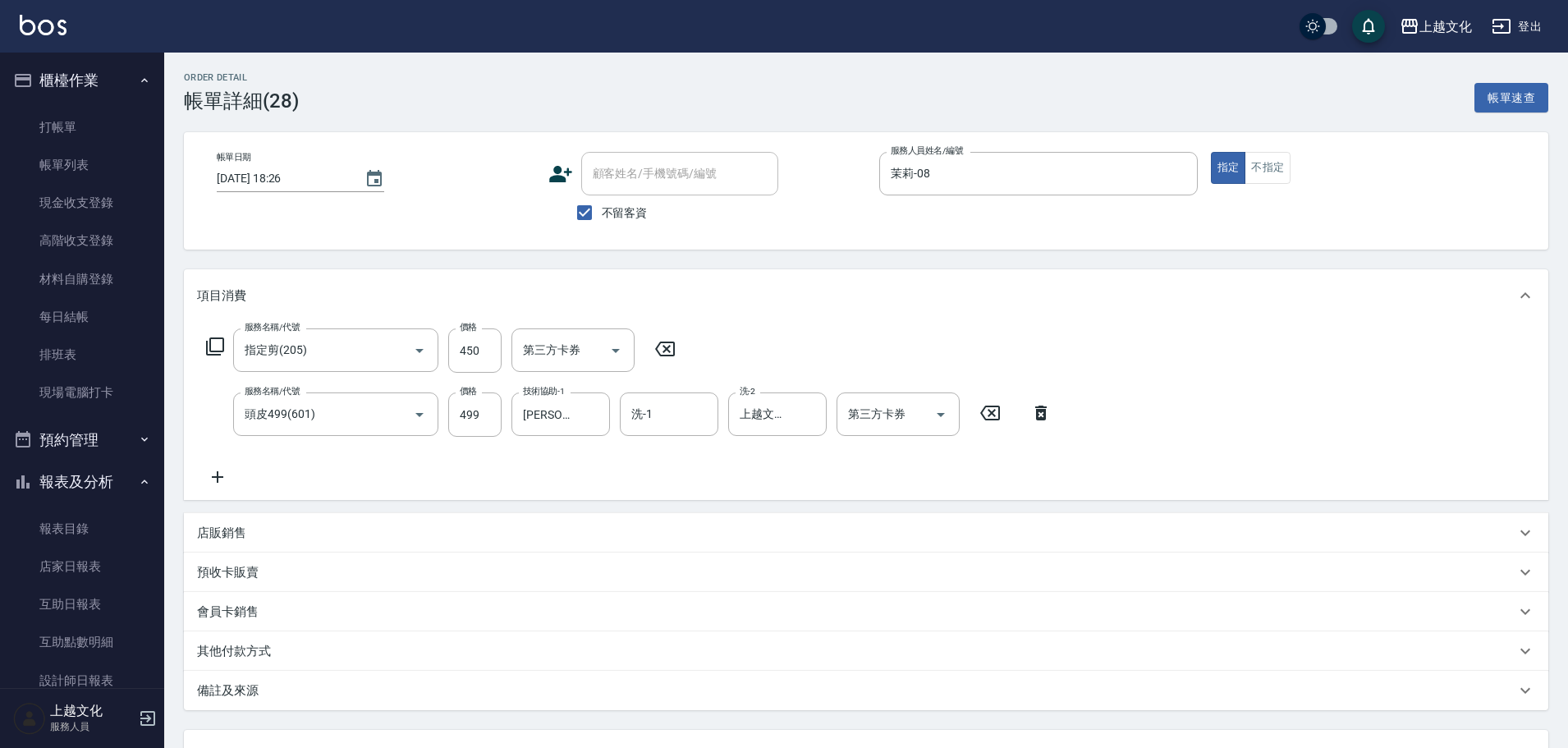
type input "指定剪(205)"
type input "頭皮499(601)"
click at [456, 421] on input "499" at bounding box center [475, 414] width 54 height 44
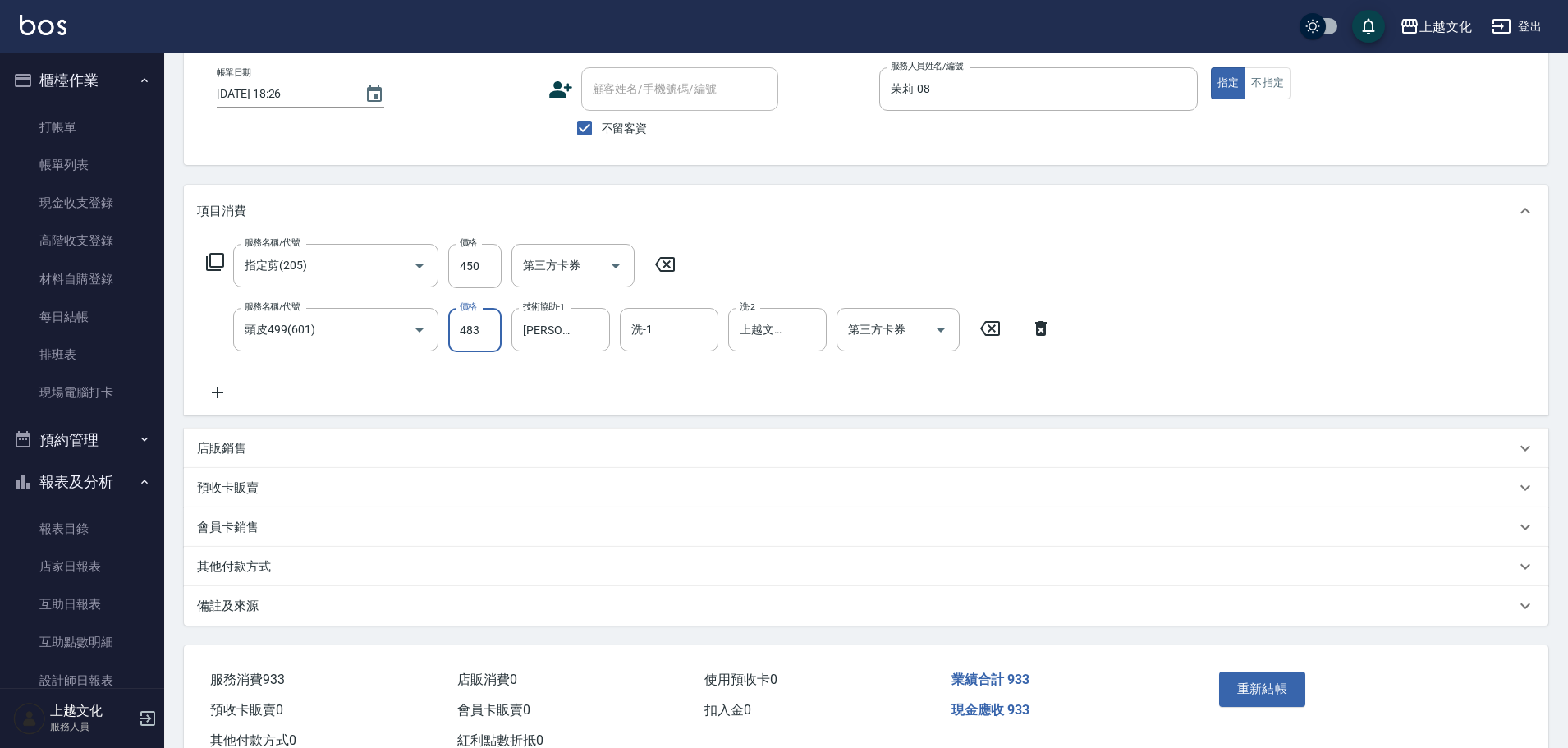
scroll to position [140, 0]
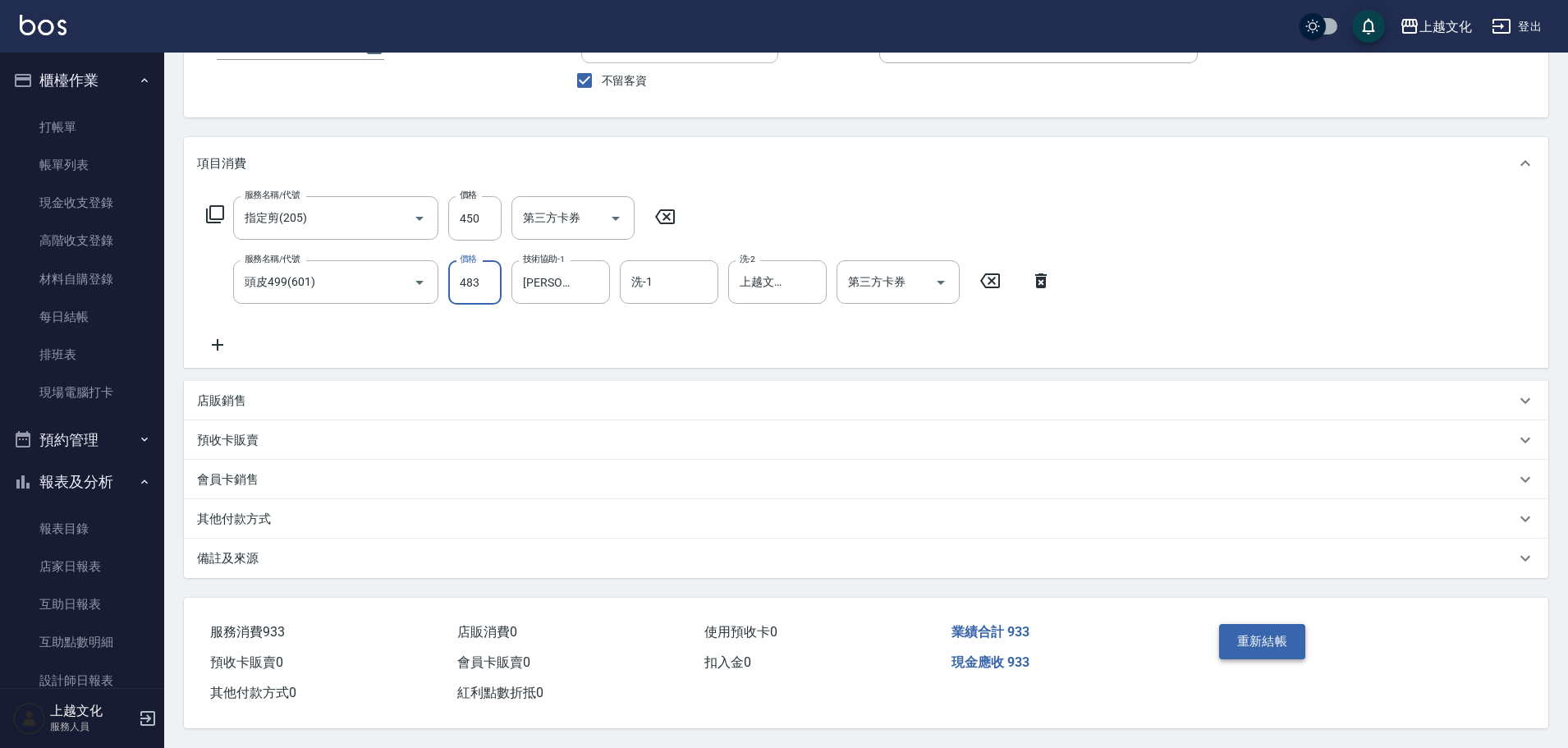
type input "483"
click at [1226, 636] on button "重新結帳" at bounding box center [1262, 641] width 87 height 34
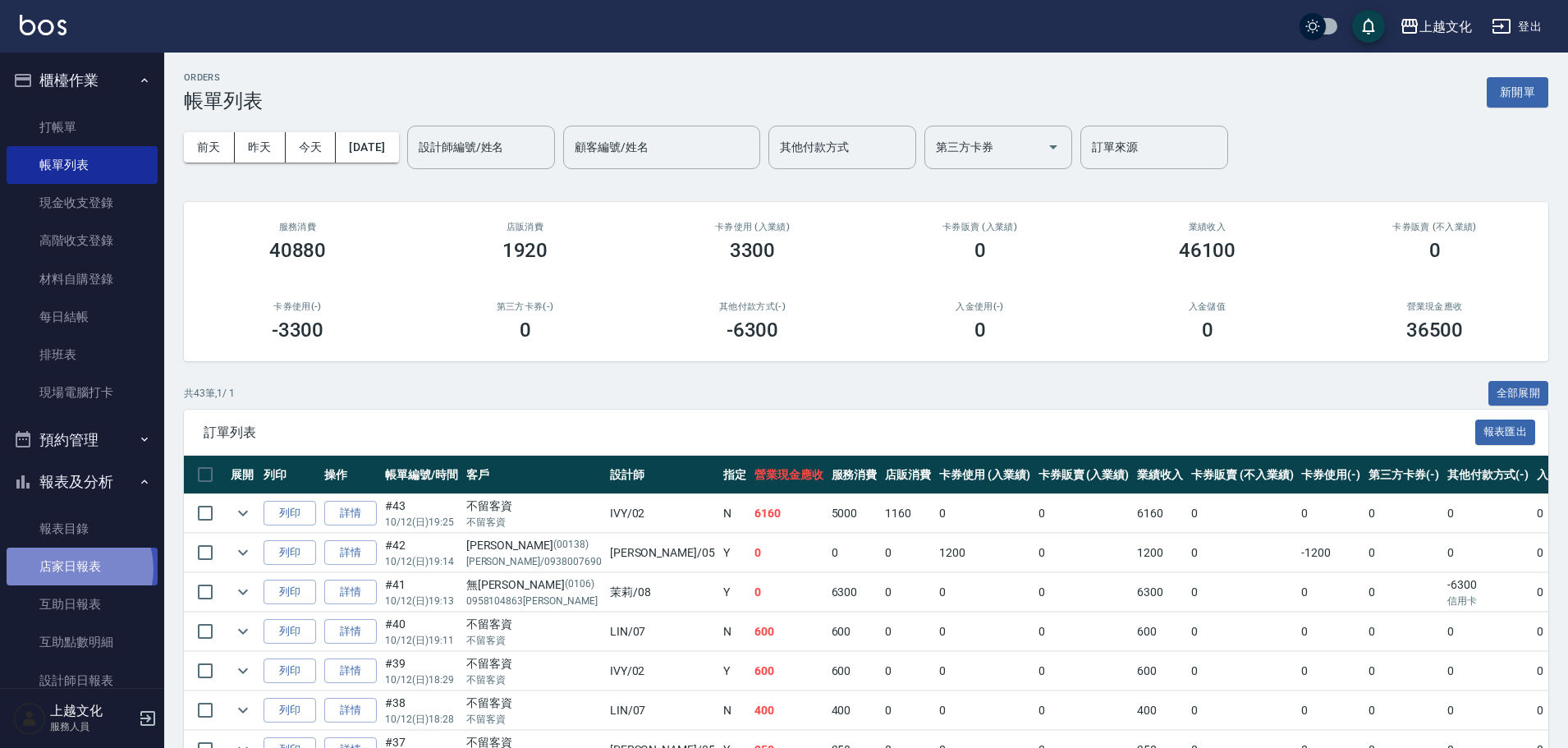
click at [75, 567] on link "店家日報表" at bounding box center [82, 565] width 151 height 37
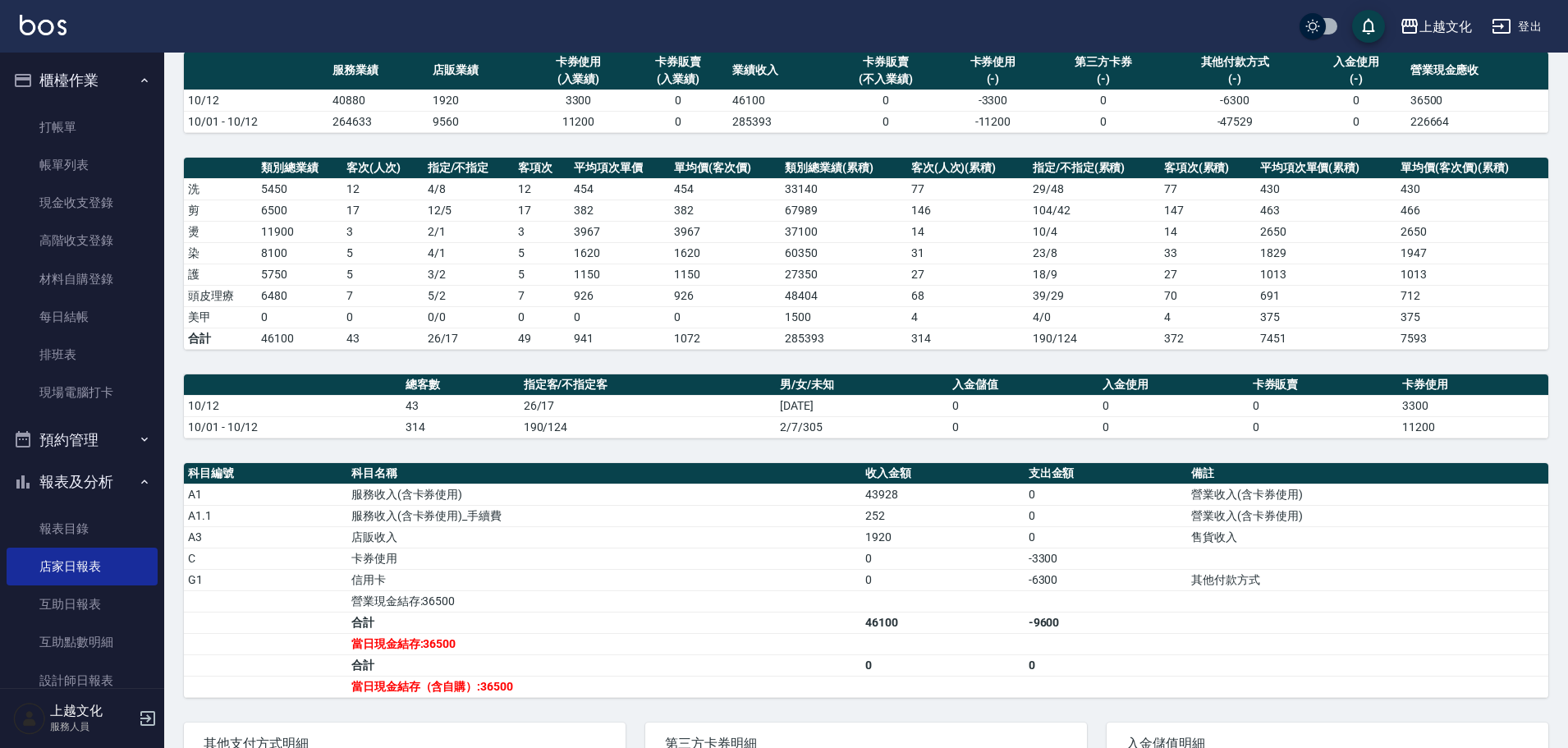
scroll to position [274, 0]
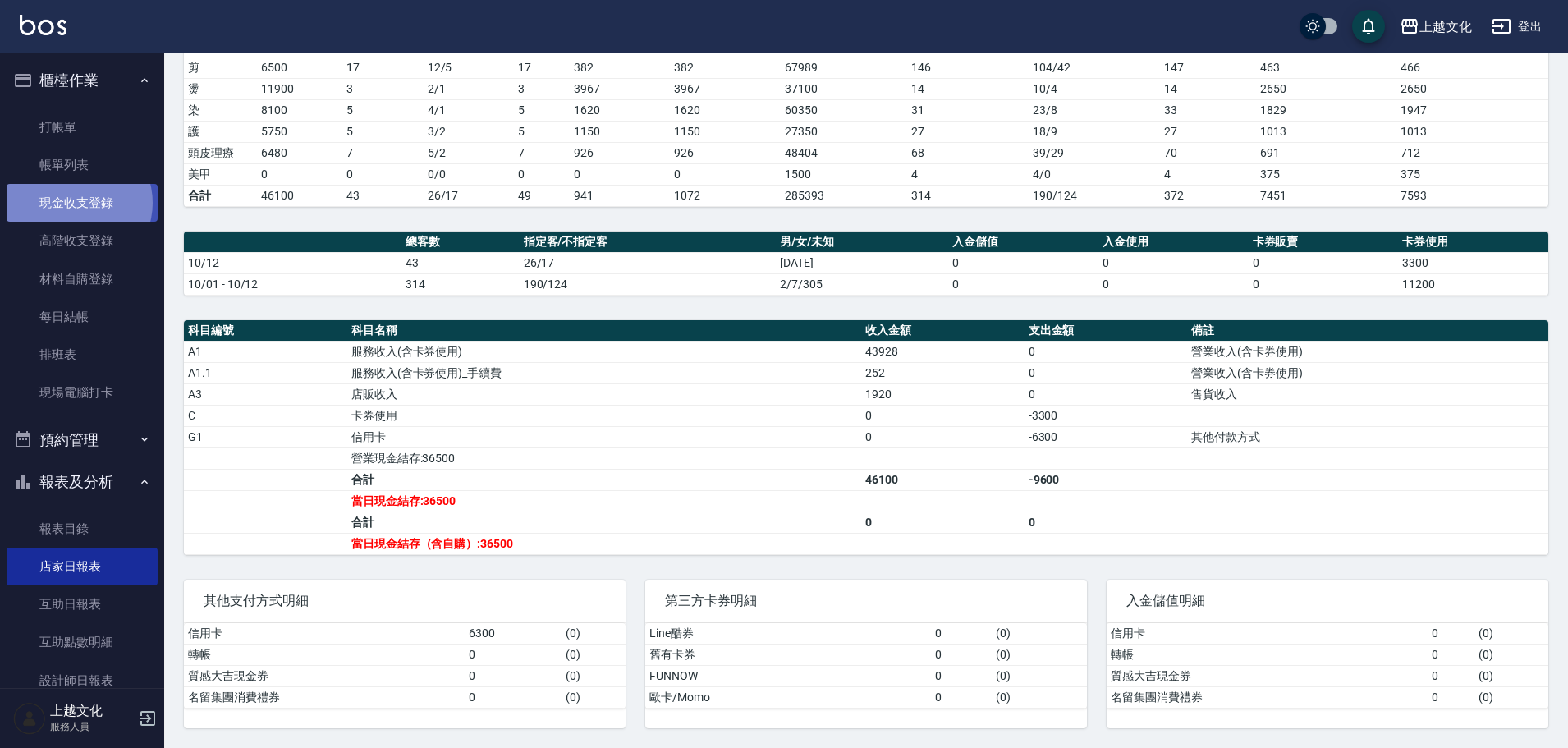
click at [77, 203] on link "現金收支登錄" at bounding box center [82, 202] width 151 height 37
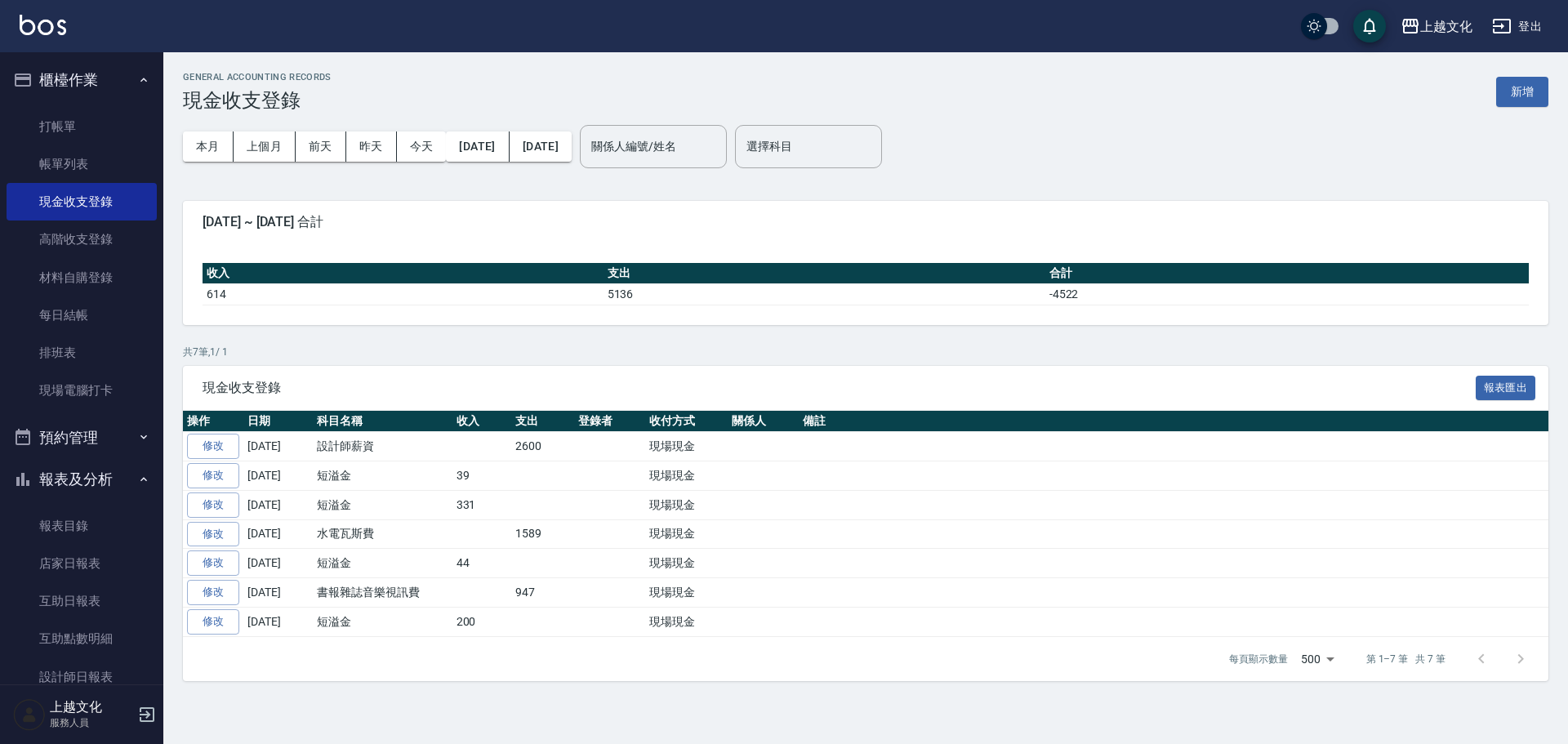
click at [1508, 90] on button "新增" at bounding box center [1521, 92] width 52 height 30
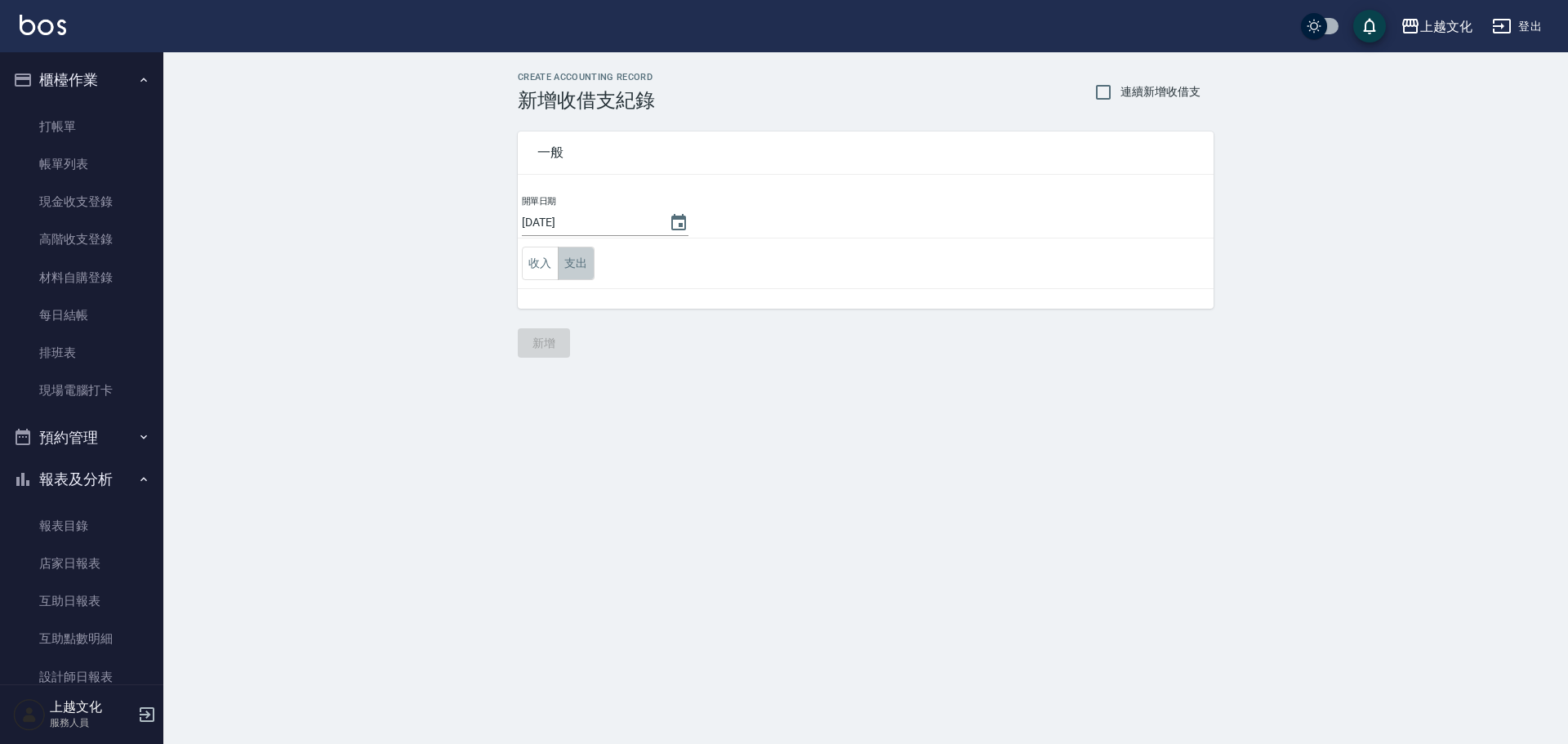
click at [569, 268] on button "支出" at bounding box center [576, 263] width 37 height 33
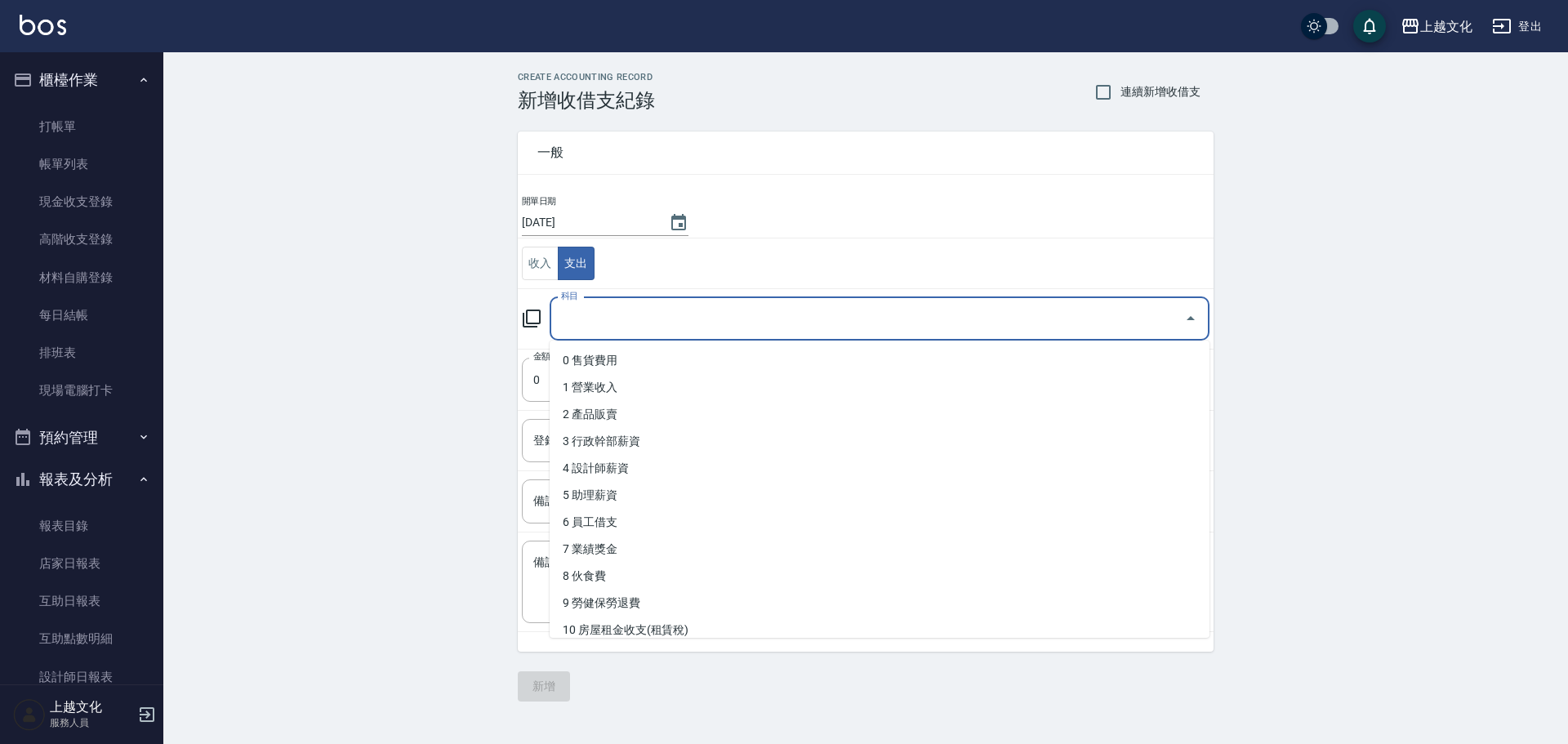
drag, startPoint x: 573, startPoint y: 280, endPoint x: 577, endPoint y: 310, distance: 30.3
click at [577, 310] on input "科目" at bounding box center [867, 319] width 620 height 29
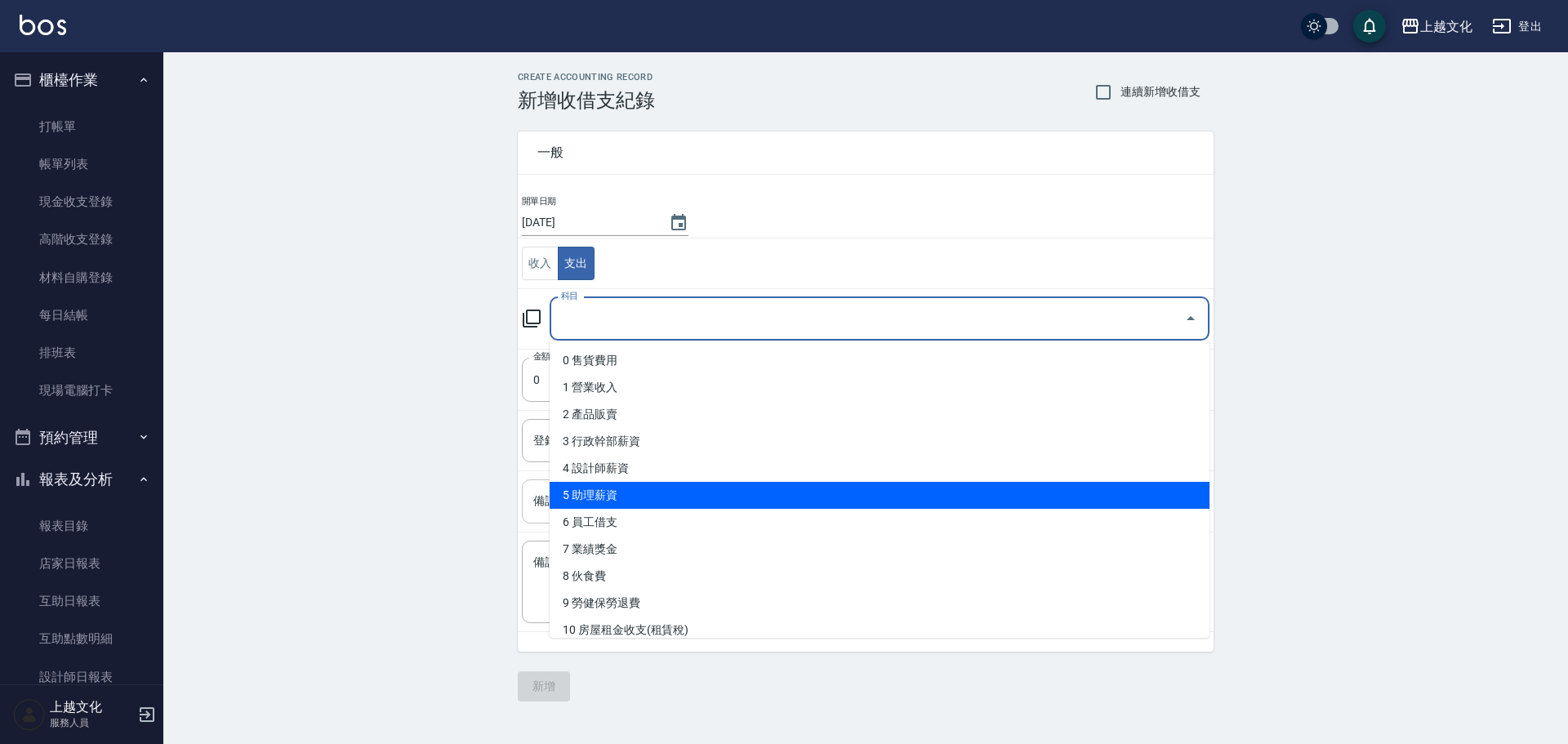
click at [630, 492] on li "5 助理薪資" at bounding box center [879, 495] width 659 height 27
type input "5 助理薪資"
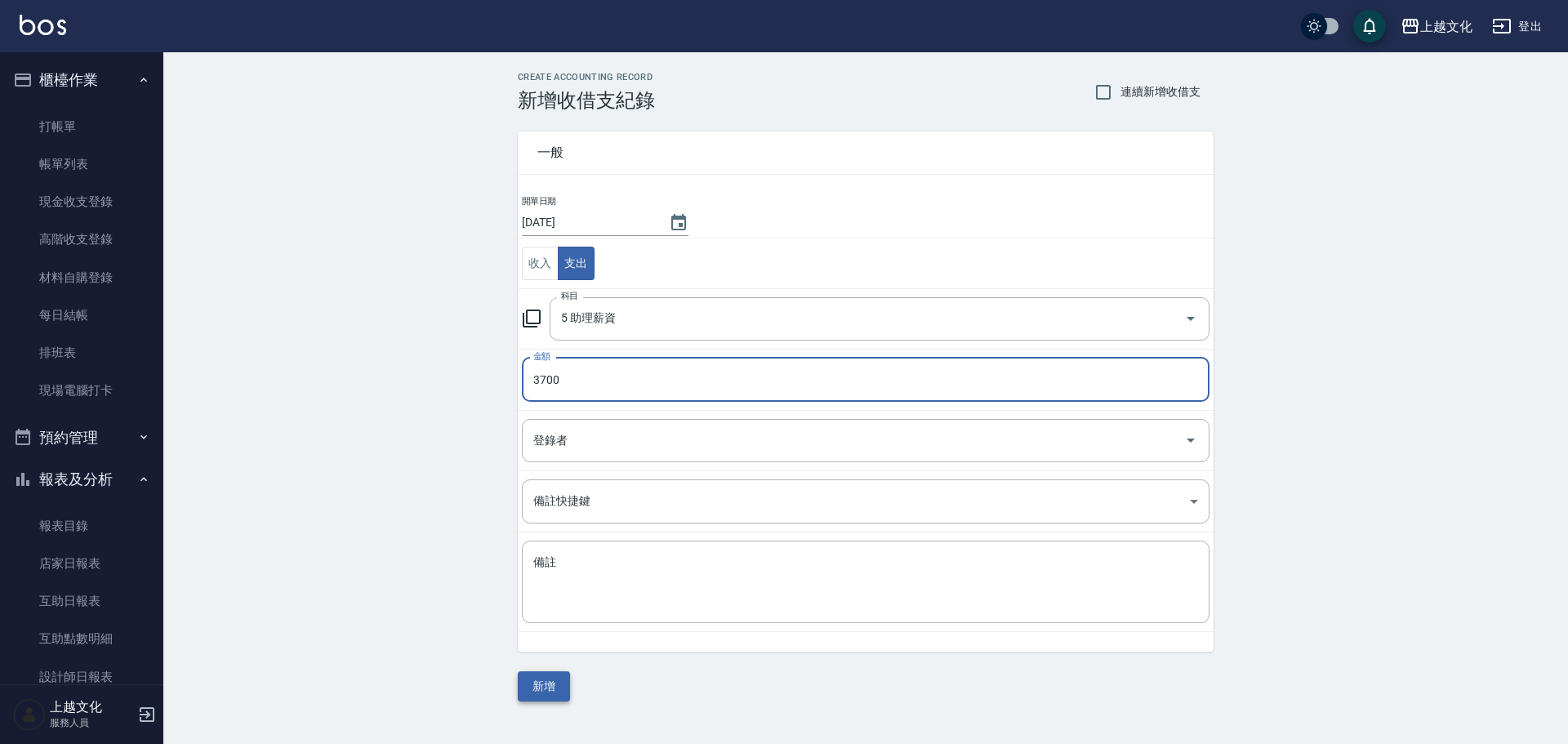
type input "3700"
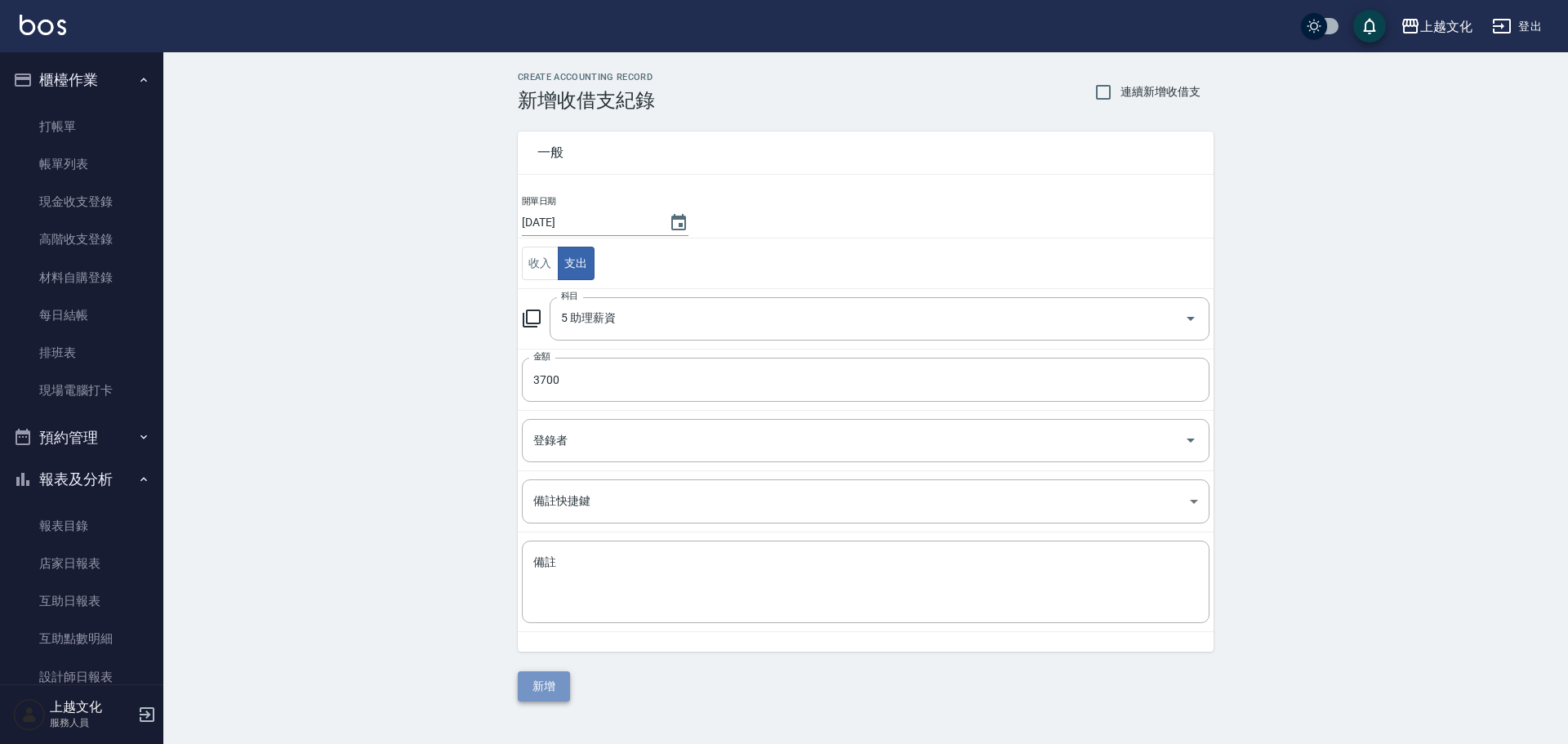
click at [534, 687] on button "新增" at bounding box center [543, 686] width 52 height 30
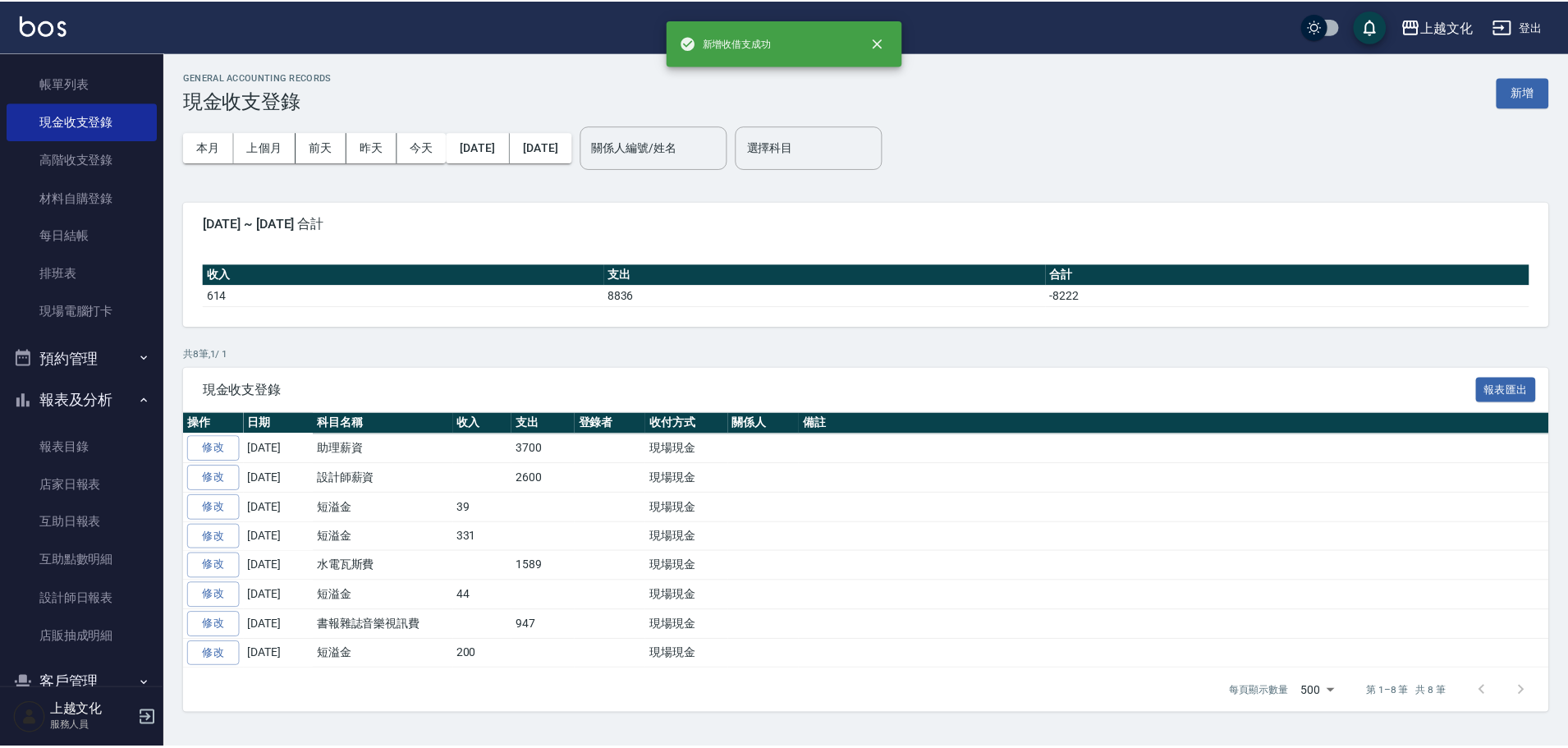
scroll to position [160, 0]
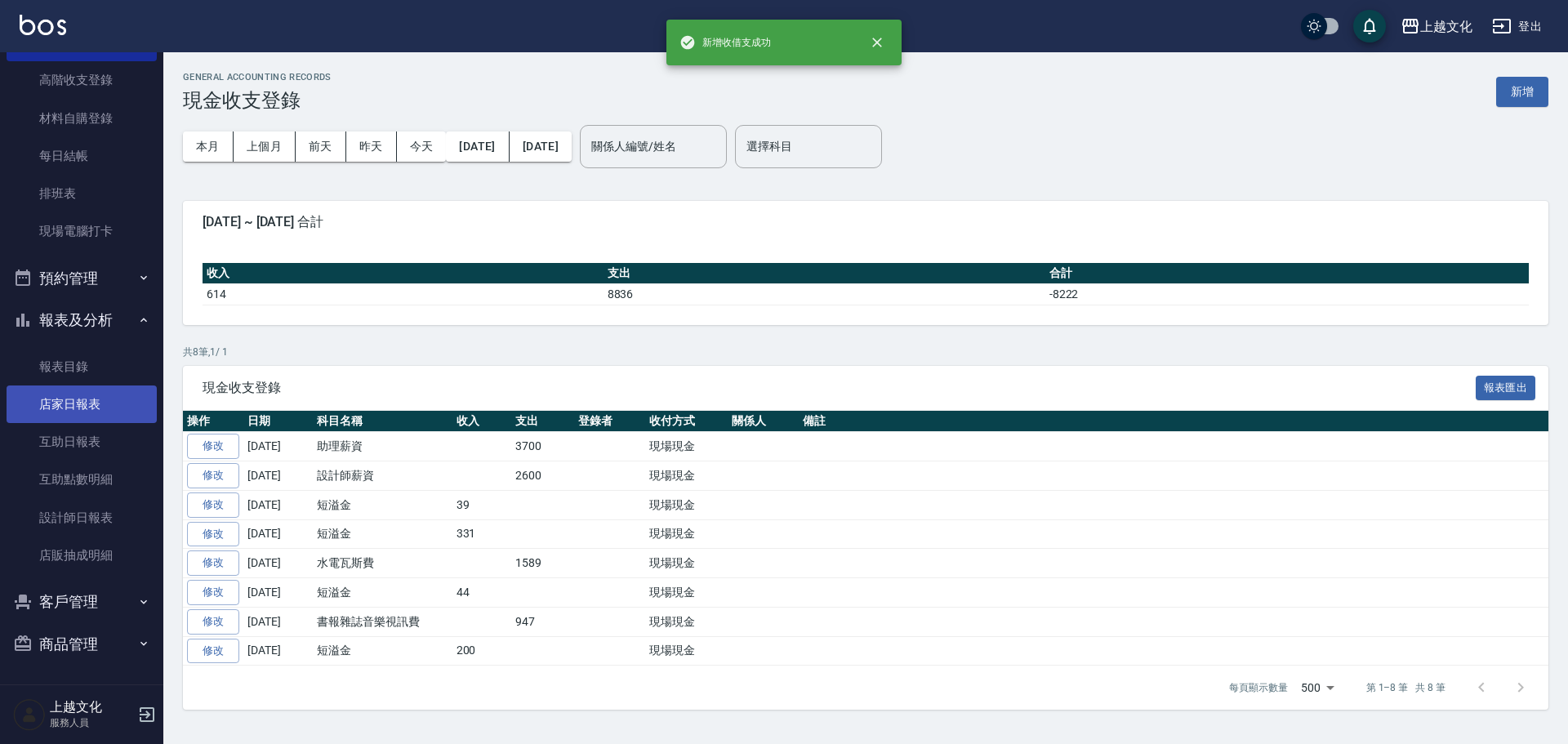
click at [61, 403] on link "店家日報表" at bounding box center [82, 403] width 150 height 37
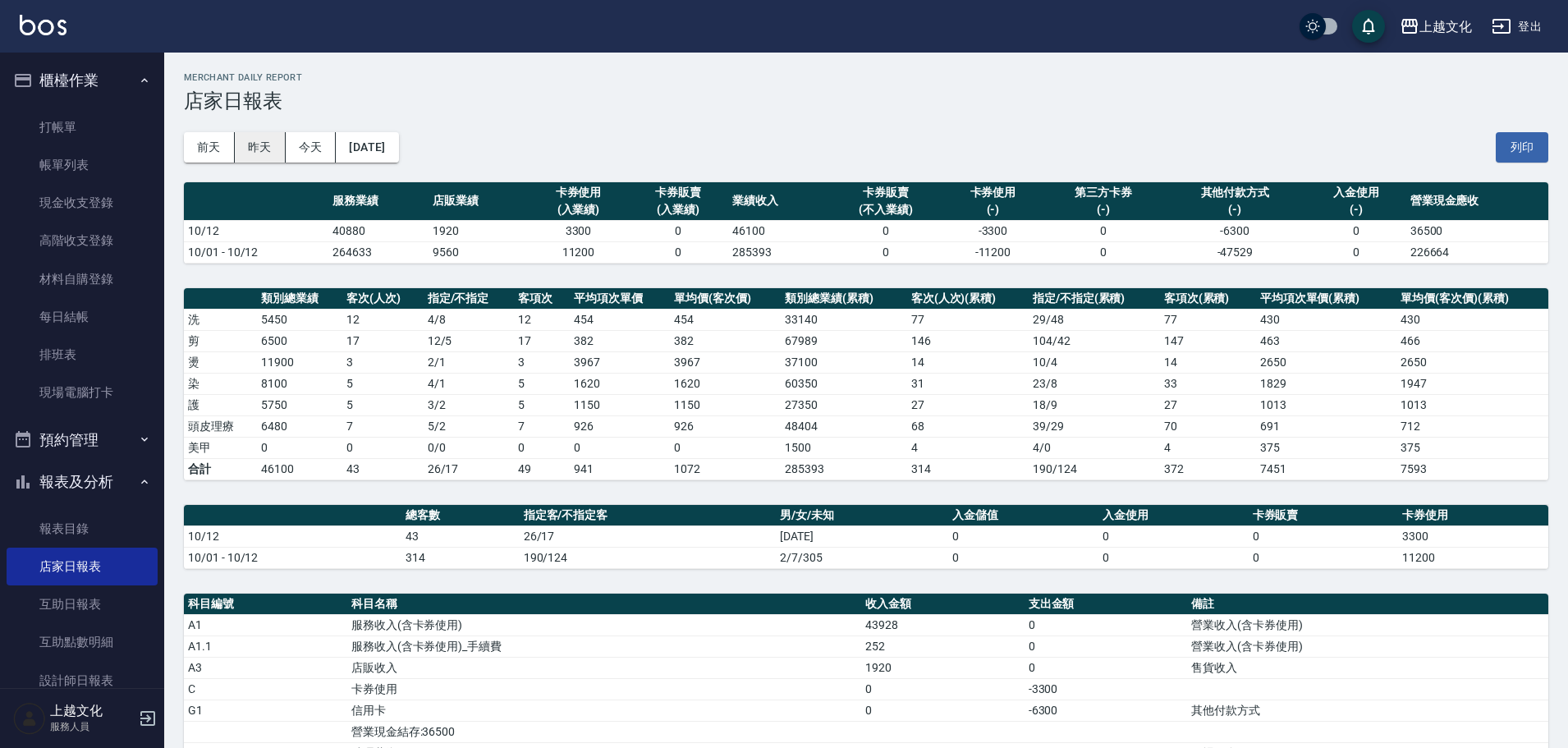
click at [272, 149] on button "昨天" at bounding box center [259, 147] width 51 height 31
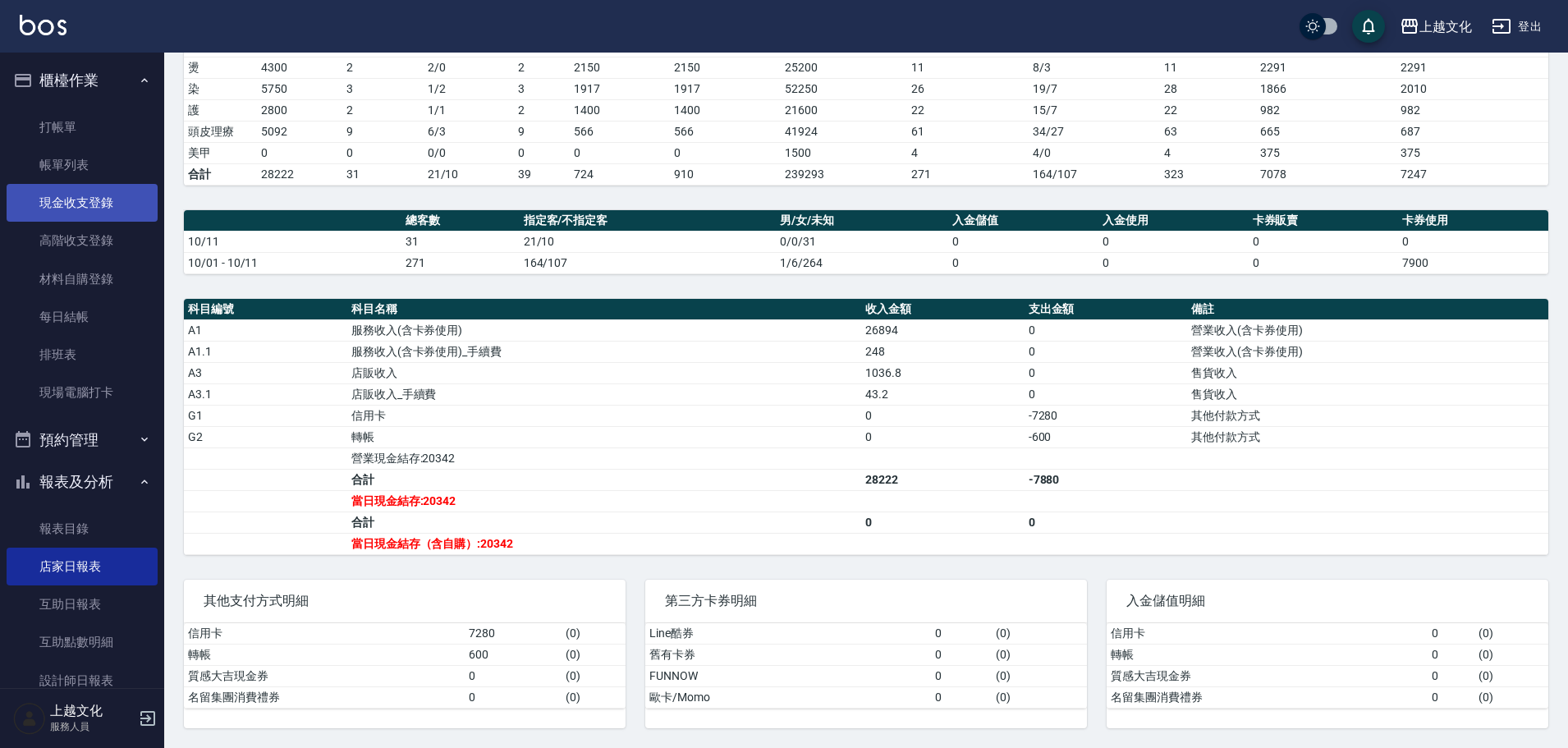
click at [61, 203] on link "現金收支登錄" at bounding box center [82, 202] width 151 height 37
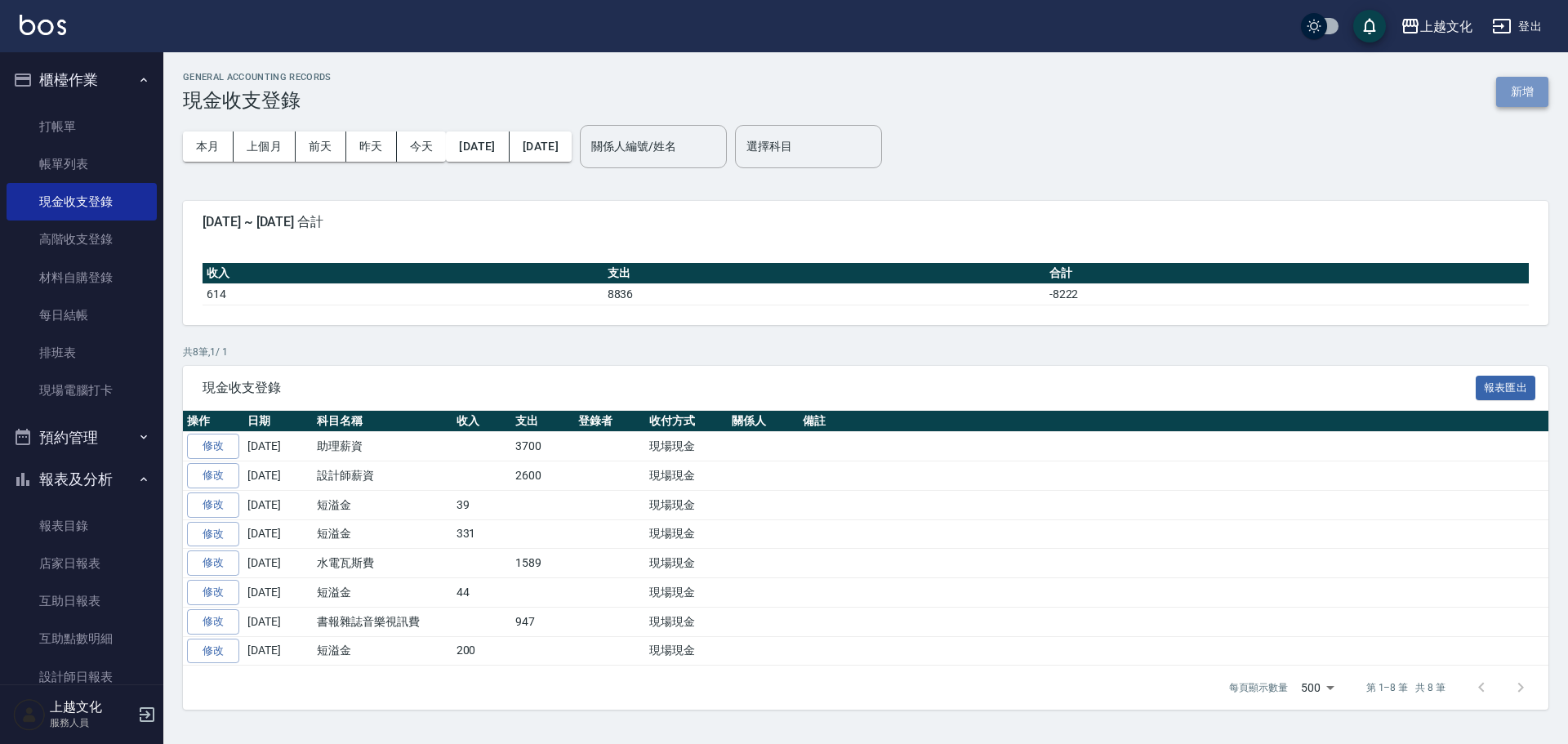
click at [1506, 101] on button "新增" at bounding box center [1521, 92] width 52 height 30
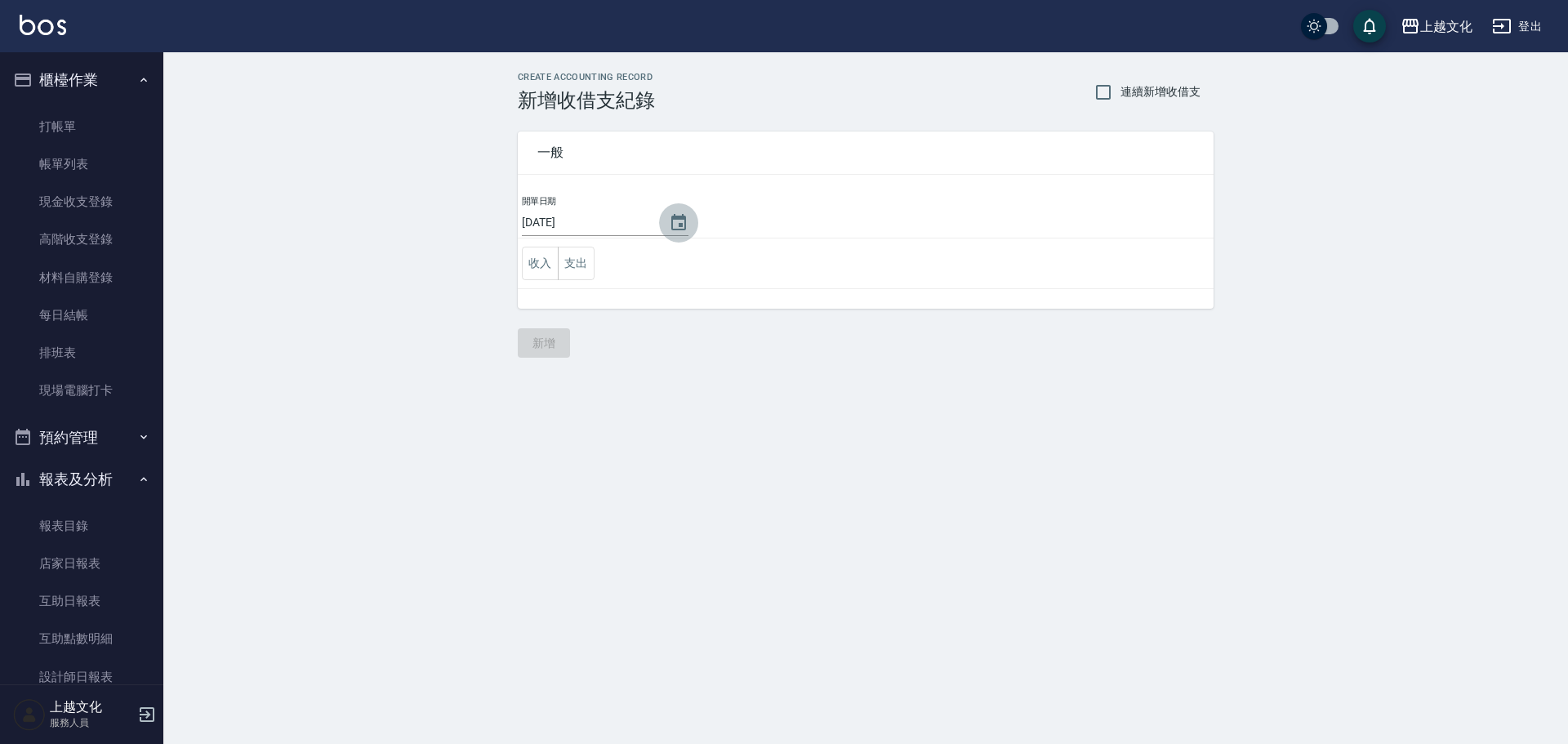
click at [677, 221] on icon "Choose date, selected date is 2025-10-12" at bounding box center [678, 223] width 20 height 20
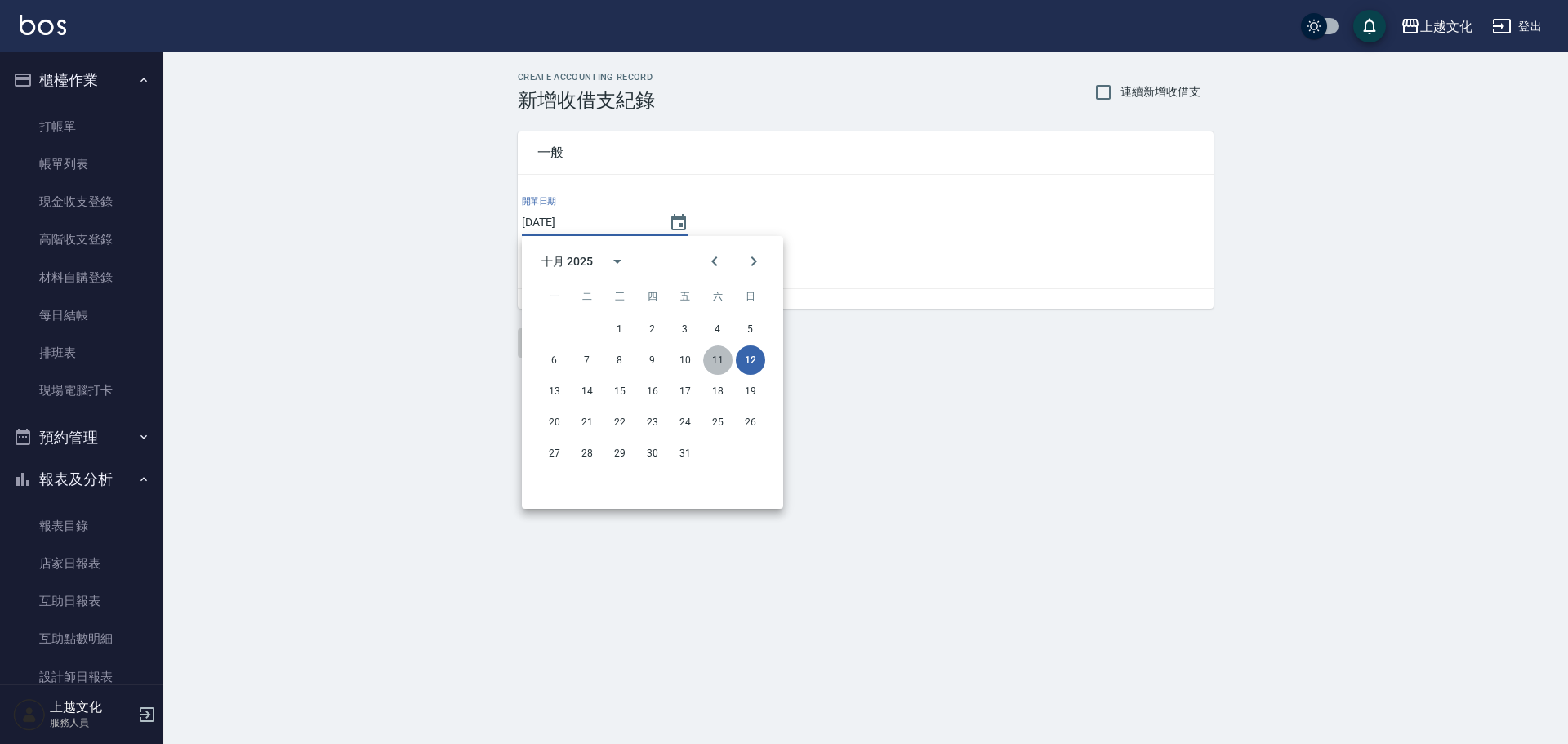
click at [713, 364] on button "11" at bounding box center [717, 360] width 29 height 29
type input "[DATE]"
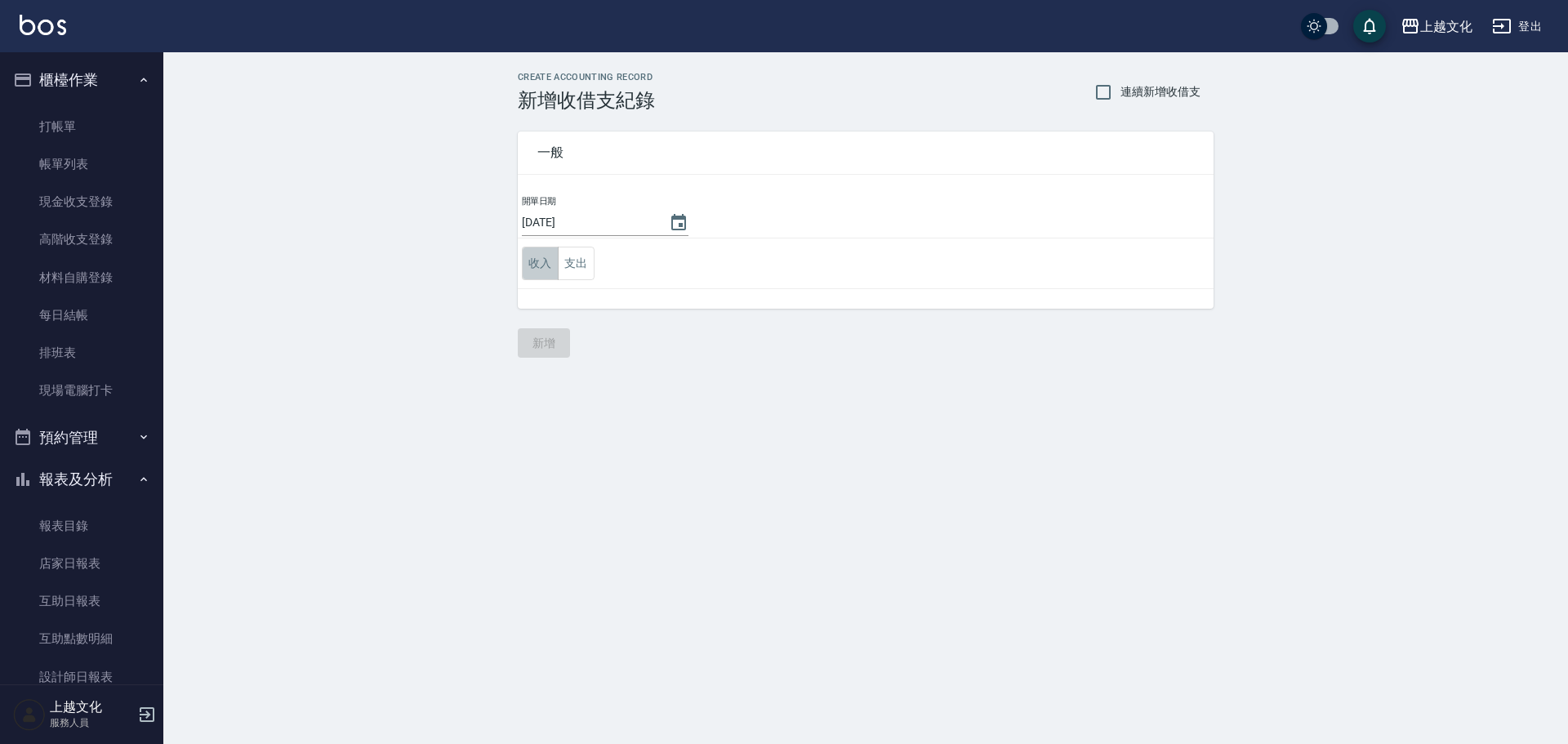
click at [533, 263] on button "收入" at bounding box center [539, 263] width 37 height 33
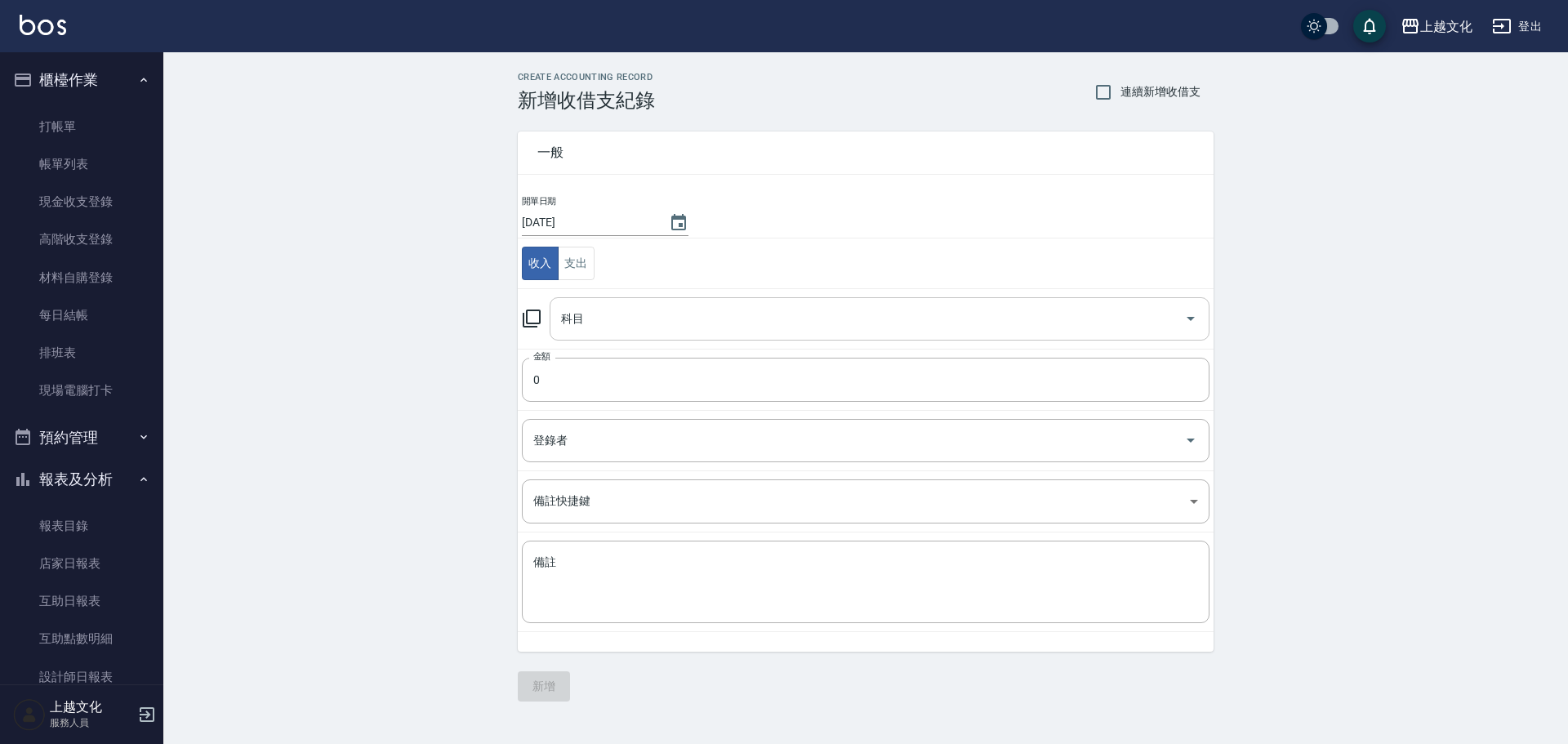
click at [566, 320] on input "科目" at bounding box center [867, 319] width 620 height 29
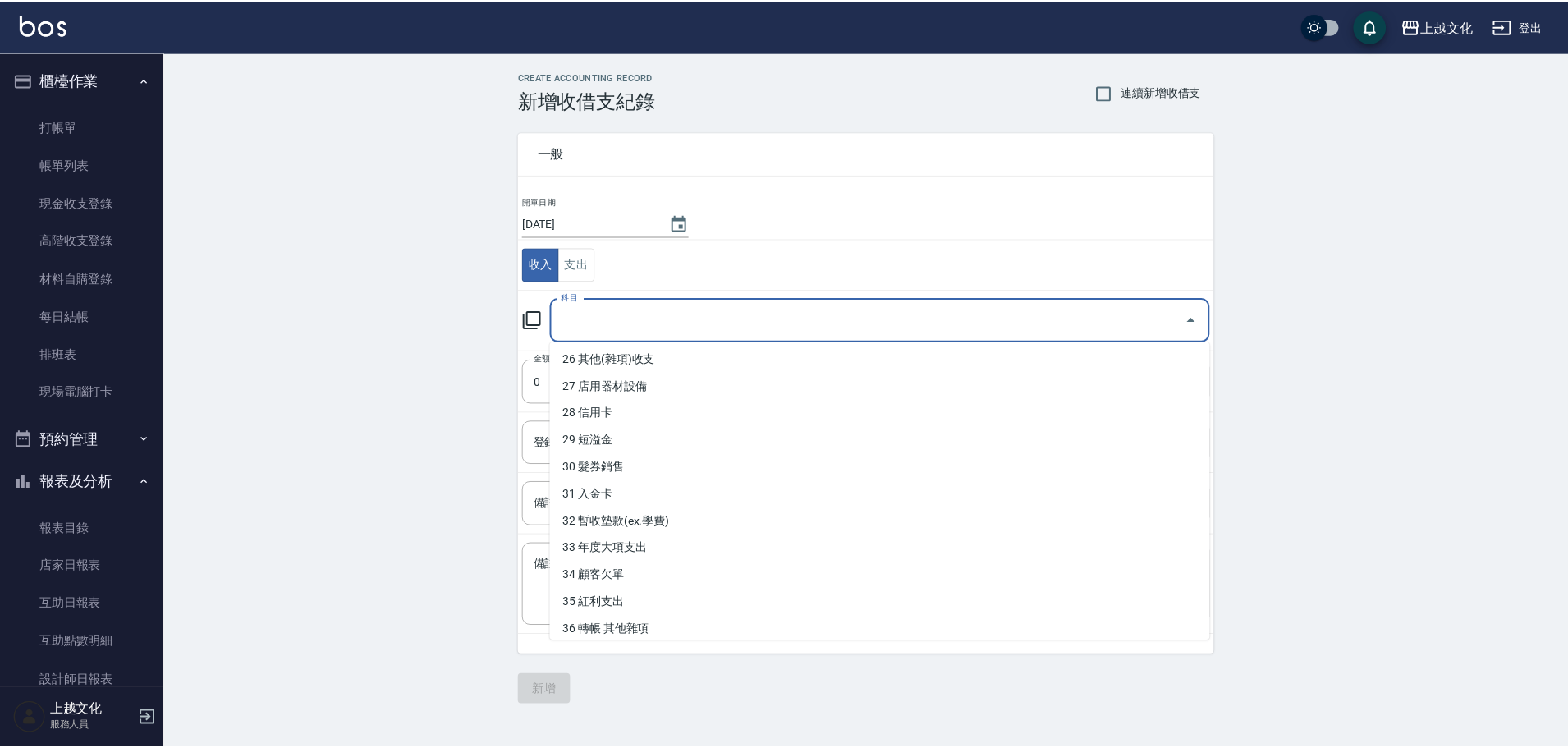
scroll to position [716, 0]
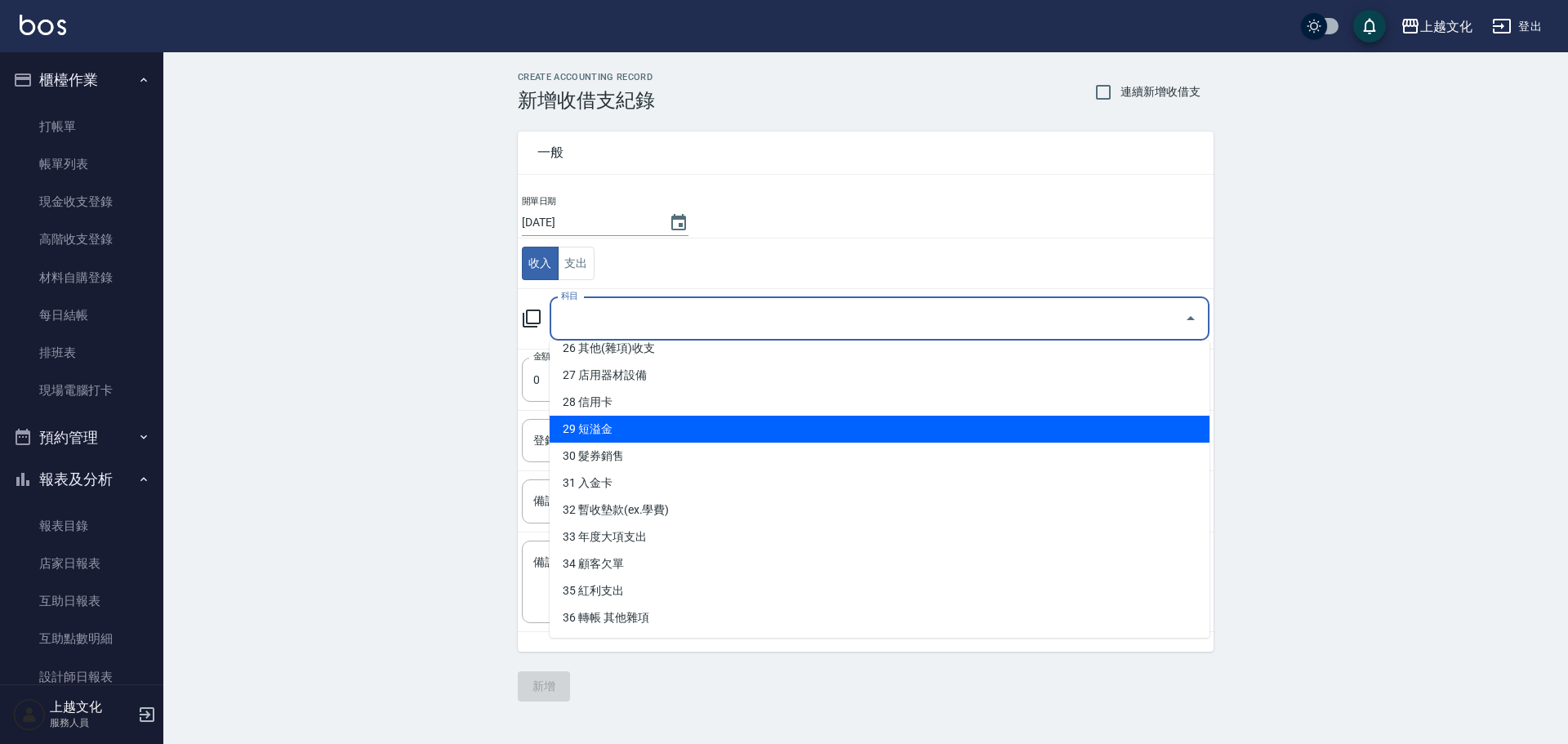
click at [638, 429] on li "29 短溢金" at bounding box center [879, 429] width 659 height 27
type input "29 短溢金"
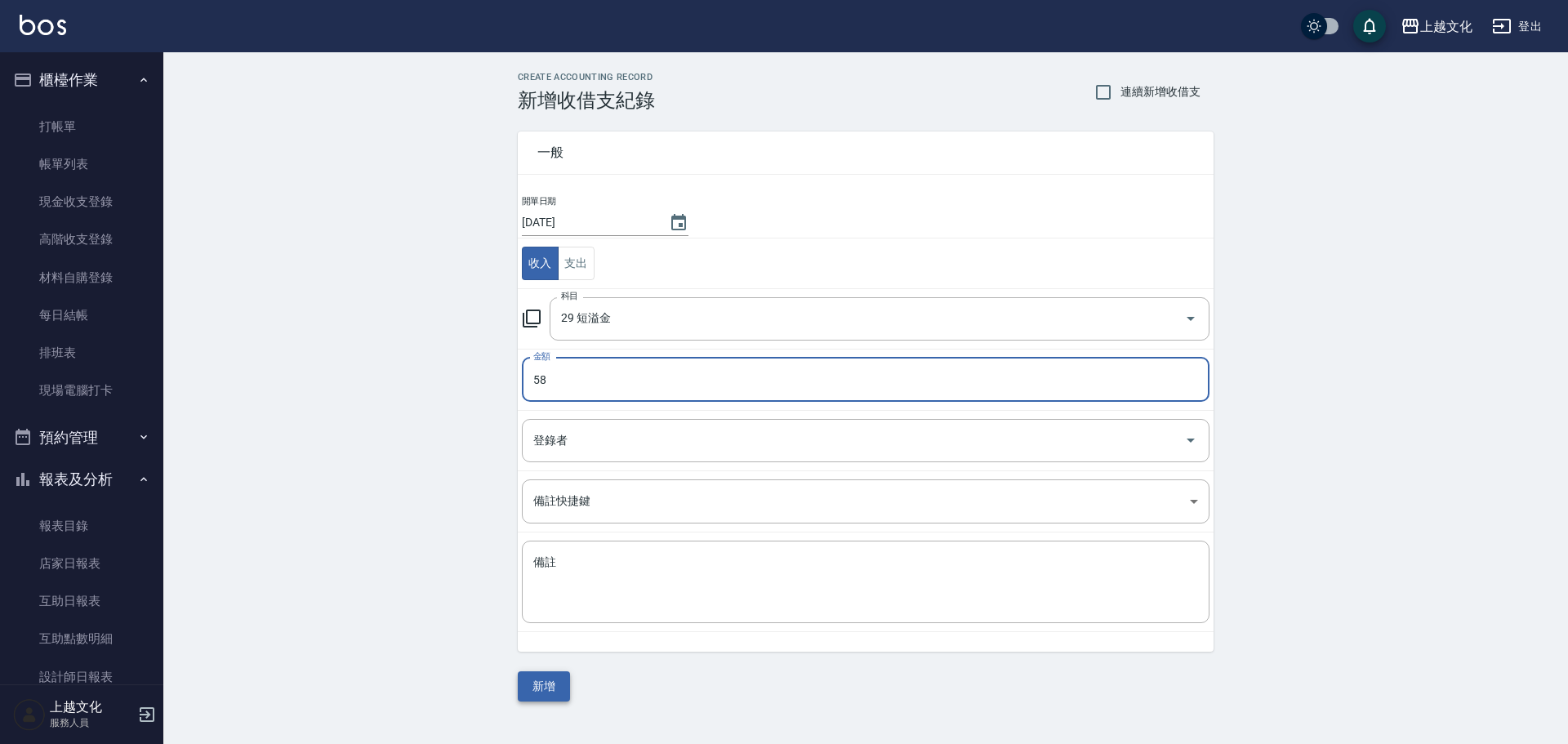
type input "58"
click at [539, 677] on button "新增" at bounding box center [543, 686] width 52 height 30
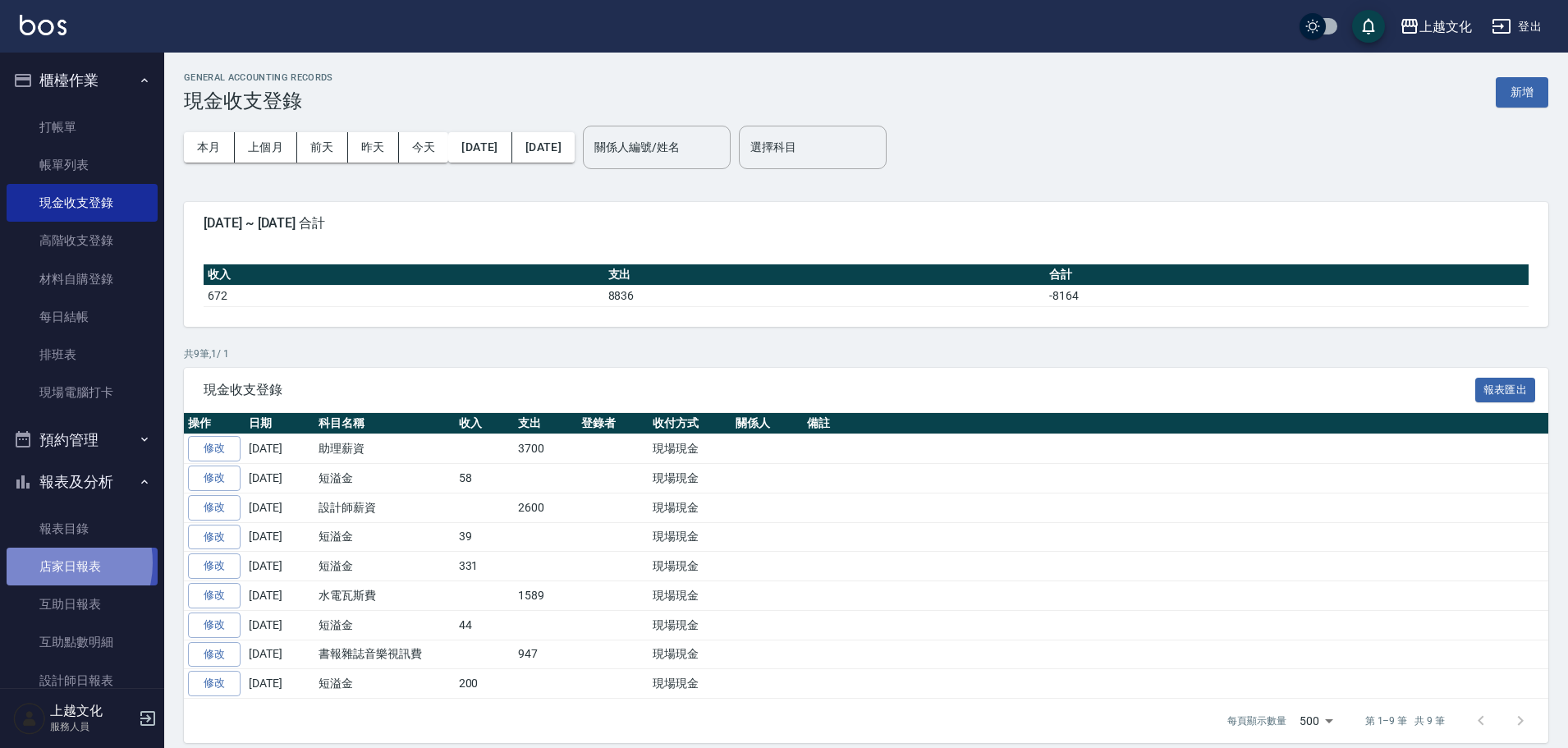
click at [55, 563] on link "店家日報表" at bounding box center [82, 565] width 151 height 37
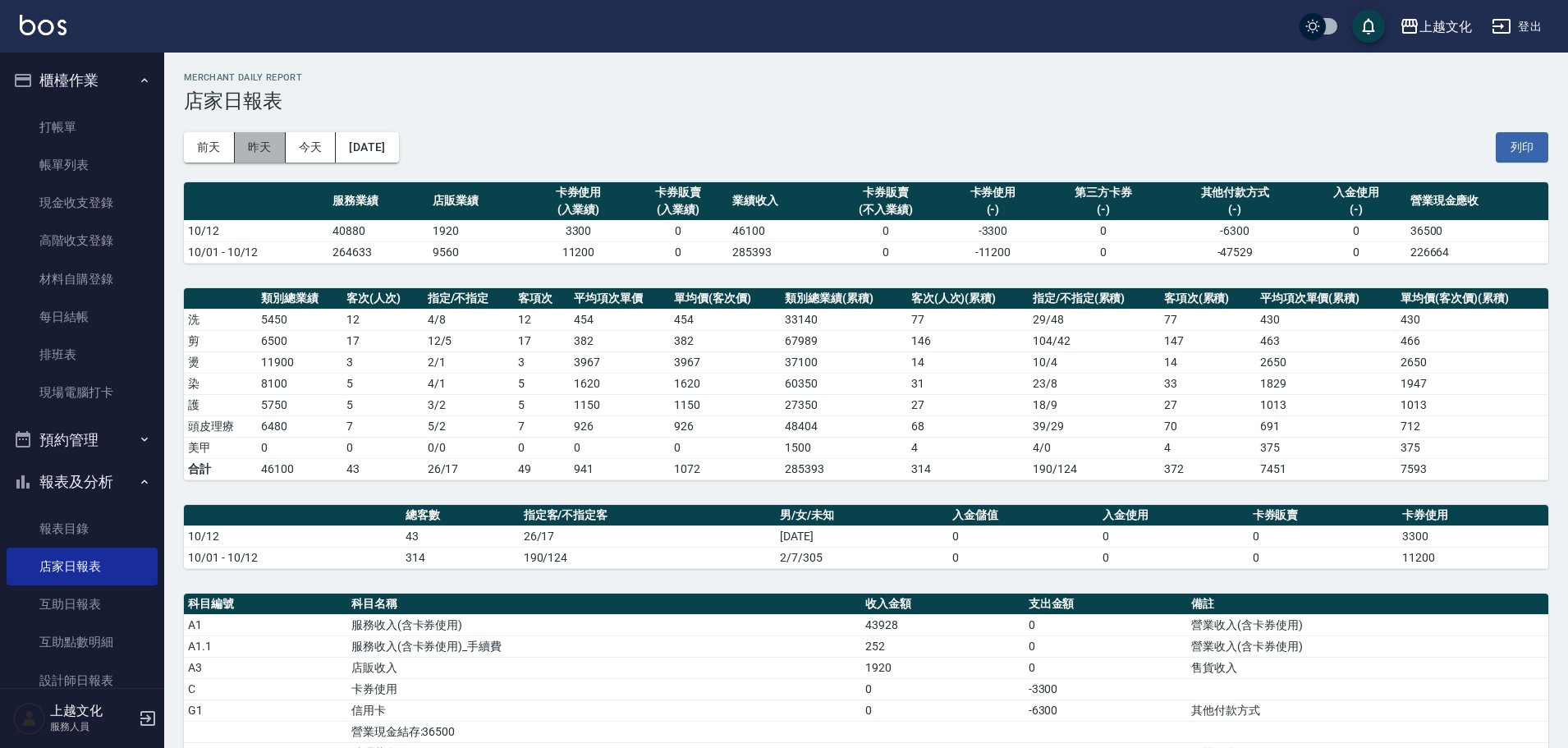
click at [273, 147] on button "昨天" at bounding box center [259, 147] width 51 height 31
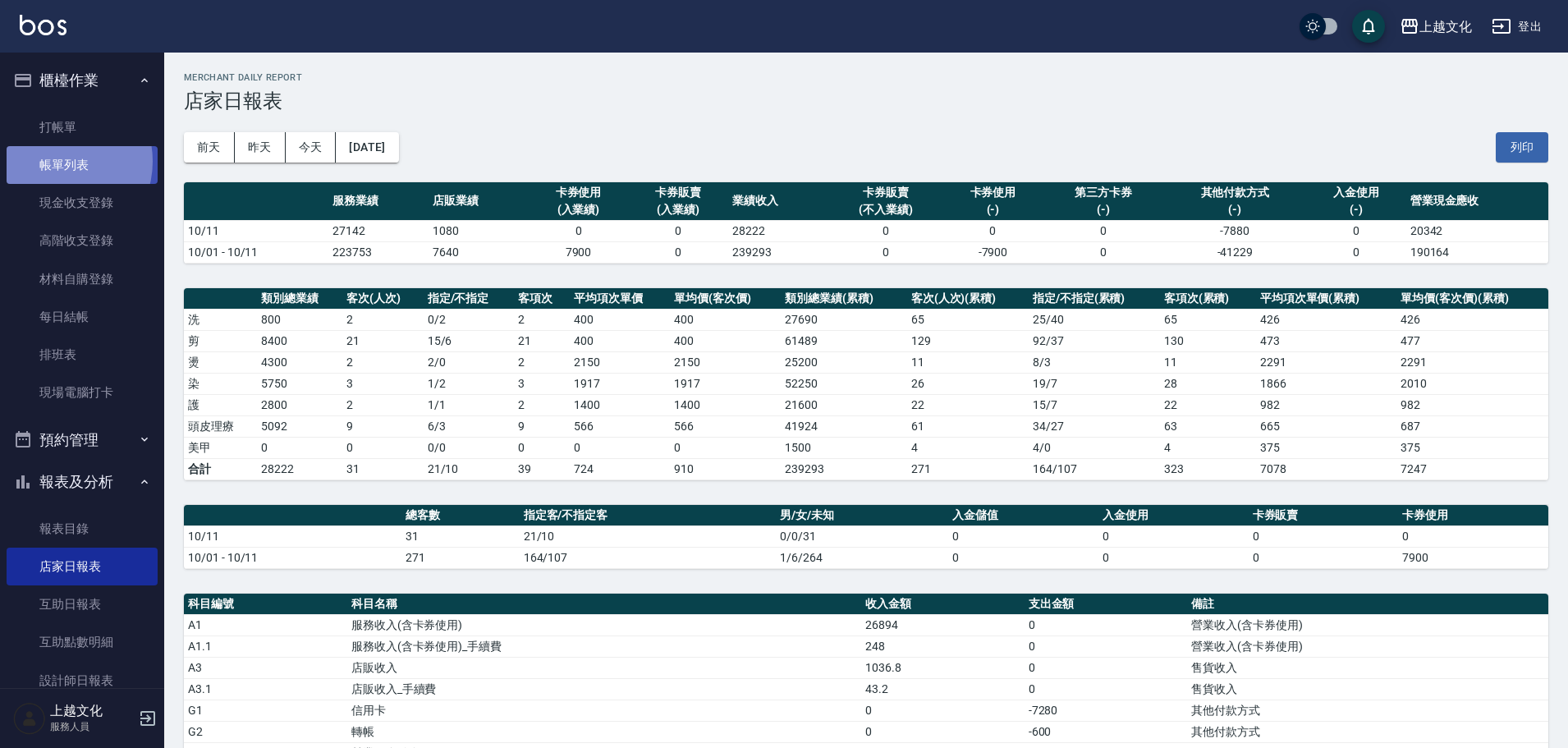
click at [58, 161] on link "帳單列表" at bounding box center [82, 165] width 151 height 37
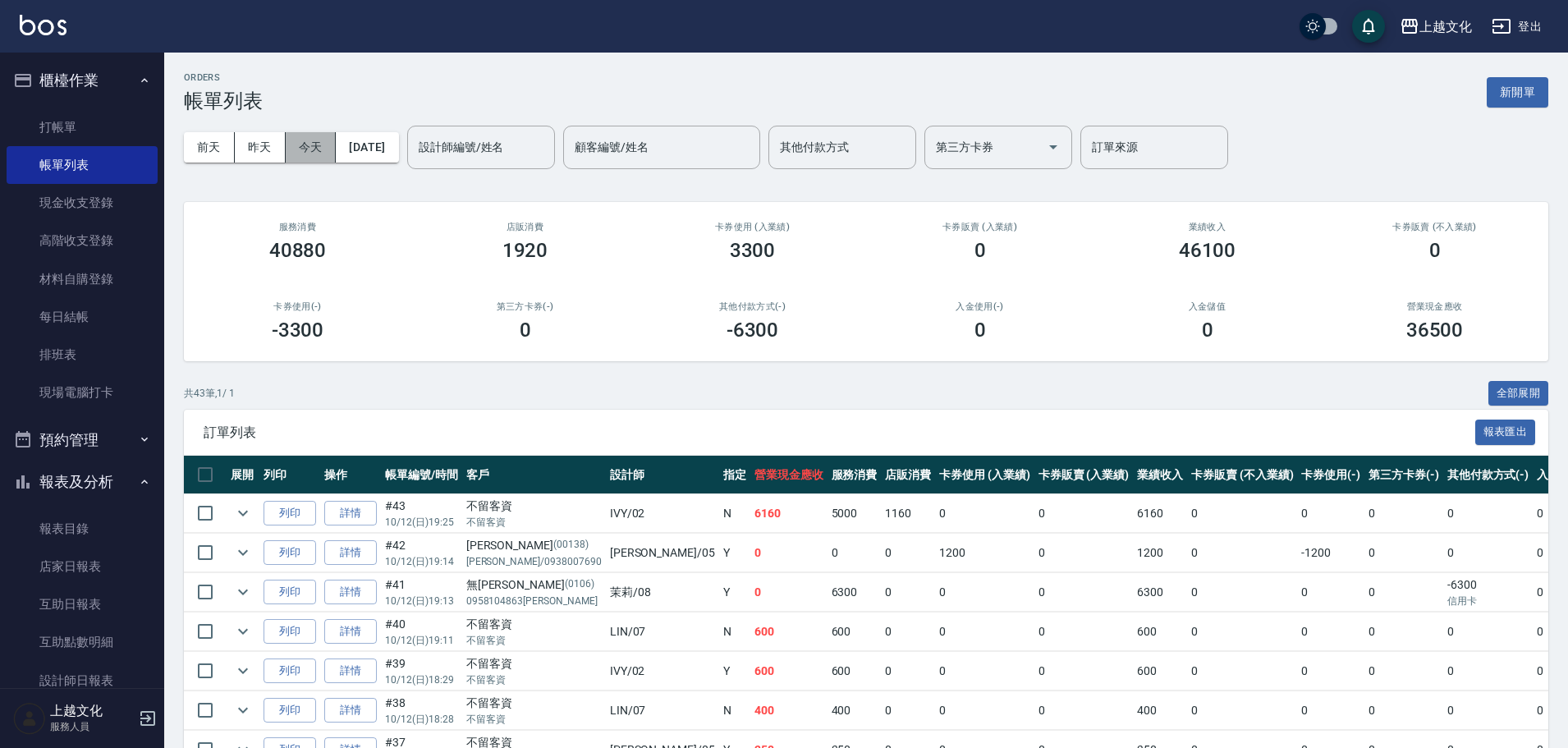
click at [304, 147] on button "今天" at bounding box center [311, 147] width 51 height 31
click at [97, 204] on link "現金收支登錄" at bounding box center [82, 202] width 151 height 37
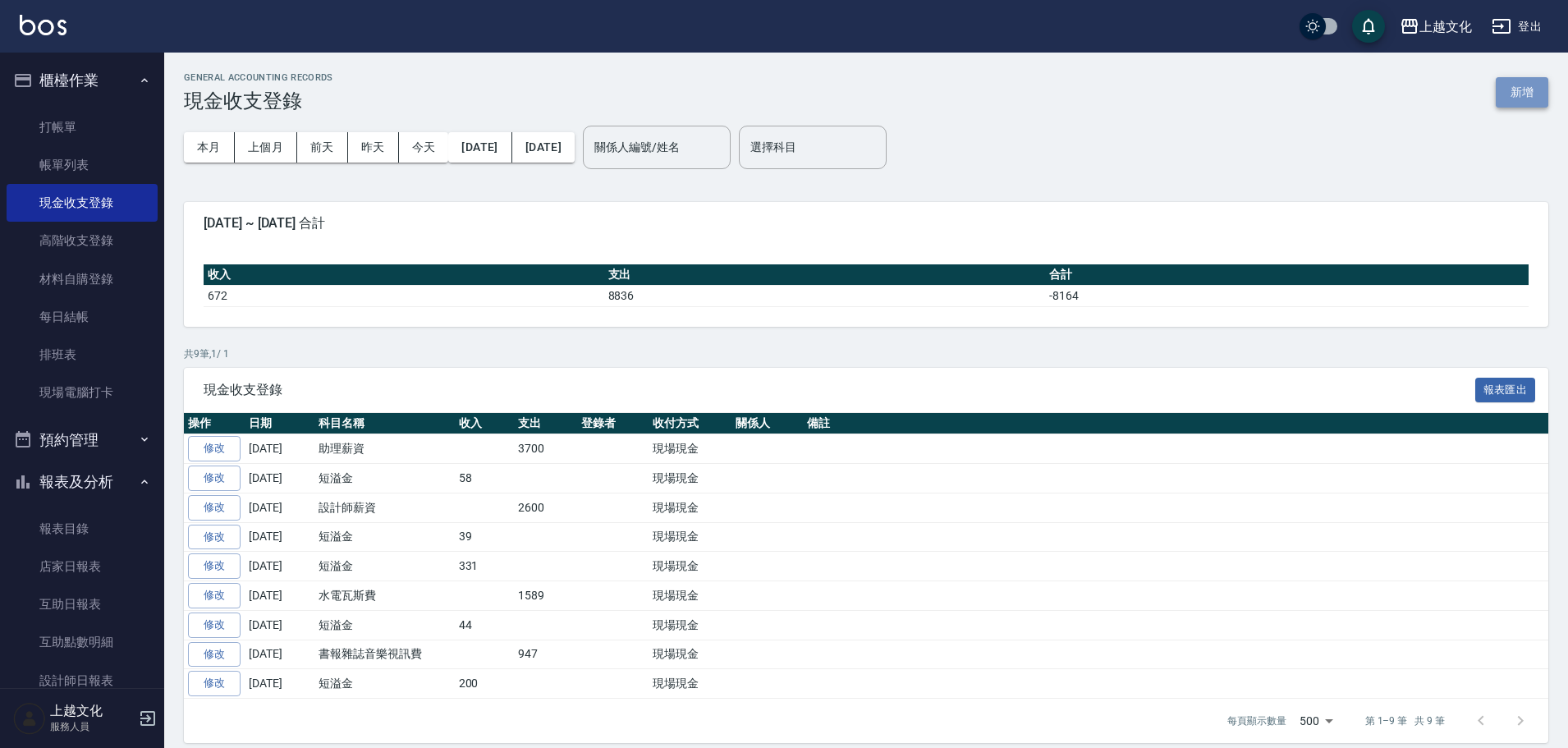
click at [1505, 89] on button "新增" at bounding box center [1522, 93] width 53 height 31
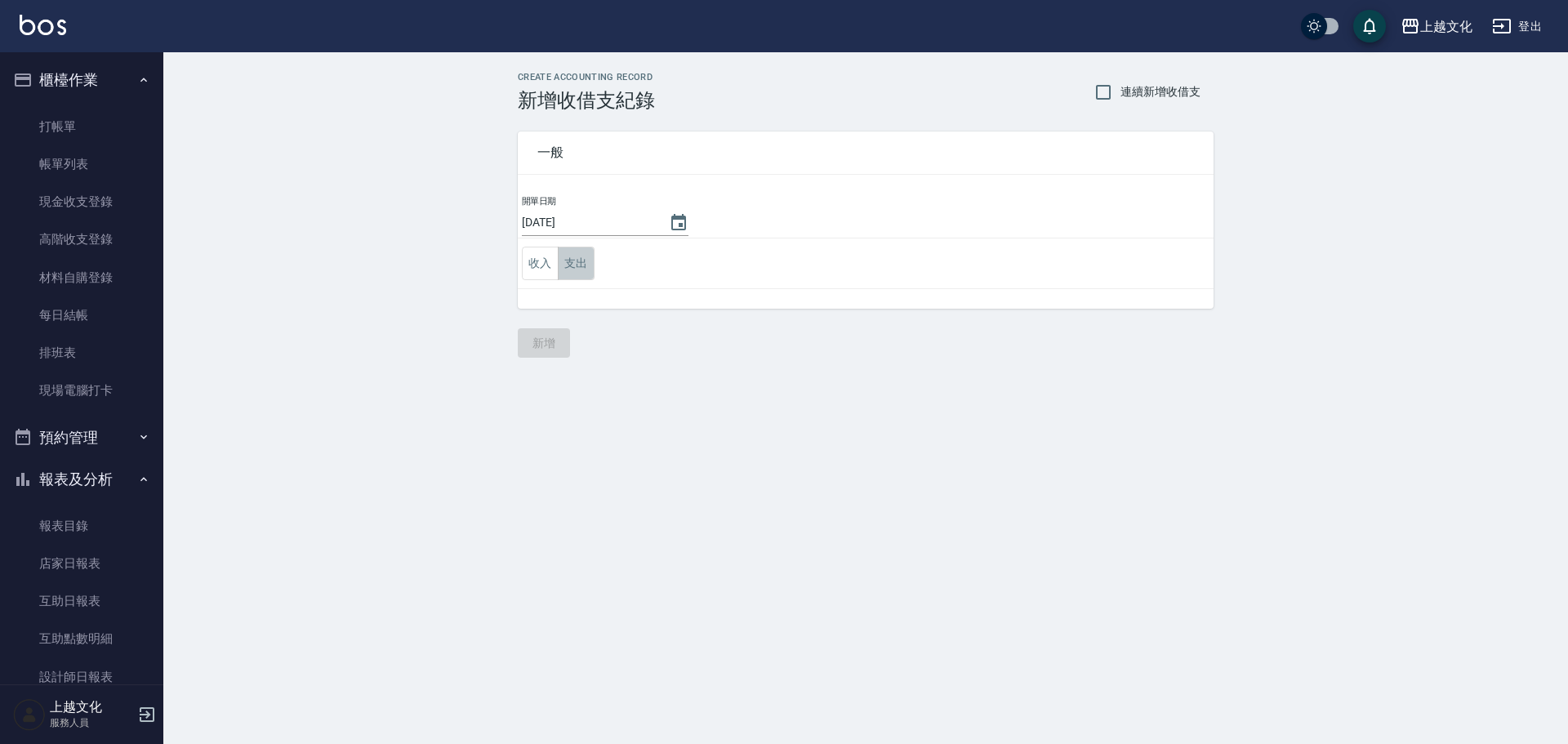
click at [564, 267] on button "支出" at bounding box center [576, 263] width 37 height 33
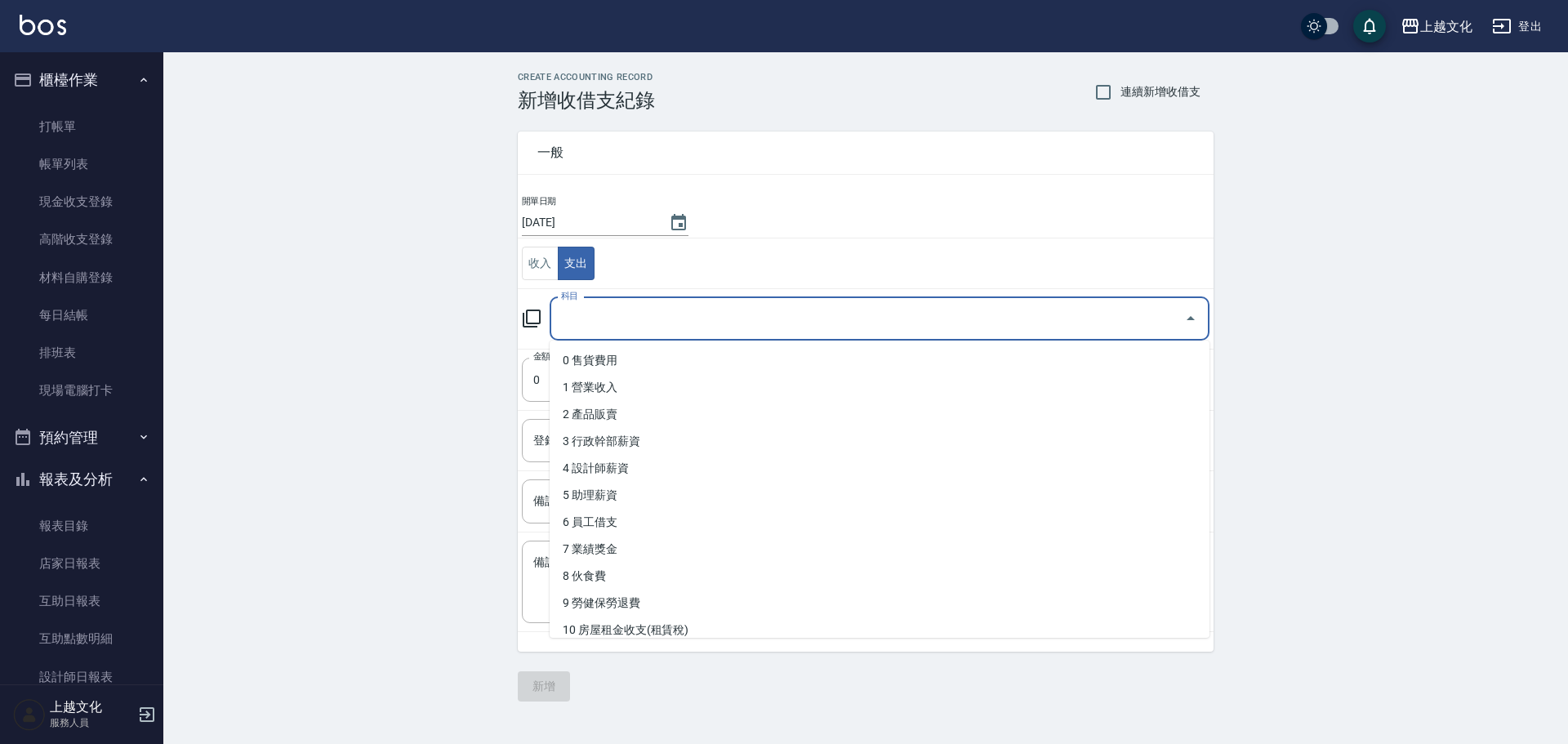
click at [570, 311] on input "科目" at bounding box center [867, 319] width 620 height 29
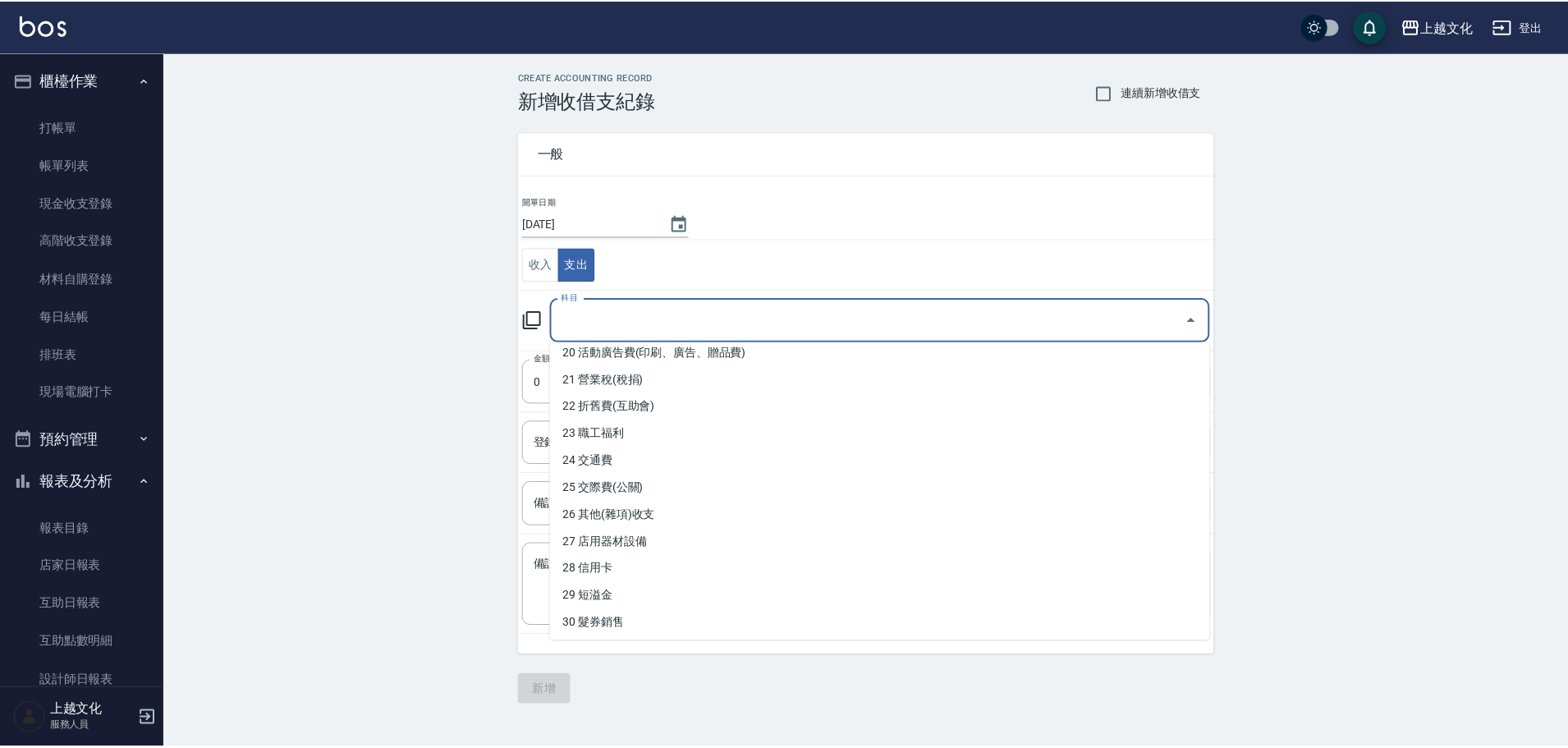
scroll to position [575, 0]
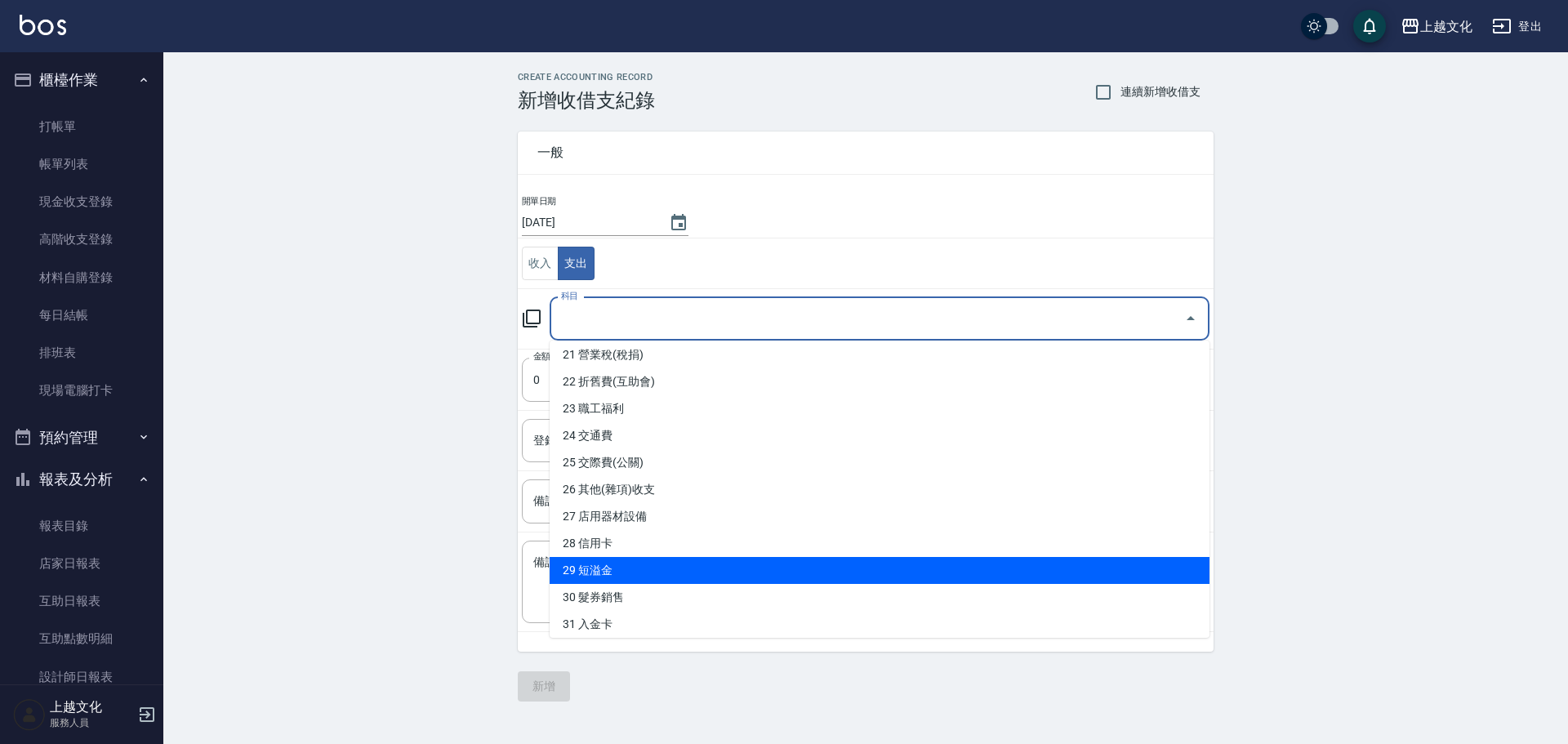
click at [621, 580] on li "29 短溢金" at bounding box center [879, 570] width 659 height 27
type input "29 短溢金"
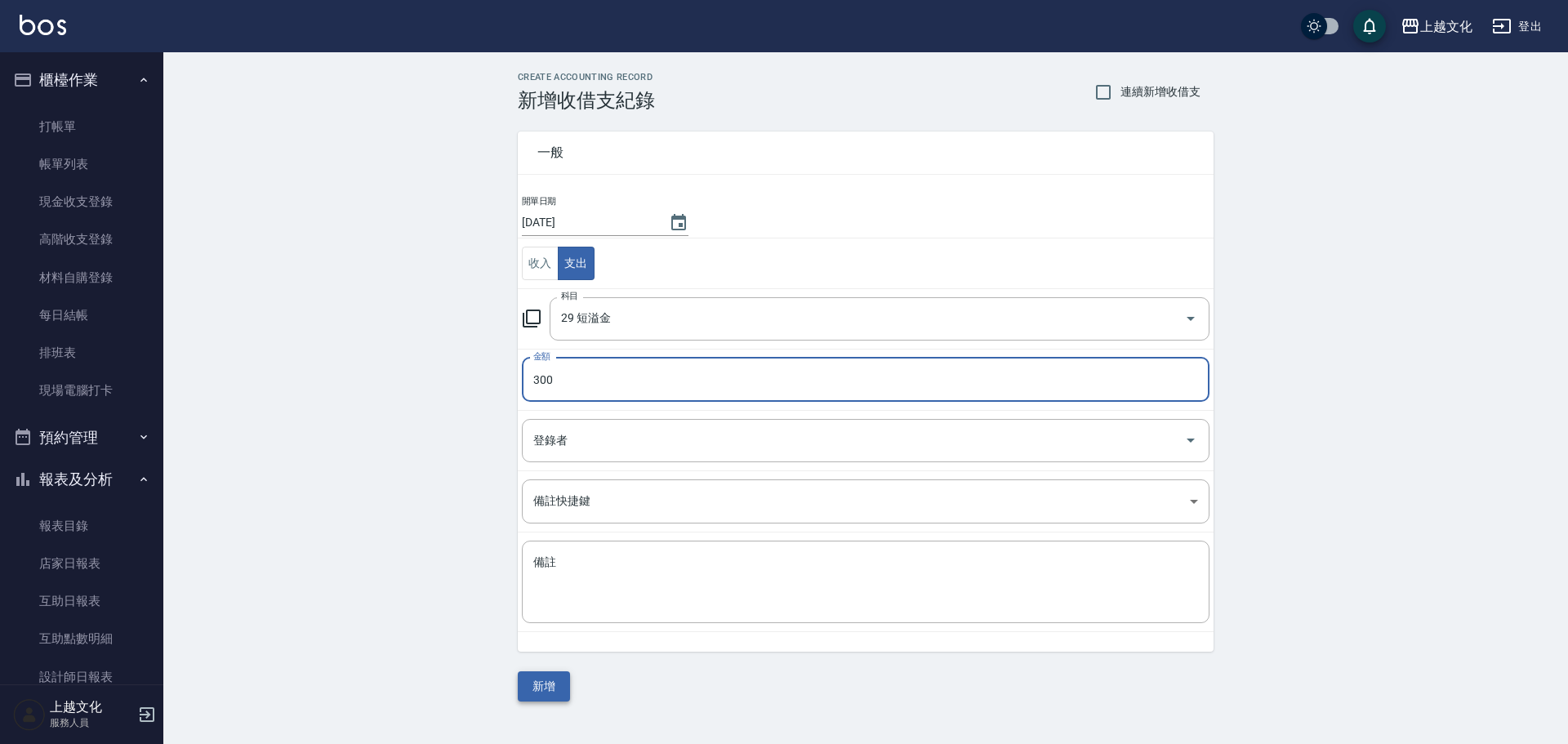
type input "300"
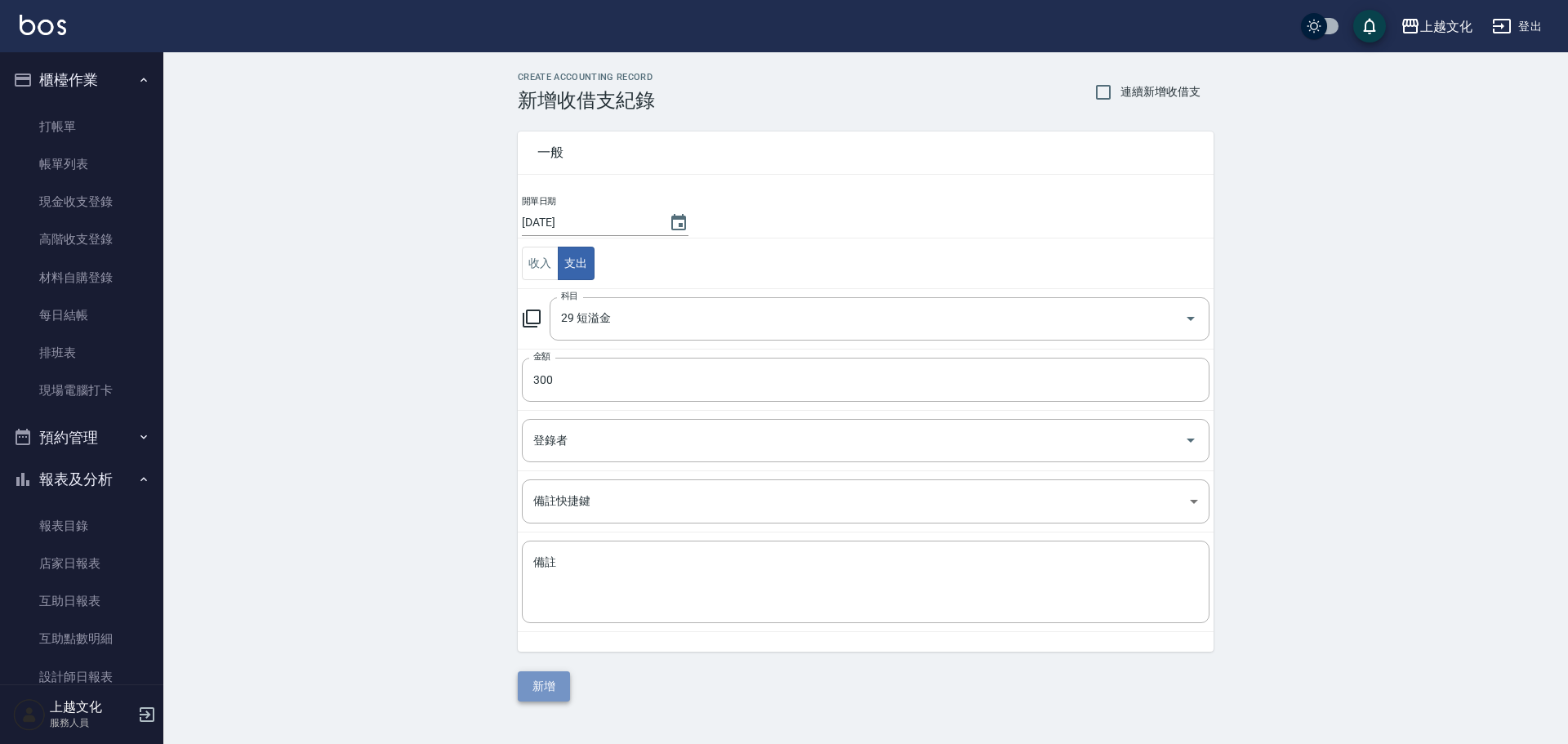
click at [531, 695] on button "新增" at bounding box center [543, 686] width 52 height 30
click at [531, 695] on div "一般 開單日期 [DATE] 收入 支出 科目 29 短溢金 科目 金額 300 金額 登錄者 登錄者 備註快捷鍵 ​ 備註快捷鍵 備註 x 備註 新增" at bounding box center [865, 407] width 696 height 590
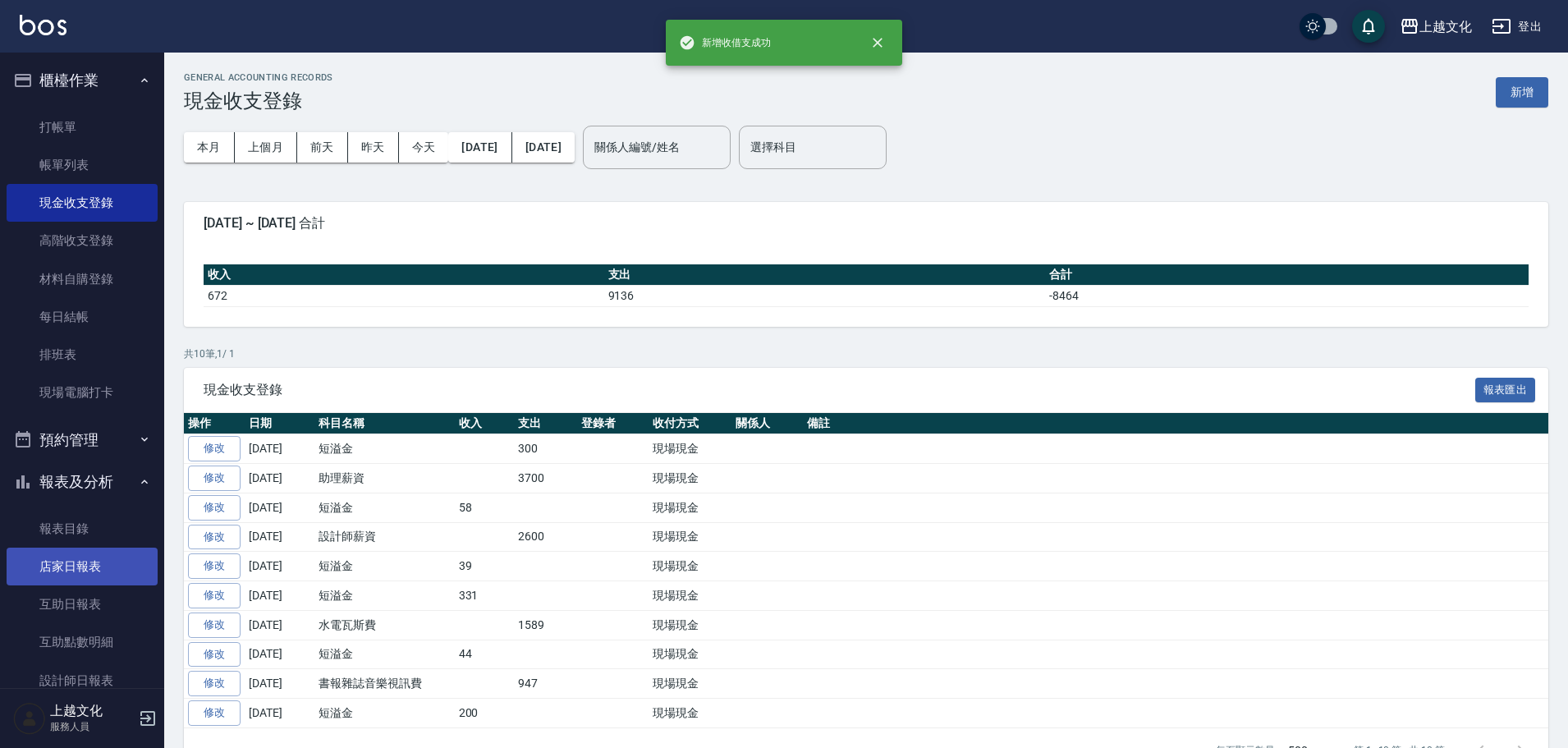
click at [64, 559] on link "店家日報表" at bounding box center [82, 565] width 151 height 37
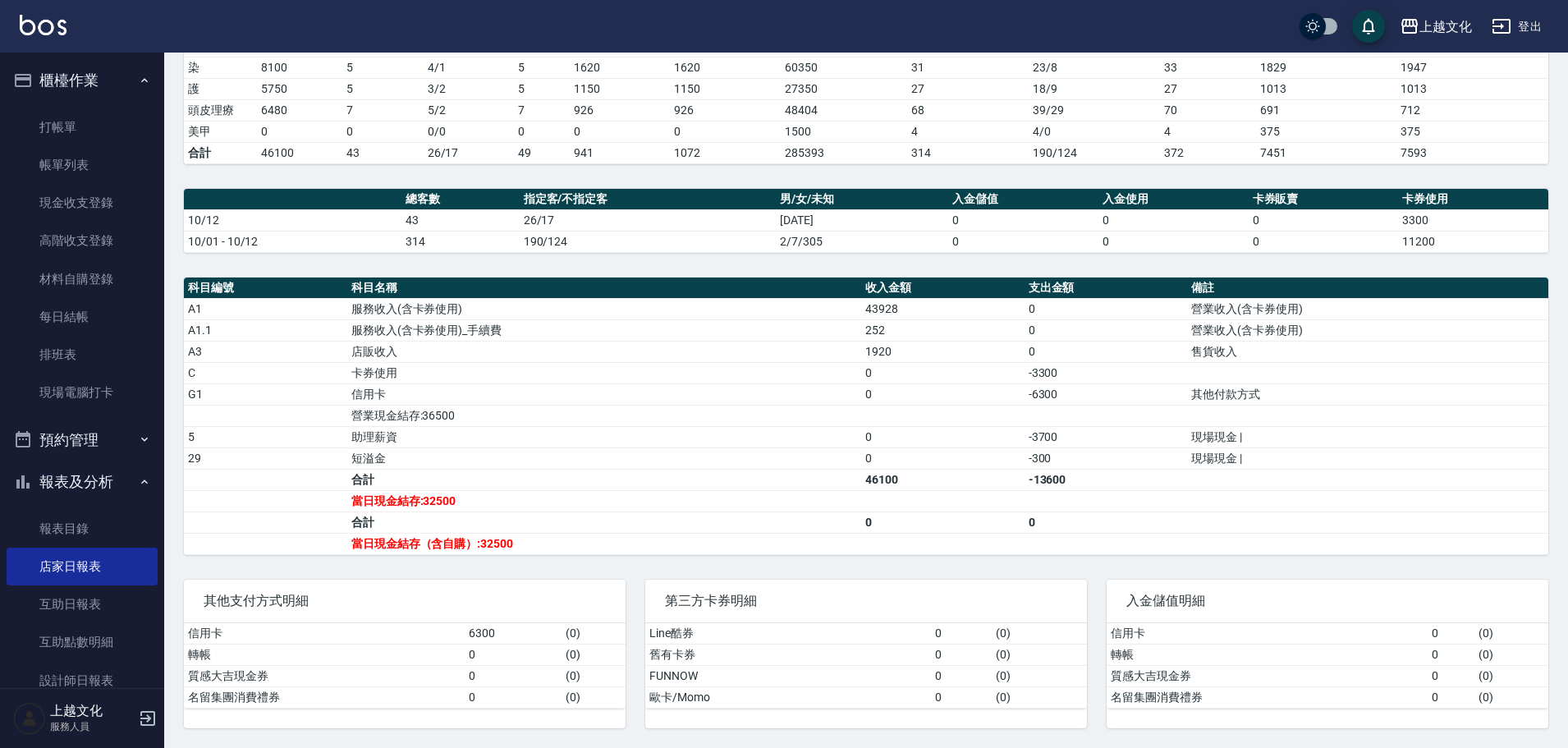
scroll to position [160, 0]
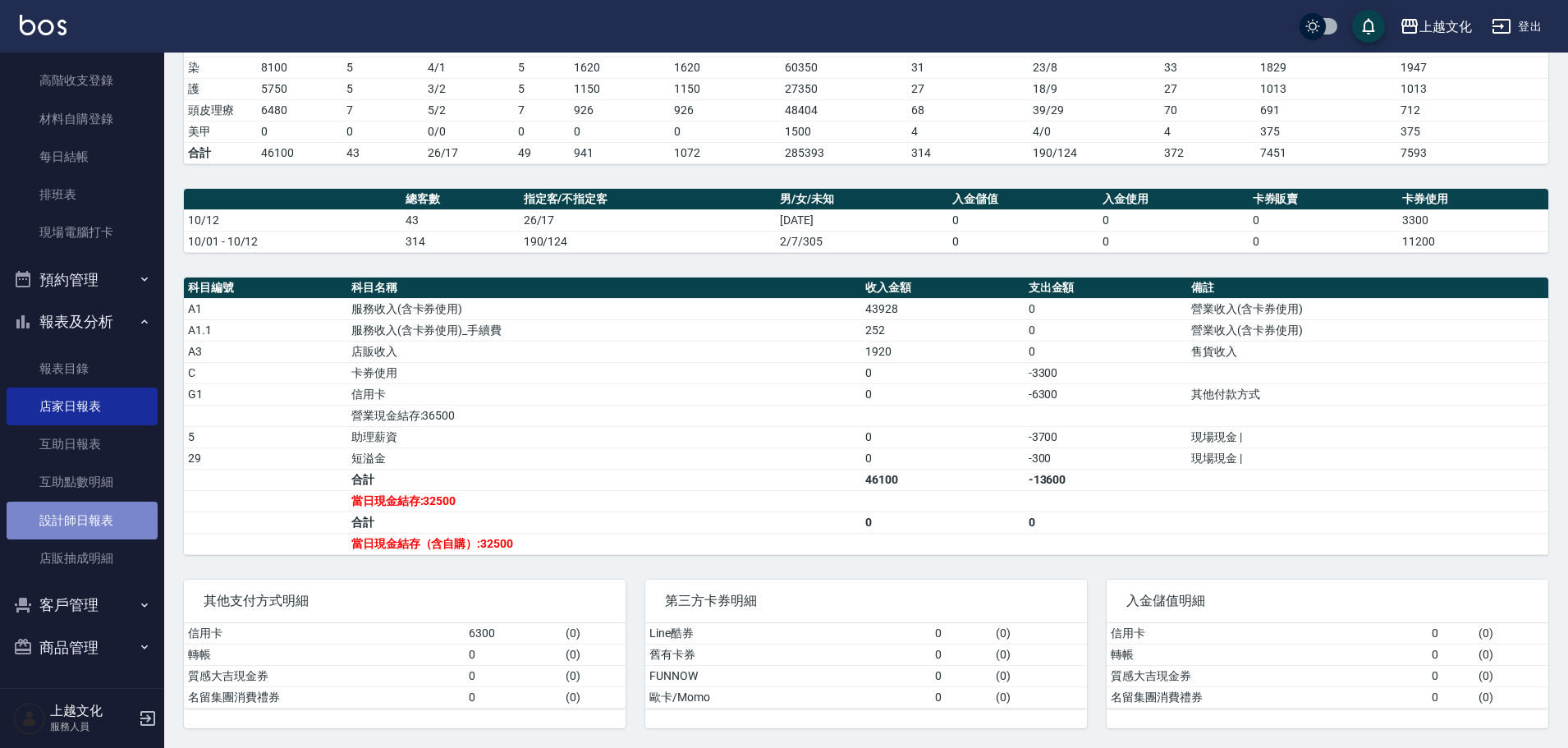
click at [90, 524] on link "設計師日報表" at bounding box center [82, 519] width 151 height 37
